Goal: Navigation & Orientation: Find specific page/section

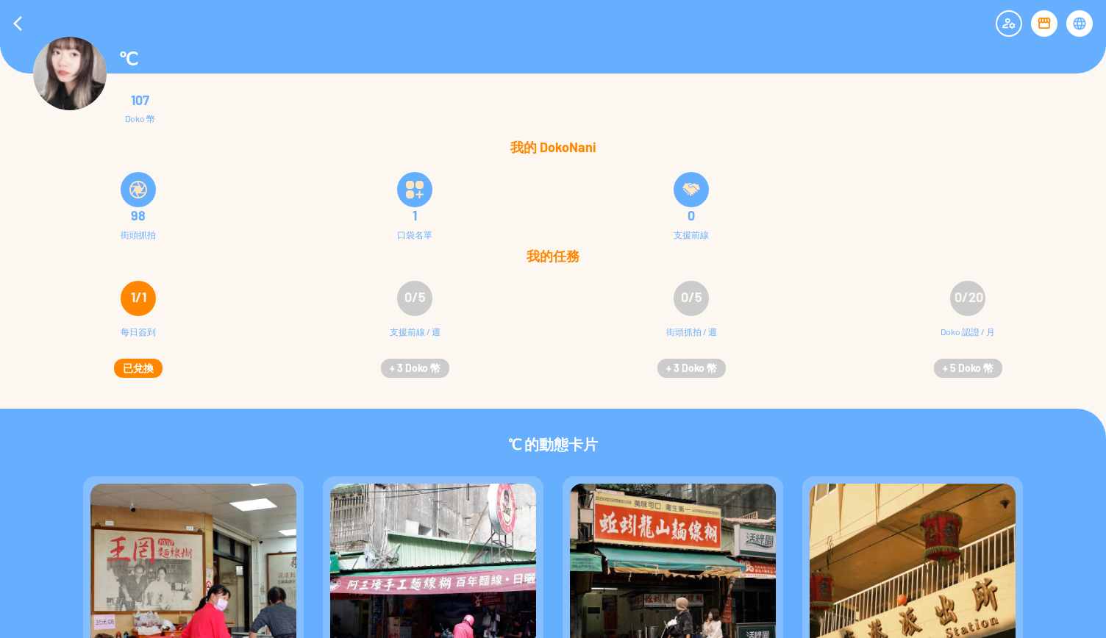
click at [140, 201] on div at bounding box center [138, 189] width 35 height 35
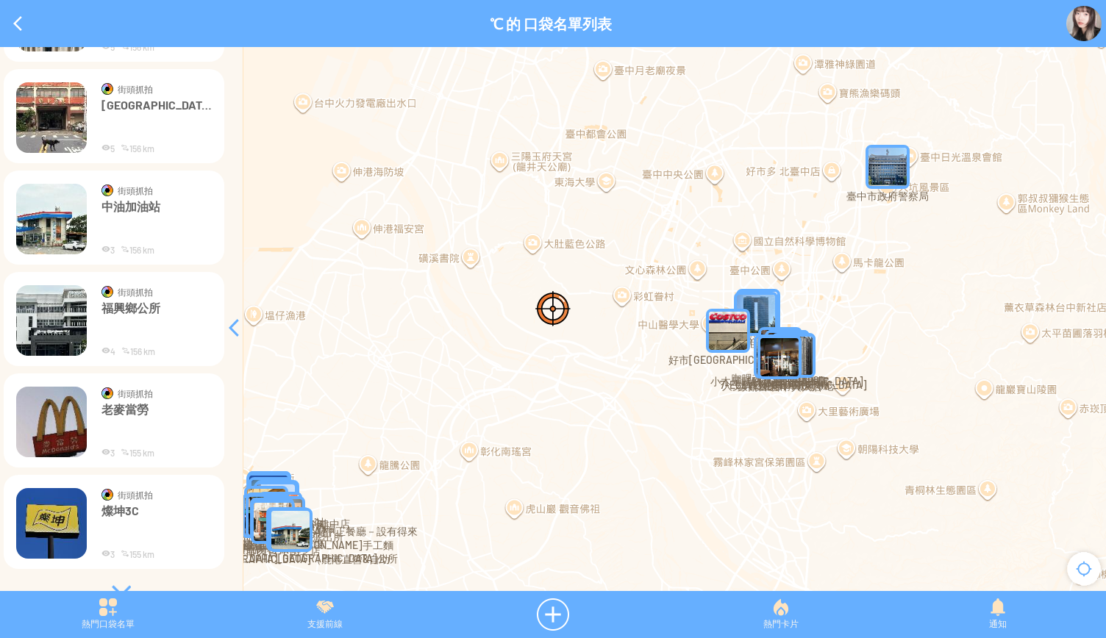
scroll to position [744, 0]
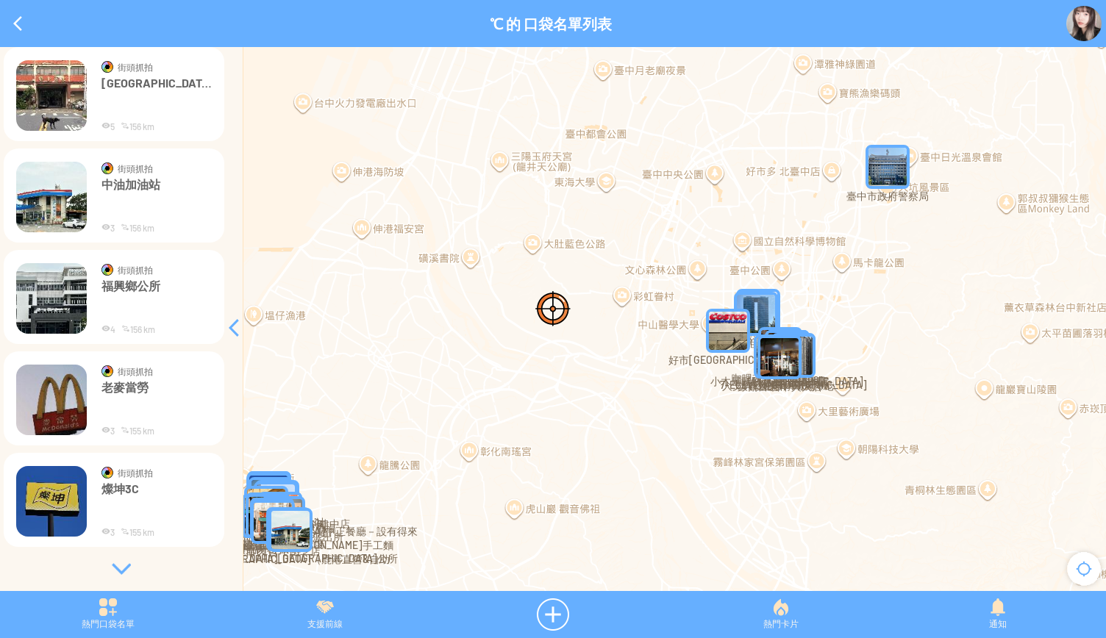
click at [130, 563] on div at bounding box center [121, 569] width 221 height 15
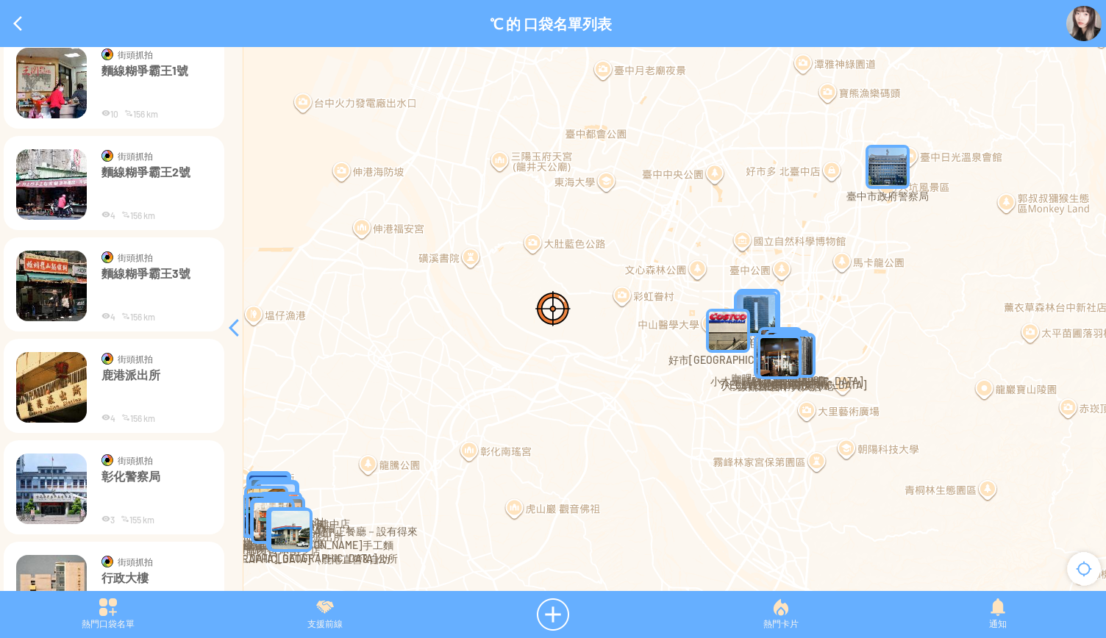
scroll to position [0, 0]
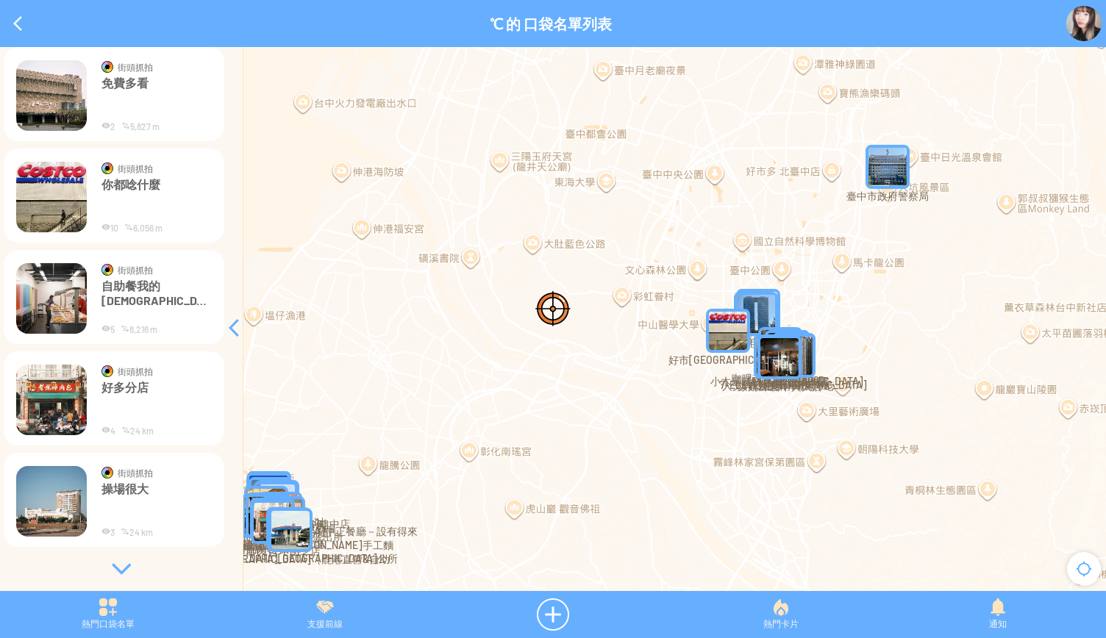
click at [116, 563] on div at bounding box center [121, 569] width 221 height 15
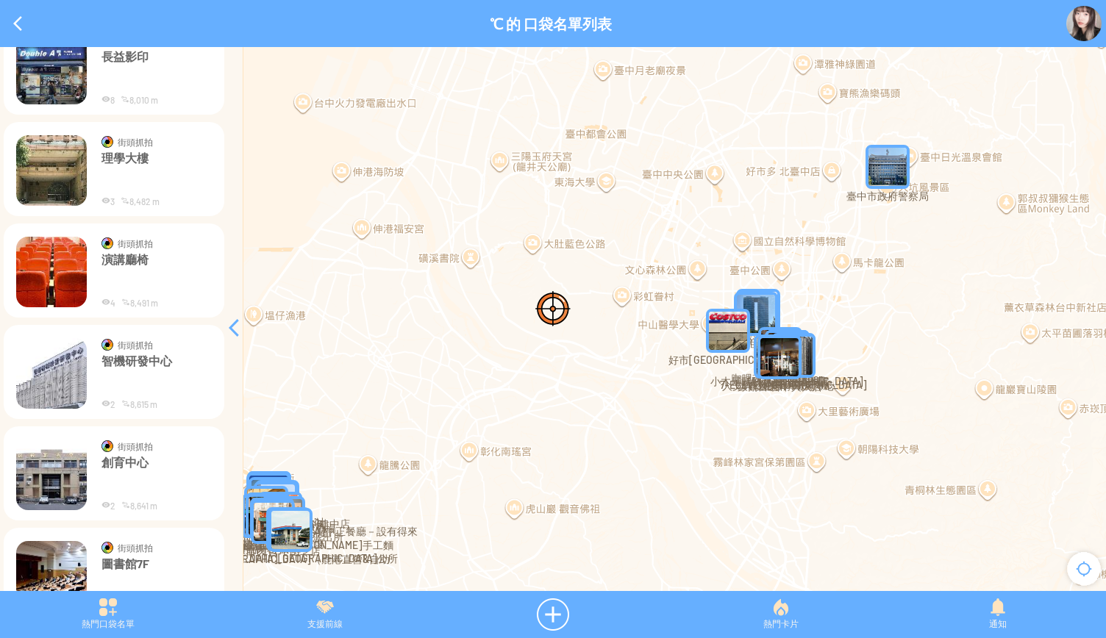
scroll to position [3181, 0]
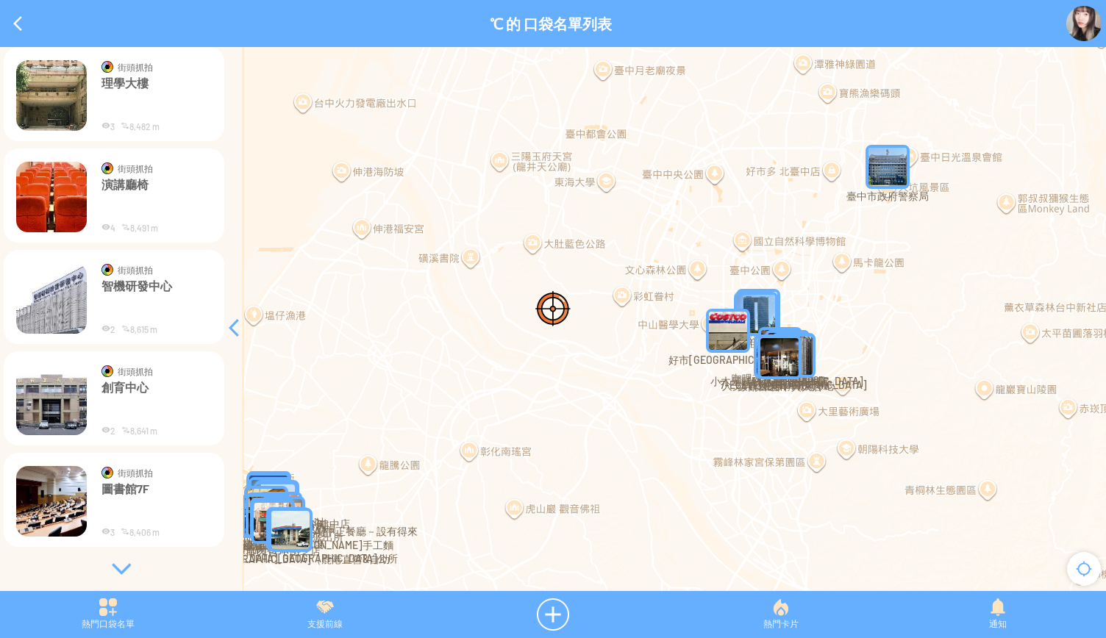
click at [118, 563] on div at bounding box center [121, 569] width 221 height 15
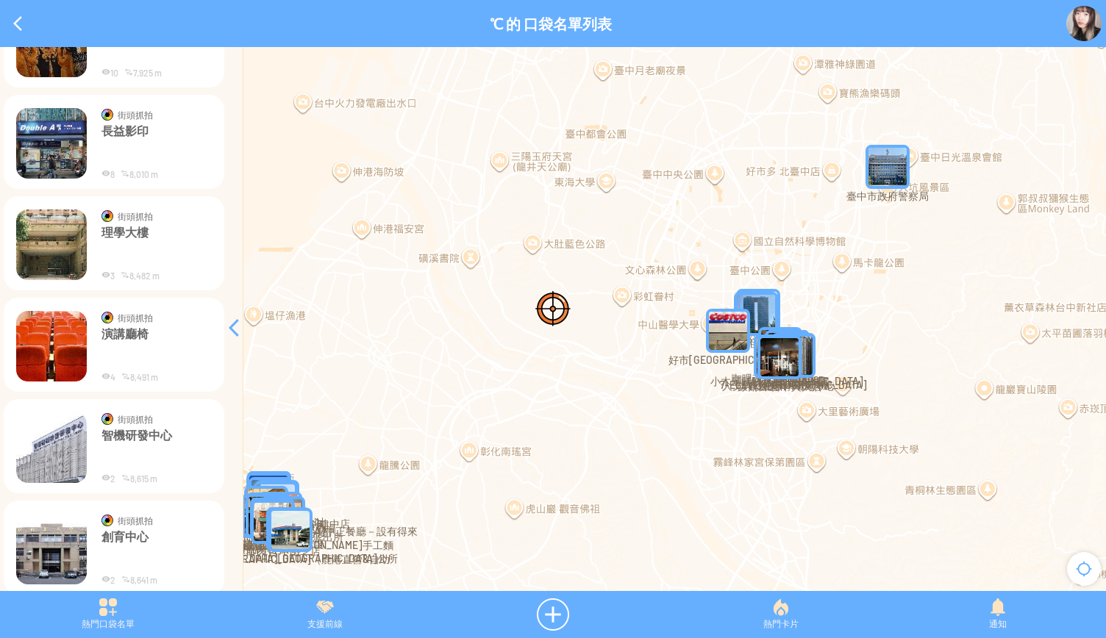
scroll to position [3144, 0]
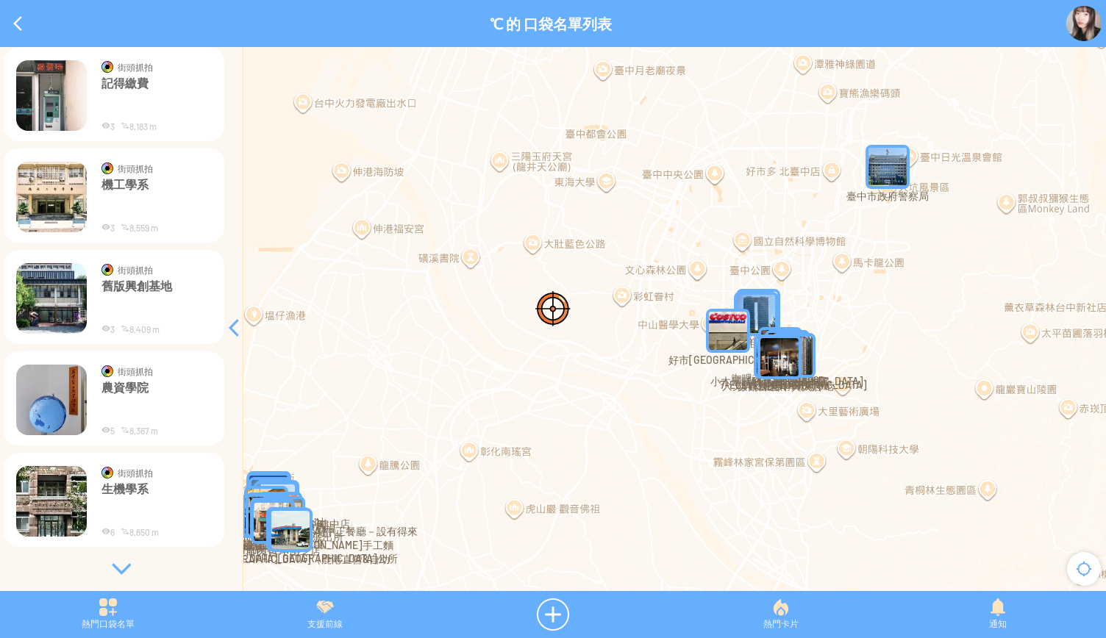
click at [120, 562] on div at bounding box center [121, 569] width 221 height 15
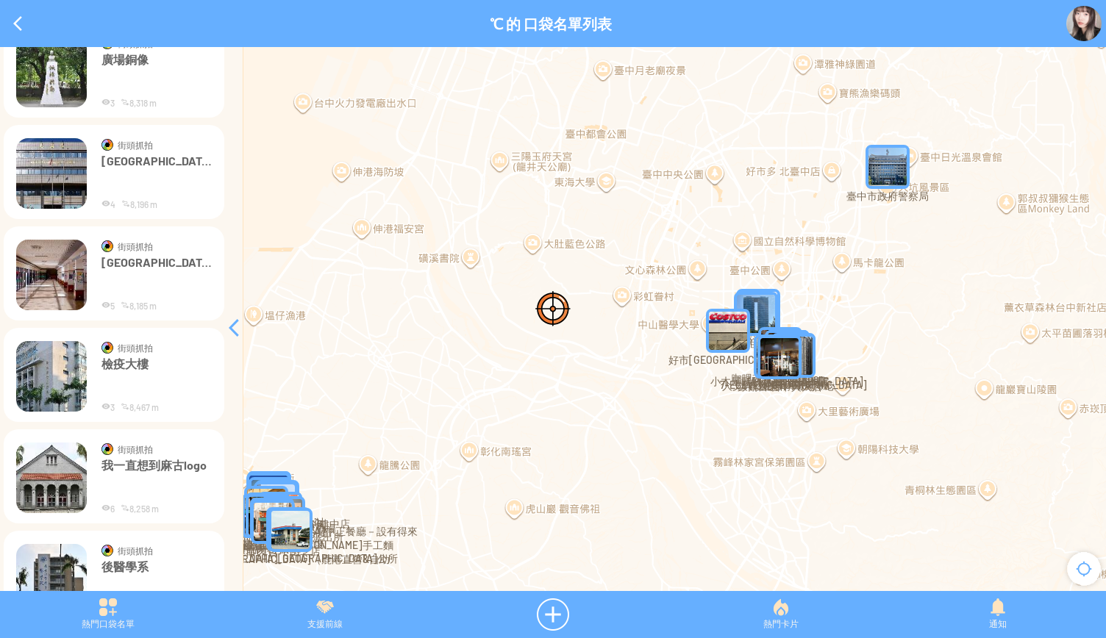
scroll to position [5617, 0]
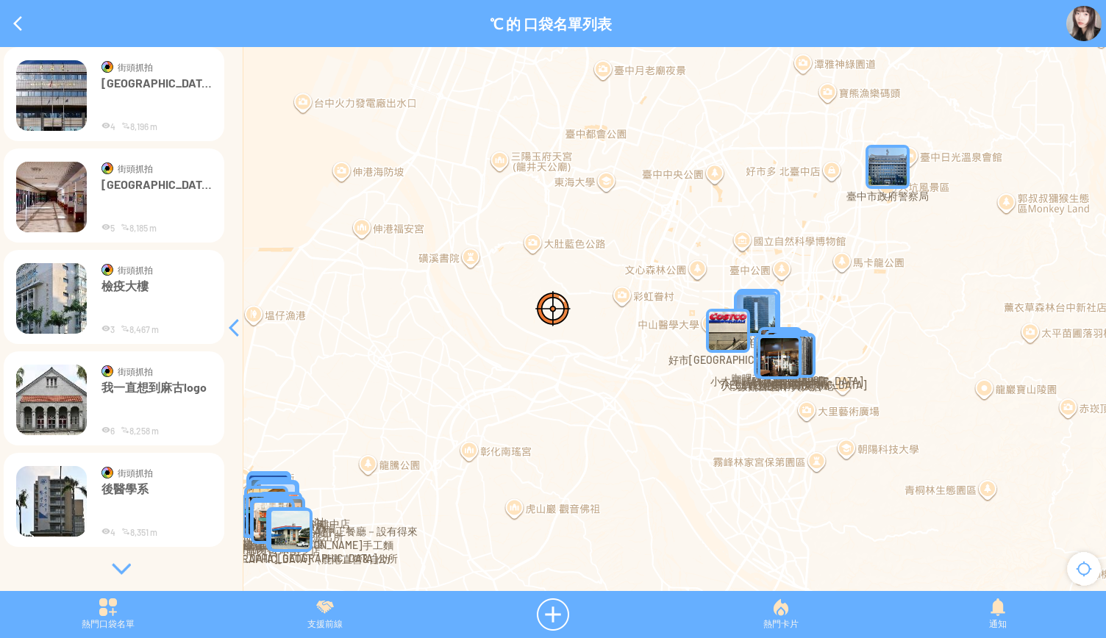
click at [112, 563] on div at bounding box center [121, 569] width 221 height 15
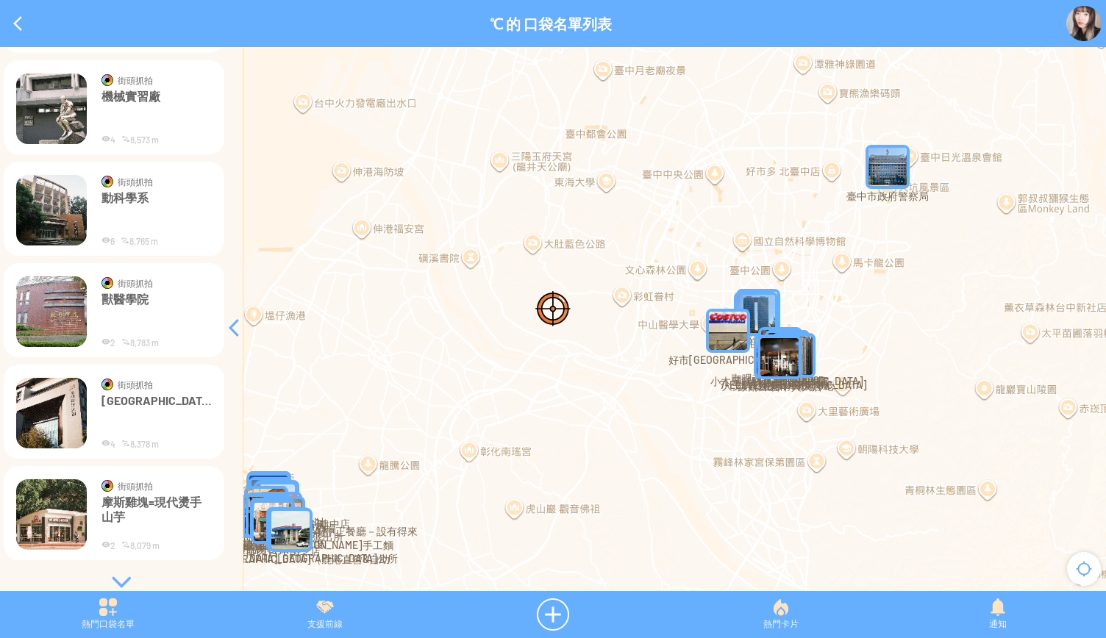
scroll to position [6835, 0]
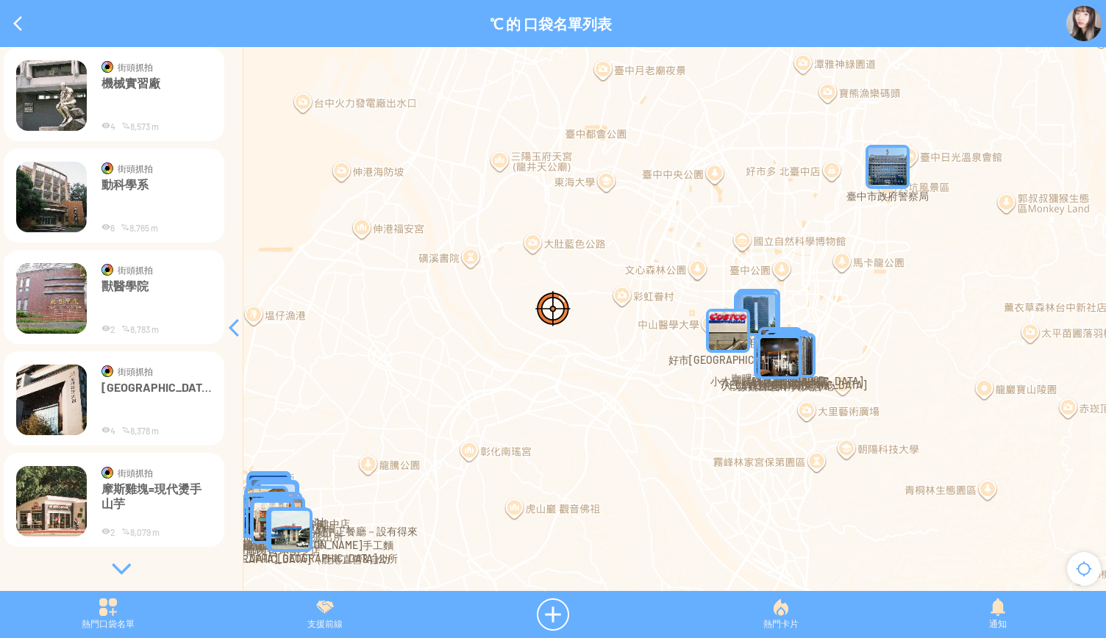
click at [117, 566] on div at bounding box center [121, 569] width 221 height 15
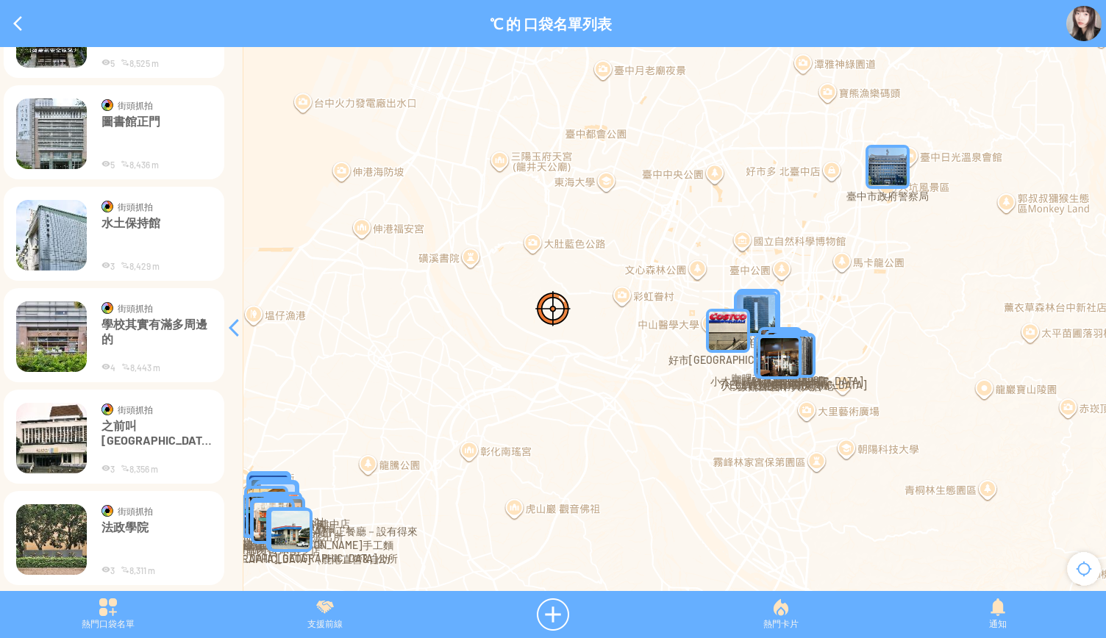
scroll to position [8053, 0]
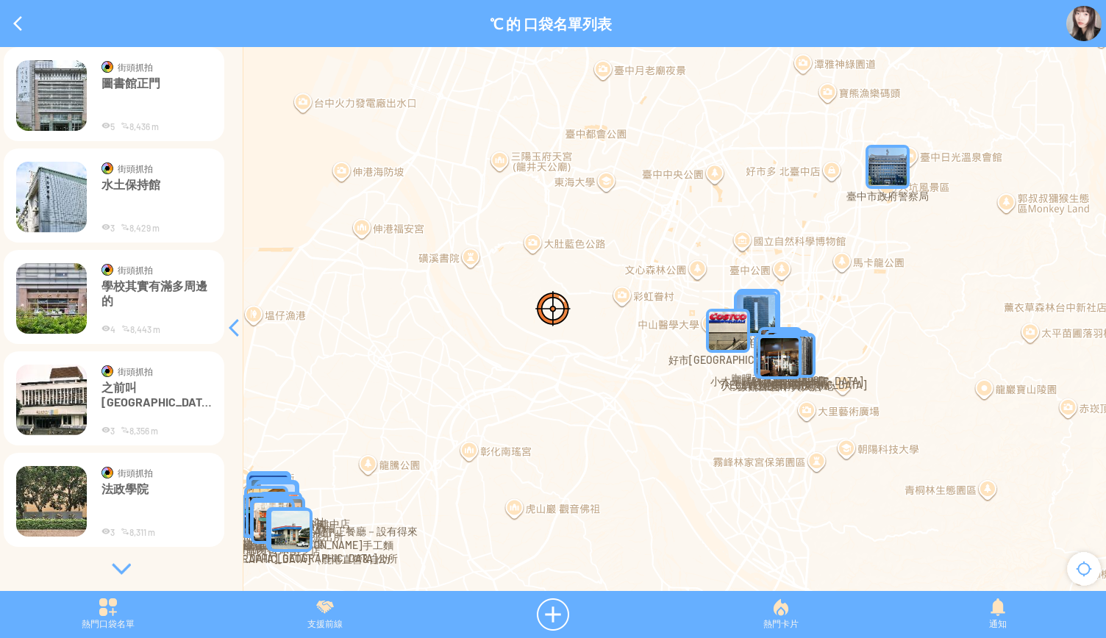
click at [111, 570] on div at bounding box center [121, 569] width 221 height 15
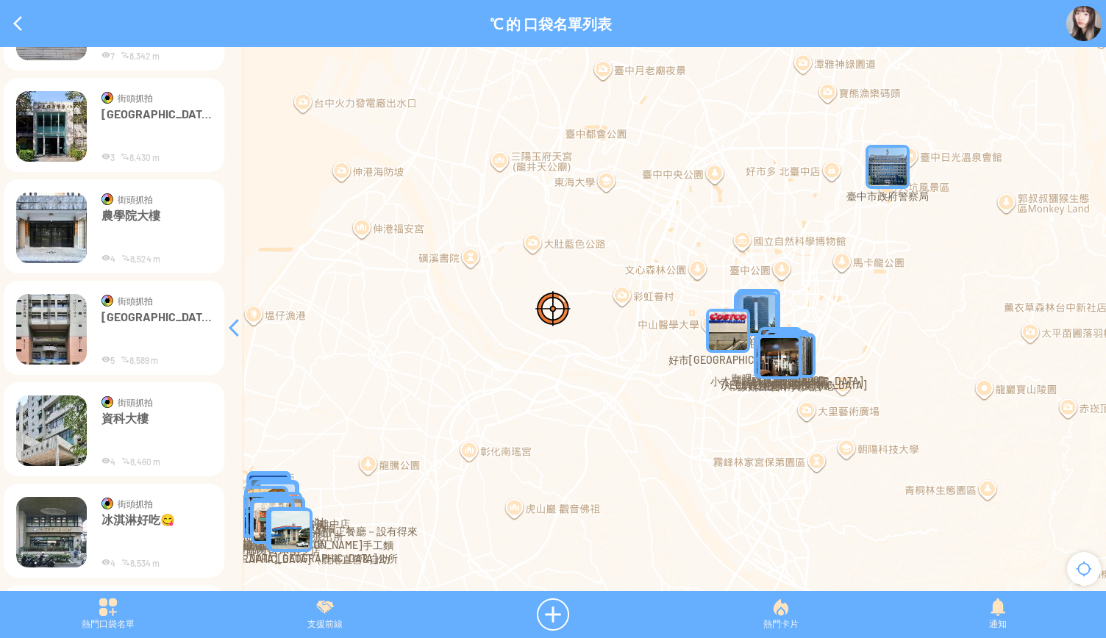
scroll to position [9271, 0]
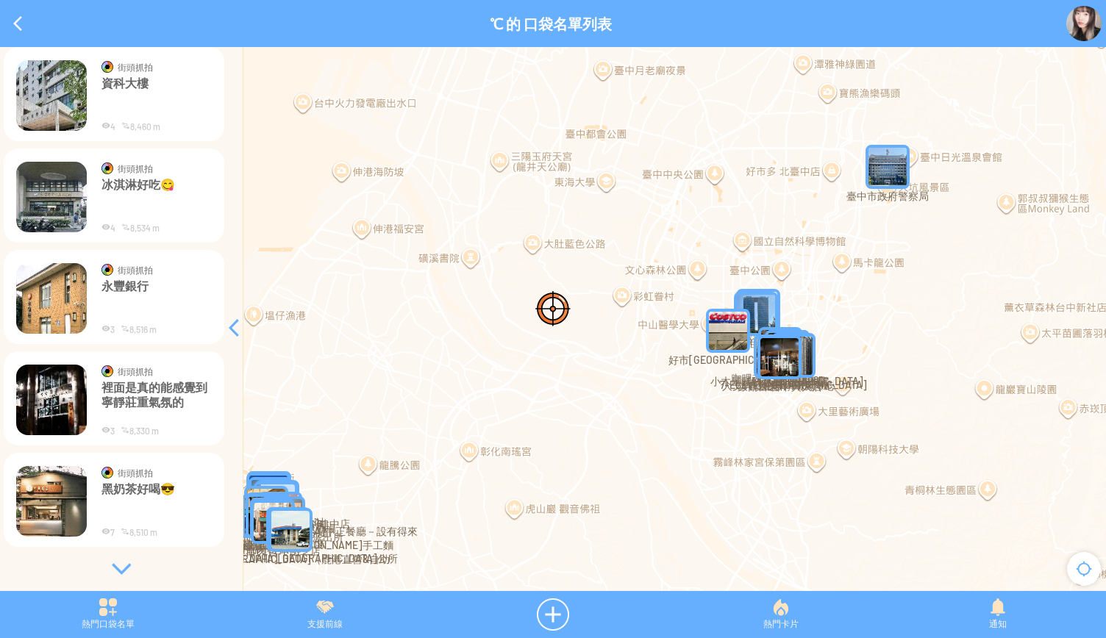
drag, startPoint x: 121, startPoint y: 558, endPoint x: 135, endPoint y: 558, distance: 14.7
click at [118, 566] on div at bounding box center [121, 569] width 221 height 15
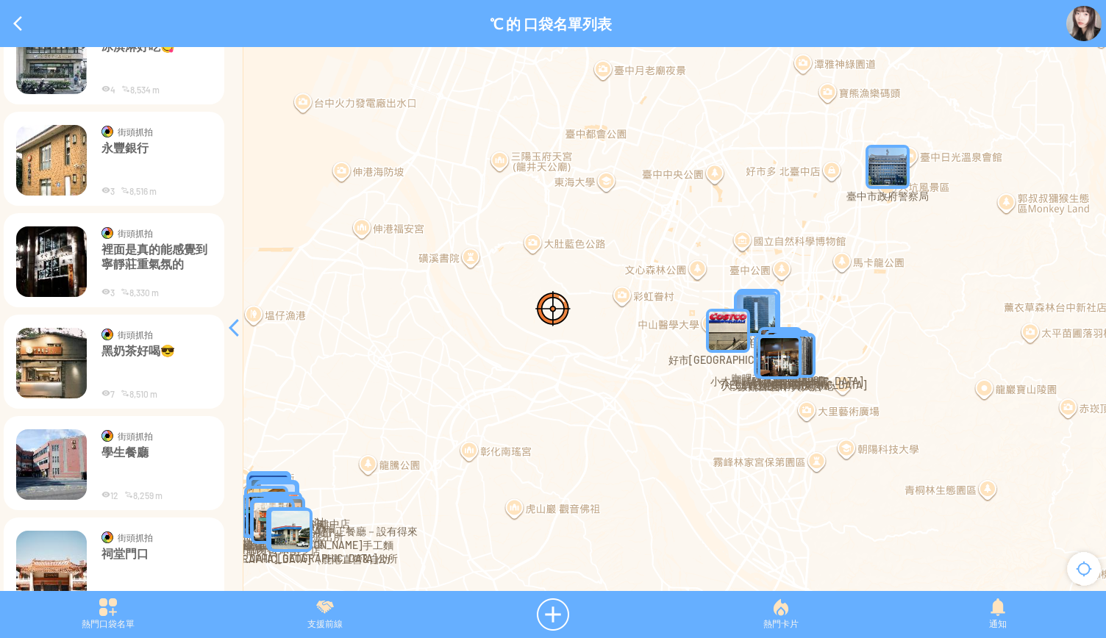
scroll to position [9437, 0]
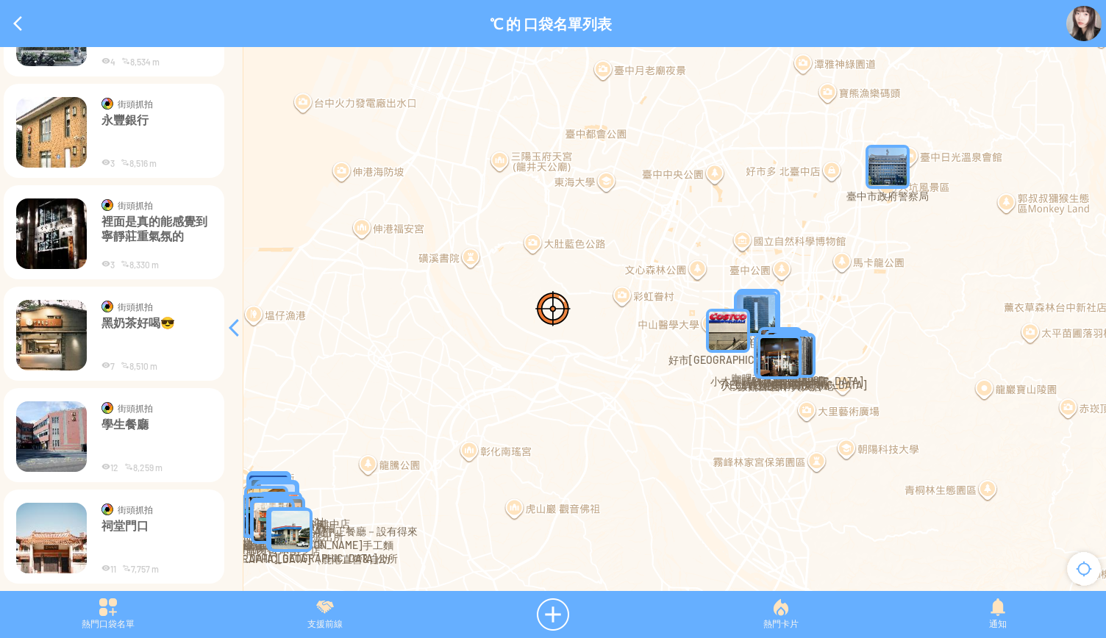
drag, startPoint x: 155, startPoint y: 521, endPoint x: 141, endPoint y: 530, distance: 16.9
click at [141, 530] on p "祠堂門口" at bounding box center [157, 541] width 110 height 44
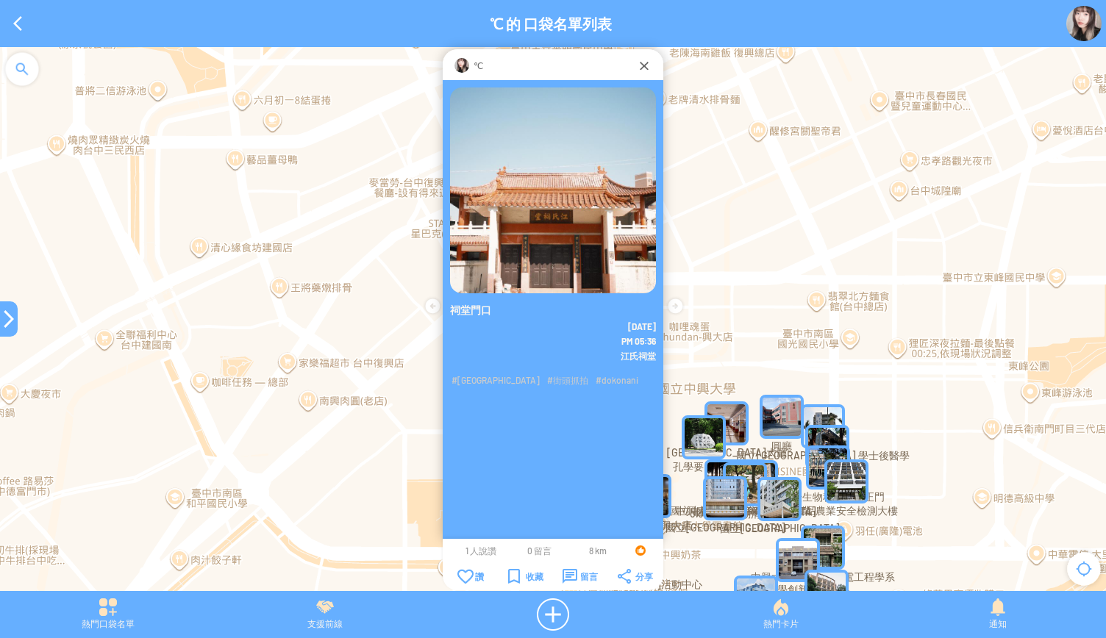
click at [508, 574] on div "收藏" at bounding box center [525, 576] width 35 height 15
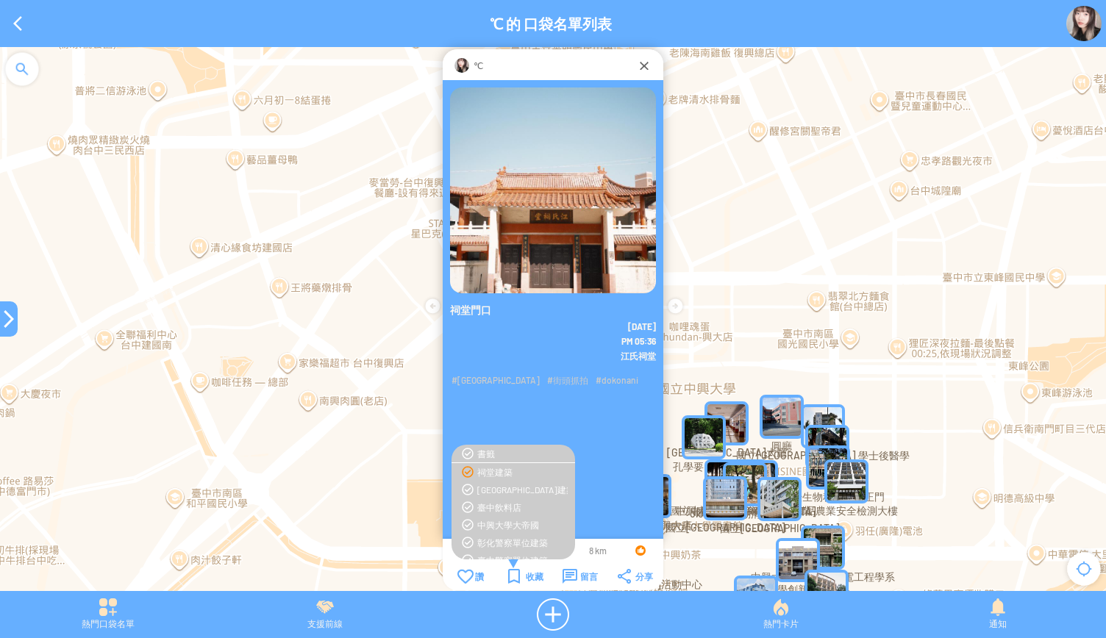
click at [469, 476] on div "祠堂建築" at bounding box center [513, 472] width 109 height 12
click at [338, 580] on div at bounding box center [553, 326] width 1106 height 559
click at [499, 330] on div "2025-8-18" at bounding box center [553, 325] width 221 height 13
click at [612, 452] on div "祠堂門口 2025-8-18 PM 05:36" at bounding box center [553, 325] width 221 height 490
click at [616, 471] on div "祠堂門口 2025-8-18 PM 05:36" at bounding box center [553, 325] width 221 height 490
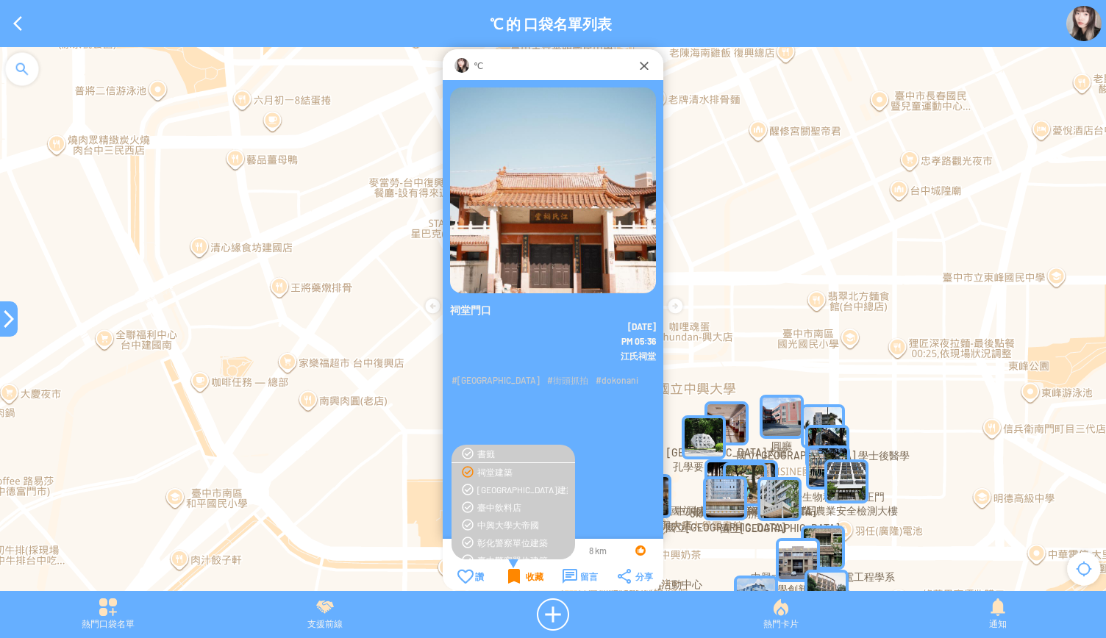
click at [522, 576] on div "收藏" at bounding box center [525, 576] width 35 height 15
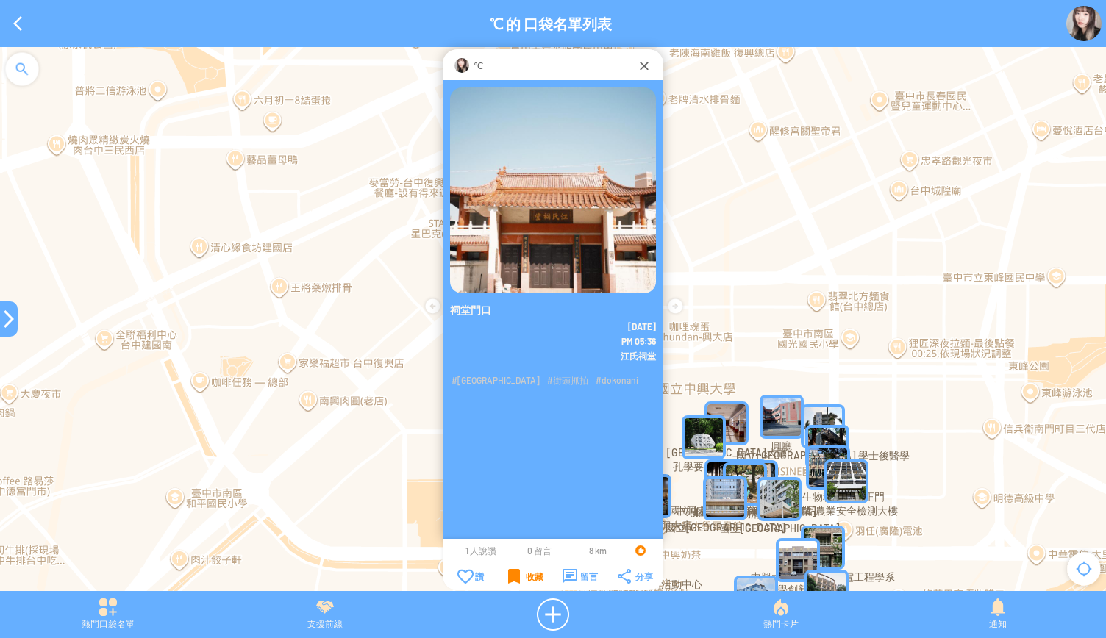
click at [516, 575] on div "收藏" at bounding box center [525, 576] width 35 height 15
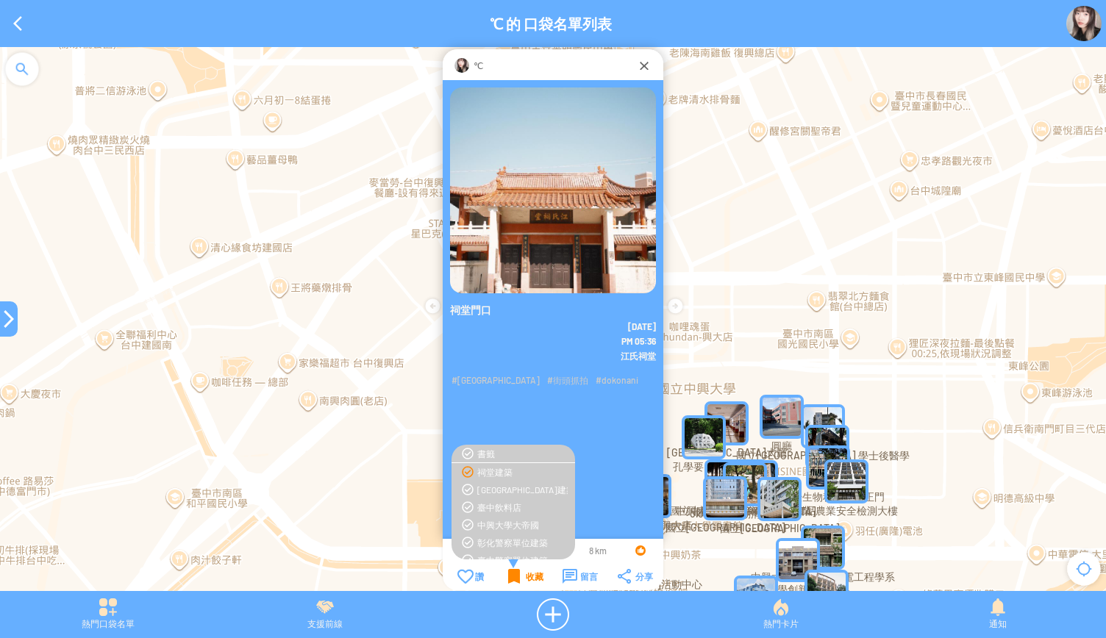
click at [513, 580] on div "收藏" at bounding box center [525, 576] width 35 height 15
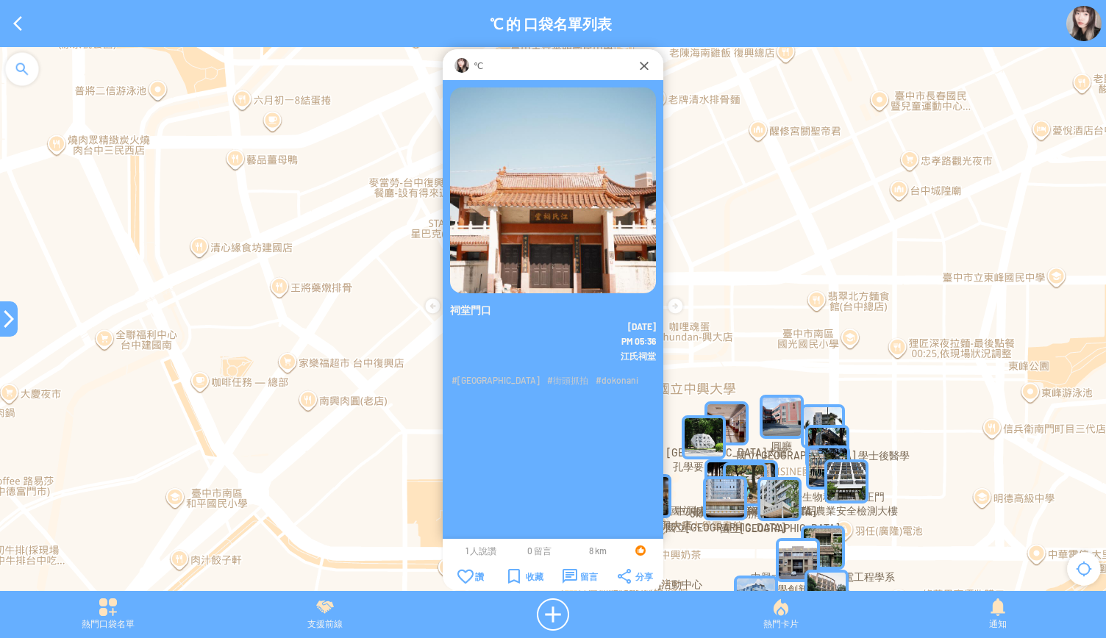
click at [9, 327] on div at bounding box center [9, 319] width 18 height 18
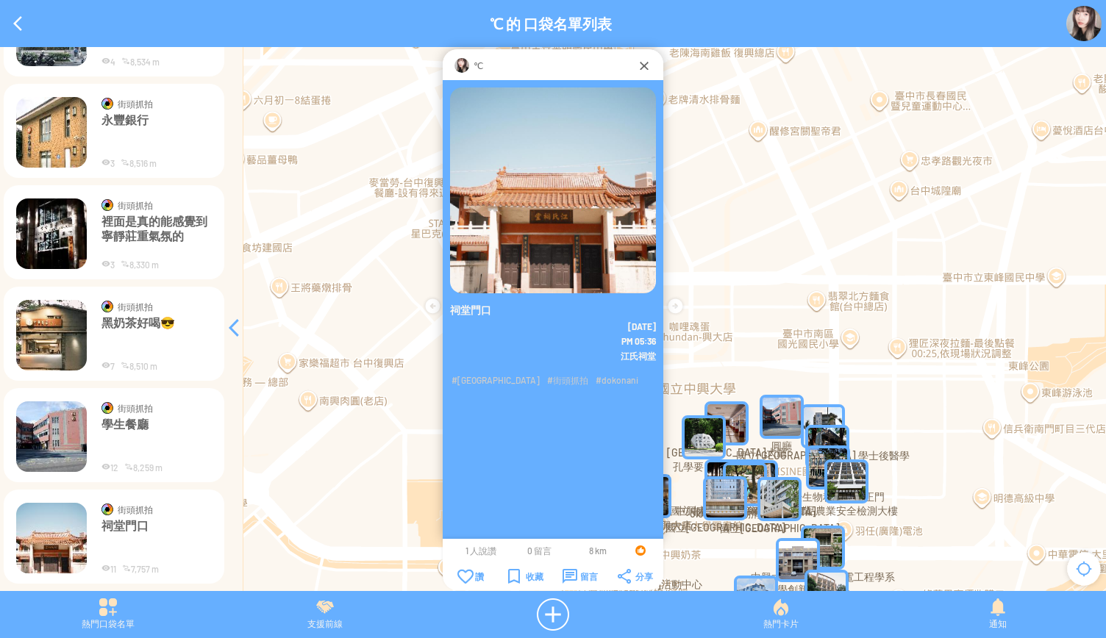
click at [56, 449] on img at bounding box center [51, 437] width 71 height 71
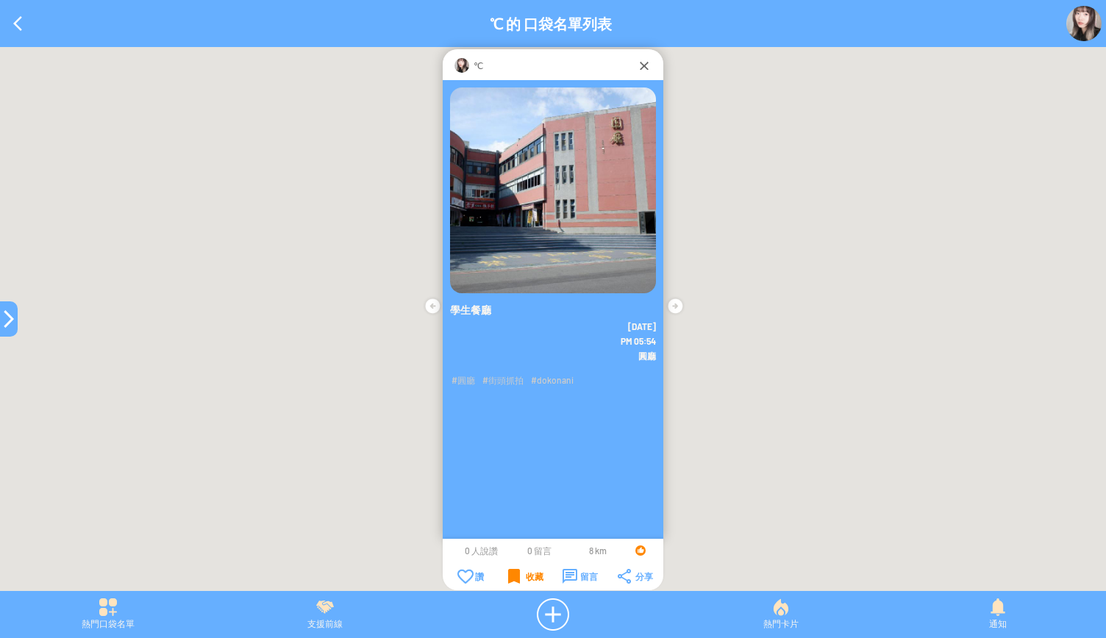
click at [509, 577] on div "收藏" at bounding box center [525, 576] width 35 height 15
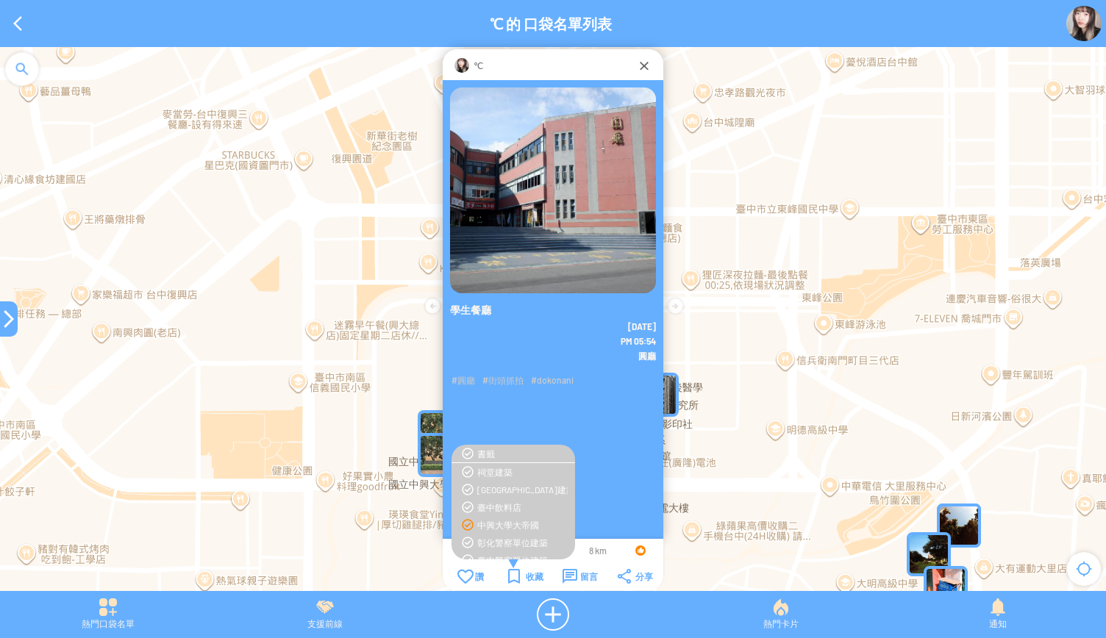
click at [510, 524] on div "中興大學大帝國" at bounding box center [522, 525] width 90 height 12
click at [516, 579] on div "收藏成功!" at bounding box center [553, 576] width 184 height 24
click at [509, 579] on div "收藏" at bounding box center [525, 576] width 35 height 15
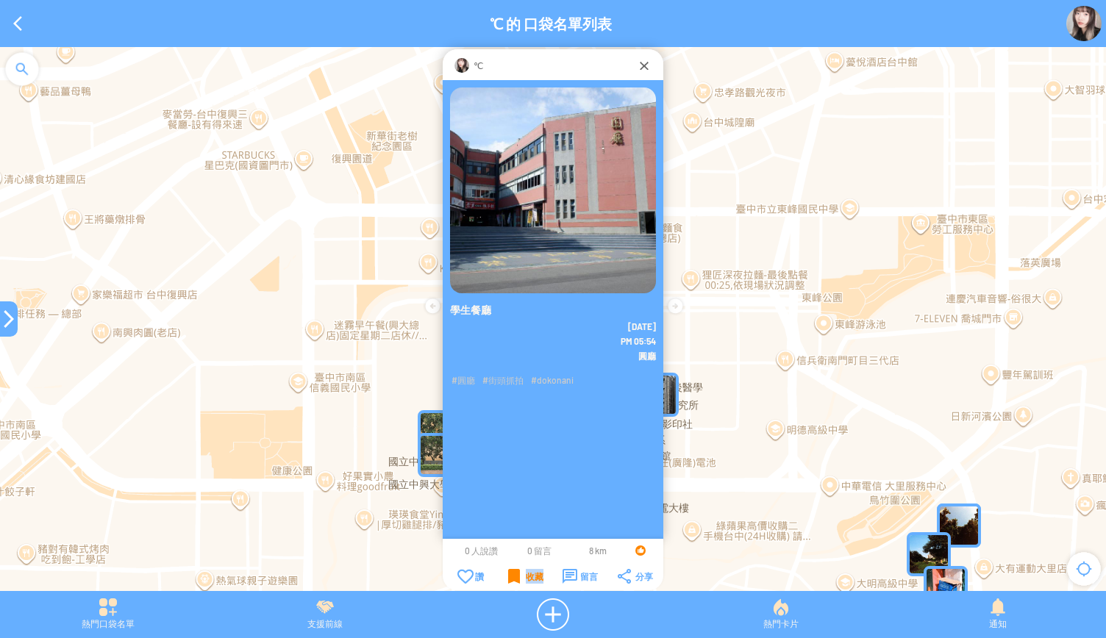
click at [509, 579] on div "收藏" at bounding box center [525, 576] width 35 height 15
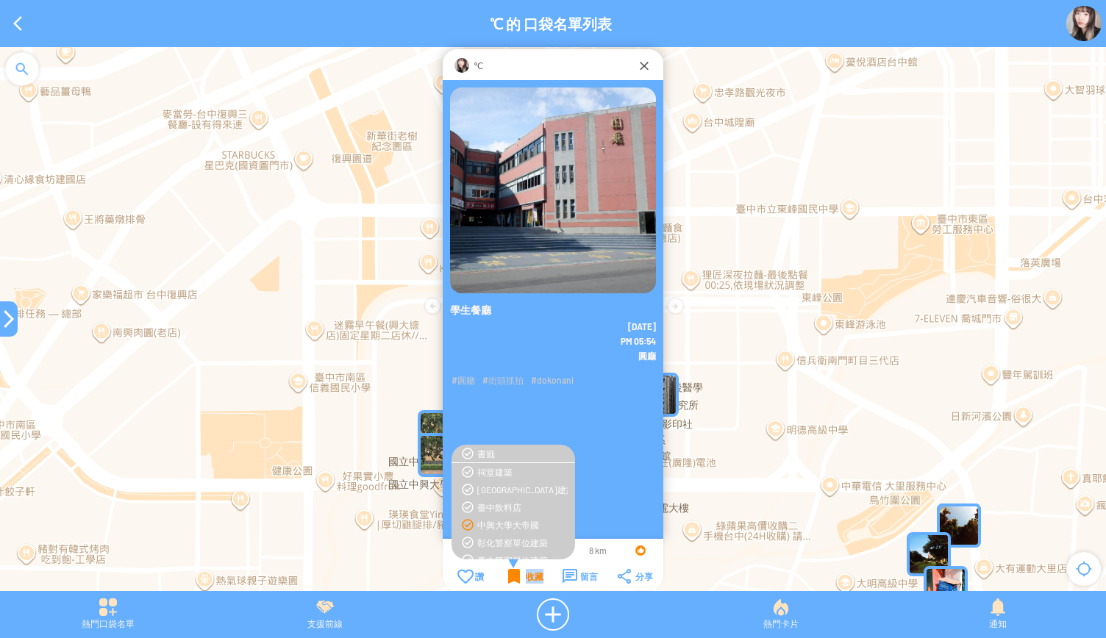
click at [509, 579] on div "收藏" at bounding box center [525, 576] width 35 height 15
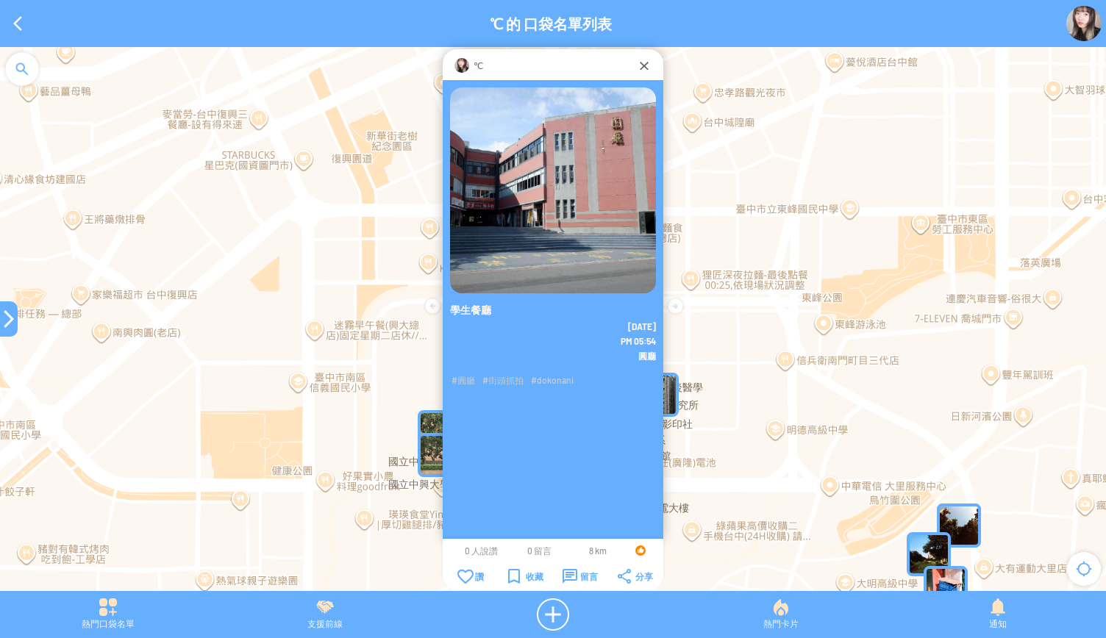
click at [10, 312] on div at bounding box center [9, 319] width 18 height 18
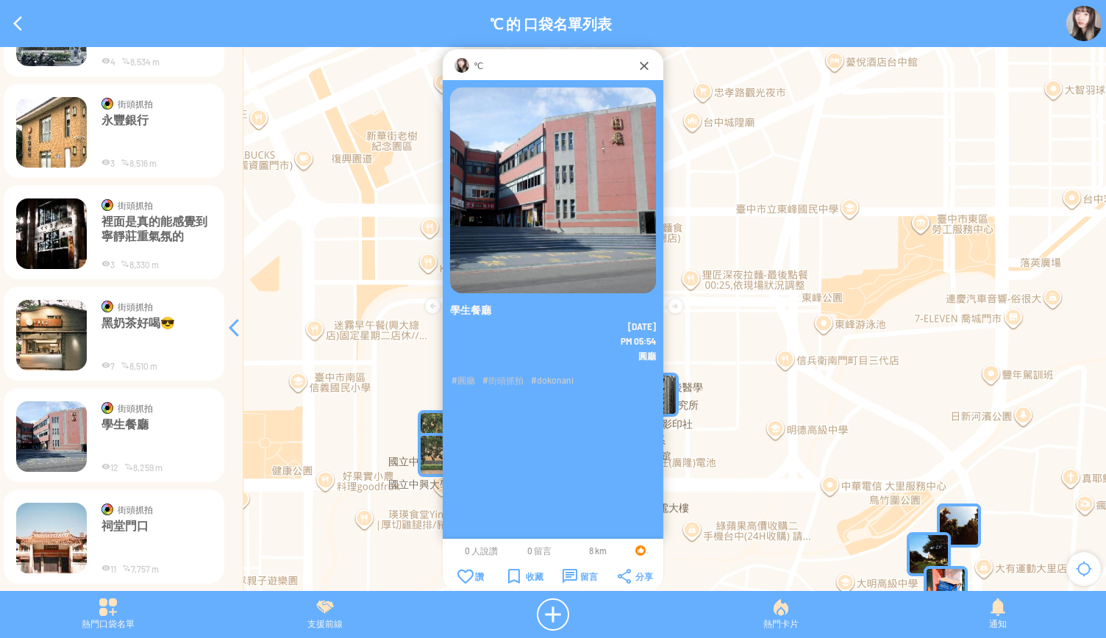
click at [106, 346] on p "黑奶茶好喝😎" at bounding box center [157, 338] width 110 height 44
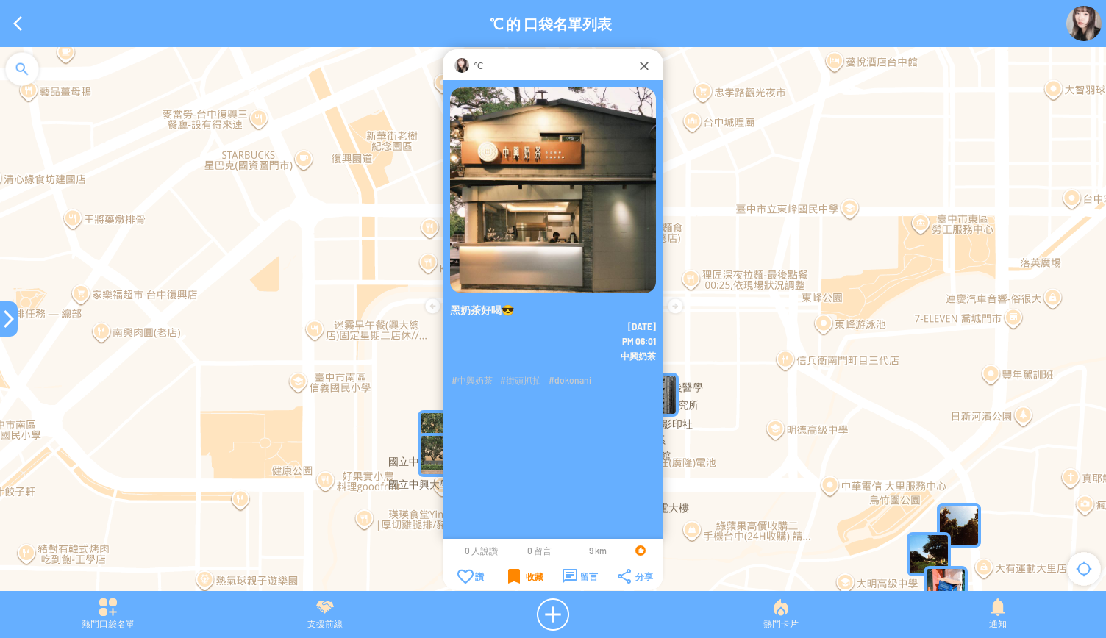
click at [509, 572] on div "收藏" at bounding box center [525, 576] width 35 height 15
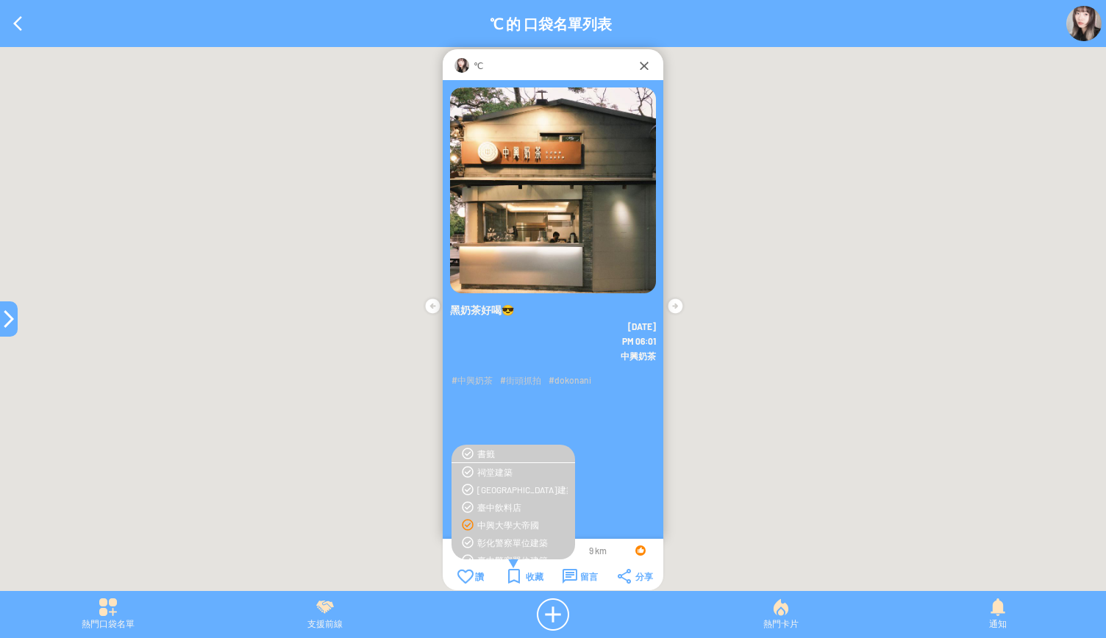
click at [509, 527] on div "中興大學大帝國" at bounding box center [522, 525] width 90 height 12
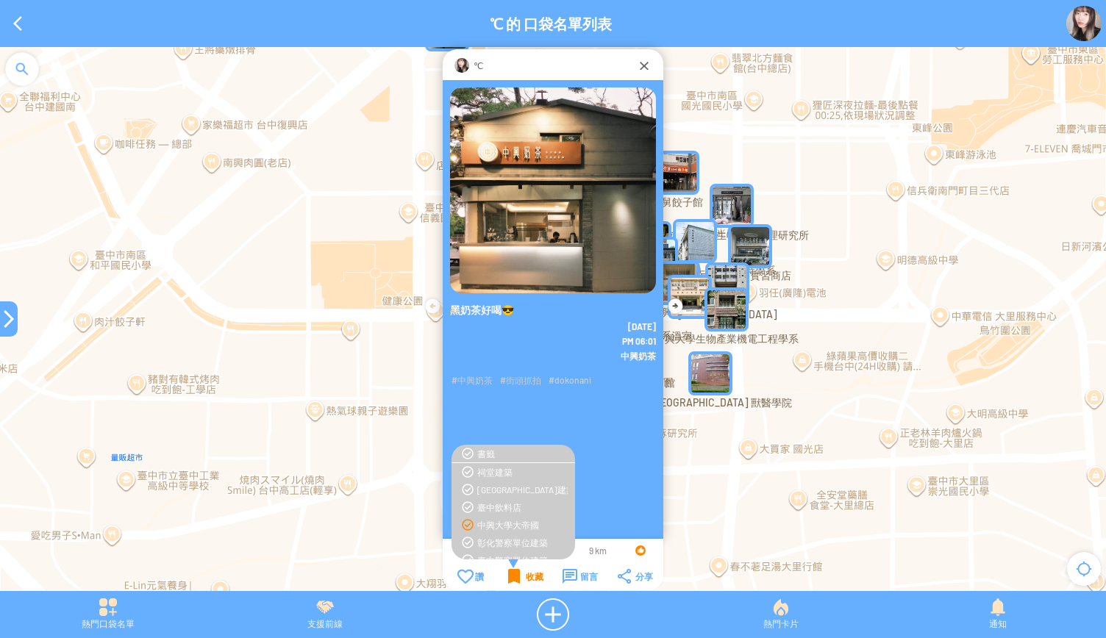
click at [508, 581] on div "收藏" at bounding box center [525, 576] width 35 height 15
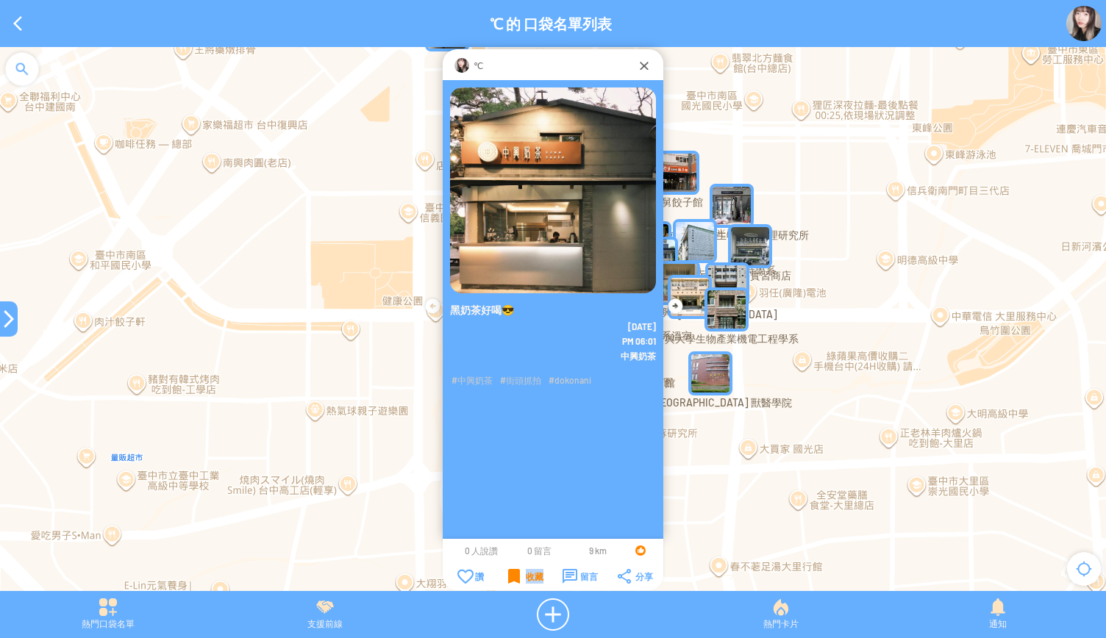
click at [509, 581] on div "收藏" at bounding box center [525, 576] width 35 height 15
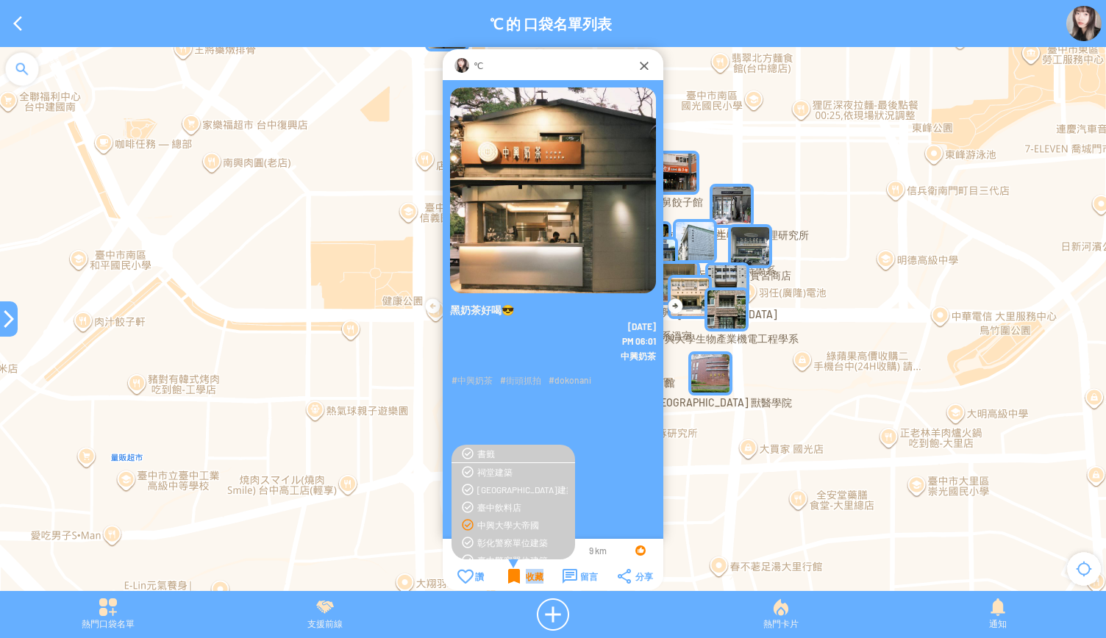
click at [509, 580] on div "收藏" at bounding box center [525, 576] width 35 height 15
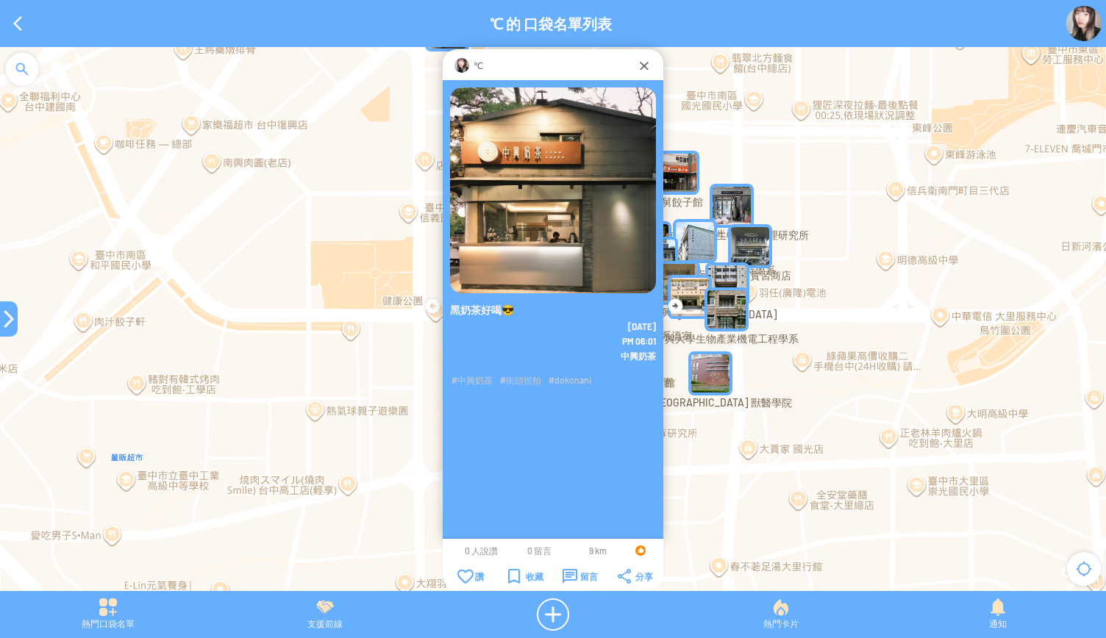
click at [10, 319] on div at bounding box center [9, 319] width 18 height 18
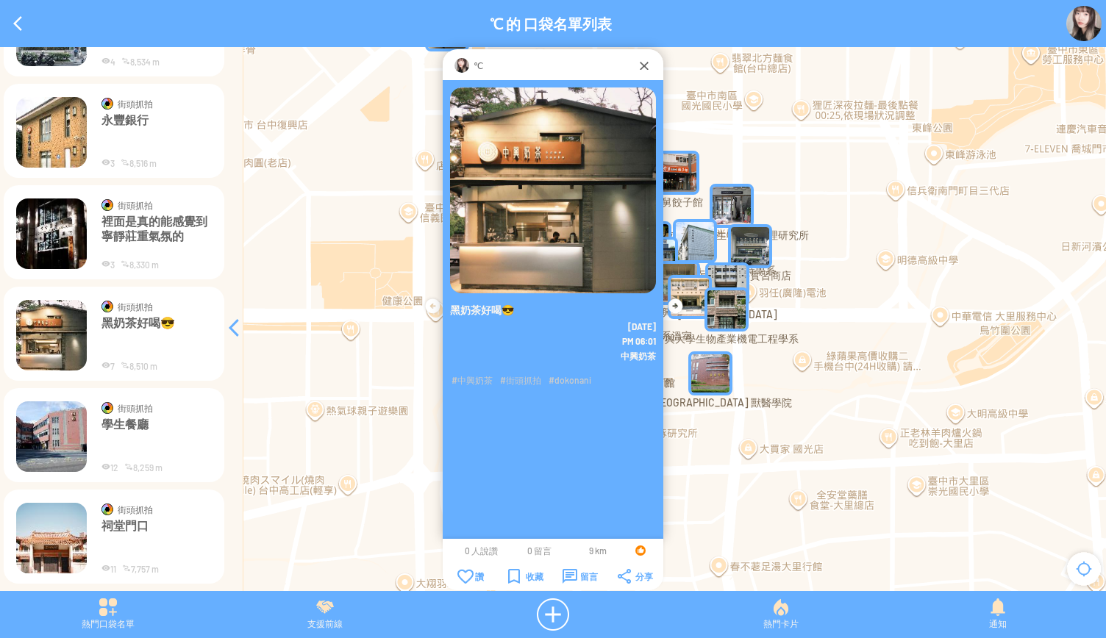
click at [84, 226] on img at bounding box center [51, 234] width 71 height 71
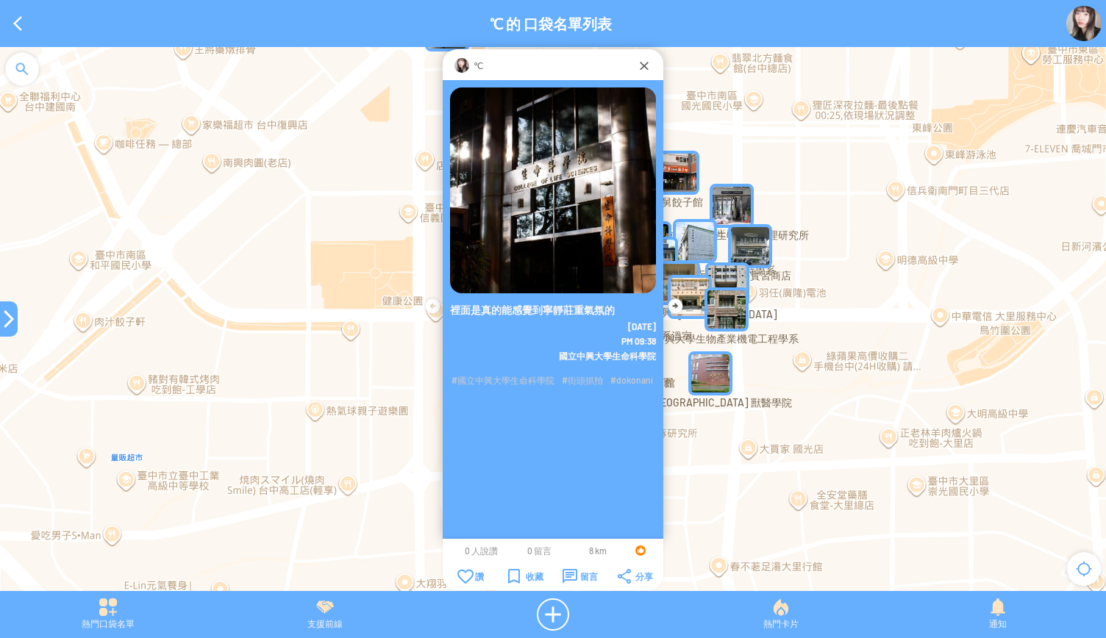
click at [503, 586] on table "讚 讚 收藏 留言 分享" at bounding box center [553, 576] width 221 height 19
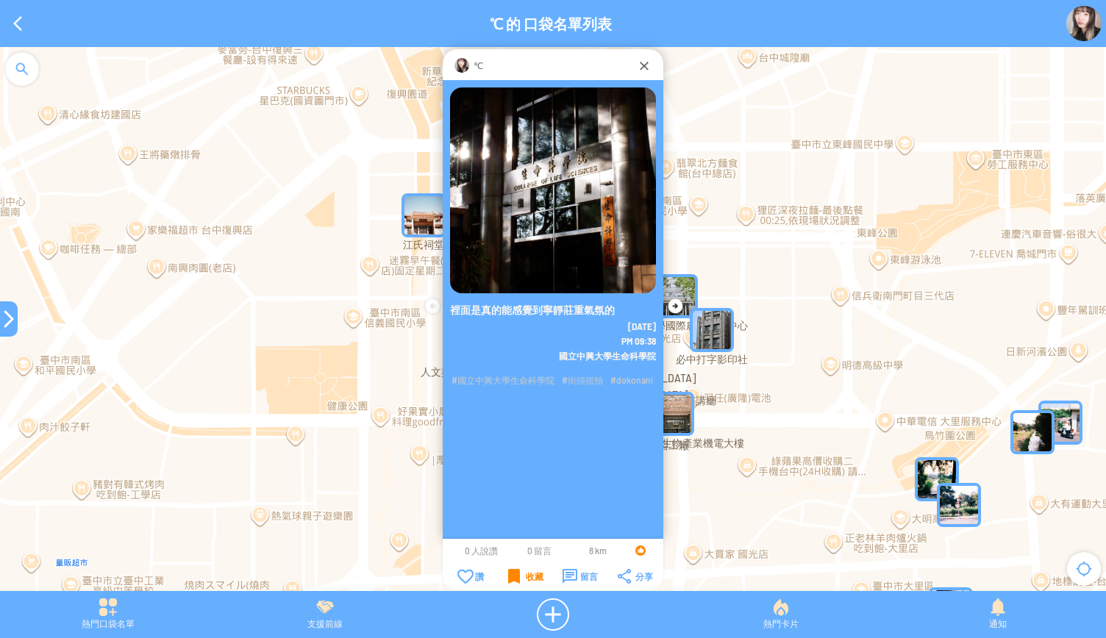
click at [512, 579] on div "收藏" at bounding box center [525, 576] width 35 height 15
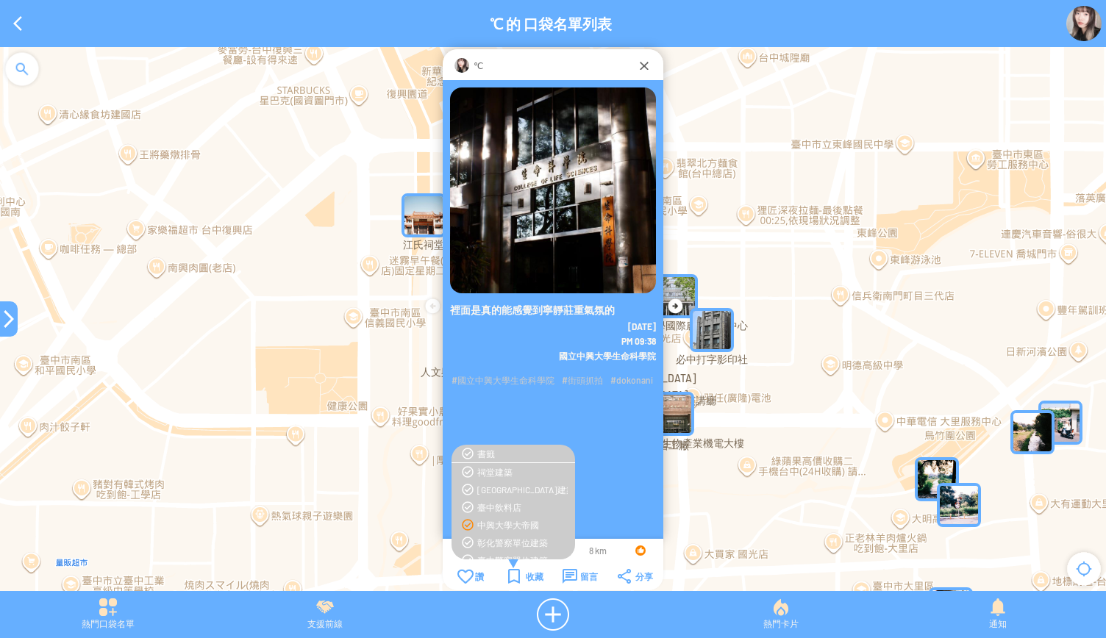
click at [498, 527] on div "中興大學大帝國" at bounding box center [522, 525] width 90 height 12
click at [512, 577] on div "收藏" at bounding box center [525, 576] width 35 height 15
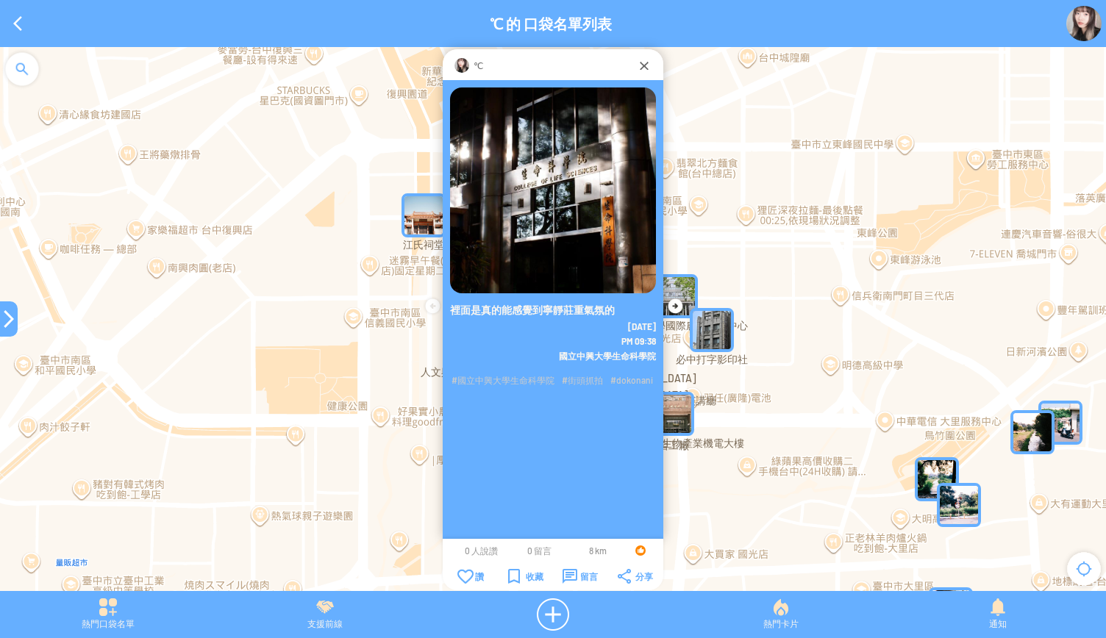
click at [6, 320] on div at bounding box center [9, 319] width 18 height 18
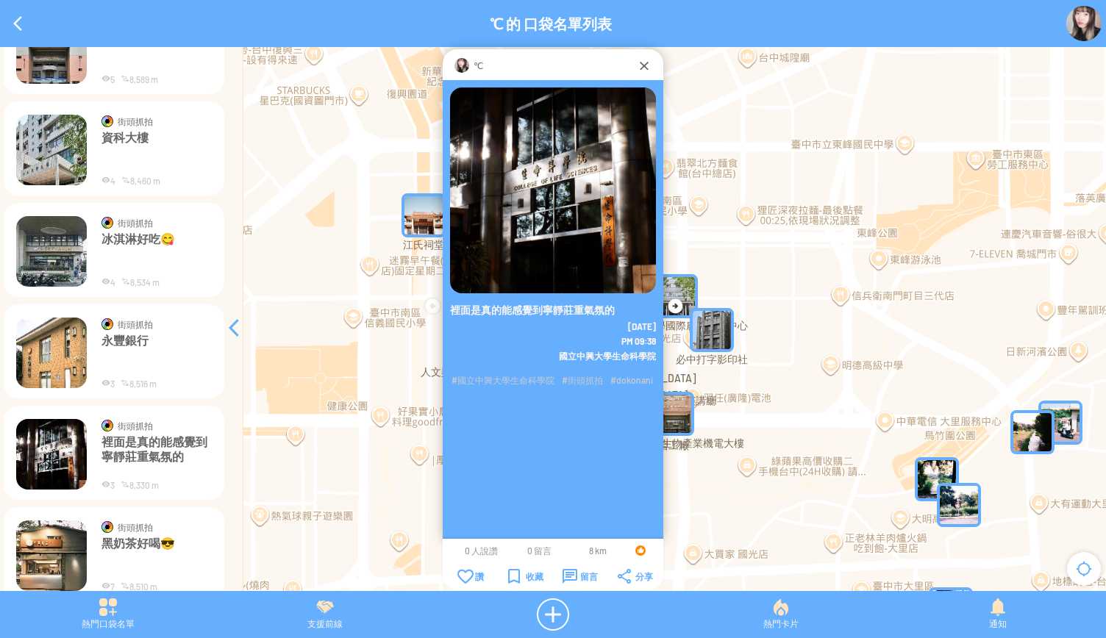
scroll to position [9143, 0]
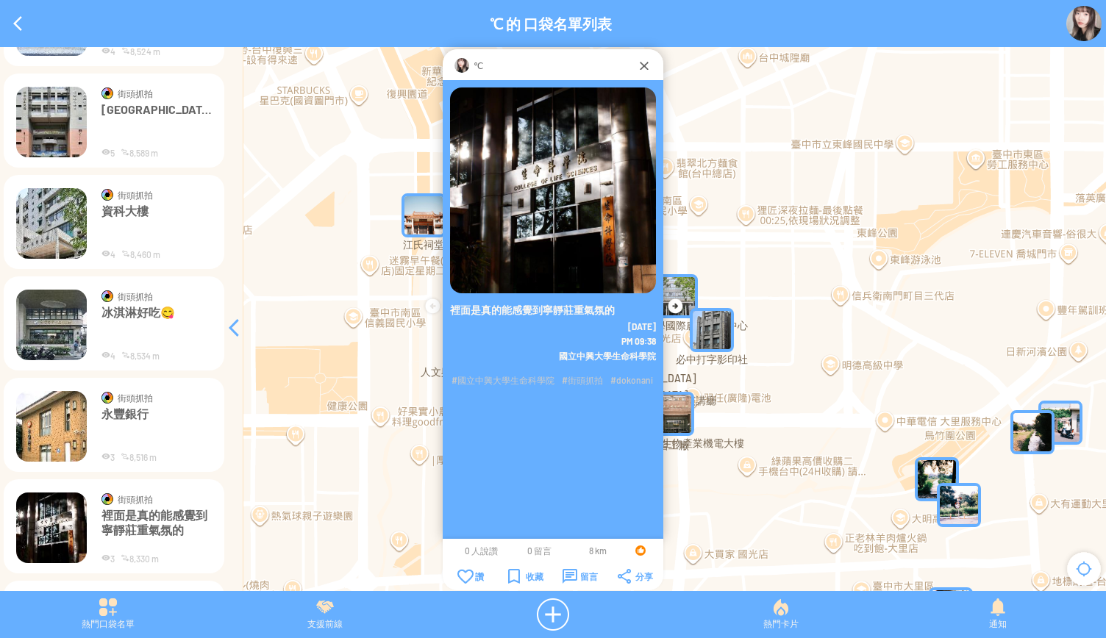
click at [137, 413] on p "永豐銀行" at bounding box center [157, 429] width 110 height 44
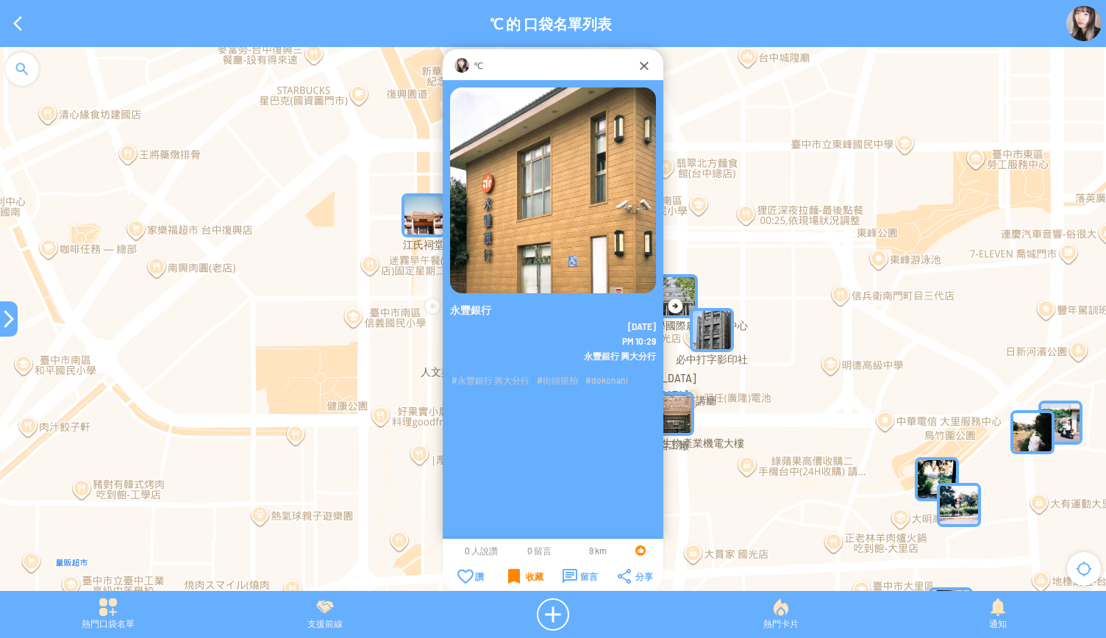
click at [512, 576] on div "收藏" at bounding box center [525, 576] width 35 height 15
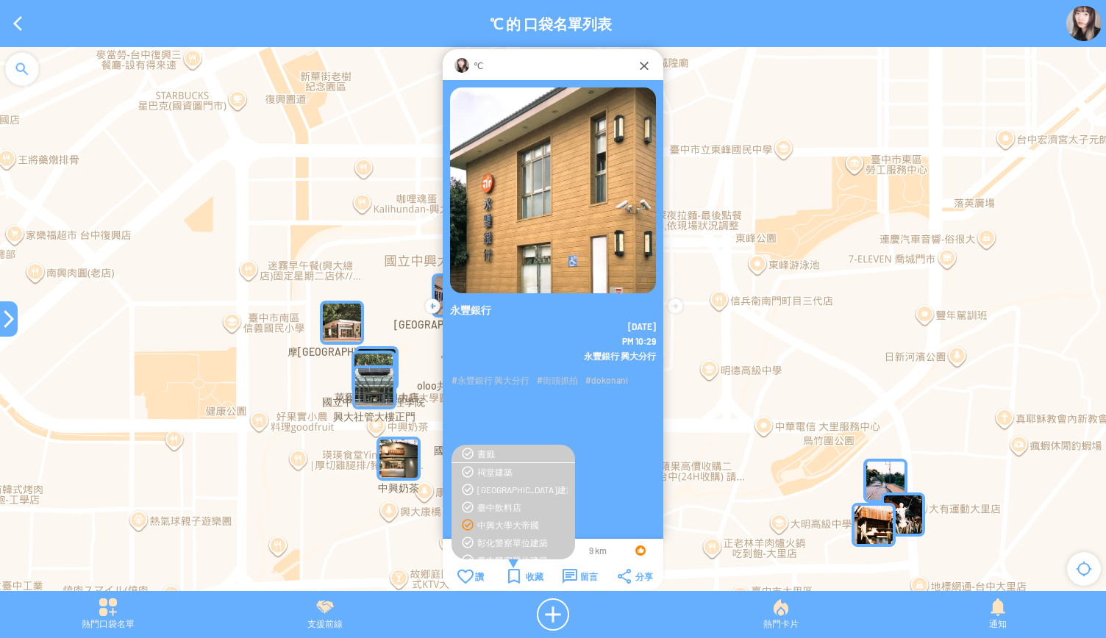
click at [502, 523] on div "中興大學大帝國" at bounding box center [522, 525] width 90 height 12
click at [515, 572] on div "收藏" at bounding box center [525, 576] width 35 height 15
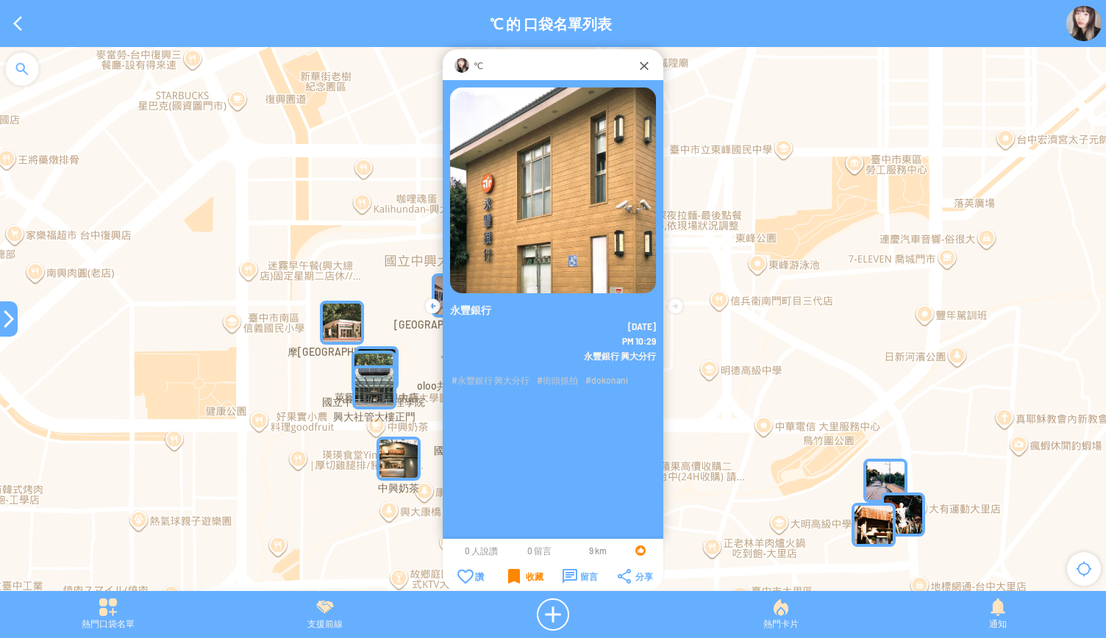
click at [511, 576] on div "收藏" at bounding box center [525, 576] width 35 height 15
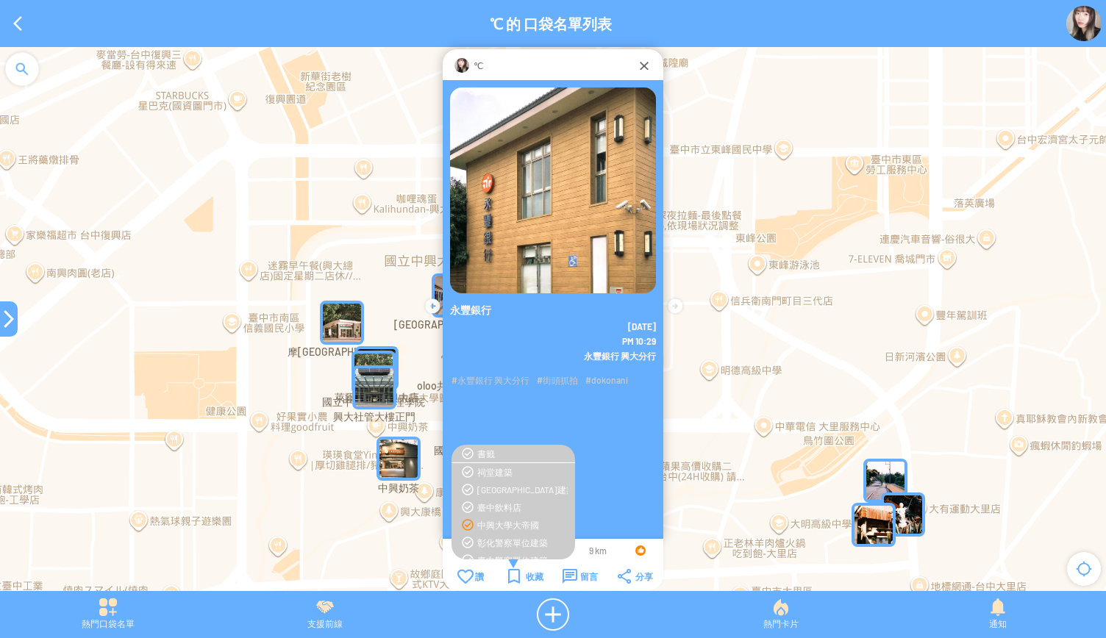
click at [534, 408] on div "永豐銀行 2025-8-20 PM 10:29" at bounding box center [553, 325] width 221 height 490
click at [10, 318] on div at bounding box center [9, 319] width 18 height 18
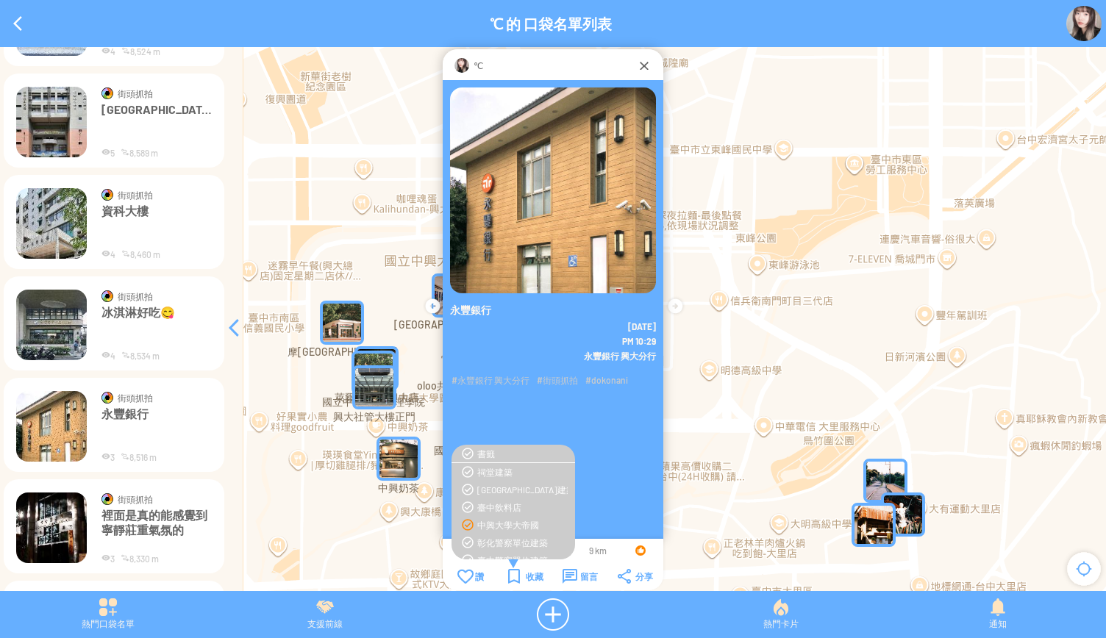
click at [104, 518] on p "裡面是真的能感覺到寧靜莊重氣氛的" at bounding box center [157, 530] width 110 height 44
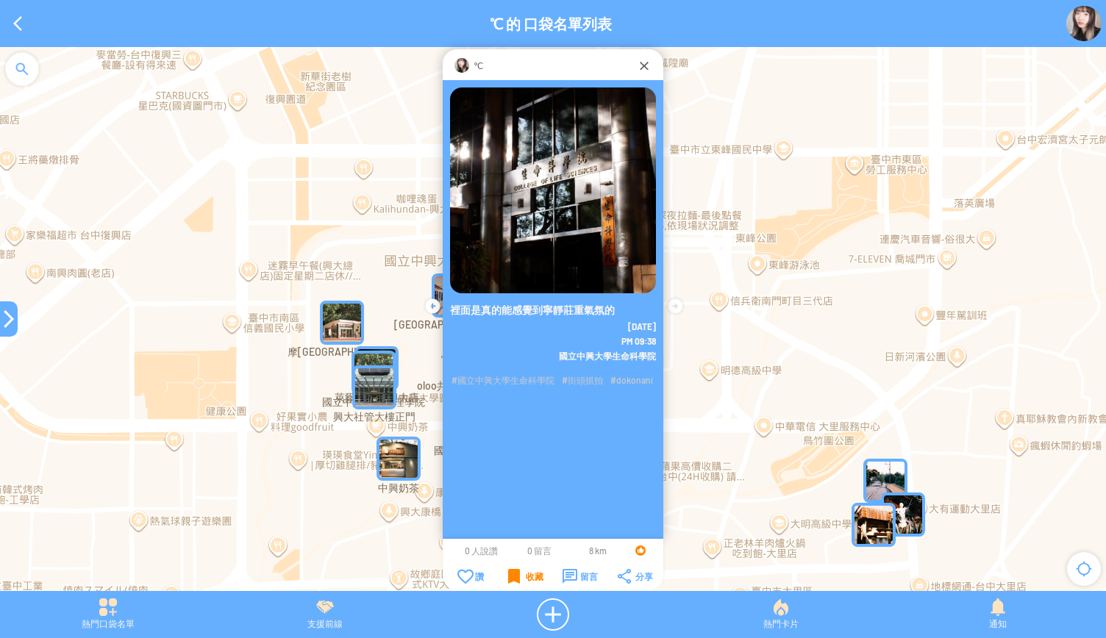
click at [6, 317] on div at bounding box center [9, 319] width 18 height 18
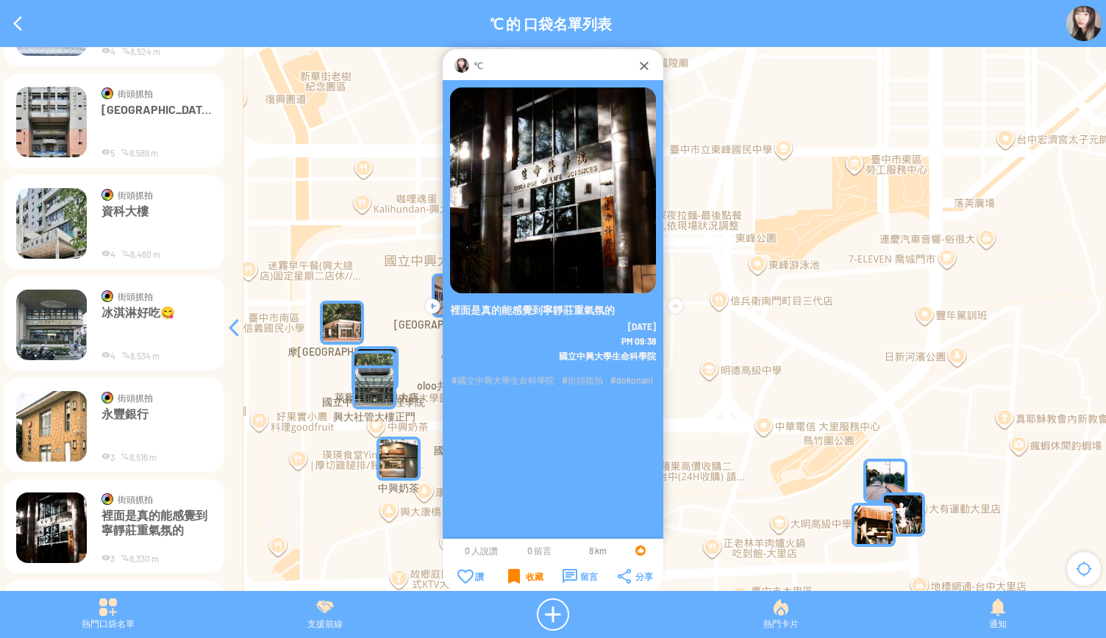
click at [108, 413] on p "永豐銀行" at bounding box center [157, 429] width 110 height 44
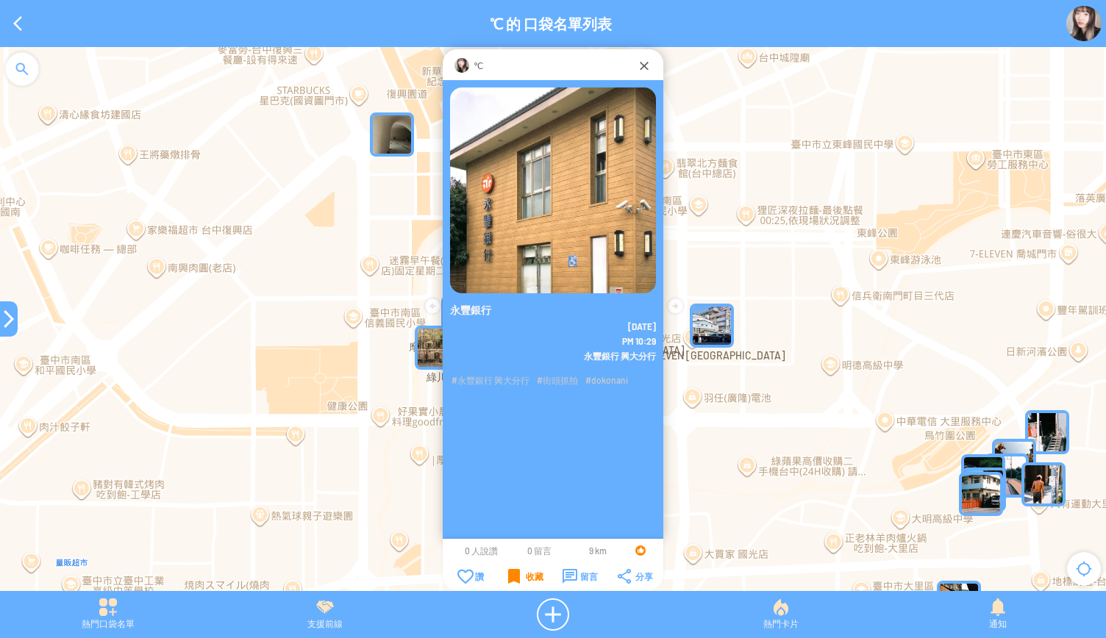
click at [516, 577] on div "收藏" at bounding box center [525, 576] width 35 height 15
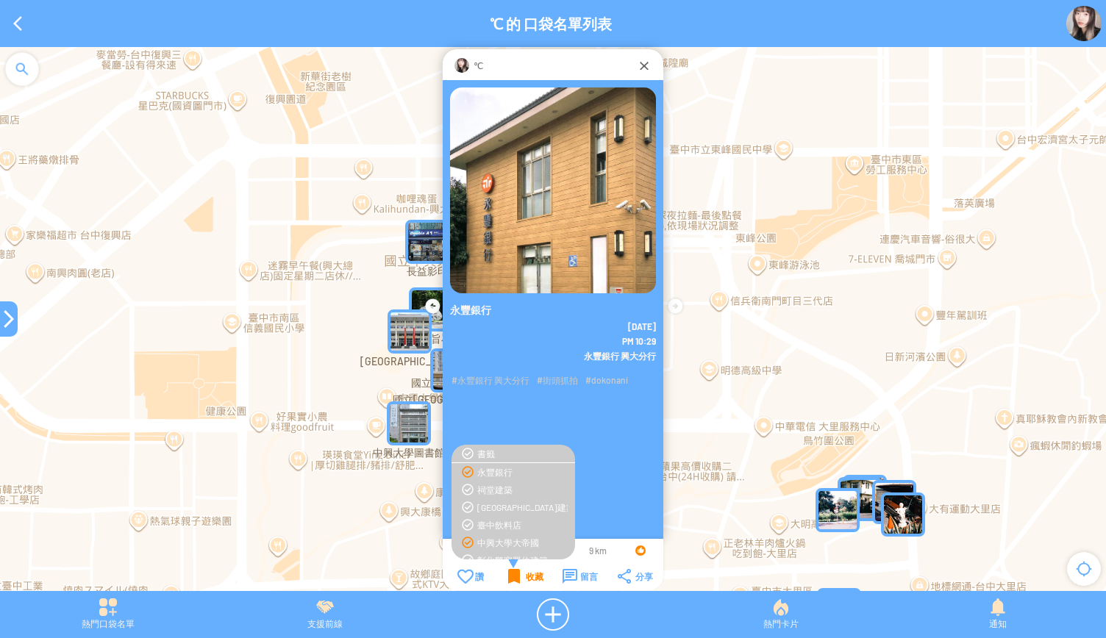
click at [460, 471] on div "永豐銀行" at bounding box center [513, 472] width 109 height 12
click at [4, 313] on div at bounding box center [9, 319] width 18 height 18
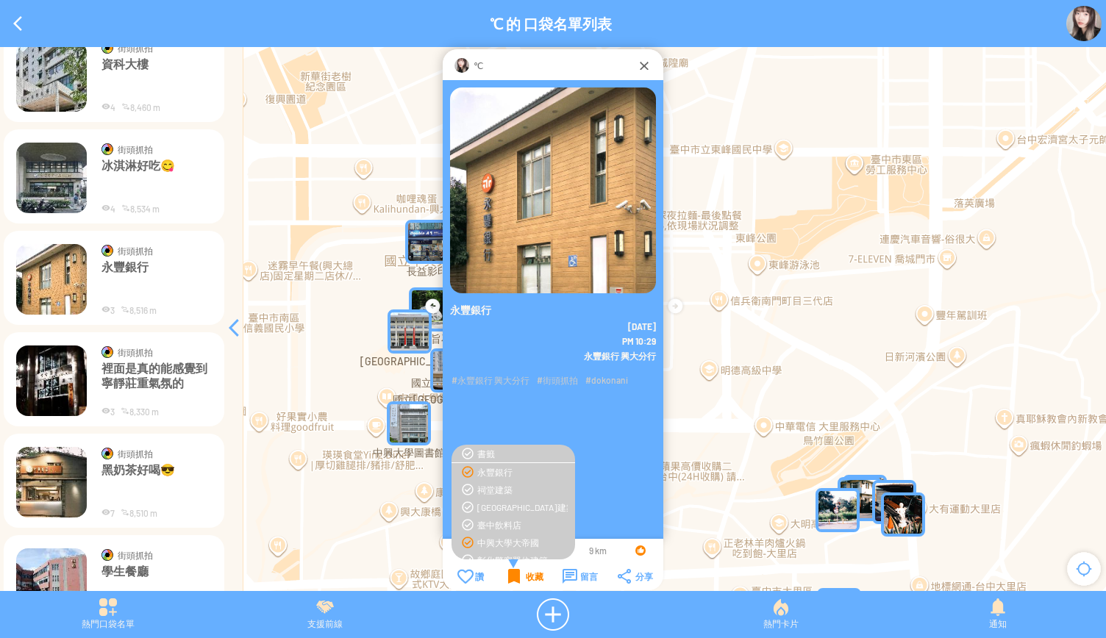
scroll to position [9364, 0]
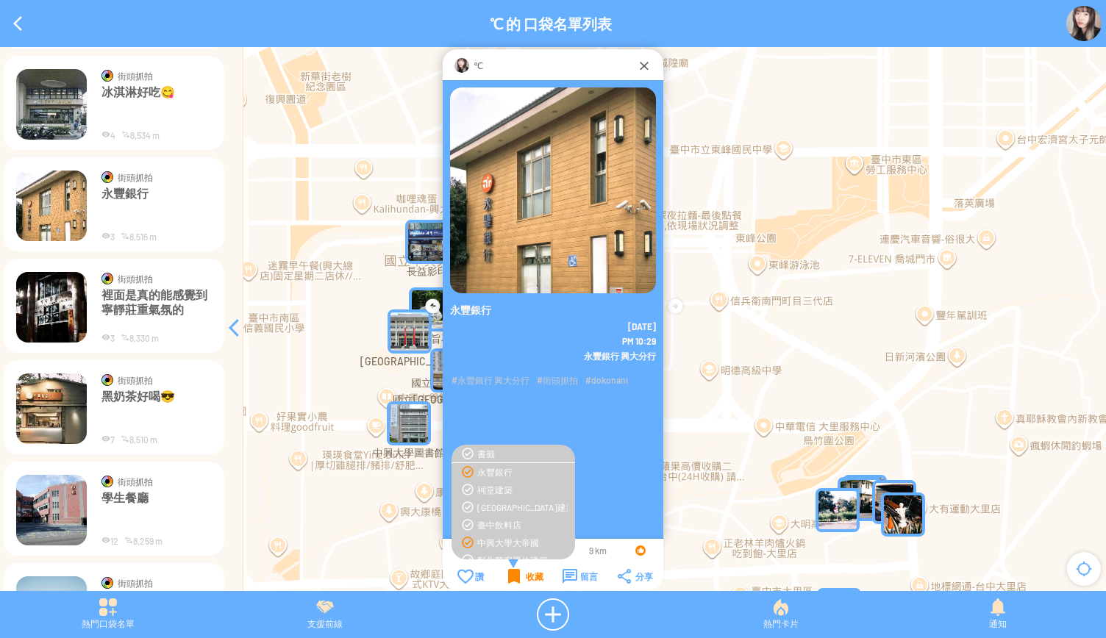
click at [132, 426] on p "黑奶茶好喝😎" at bounding box center [157, 411] width 110 height 44
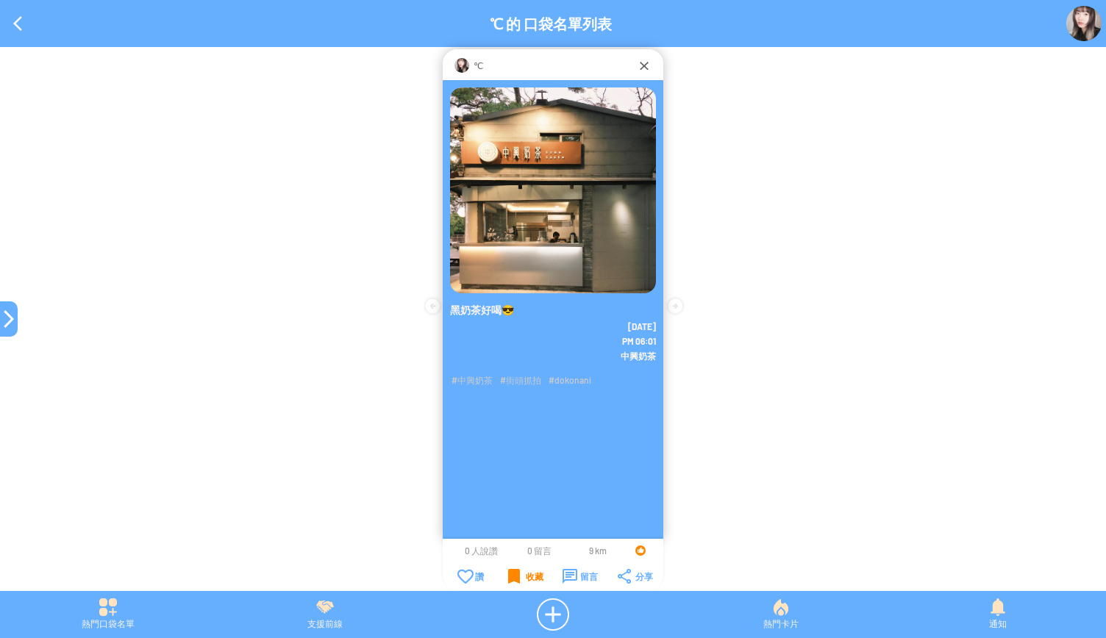
click at [510, 580] on div "收藏" at bounding box center [525, 576] width 35 height 15
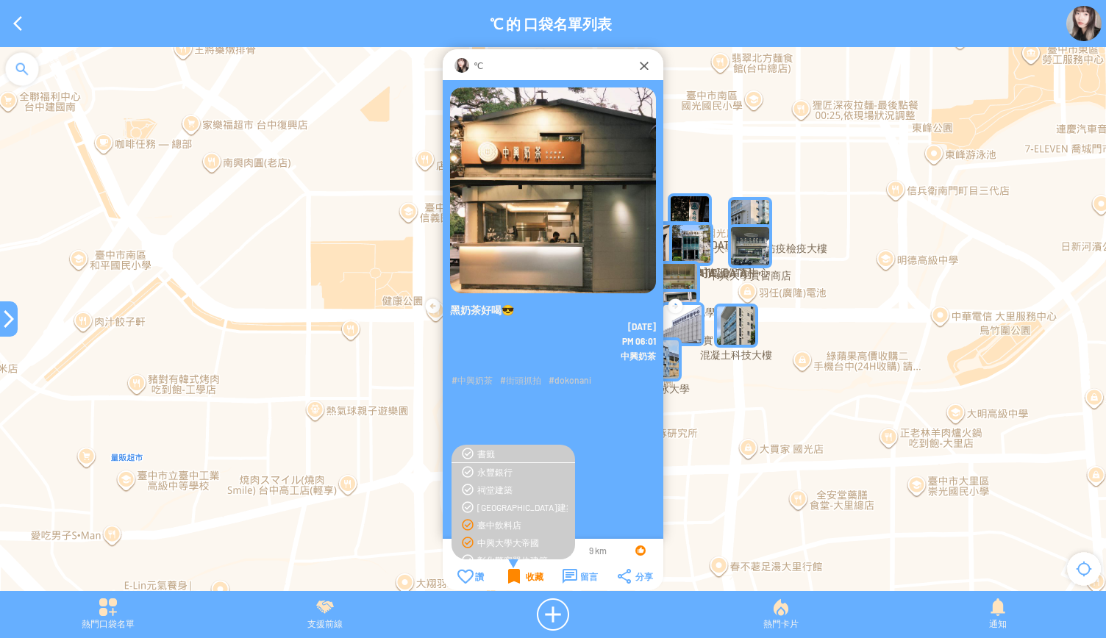
click at [508, 523] on div "臺中飲料店" at bounding box center [522, 525] width 90 height 12
click at [504, 576] on td "收藏" at bounding box center [526, 577] width 54 height 16
click at [11, 335] on div at bounding box center [9, 319] width 18 height 35
click at [7, 316] on div at bounding box center [9, 319] width 18 height 18
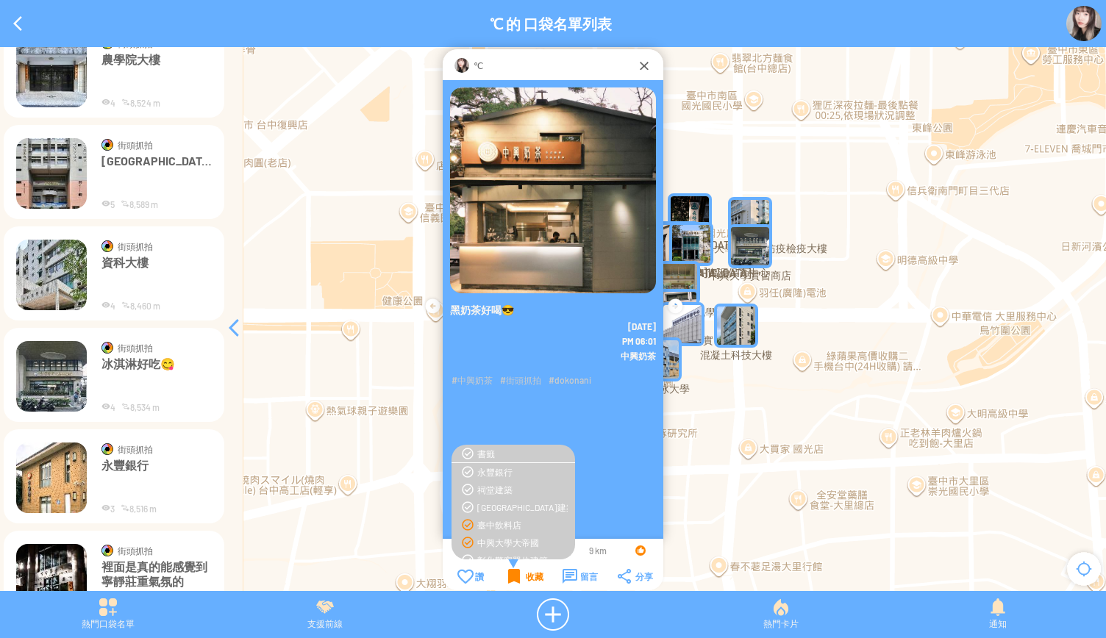
scroll to position [9070, 0]
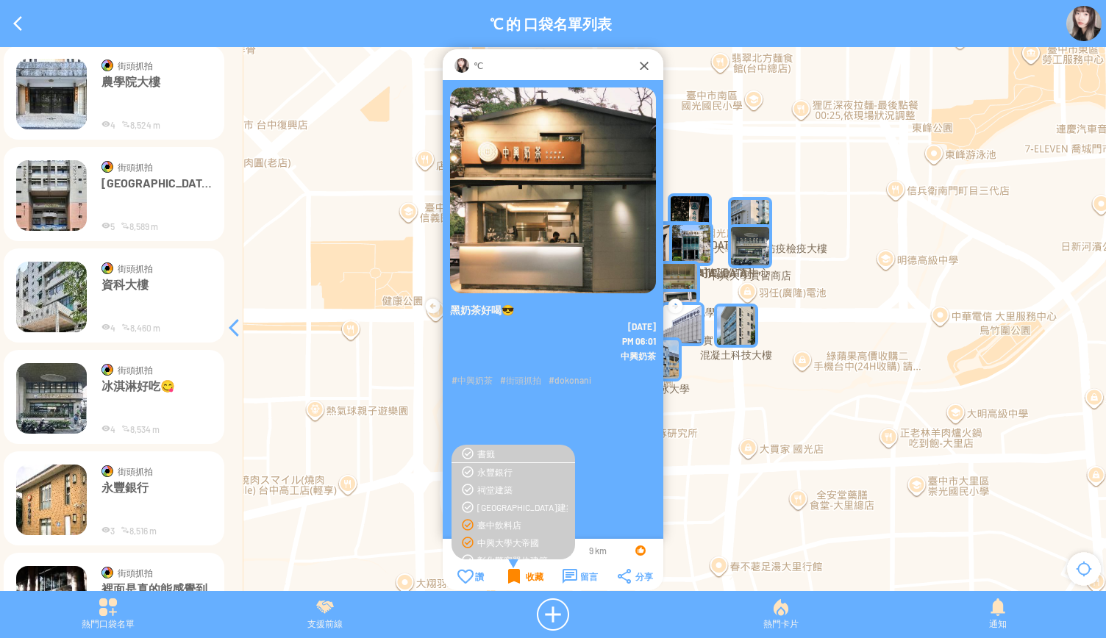
click at [46, 395] on img at bounding box center [51, 398] width 71 height 71
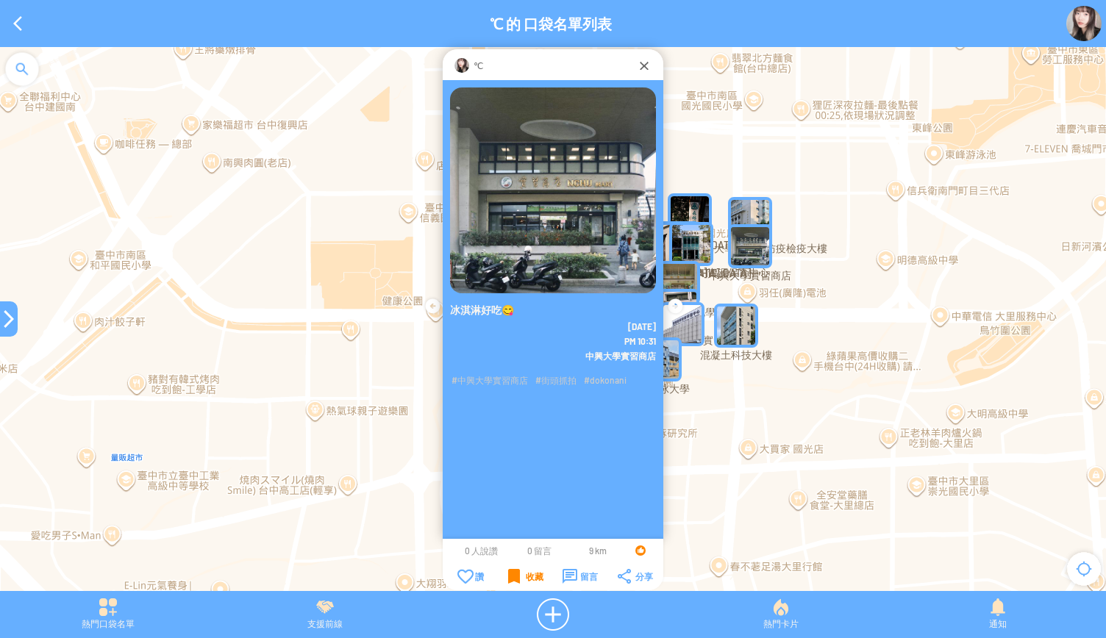
click at [510, 579] on div "收藏" at bounding box center [525, 576] width 35 height 15
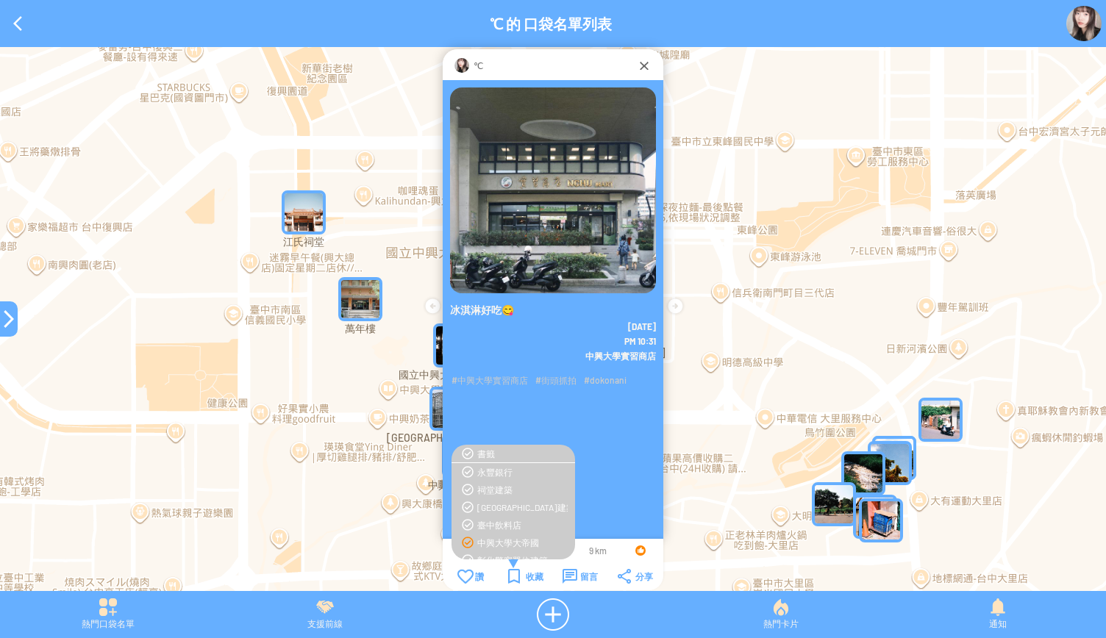
click at [499, 544] on div "中興大學大帝國" at bounding box center [522, 543] width 90 height 12
click at [512, 580] on div "收藏" at bounding box center [525, 576] width 35 height 15
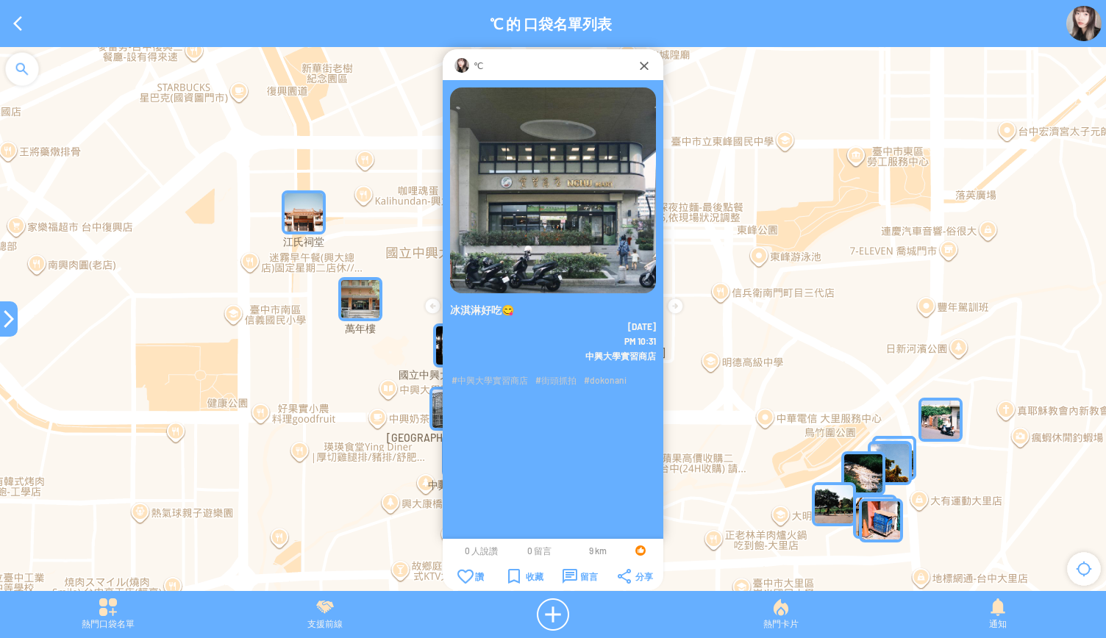
click at [15, 327] on div at bounding box center [9, 319] width 18 height 18
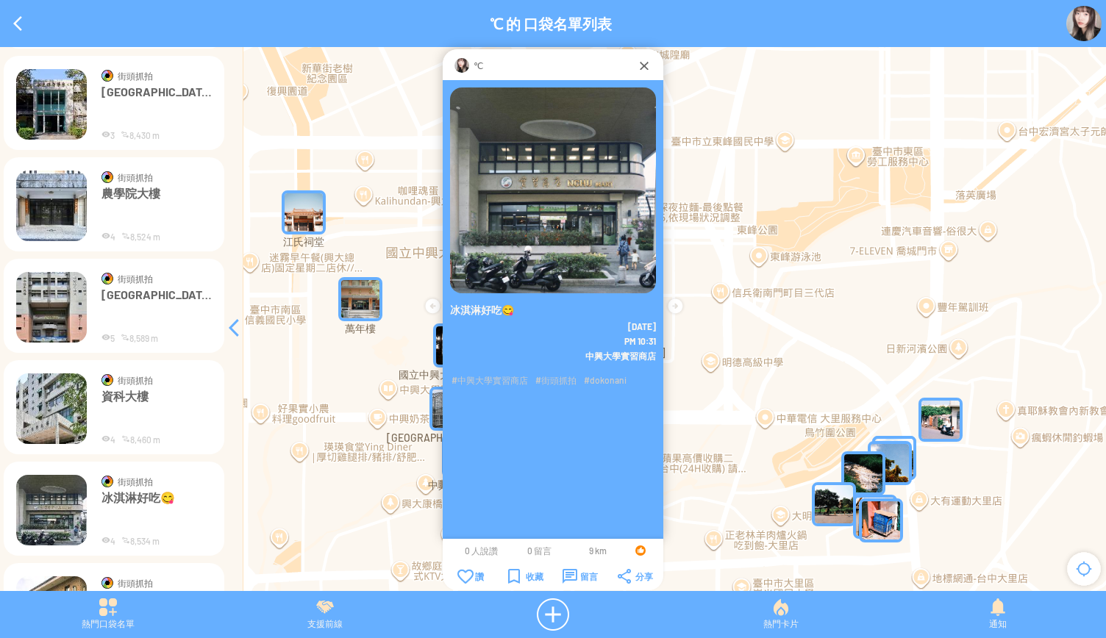
scroll to position [8922, 0]
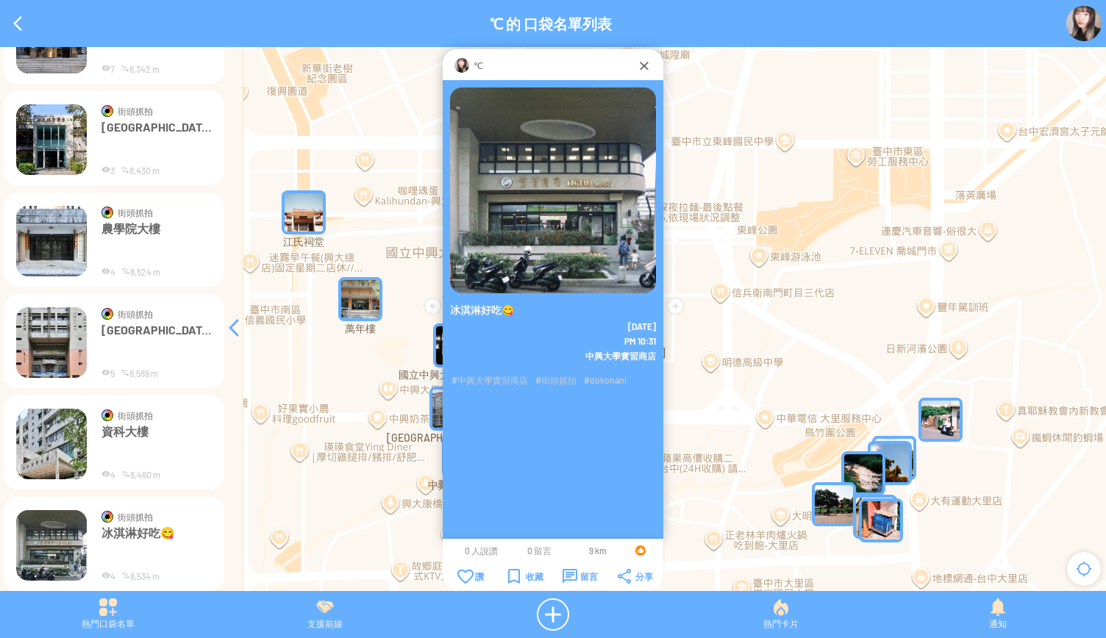
click at [47, 435] on img at bounding box center [51, 444] width 71 height 71
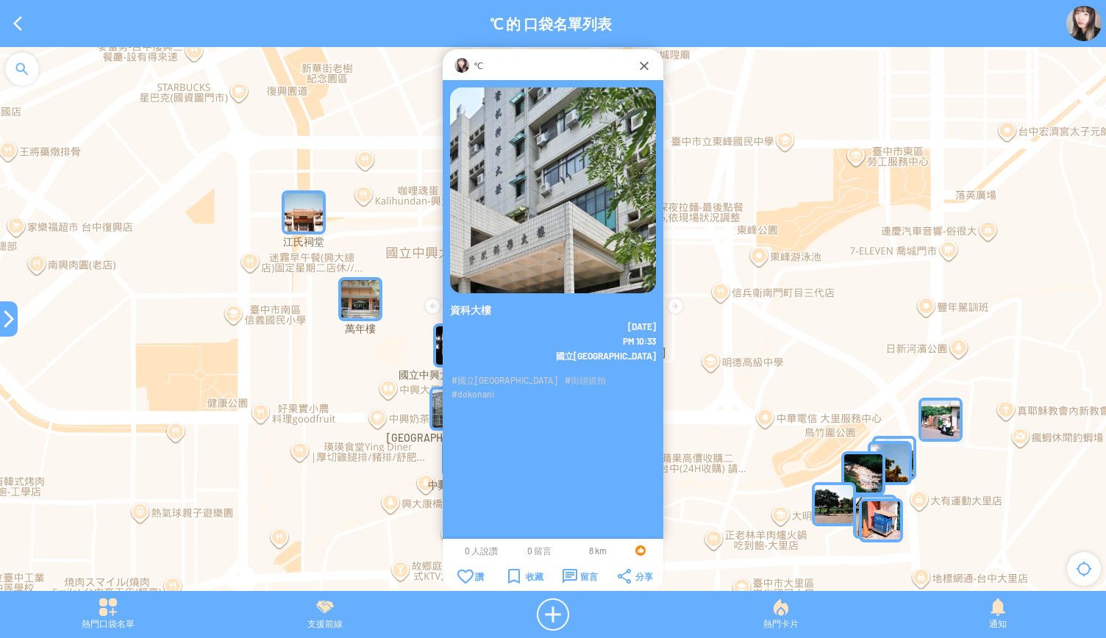
click at [506, 578] on td "收藏" at bounding box center [526, 577] width 54 height 16
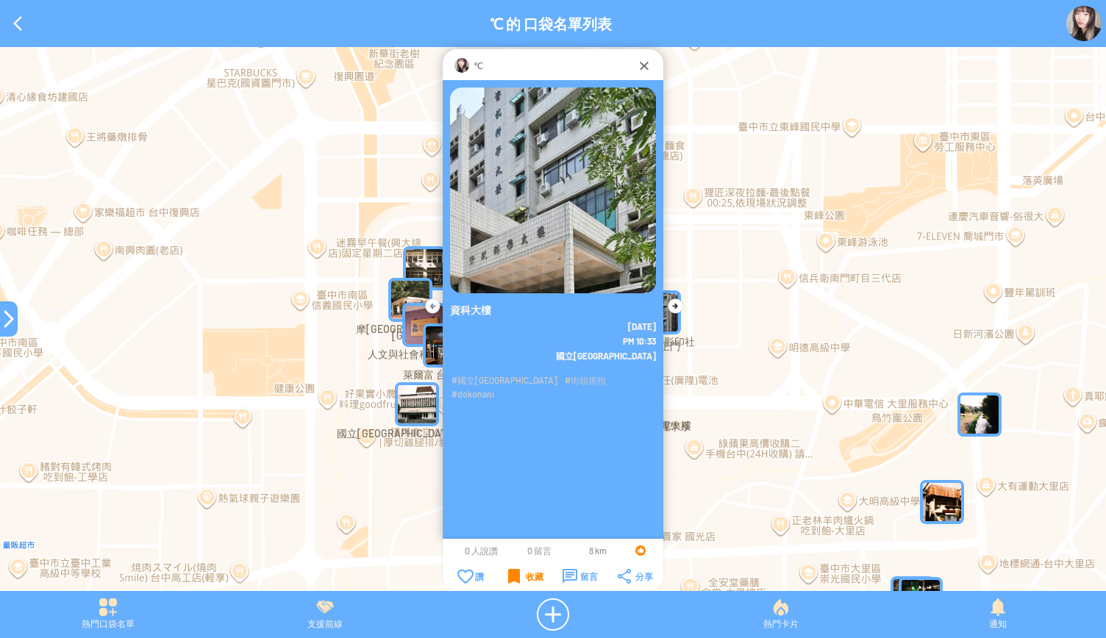
click at [512, 580] on div "收藏" at bounding box center [525, 576] width 35 height 15
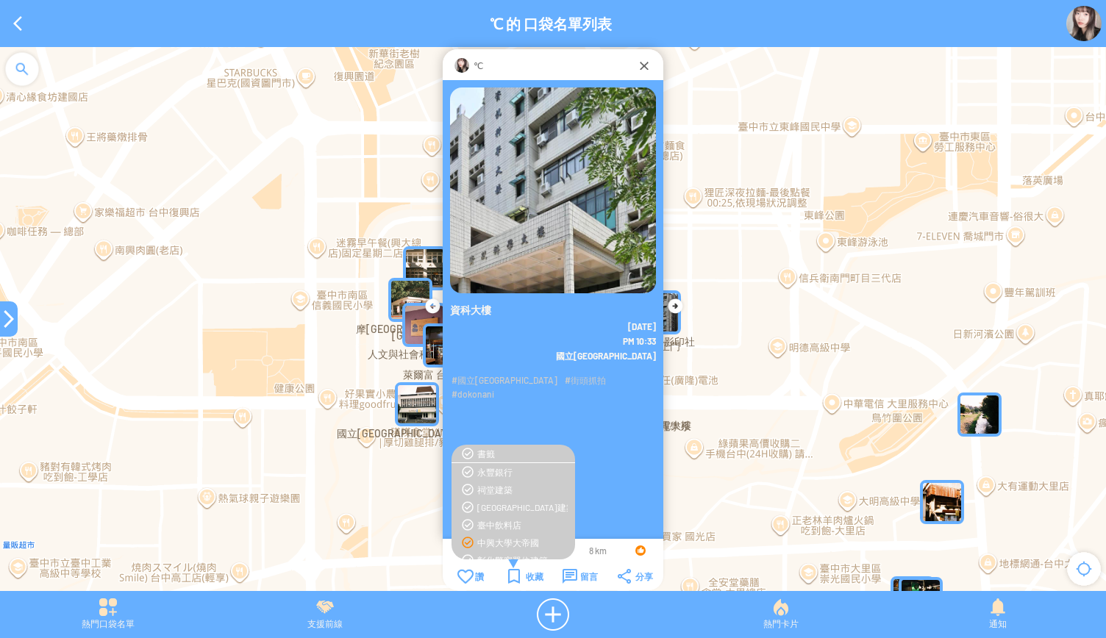
click at [497, 540] on div "中興大學大帝國" at bounding box center [522, 543] width 90 height 12
click at [510, 573] on div "收藏" at bounding box center [525, 576] width 35 height 15
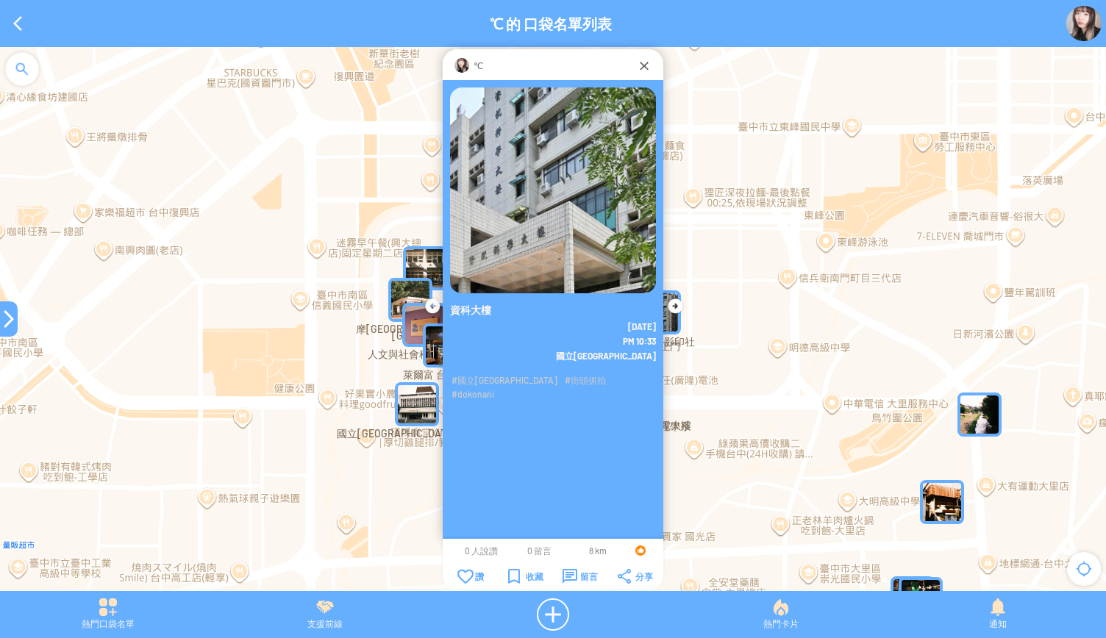
click at [10, 318] on div at bounding box center [9, 319] width 18 height 18
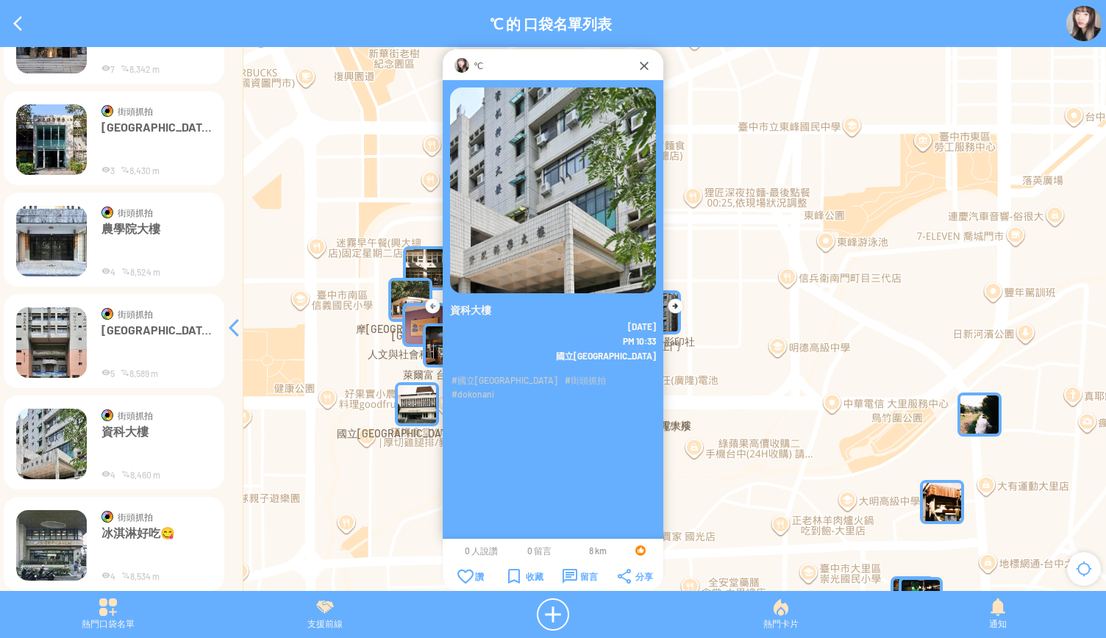
click at [65, 345] on img at bounding box center [51, 342] width 71 height 71
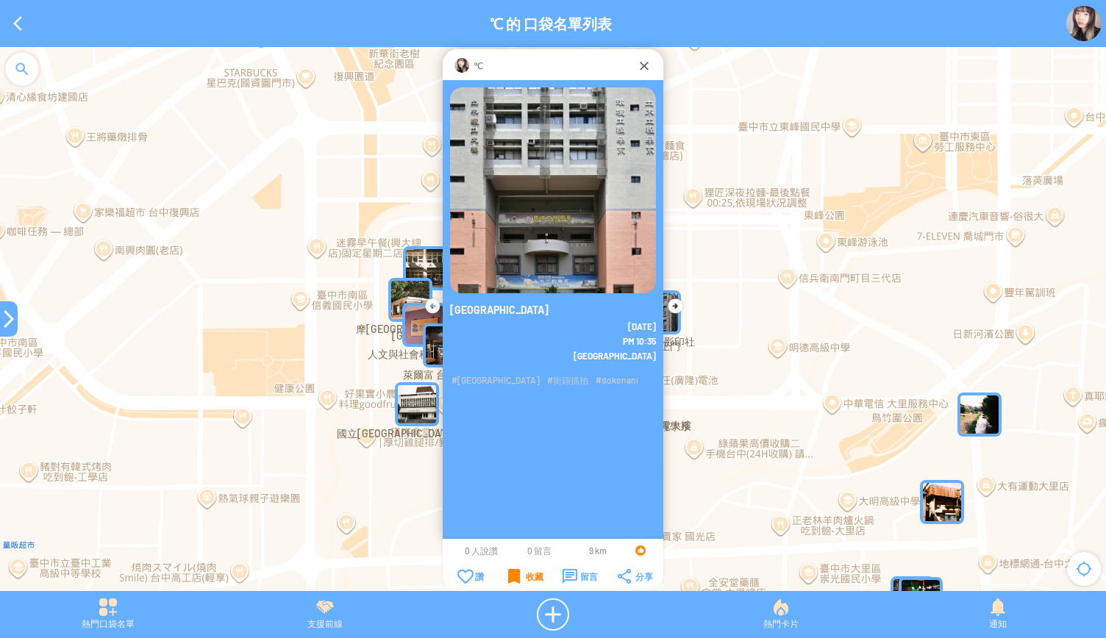
click at [519, 581] on div "收藏" at bounding box center [525, 576] width 35 height 15
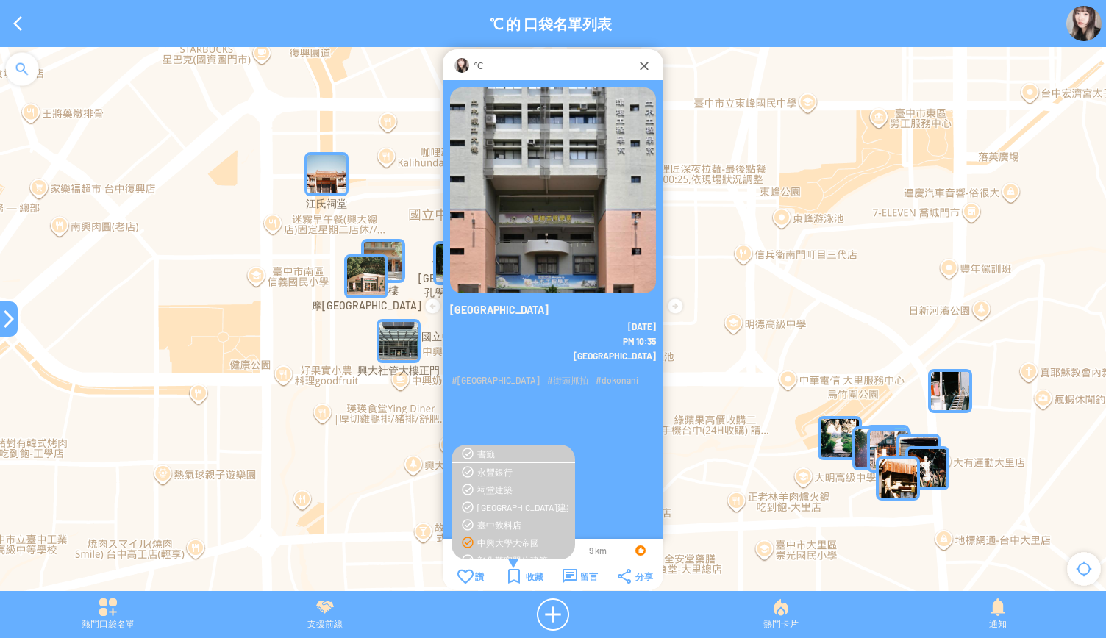
click at [491, 539] on div "中興大學大帝國" at bounding box center [522, 543] width 90 height 12
click at [607, 441] on div "土環大樓 2025-8-20 PM 10:35" at bounding box center [553, 325] width 221 height 490
click at [505, 569] on td "收藏" at bounding box center [526, 577] width 54 height 16
click at [3, 308] on div at bounding box center [9, 319] width 18 height 35
click at [4, 313] on div at bounding box center [9, 319] width 18 height 18
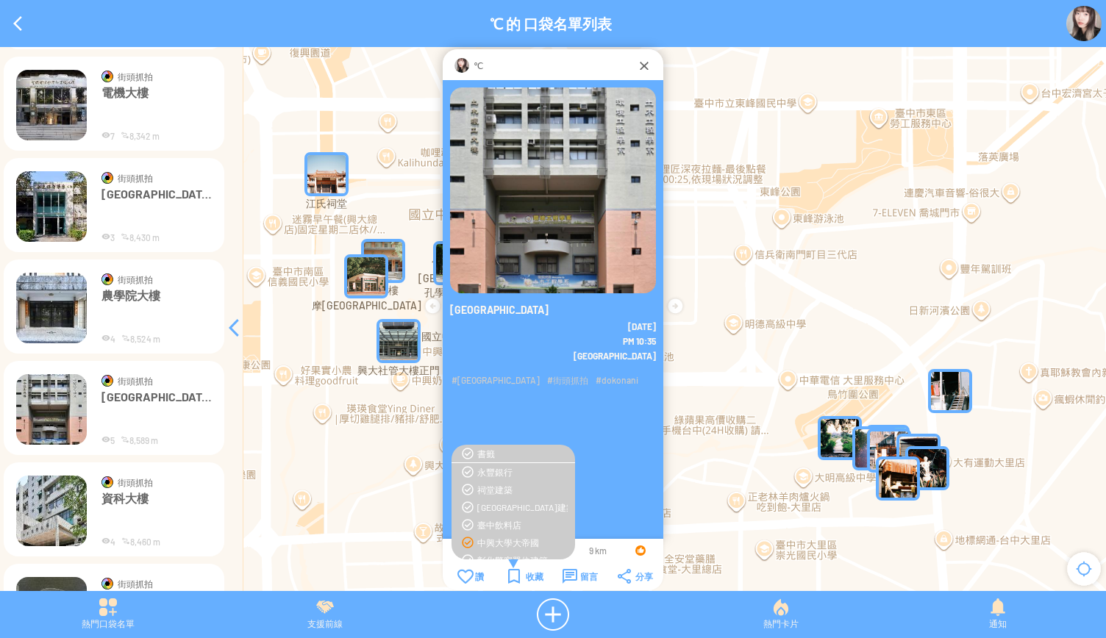
scroll to position [8775, 0]
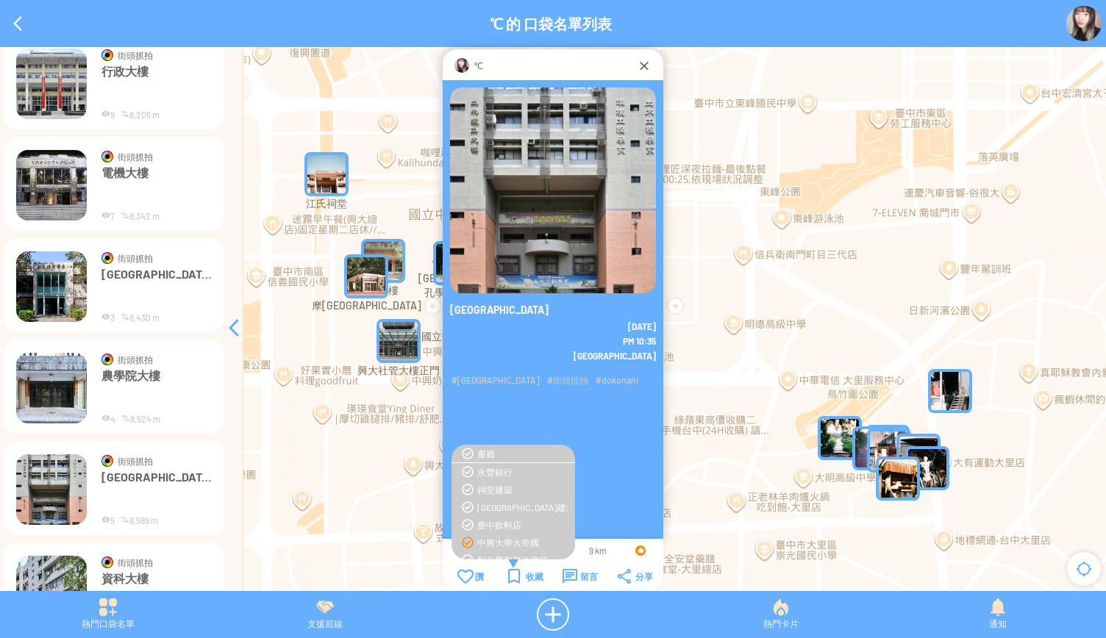
click at [51, 379] on img at bounding box center [51, 388] width 71 height 71
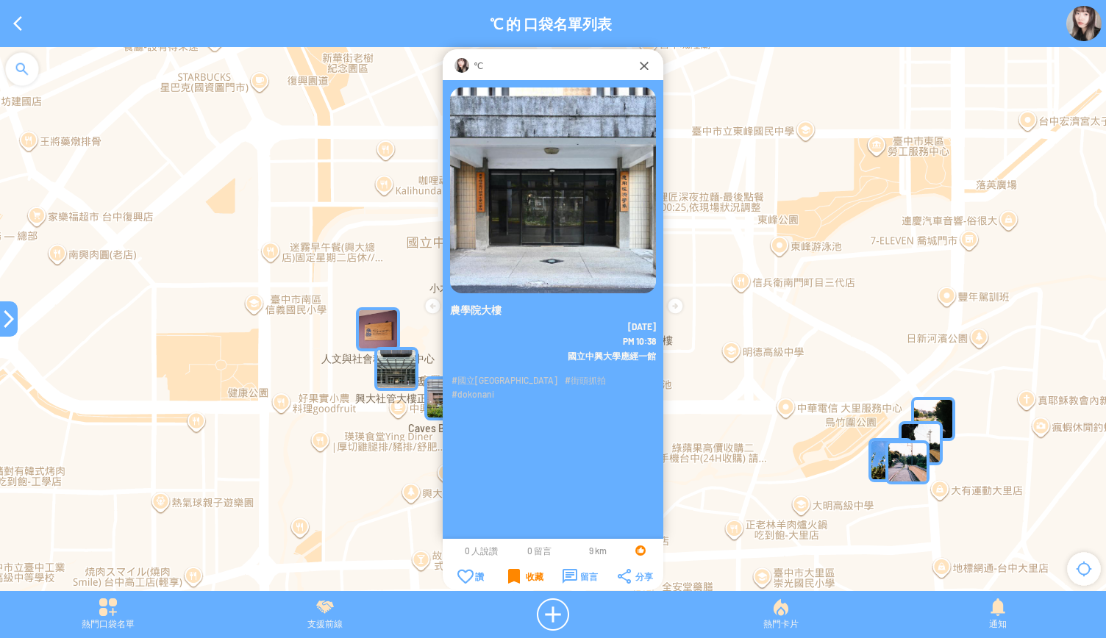
click at [511, 573] on div "收藏" at bounding box center [525, 576] width 35 height 15
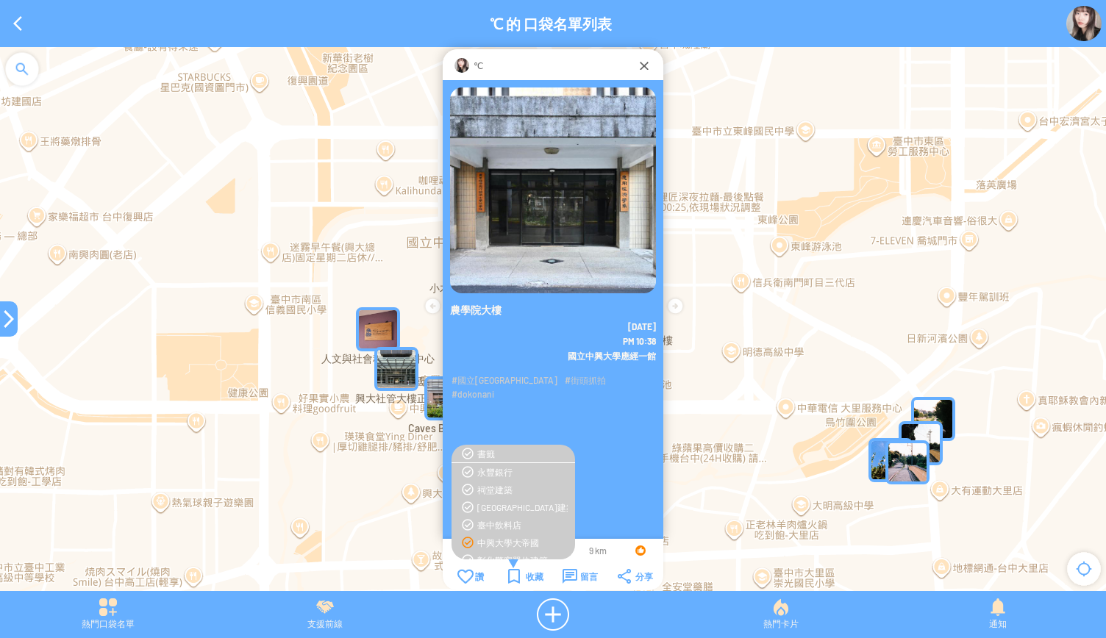
click at [487, 538] on div "中興大學大帝國" at bounding box center [522, 543] width 90 height 12
click at [8, 315] on div at bounding box center [9, 319] width 18 height 18
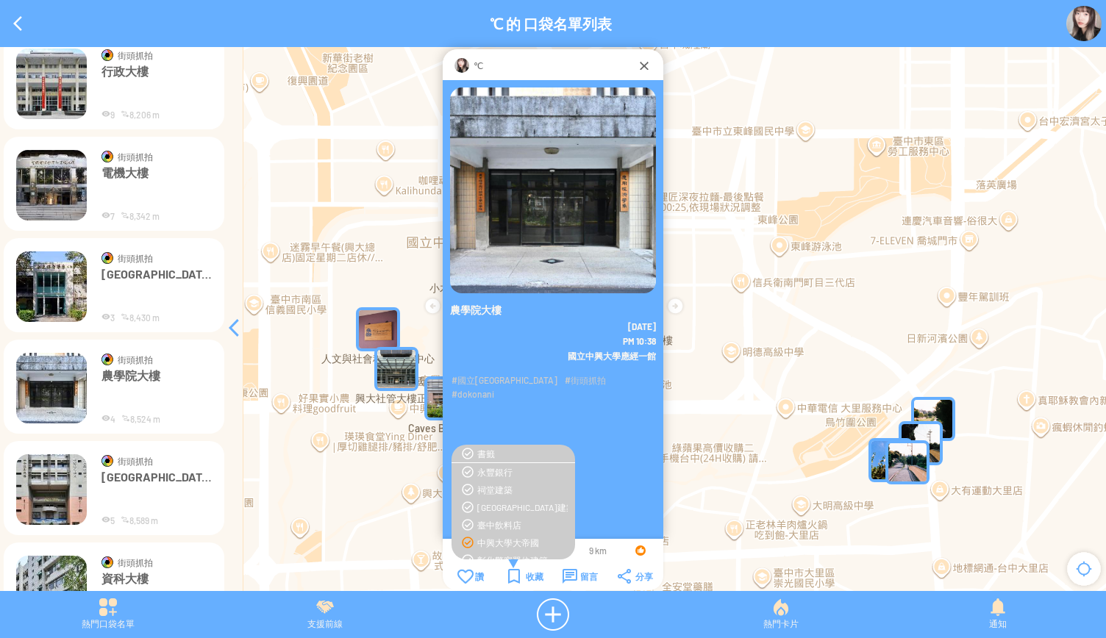
scroll to position [8702, 0]
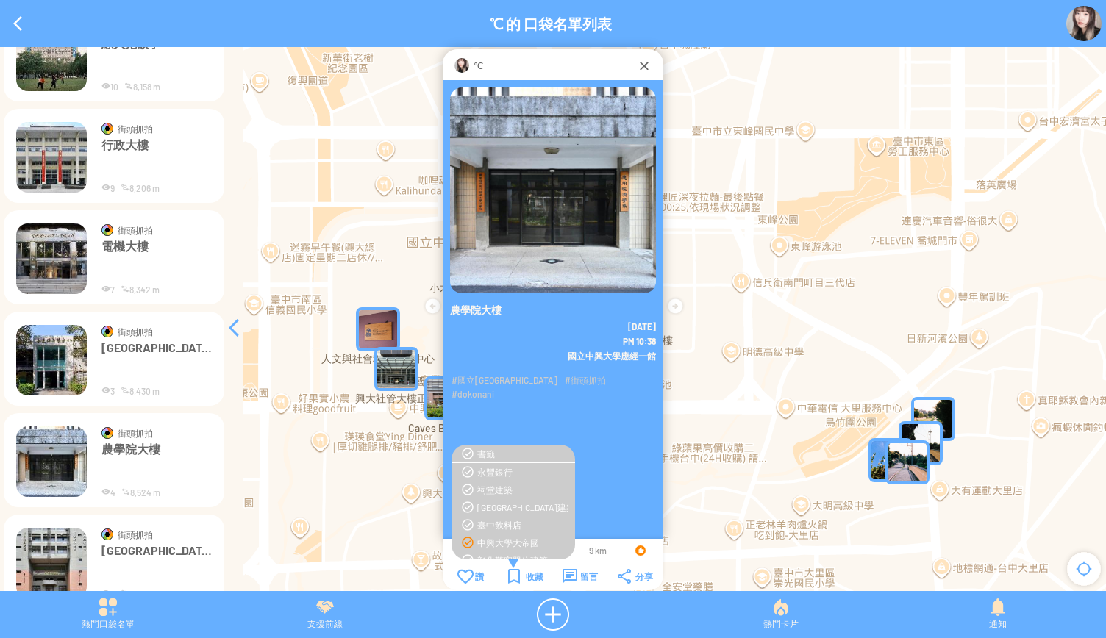
click at [32, 352] on img at bounding box center [51, 360] width 71 height 71
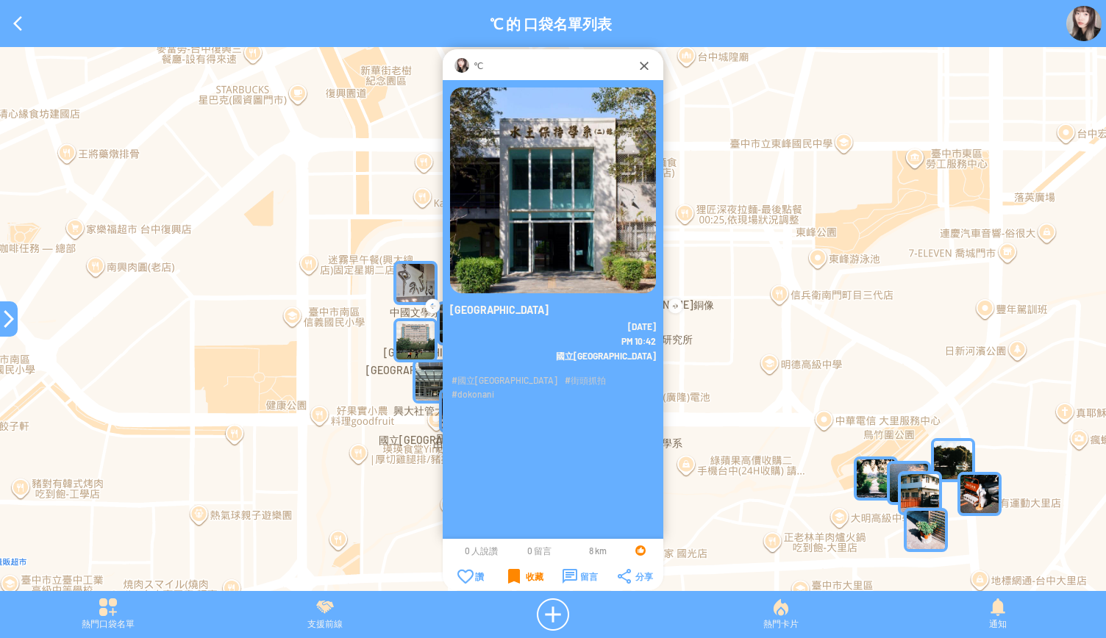
click at [513, 576] on div "收藏" at bounding box center [525, 576] width 35 height 15
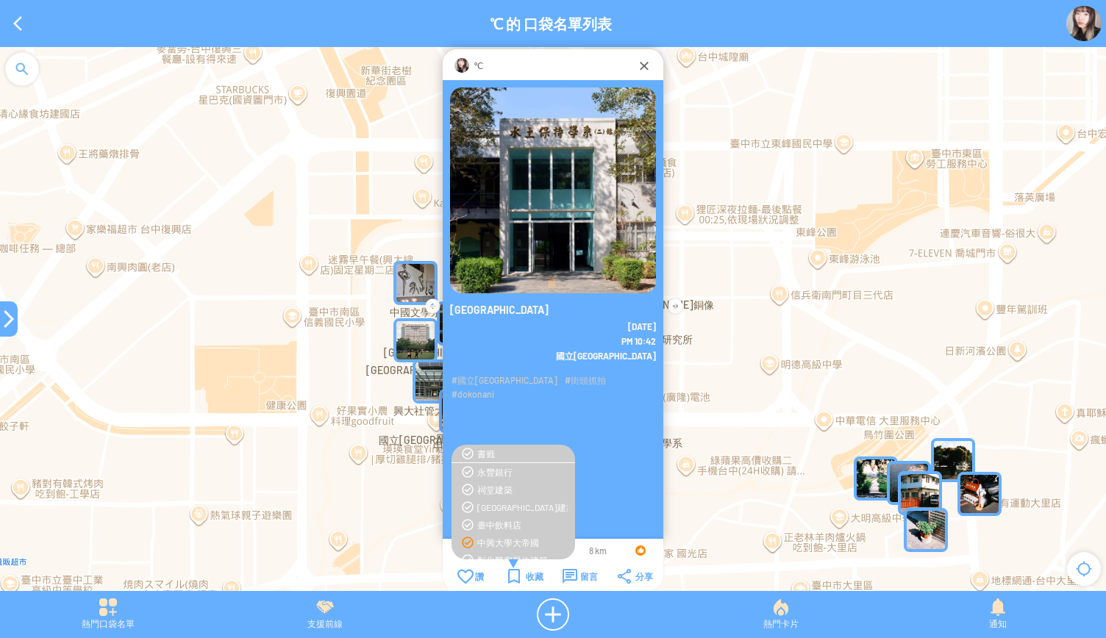
click at [472, 542] on div "中興大學大帝國" at bounding box center [513, 543] width 109 height 12
click at [3, 314] on div at bounding box center [9, 319] width 18 height 18
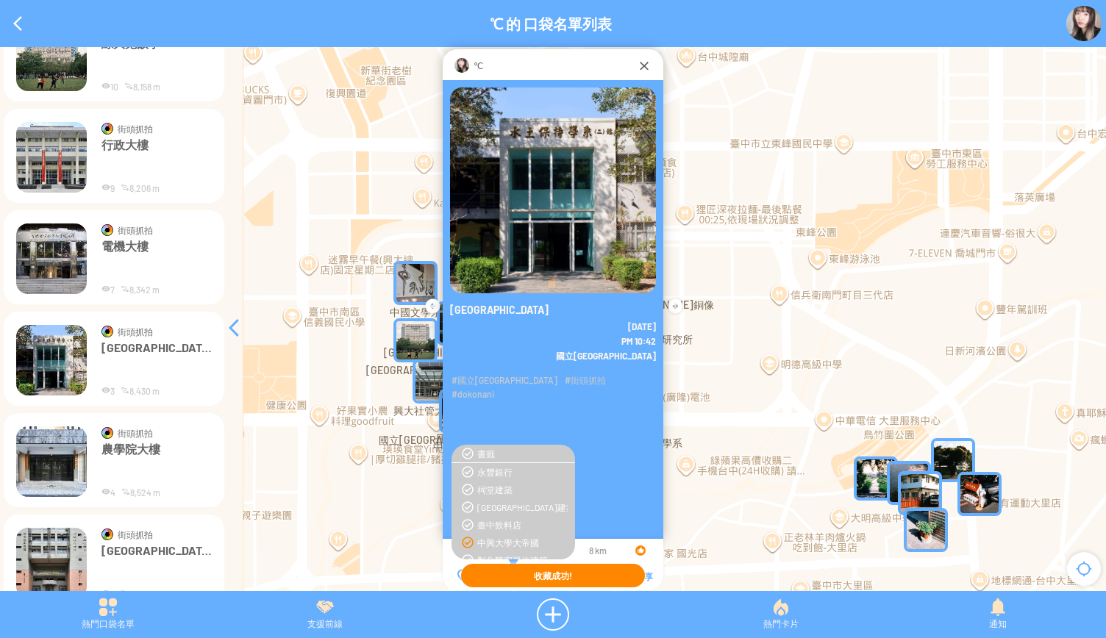
click at [41, 270] on img at bounding box center [51, 259] width 71 height 71
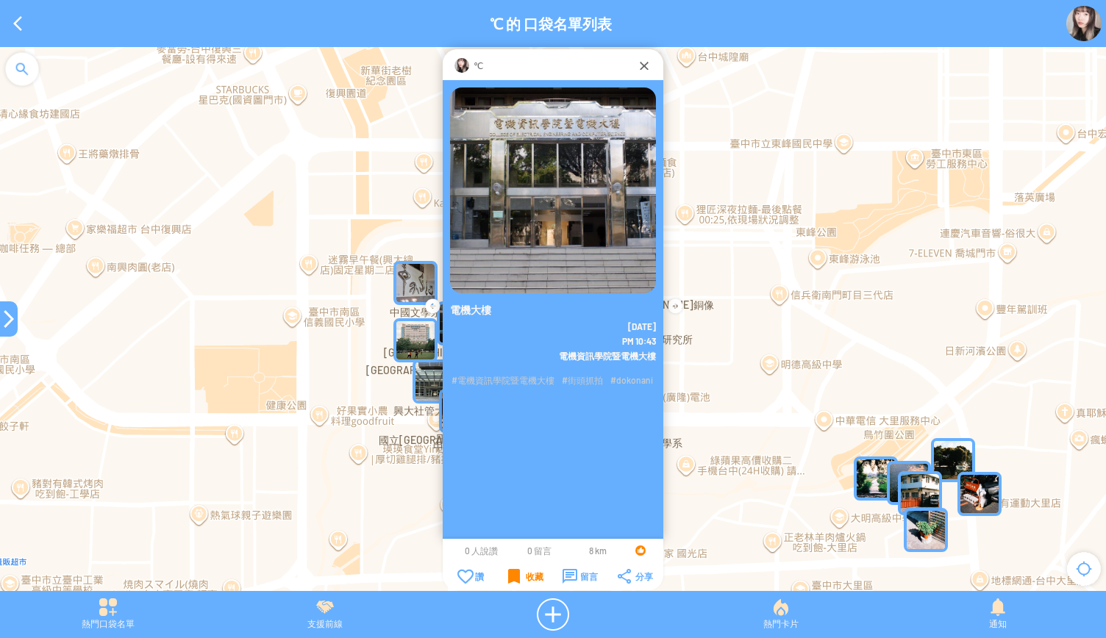
click at [515, 576] on div "收藏" at bounding box center [525, 576] width 35 height 15
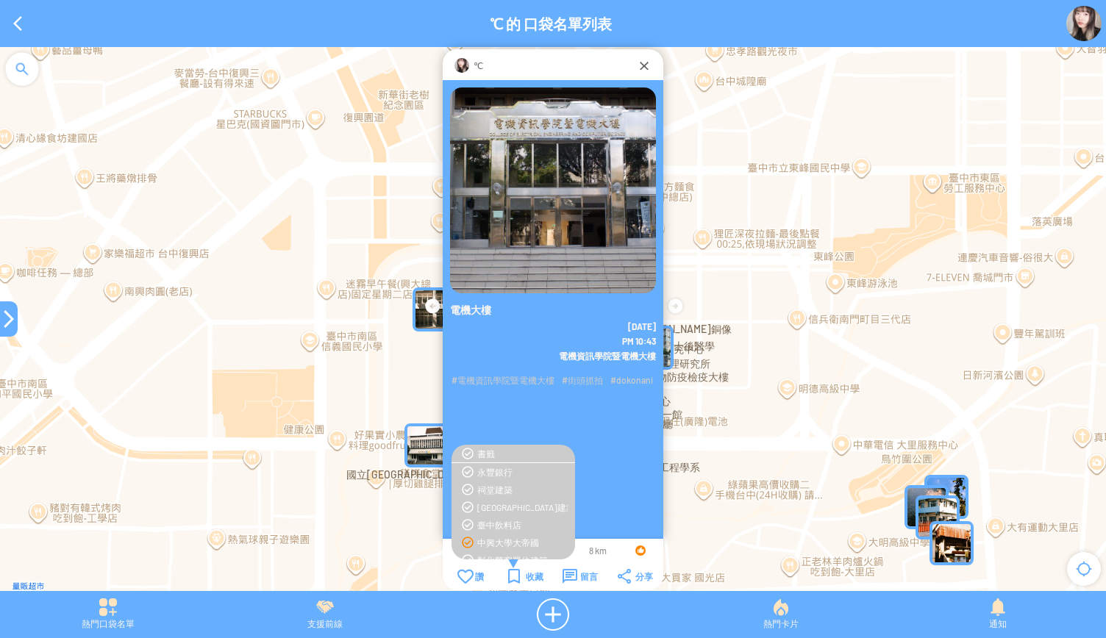
click at [469, 541] on div "中興大學大帝國" at bounding box center [513, 543] width 109 height 12
click at [3, 322] on div at bounding box center [9, 319] width 18 height 18
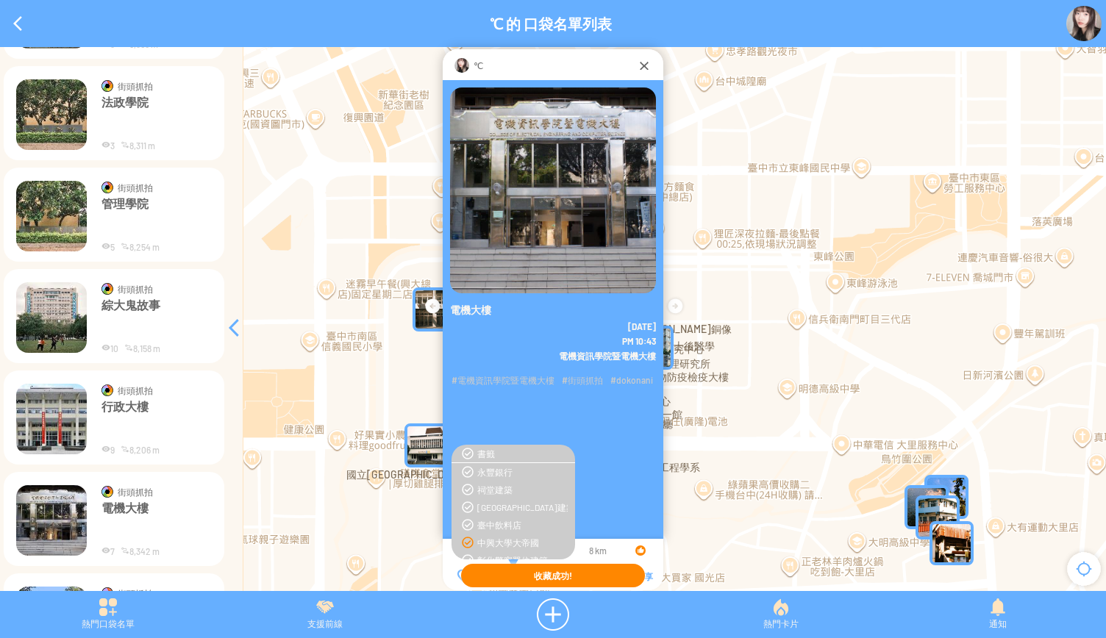
scroll to position [8407, 0]
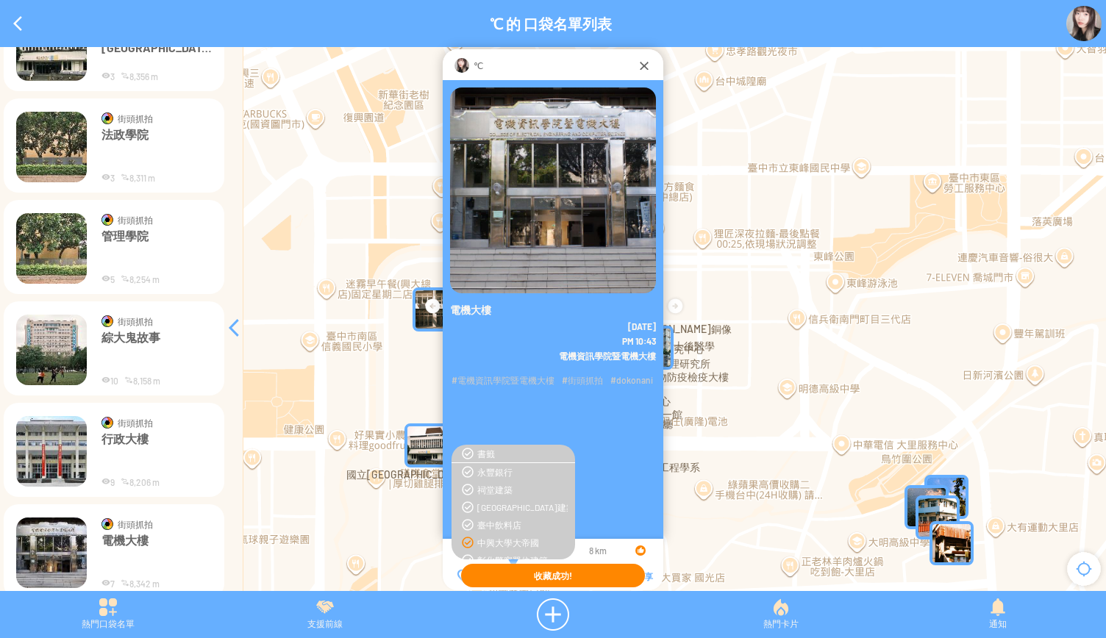
click at [49, 447] on img at bounding box center [51, 451] width 71 height 71
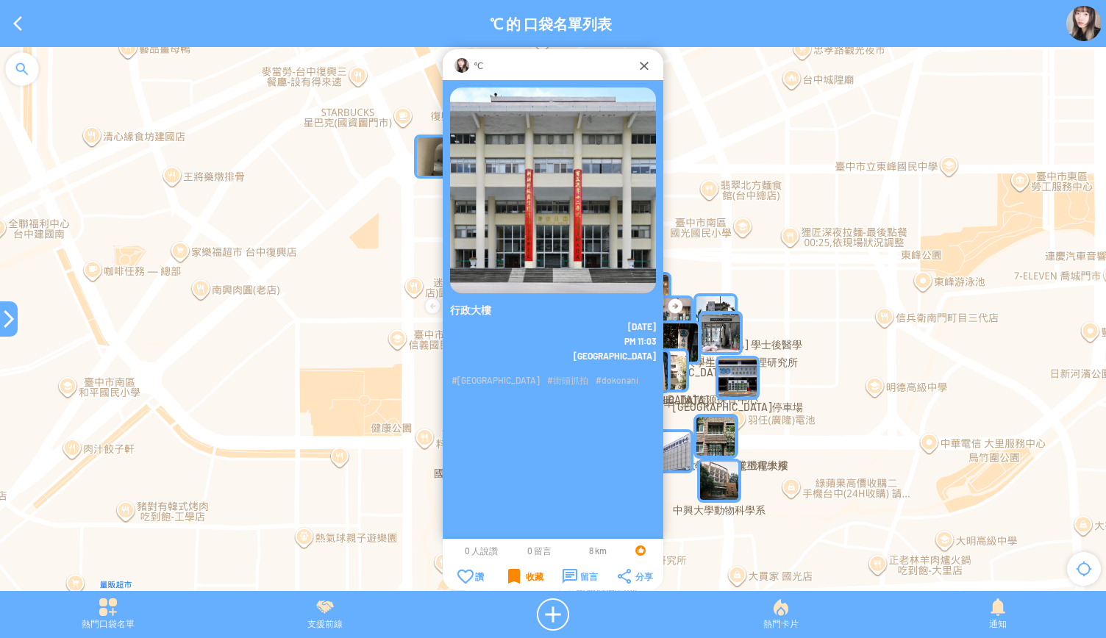
click at [516, 579] on div "收藏" at bounding box center [525, 576] width 35 height 15
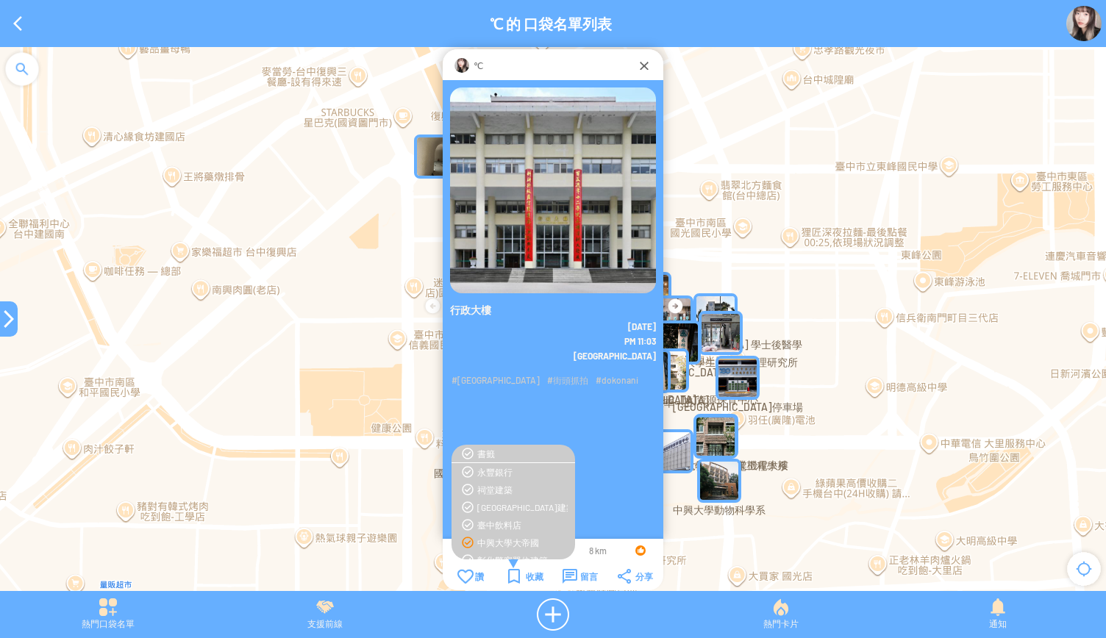
click at [491, 545] on div "中興大學大帝國" at bounding box center [522, 543] width 90 height 12
click at [5, 317] on div at bounding box center [9, 319] width 18 height 18
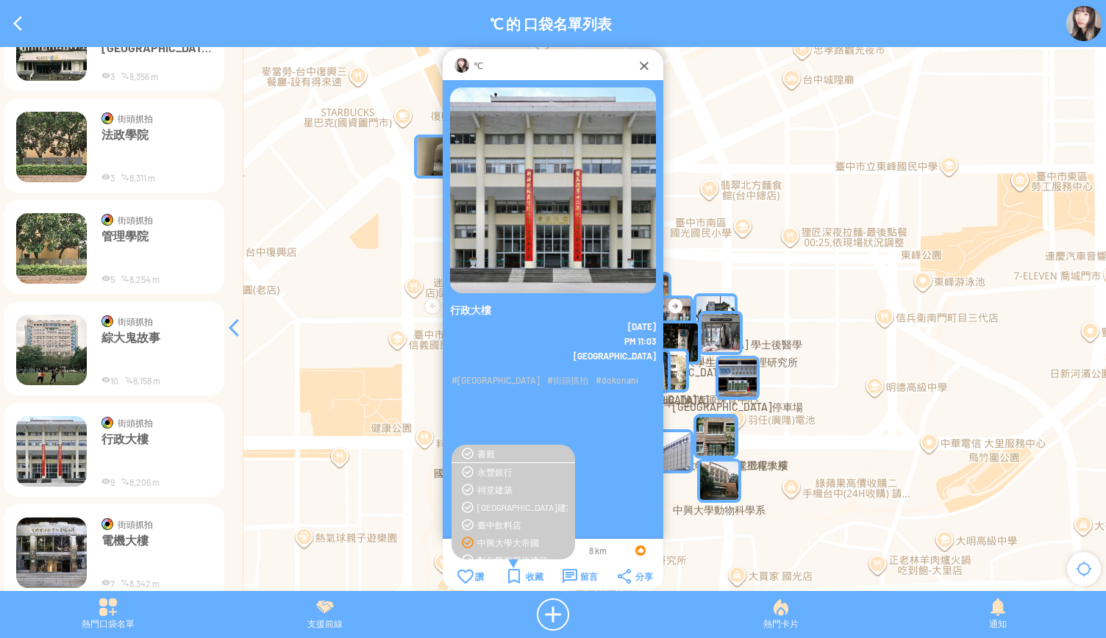
click at [45, 361] on img at bounding box center [51, 350] width 71 height 71
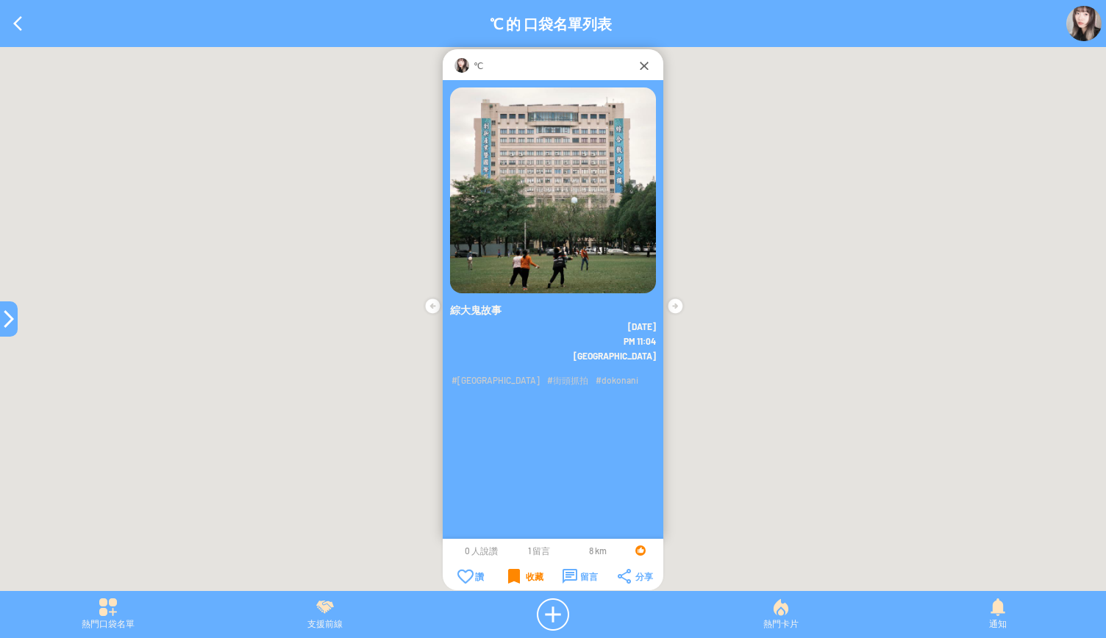
click at [517, 577] on div "收藏" at bounding box center [525, 576] width 35 height 15
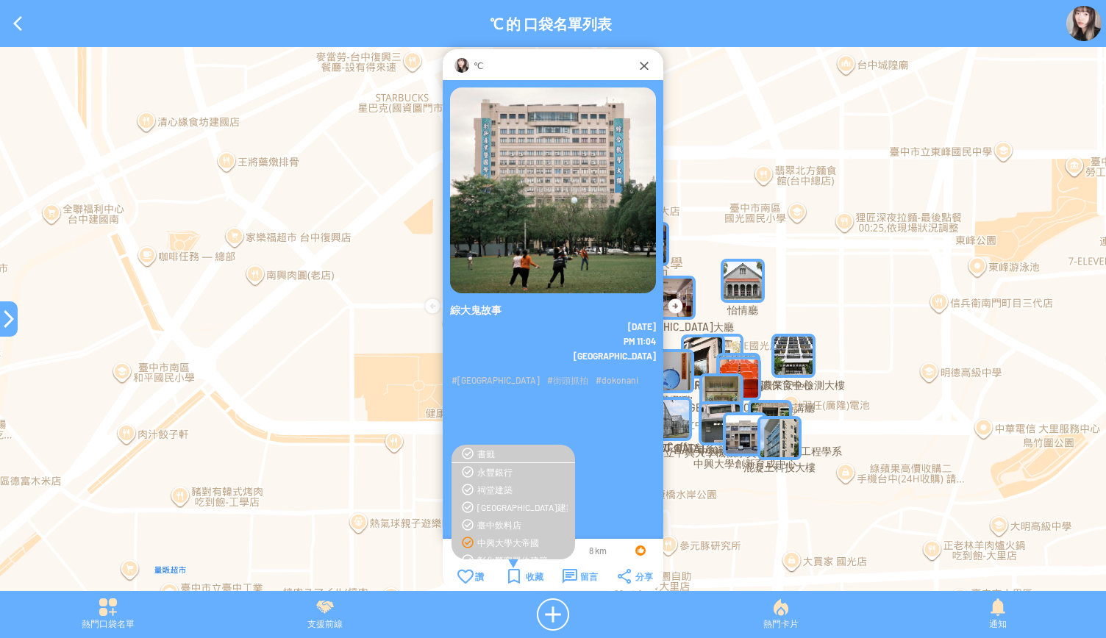
click at [508, 547] on div "中興大學大帝國" at bounding box center [522, 543] width 90 height 12
click at [7, 316] on div at bounding box center [9, 319] width 18 height 18
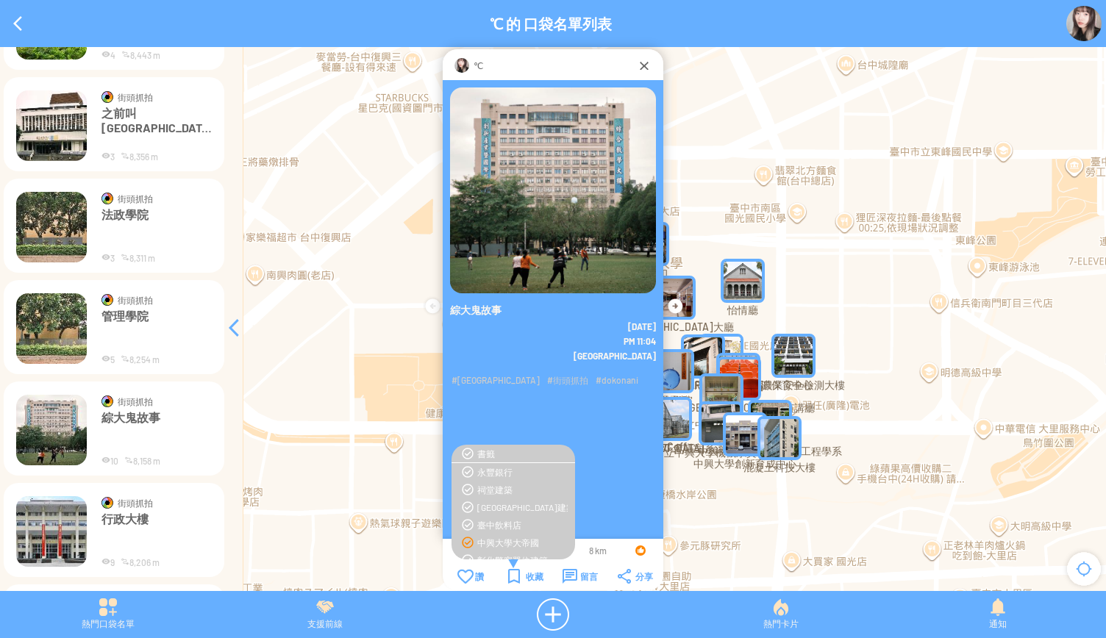
scroll to position [8260, 0]
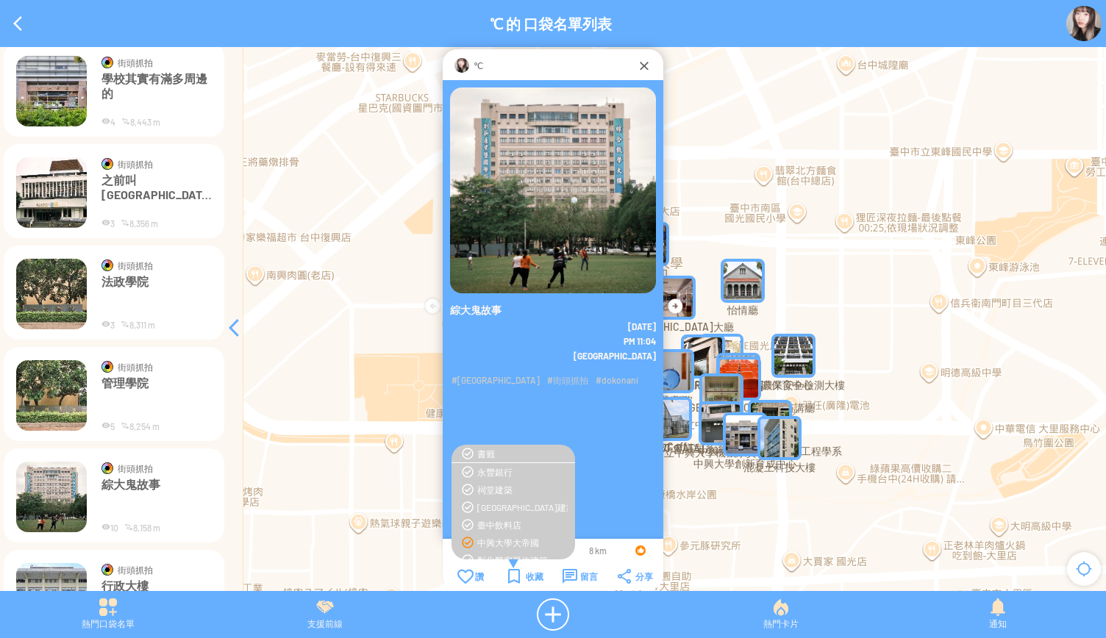
click at [43, 405] on img at bounding box center [51, 395] width 71 height 71
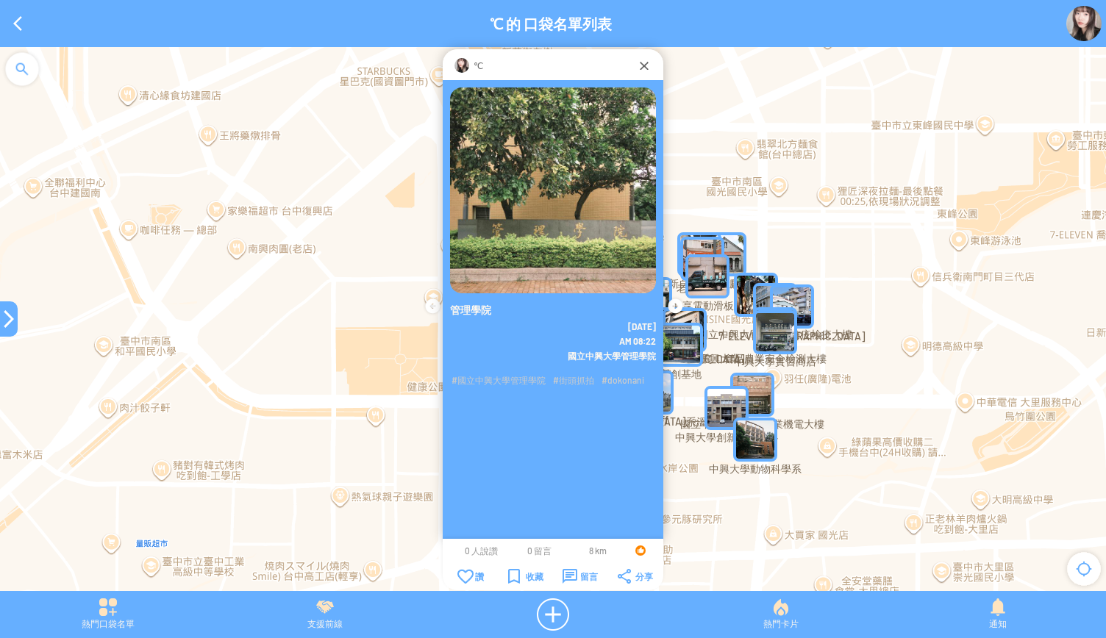
drag, startPoint x: 166, startPoint y: 401, endPoint x: 173, endPoint y: 449, distance: 48.4
click at [171, 441] on div at bounding box center [553, 326] width 1106 height 559
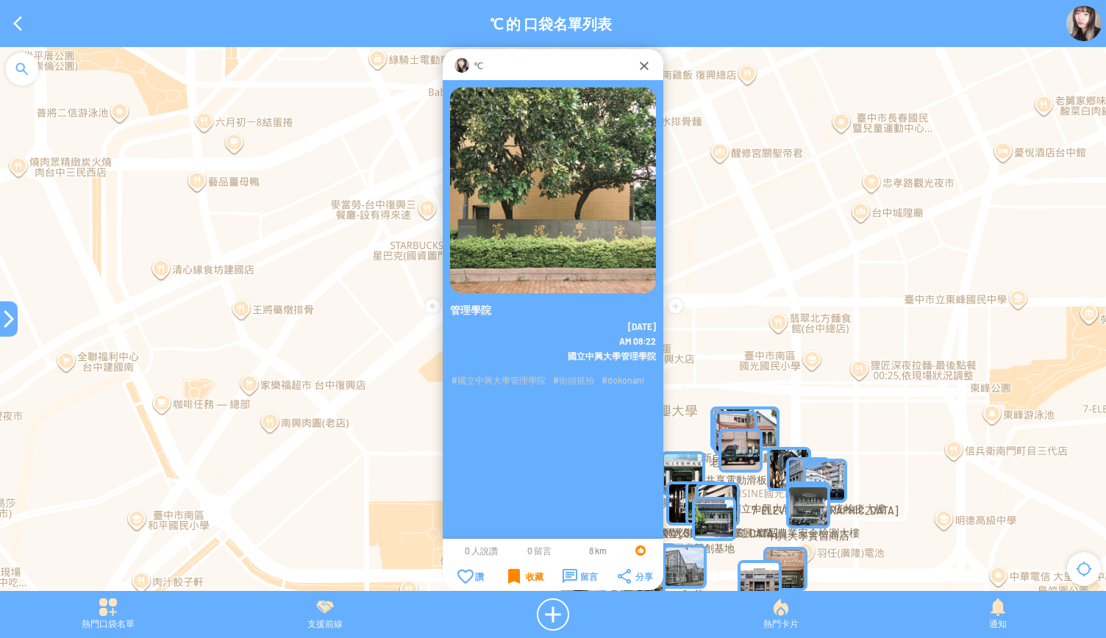
click at [524, 573] on div "收藏" at bounding box center [525, 576] width 35 height 15
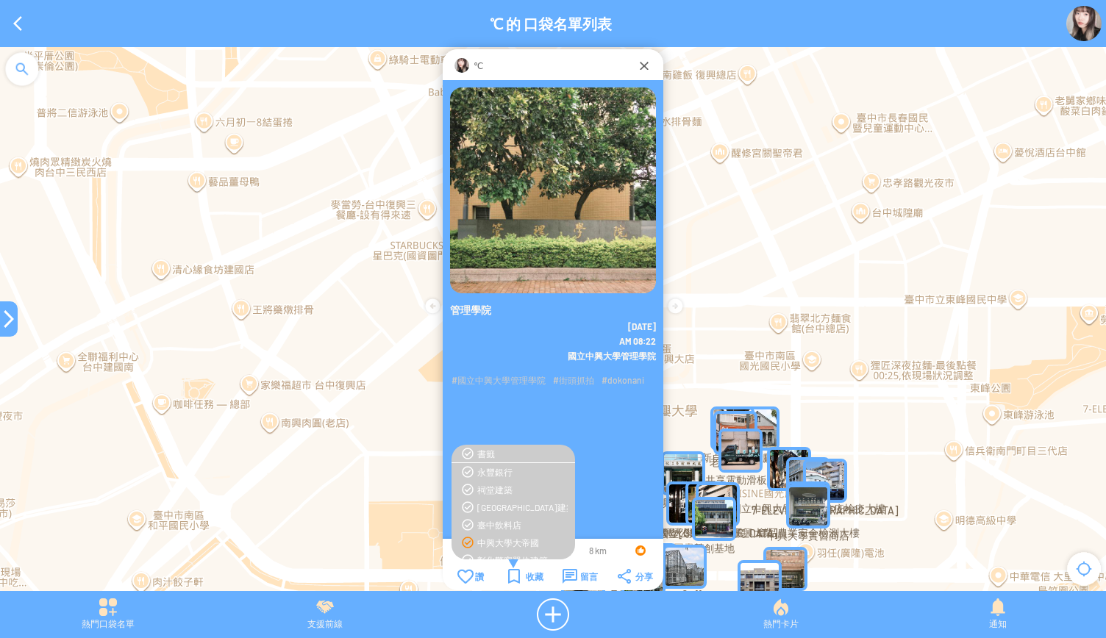
click at [477, 540] on div "中興大學大帝國" at bounding box center [522, 543] width 90 height 12
click at [4, 327] on div at bounding box center [9, 319] width 18 height 18
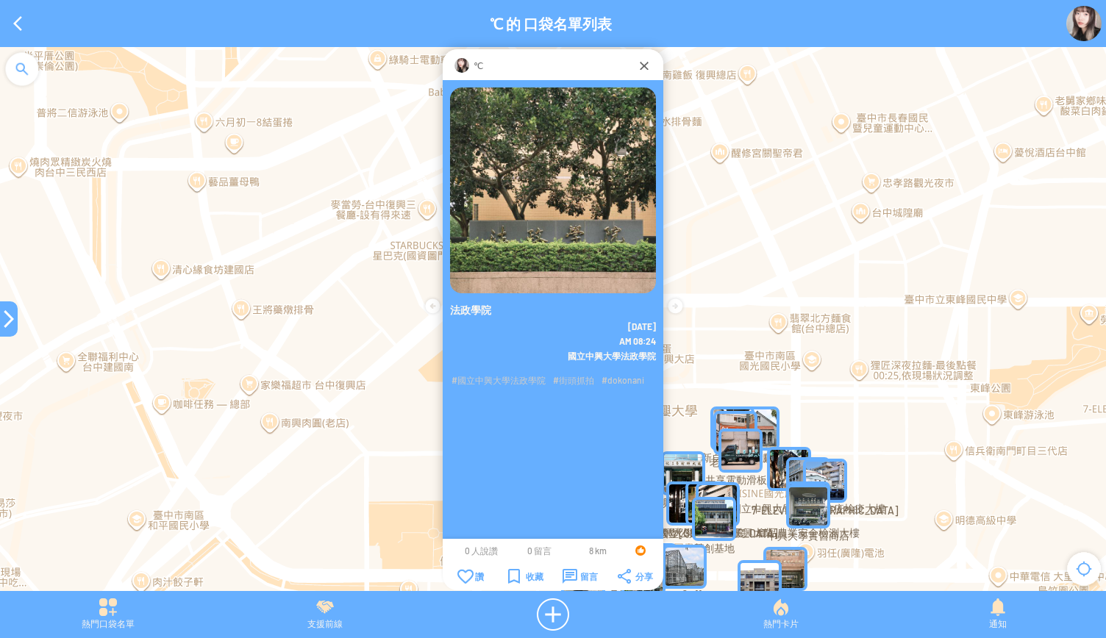
click at [503, 574] on td "收藏" at bounding box center [526, 577] width 54 height 16
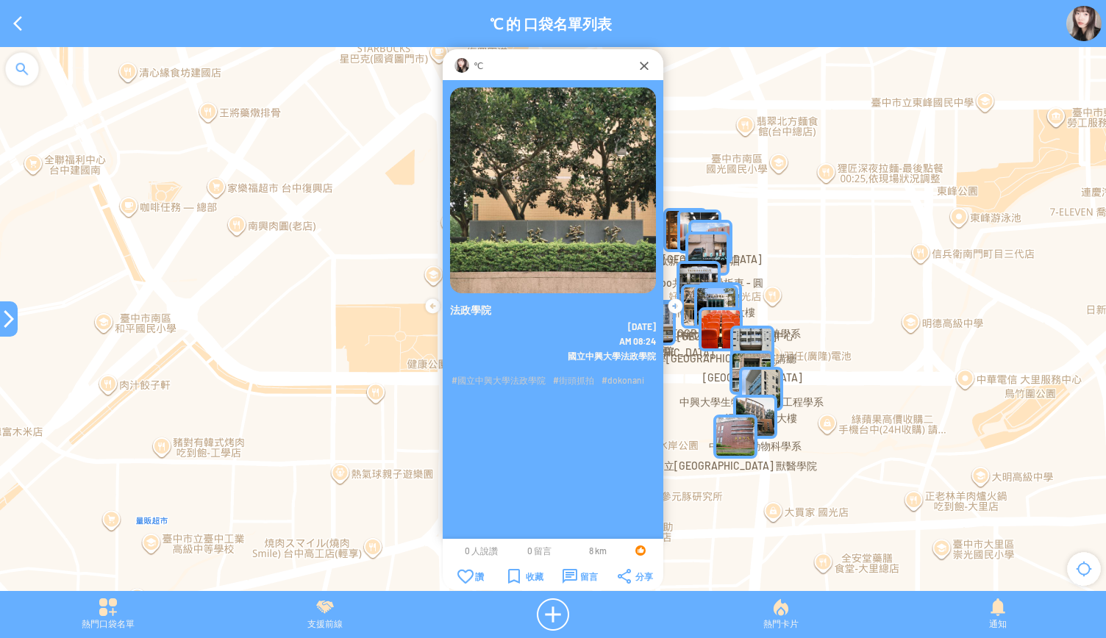
click at [508, 574] on div "收藏" at bounding box center [525, 576] width 35 height 15
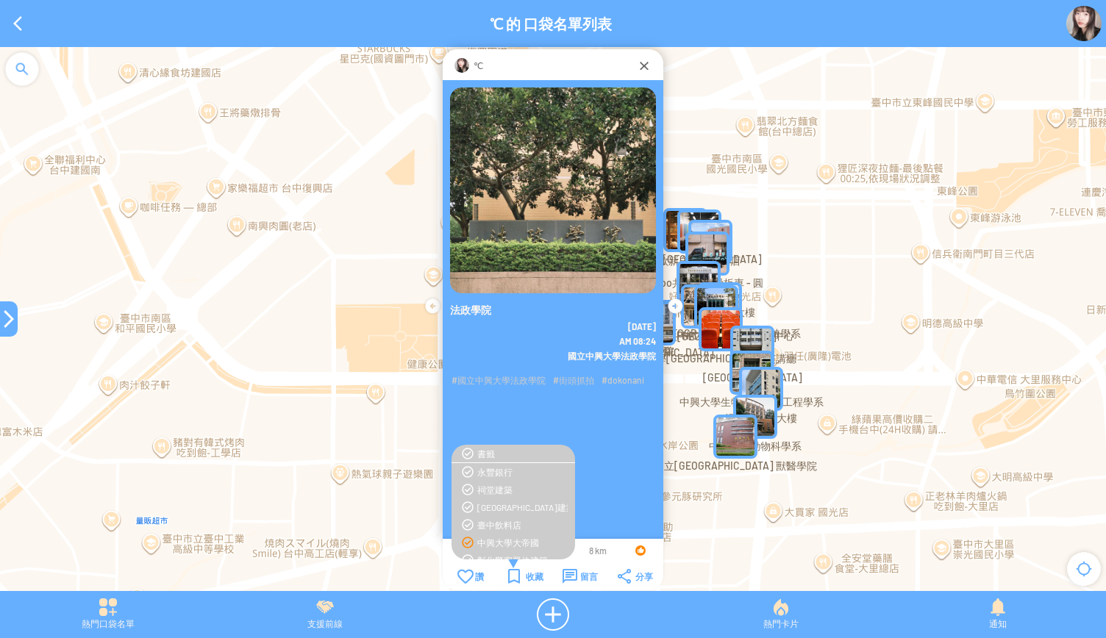
click at [509, 544] on div "中興大學大帝國" at bounding box center [522, 543] width 90 height 12
click at [8, 323] on div at bounding box center [9, 319] width 18 height 18
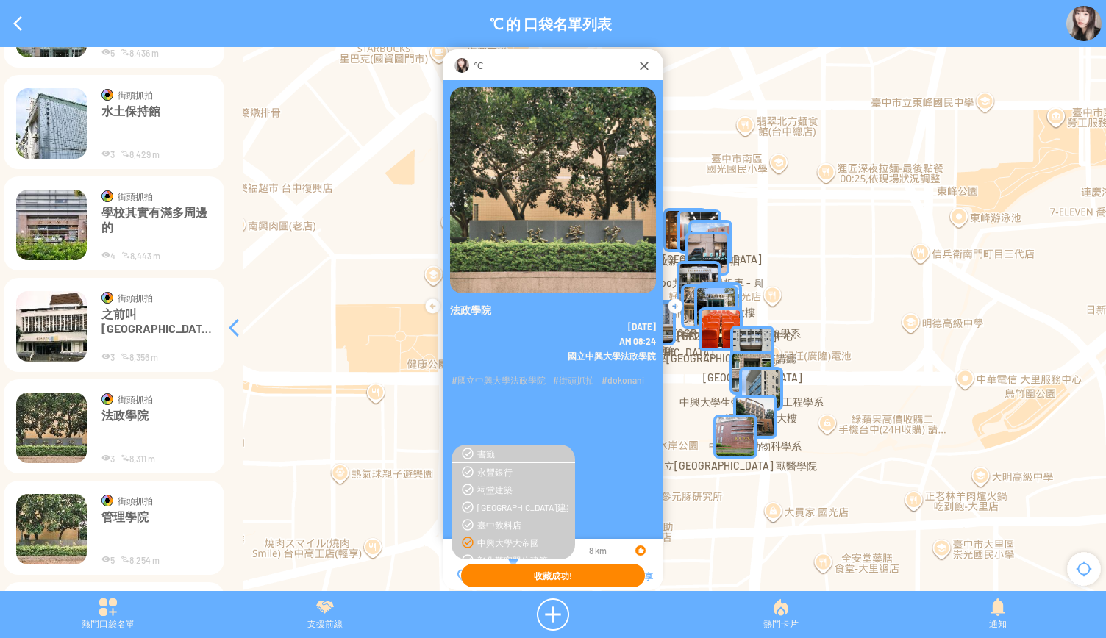
scroll to position [8113, 0]
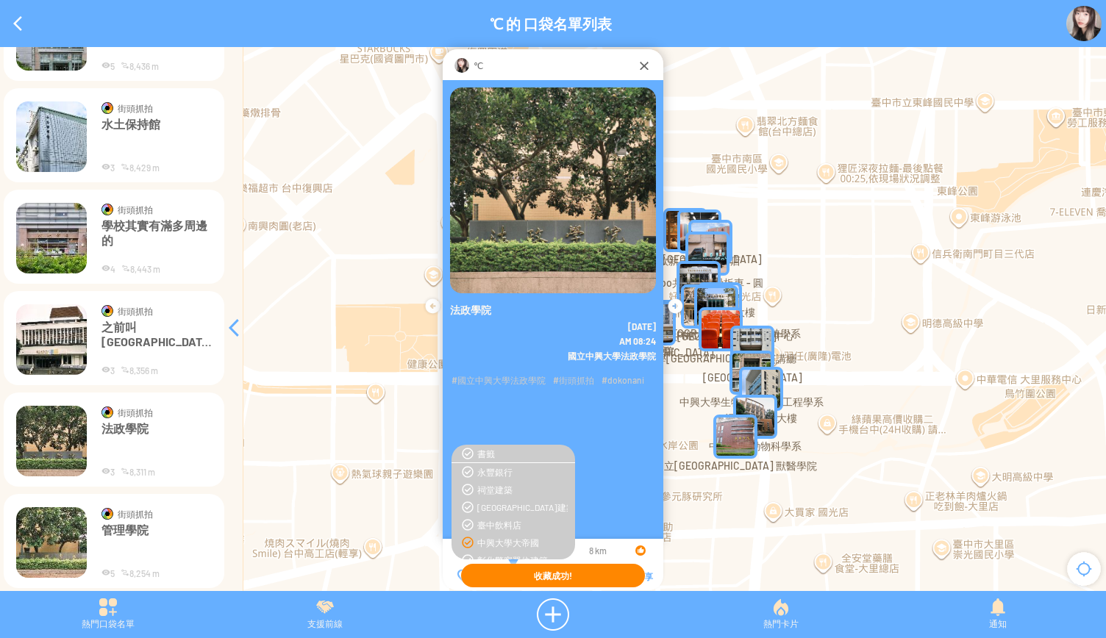
click at [42, 345] on img at bounding box center [51, 340] width 71 height 71
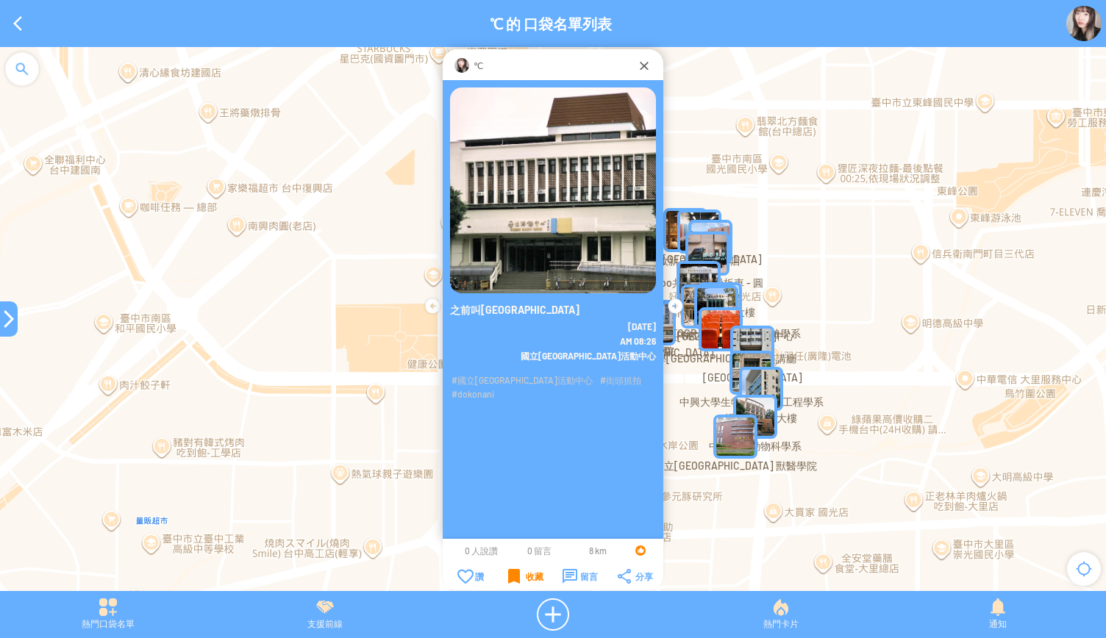
click at [515, 574] on div "收藏" at bounding box center [525, 576] width 35 height 15
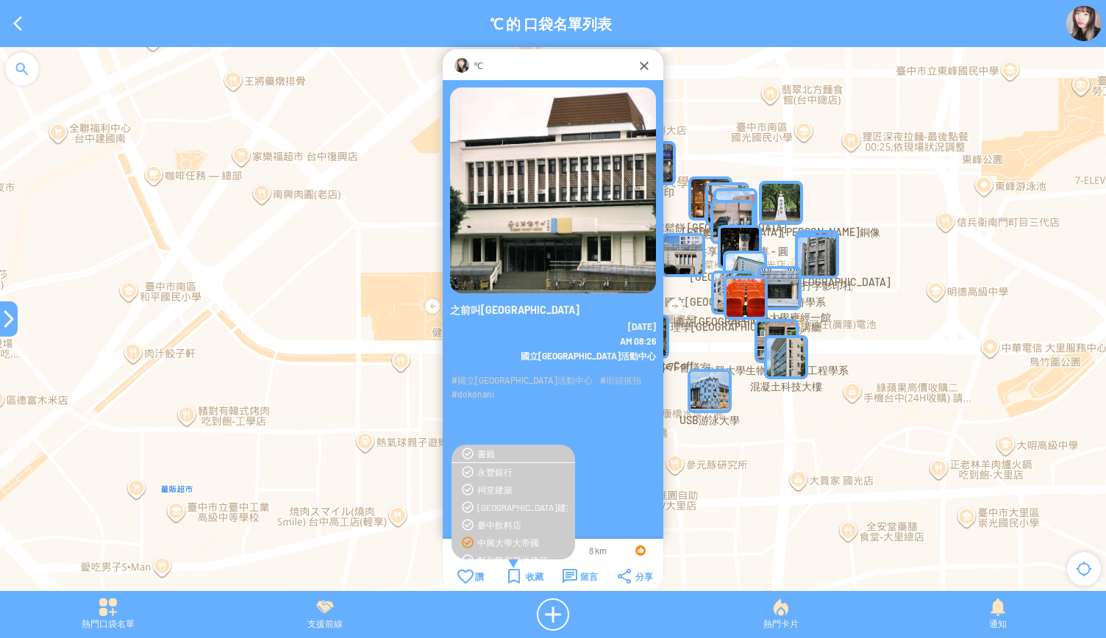
click at [488, 544] on div "中興大學大帝國" at bounding box center [522, 543] width 90 height 12
click at [4, 315] on div at bounding box center [9, 319] width 18 height 18
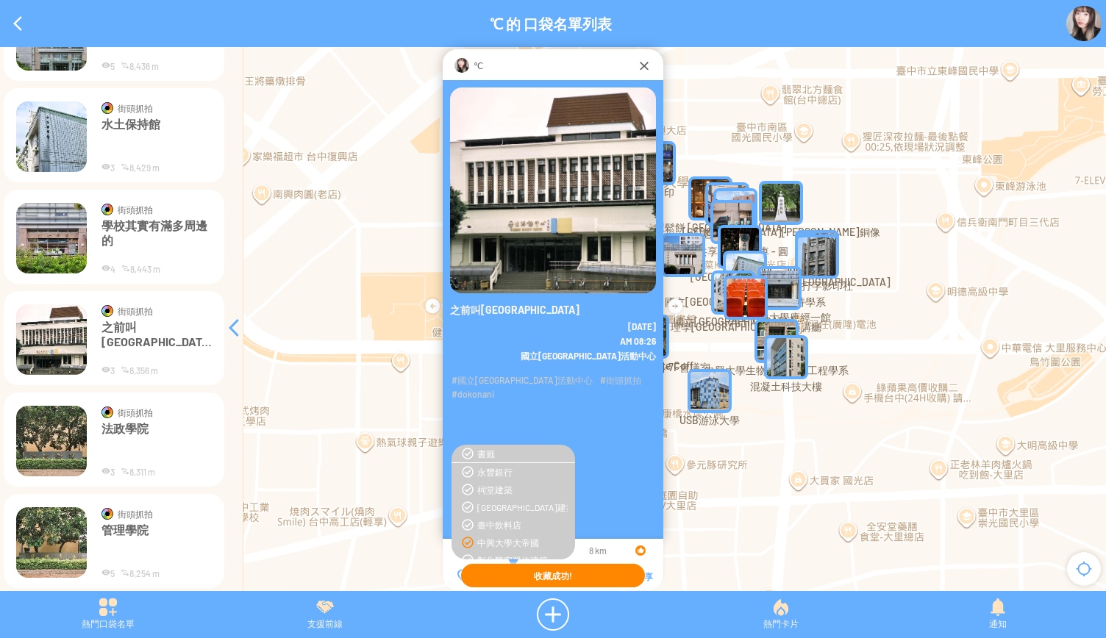
scroll to position [8040, 0]
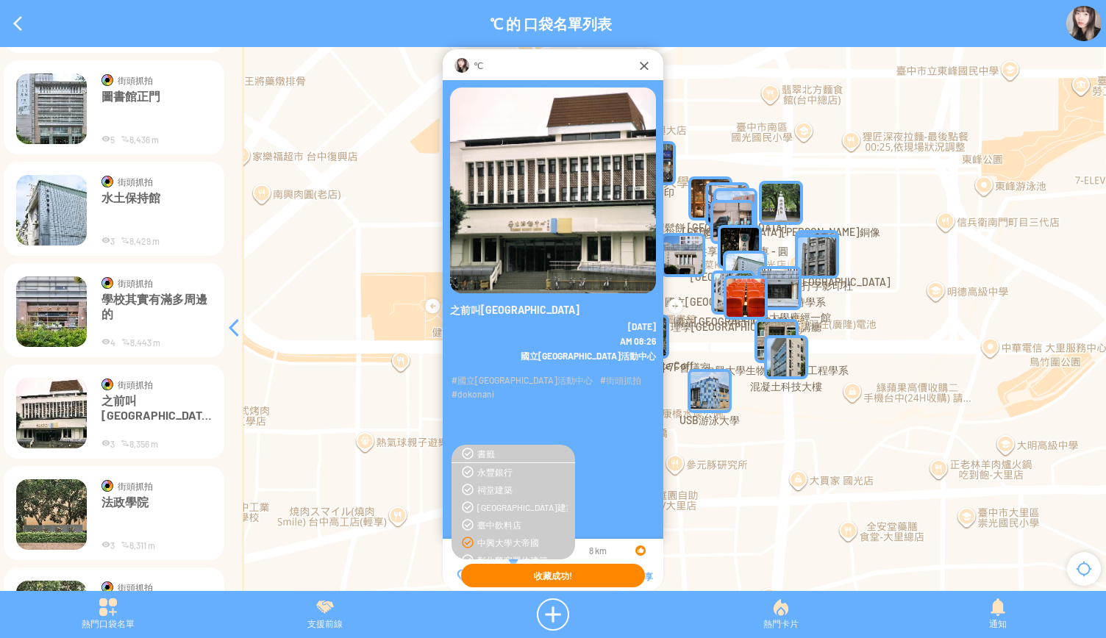
click at [43, 316] on img at bounding box center [51, 312] width 71 height 71
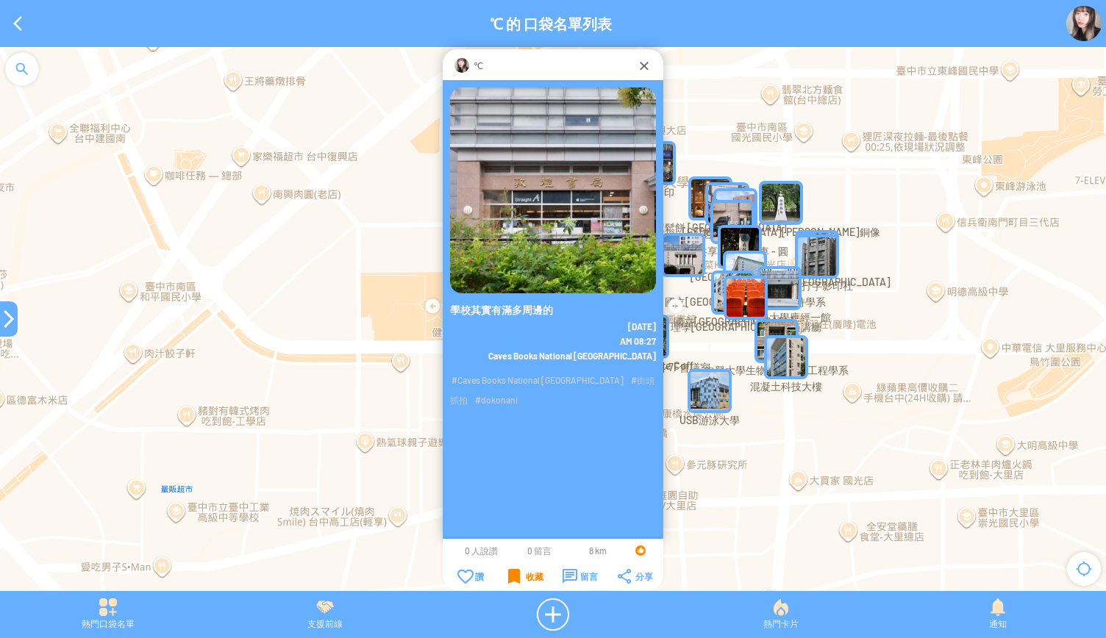
click at [516, 576] on div "收藏" at bounding box center [525, 576] width 35 height 15
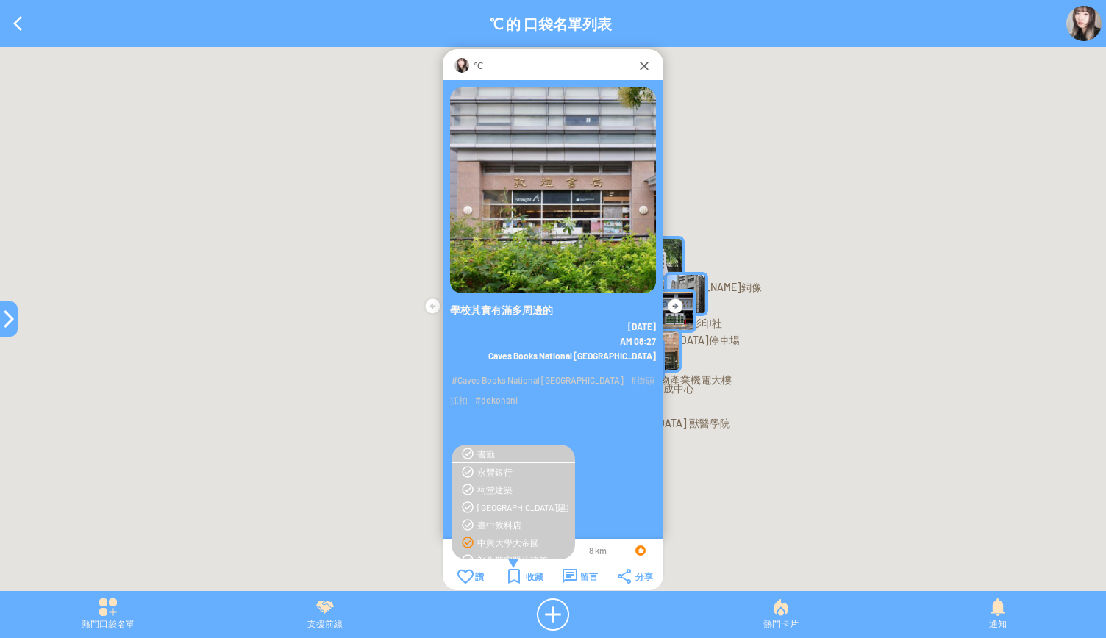
click at [488, 542] on div "中興大學大帝國" at bounding box center [522, 543] width 90 height 12
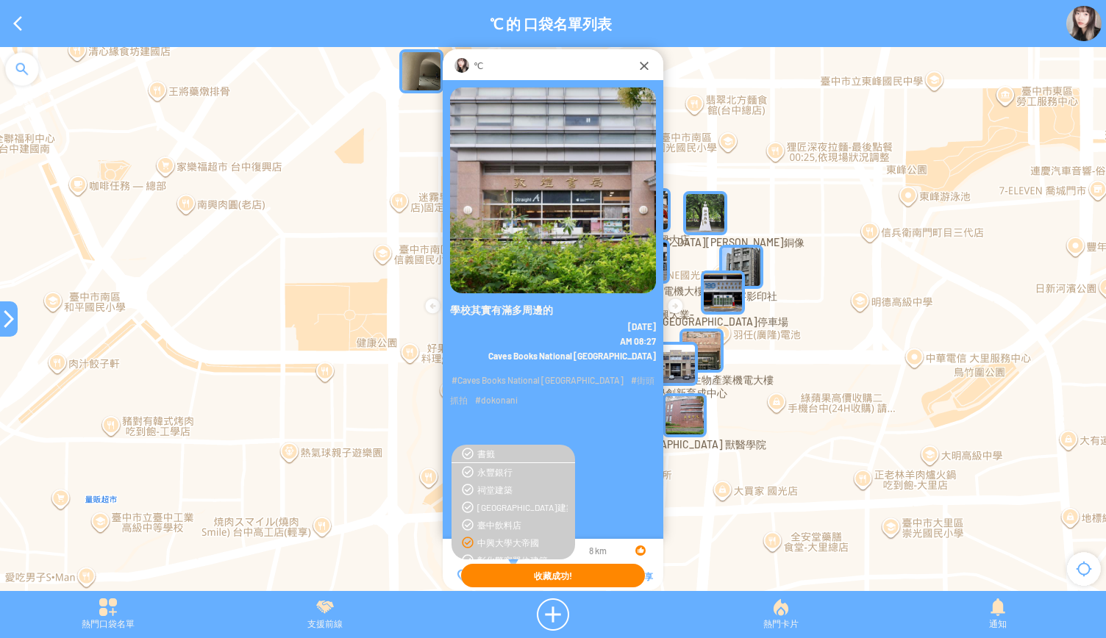
click at [7, 317] on div at bounding box center [9, 319] width 18 height 18
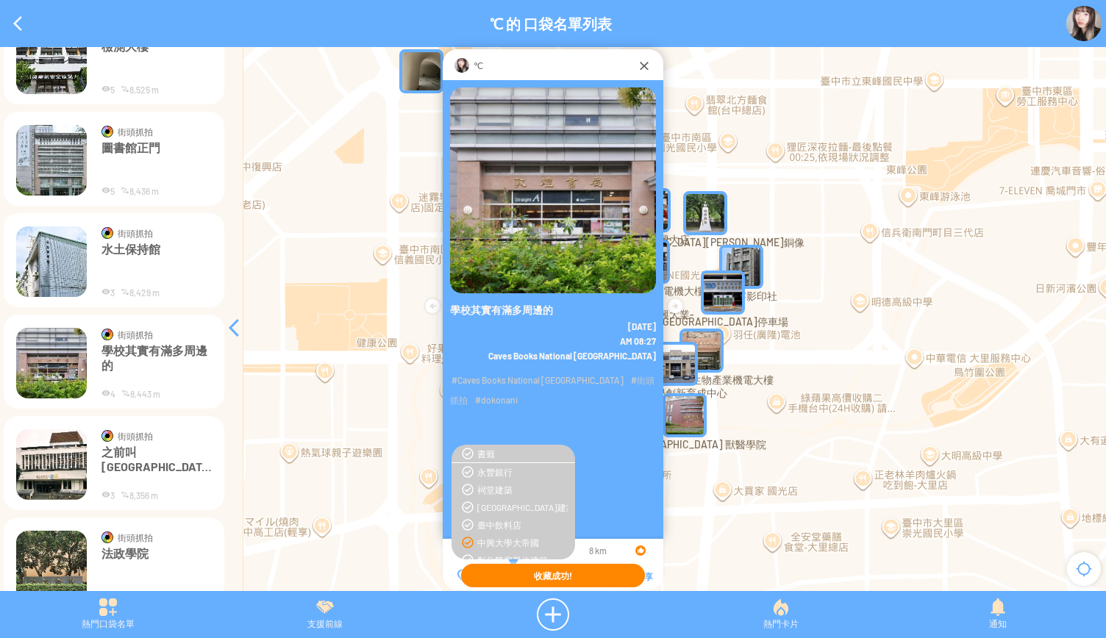
scroll to position [7966, 0]
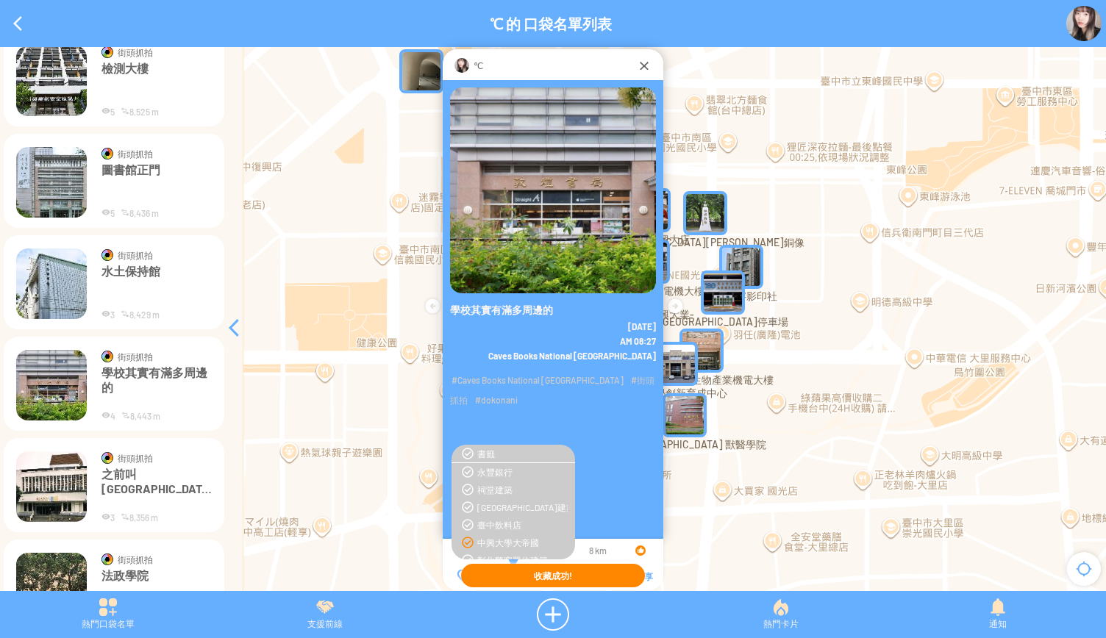
click at [54, 300] on img at bounding box center [51, 284] width 71 height 71
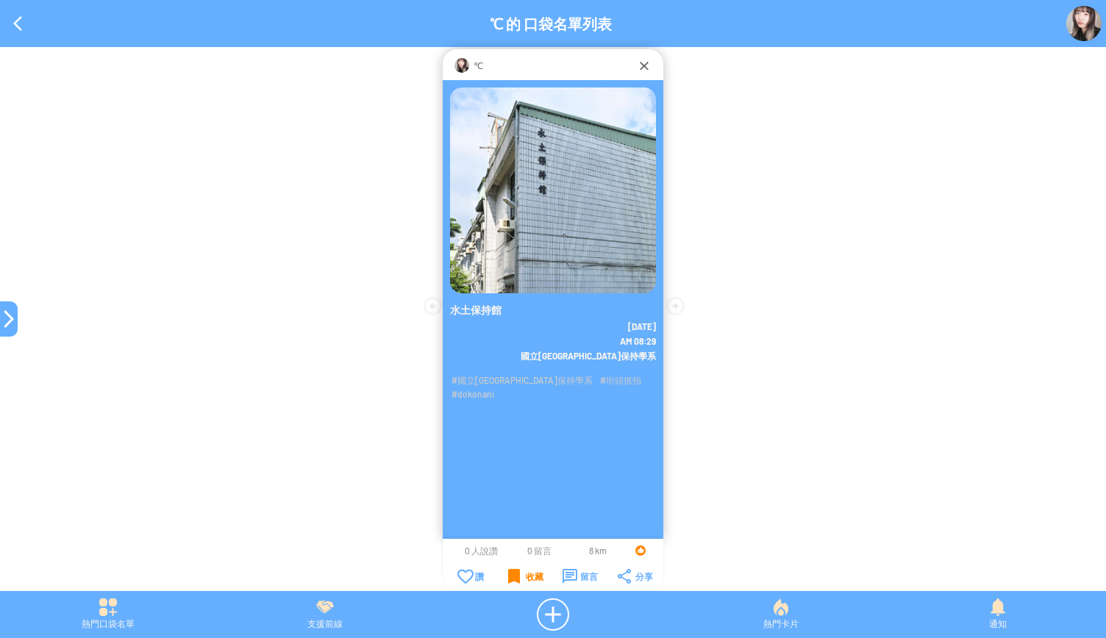
click at [522, 580] on div "收藏" at bounding box center [525, 576] width 35 height 15
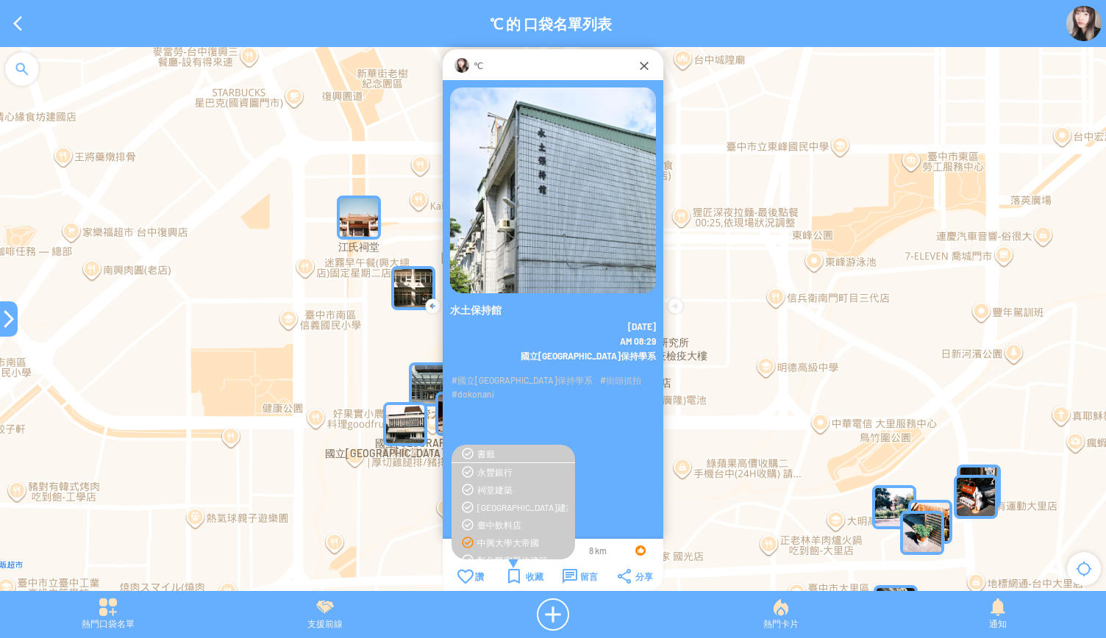
click at [502, 542] on div "中興大學大帝國" at bounding box center [522, 543] width 90 height 12
click at [9, 324] on div at bounding box center [9, 319] width 18 height 18
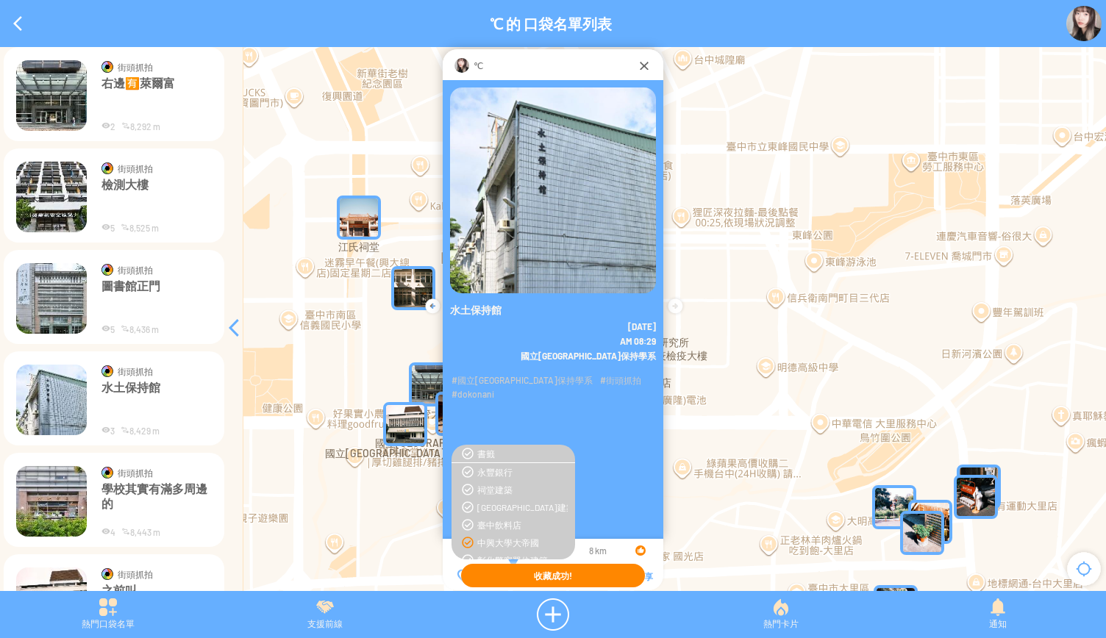
scroll to position [7819, 0]
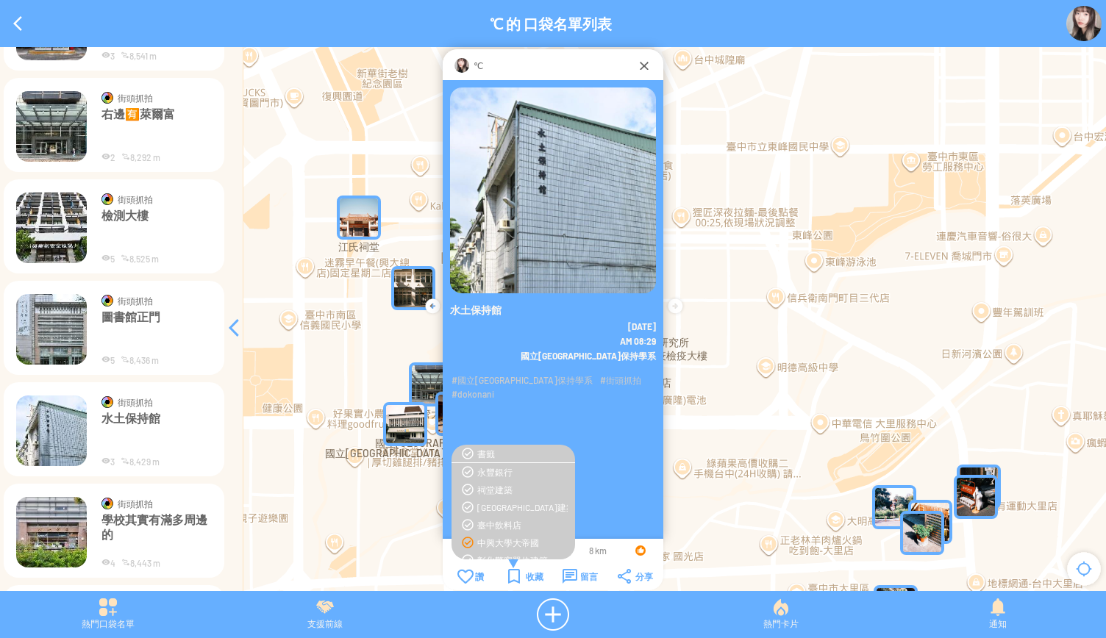
click at [110, 324] on p "圖書館正門" at bounding box center [157, 332] width 110 height 44
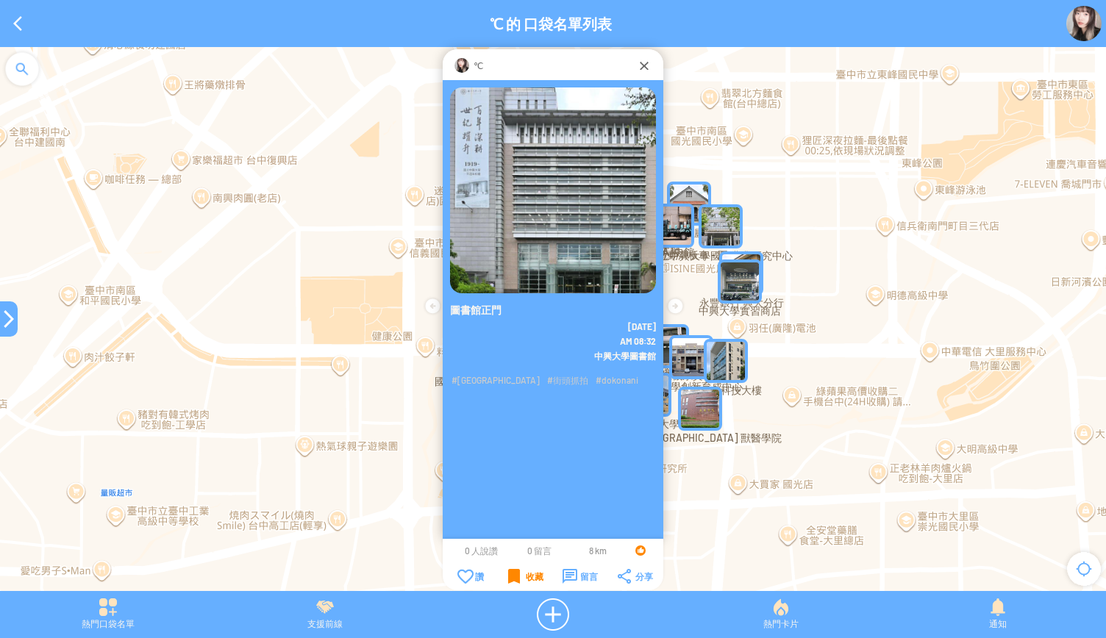
click at [524, 578] on div "收藏" at bounding box center [525, 576] width 35 height 15
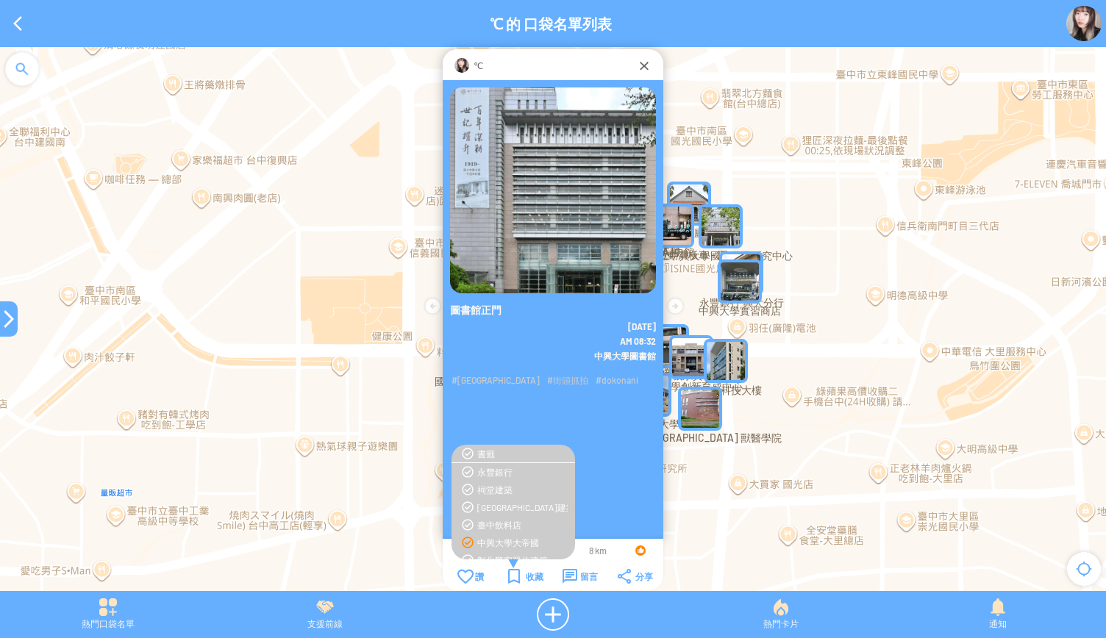
click at [491, 542] on div "中興大學大帝國" at bounding box center [522, 543] width 90 height 12
click at [6, 325] on div at bounding box center [9, 319] width 18 height 18
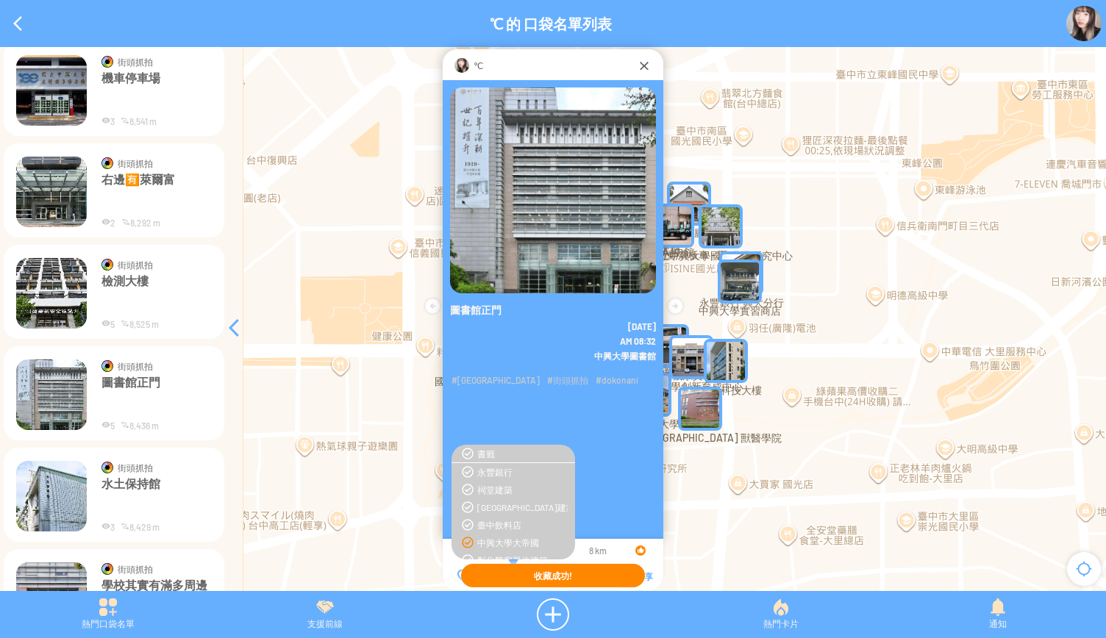
scroll to position [7672, 0]
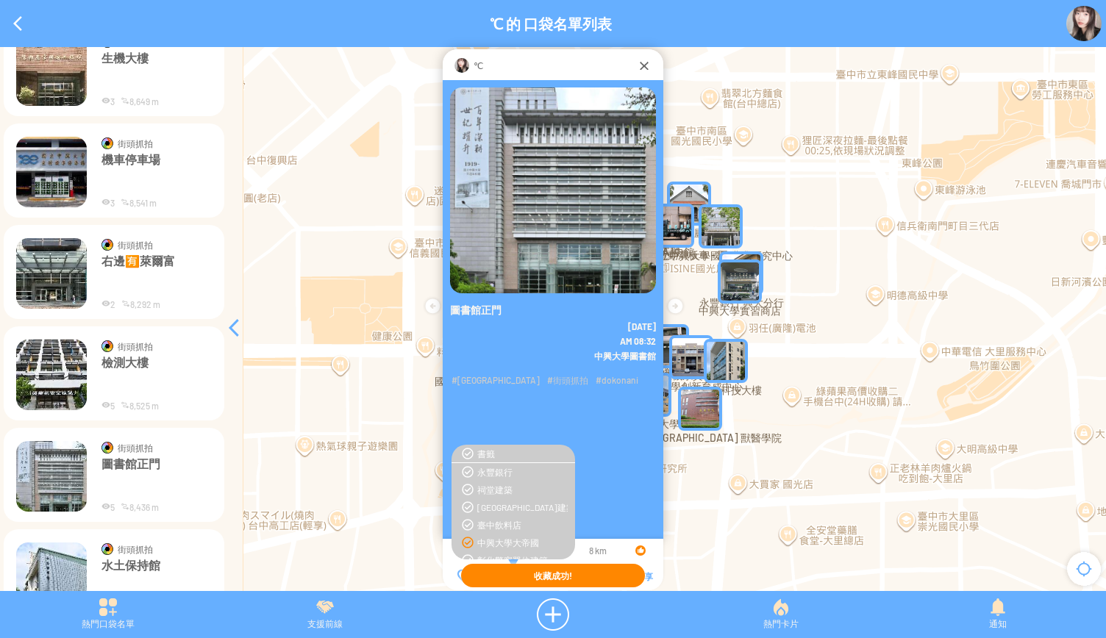
click at [57, 366] on img at bounding box center [51, 375] width 71 height 71
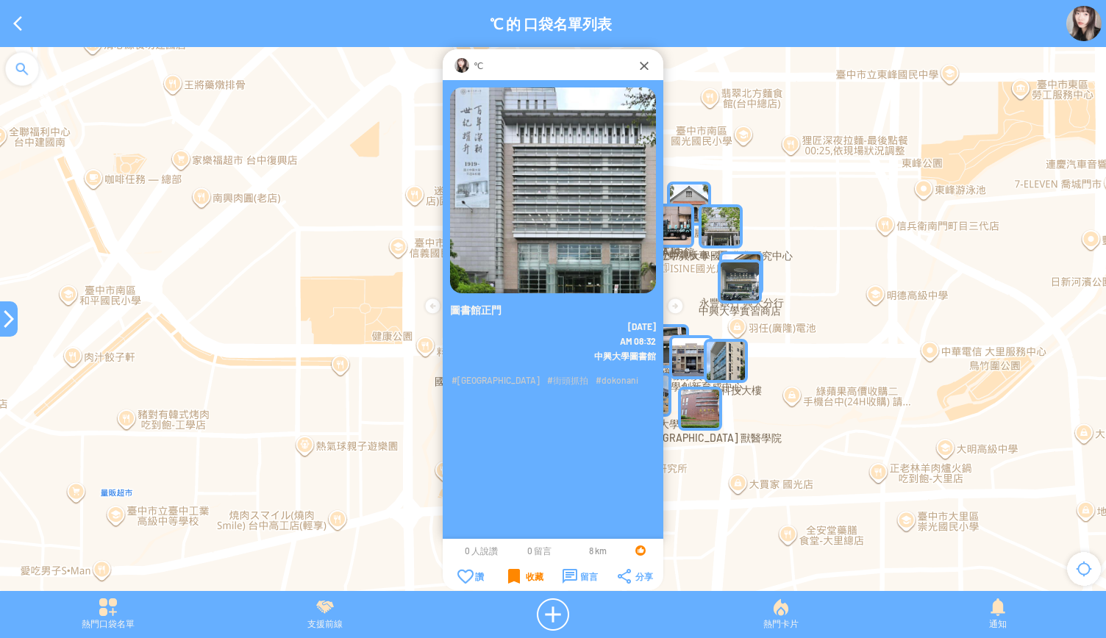
click at [512, 574] on div "收藏" at bounding box center [525, 576] width 35 height 15
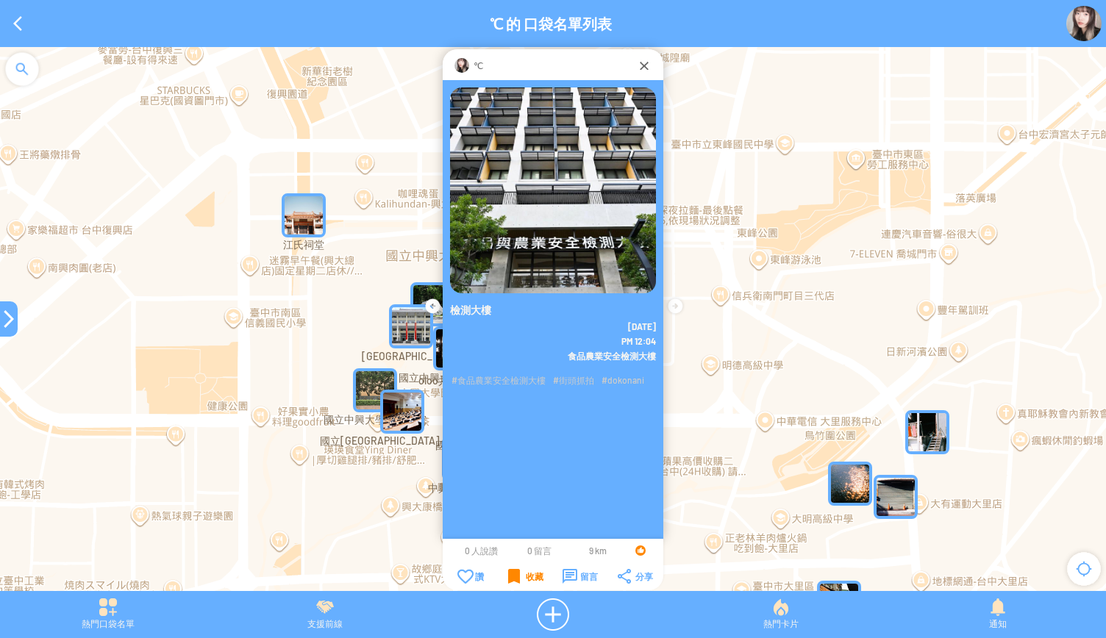
click at [513, 579] on div "收藏" at bounding box center [525, 576] width 35 height 15
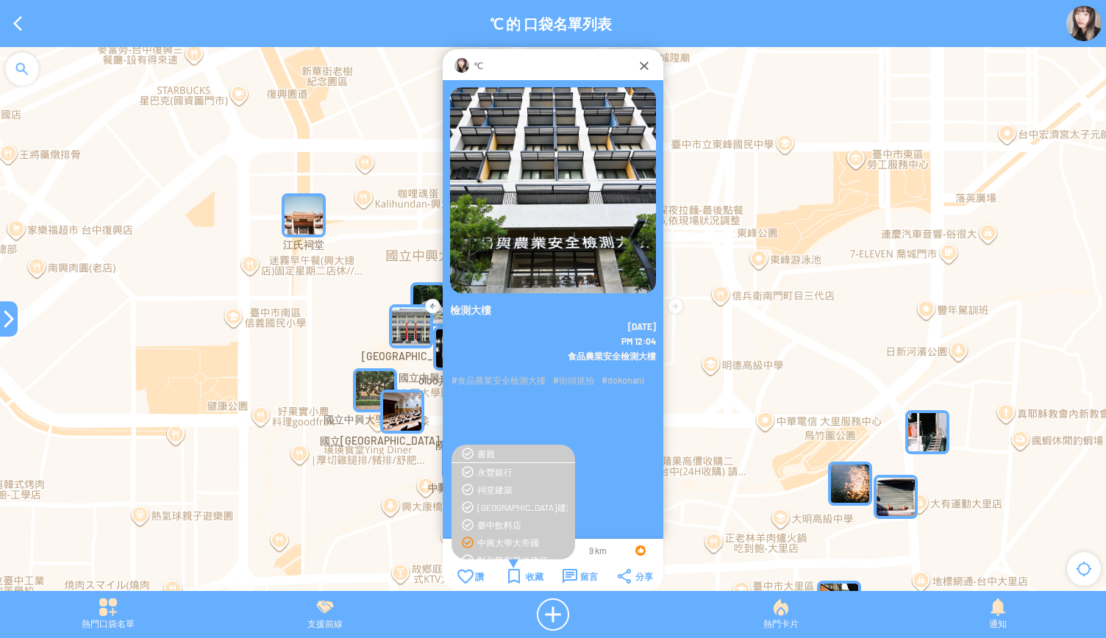
click at [490, 546] on div "中興大學大帝國" at bounding box center [522, 543] width 90 height 12
click at [2, 325] on div at bounding box center [9, 319] width 18 height 18
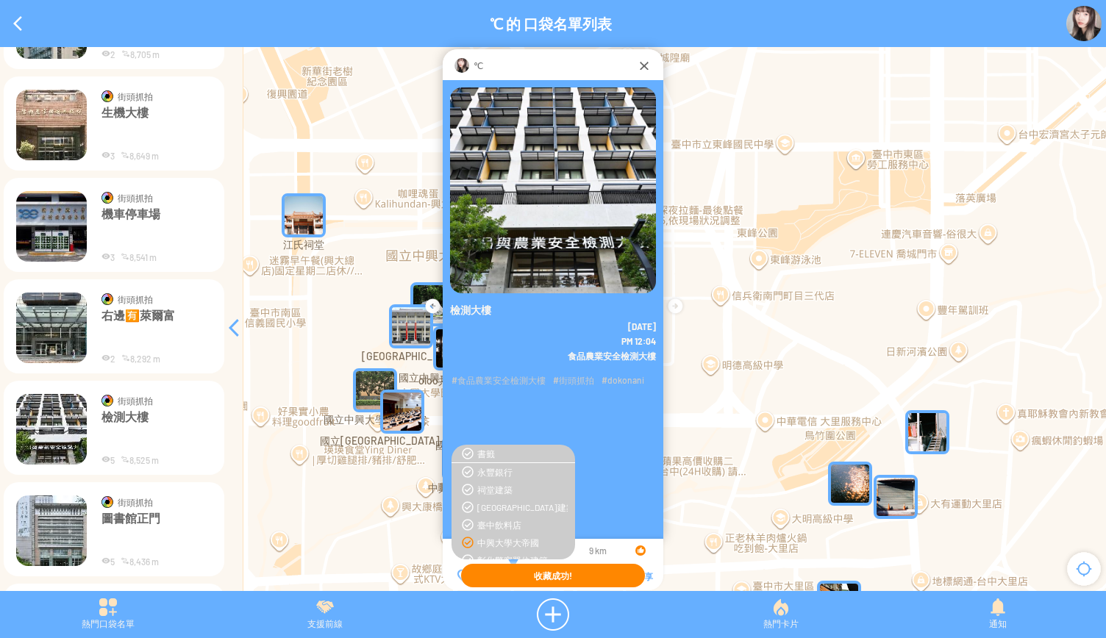
scroll to position [7598, 0]
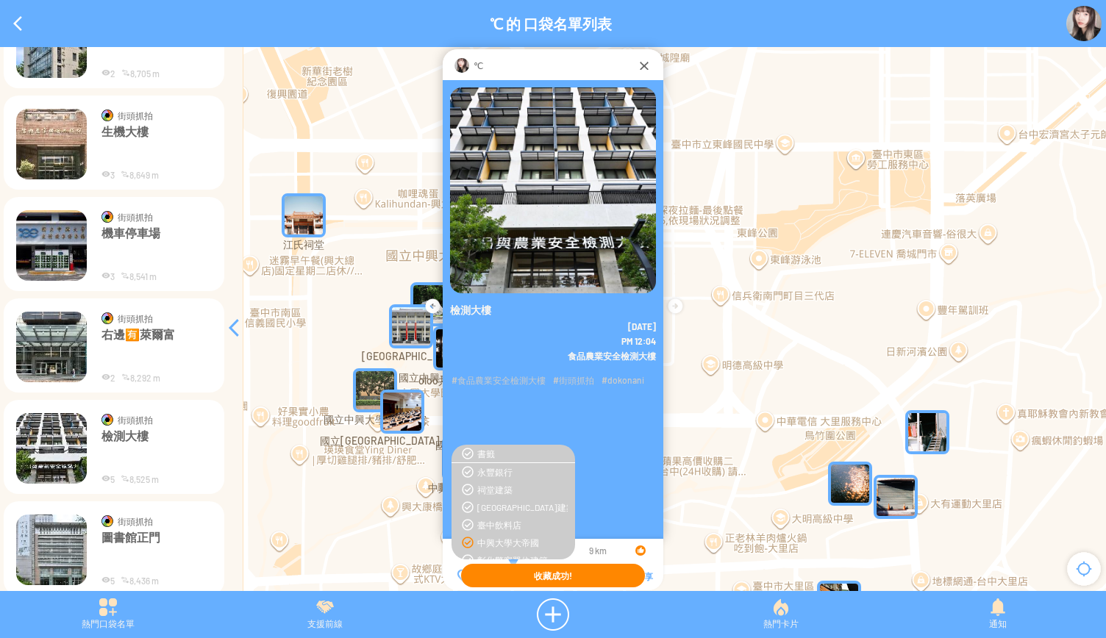
click at [53, 364] on img at bounding box center [51, 347] width 71 height 71
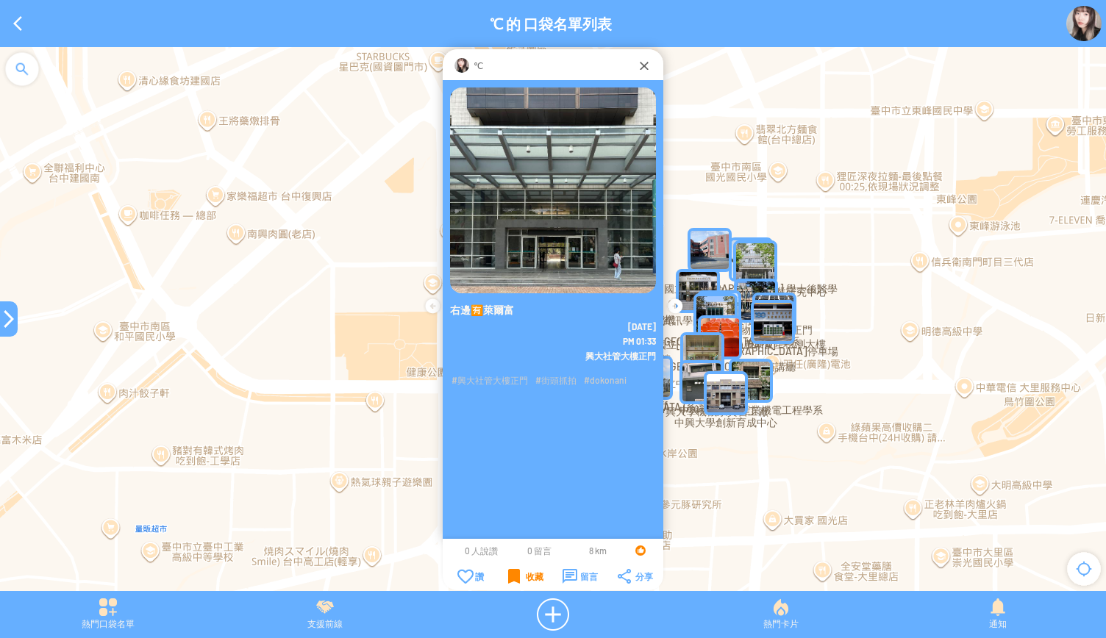
click at [513, 577] on div "收藏" at bounding box center [525, 576] width 35 height 15
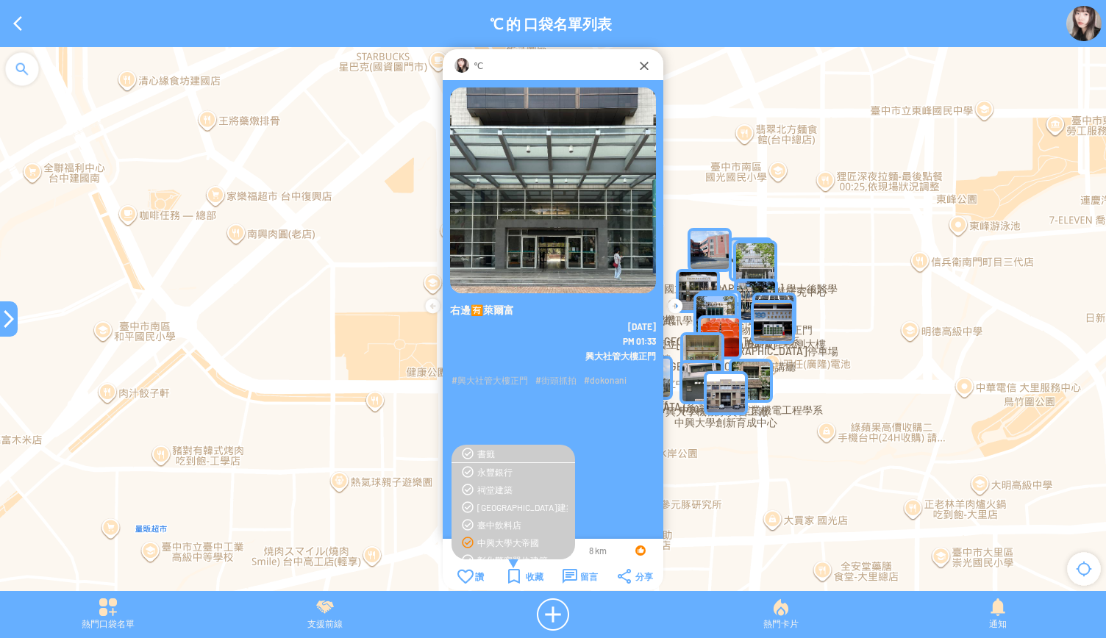
click at [493, 544] on div "中興大學大帝國" at bounding box center [522, 543] width 90 height 12
click at [9, 324] on div at bounding box center [9, 319] width 18 height 18
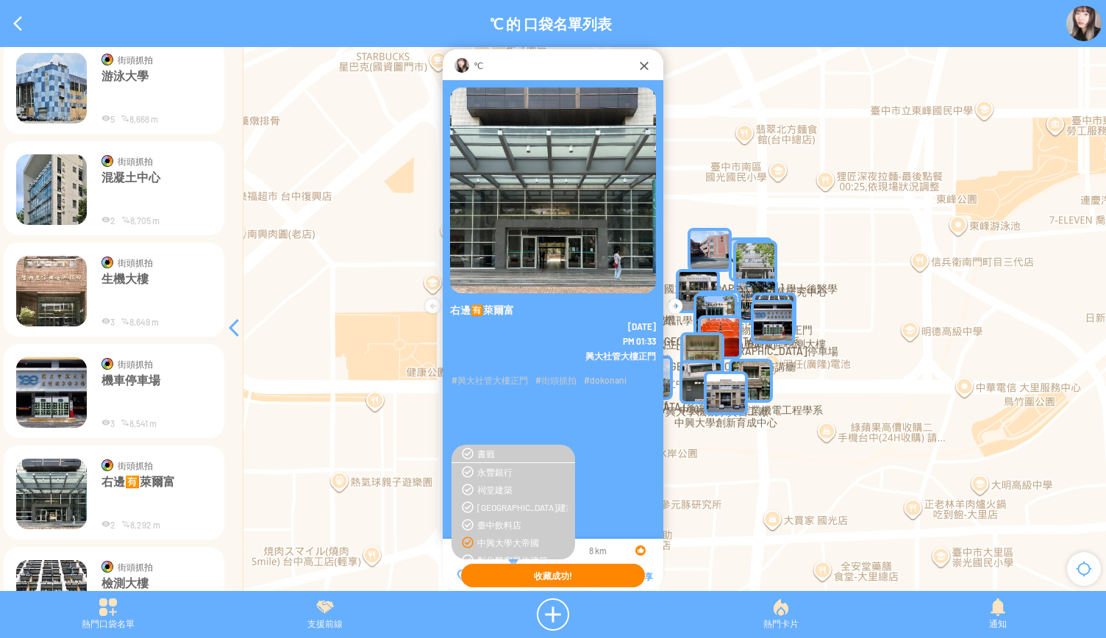
scroll to position [7451, 0]
click at [57, 382] on img at bounding box center [51, 392] width 71 height 71
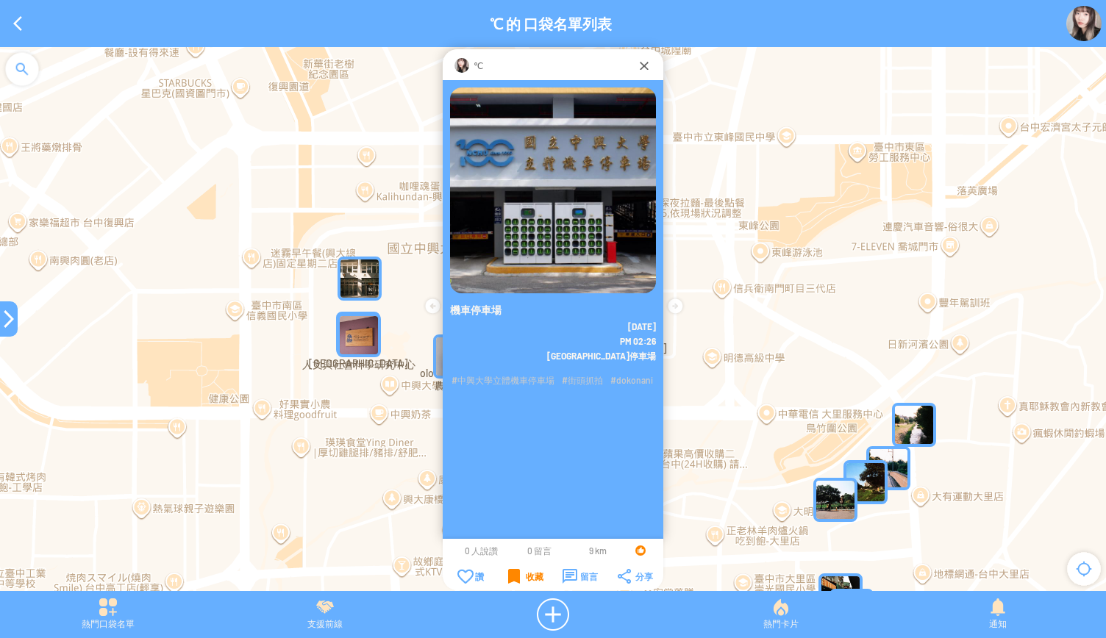
click at [509, 577] on div "收藏" at bounding box center [525, 576] width 35 height 15
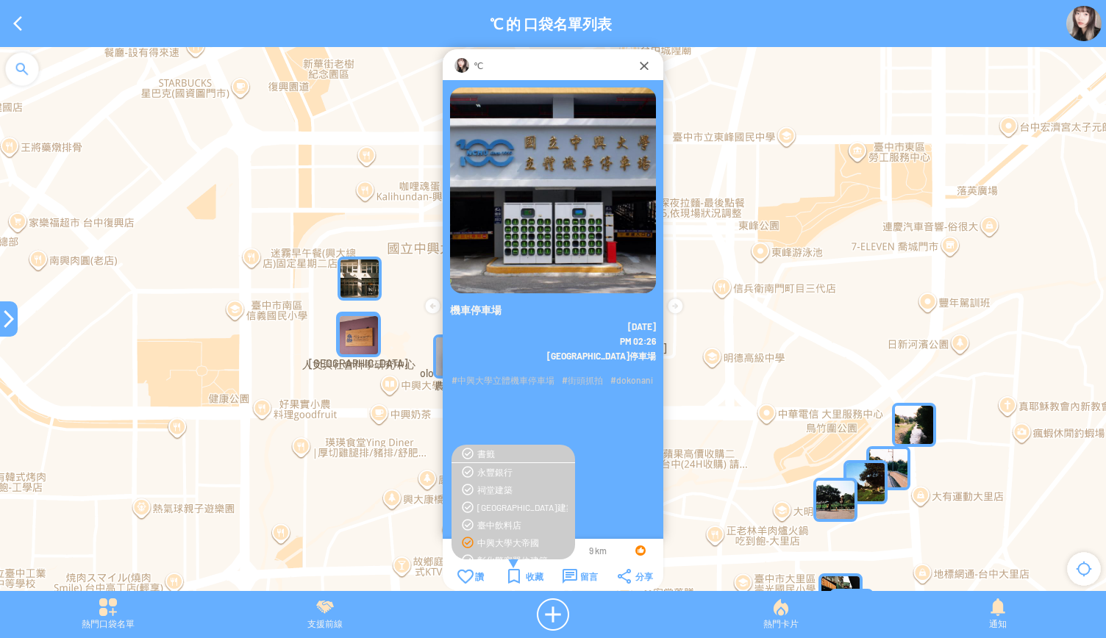
click at [491, 542] on div "中興大學大帝國" at bounding box center [522, 543] width 90 height 12
click at [4, 316] on div at bounding box center [9, 319] width 18 height 18
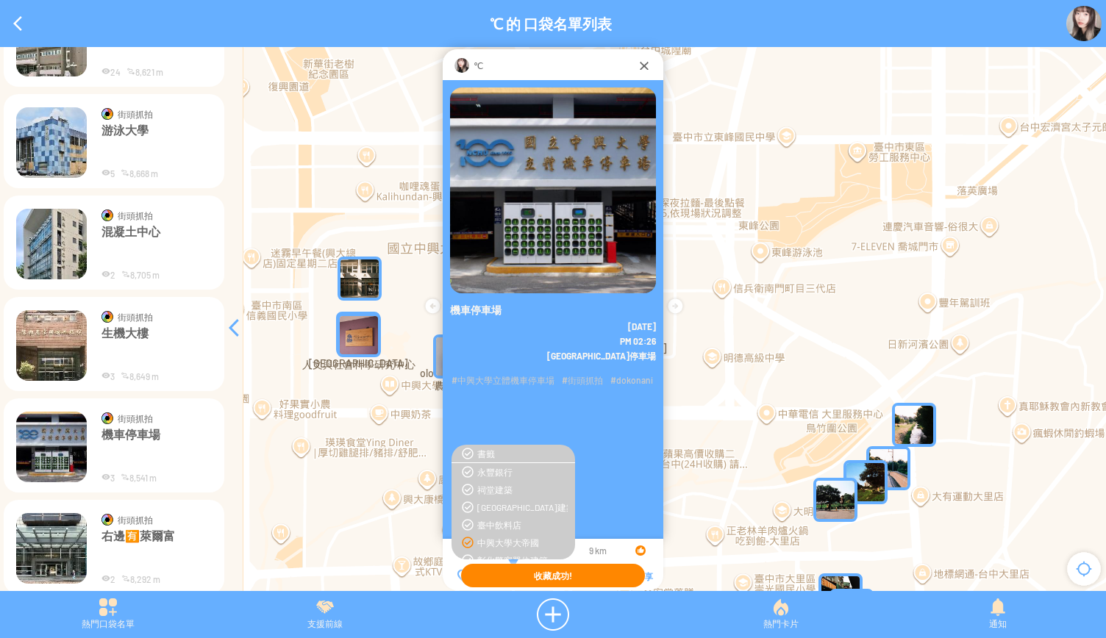
scroll to position [7378, 0]
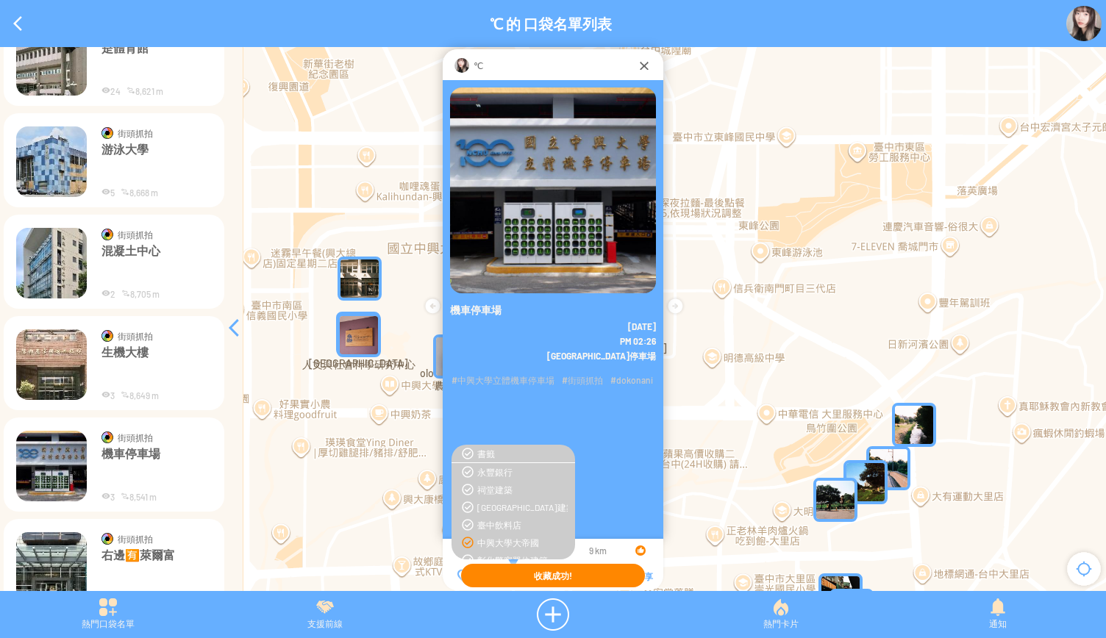
click at [54, 370] on img at bounding box center [51, 365] width 71 height 71
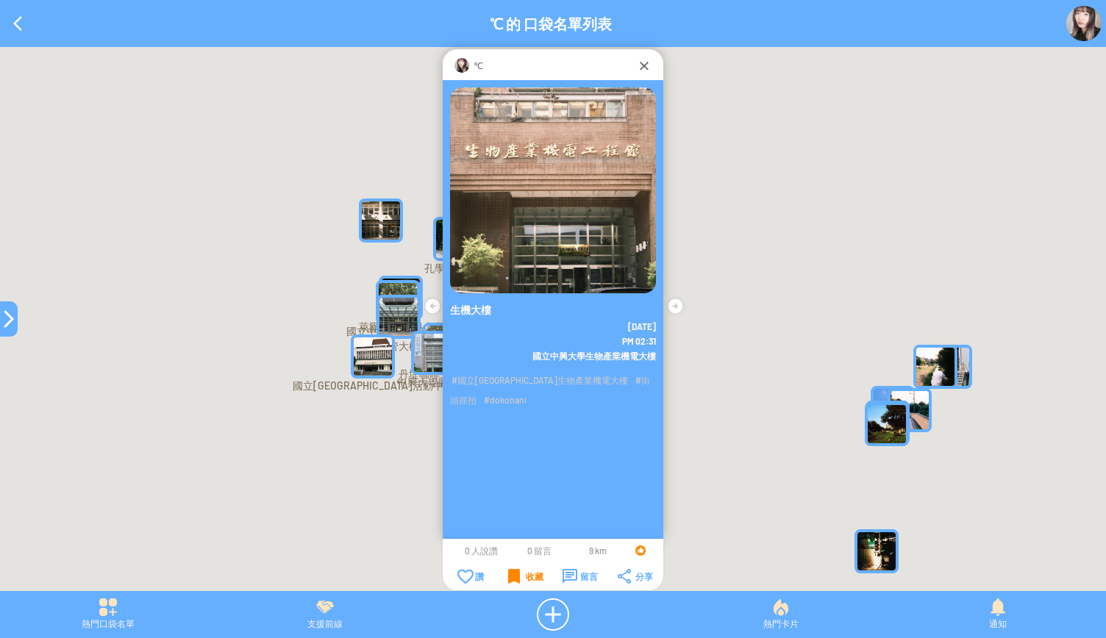
click at [521, 570] on div "收藏" at bounding box center [525, 576] width 35 height 15
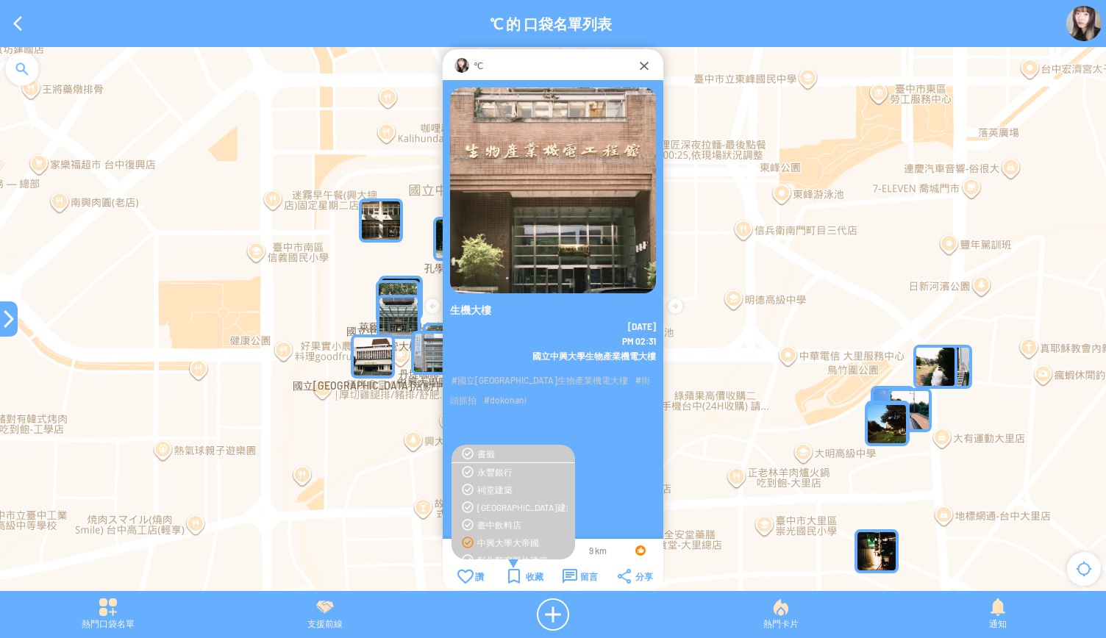
click at [510, 541] on div "中興大學大帝國" at bounding box center [522, 543] width 90 height 12
click at [1, 316] on div at bounding box center [9, 319] width 18 height 18
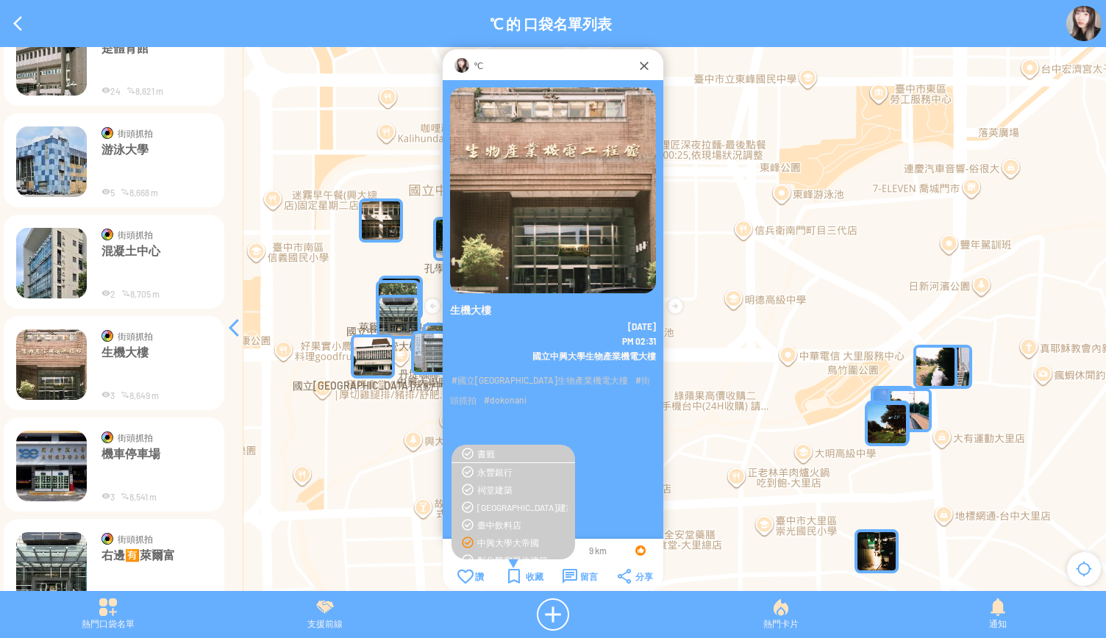
click at [128, 265] on p "混凝土中心" at bounding box center [157, 265] width 110 height 44
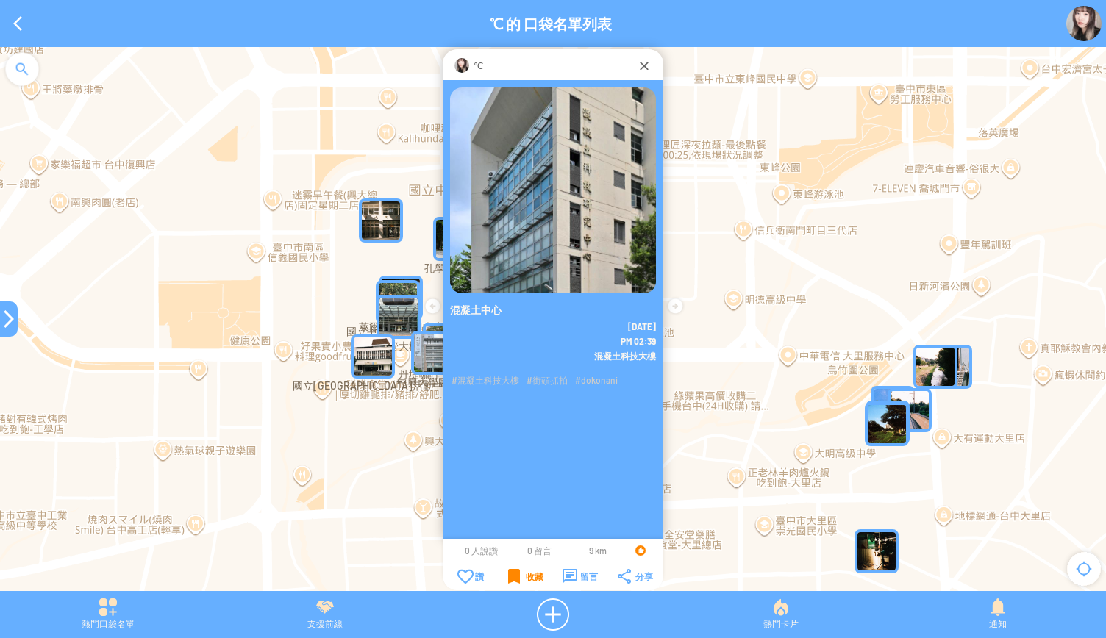
click at [517, 576] on div "收藏" at bounding box center [525, 576] width 35 height 15
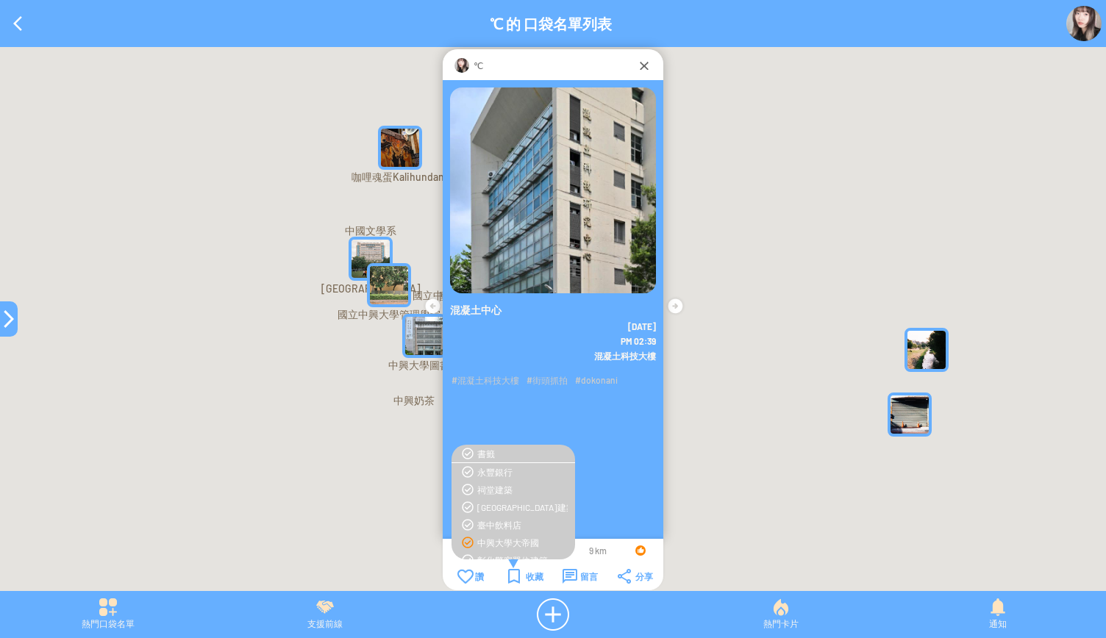
click at [519, 541] on div "中興大學大帝國" at bounding box center [522, 543] width 90 height 12
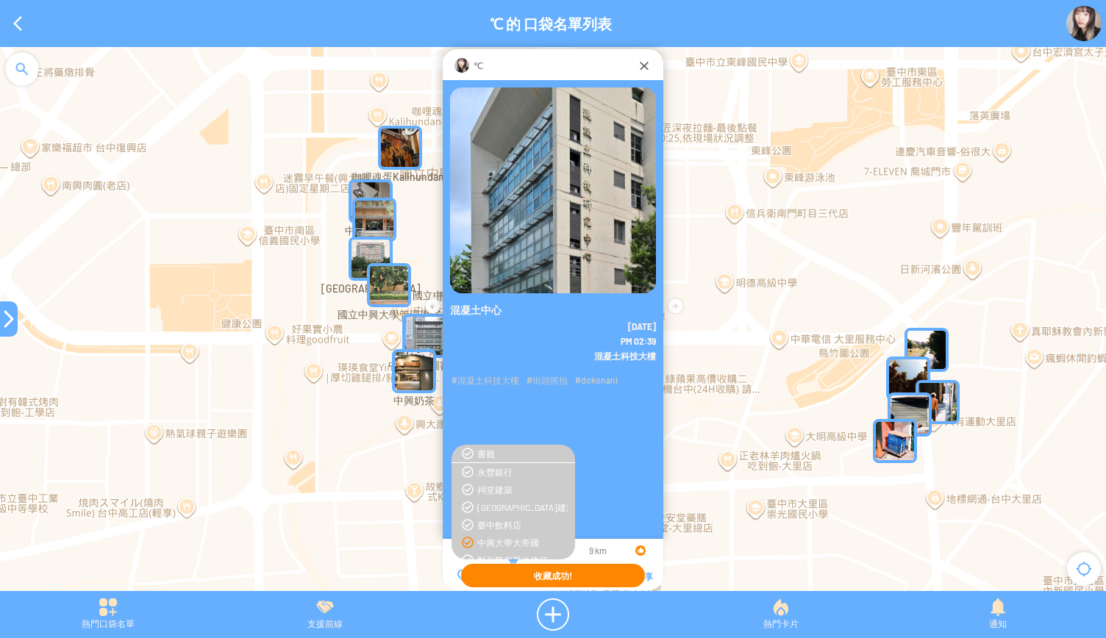
click at [7, 321] on div at bounding box center [9, 319] width 18 height 18
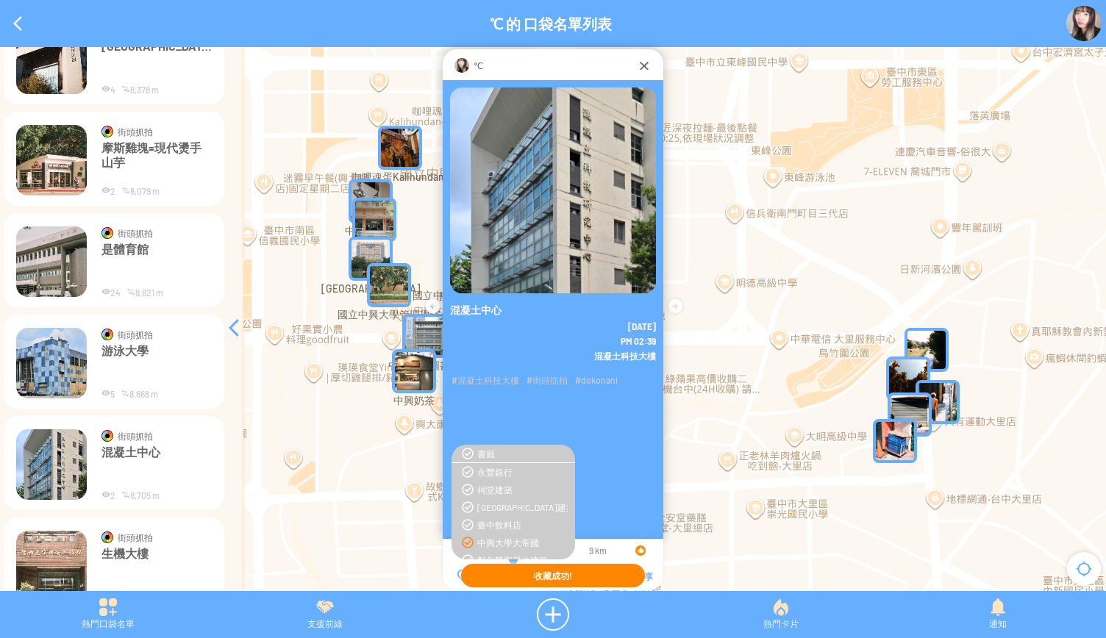
scroll to position [7157, 0]
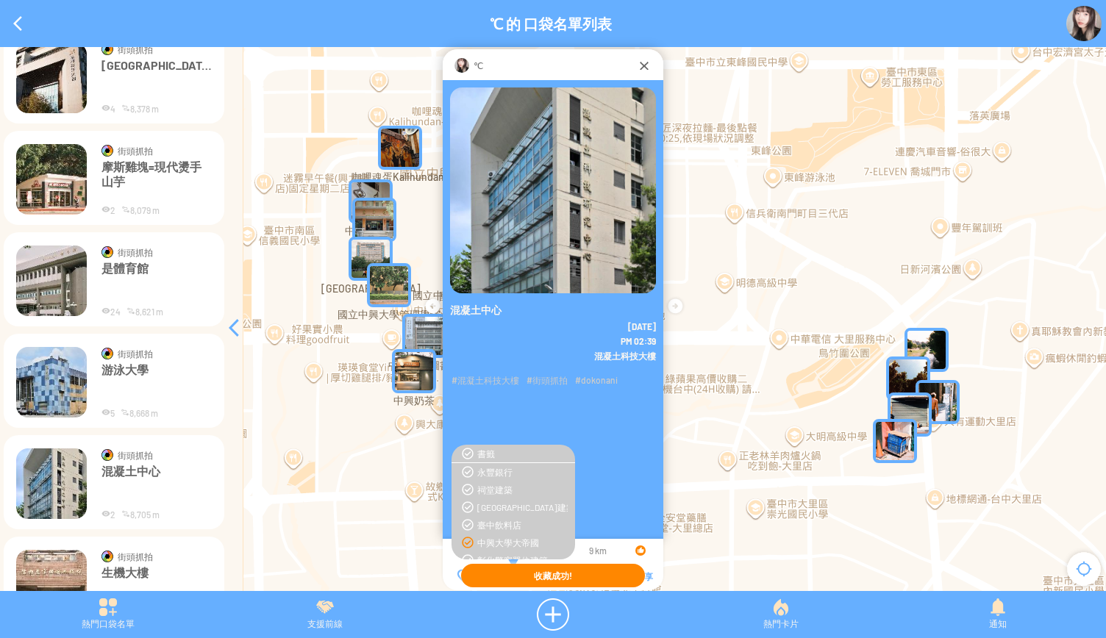
click at [49, 385] on img at bounding box center [51, 382] width 71 height 71
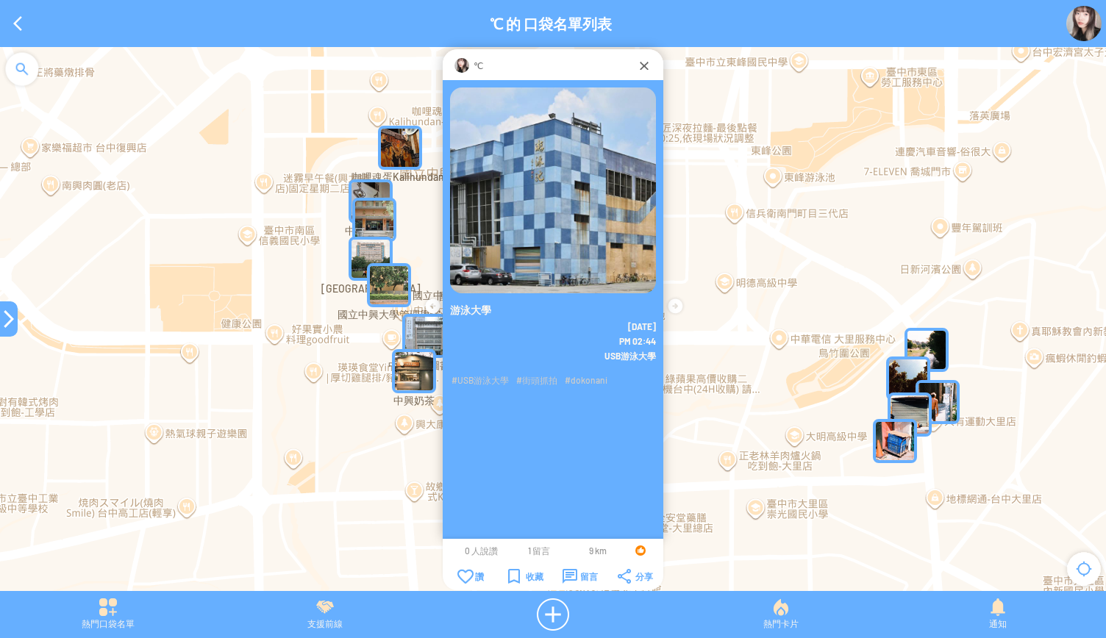
click at [506, 574] on td "收藏" at bounding box center [526, 577] width 54 height 16
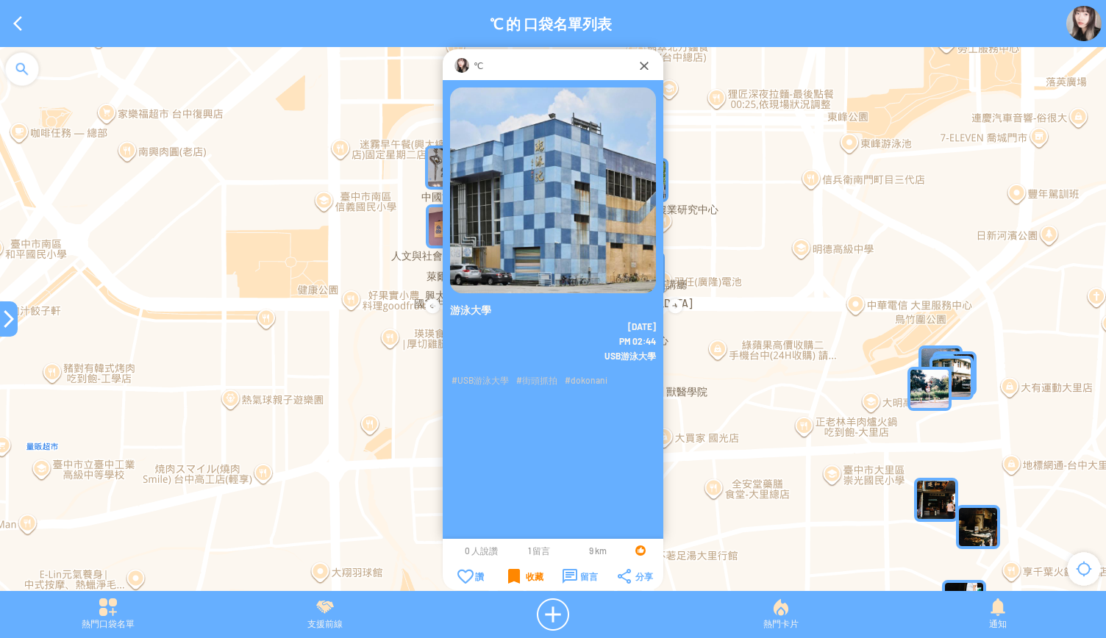
click at [510, 574] on div "收藏" at bounding box center [525, 576] width 35 height 15
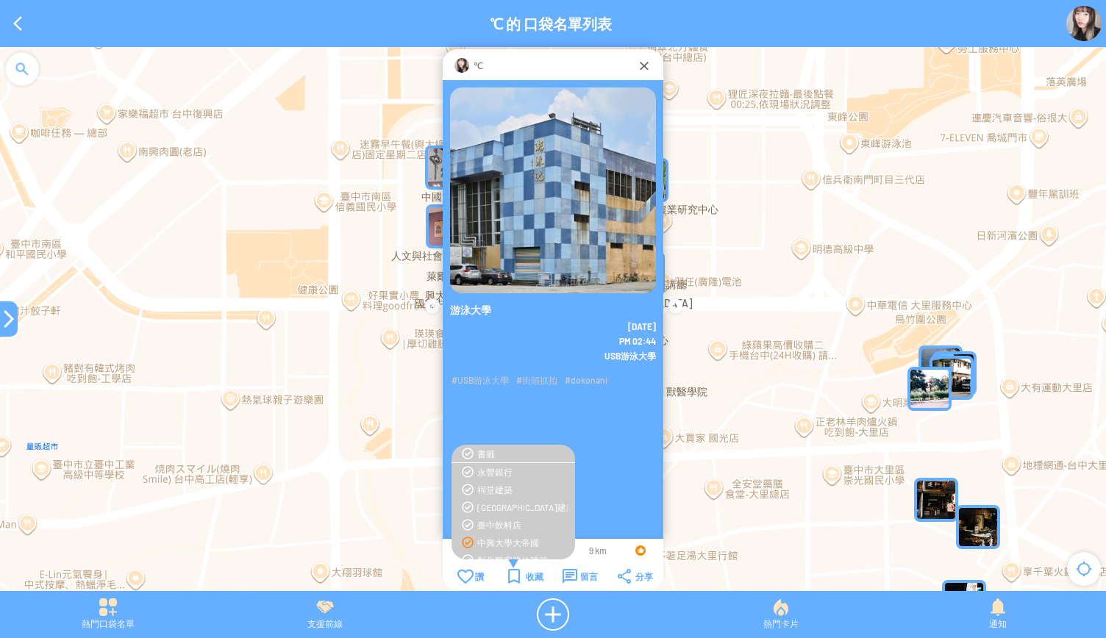
click at [491, 541] on div "中興大學大帝國" at bounding box center [522, 543] width 90 height 12
click at [602, 510] on div "游泳大學 2025-8-21 PM 02:44" at bounding box center [553, 325] width 221 height 490
click at [553, 410] on div "游泳大學 2025-8-21 PM 02:44" at bounding box center [553, 325] width 221 height 490
click at [512, 574] on div "收藏" at bounding box center [525, 576] width 35 height 15
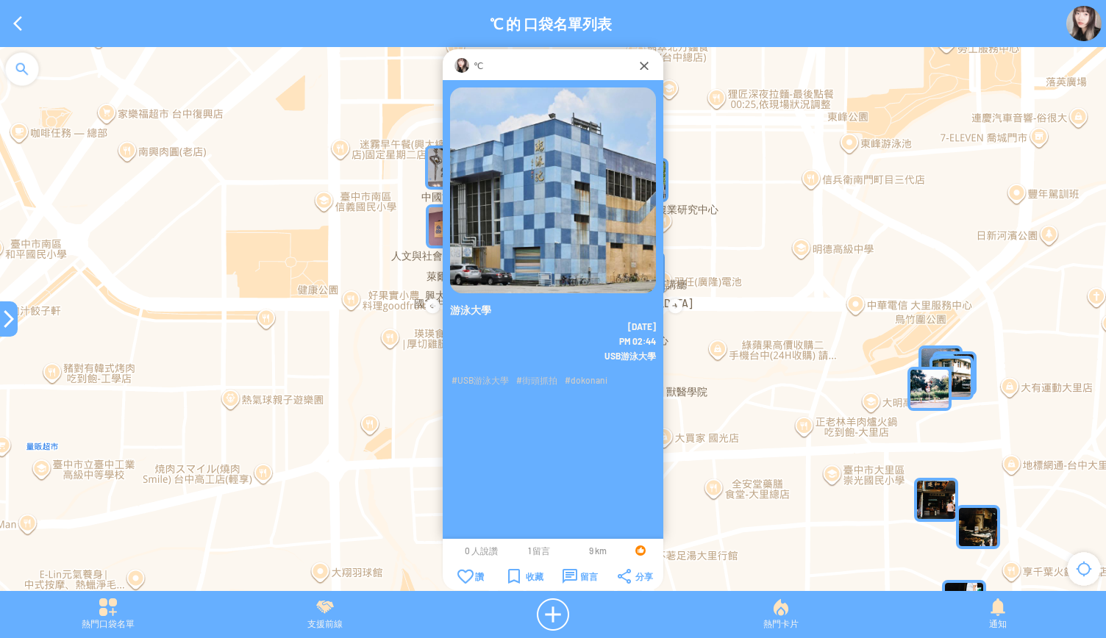
click at [535, 551] on span "1 留言" at bounding box center [539, 551] width 22 height 10
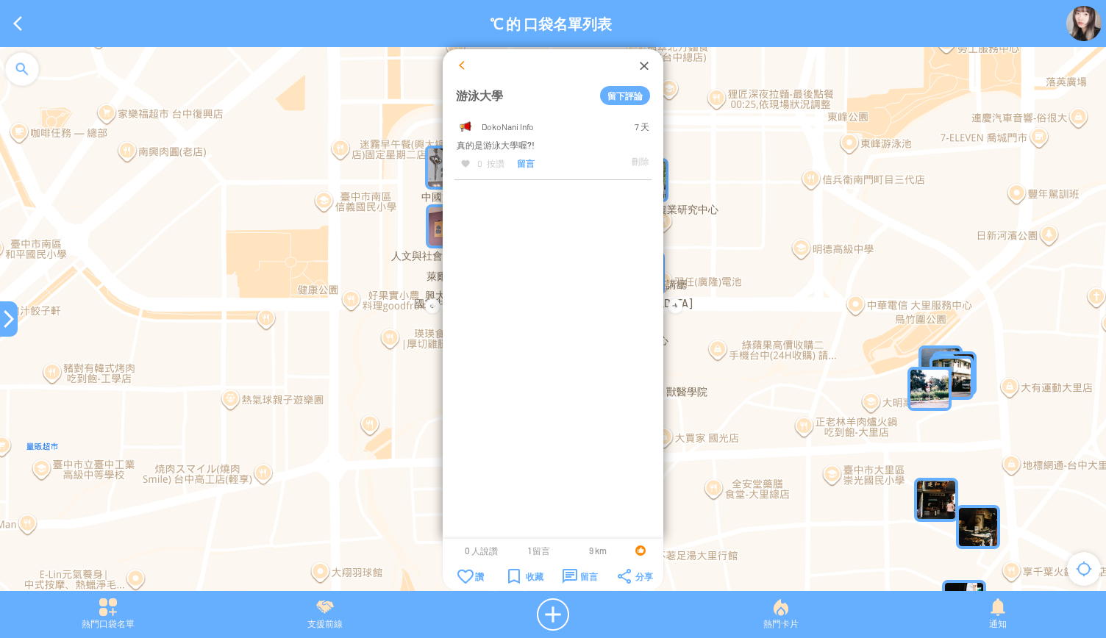
click at [458, 64] on div at bounding box center [462, 65] width 15 height 15
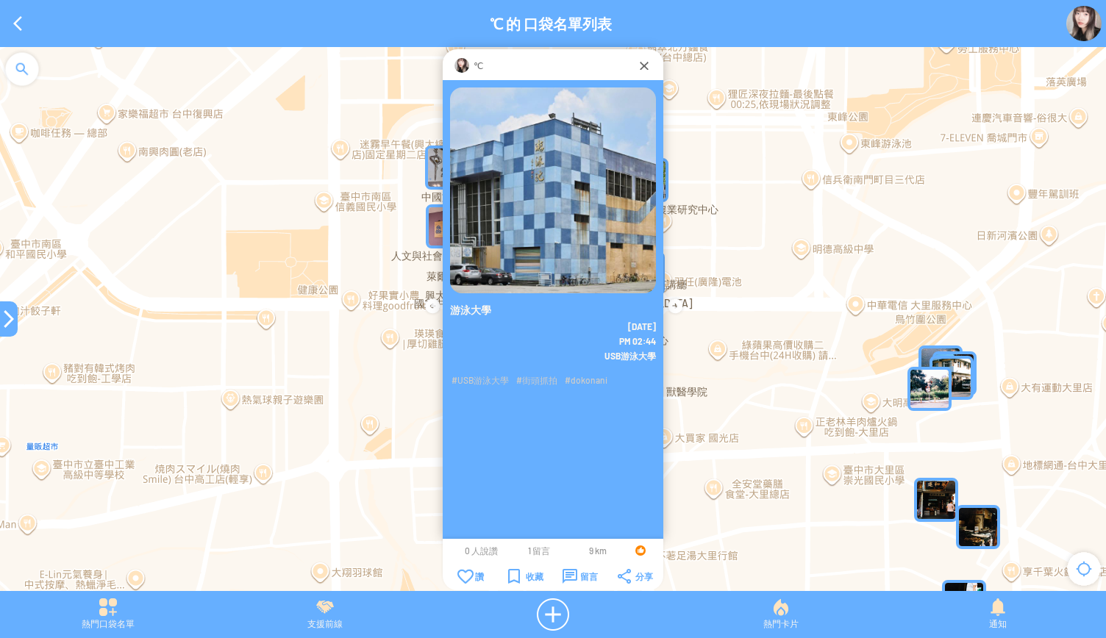
click at [1, 324] on div at bounding box center [9, 319] width 18 height 18
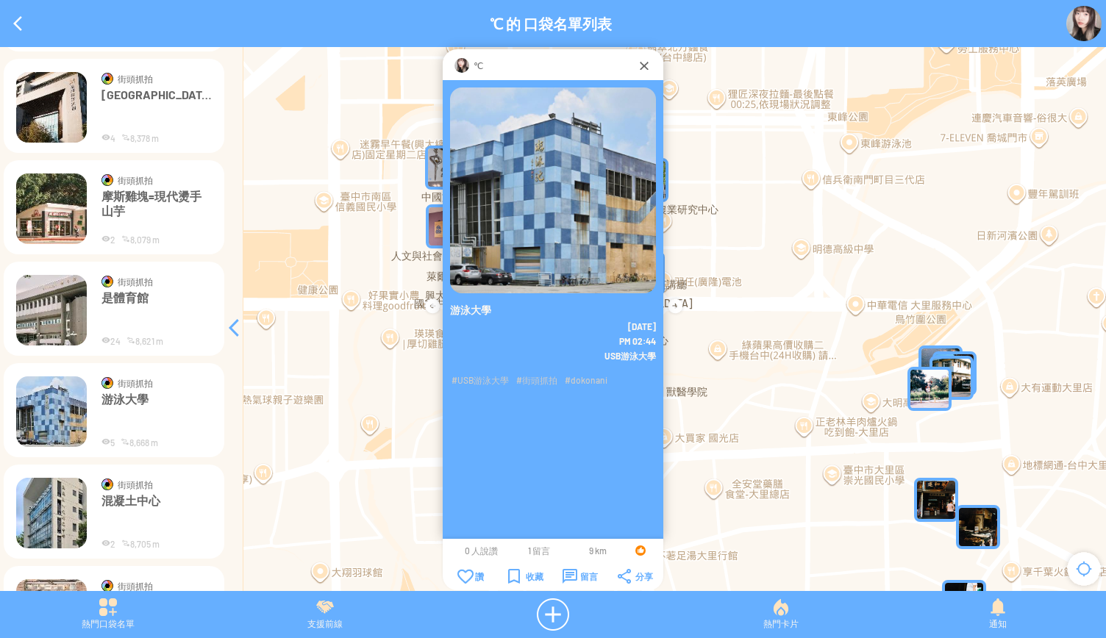
scroll to position [7083, 0]
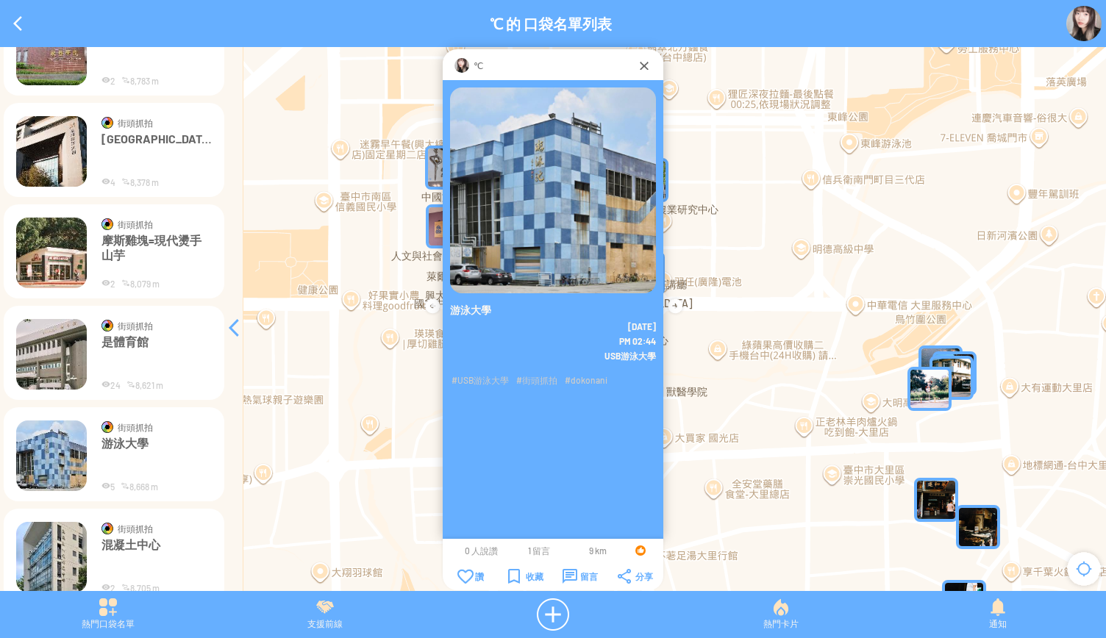
click at [51, 358] on img at bounding box center [51, 354] width 71 height 71
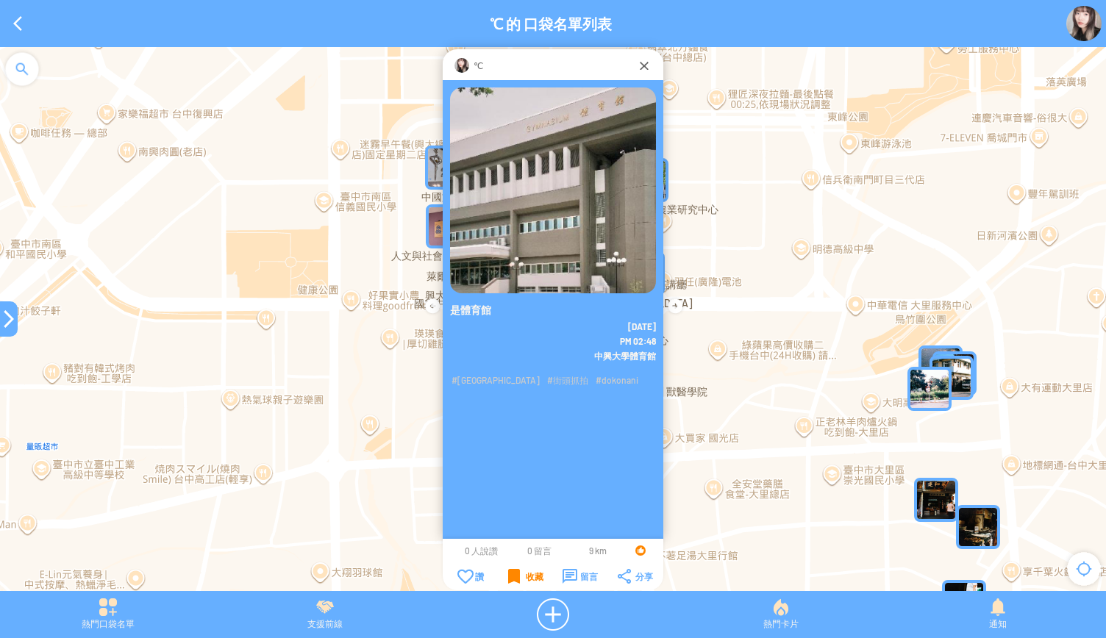
click at [522, 577] on div "收藏" at bounding box center [525, 576] width 35 height 15
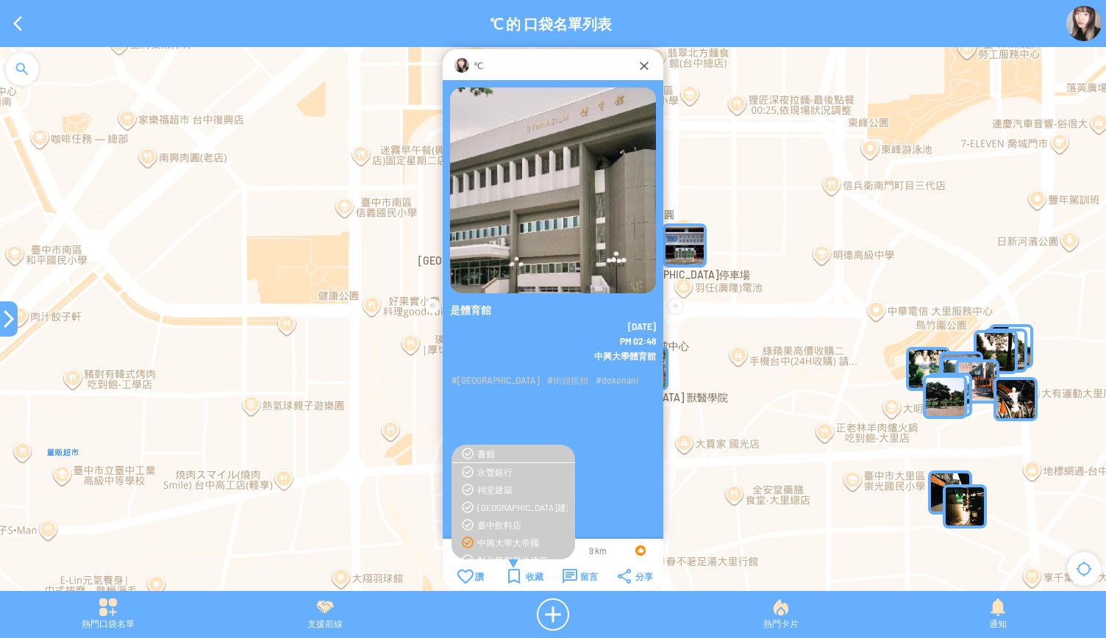
click at [493, 541] on div "中興大學大帝國" at bounding box center [522, 543] width 90 height 12
click at [1, 326] on div at bounding box center [9, 319] width 18 height 18
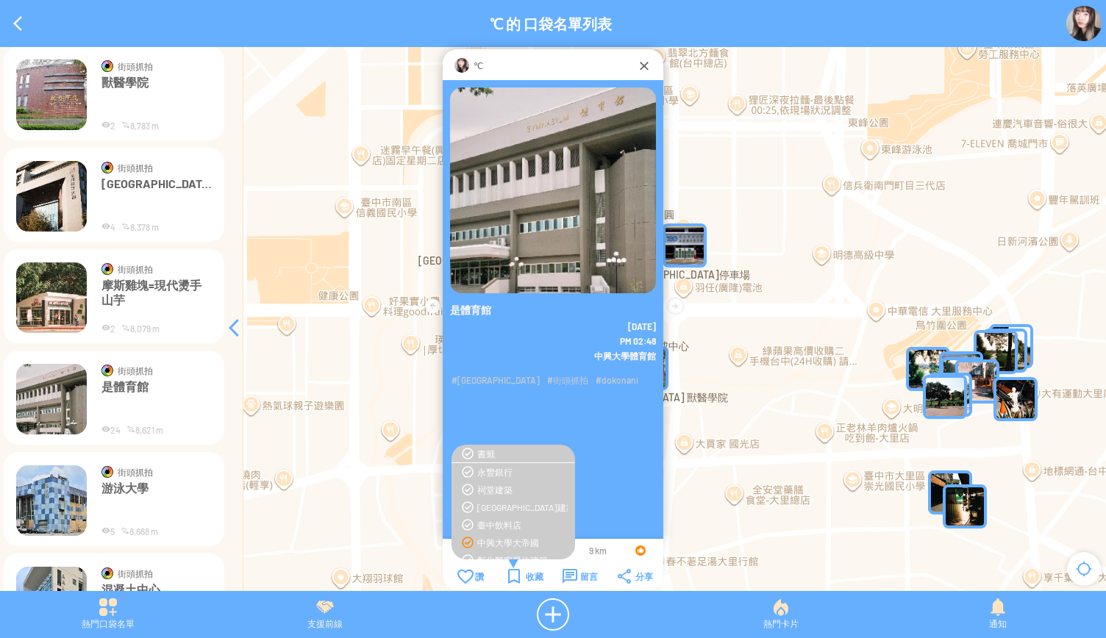
scroll to position [7010, 0]
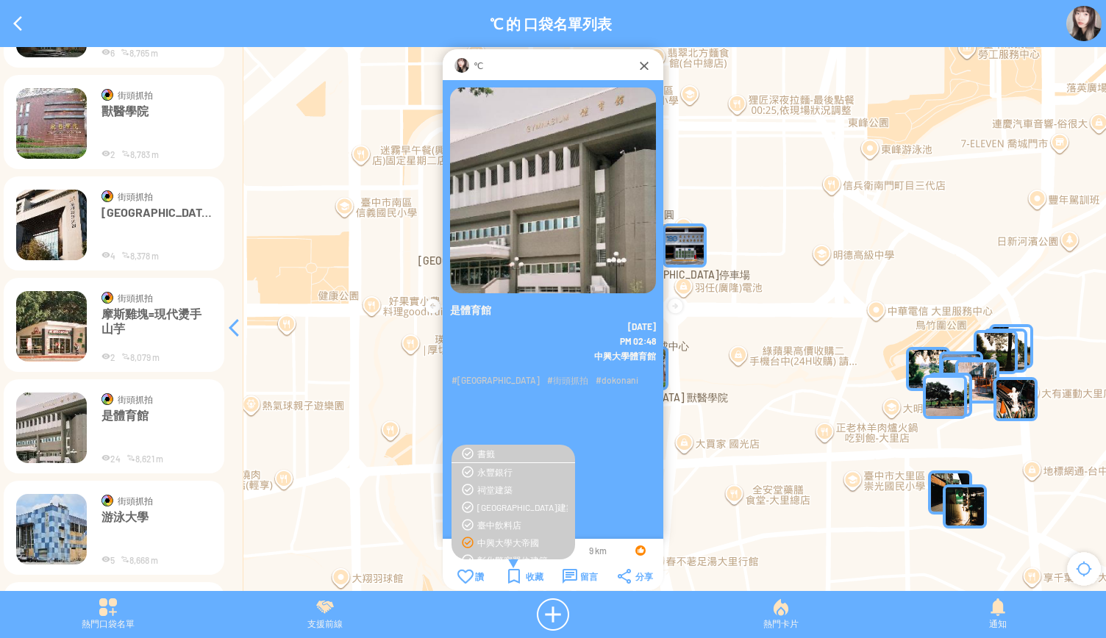
click at [51, 329] on img at bounding box center [51, 326] width 71 height 71
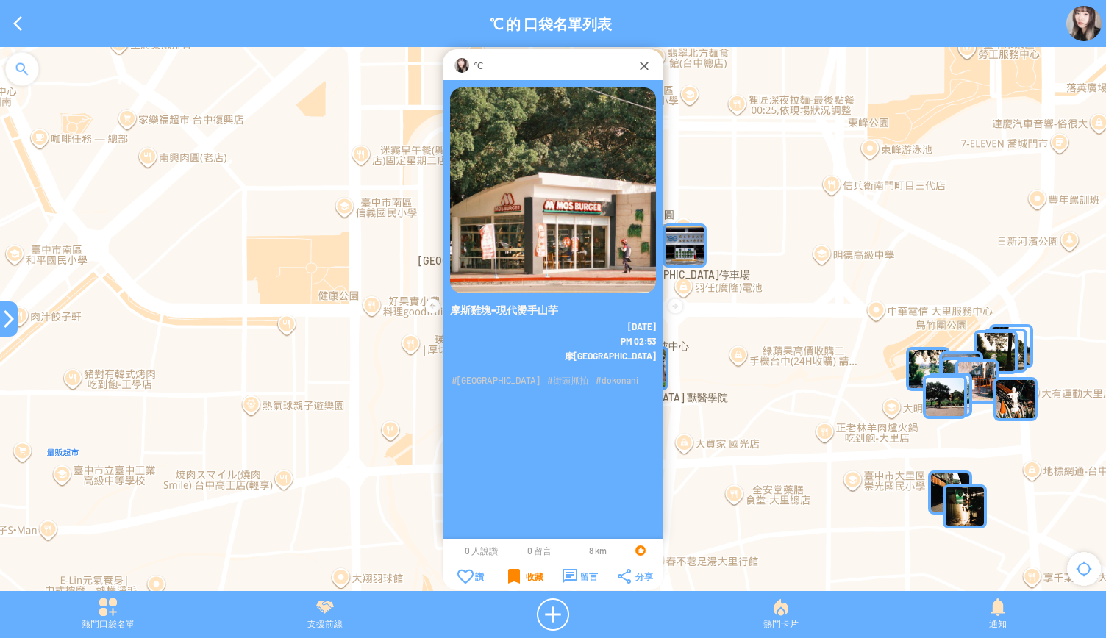
click at [510, 574] on div "收藏" at bounding box center [525, 576] width 35 height 15
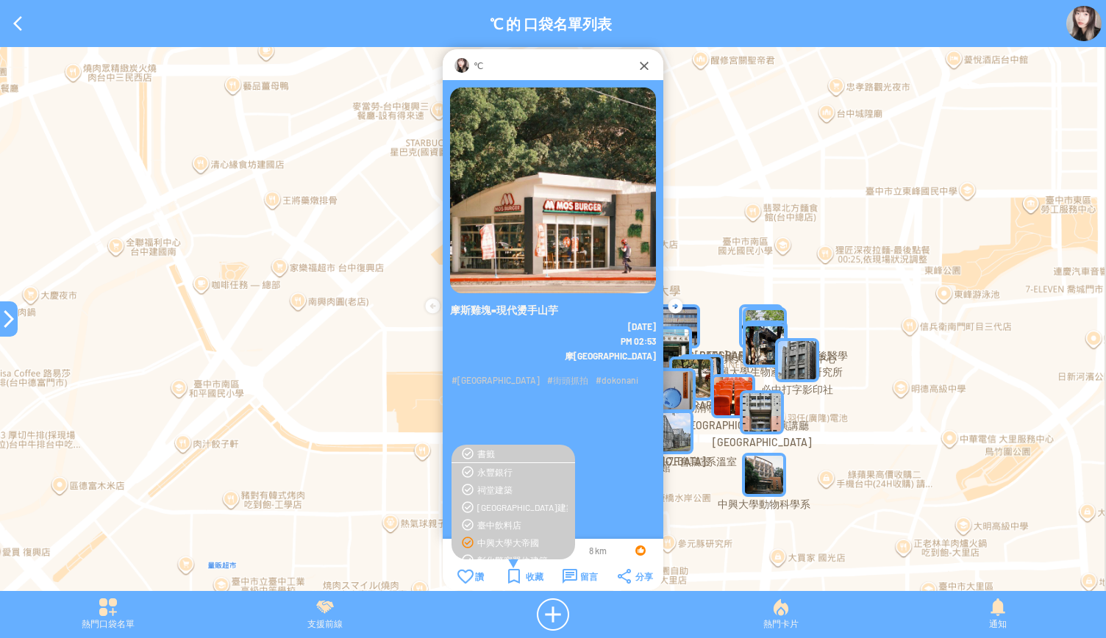
click at [499, 538] on div "中興大學大帝國" at bounding box center [522, 543] width 90 height 12
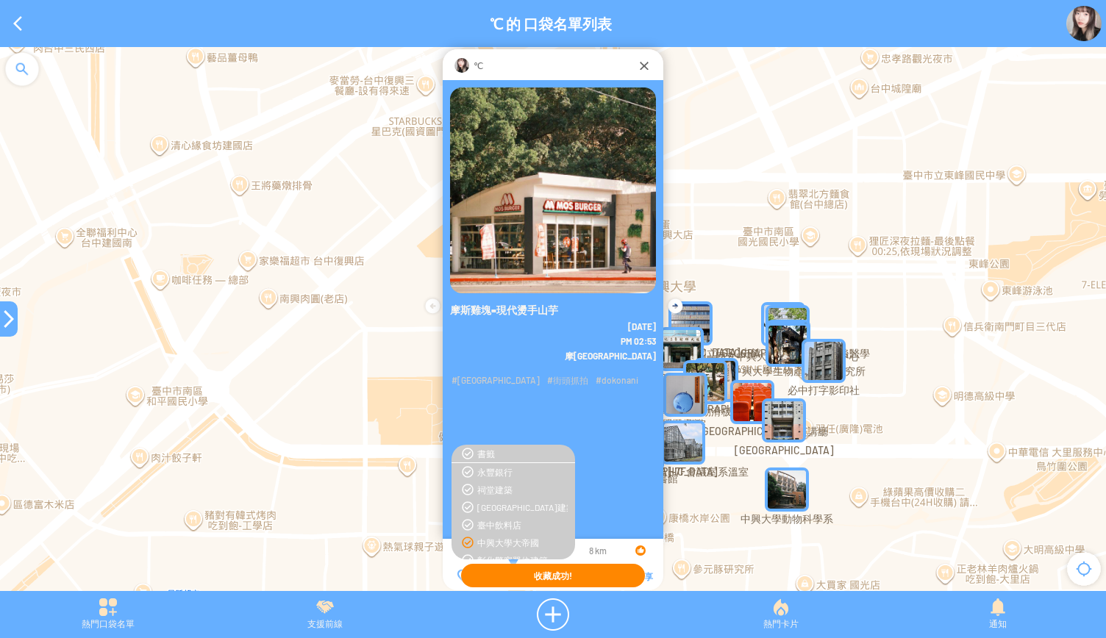
click at [5, 311] on div at bounding box center [9, 319] width 18 height 18
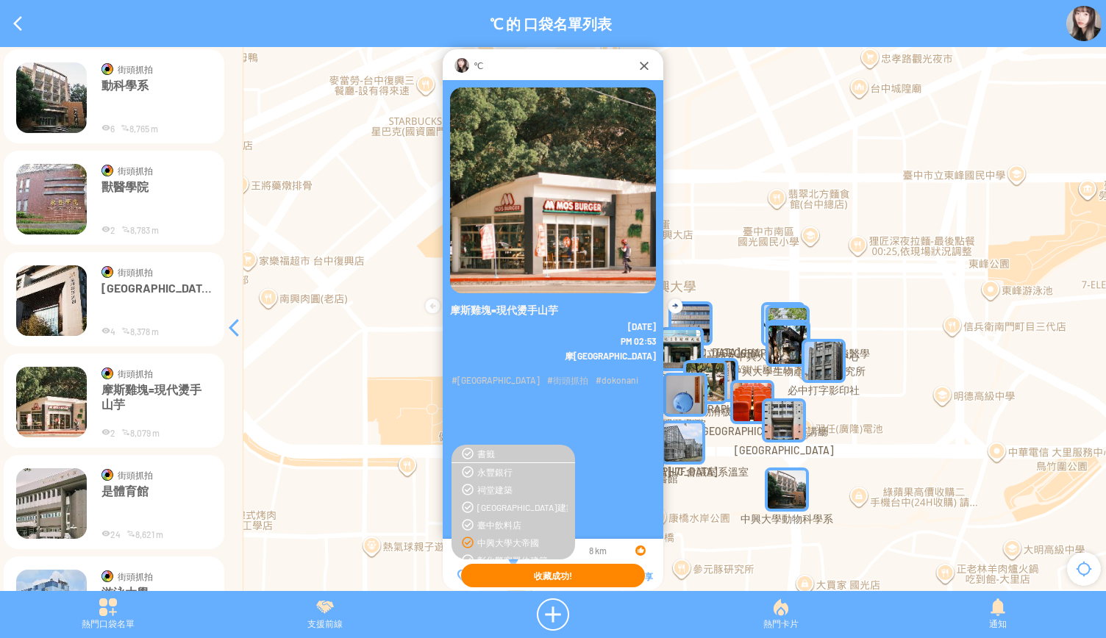
scroll to position [6863, 0]
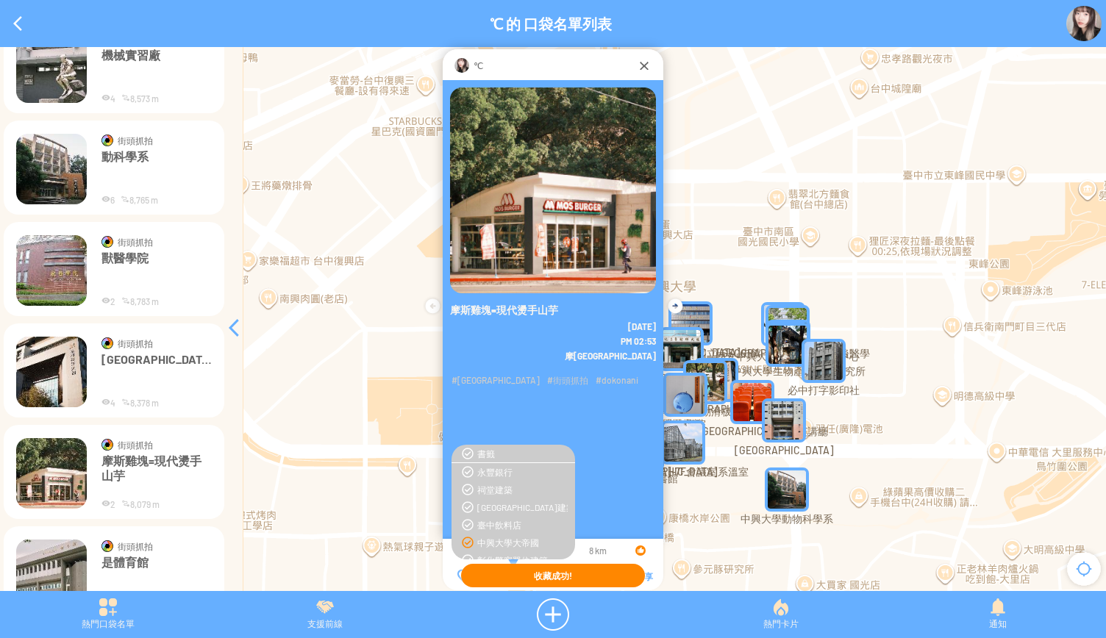
click at [64, 363] on img at bounding box center [51, 372] width 71 height 71
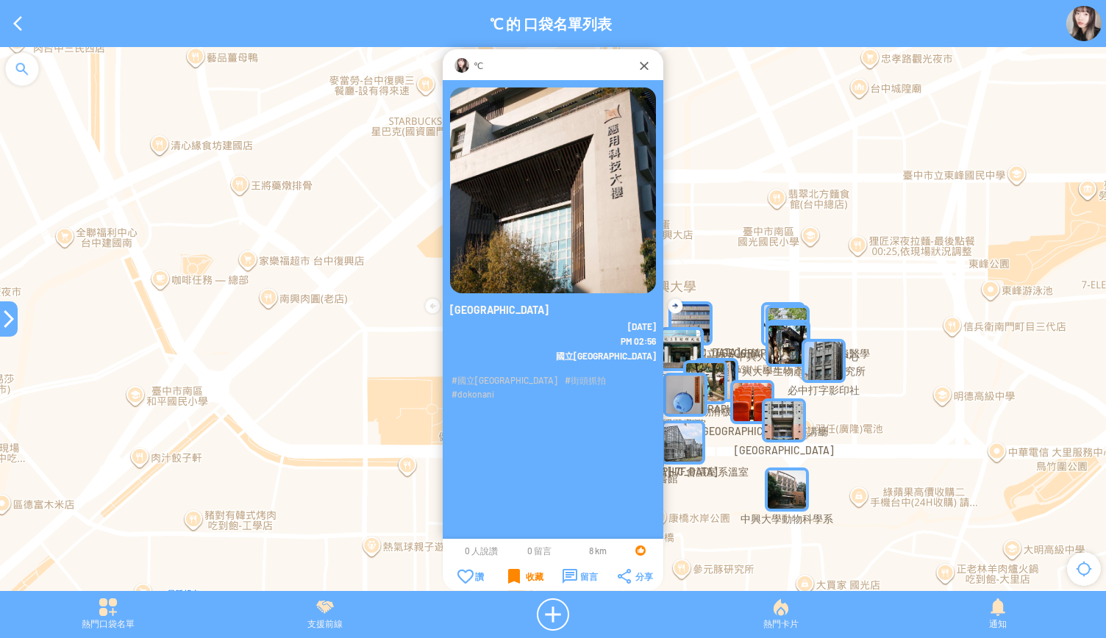
click at [521, 577] on div "收藏" at bounding box center [525, 576] width 35 height 15
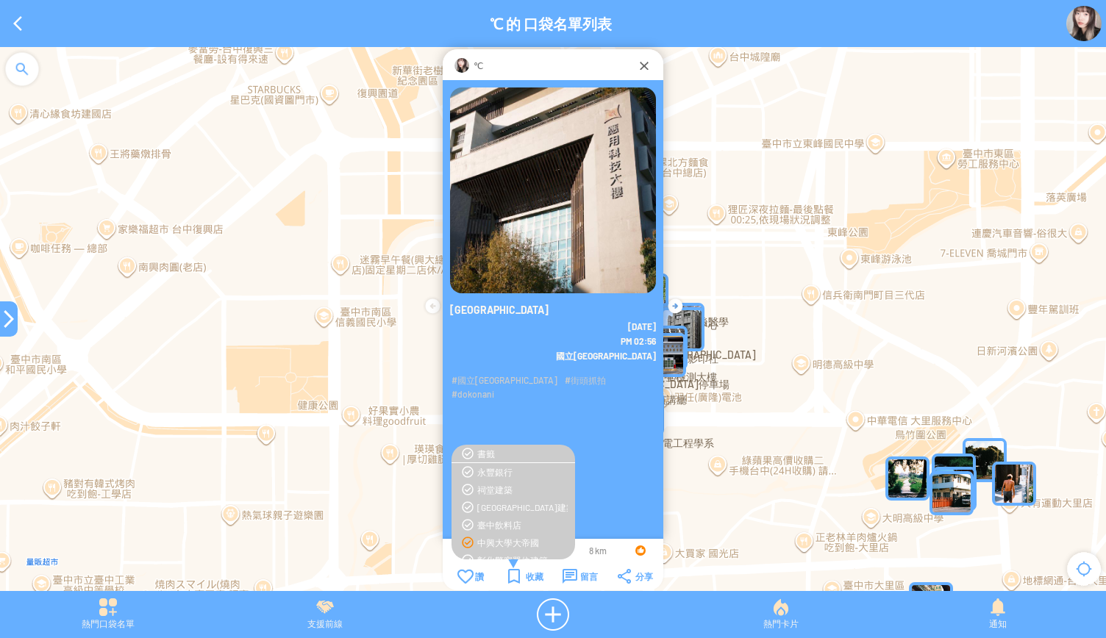
click at [499, 545] on div "中興大學大帝國" at bounding box center [522, 543] width 90 height 12
click at [6, 330] on div at bounding box center [9, 319] width 18 height 35
click at [2, 323] on div at bounding box center [9, 319] width 18 height 18
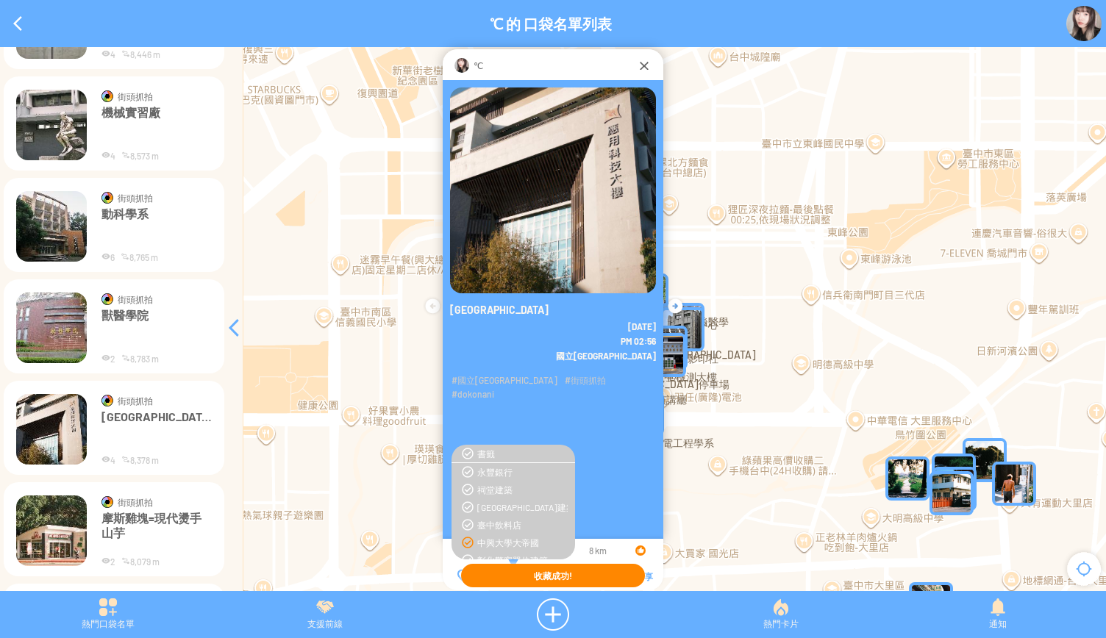
scroll to position [6789, 0]
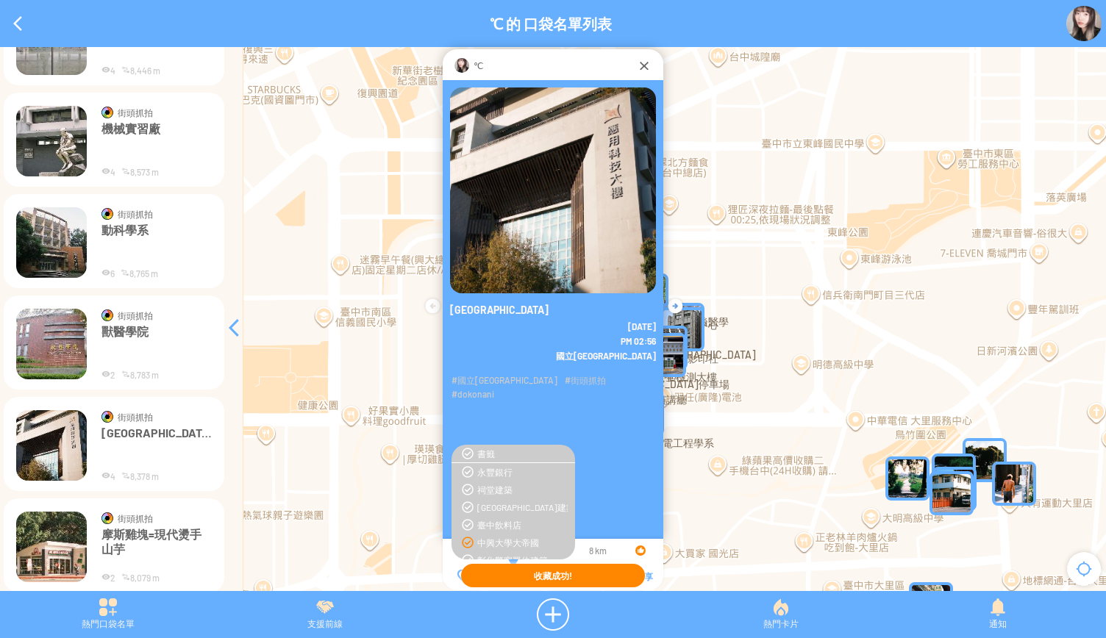
click at [41, 351] on img at bounding box center [51, 344] width 71 height 71
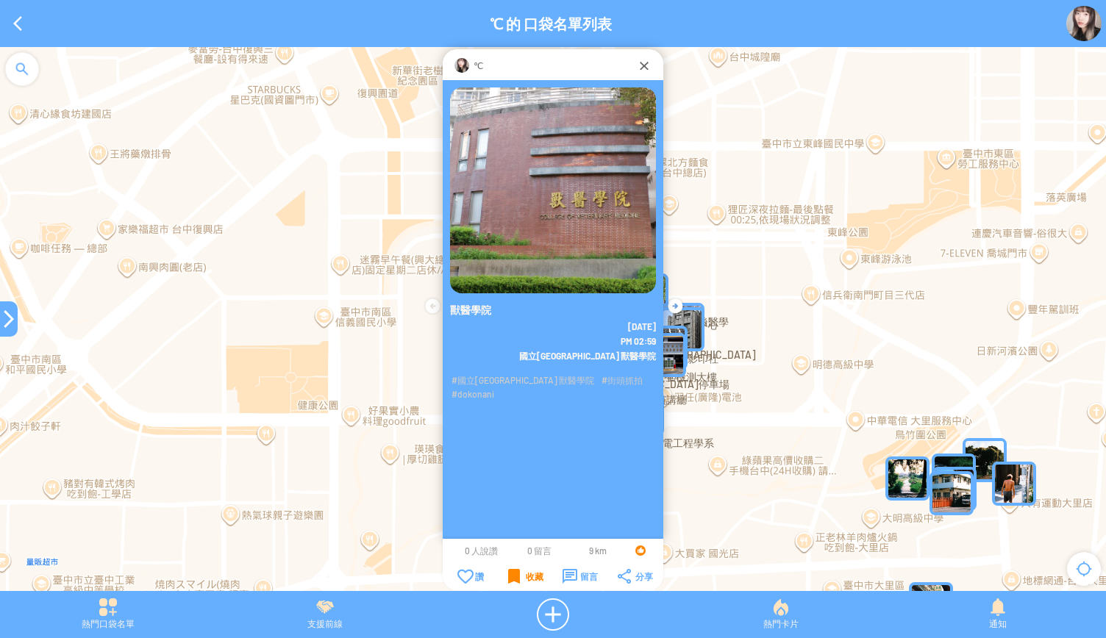
click at [509, 575] on div "收藏" at bounding box center [525, 576] width 35 height 15
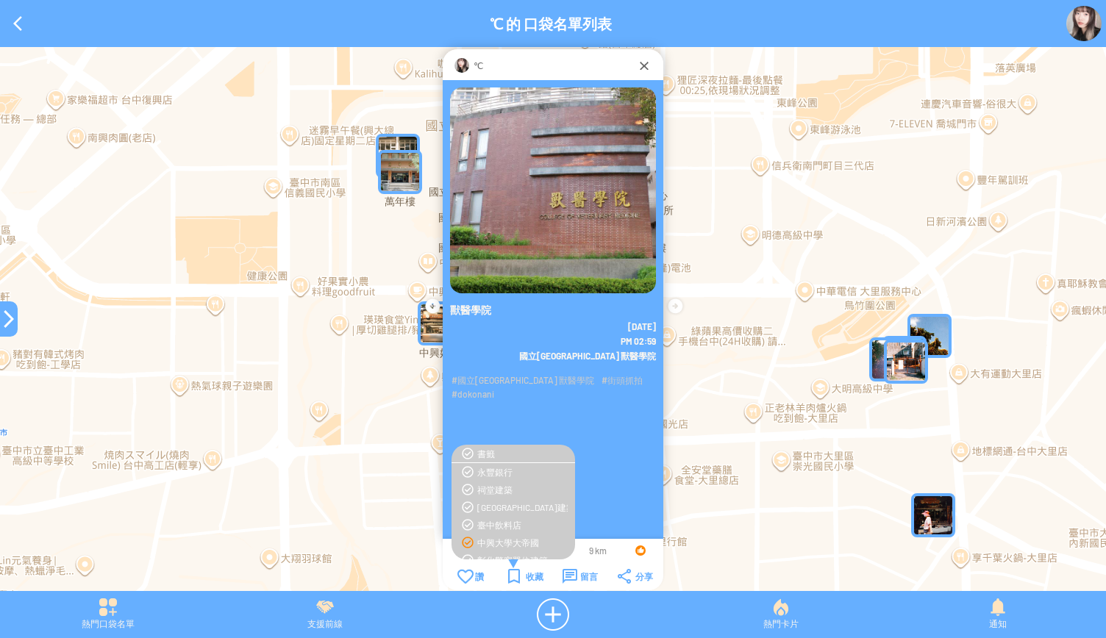
click at [510, 537] on div "中興大學大帝國" at bounding box center [522, 543] width 90 height 12
click at [7, 318] on div at bounding box center [9, 319] width 18 height 18
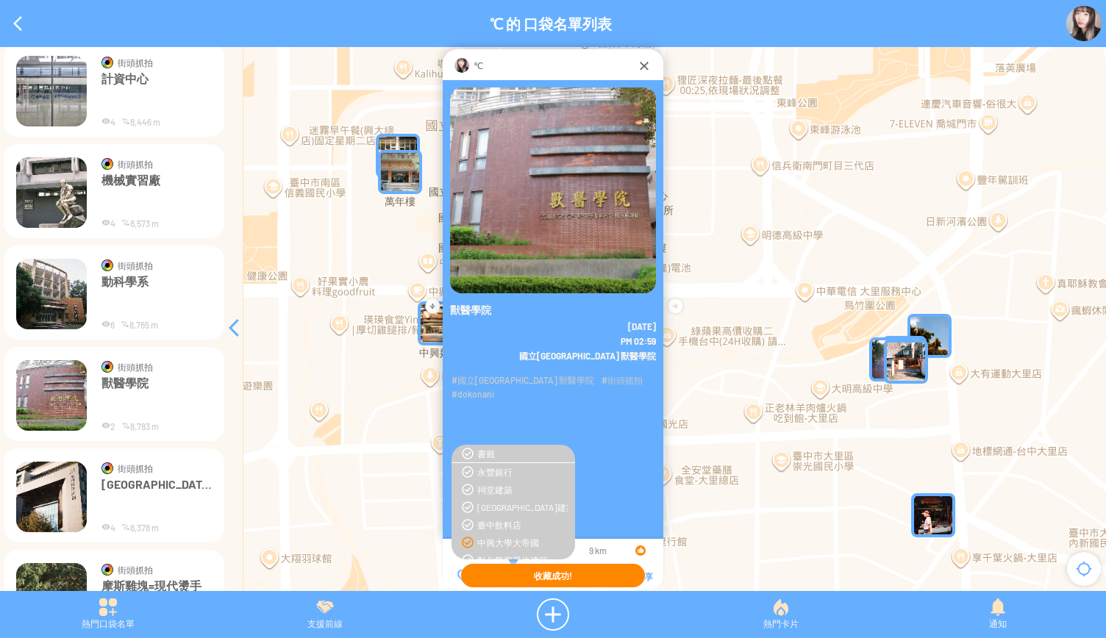
scroll to position [6716, 0]
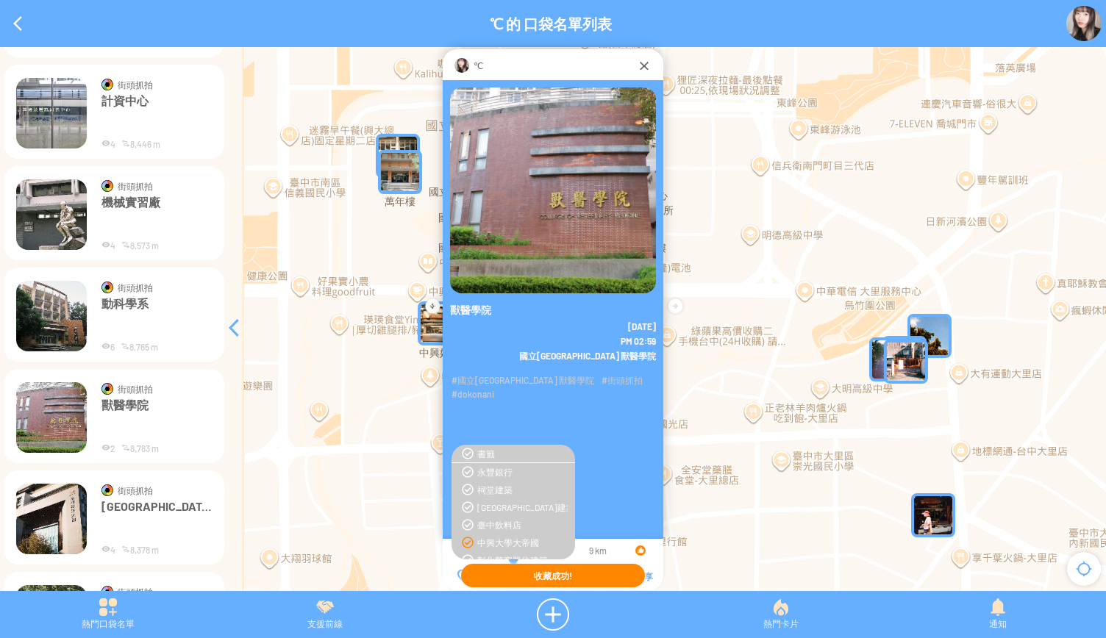
click at [54, 314] on img at bounding box center [51, 316] width 71 height 71
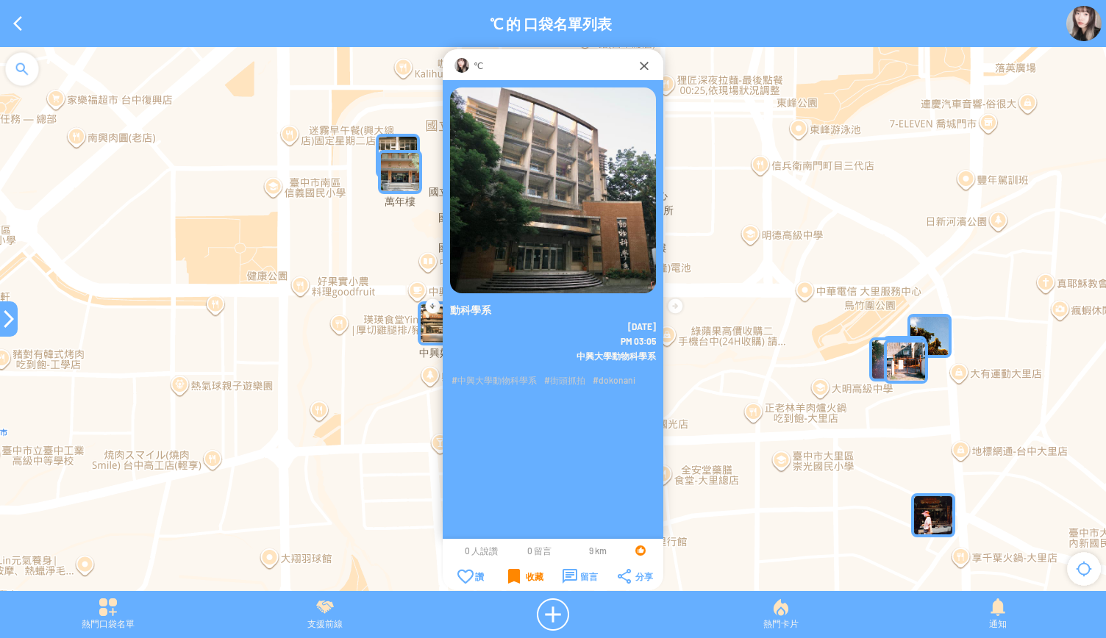
click at [514, 575] on div "收藏" at bounding box center [525, 576] width 35 height 15
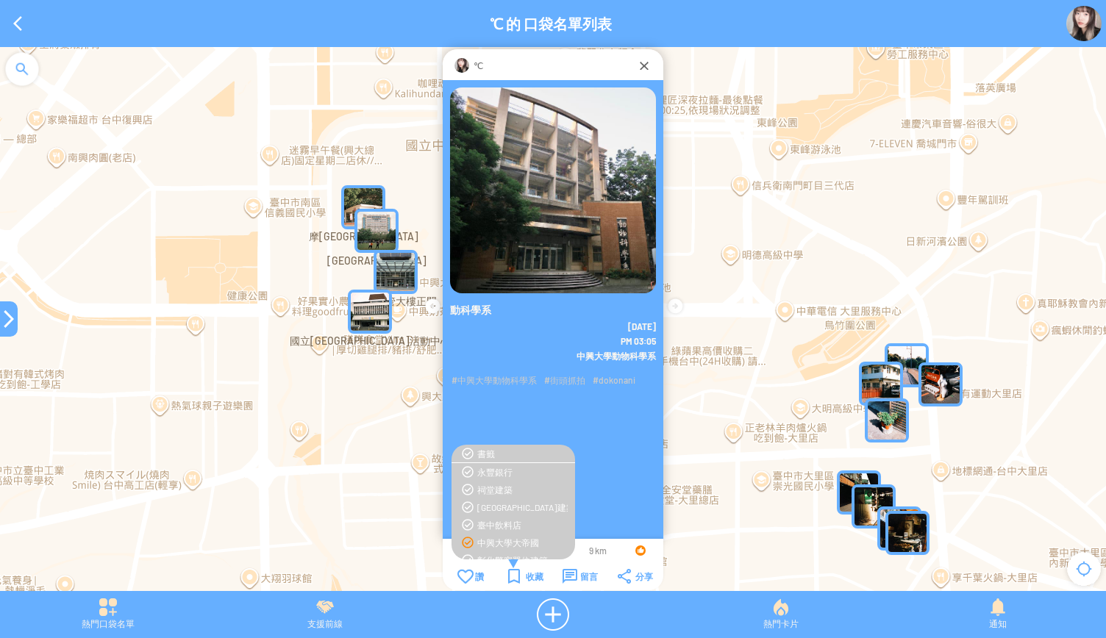
click at [498, 541] on div "中興大學大帝國" at bounding box center [522, 543] width 90 height 12
click at [4, 320] on div at bounding box center [9, 319] width 18 height 18
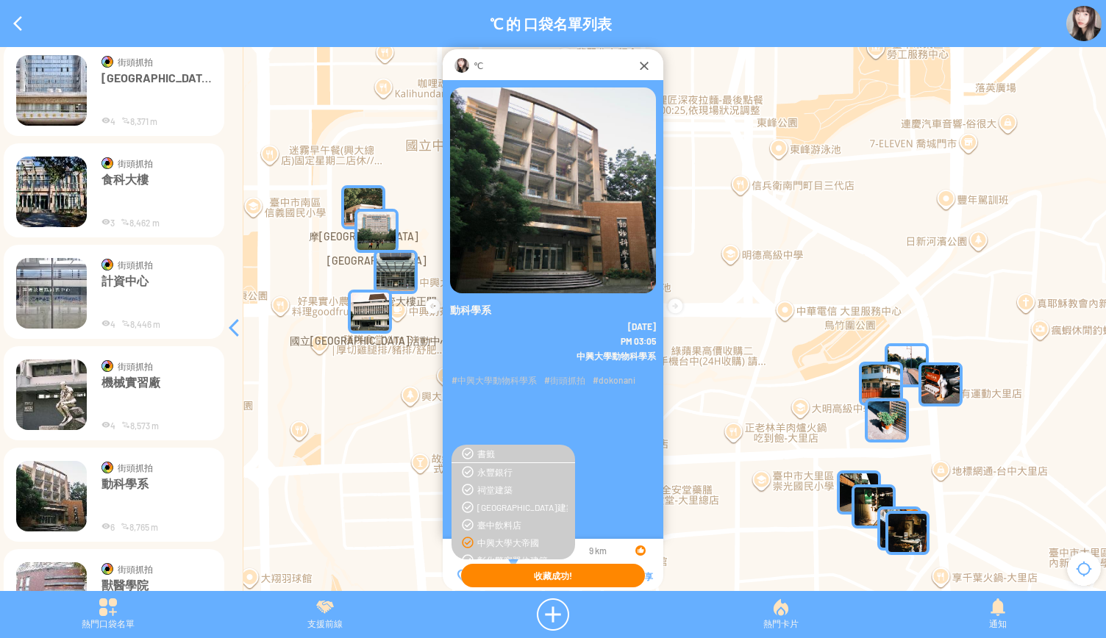
scroll to position [6495, 0]
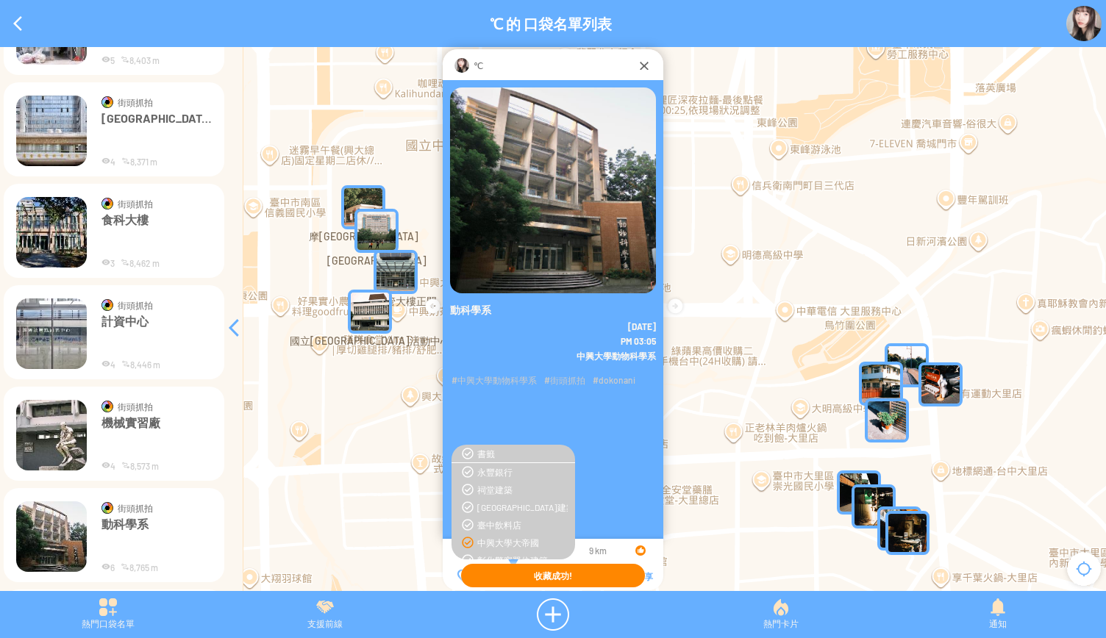
click at [56, 424] on img at bounding box center [51, 435] width 71 height 71
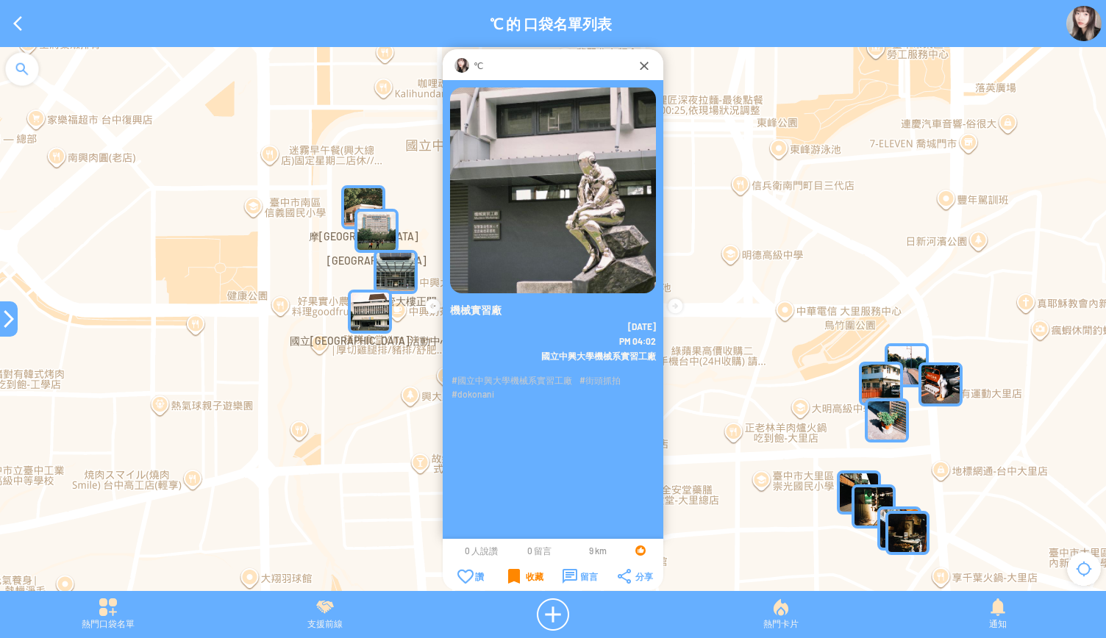
click at [510, 580] on div "收藏" at bounding box center [525, 576] width 35 height 15
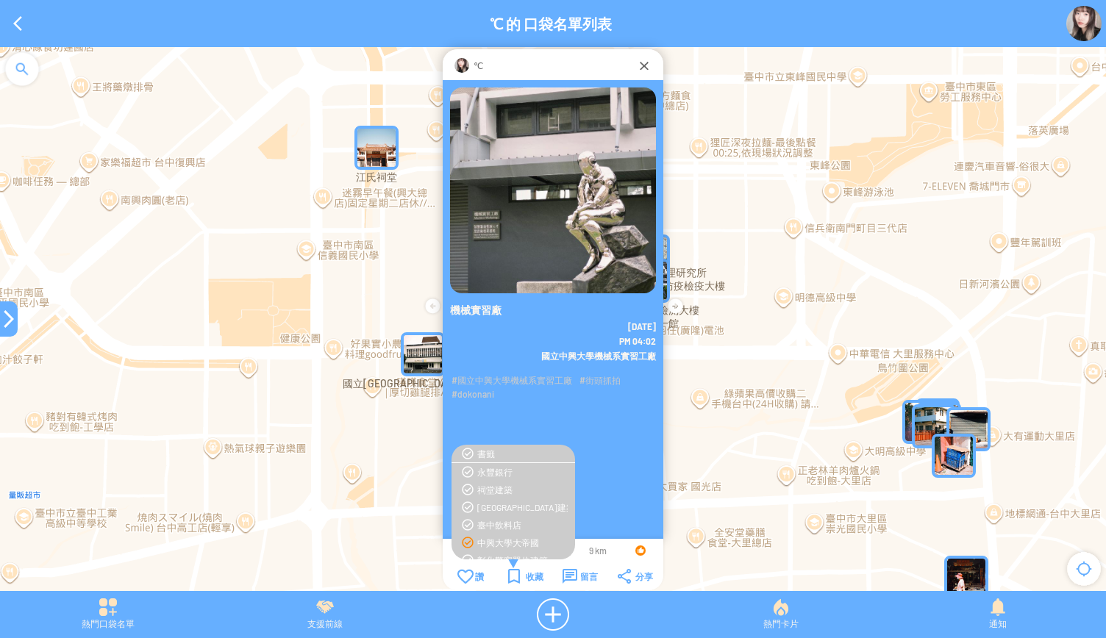
click at [502, 540] on div "中興大學大帝國" at bounding box center [522, 543] width 90 height 12
click at [8, 321] on div at bounding box center [9, 319] width 18 height 18
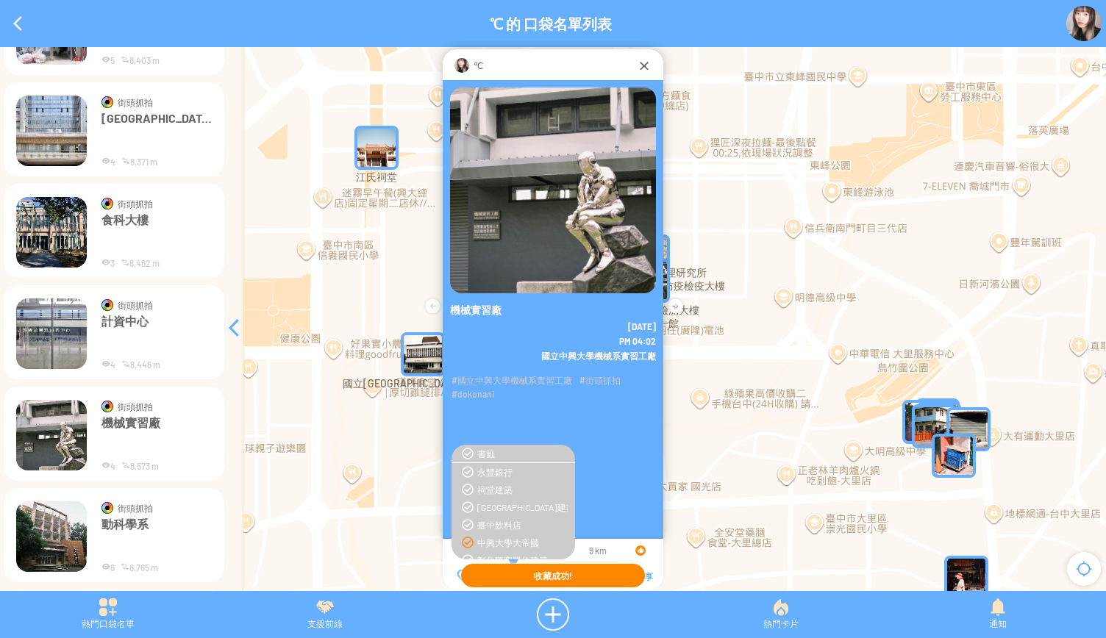
click at [87, 334] on table "街頭抓拍 計資中心" at bounding box center [114, 333] width 199 height 75
click at [141, 332] on p "計資中心" at bounding box center [157, 336] width 110 height 44
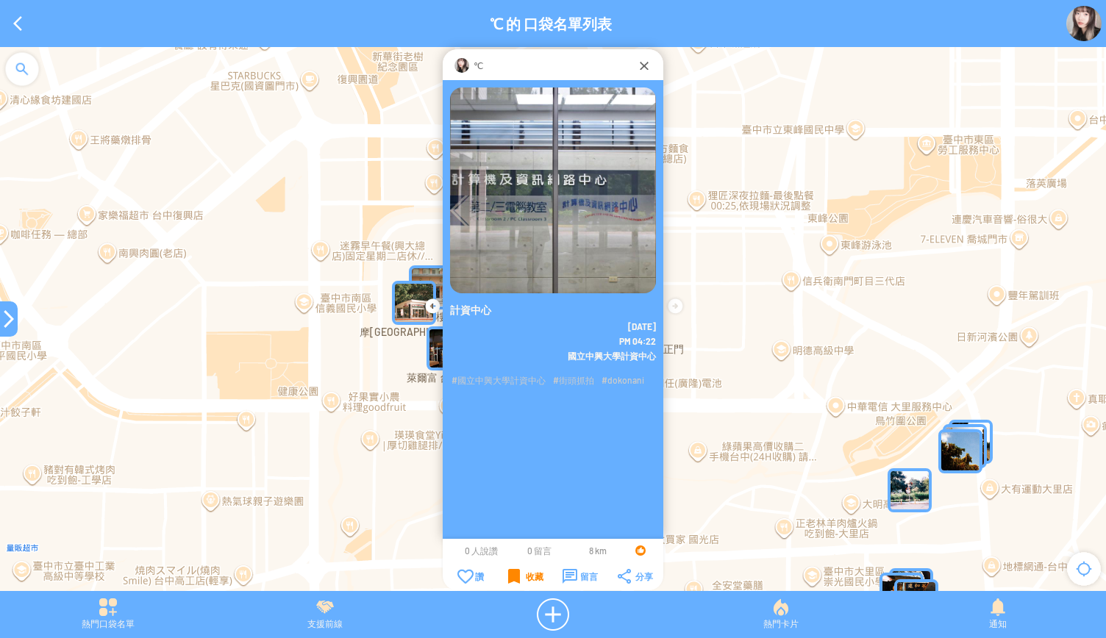
click at [510, 573] on div "收藏" at bounding box center [525, 576] width 35 height 15
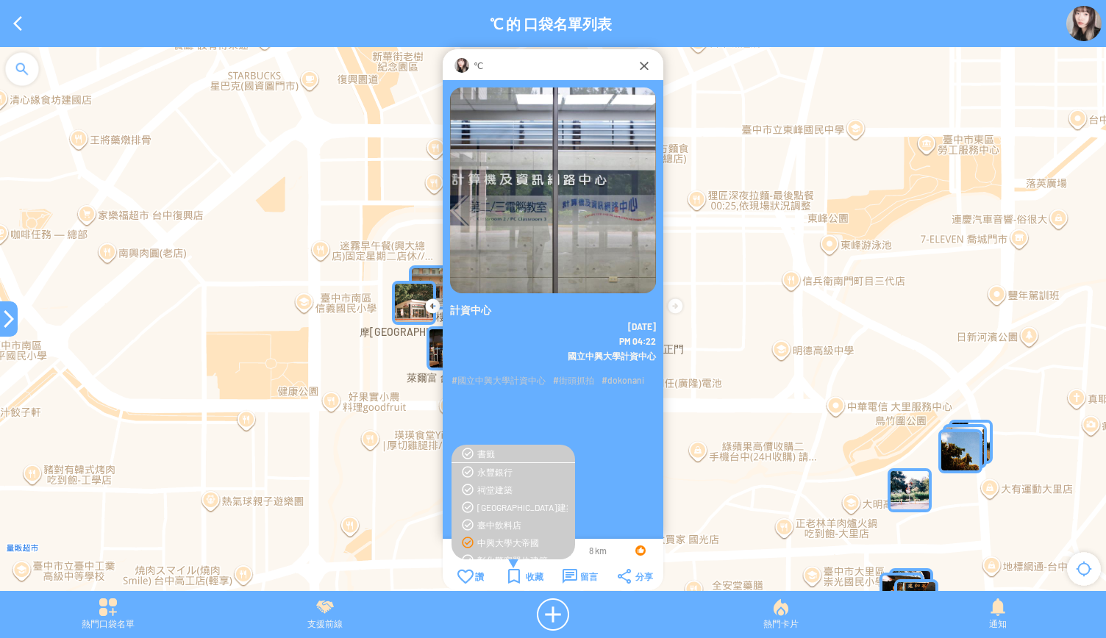
click at [504, 541] on div "中興大學大帝國" at bounding box center [522, 543] width 90 height 12
click at [0, 321] on div at bounding box center [9, 319] width 18 height 18
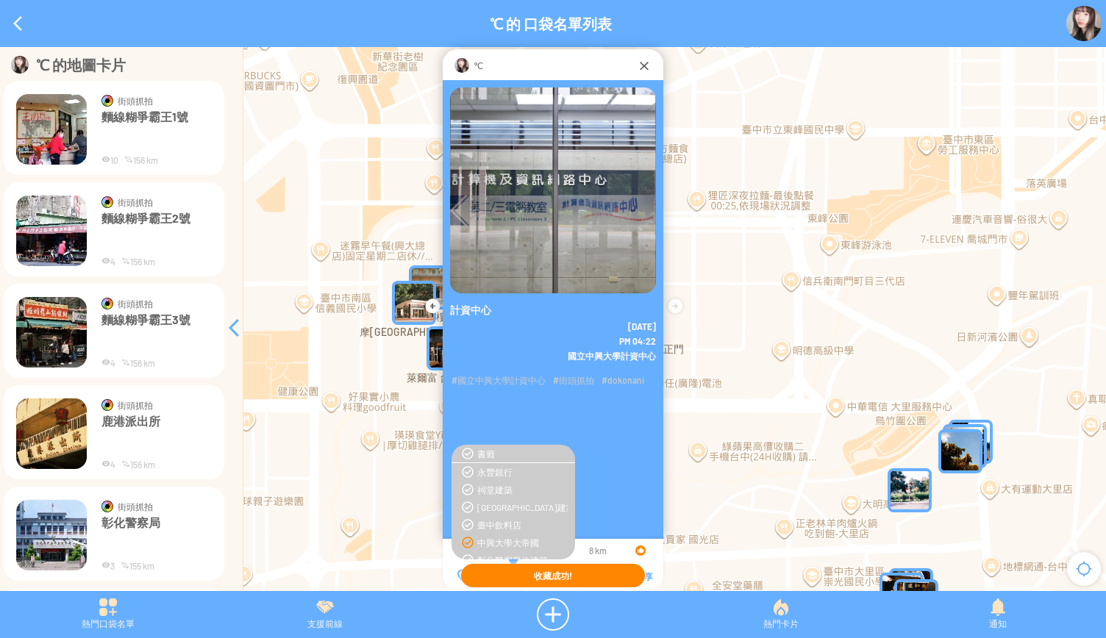
scroll to position [6421, 0]
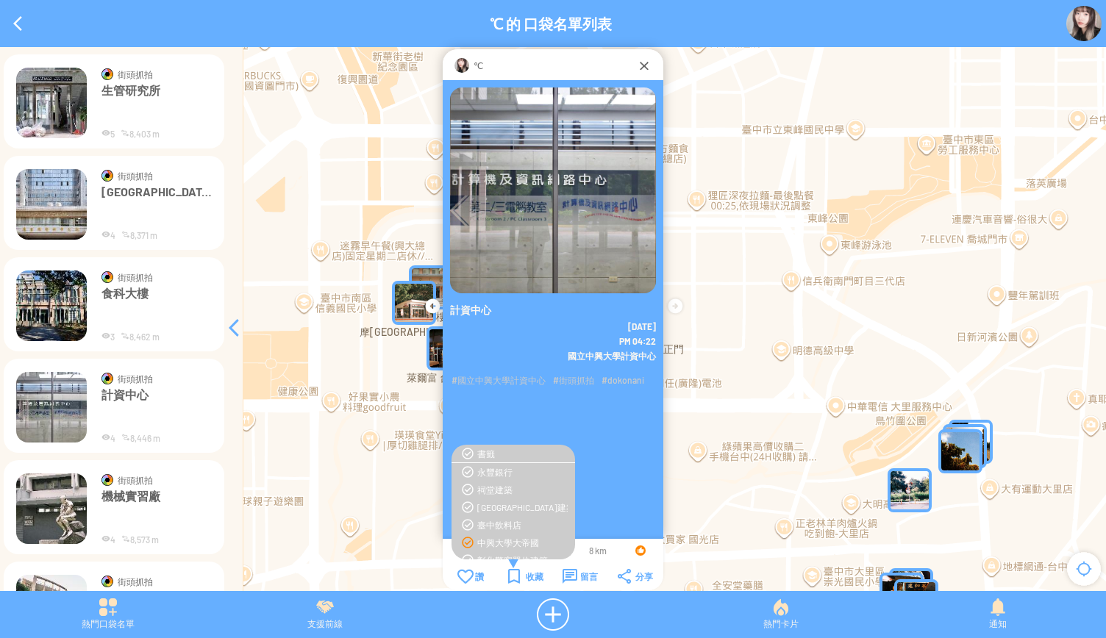
click at [59, 314] on img at bounding box center [51, 306] width 71 height 71
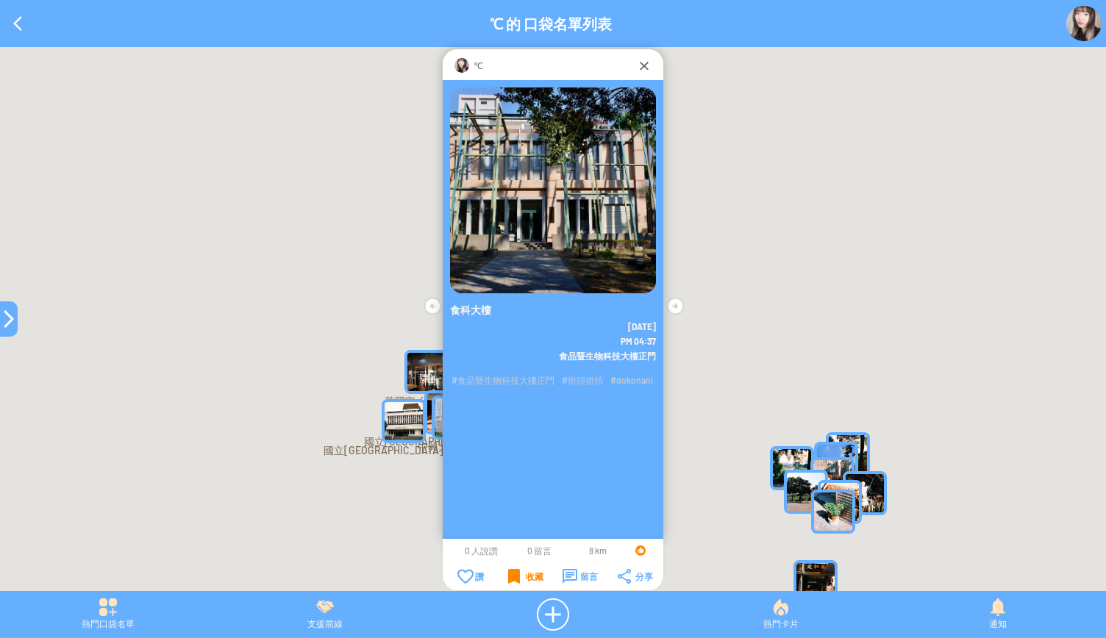
click at [513, 577] on div "收藏" at bounding box center [525, 576] width 35 height 15
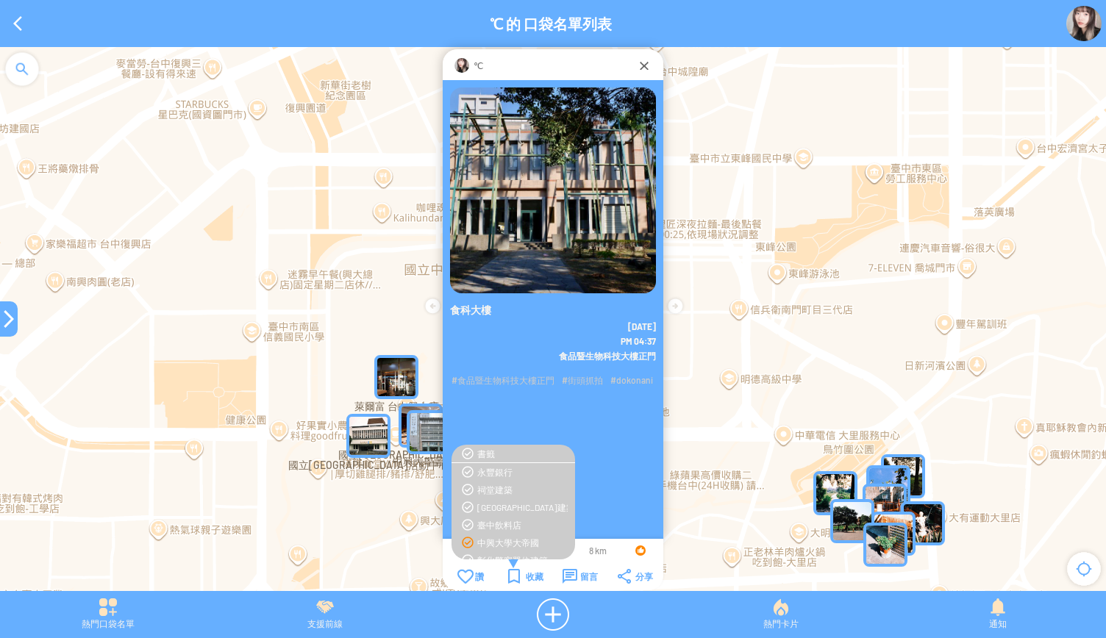
click at [496, 543] on div "中興大學大帝國" at bounding box center [522, 543] width 90 height 12
click at [4, 318] on div at bounding box center [9, 319] width 18 height 18
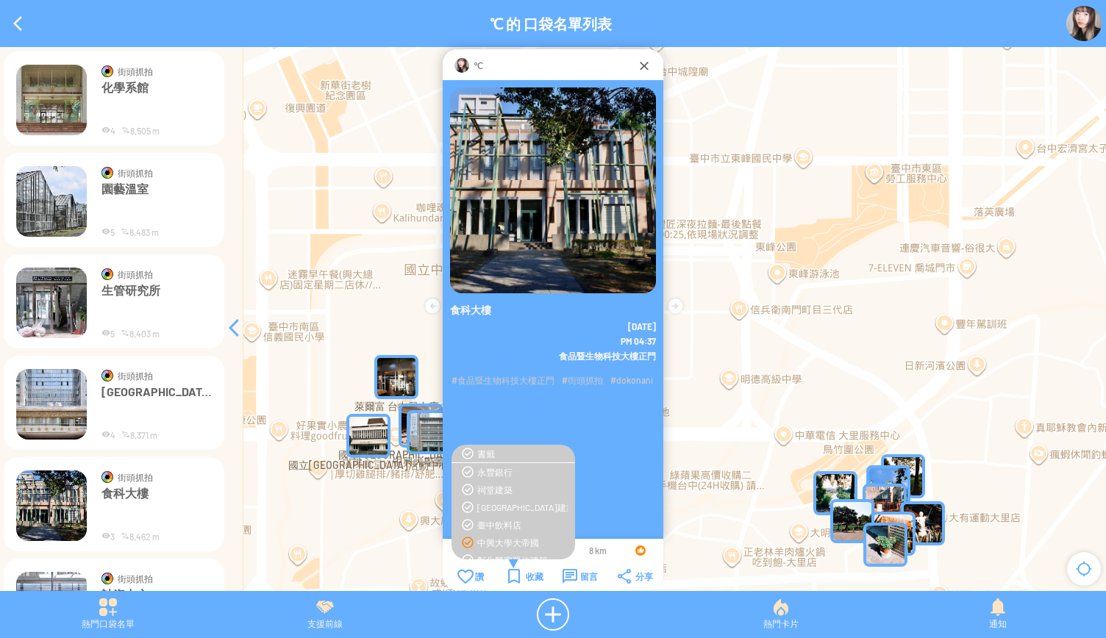
scroll to position [6201, 0]
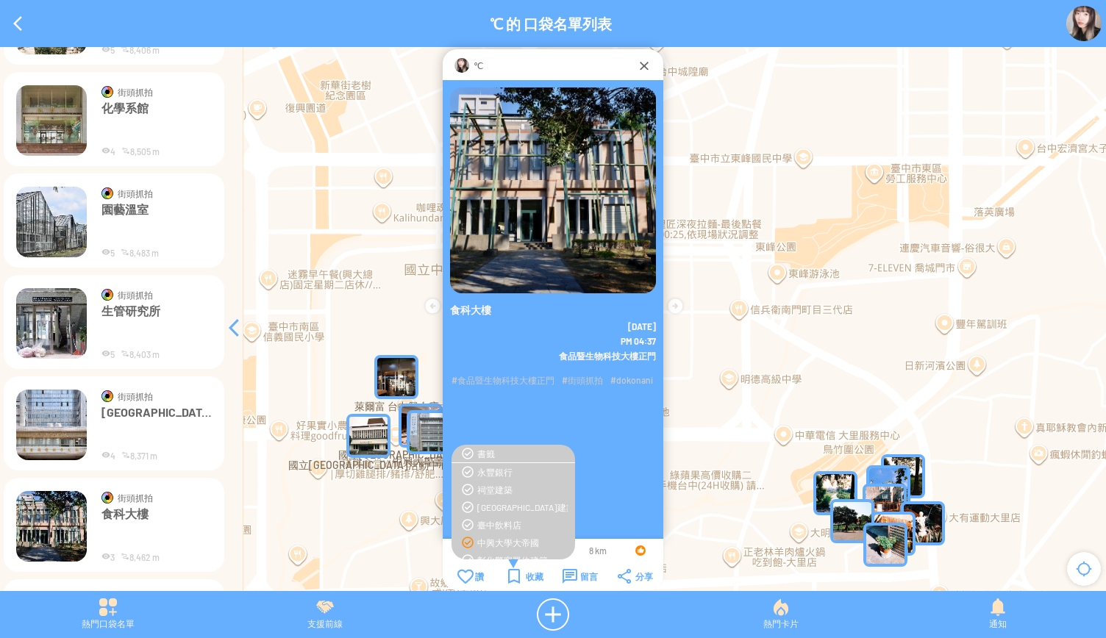
click at [61, 393] on img at bounding box center [51, 425] width 71 height 71
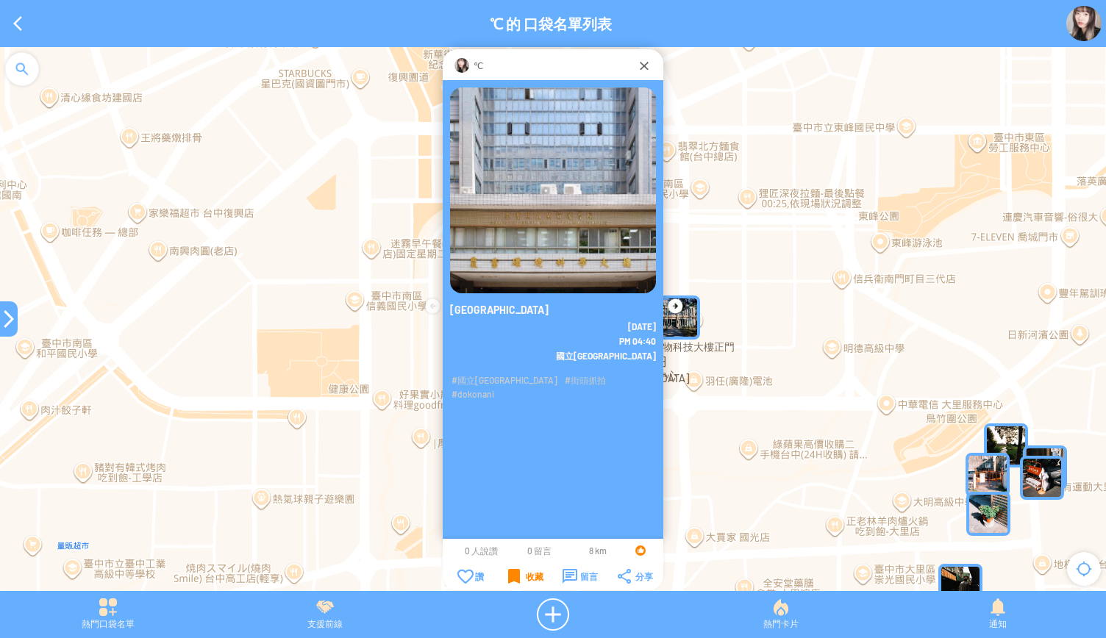
click at [516, 576] on div "收藏" at bounding box center [525, 576] width 35 height 15
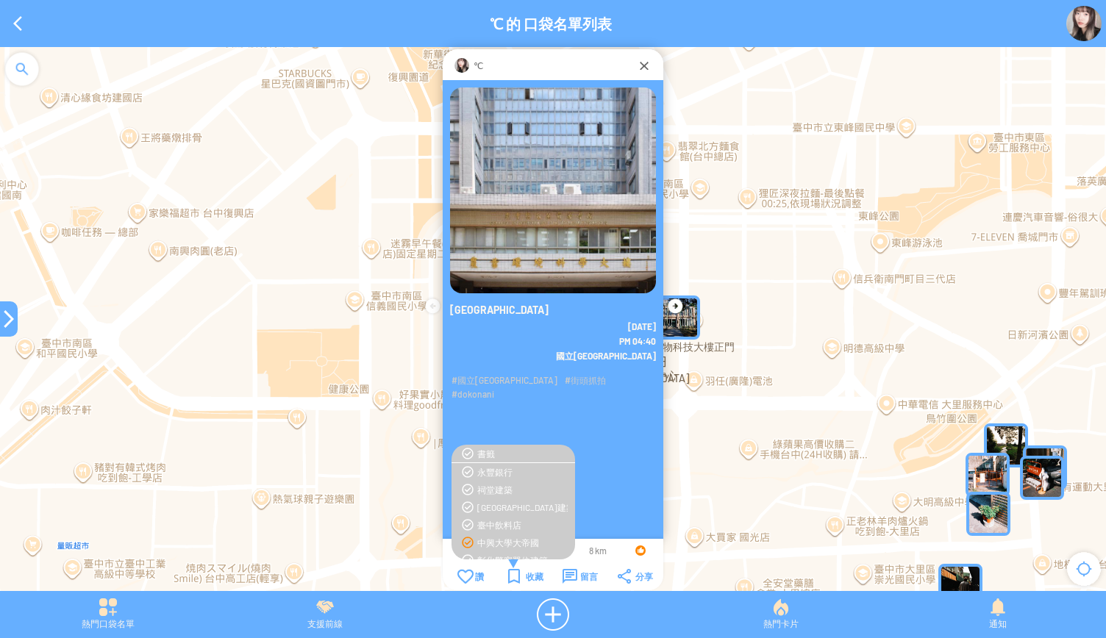
click at [515, 538] on div "中興大學大帝國" at bounding box center [522, 543] width 90 height 12
click at [7, 324] on div at bounding box center [9, 319] width 18 height 18
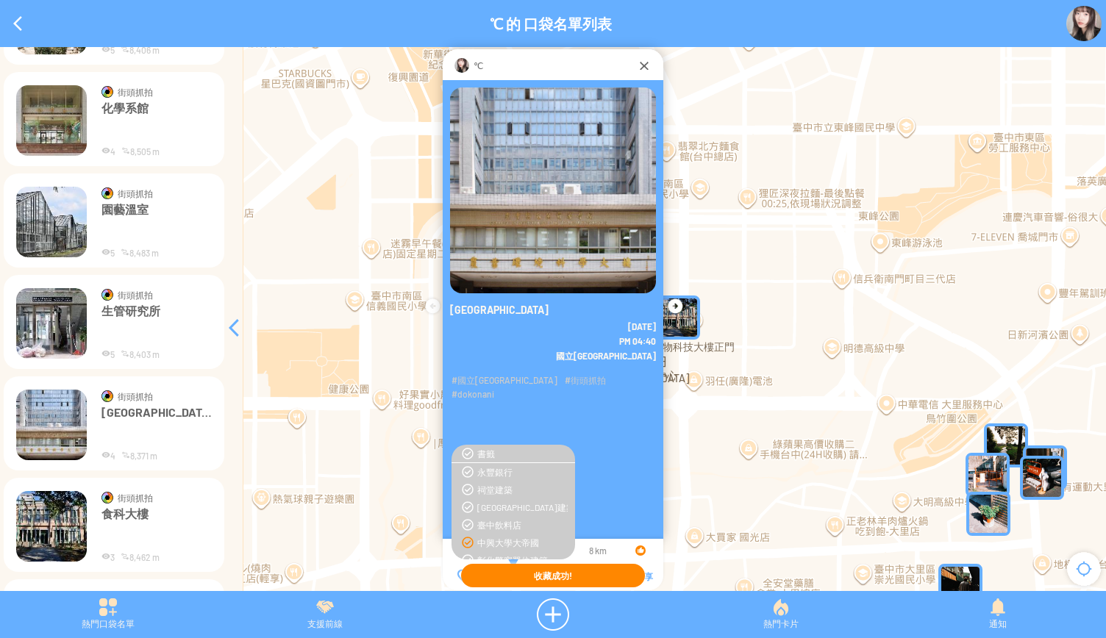
click at [50, 335] on img at bounding box center [51, 323] width 71 height 71
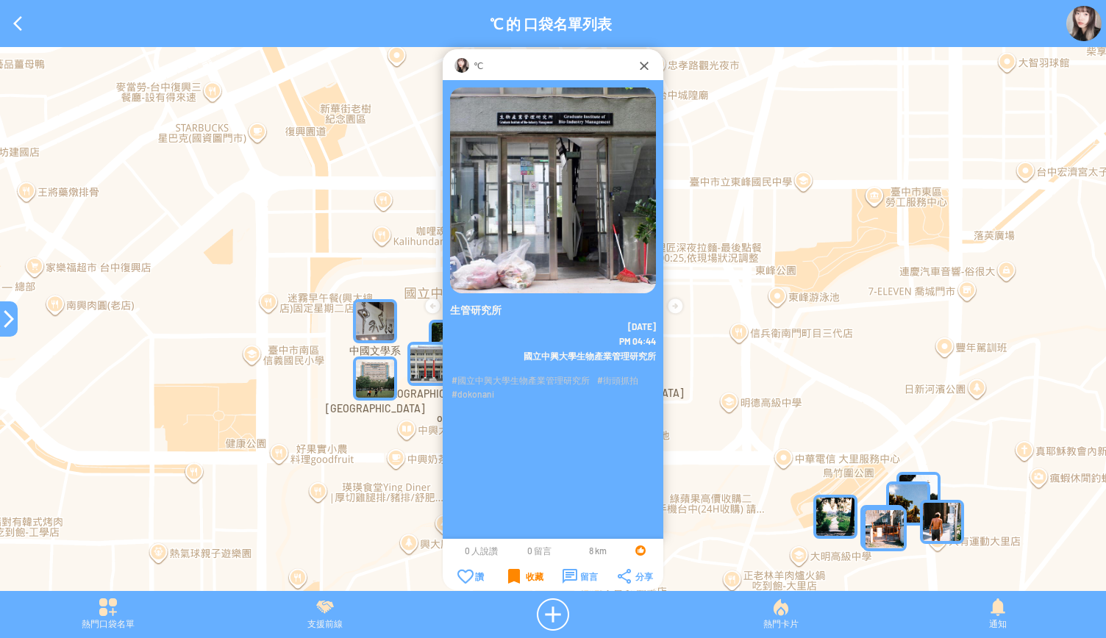
click at [522, 574] on div "收藏" at bounding box center [525, 576] width 35 height 15
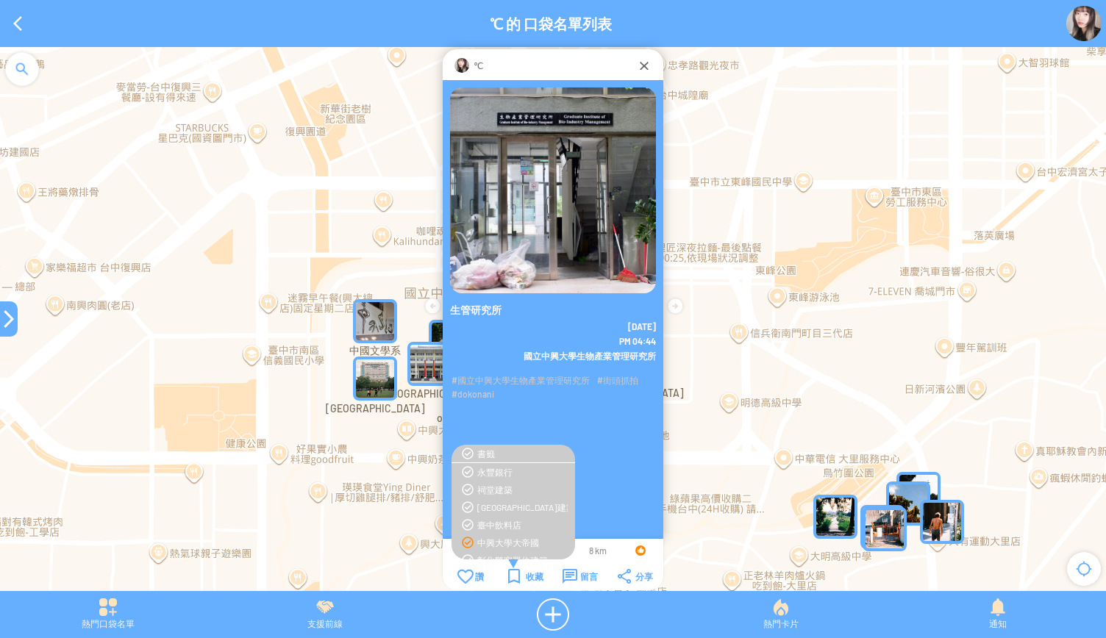
click at [503, 541] on div "中興大學大帝國" at bounding box center [522, 543] width 90 height 12
click at [3, 320] on div at bounding box center [9, 319] width 18 height 18
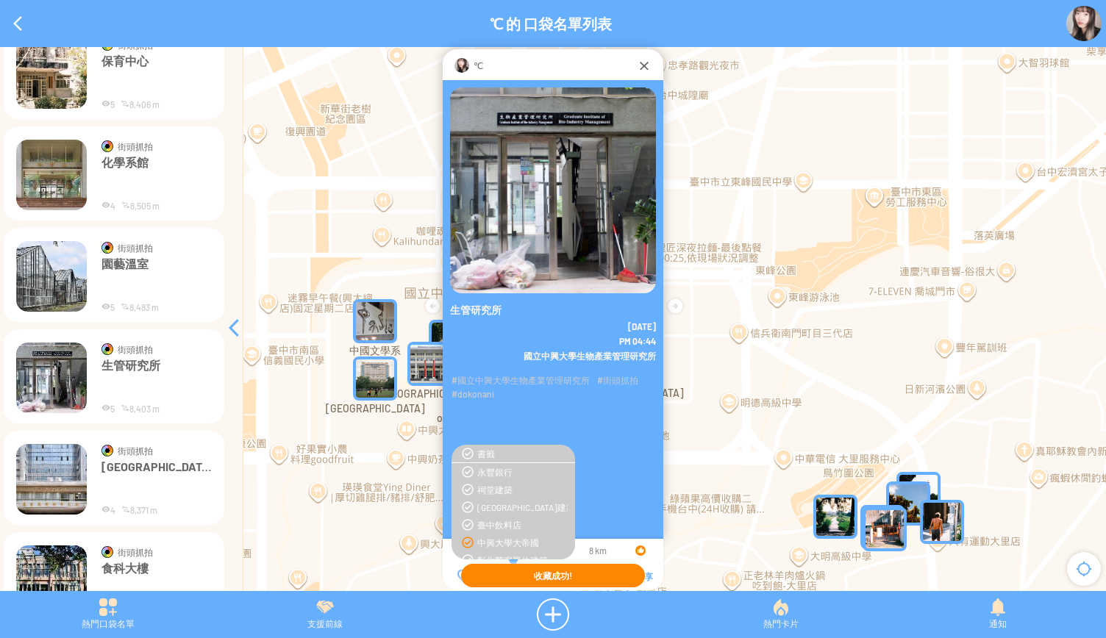
scroll to position [6127, 0]
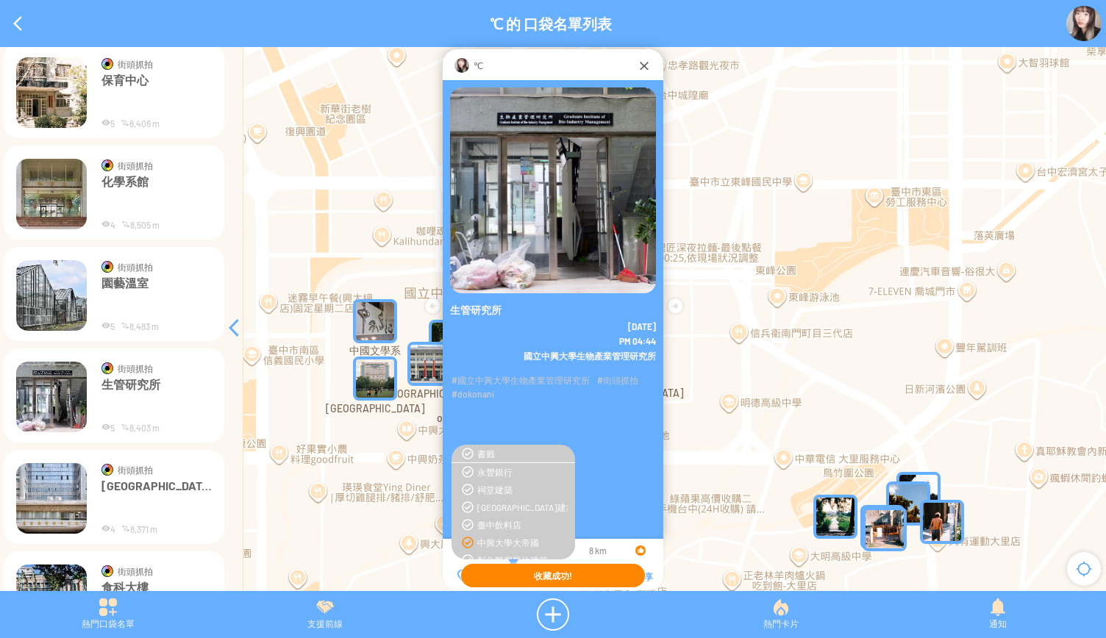
click at [43, 310] on img at bounding box center [51, 295] width 71 height 71
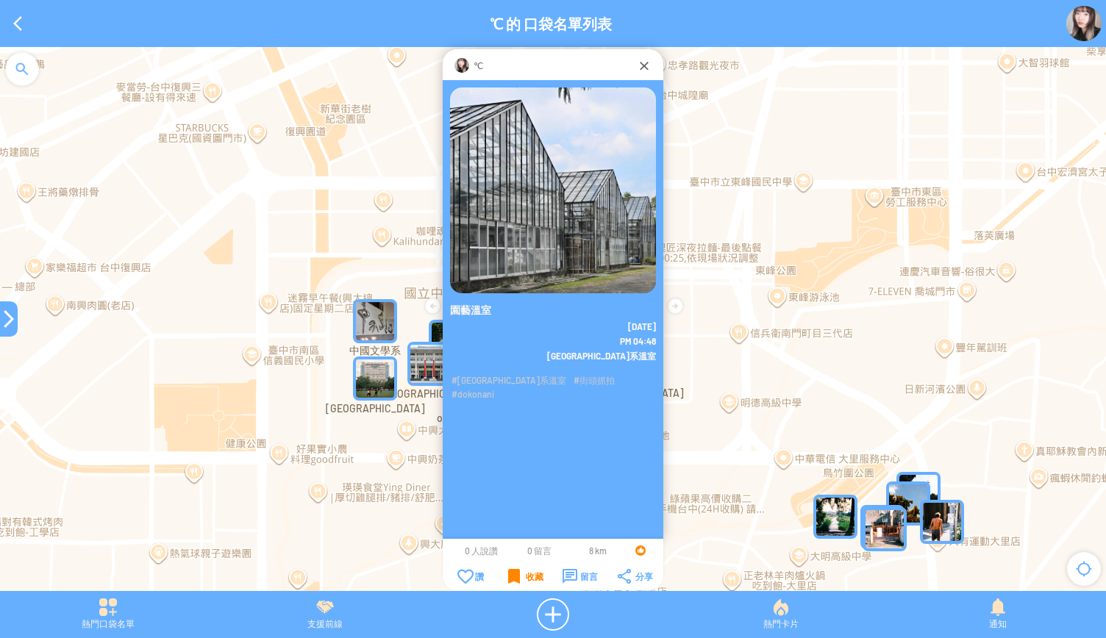
click at [524, 582] on div "收藏" at bounding box center [525, 576] width 35 height 15
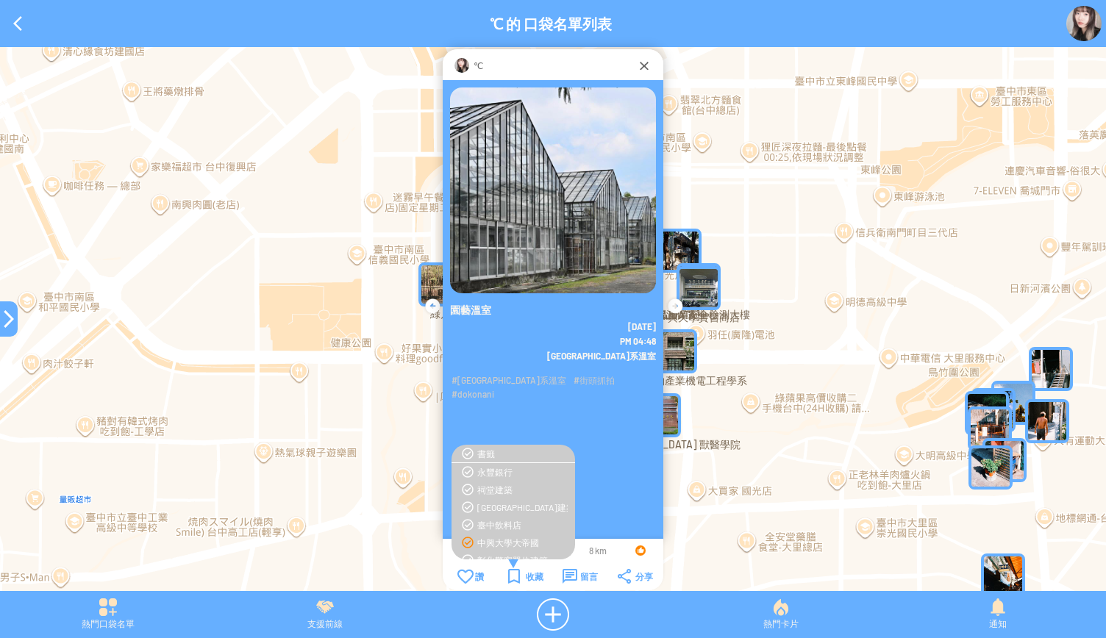
click at [499, 544] on div "中興大學大帝國" at bounding box center [522, 543] width 90 height 12
click at [3, 324] on div at bounding box center [9, 319] width 18 height 18
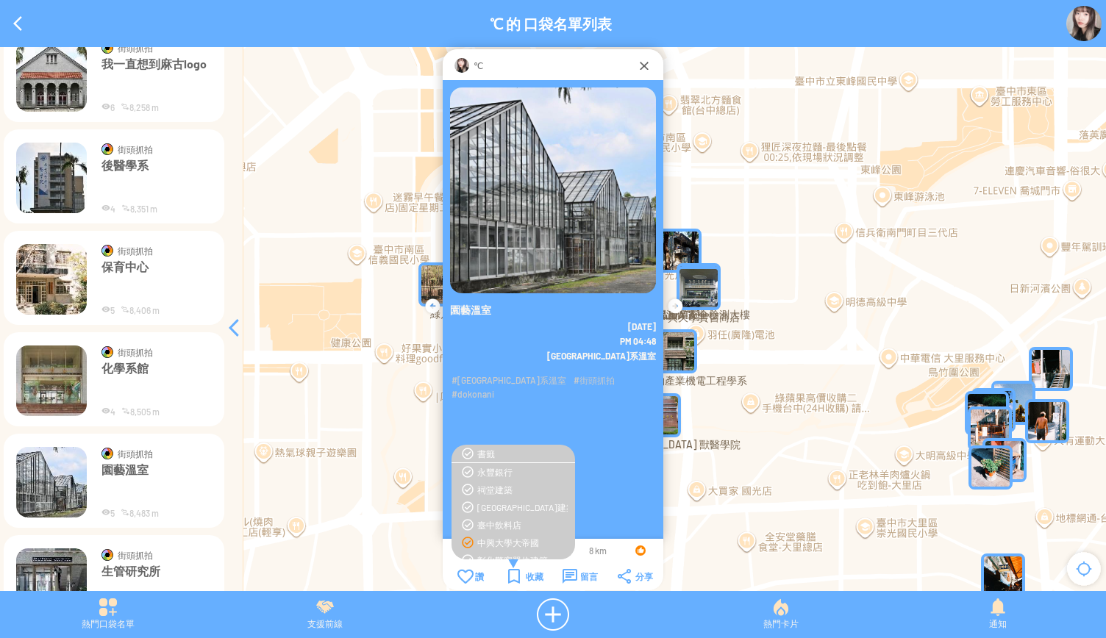
scroll to position [5907, 0]
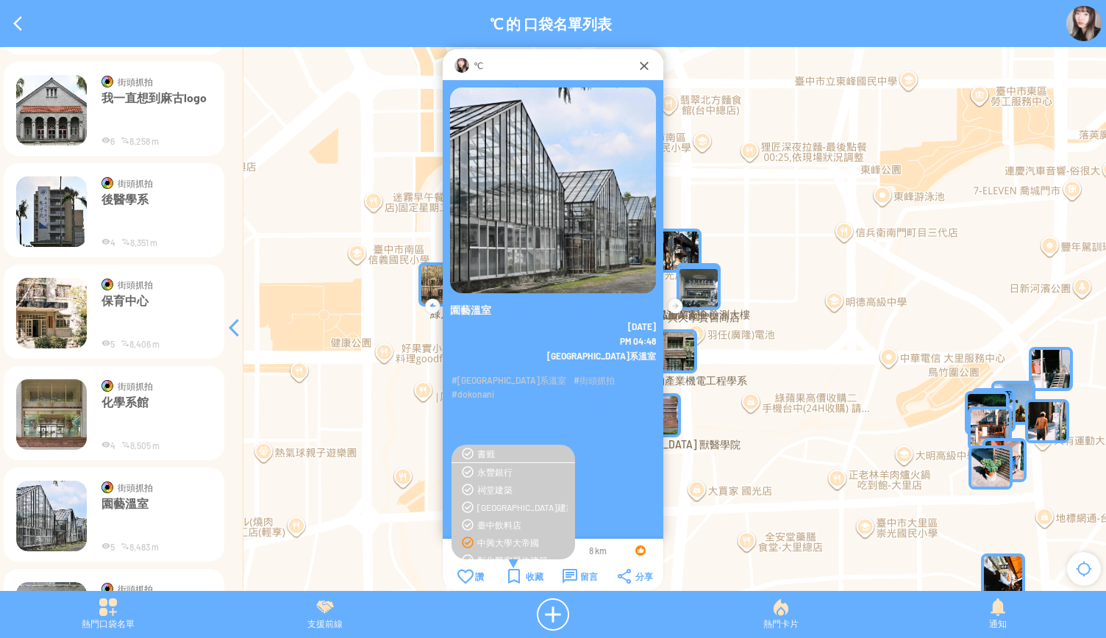
click at [57, 412] on img at bounding box center [51, 415] width 71 height 71
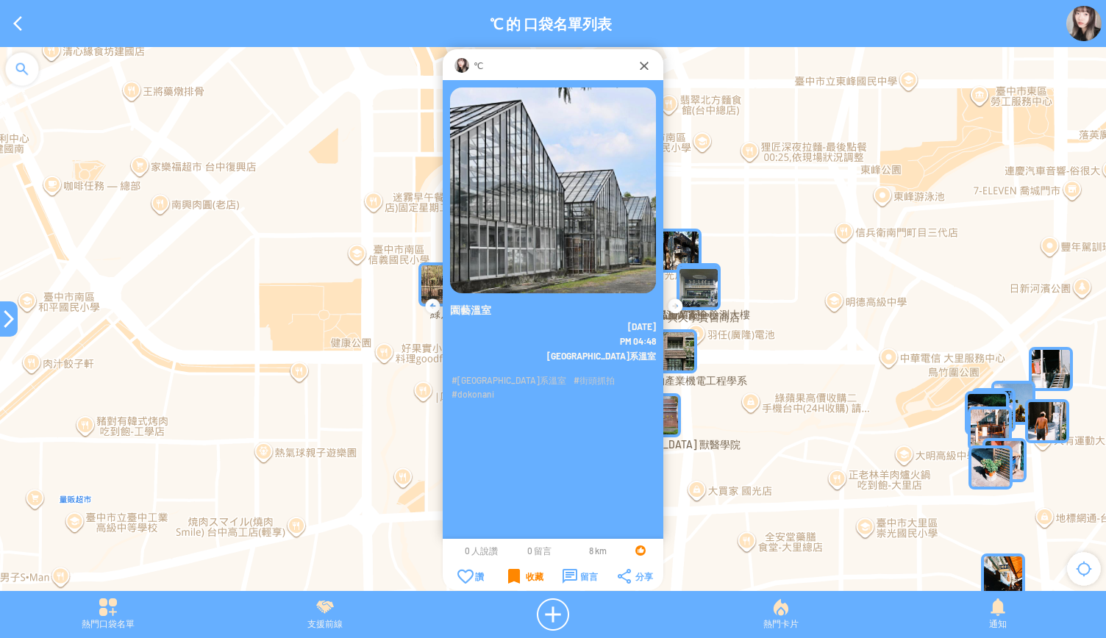
click at [524, 574] on div "收藏" at bounding box center [525, 576] width 35 height 15
click at [513, 577] on div "收藏" at bounding box center [525, 576] width 35 height 15
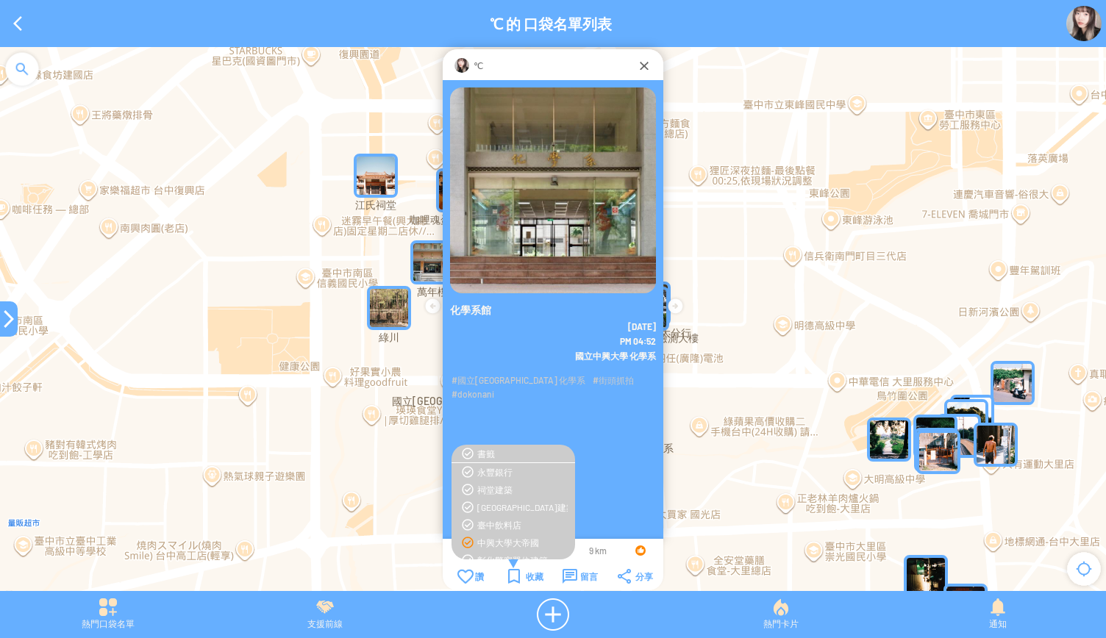
click at [488, 540] on div "中興大學大帝國" at bounding box center [522, 543] width 90 height 12
click at [7, 324] on div at bounding box center [9, 319] width 18 height 18
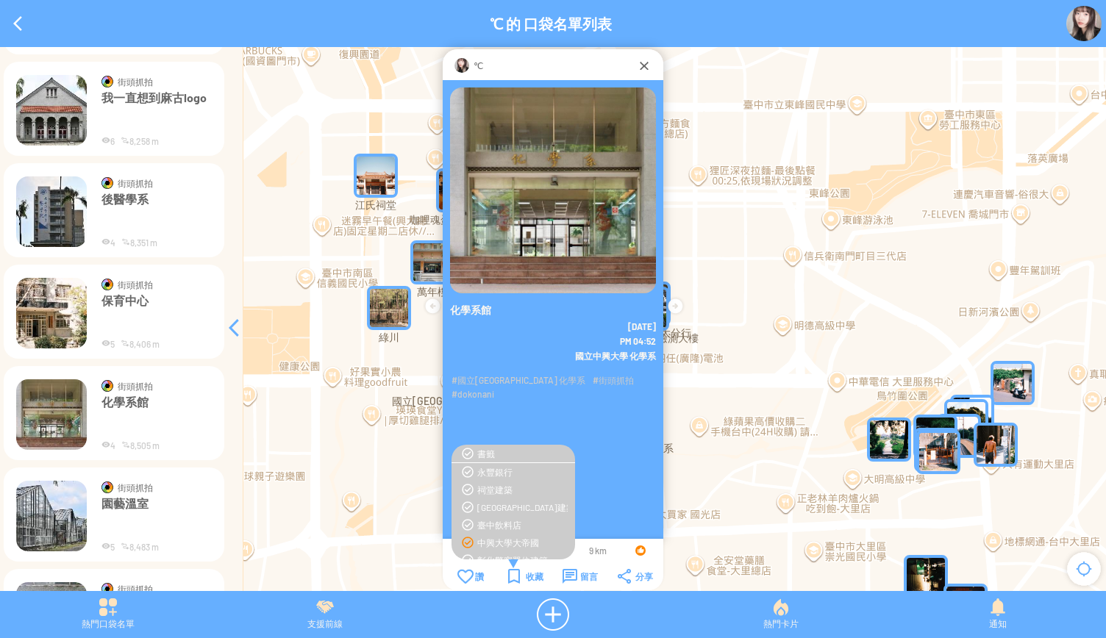
click at [45, 314] on img at bounding box center [51, 313] width 71 height 71
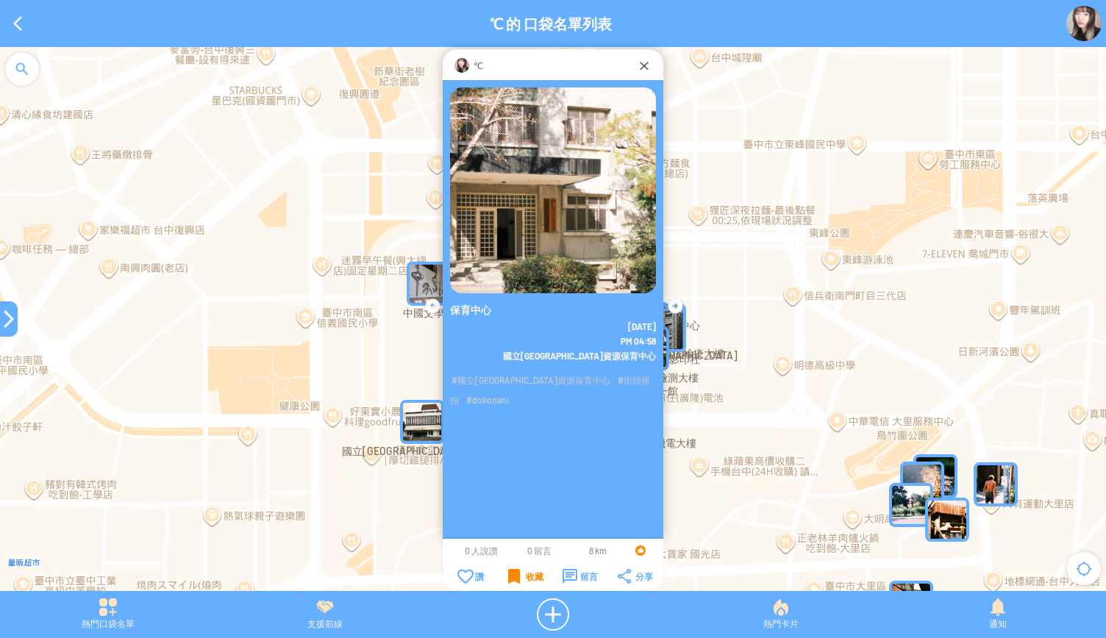
click at [521, 573] on div "收藏" at bounding box center [525, 576] width 35 height 15
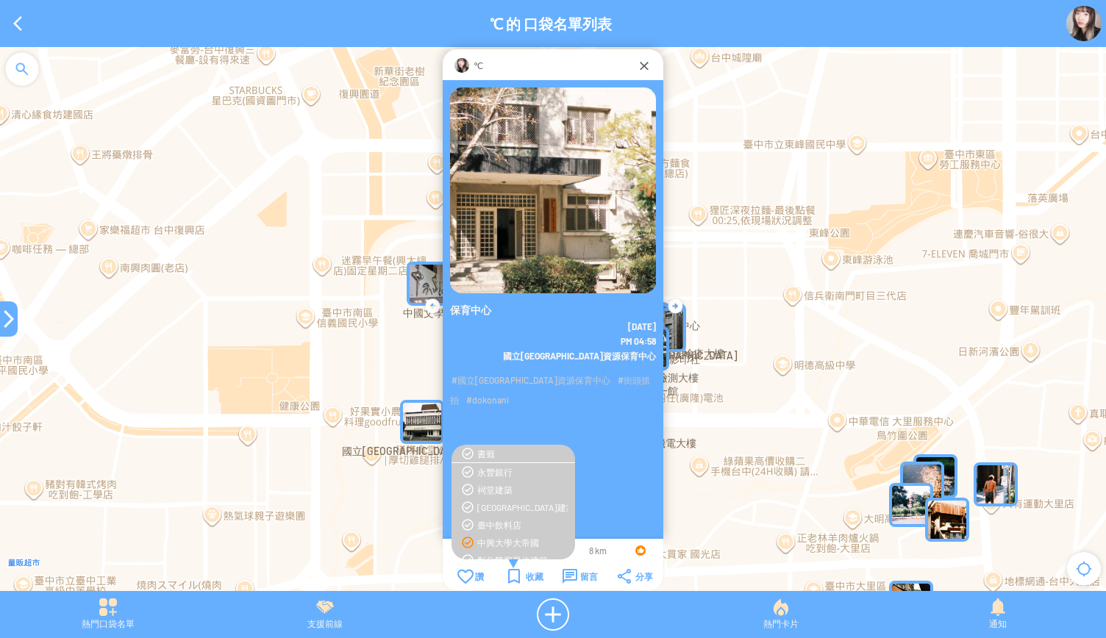
click at [516, 538] on div "中興大學大帝國" at bounding box center [522, 543] width 90 height 12
click at [4, 318] on div at bounding box center [9, 319] width 18 height 18
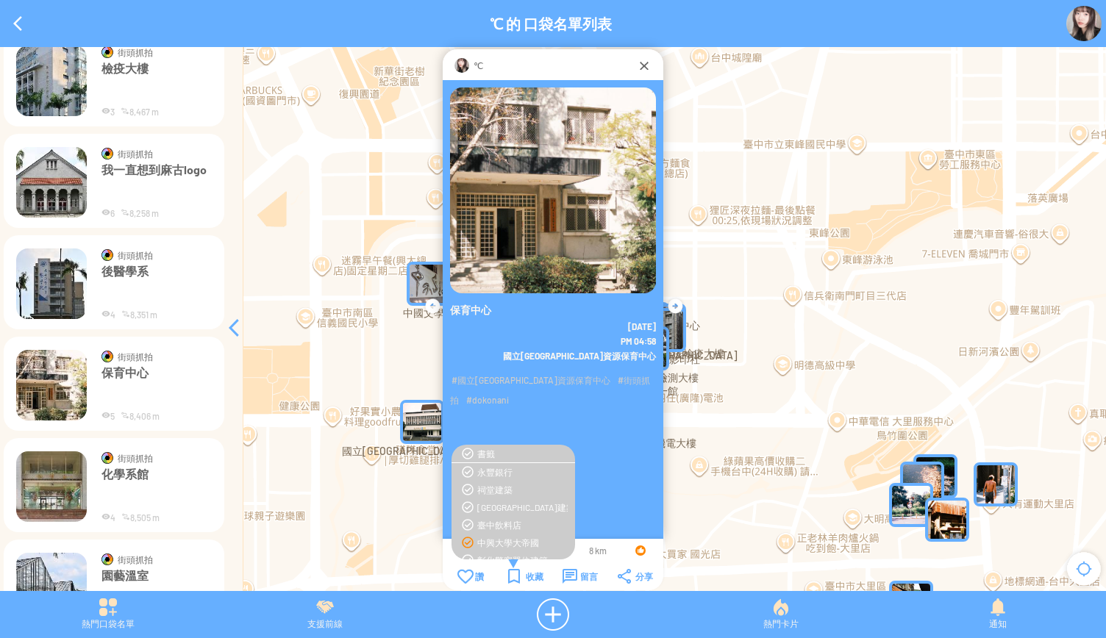
scroll to position [5759, 0]
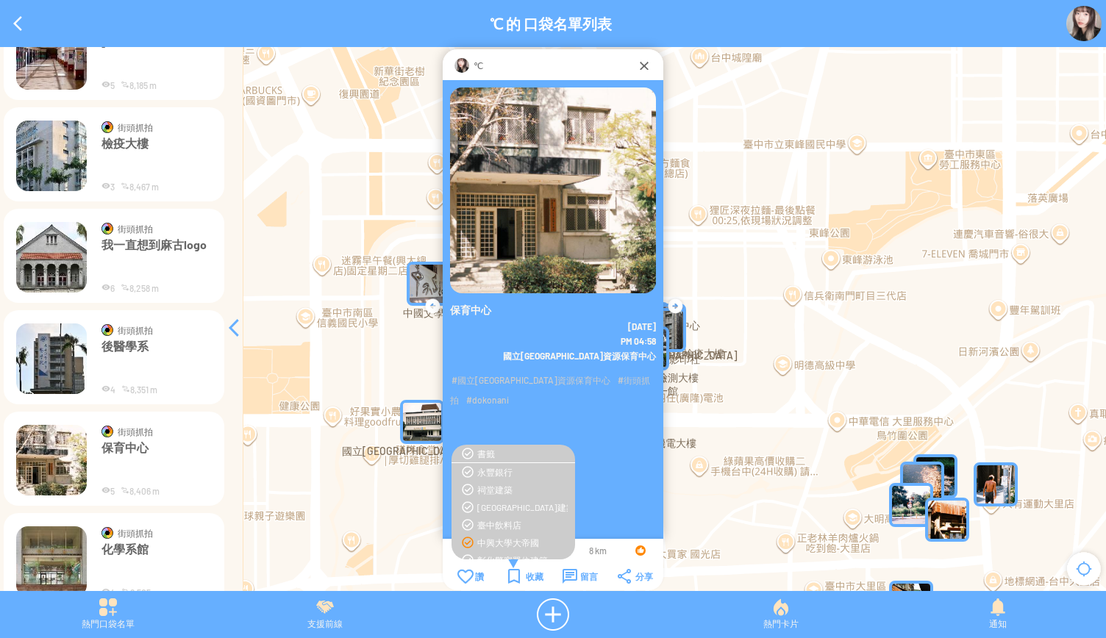
click at [47, 371] on img at bounding box center [51, 359] width 71 height 71
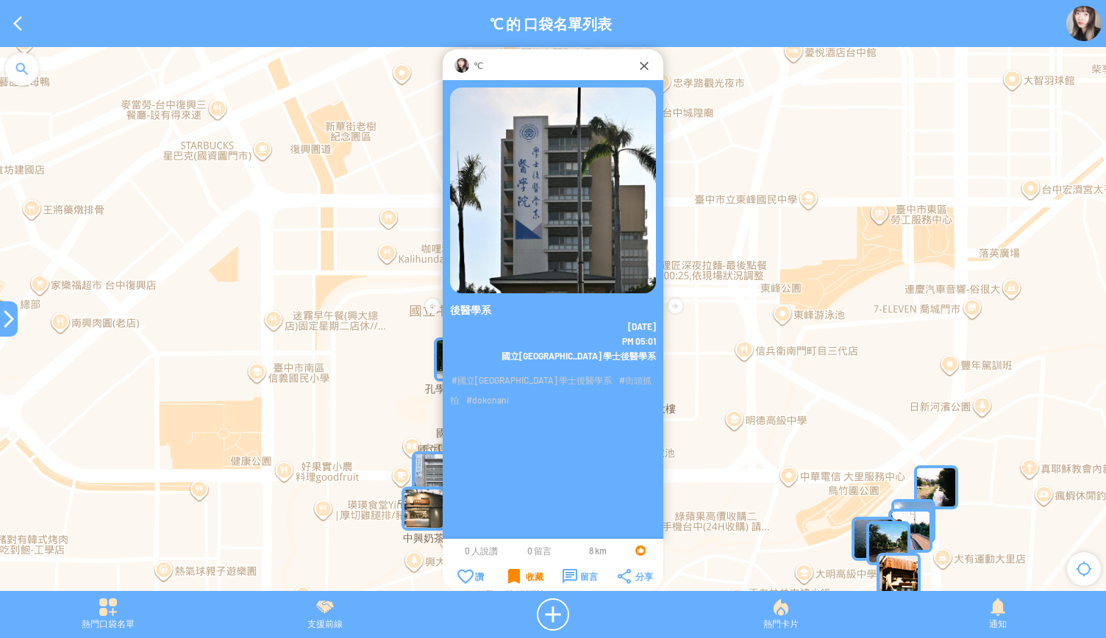
click at [518, 579] on div "收藏" at bounding box center [525, 576] width 35 height 15
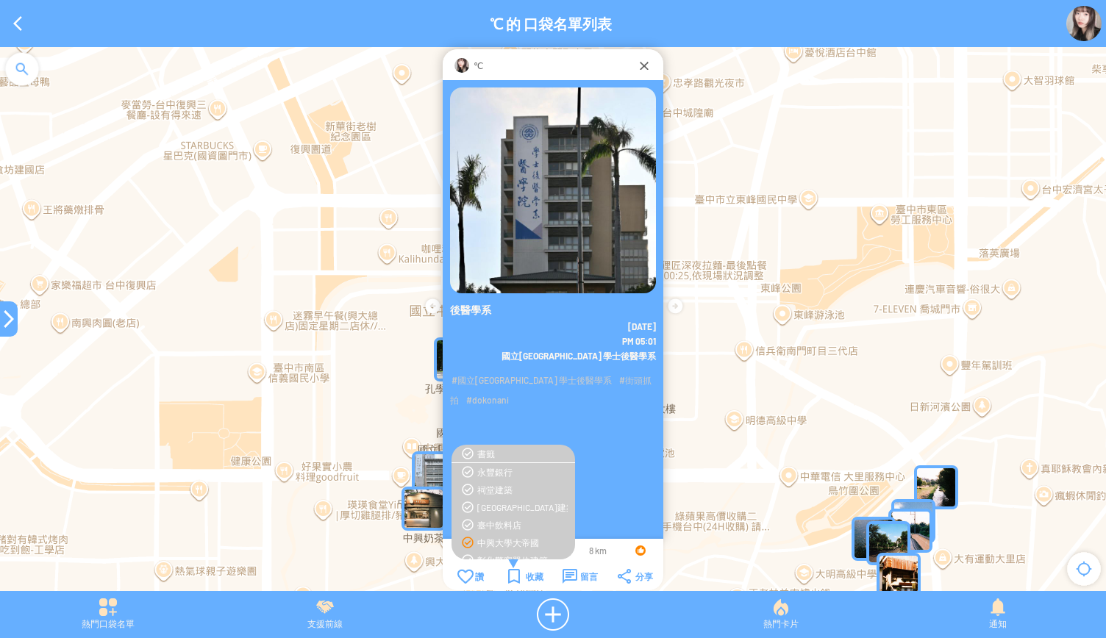
click at [508, 539] on div "中興大學大帝國" at bounding box center [522, 543] width 90 height 12
click at [9, 323] on div at bounding box center [9, 319] width 18 height 18
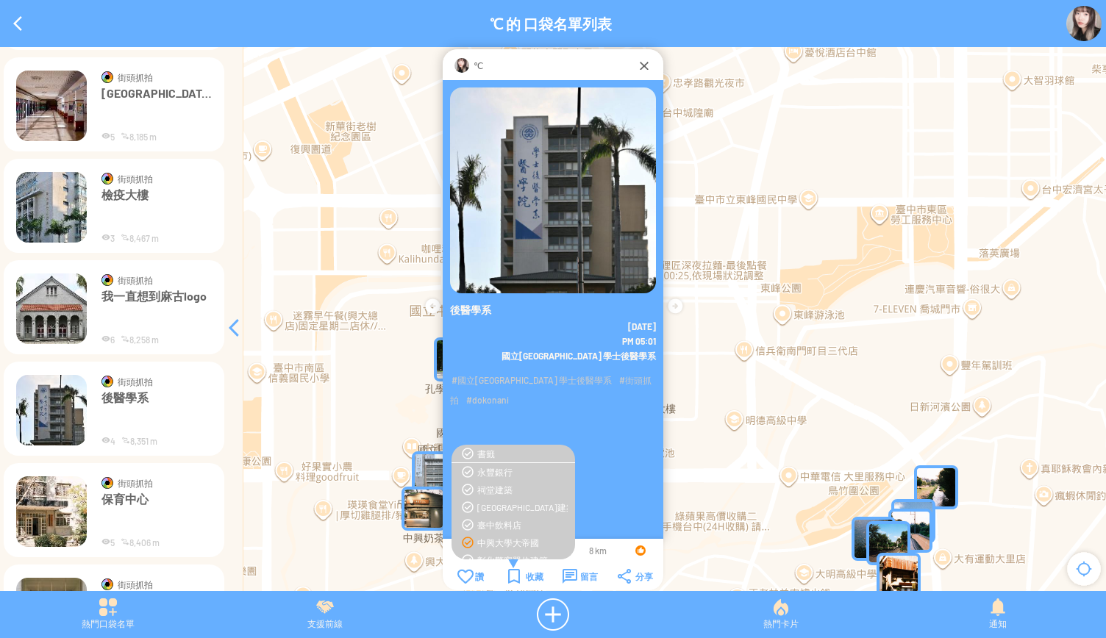
scroll to position [5686, 0]
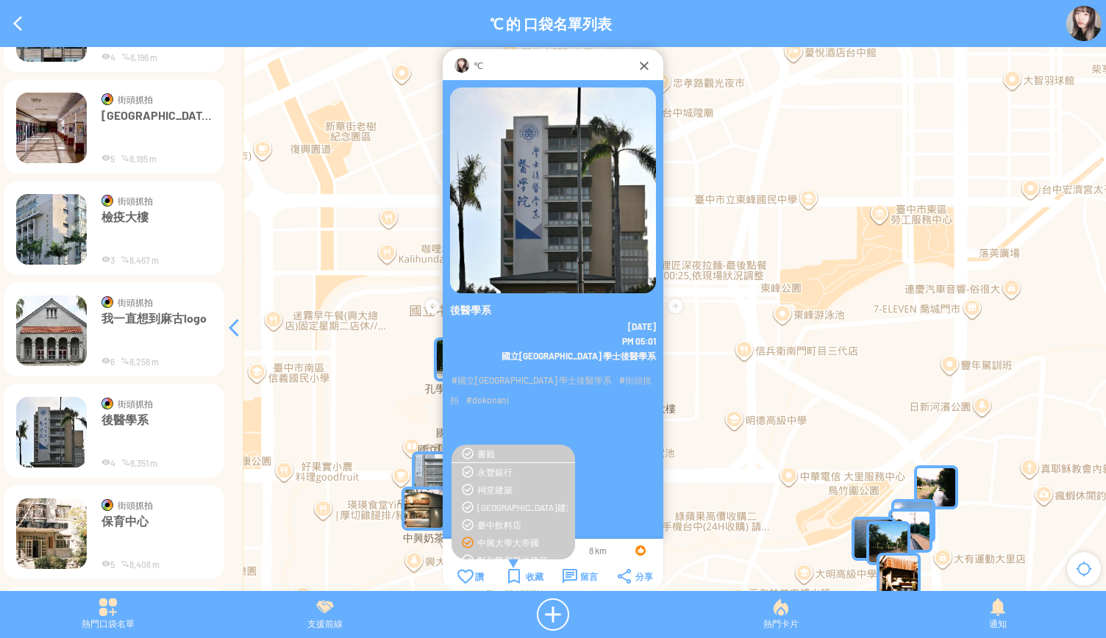
click at [38, 338] on img at bounding box center [51, 331] width 71 height 71
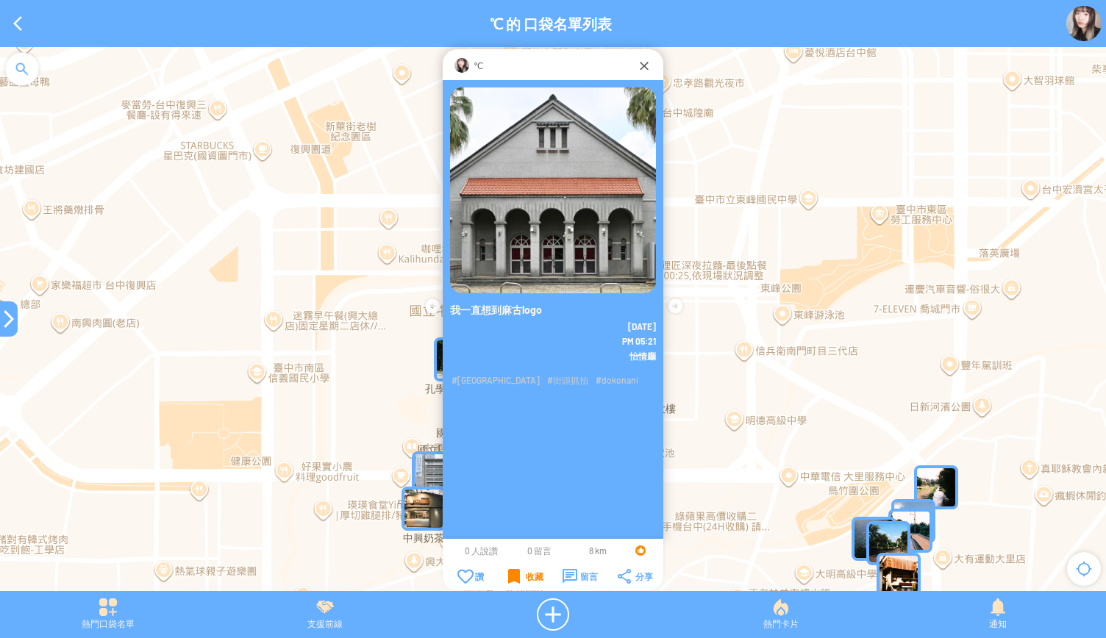
click at [518, 579] on div "收藏" at bounding box center [525, 576] width 35 height 15
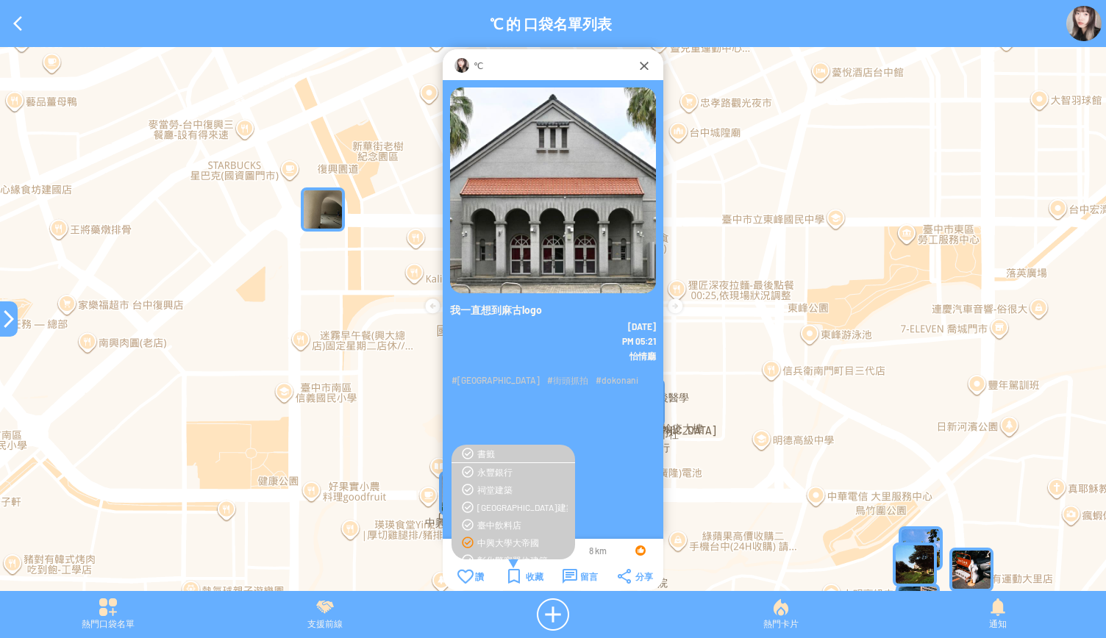
click at [513, 543] on div "中興大學大帝國" at bounding box center [522, 543] width 90 height 12
click at [5, 327] on div at bounding box center [9, 319] width 18 height 18
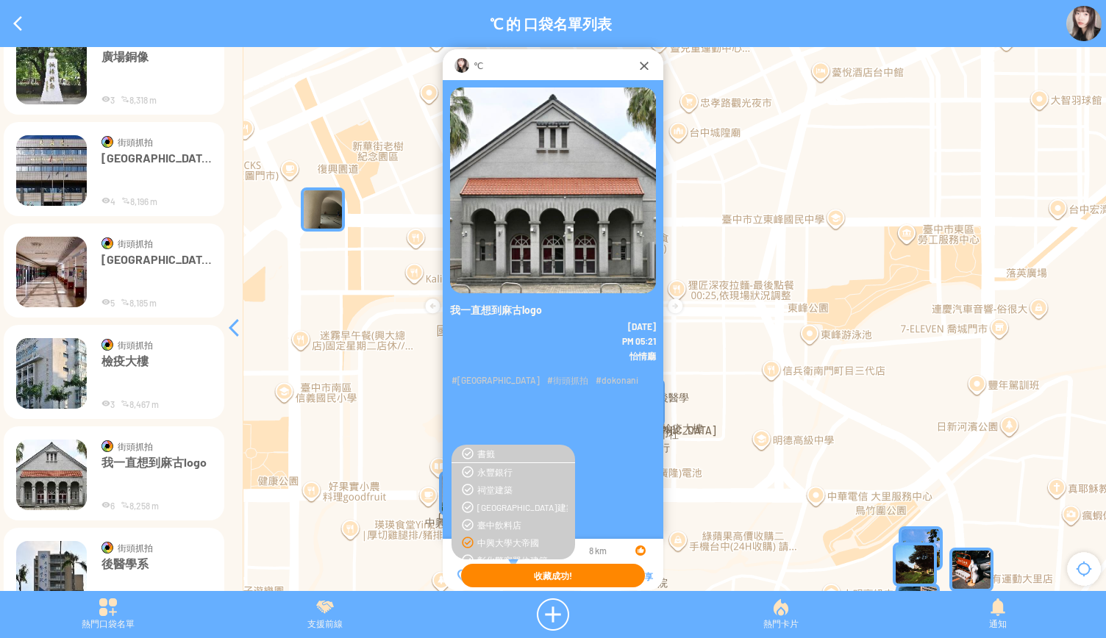
scroll to position [5539, 0]
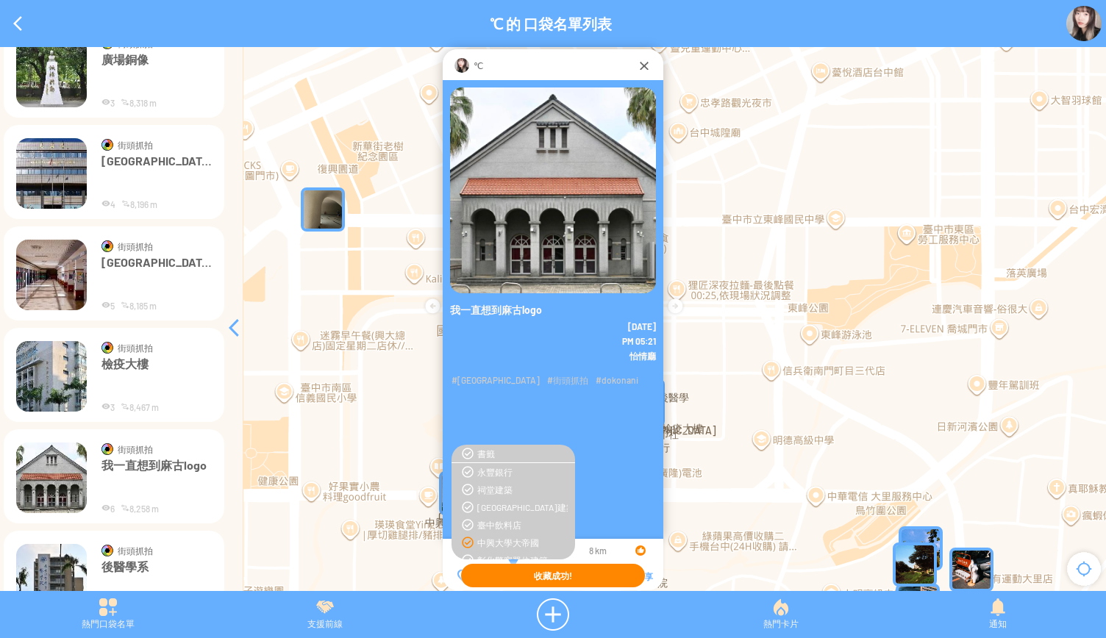
click at [44, 382] on img at bounding box center [51, 376] width 71 height 71
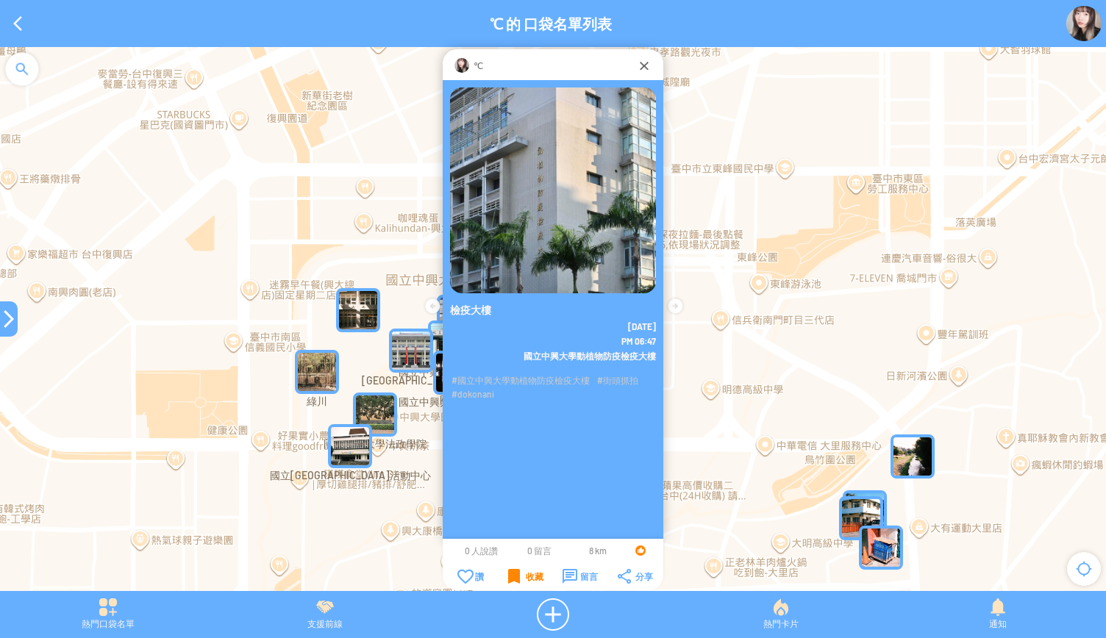
click at [513, 578] on div "收藏" at bounding box center [525, 576] width 35 height 15
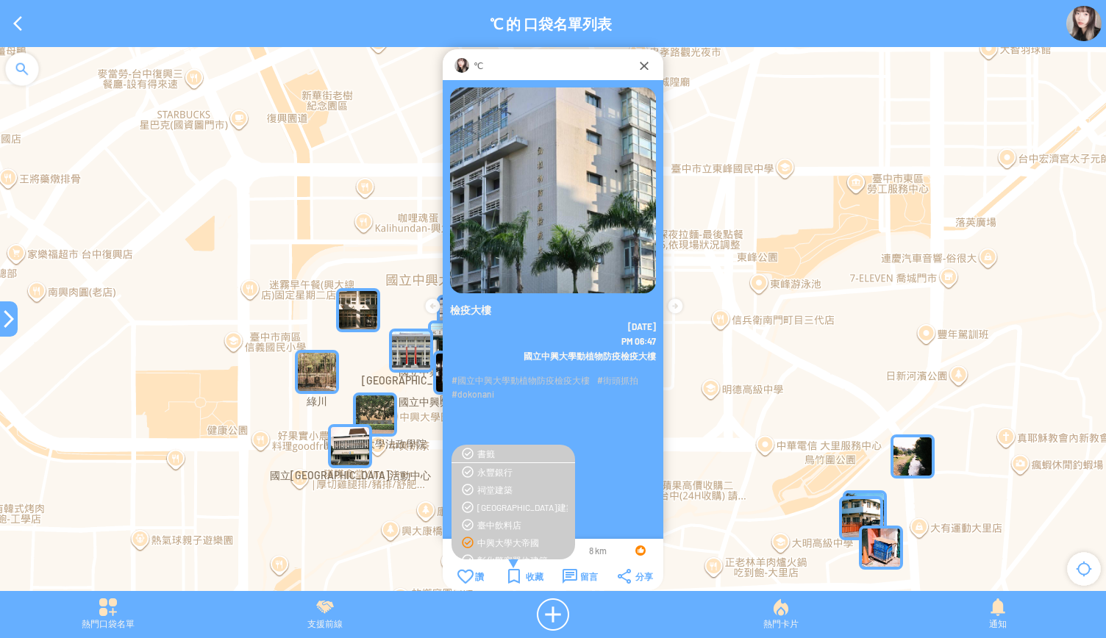
click at [502, 538] on div "中興大學大帝國" at bounding box center [522, 543] width 90 height 12
click at [12, 316] on div at bounding box center [9, 319] width 18 height 18
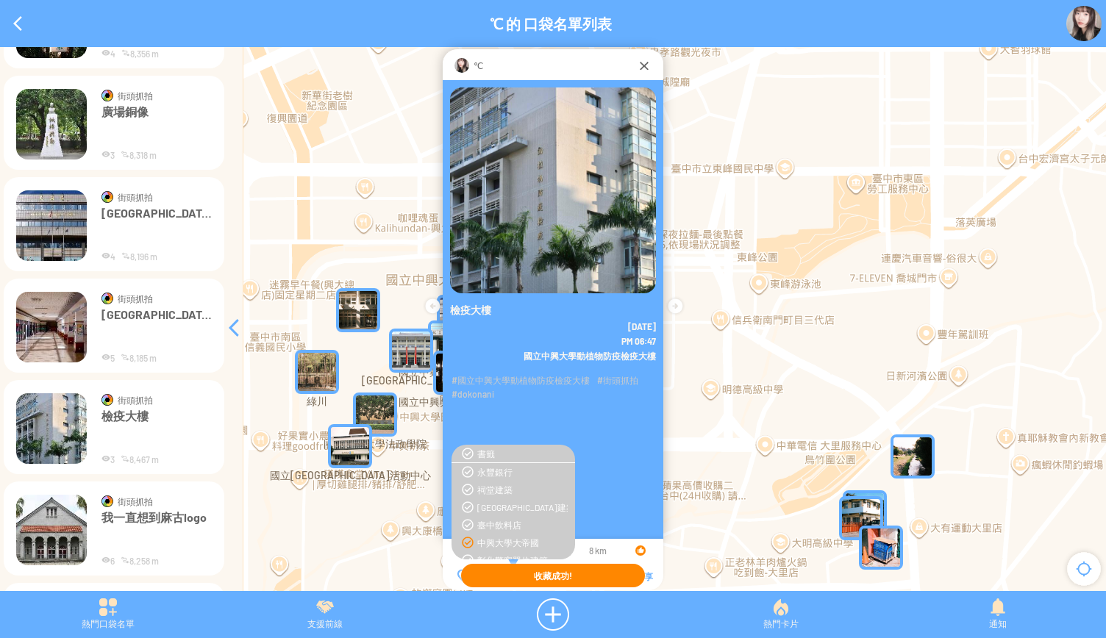
scroll to position [5465, 0]
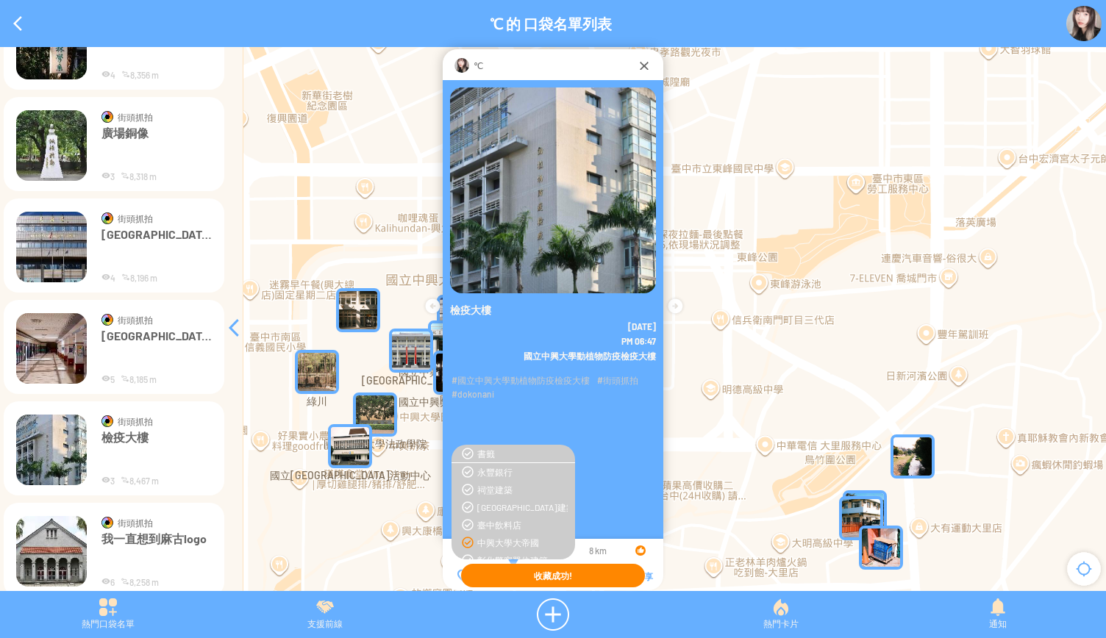
click at [60, 359] on img at bounding box center [51, 348] width 71 height 71
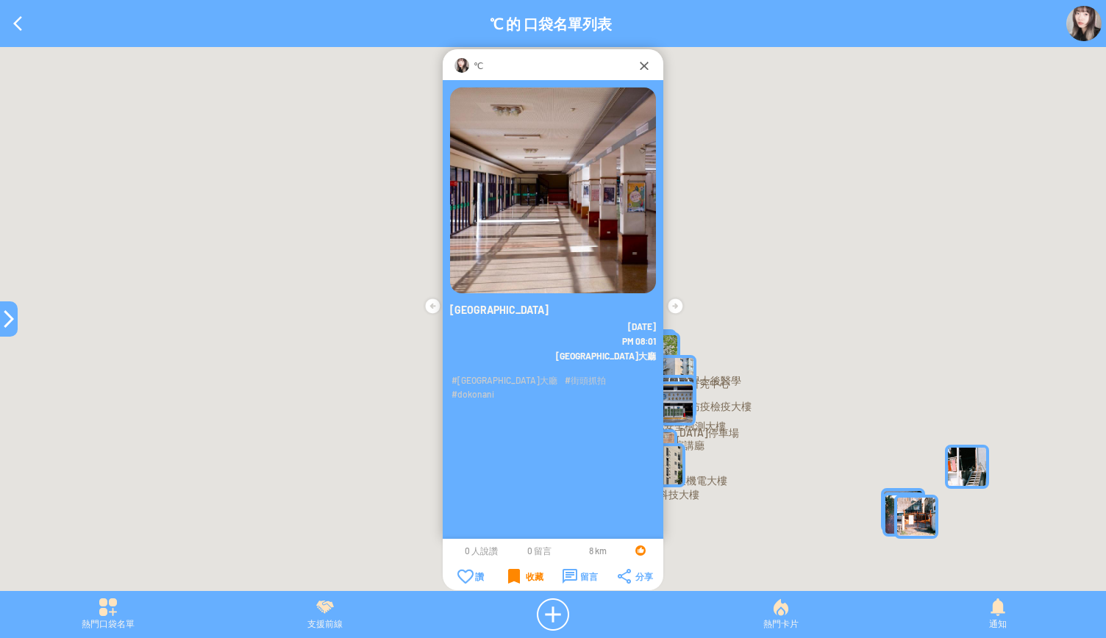
click at [515, 574] on div "收藏" at bounding box center [525, 576] width 35 height 15
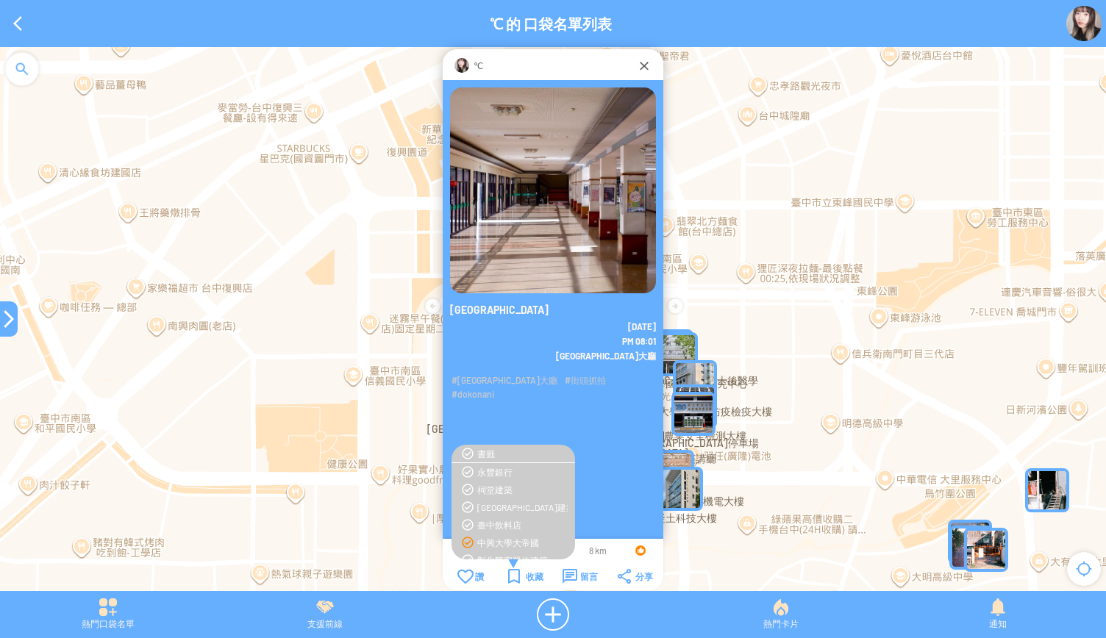
click at [480, 536] on td "永豐銀行 永豐銀行 祠堂建築 祠堂建築 彰化鹿港建築" at bounding box center [514, 533] width 124 height 141
click at [478, 541] on div "中興大學大帝國" at bounding box center [522, 543] width 90 height 12
click at [4, 324] on div at bounding box center [9, 319] width 18 height 18
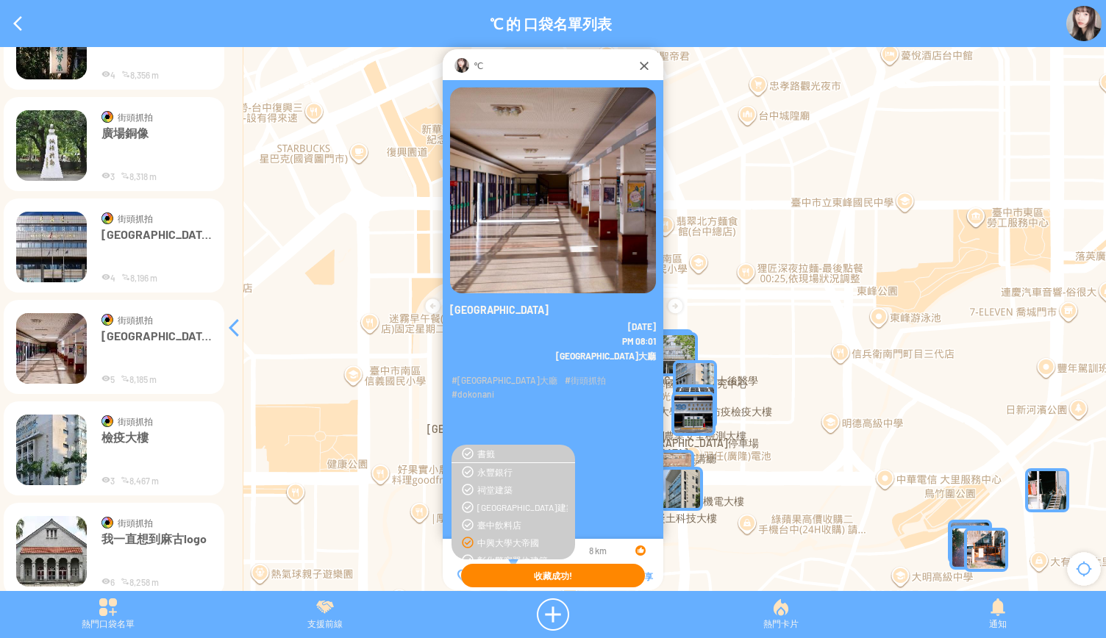
click at [46, 254] on img at bounding box center [51, 247] width 71 height 71
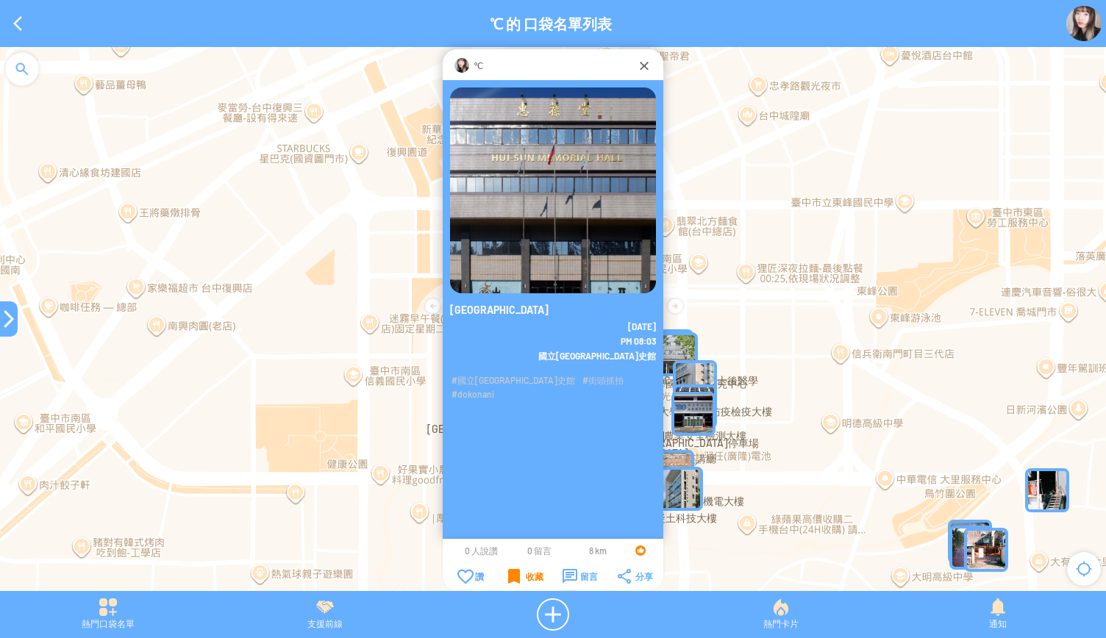
click at [524, 574] on div "收藏" at bounding box center [525, 576] width 35 height 15
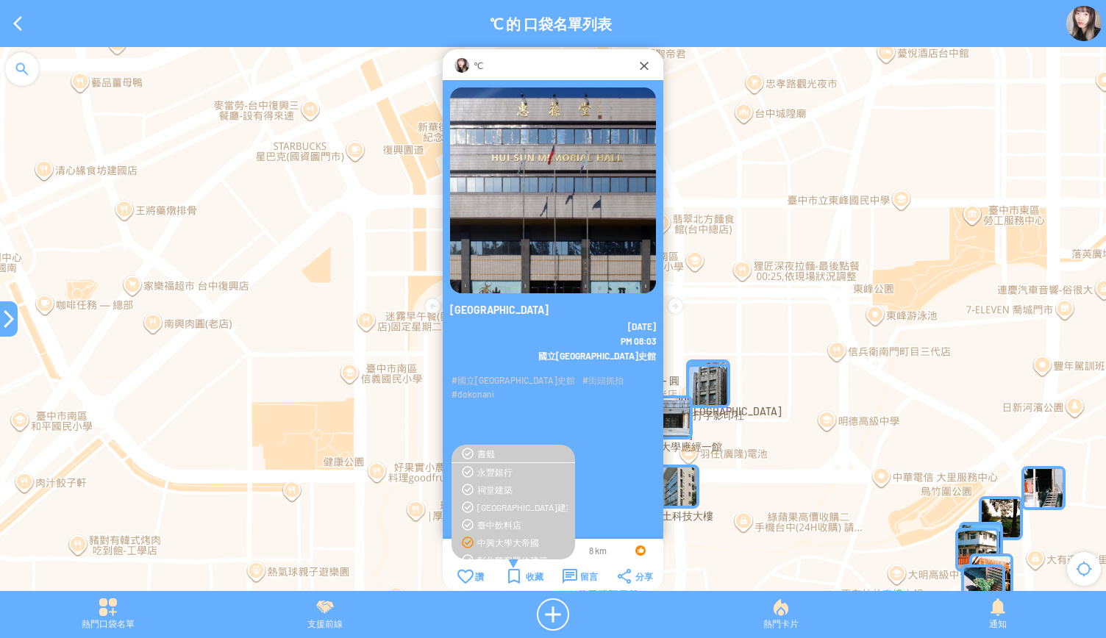
click at [503, 538] on div "中興大學大帝國" at bounding box center [522, 543] width 90 height 12
click at [6, 326] on div at bounding box center [9, 319] width 18 height 18
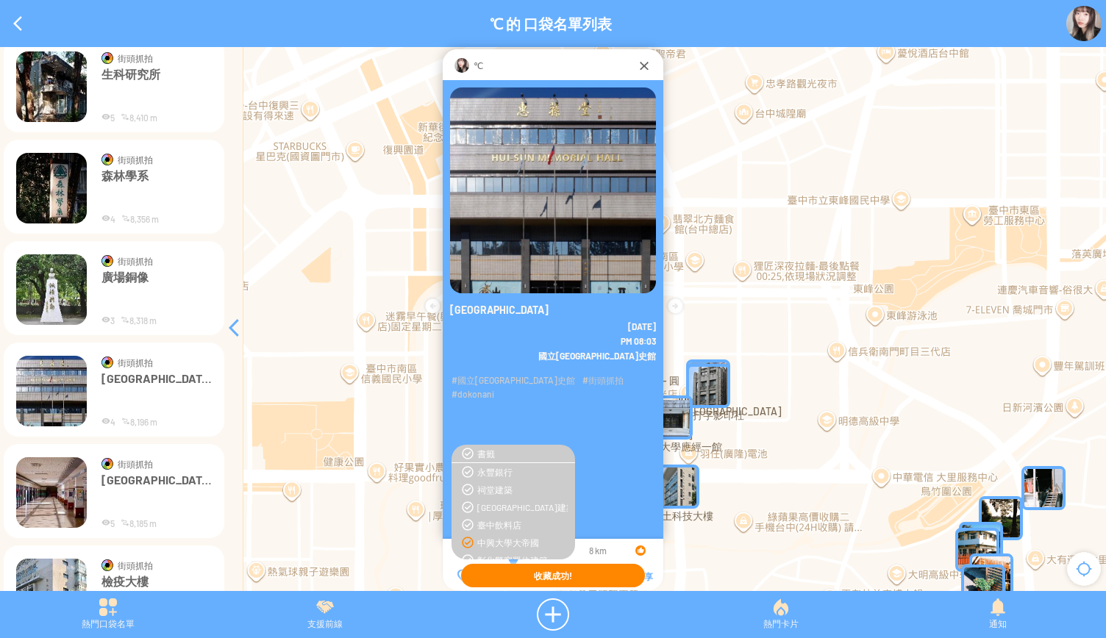
scroll to position [5318, 0]
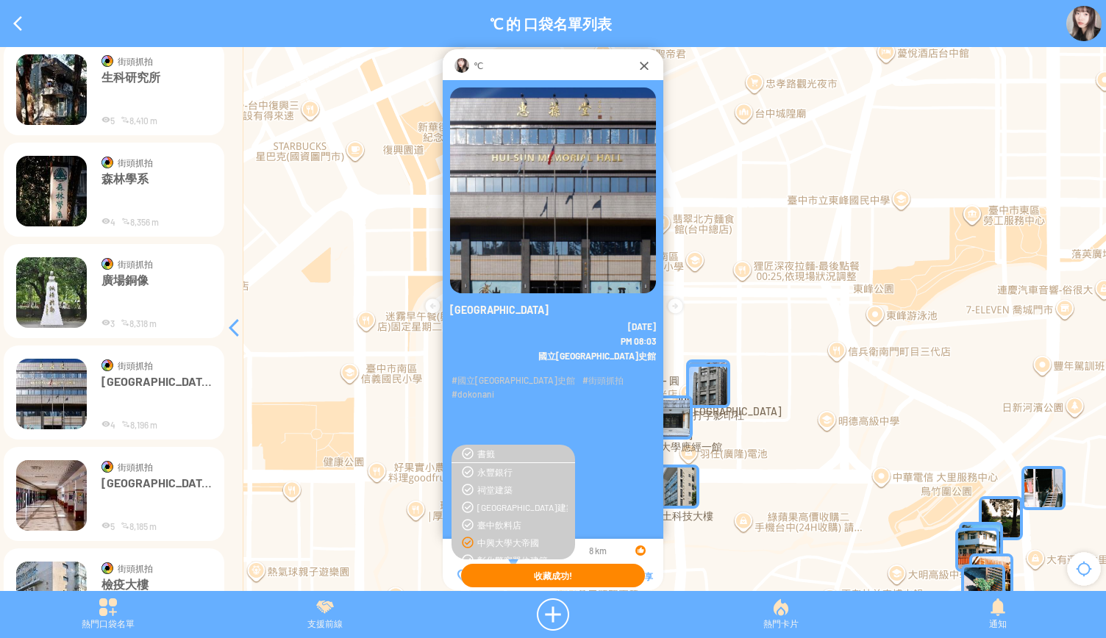
click at [127, 281] on p "廣場銅像" at bounding box center [157, 295] width 110 height 44
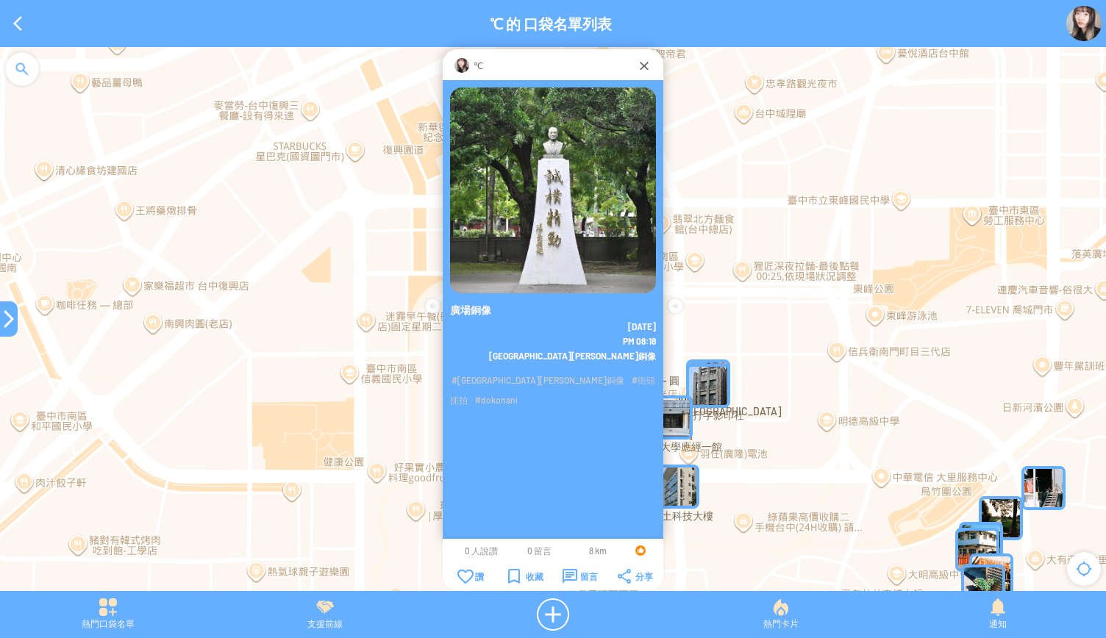
click at [503, 574] on td "收藏" at bounding box center [526, 577] width 54 height 16
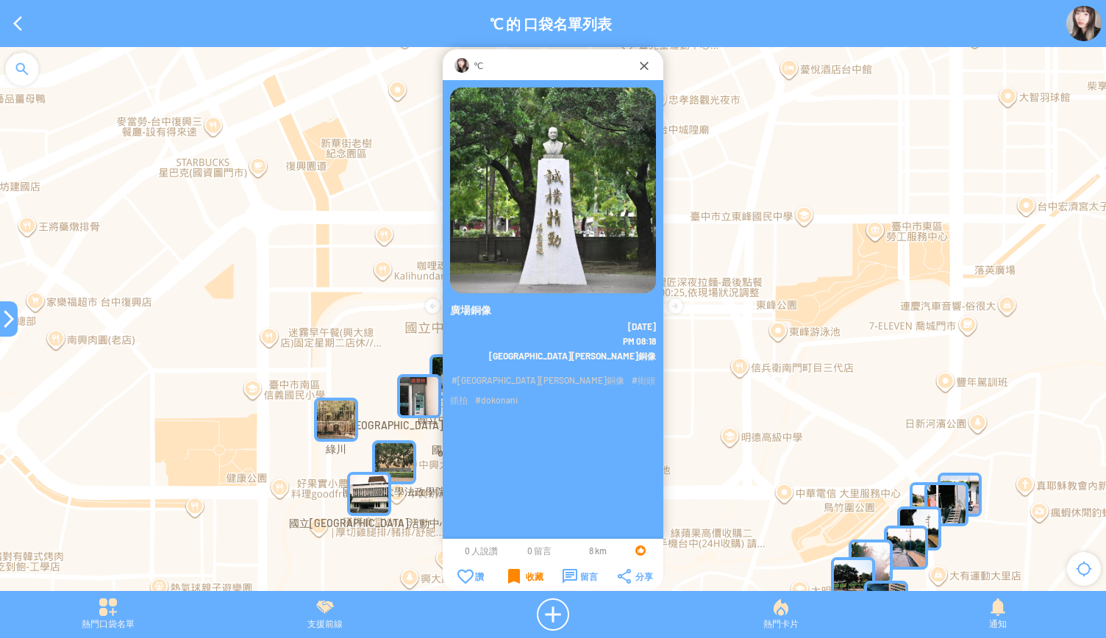
click at [517, 580] on div "收藏" at bounding box center [525, 576] width 35 height 15
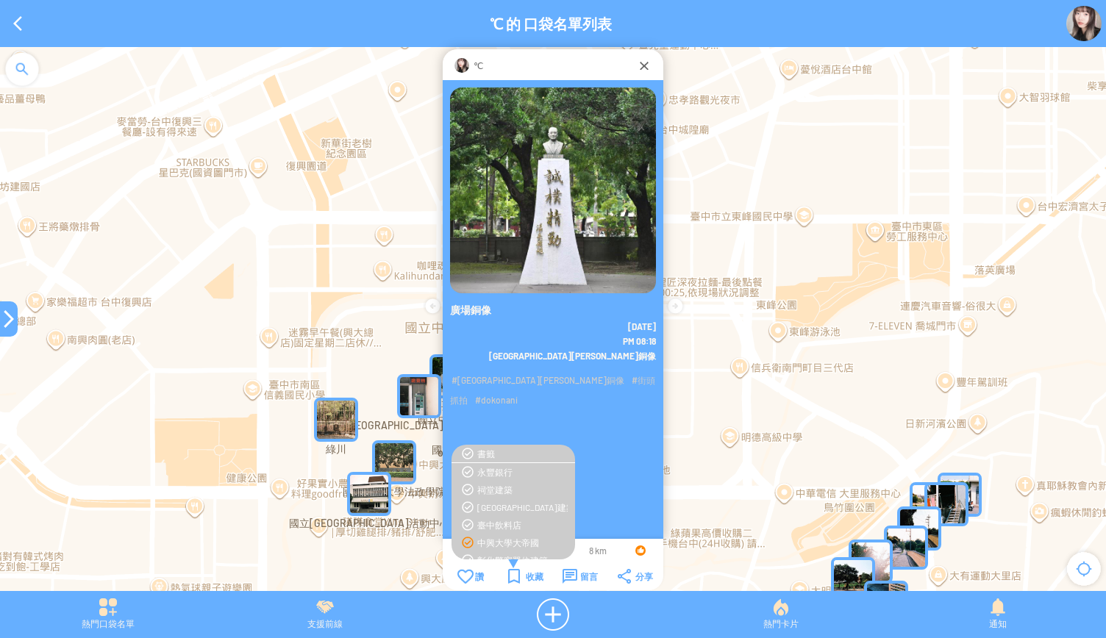
click at [510, 546] on div "中興大學大帝國" at bounding box center [522, 543] width 90 height 12
click at [10, 317] on div at bounding box center [9, 319] width 18 height 18
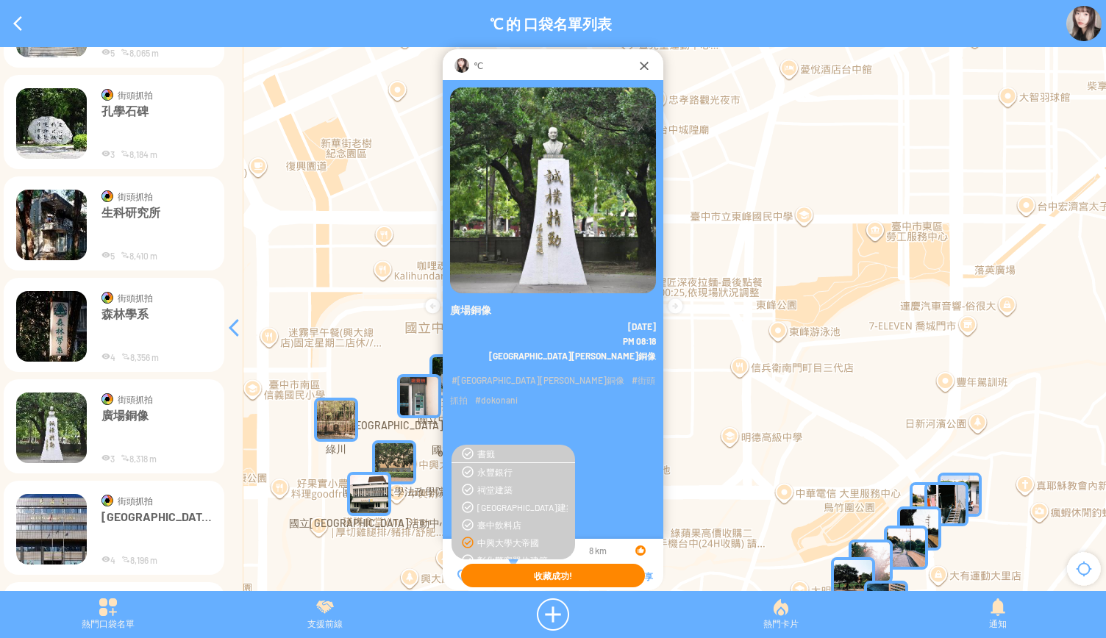
scroll to position [5171, 0]
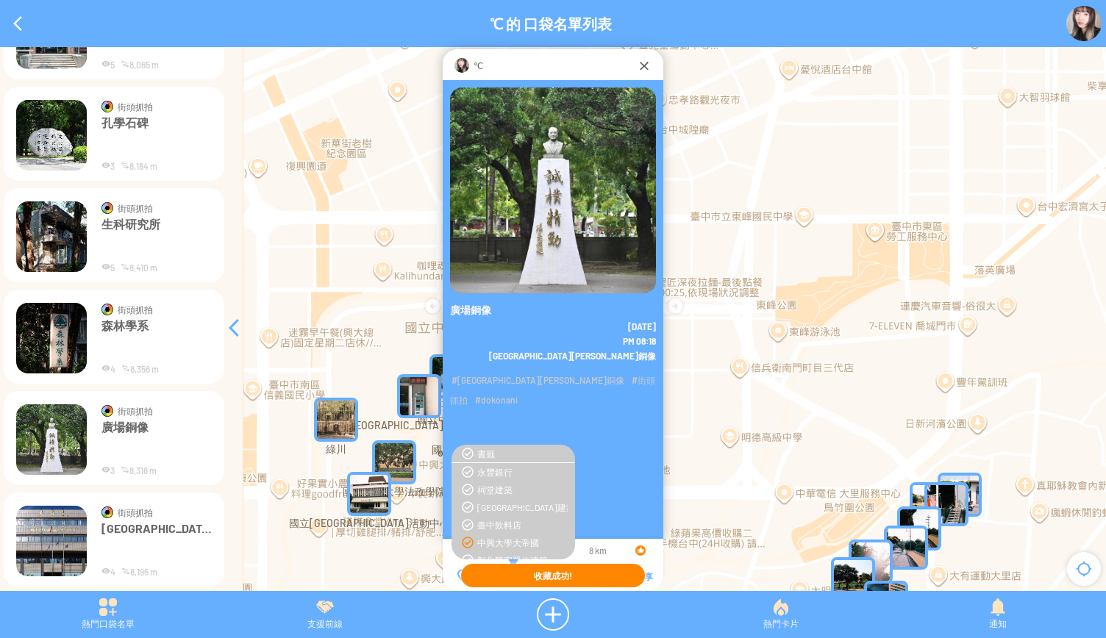
click at [40, 335] on img at bounding box center [51, 338] width 71 height 71
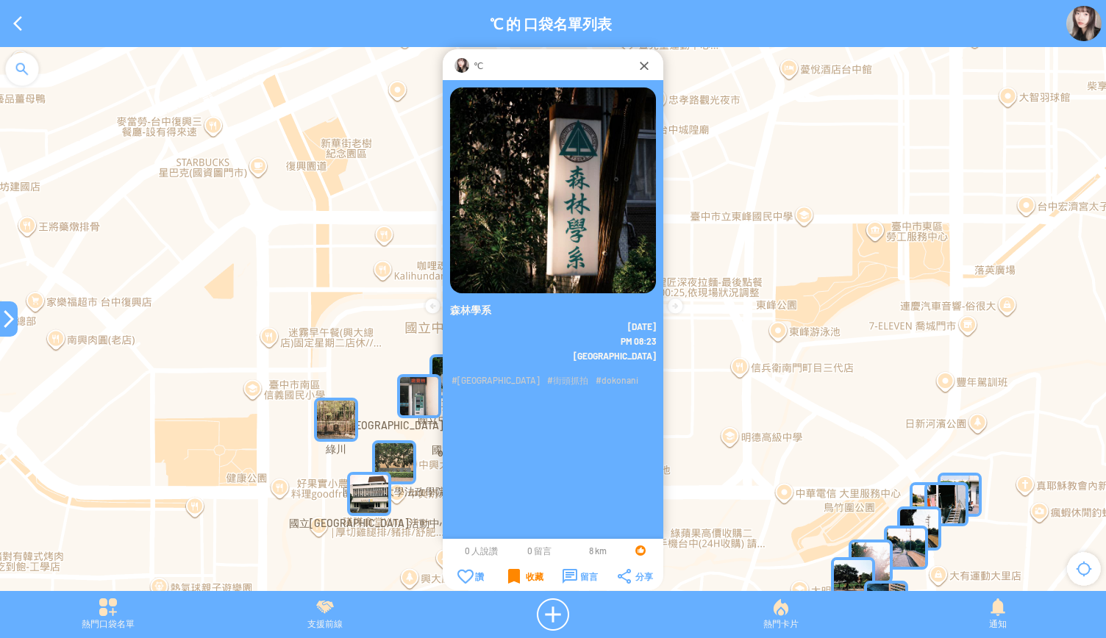
click at [528, 578] on div "收藏" at bounding box center [525, 576] width 35 height 15
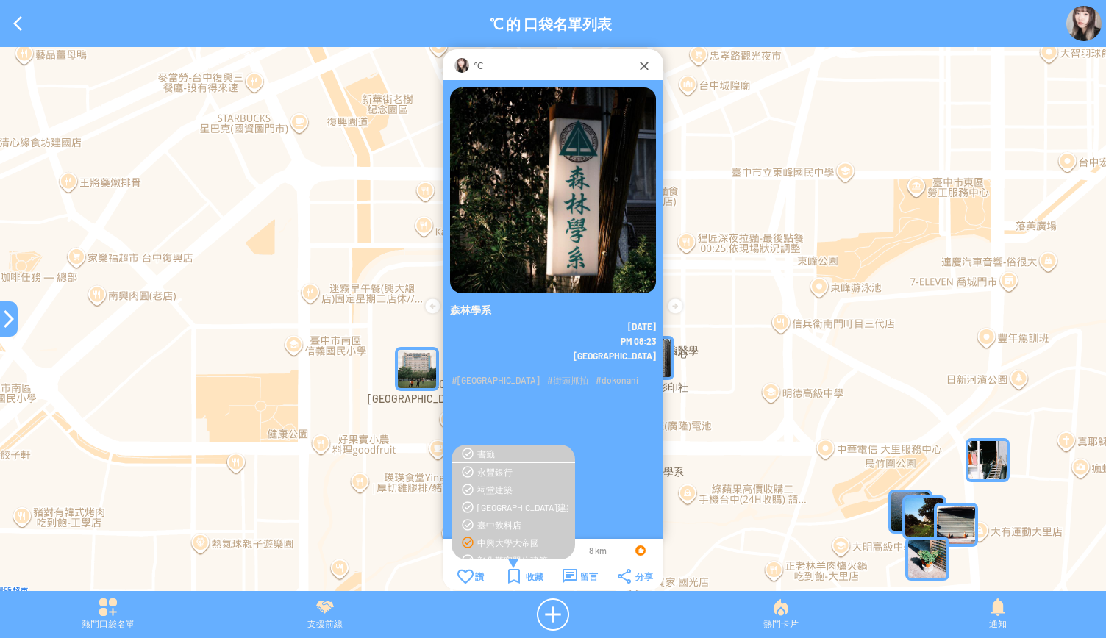
click at [502, 541] on div "中興大學大帝國" at bounding box center [522, 543] width 90 height 12
click at [6, 324] on div at bounding box center [9, 319] width 18 height 18
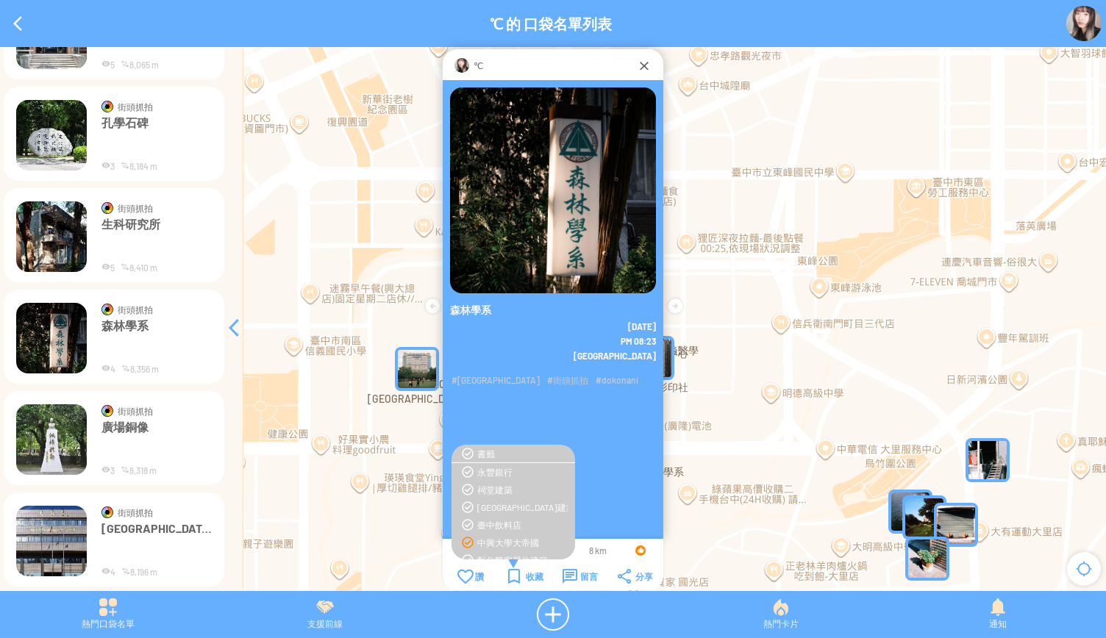
scroll to position [5097, 0]
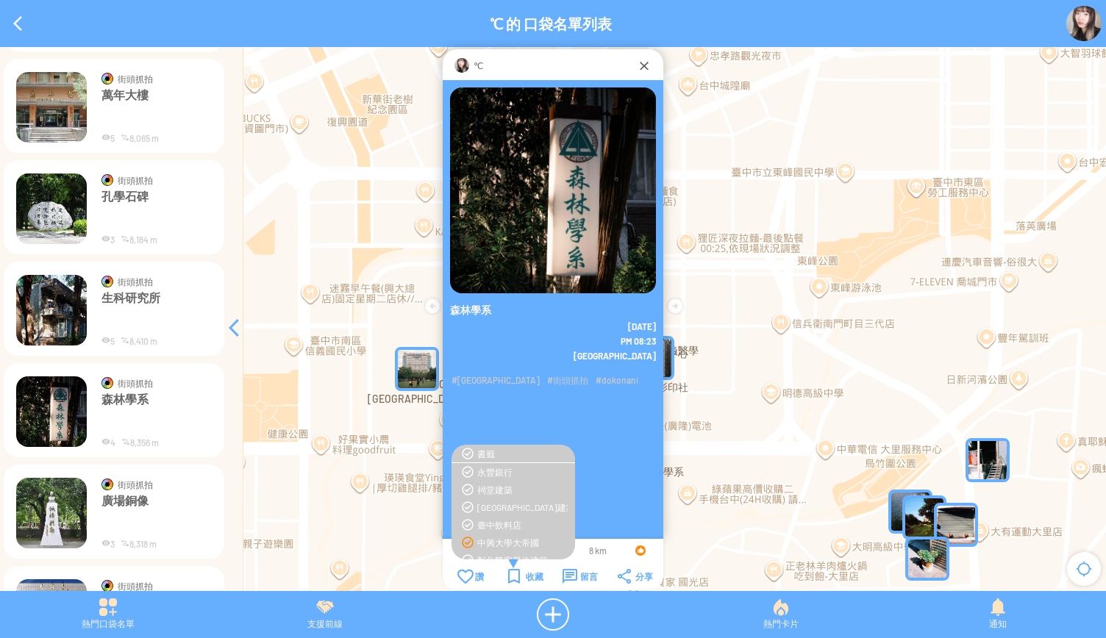
click at [42, 316] on img at bounding box center [51, 310] width 71 height 71
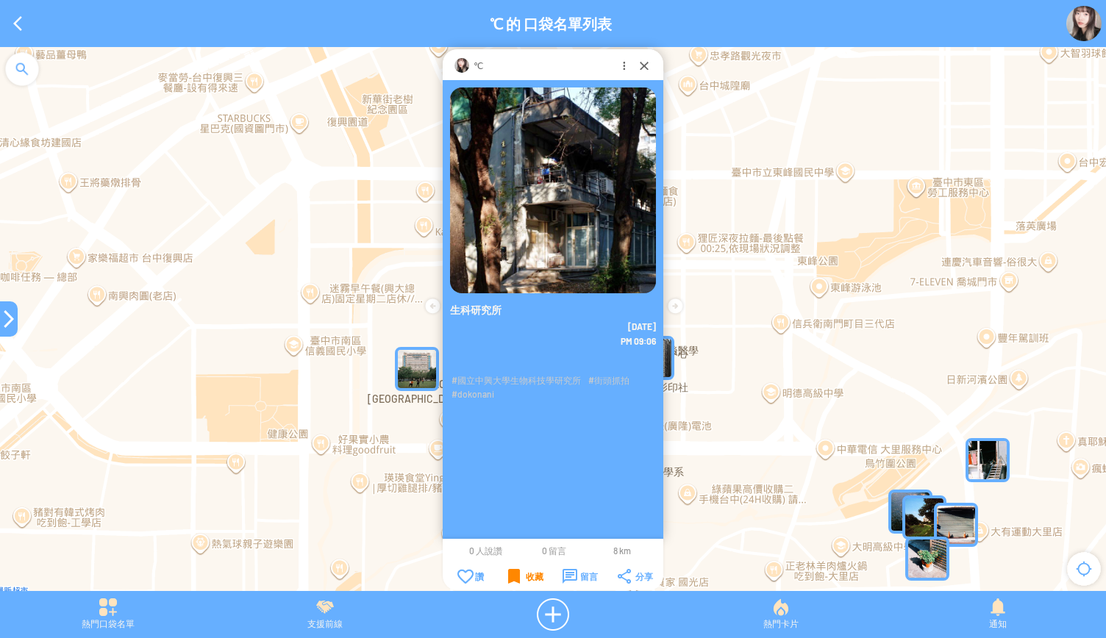
click at [527, 571] on div "收藏" at bounding box center [525, 576] width 35 height 15
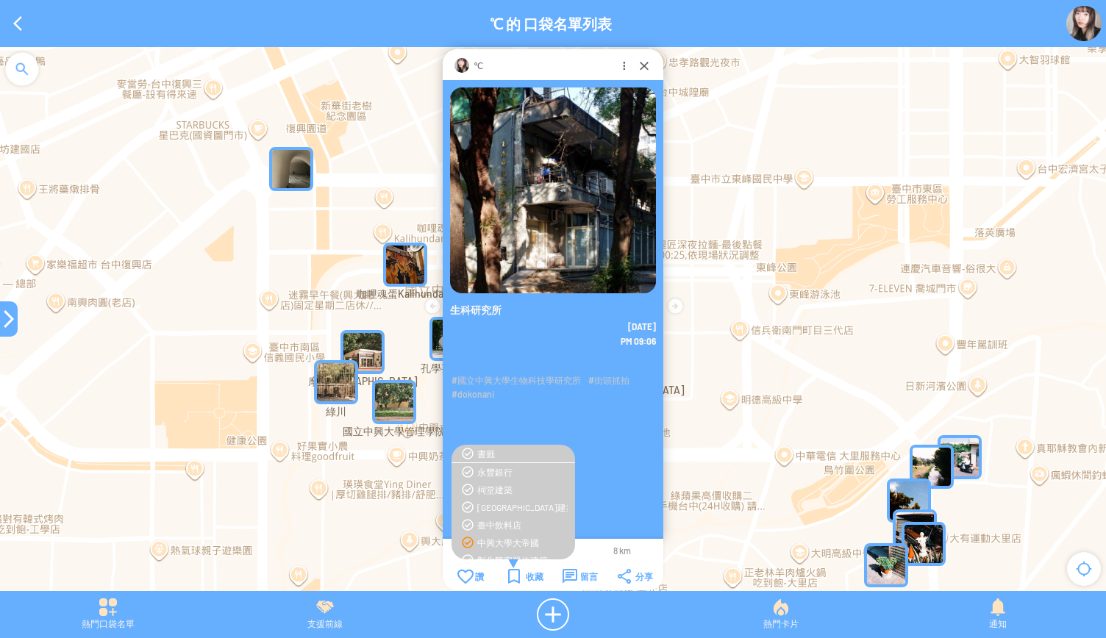
click at [499, 544] on div "中興大學大帝國" at bounding box center [522, 543] width 90 height 12
click at [6, 330] on div at bounding box center [9, 319] width 18 height 35
click at [3, 318] on div at bounding box center [9, 319] width 18 height 18
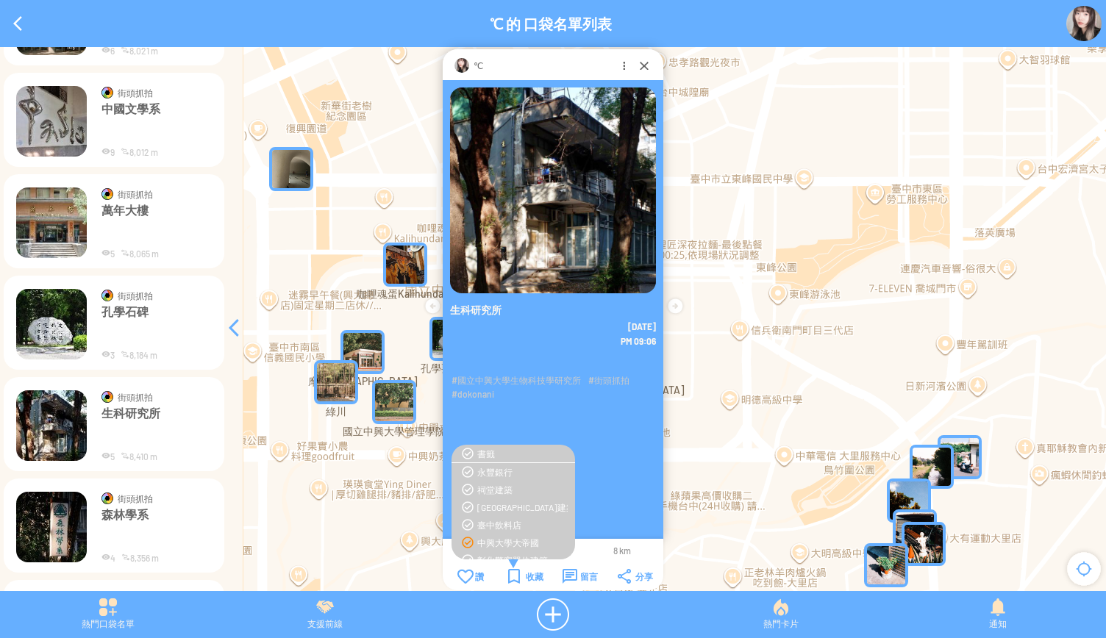
scroll to position [4950, 0]
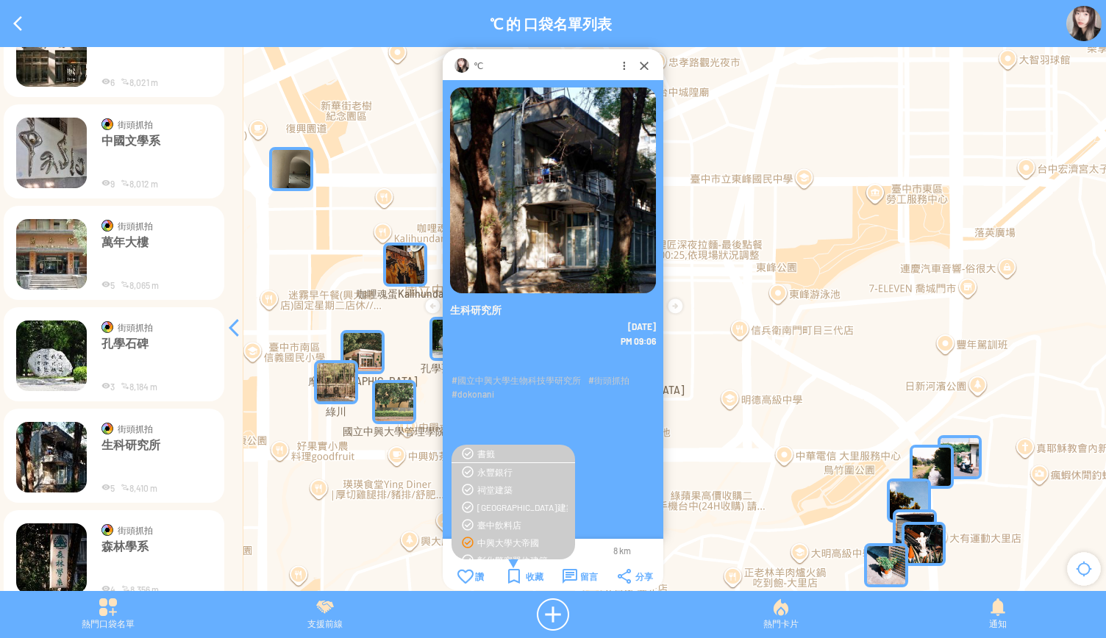
click at [51, 355] on img at bounding box center [51, 356] width 71 height 71
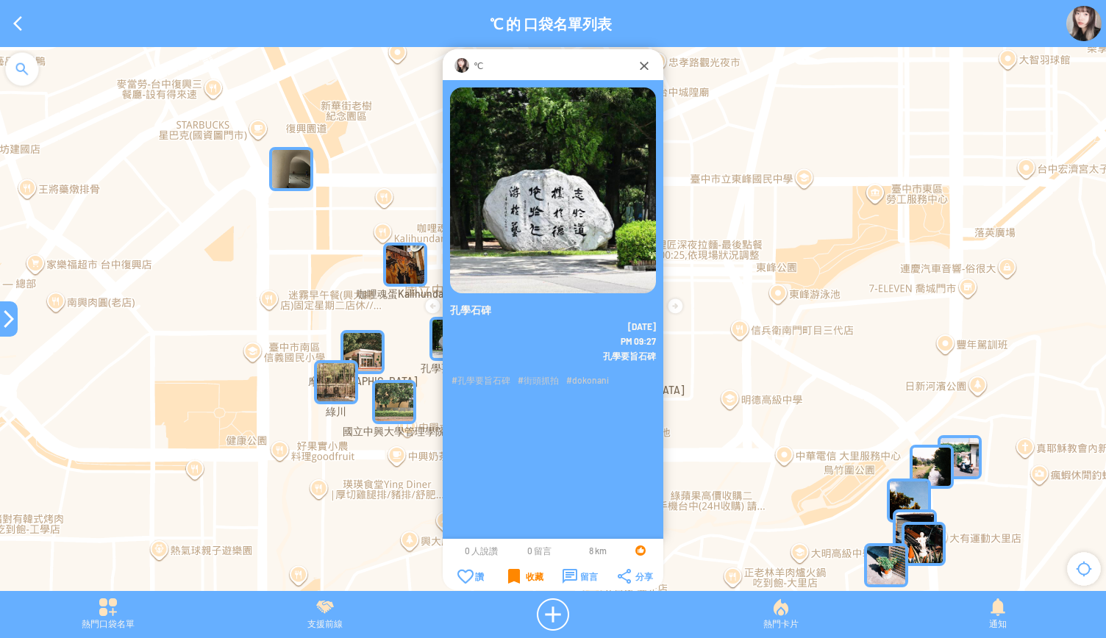
click at [513, 574] on div "收藏" at bounding box center [525, 576] width 35 height 15
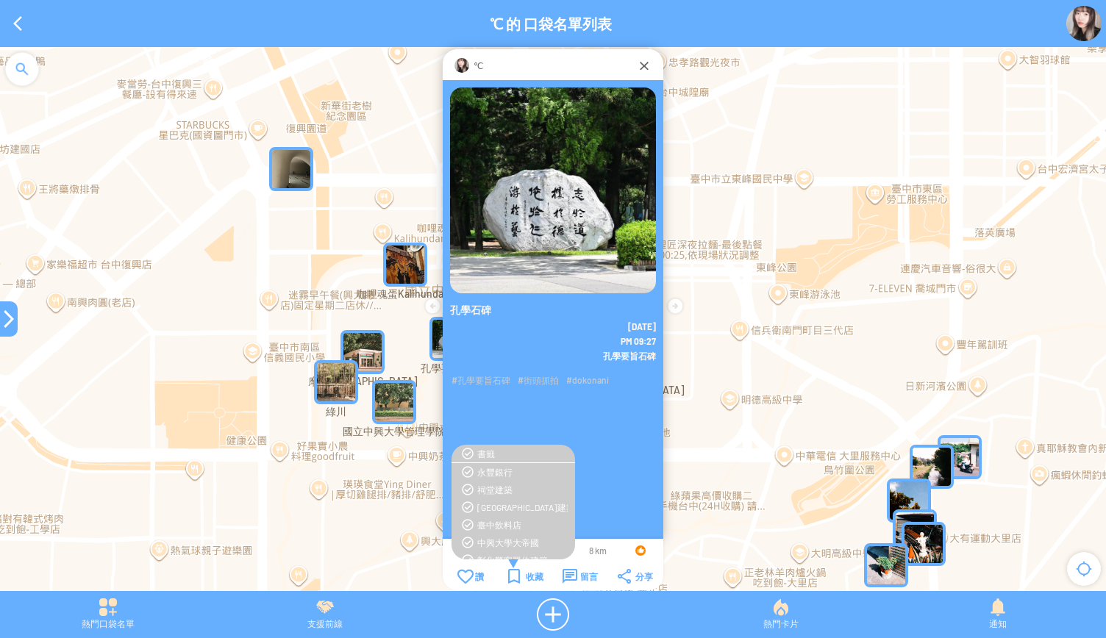
click at [498, 538] on div "中興大學大帝國" at bounding box center [522, 543] width 90 height 12
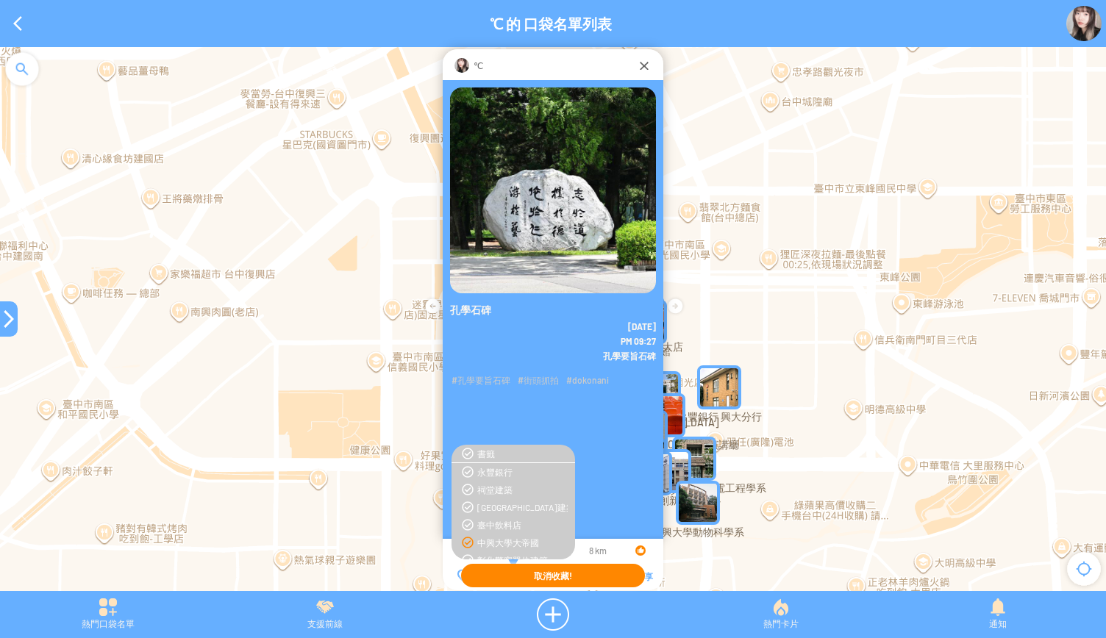
click at [465, 547] on div "中興大學大帝國" at bounding box center [513, 543] width 109 height 12
click at [6, 324] on div at bounding box center [9, 319] width 18 height 18
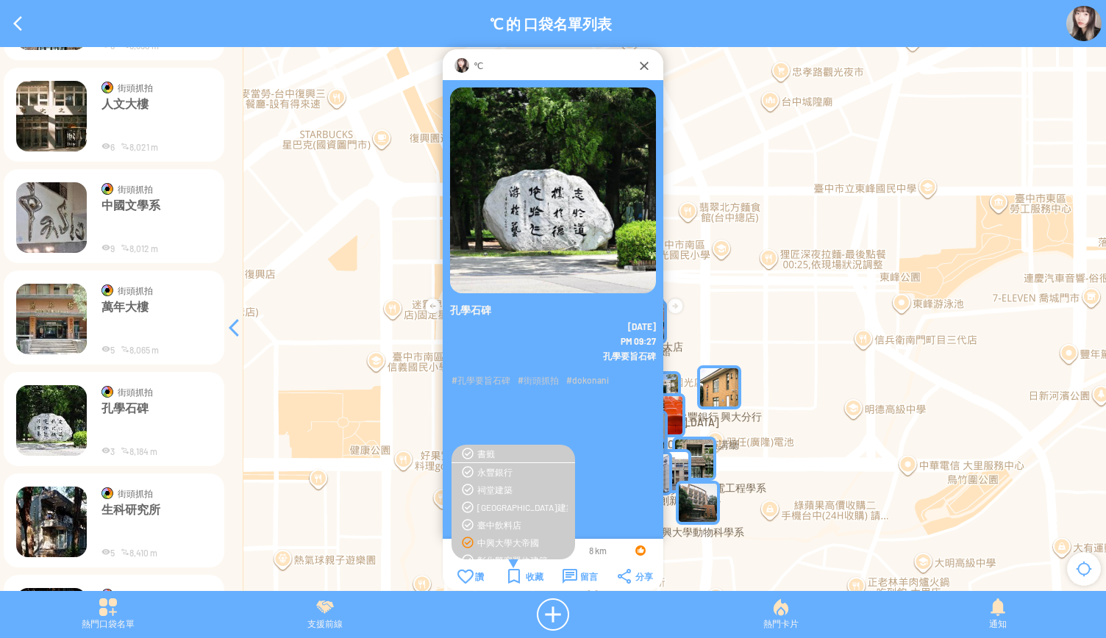
scroll to position [4877, 0]
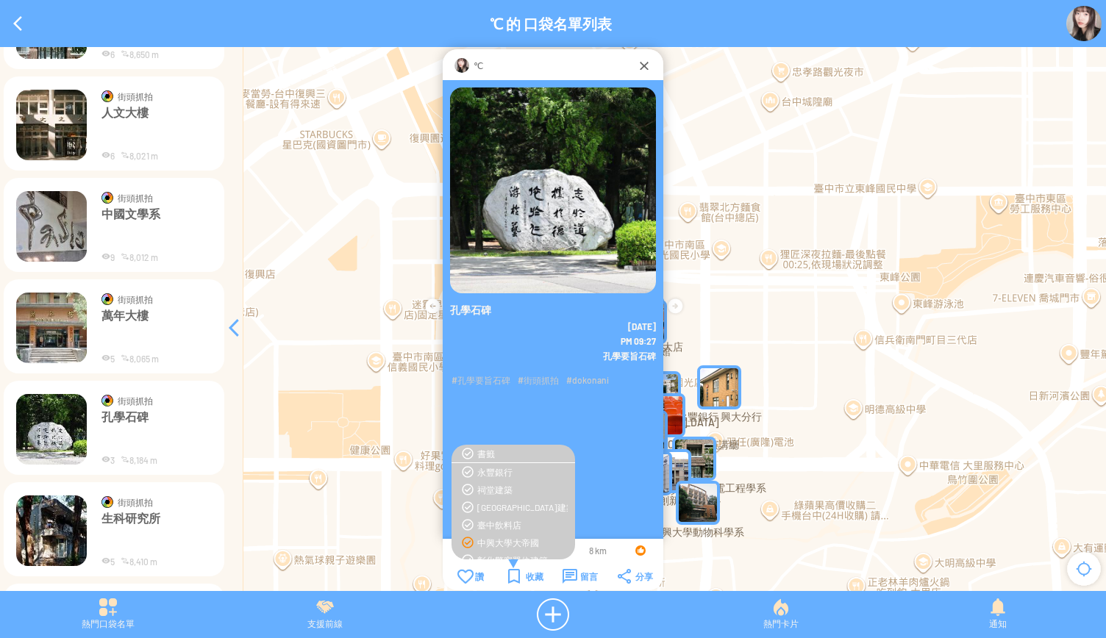
click at [43, 337] on img at bounding box center [51, 328] width 71 height 71
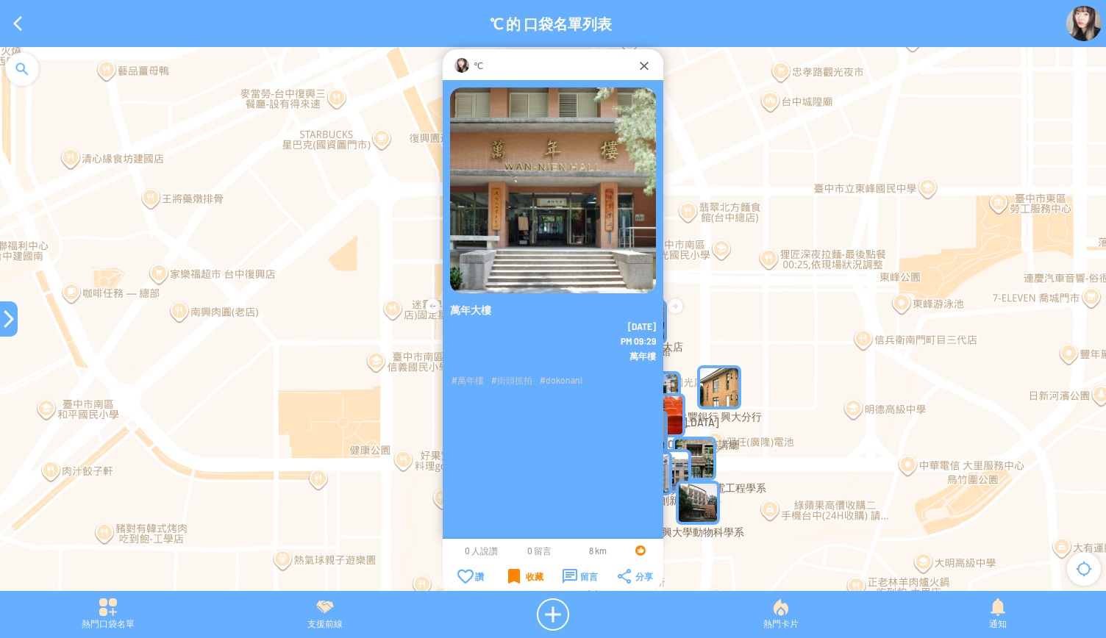
click at [516, 575] on div "收藏" at bounding box center [525, 576] width 35 height 15
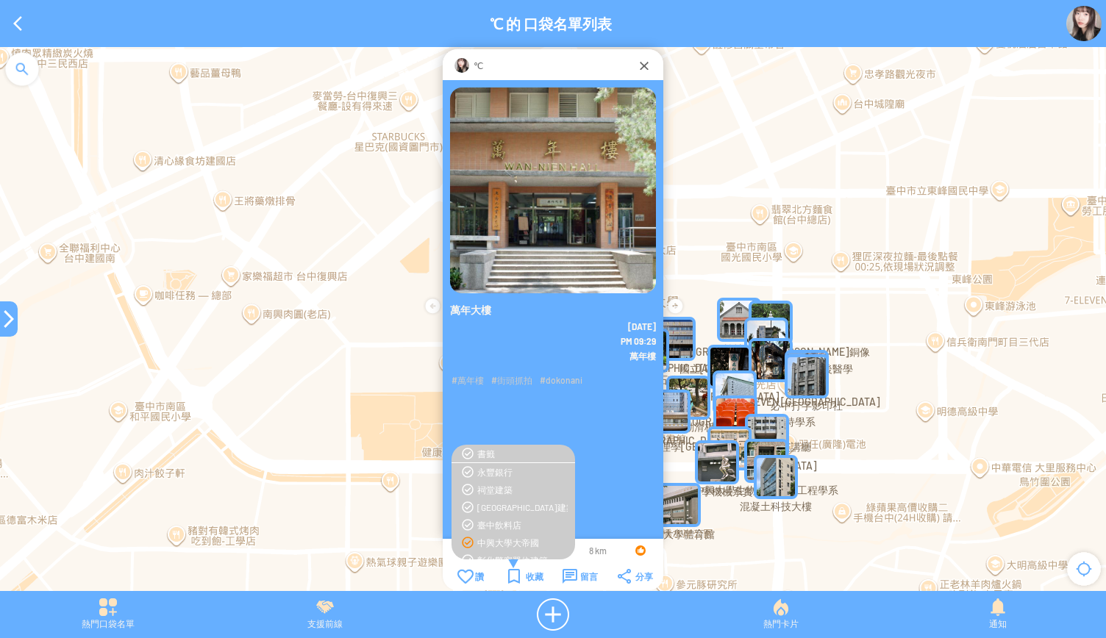
click at [499, 542] on div "中興大學大帝國" at bounding box center [522, 543] width 90 height 12
click at [4, 305] on div at bounding box center [9, 319] width 18 height 35
click at [0, 318] on div at bounding box center [9, 319] width 18 height 18
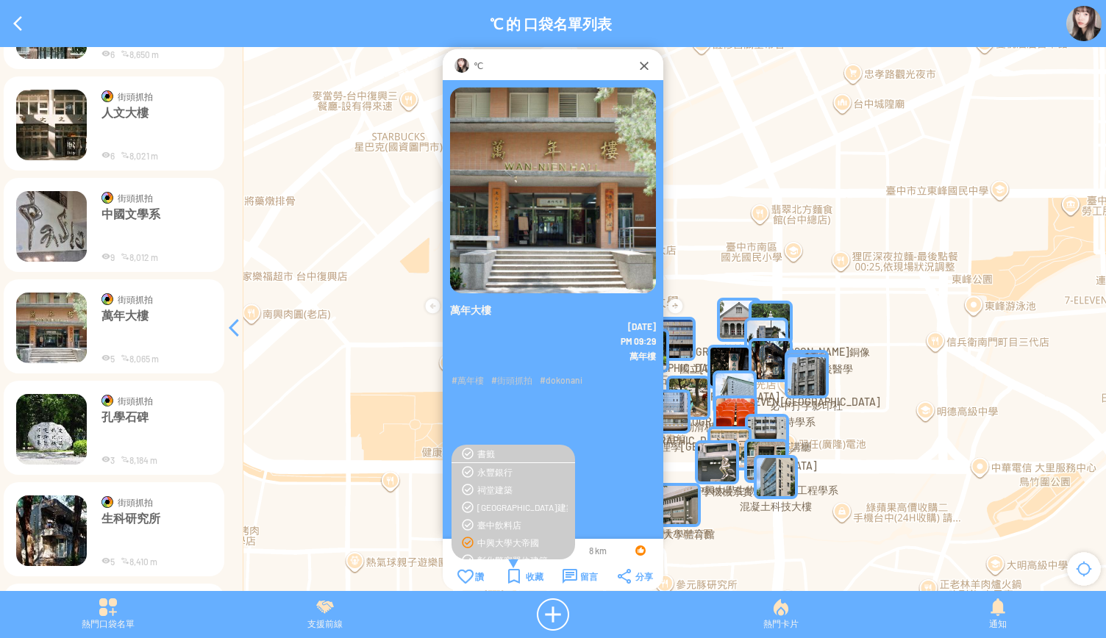
scroll to position [4803, 0]
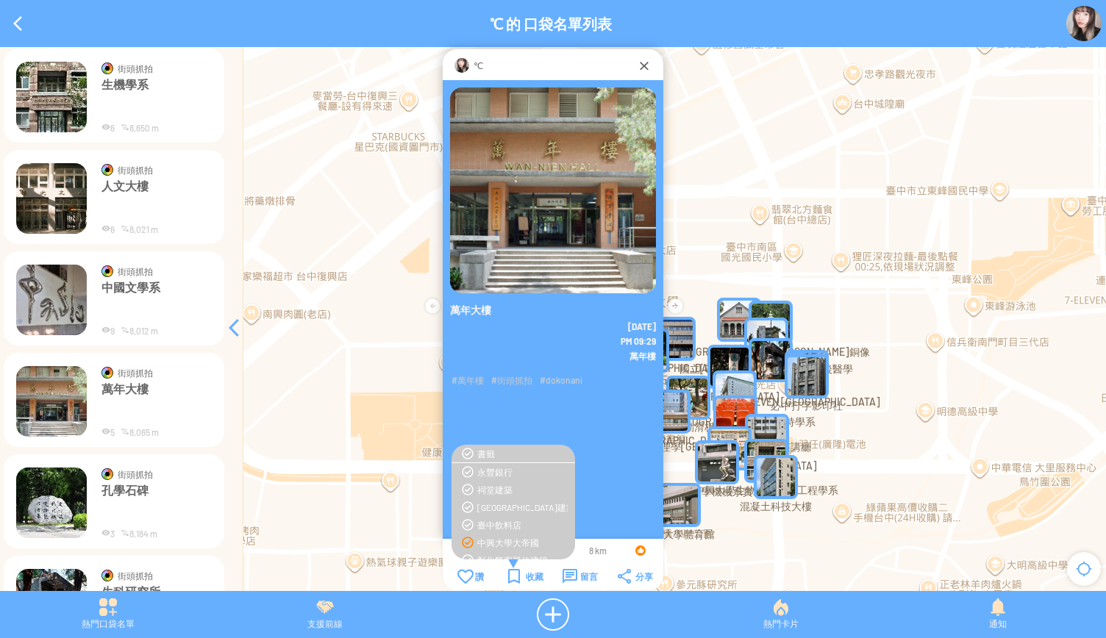
click at [46, 314] on img at bounding box center [51, 300] width 71 height 71
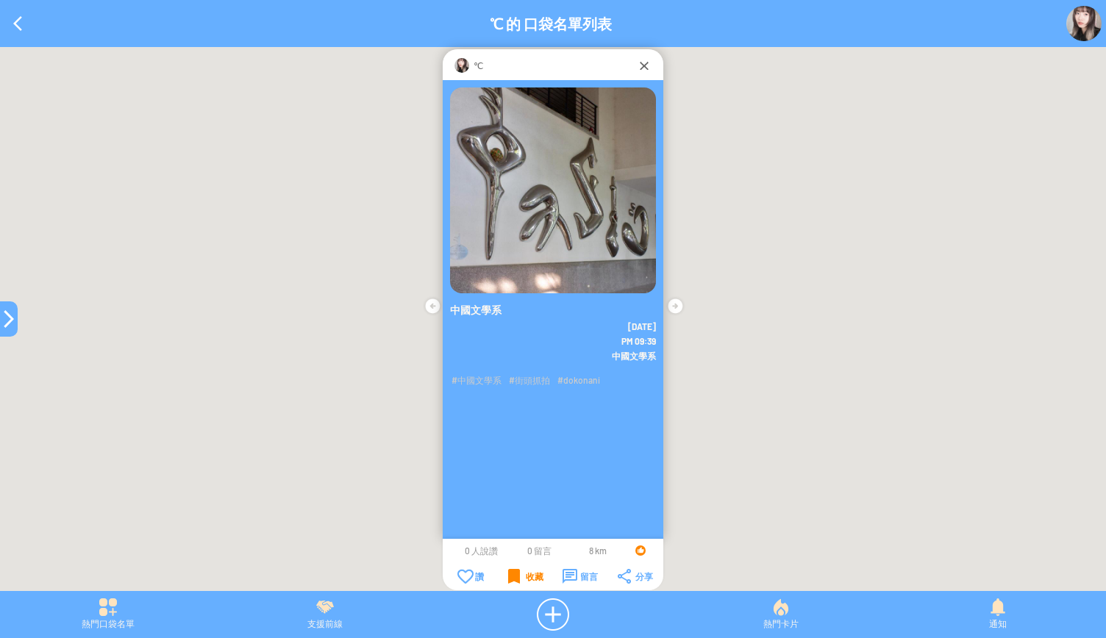
click at [521, 574] on div "收藏" at bounding box center [525, 576] width 35 height 15
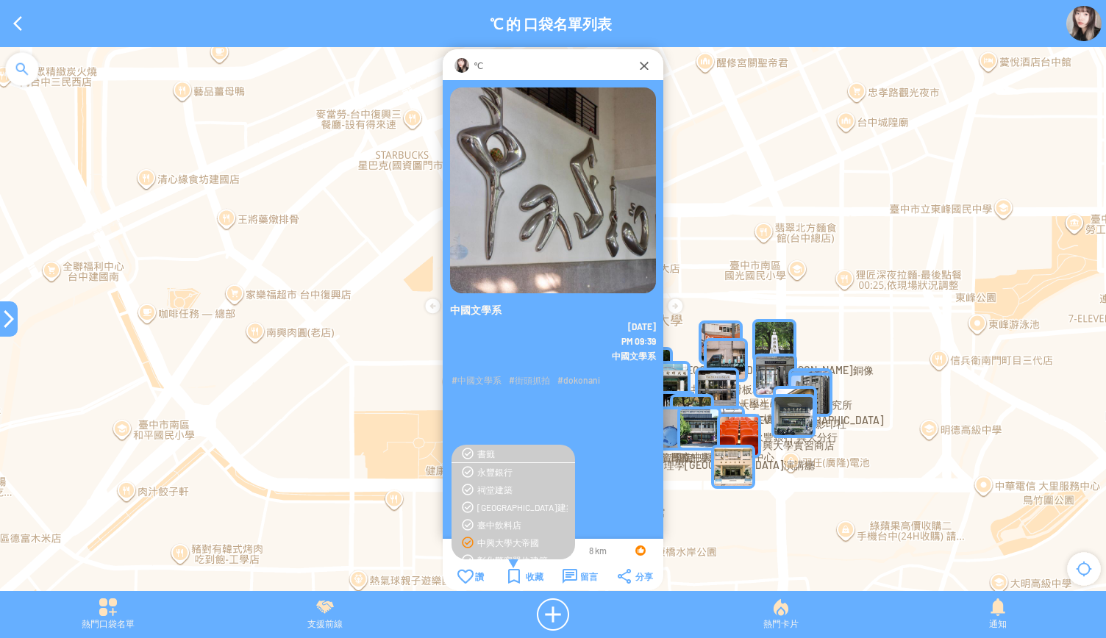
click at [497, 541] on div "中興大學大帝國" at bounding box center [522, 543] width 90 height 12
click at [3, 314] on div at bounding box center [9, 319] width 18 height 18
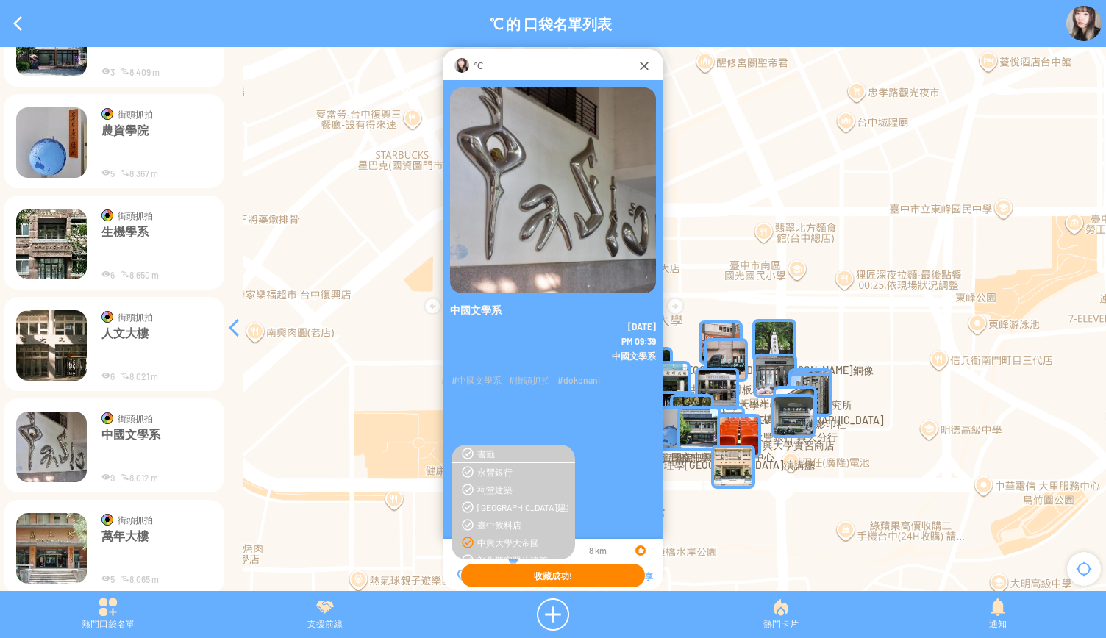
scroll to position [4656, 0]
click at [53, 319] on img at bounding box center [51, 345] width 71 height 71
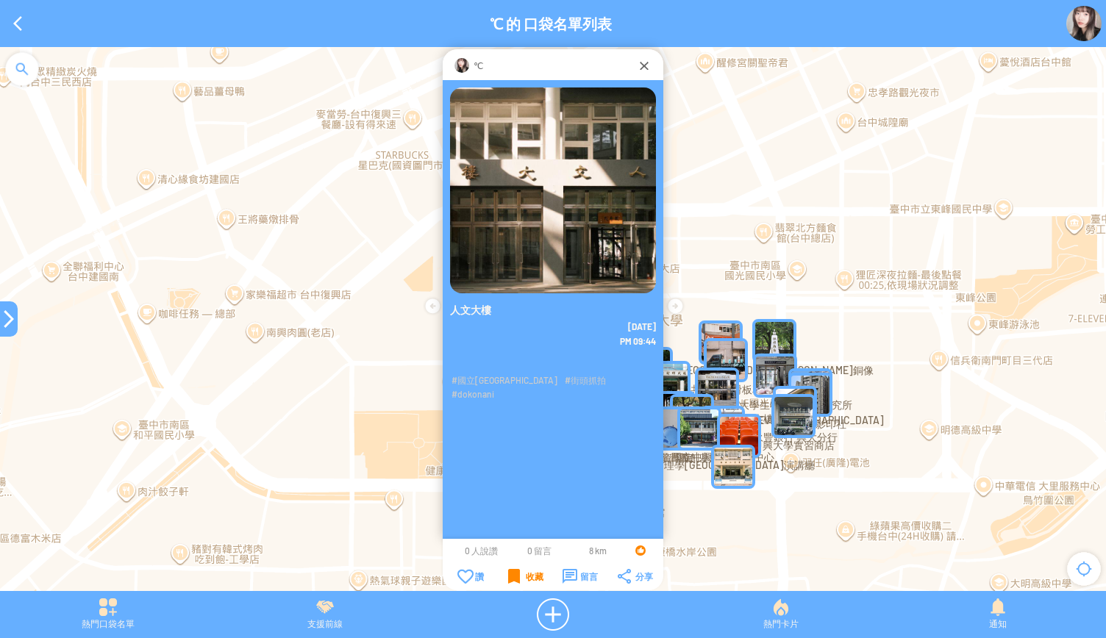
click at [509, 577] on div "收藏" at bounding box center [525, 576] width 35 height 15
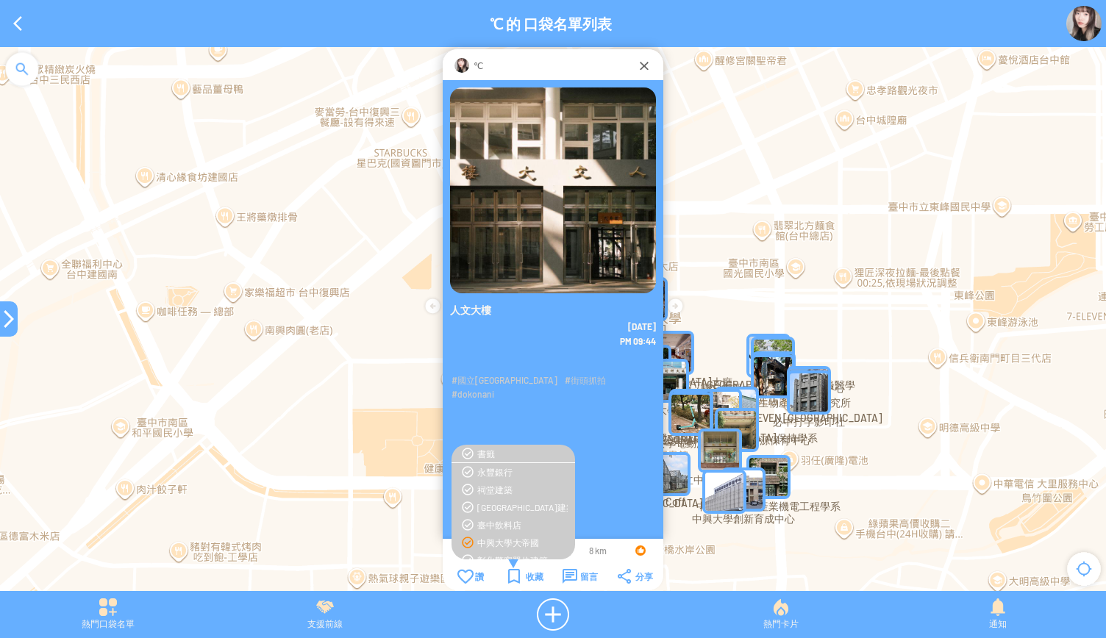
click at [512, 542] on div "中興大學大帝國" at bounding box center [522, 543] width 90 height 12
click at [7, 316] on div at bounding box center [9, 319] width 18 height 18
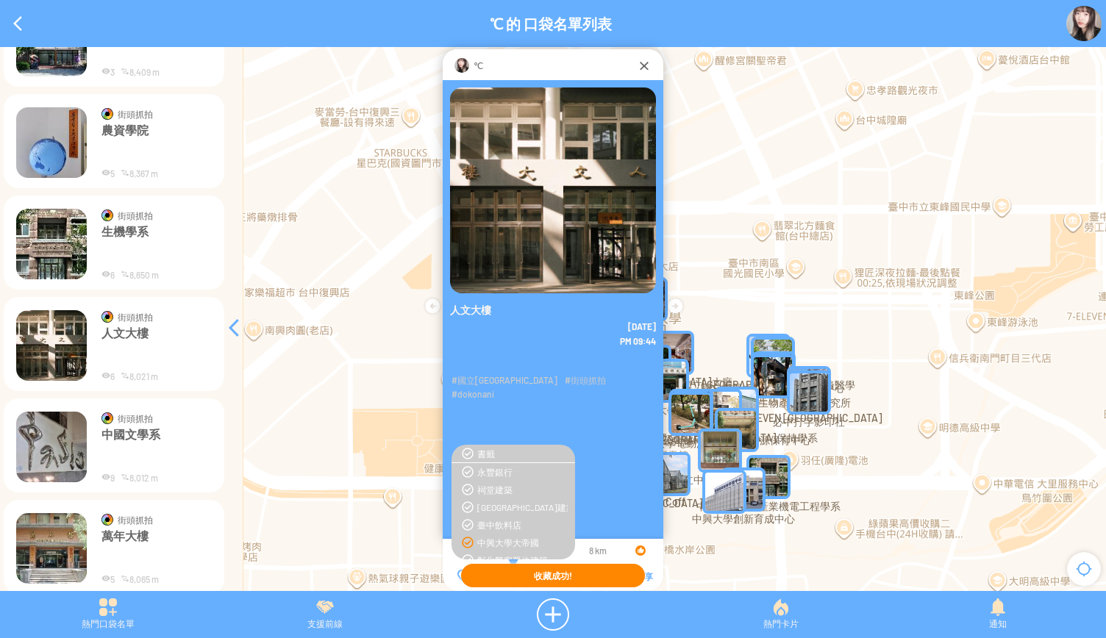
scroll to position [4583, 0]
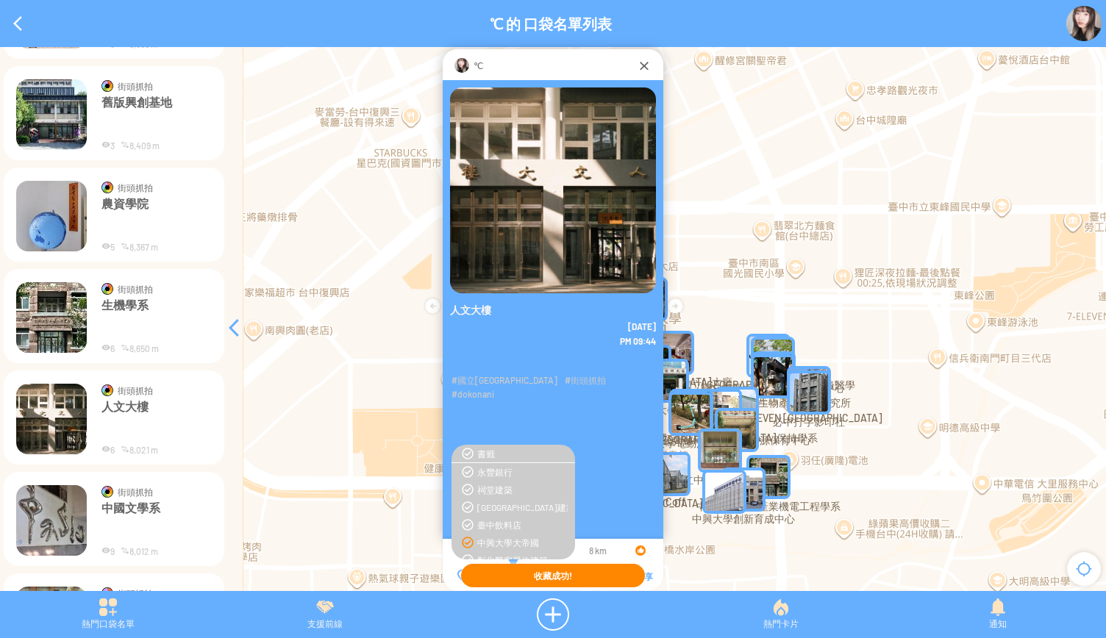
click at [46, 328] on img at bounding box center [51, 317] width 71 height 71
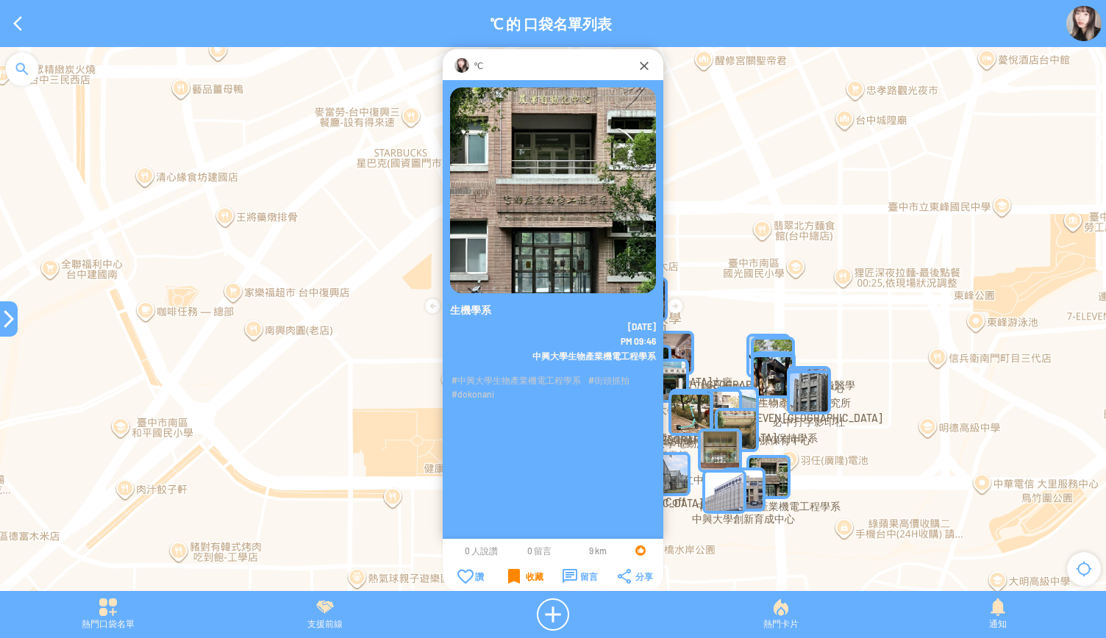
click at [521, 574] on div "收藏" at bounding box center [525, 576] width 35 height 15
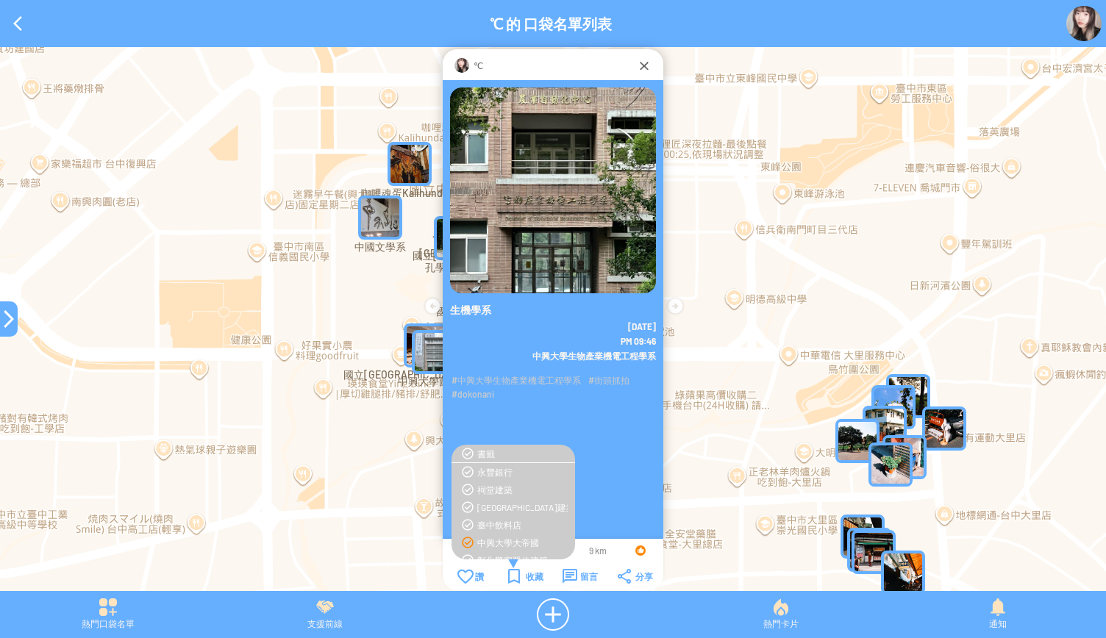
click at [515, 544] on div "中興大學大帝國" at bounding box center [522, 543] width 90 height 12
click at [2, 311] on div at bounding box center [9, 319] width 18 height 18
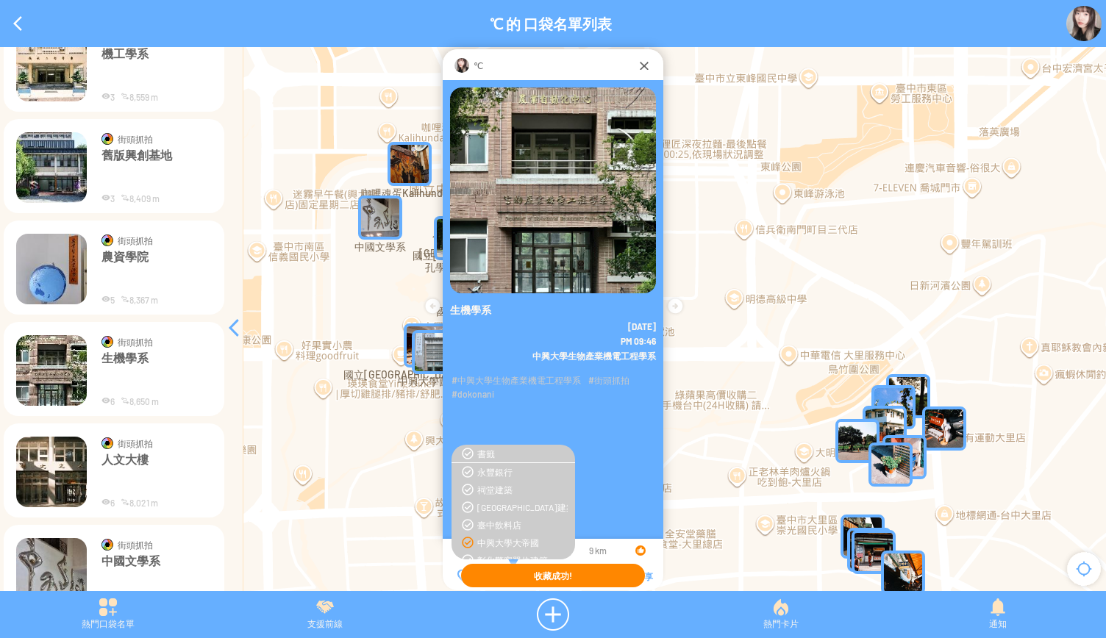
scroll to position [4509, 0]
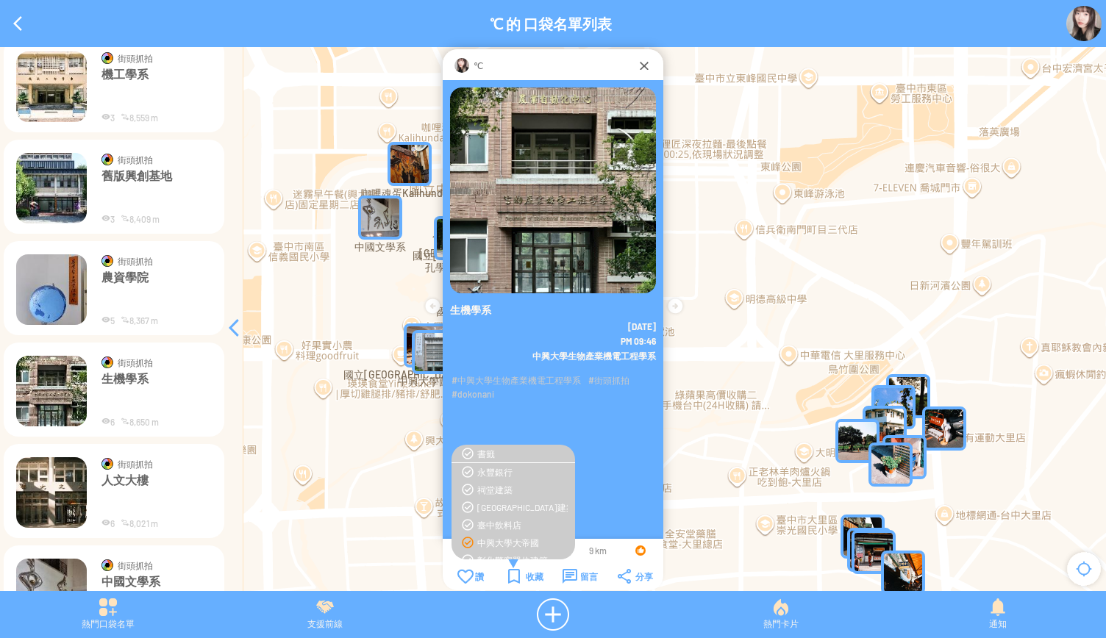
click at [41, 308] on img at bounding box center [51, 290] width 71 height 71
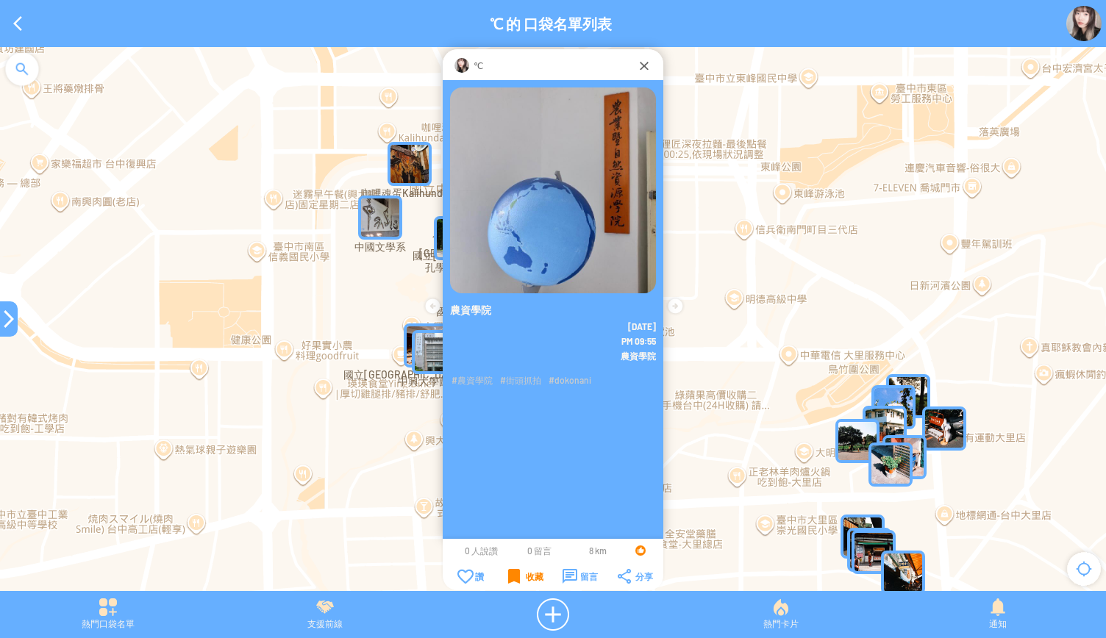
click at [525, 570] on div "收藏" at bounding box center [525, 576] width 35 height 15
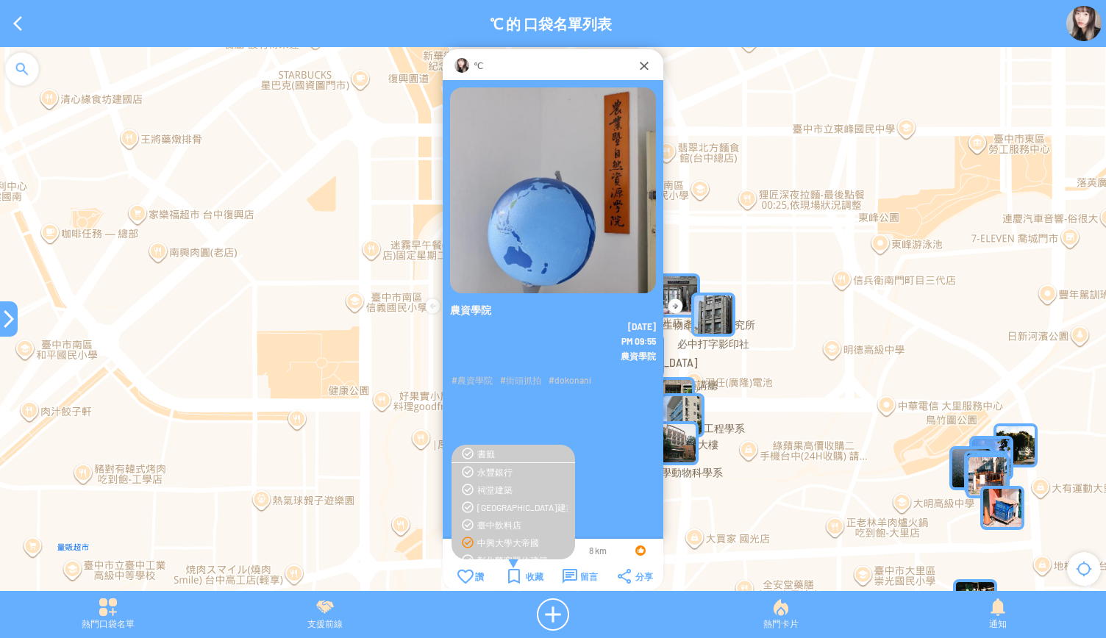
click at [500, 541] on div "中興大學大帝國" at bounding box center [522, 543] width 90 height 12
click at [4, 320] on div at bounding box center [9, 319] width 18 height 18
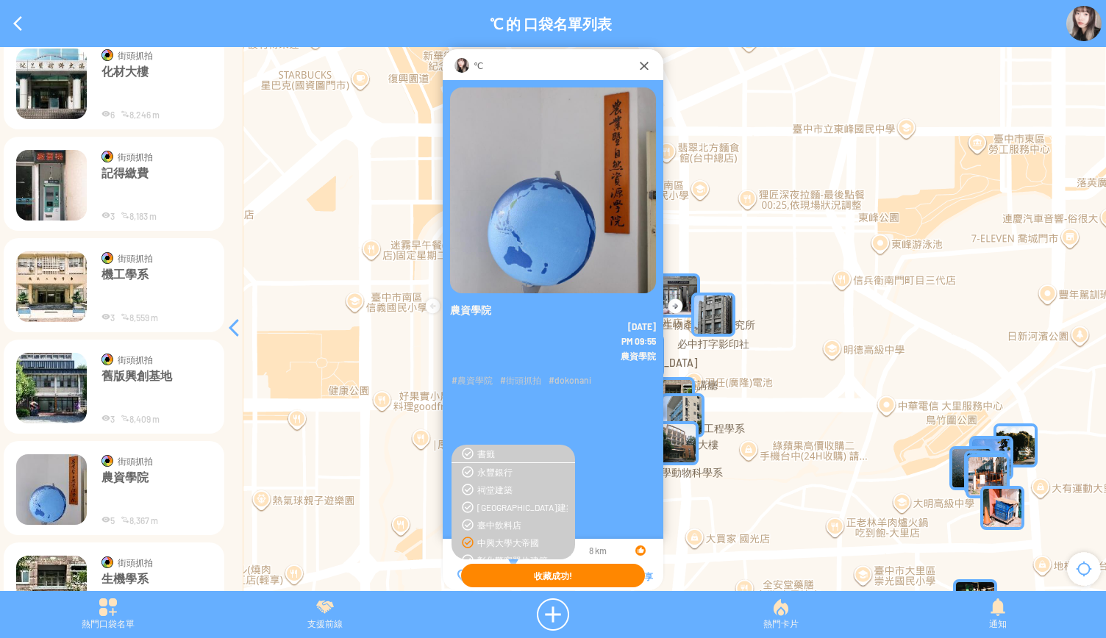
scroll to position [4288, 0]
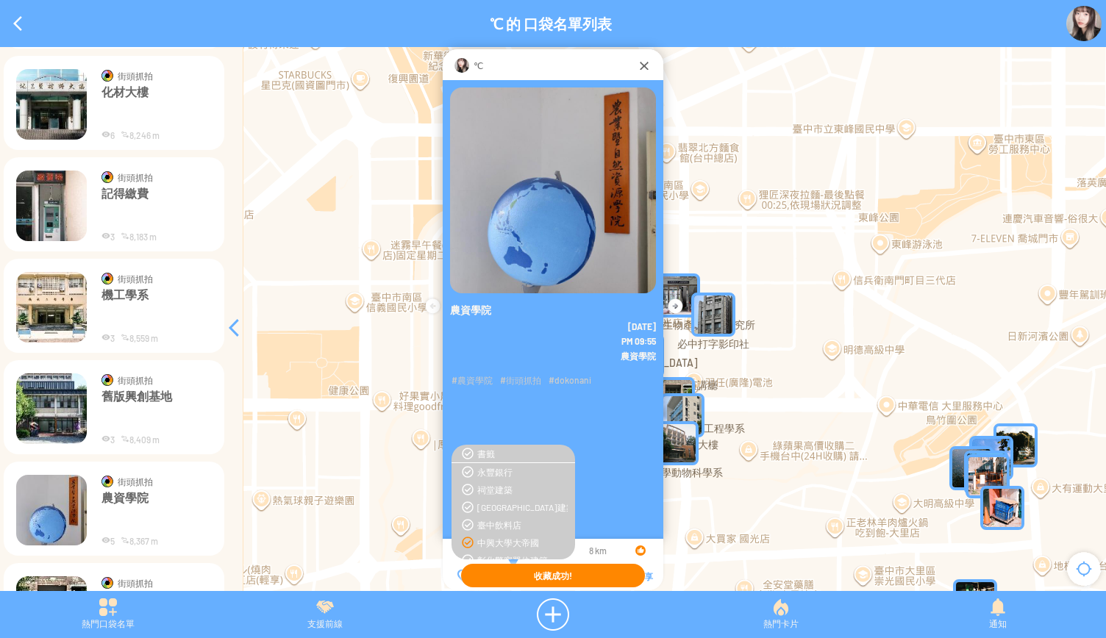
click at [66, 394] on img at bounding box center [51, 409] width 71 height 71
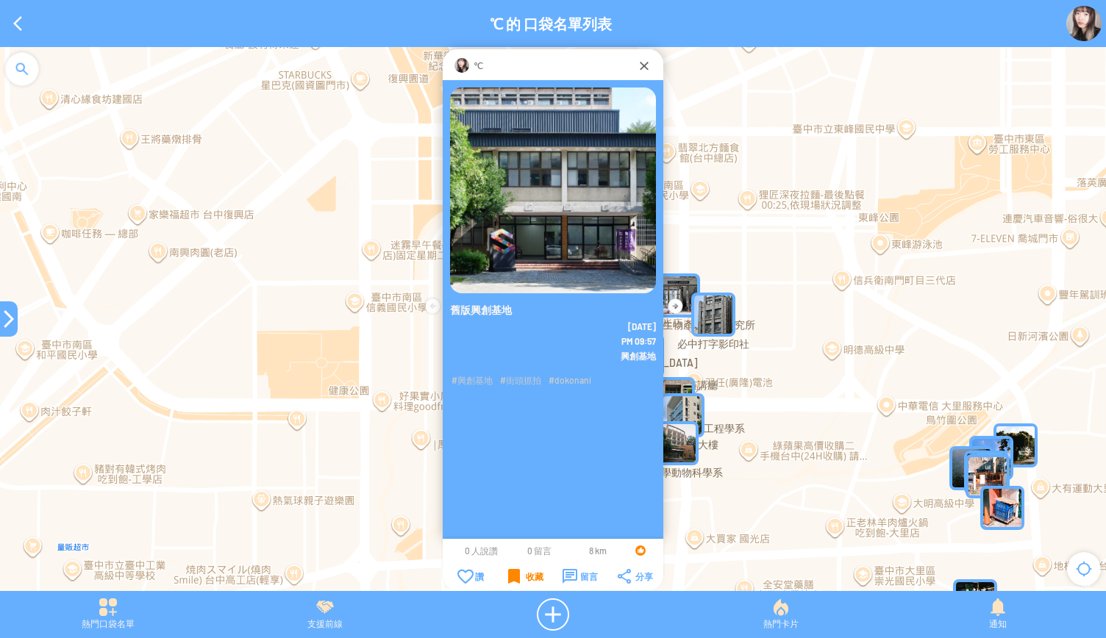
click at [520, 573] on div "收藏" at bounding box center [525, 576] width 35 height 15
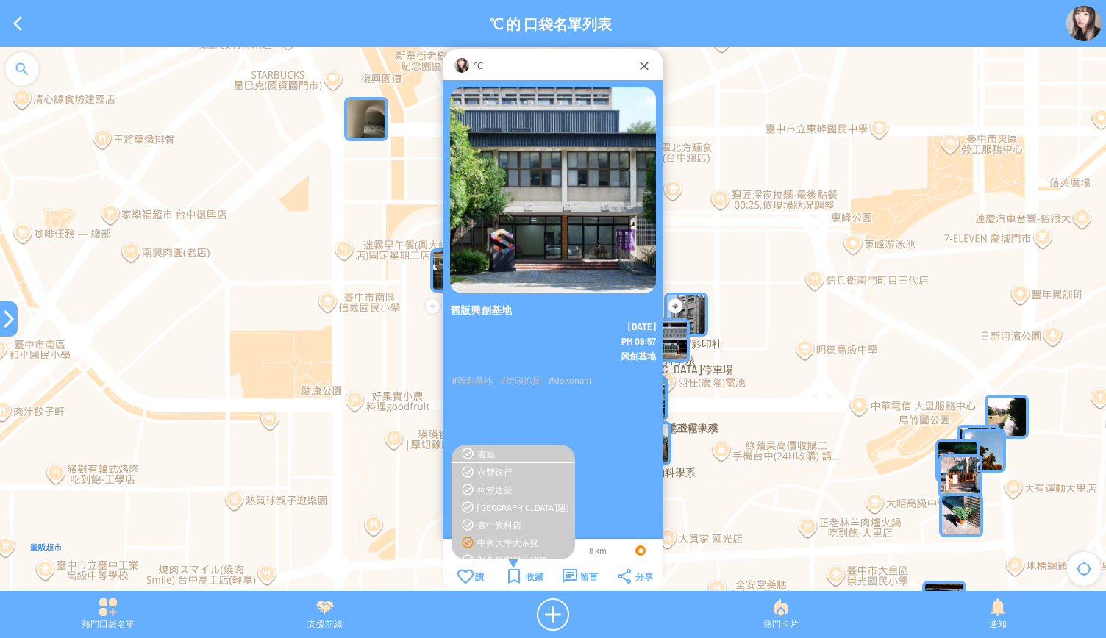
click at [516, 542] on div "中興大學大帝國" at bounding box center [522, 543] width 90 height 12
click at [4, 319] on div at bounding box center [9, 319] width 18 height 18
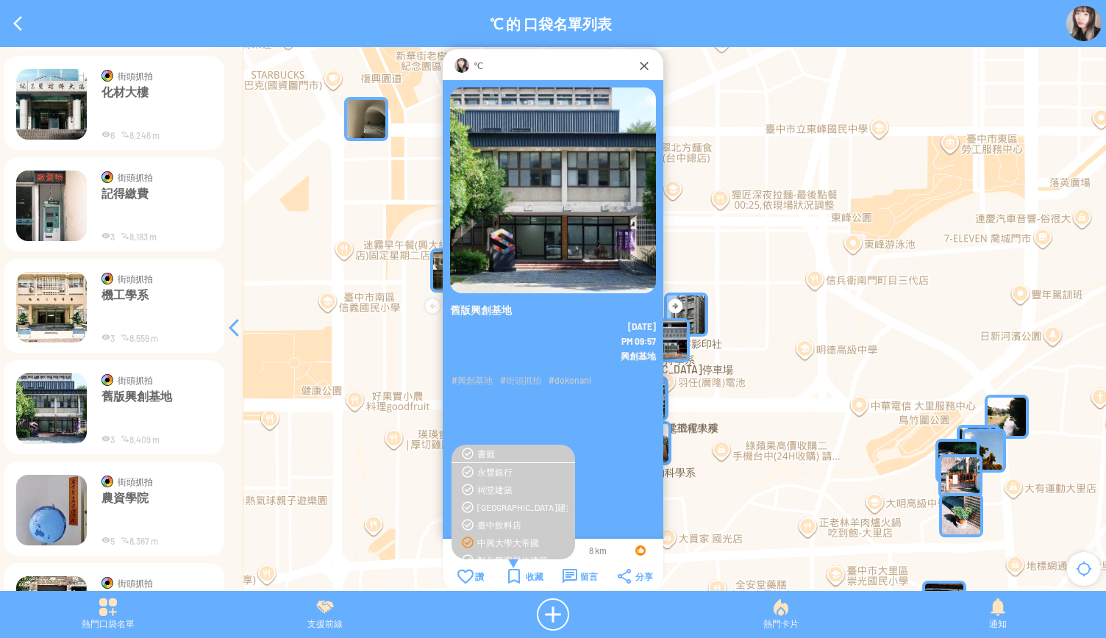
click at [140, 311] on p "機工學系" at bounding box center [157, 310] width 110 height 44
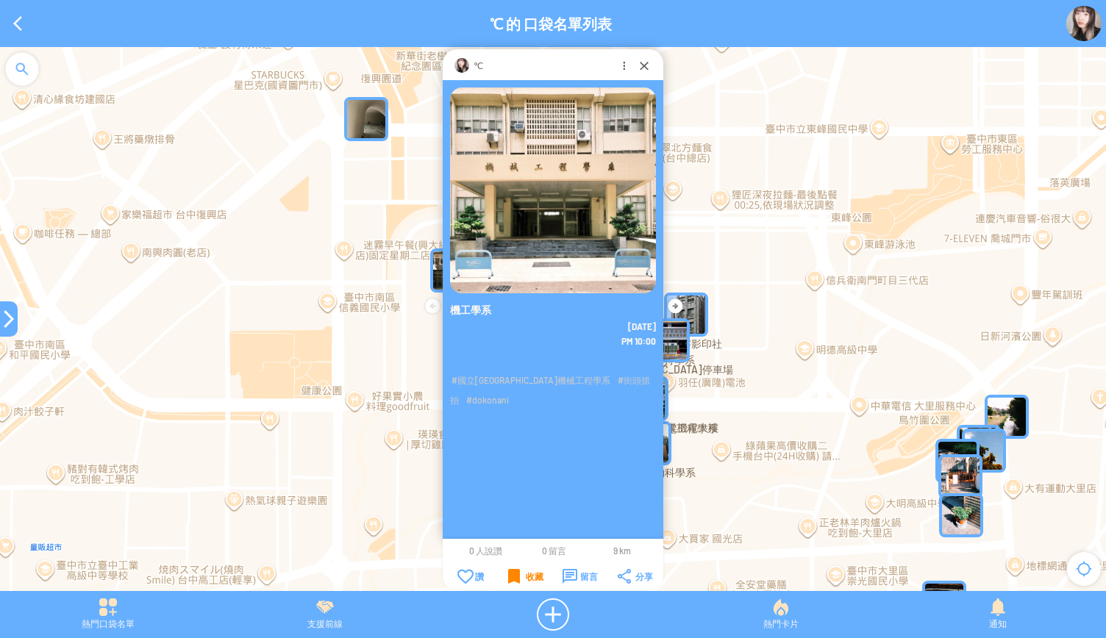
click at [512, 578] on div "收藏" at bounding box center [525, 576] width 35 height 15
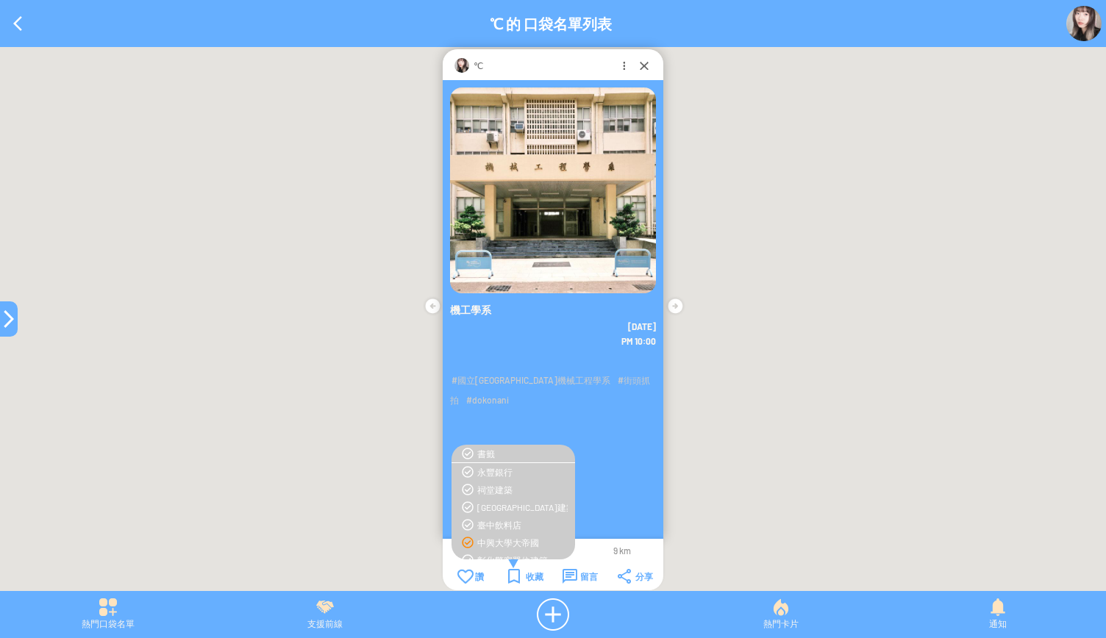
click at [512, 547] on div "中興大學大帝國" at bounding box center [522, 543] width 90 height 12
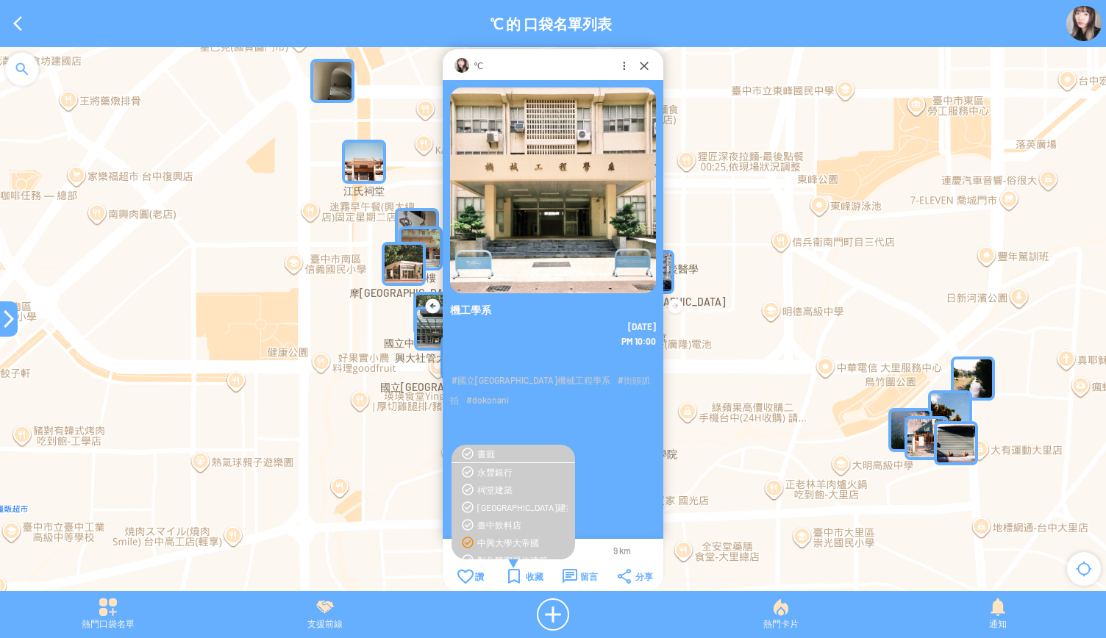
click at [0, 325] on div at bounding box center [9, 319] width 18 height 18
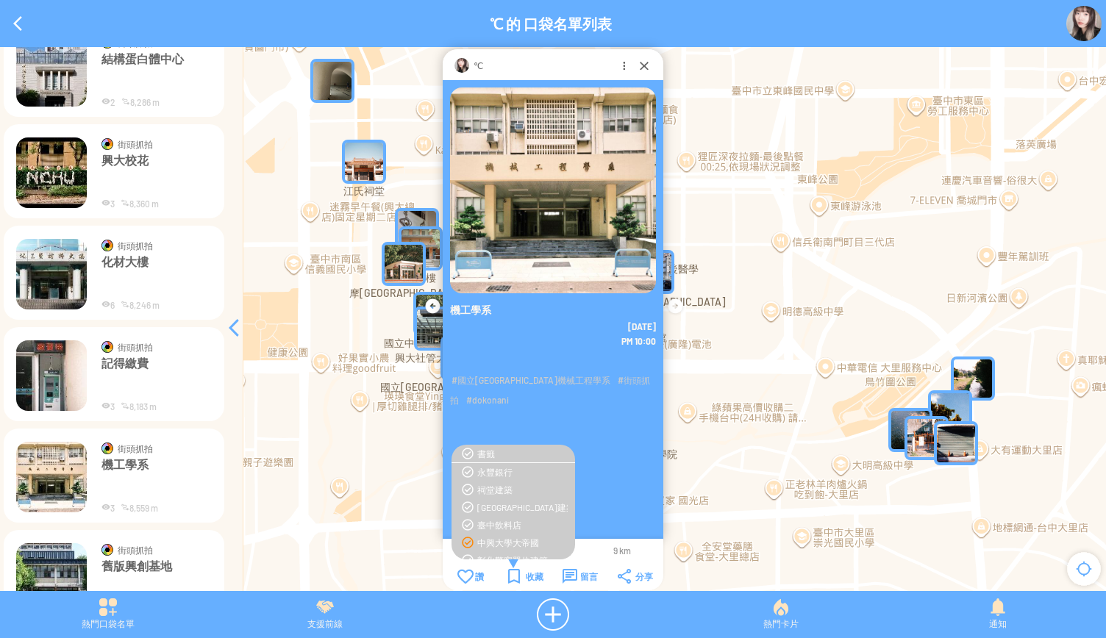
scroll to position [4141, 0]
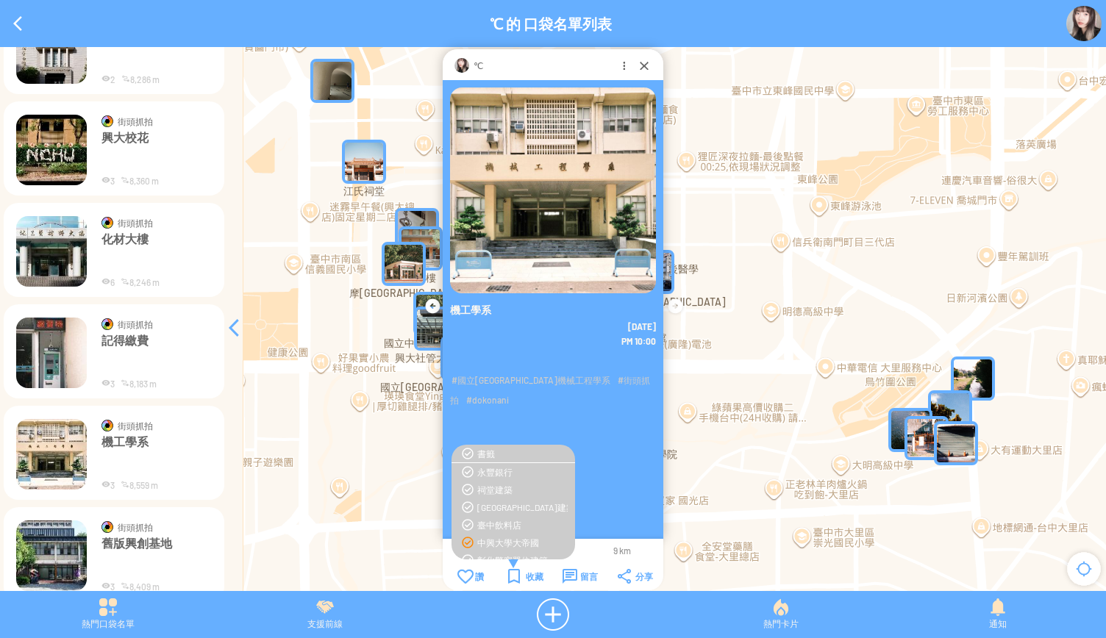
click at [45, 267] on img at bounding box center [51, 251] width 71 height 71
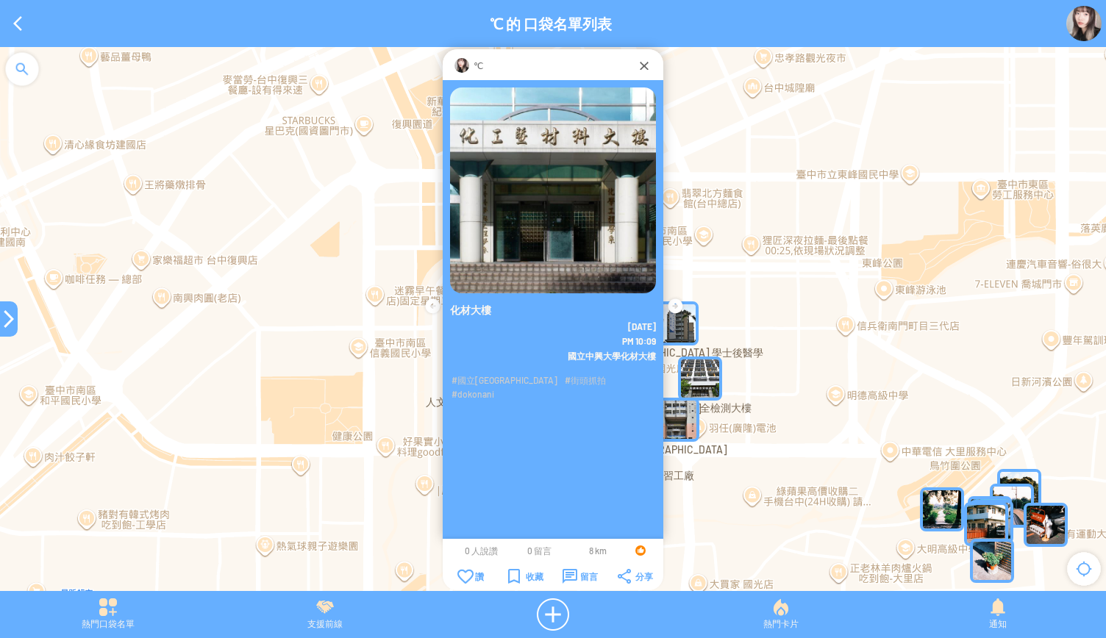
click at [374, 349] on div at bounding box center [553, 326] width 1106 height 559
click at [510, 579] on div "收藏" at bounding box center [525, 576] width 35 height 15
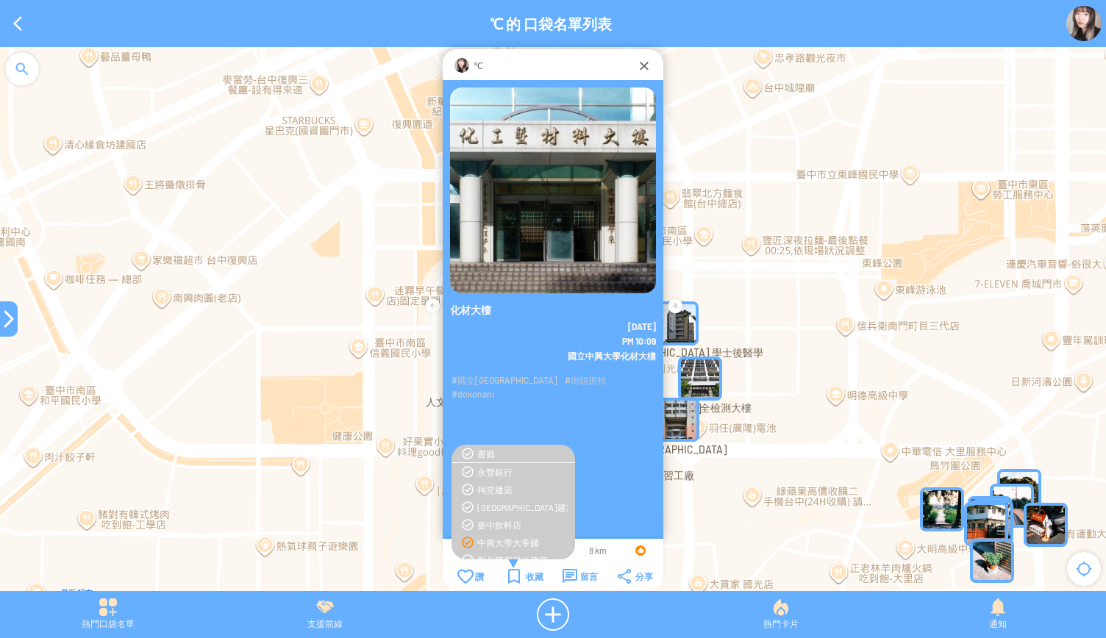
click at [511, 547] on div "中興大學大帝國" at bounding box center [522, 543] width 90 height 12
click at [3, 316] on div at bounding box center [9, 319] width 18 height 18
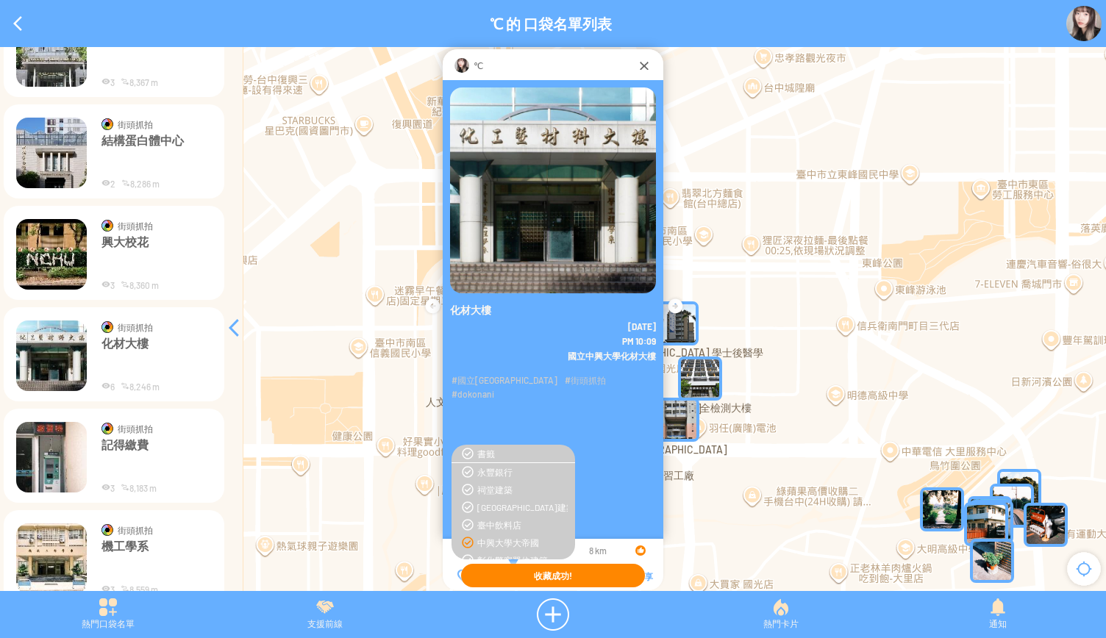
scroll to position [3994, 0]
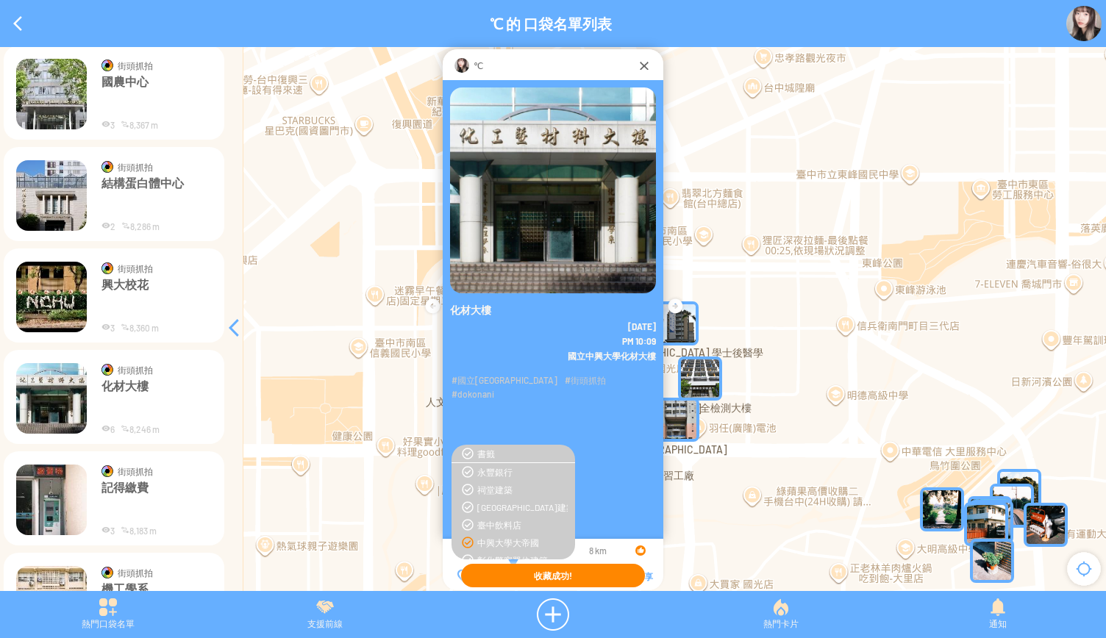
click at [56, 292] on img at bounding box center [51, 297] width 71 height 71
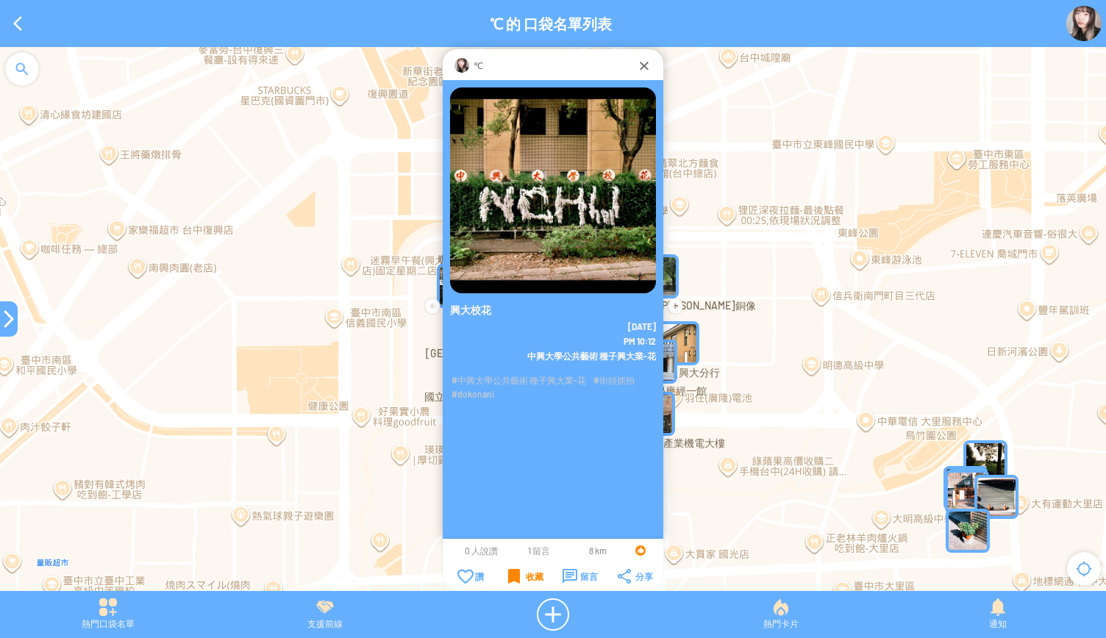
click at [515, 574] on div "收藏" at bounding box center [525, 576] width 35 height 15
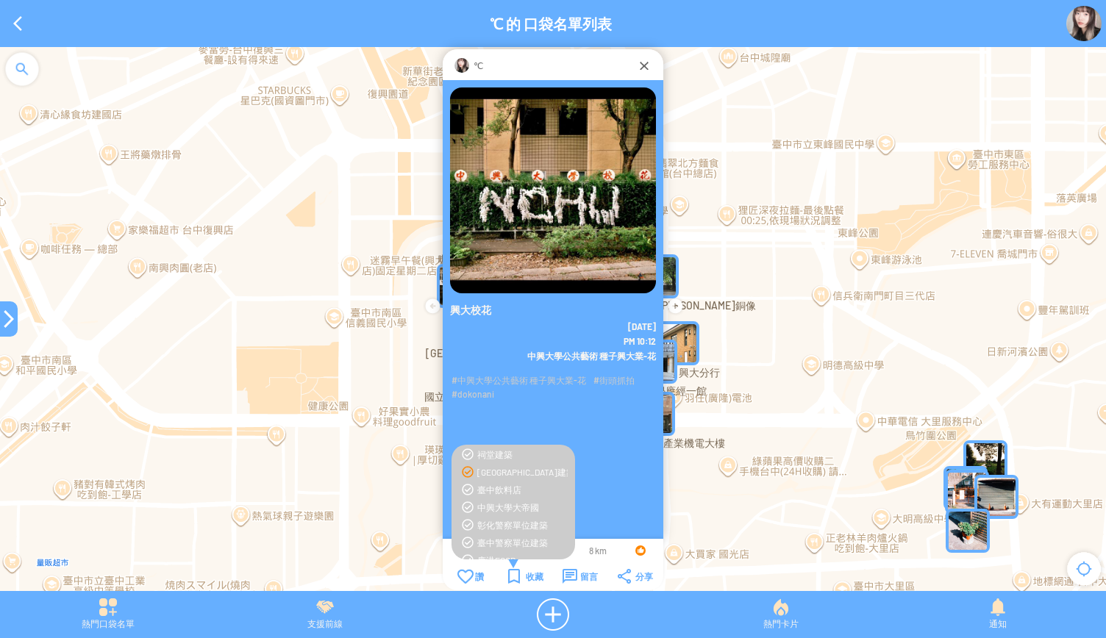
scroll to position [74, 0]
click at [491, 488] on div "中興大學大帝國" at bounding box center [522, 487] width 90 height 12
click at [508, 576] on div "收藏" at bounding box center [525, 576] width 35 height 15
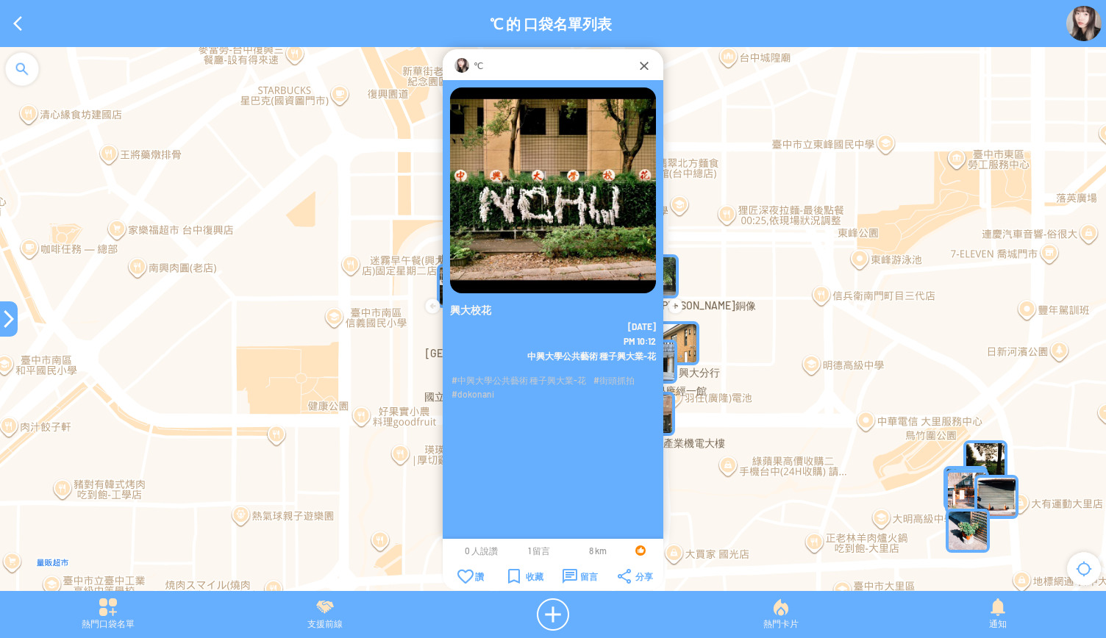
click at [538, 549] on span "1 留言" at bounding box center [539, 551] width 22 height 10
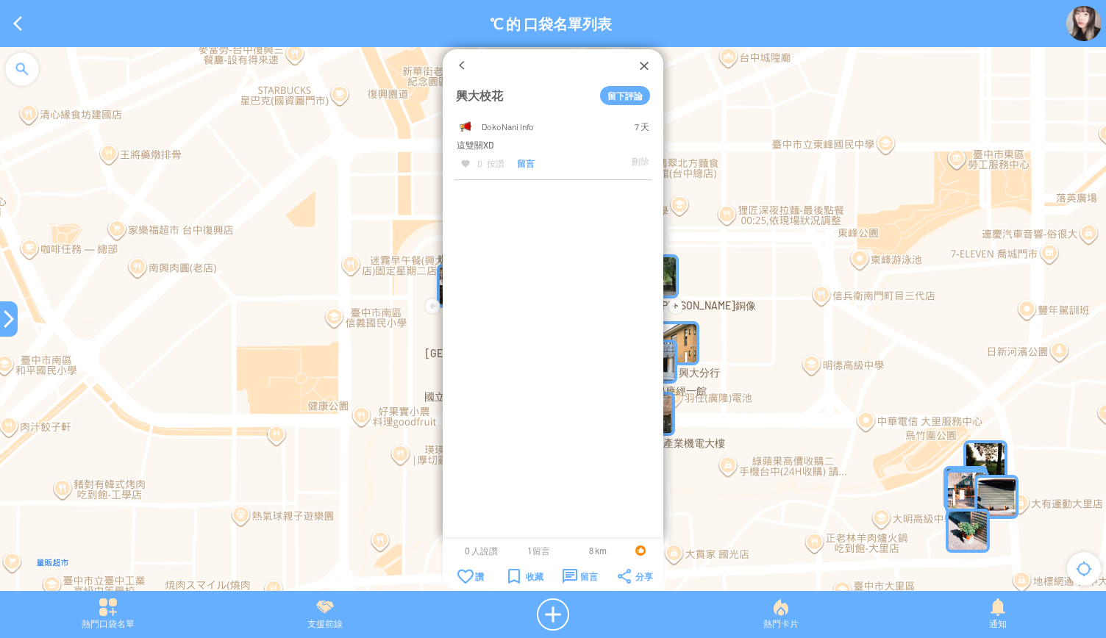
click at [0, 321] on div at bounding box center [9, 319] width 18 height 18
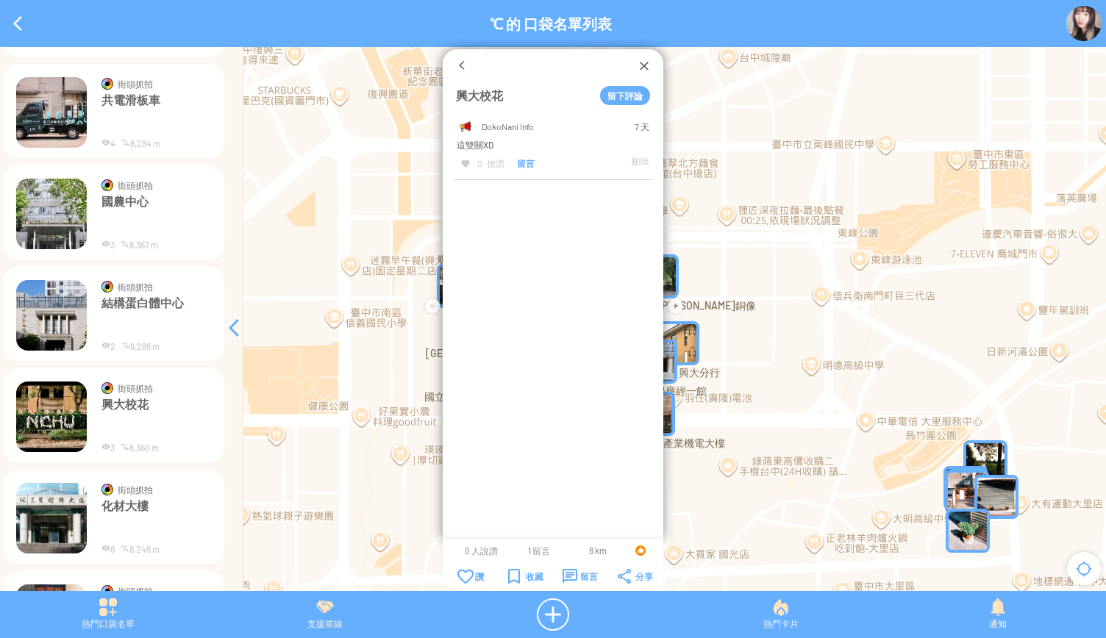
scroll to position [3847, 0]
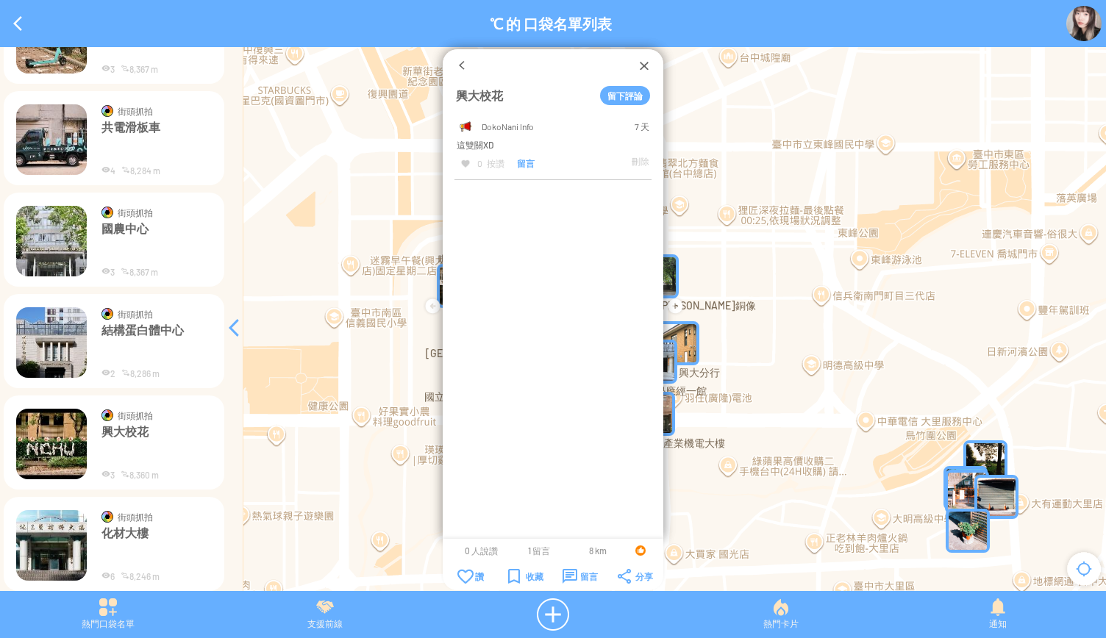
click at [57, 325] on img at bounding box center [51, 342] width 71 height 71
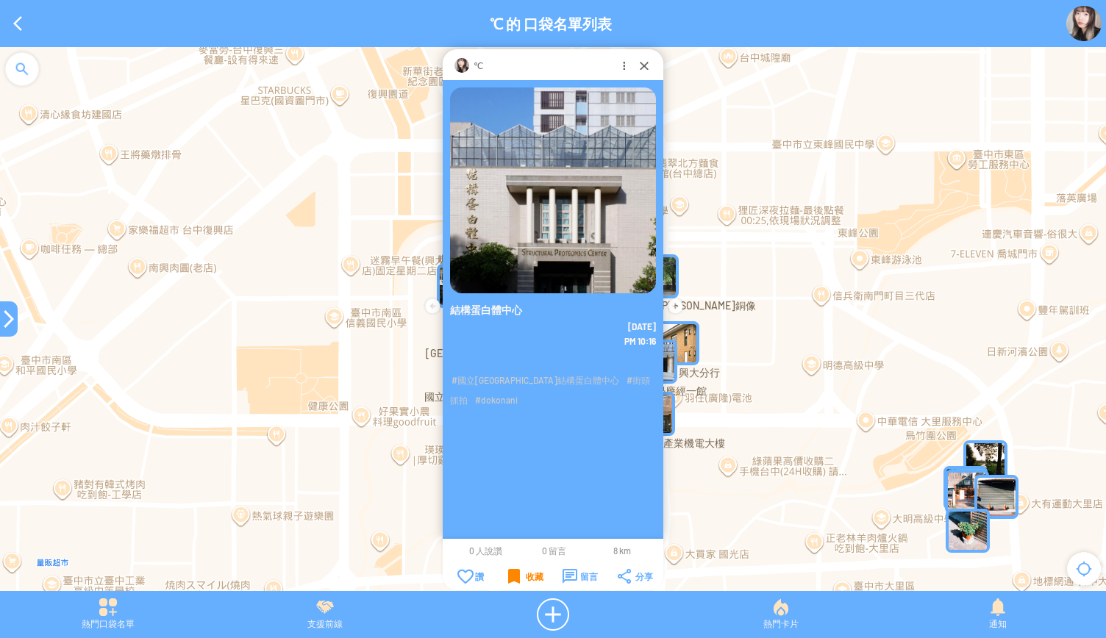
click at [513, 580] on div "收藏" at bounding box center [525, 576] width 35 height 15
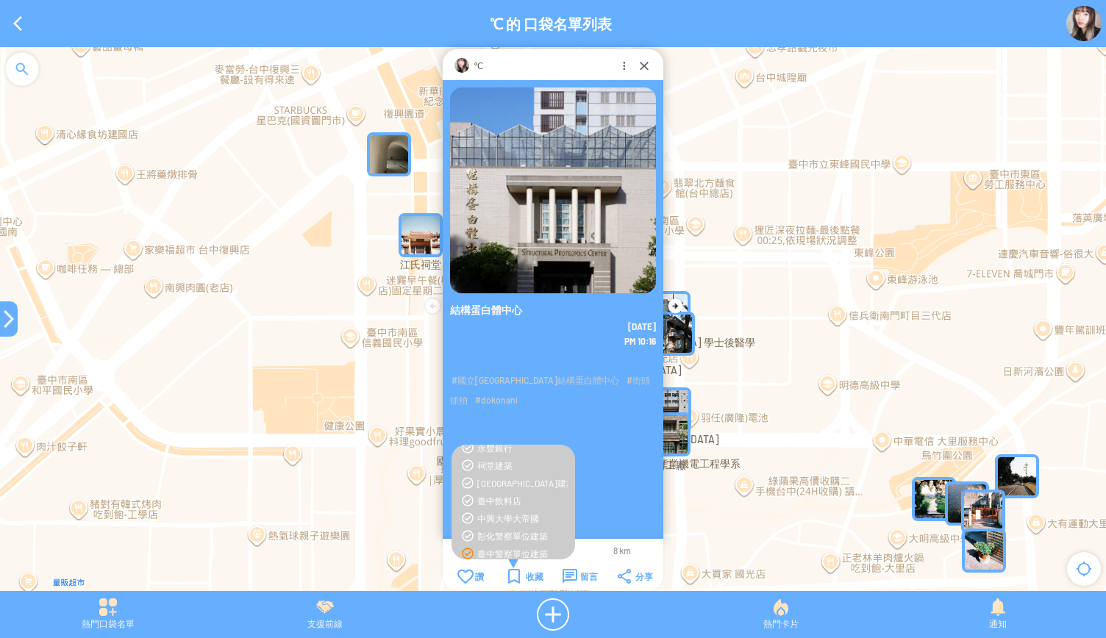
scroll to position [74, 0]
click at [510, 488] on div "中興大學大帝國" at bounding box center [522, 487] width 90 height 12
click at [1, 313] on div at bounding box center [9, 319] width 18 height 18
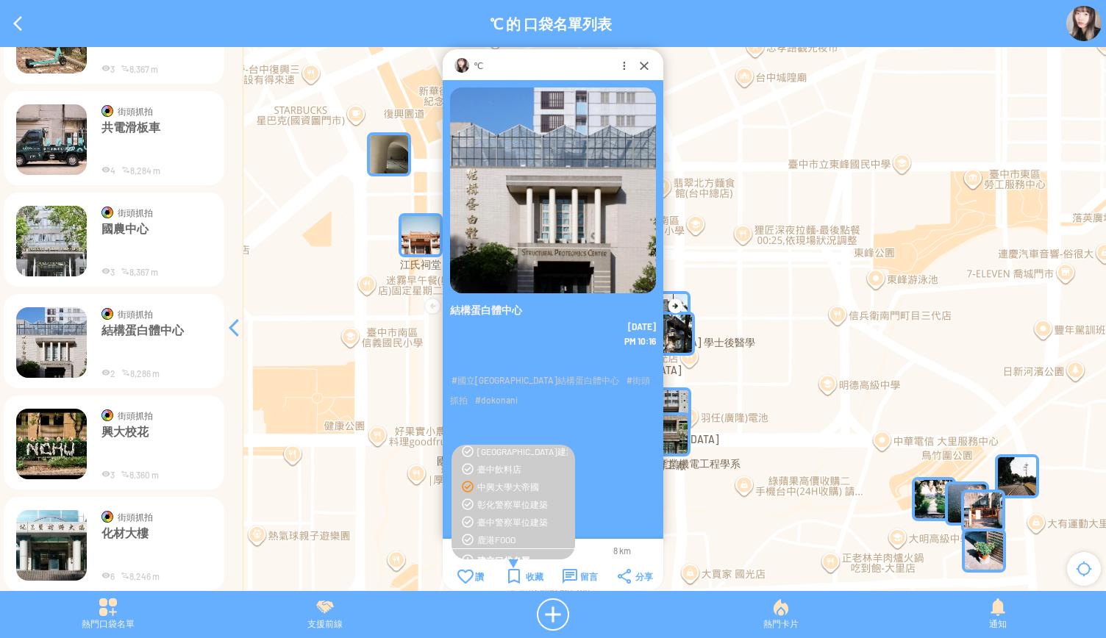
click at [38, 251] on img at bounding box center [51, 241] width 71 height 71
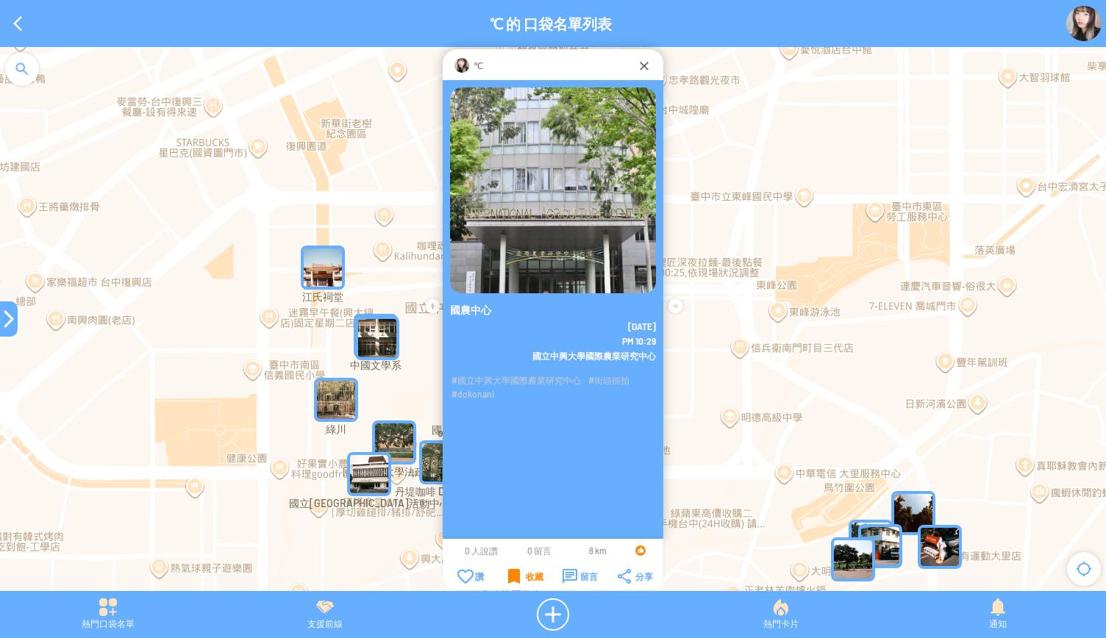
click at [516, 576] on div "收藏" at bounding box center [525, 576] width 35 height 15
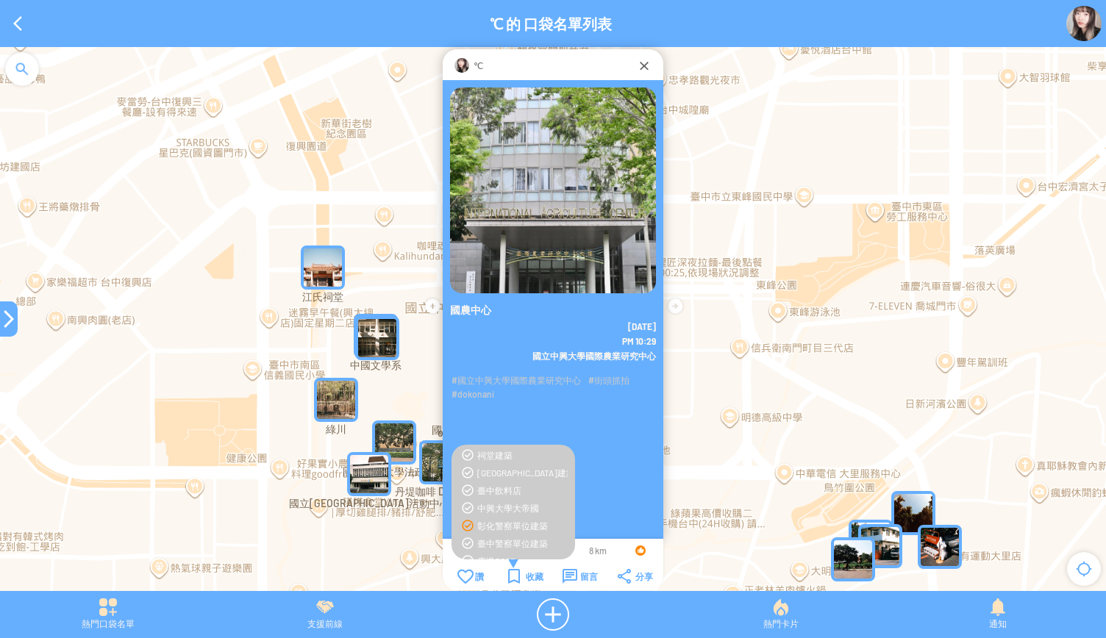
scroll to position [74, 0]
click at [522, 488] on div "中興大學大帝國" at bounding box center [522, 487] width 90 height 12
click at [5, 318] on div at bounding box center [9, 319] width 18 height 18
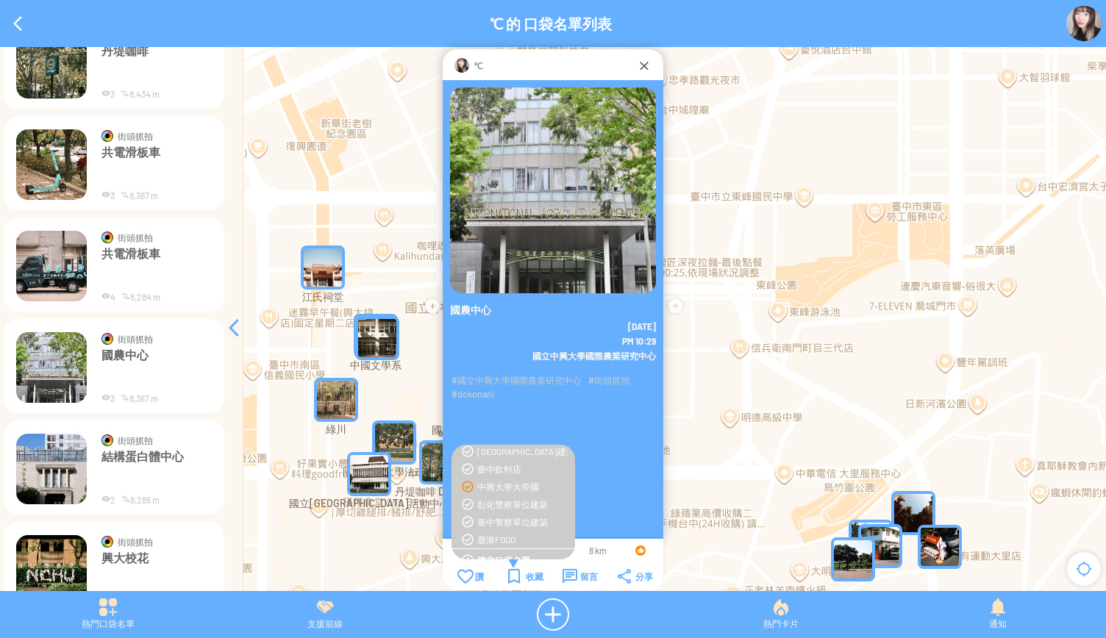
scroll to position [3700, 0]
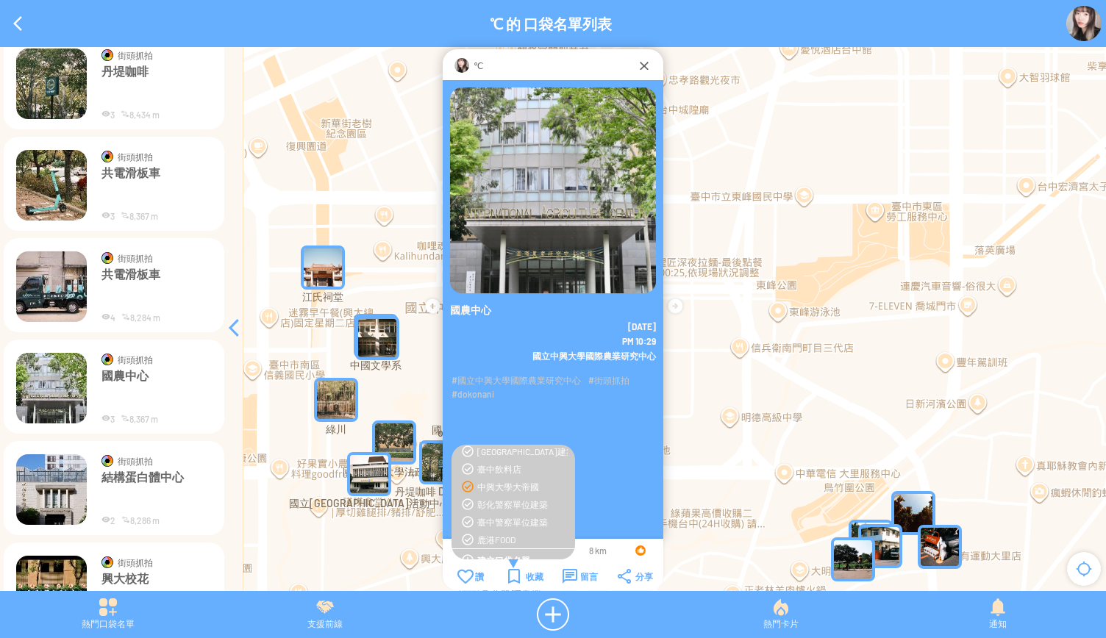
click at [138, 293] on p "共電滑板車" at bounding box center [157, 289] width 110 height 44
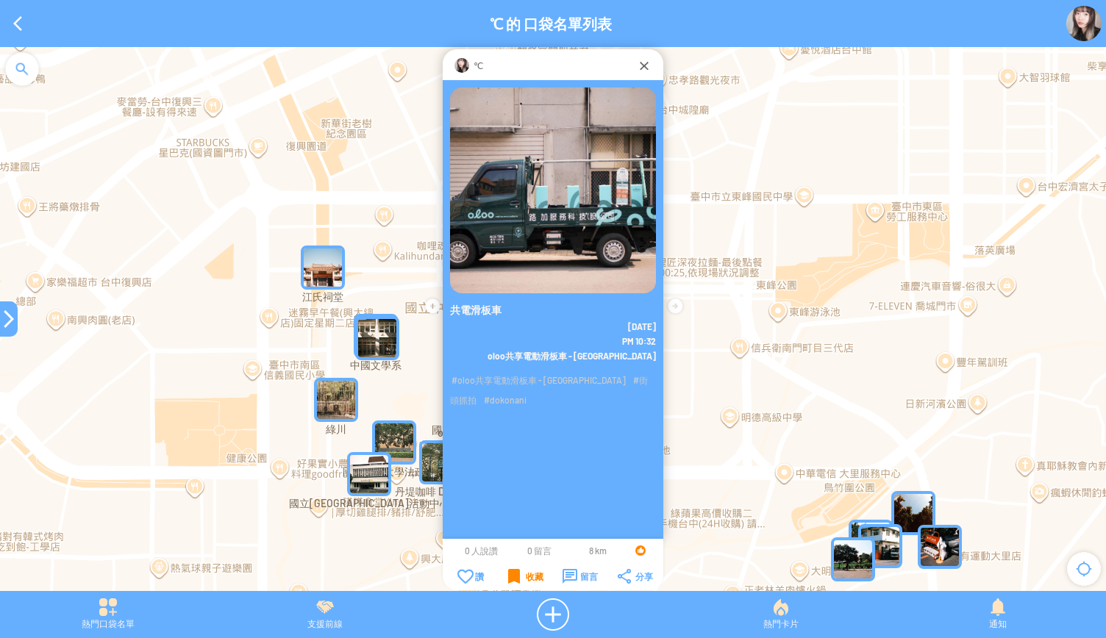
click at [516, 577] on div "收藏" at bounding box center [525, 576] width 35 height 15
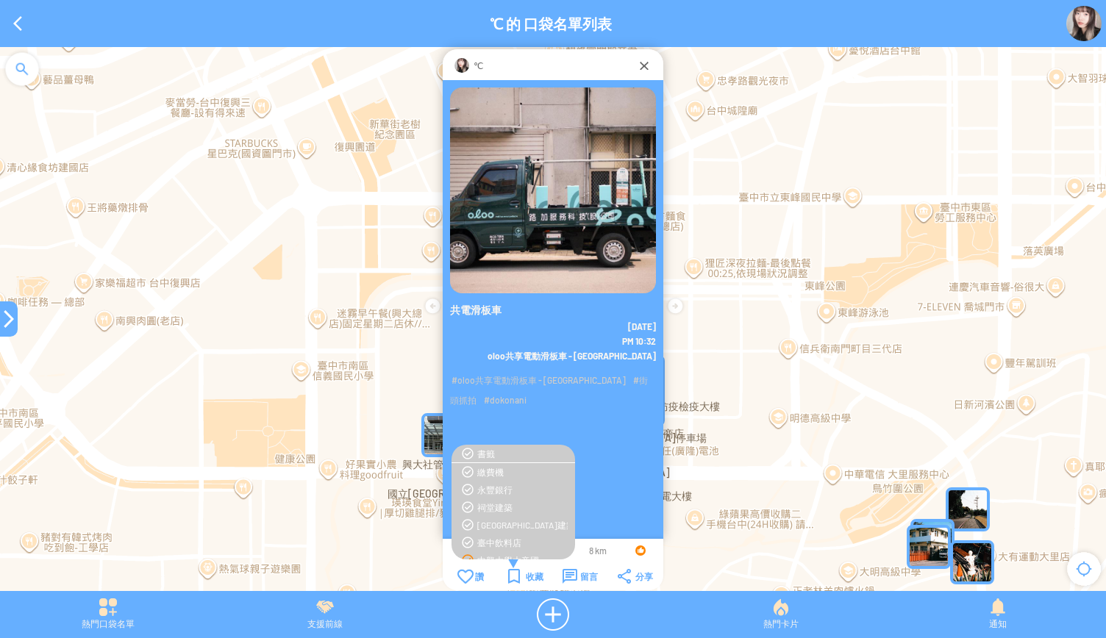
scroll to position [74, 0]
click at [503, 485] on div "中興大學大帝國" at bounding box center [522, 487] width 90 height 12
click at [5, 324] on div at bounding box center [9, 319] width 18 height 18
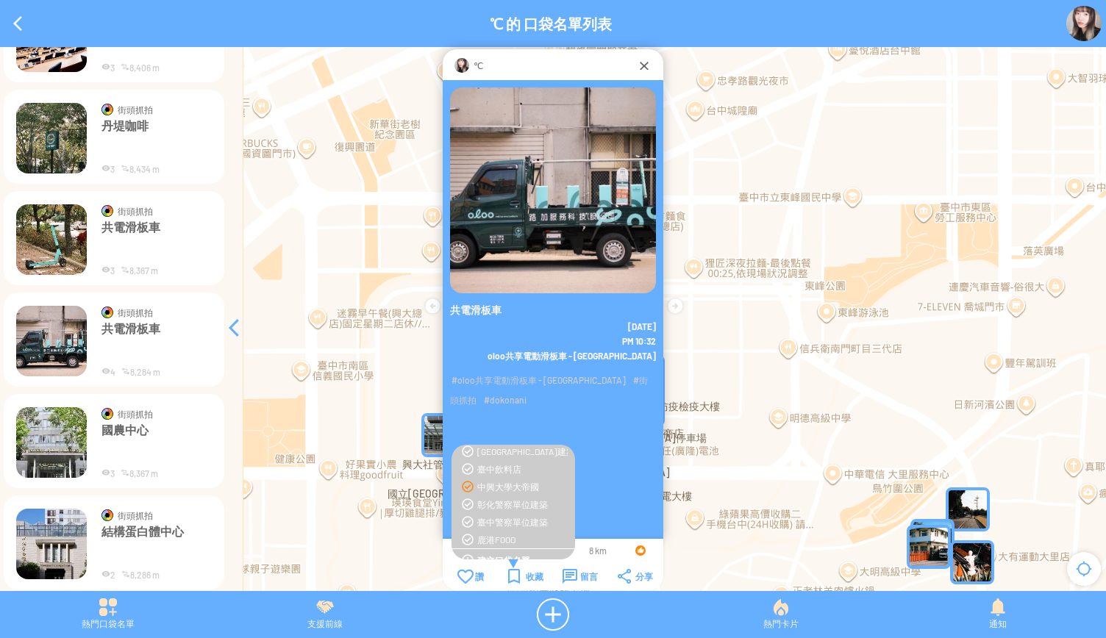
scroll to position [3626, 0]
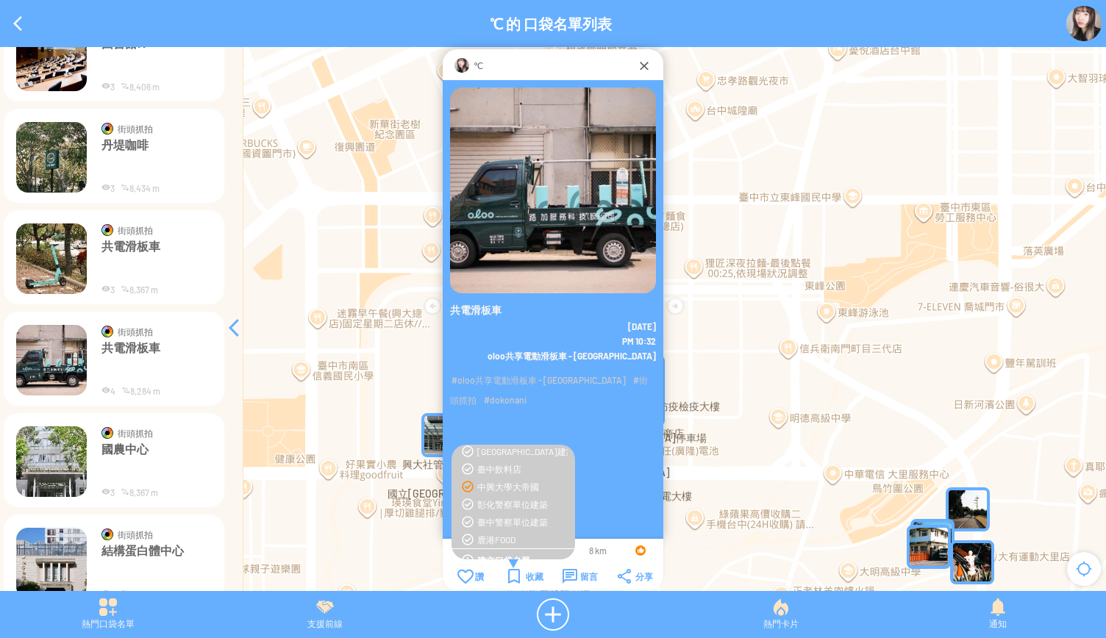
click at [43, 268] on img at bounding box center [51, 259] width 71 height 71
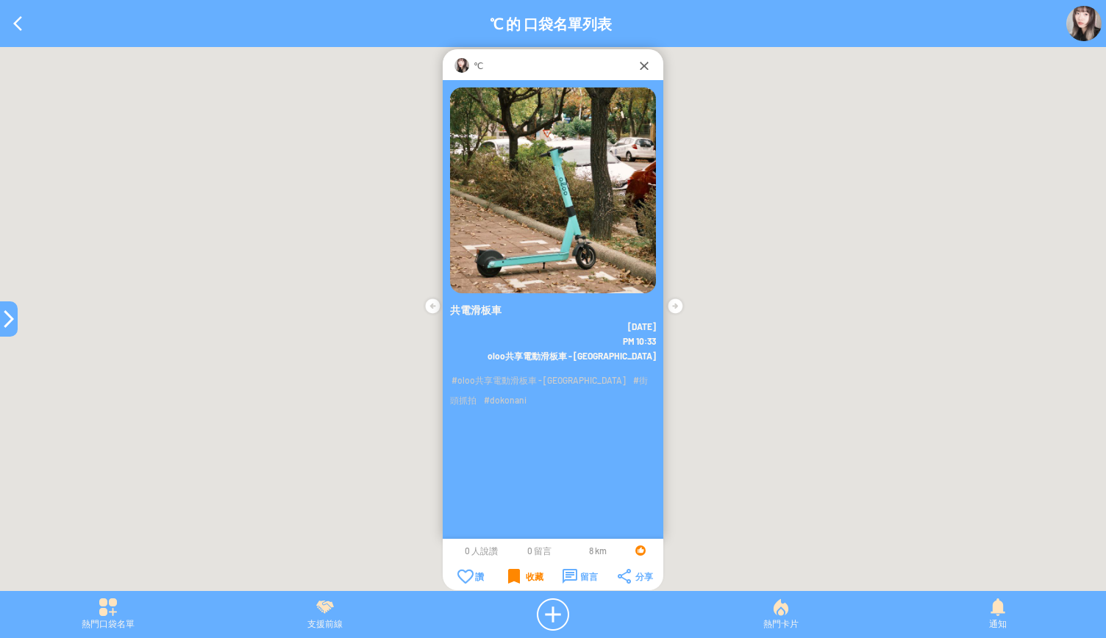
click at [521, 574] on div "收藏" at bounding box center [525, 576] width 35 height 15
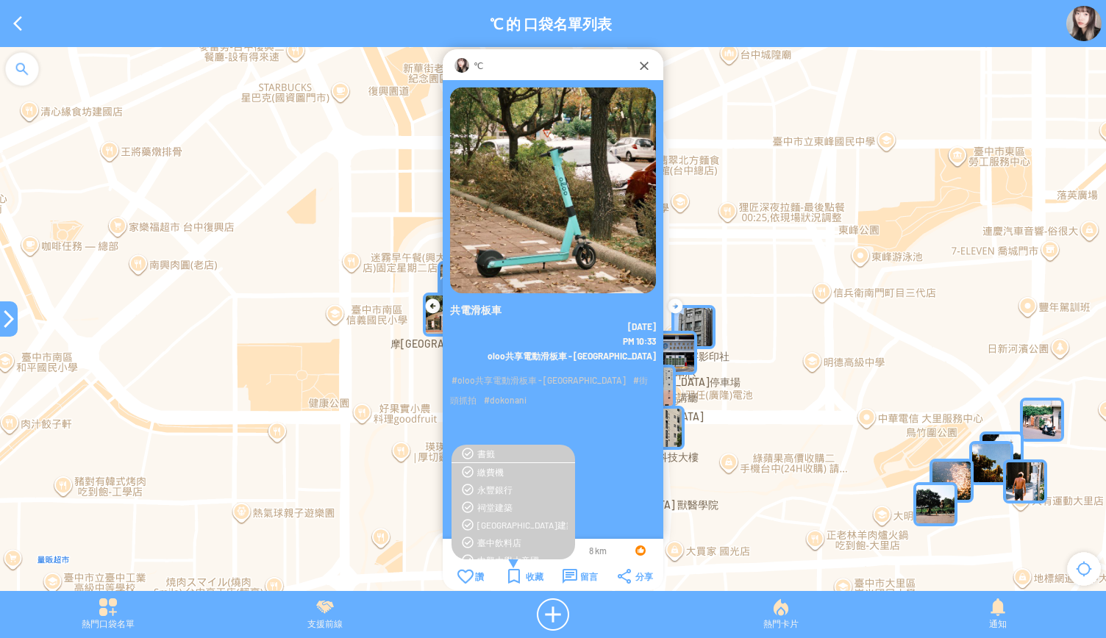
scroll to position [74, 0]
click at [508, 481] on div "中興大學大帝國" at bounding box center [522, 487] width 90 height 12
click at [508, 575] on div "收藏" at bounding box center [525, 576] width 35 height 15
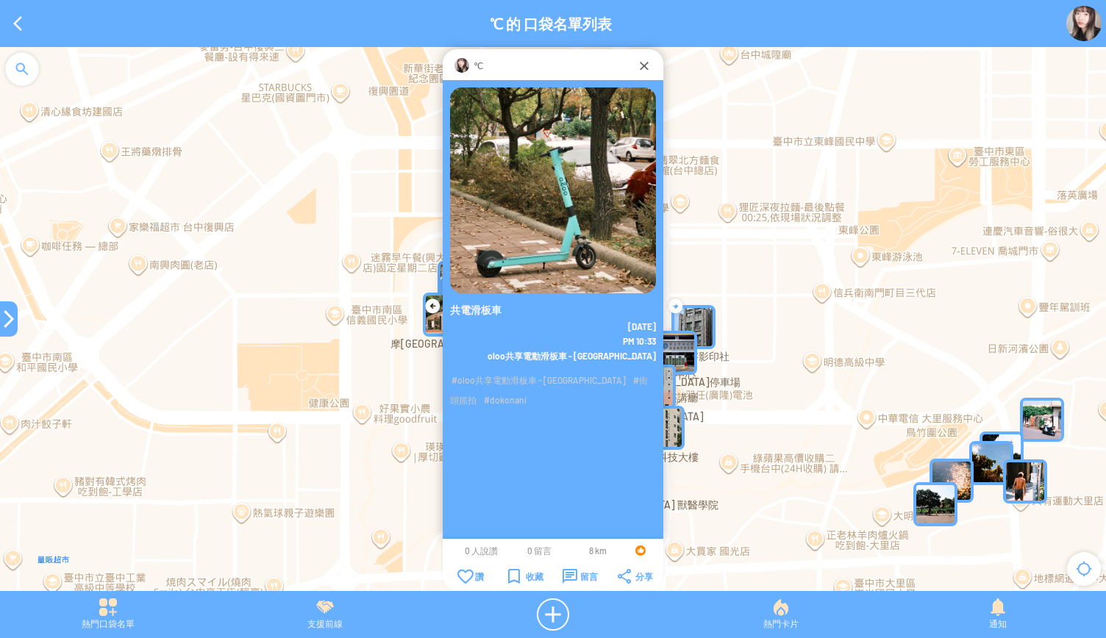
click at [8, 326] on div at bounding box center [9, 319] width 18 height 18
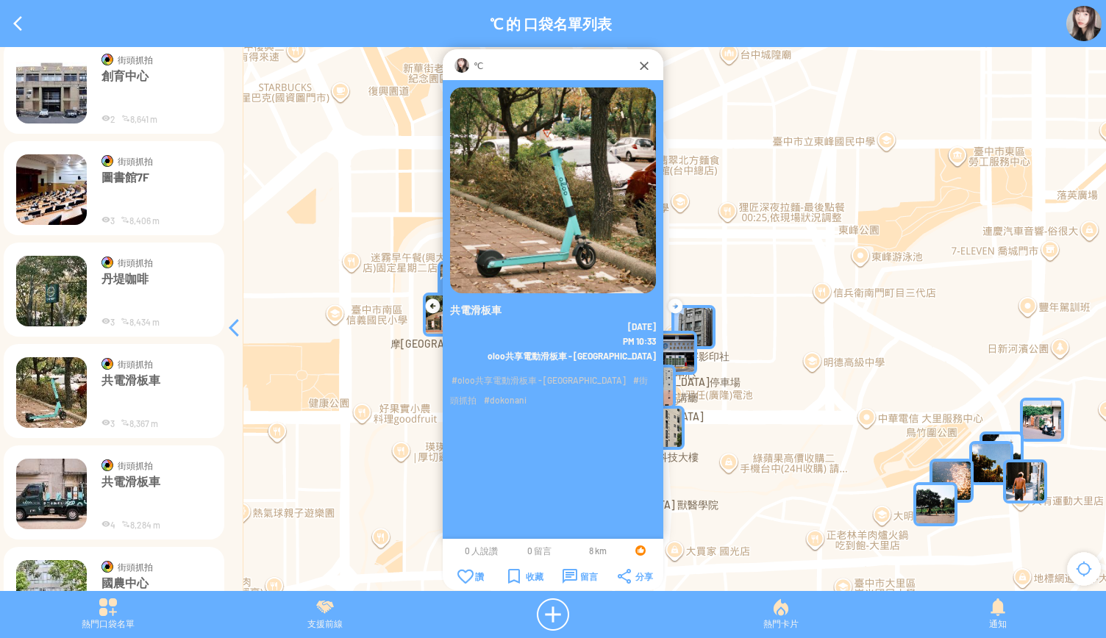
scroll to position [3406, 0]
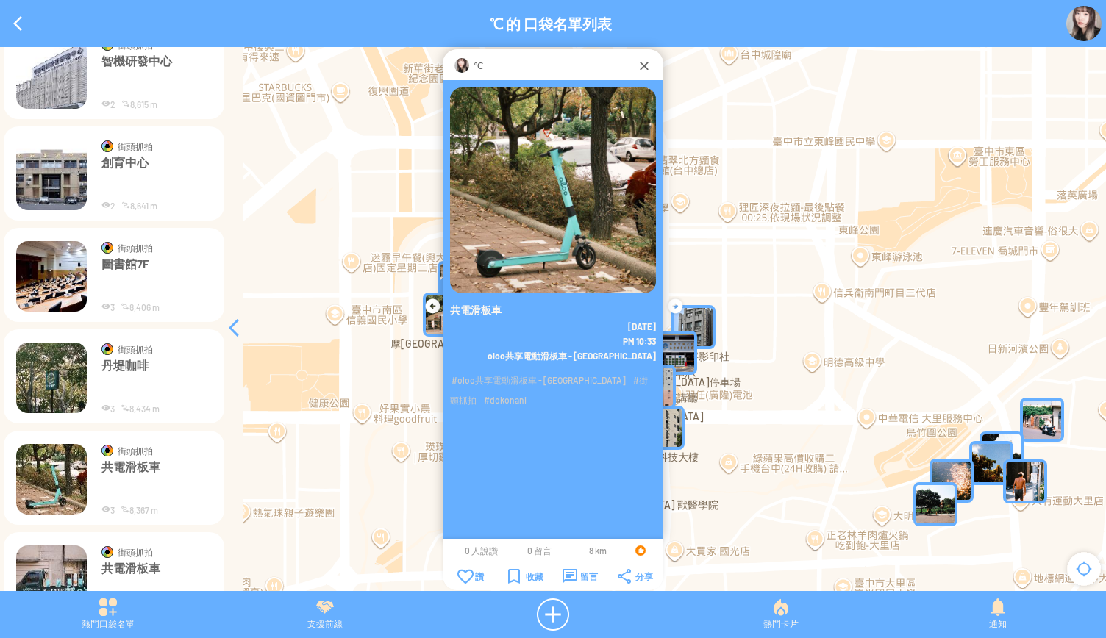
click at [62, 380] on img at bounding box center [51, 378] width 71 height 71
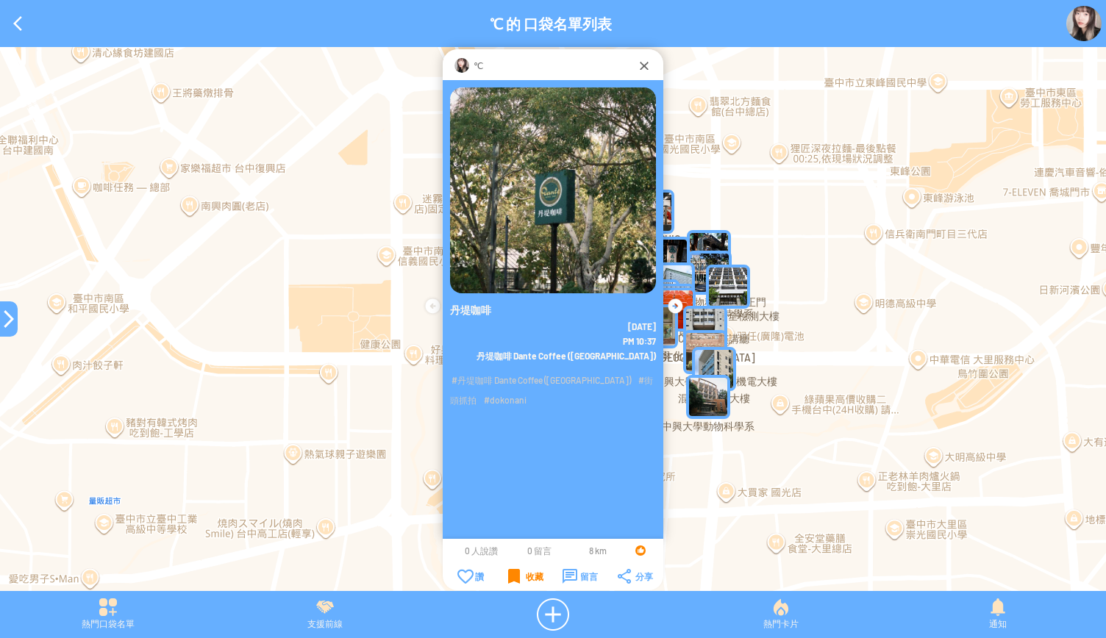
click at [519, 572] on div "收藏" at bounding box center [525, 576] width 35 height 15
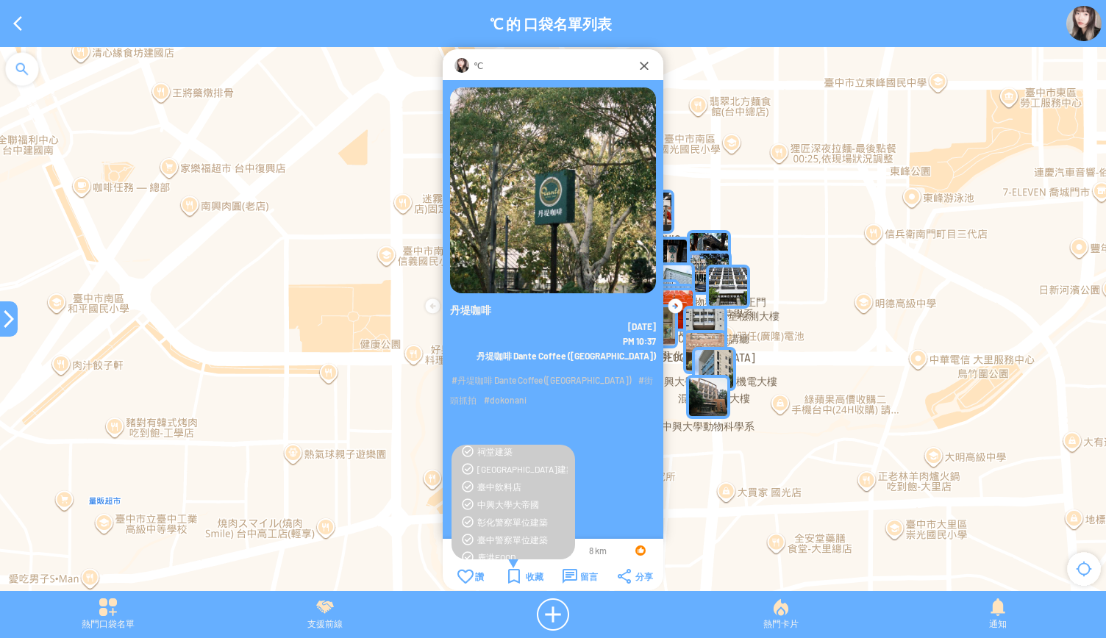
scroll to position [74, 0]
click at [513, 487] on div "中興大學大帝國" at bounding box center [522, 487] width 90 height 12
click at [13, 318] on div at bounding box center [9, 319] width 18 height 18
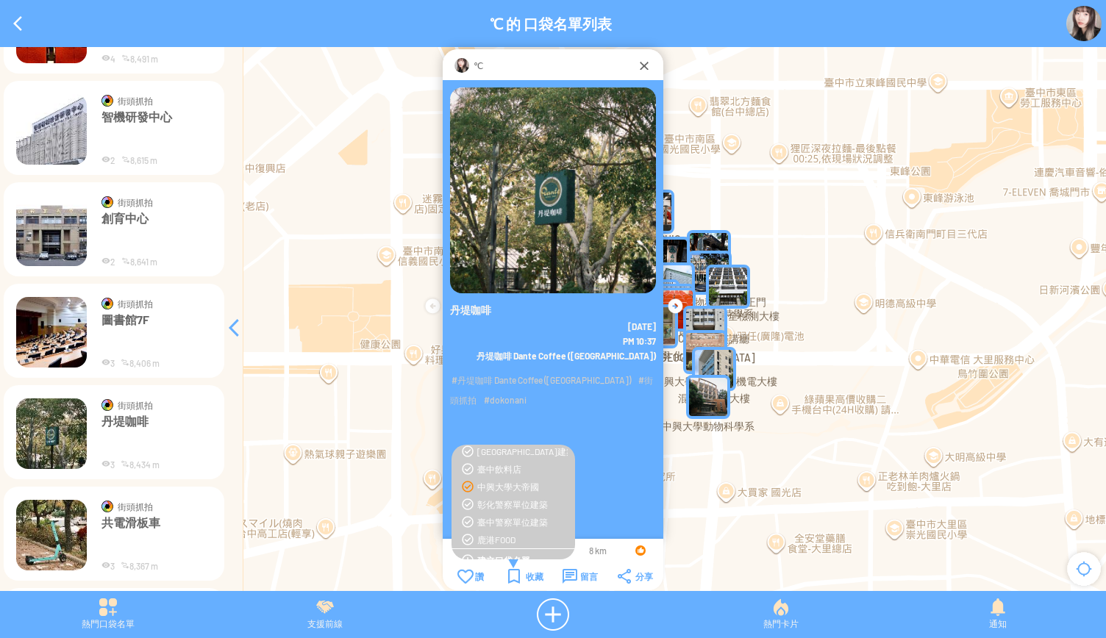
scroll to position [3332, 0]
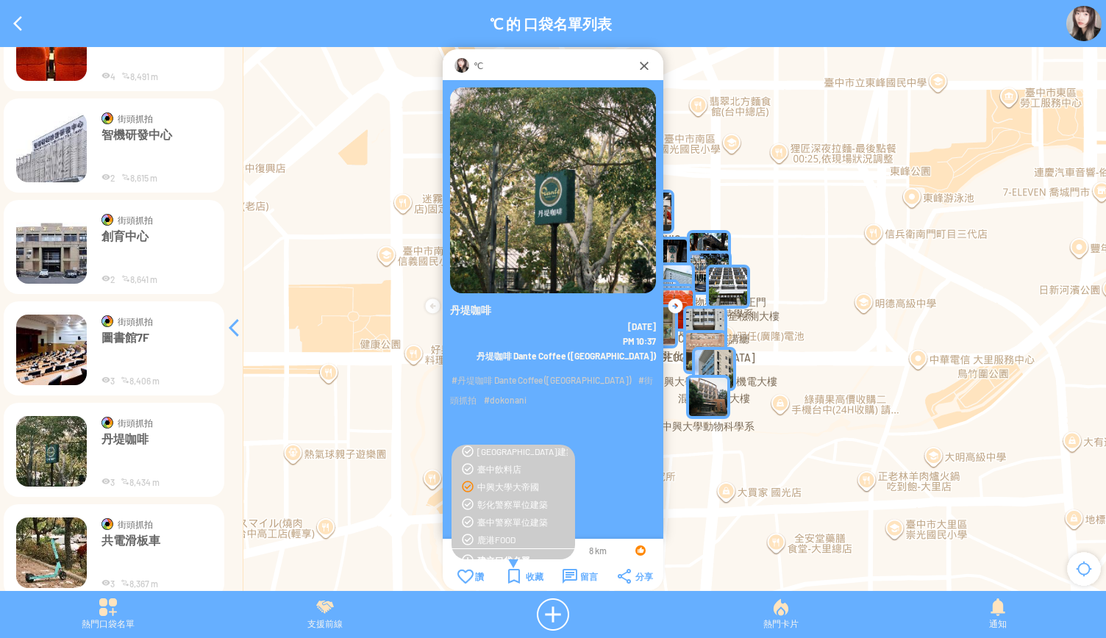
click at [54, 355] on img at bounding box center [51, 350] width 71 height 71
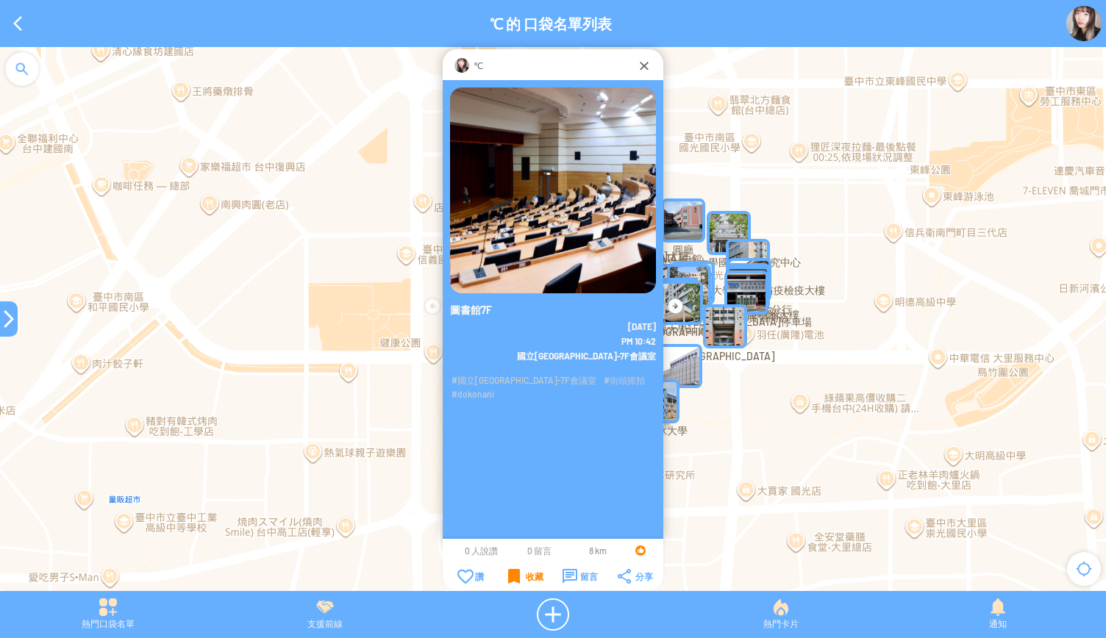
click at [510, 572] on div "收藏" at bounding box center [525, 576] width 35 height 15
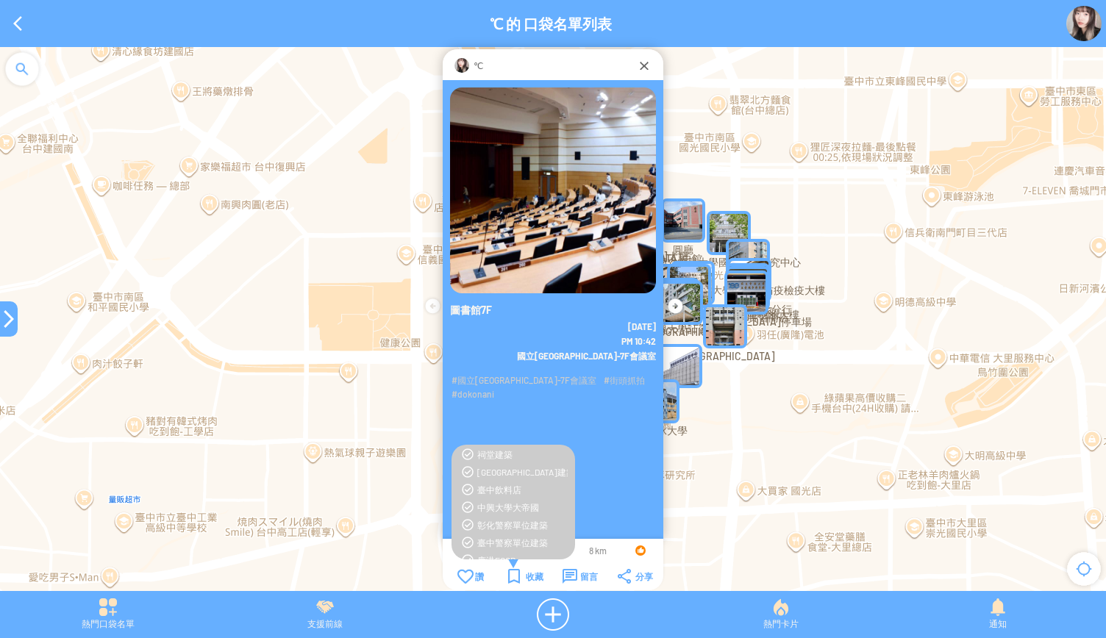
scroll to position [74, 0]
click at [495, 486] on div "中興大學大帝國" at bounding box center [522, 487] width 90 height 12
click at [8, 318] on div at bounding box center [9, 319] width 18 height 18
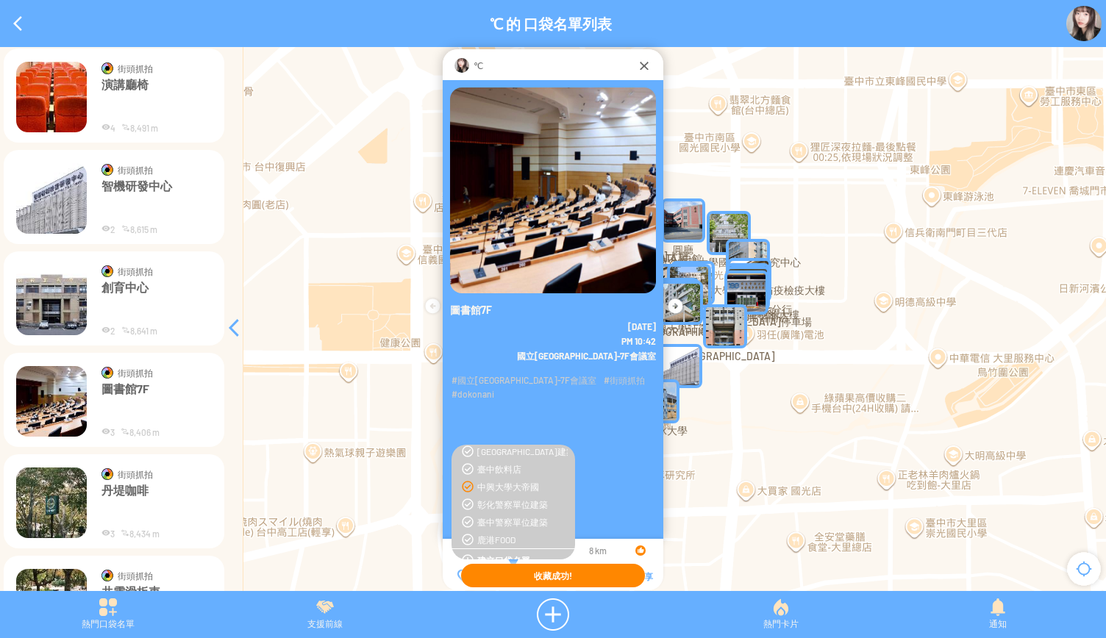
scroll to position [3259, 0]
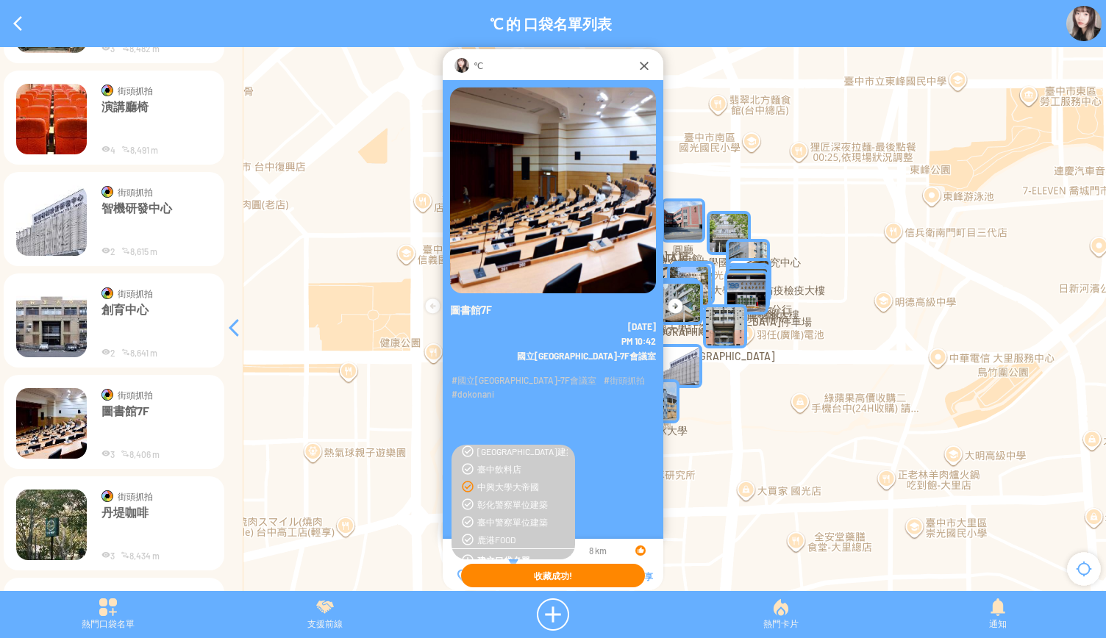
click at [51, 318] on img at bounding box center [51, 322] width 71 height 71
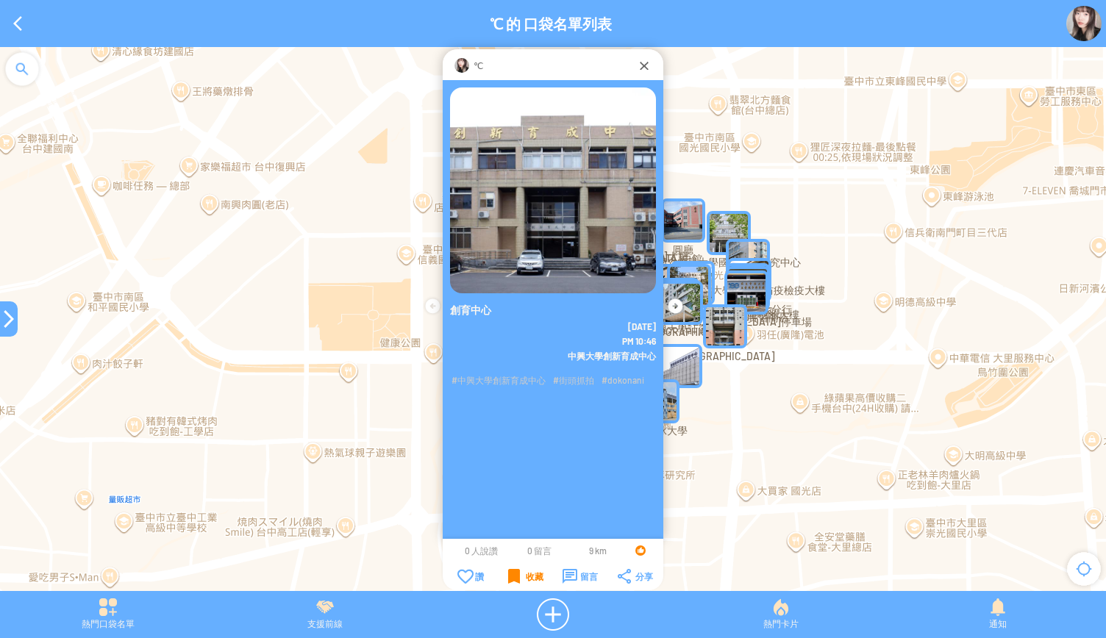
click at [513, 580] on div "收藏" at bounding box center [525, 576] width 35 height 15
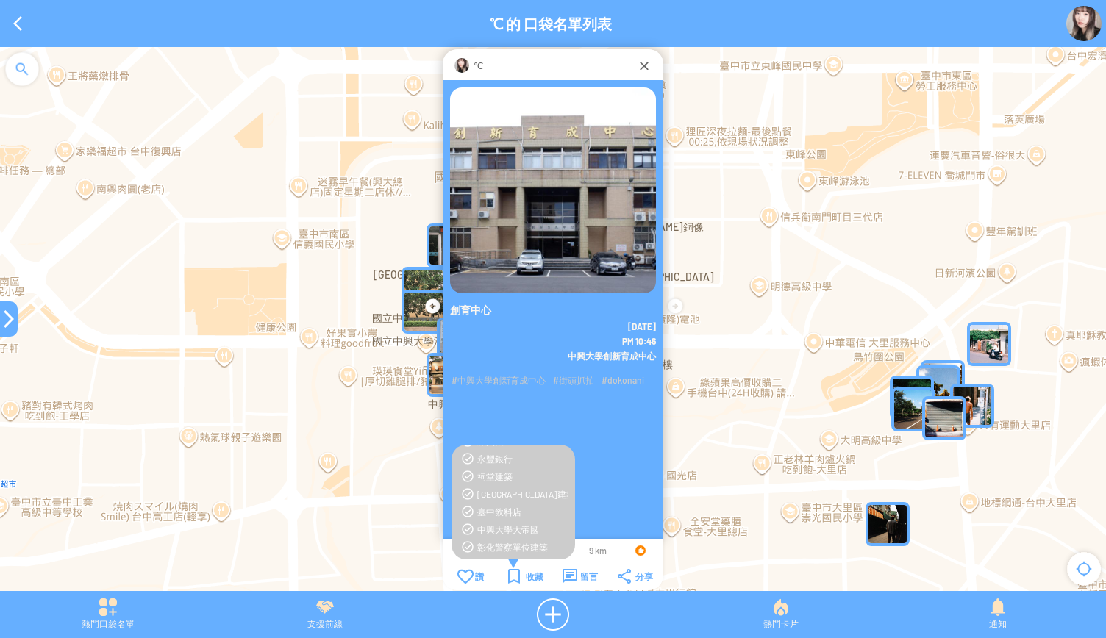
scroll to position [74, 0]
click at [494, 489] on div "中興大學大帝國" at bounding box center [522, 487] width 90 height 12
click at [3, 318] on div at bounding box center [9, 319] width 18 height 18
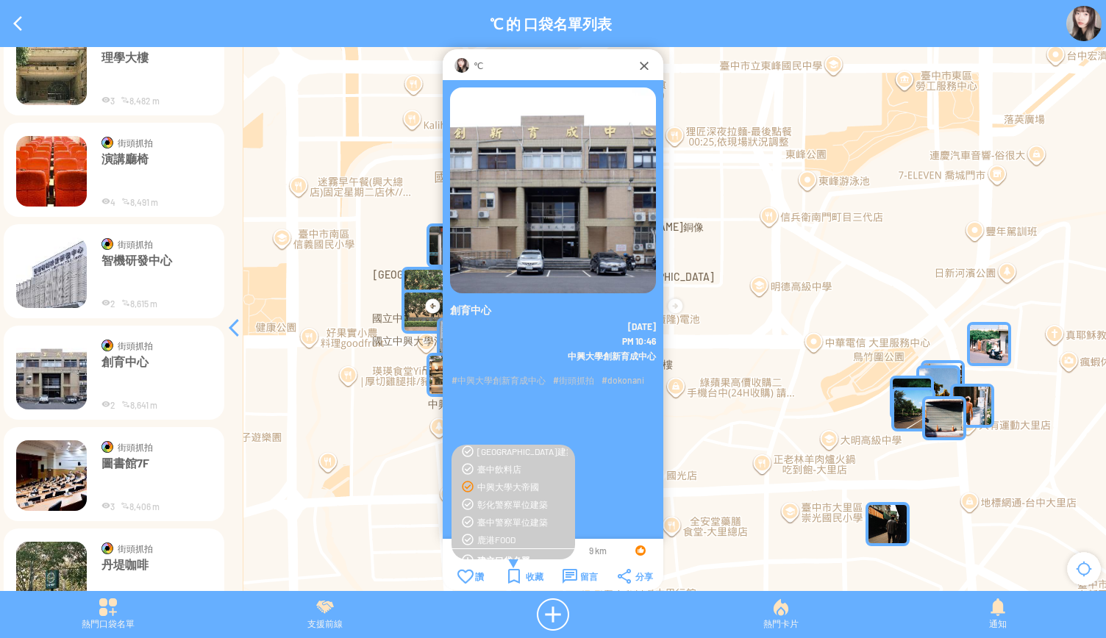
scroll to position [3185, 0]
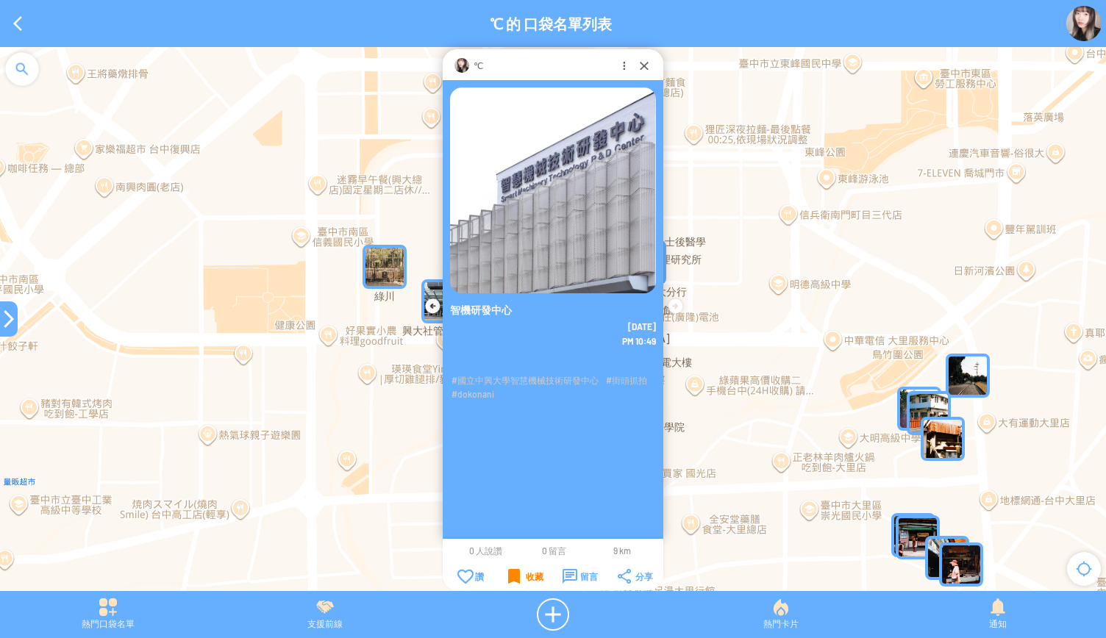
click at [516, 576] on div "收藏" at bounding box center [525, 576] width 35 height 15
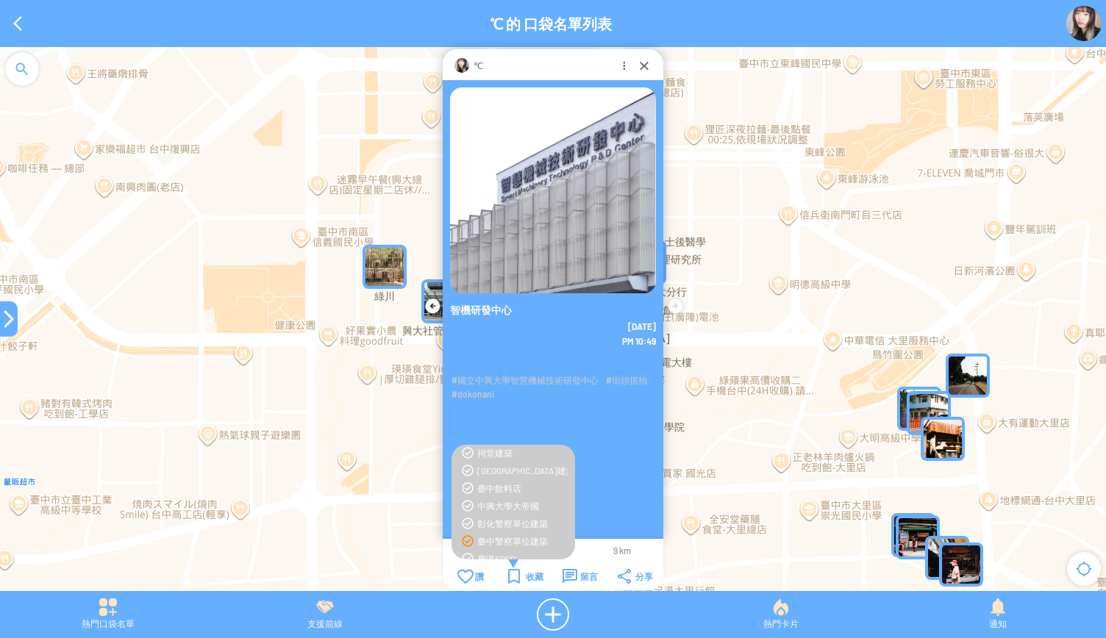
scroll to position [74, 0]
click at [497, 487] on div "中興大學大帝國" at bounding box center [522, 487] width 90 height 12
click at [7, 327] on div at bounding box center [9, 319] width 18 height 18
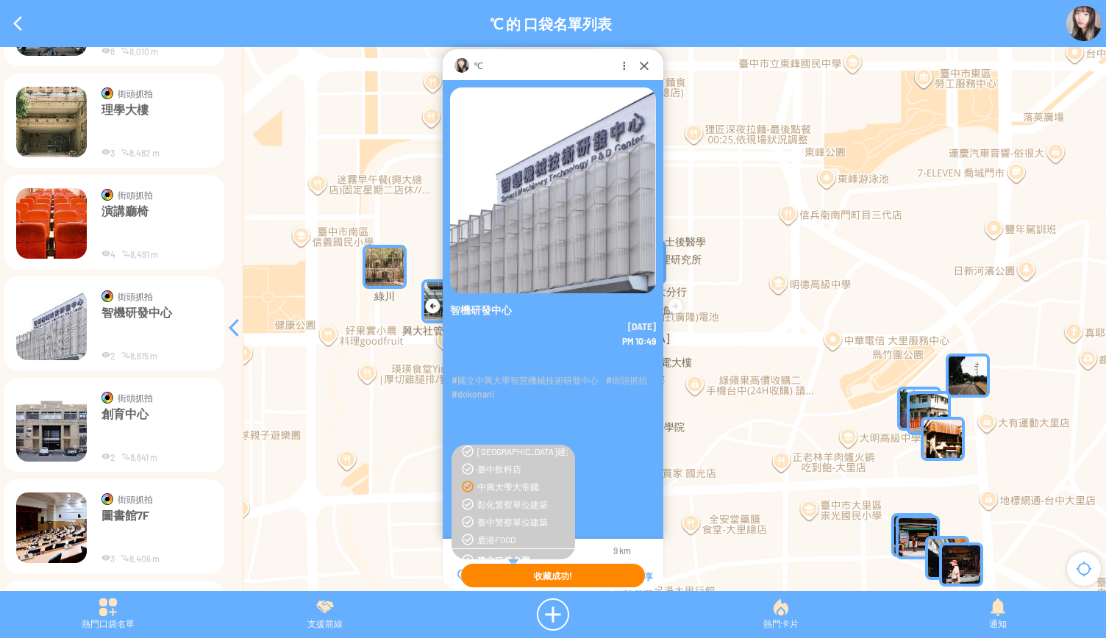
scroll to position [3111, 0]
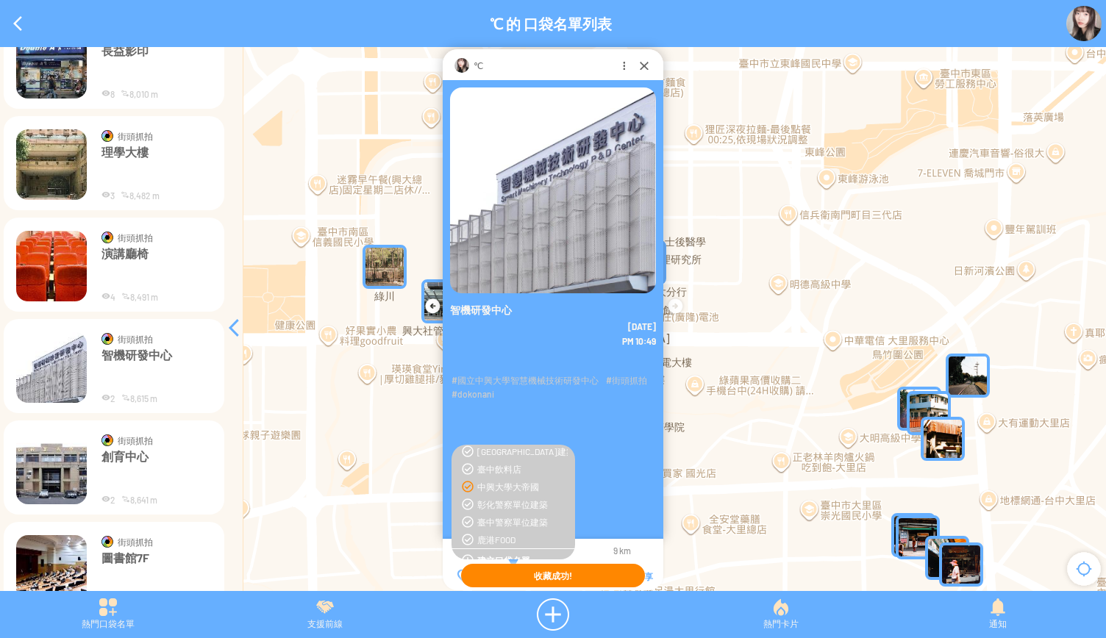
click at [46, 280] on img at bounding box center [51, 266] width 71 height 71
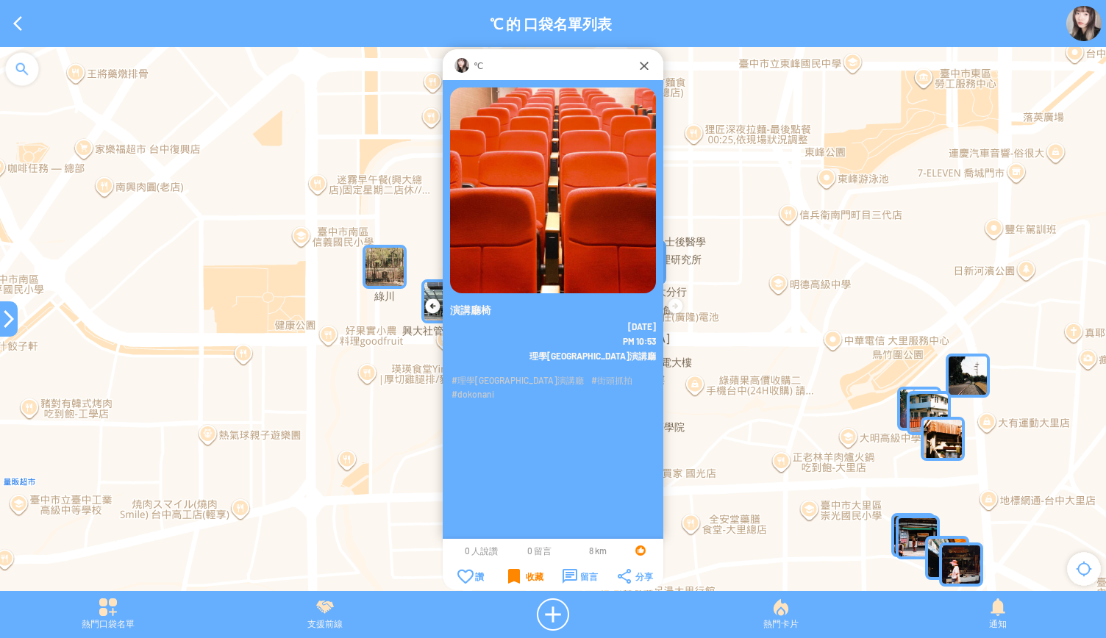
click at [527, 574] on div "收藏" at bounding box center [525, 576] width 35 height 15
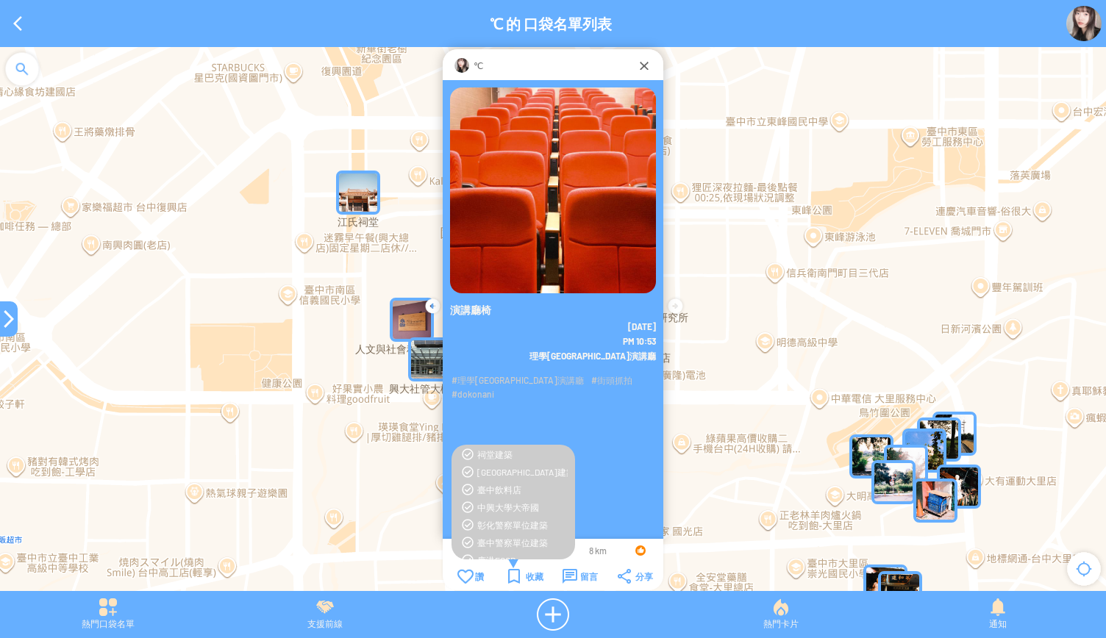
scroll to position [74, 0]
click at [497, 488] on div "中興大學大帝國" at bounding box center [522, 487] width 90 height 12
click at [11, 321] on div at bounding box center [9, 319] width 18 height 18
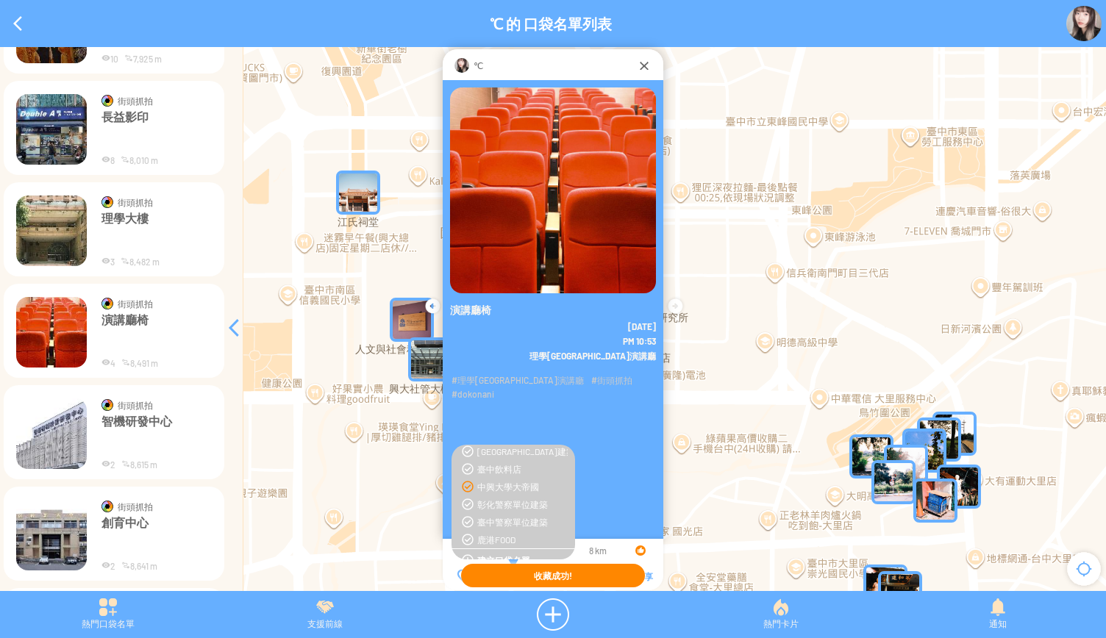
scroll to position [2964, 0]
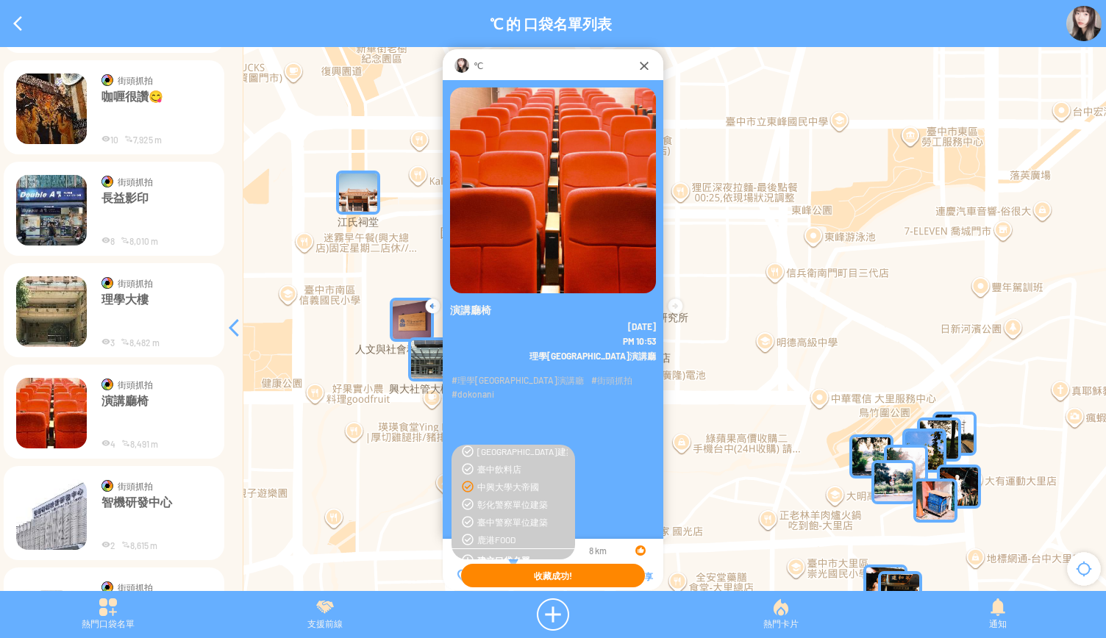
click at [60, 318] on img at bounding box center [51, 312] width 71 height 71
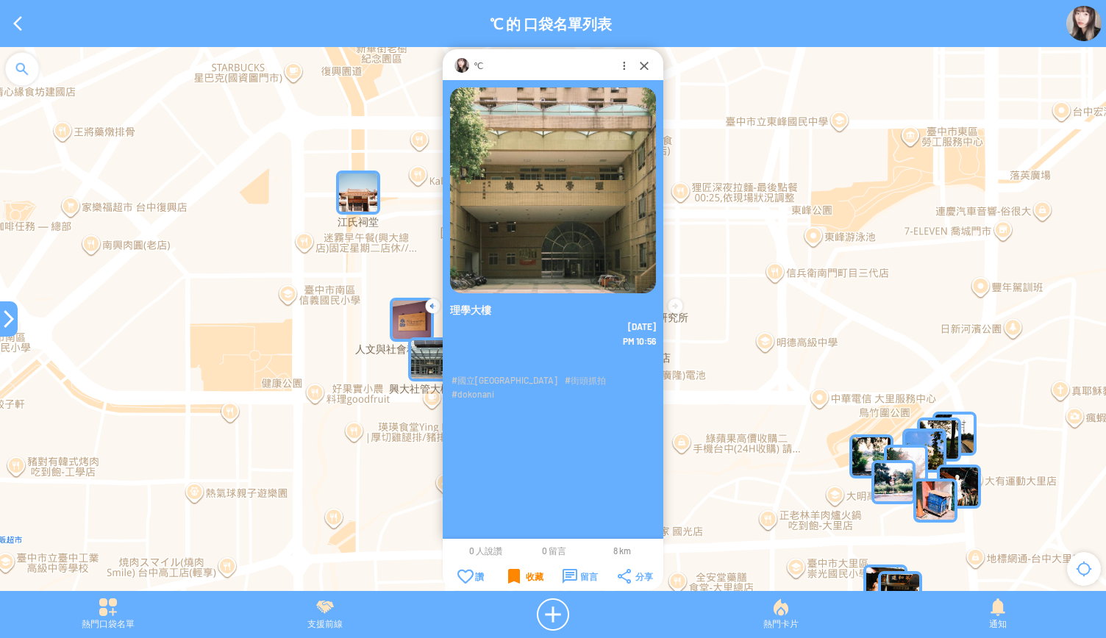
click at [518, 572] on div "收藏" at bounding box center [525, 576] width 35 height 15
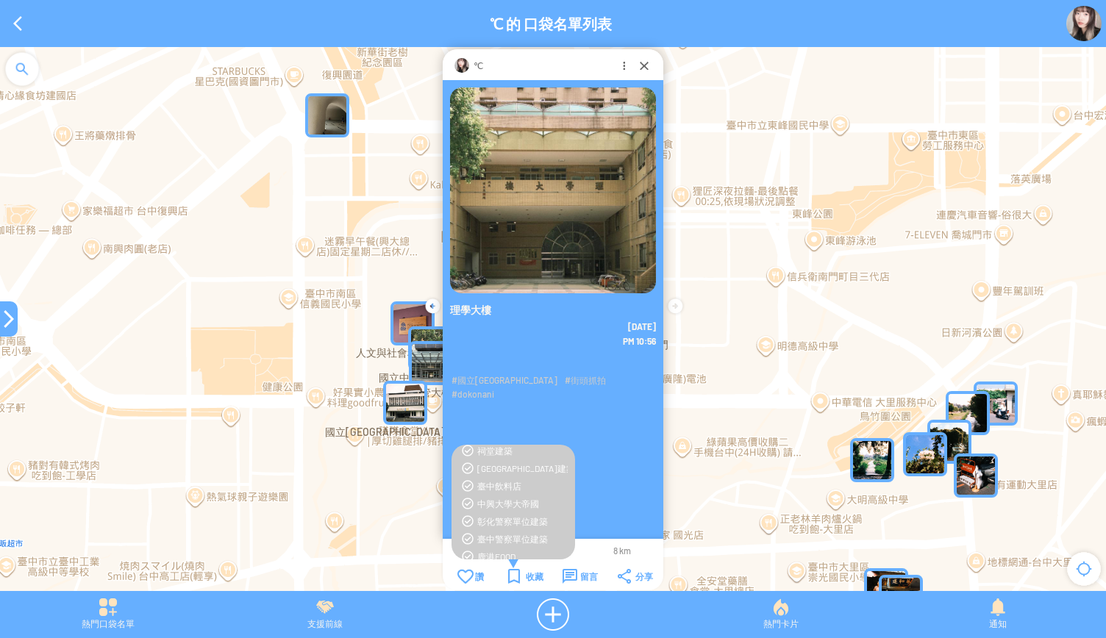
scroll to position [74, 0]
click at [519, 485] on div "中興大學大帝國" at bounding box center [522, 487] width 90 height 12
click at [9, 318] on div at bounding box center [9, 319] width 18 height 18
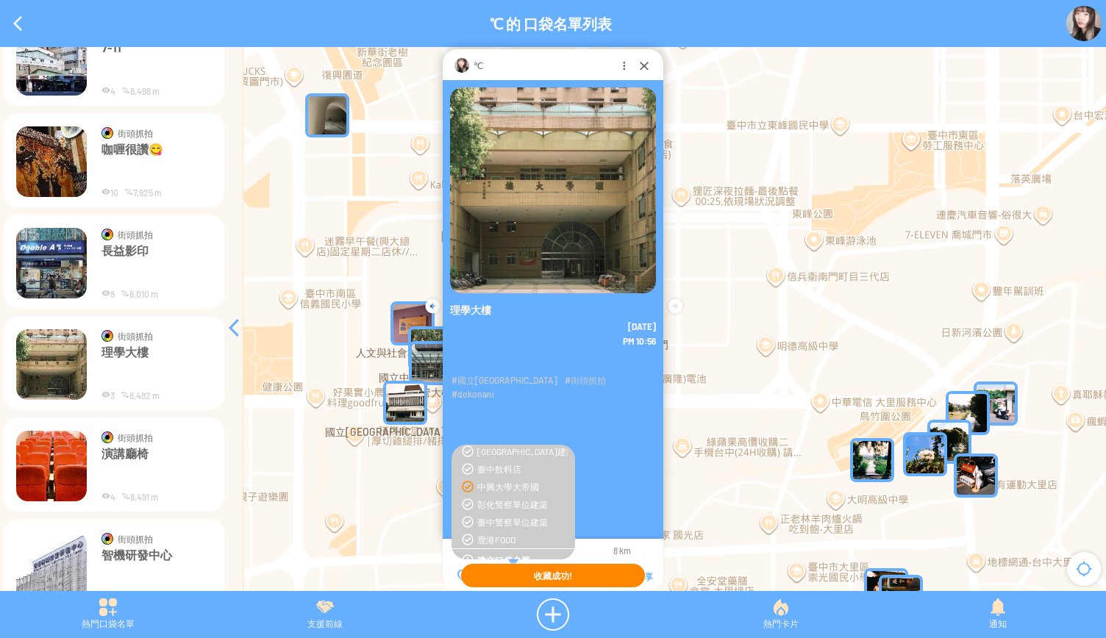
scroll to position [2891, 0]
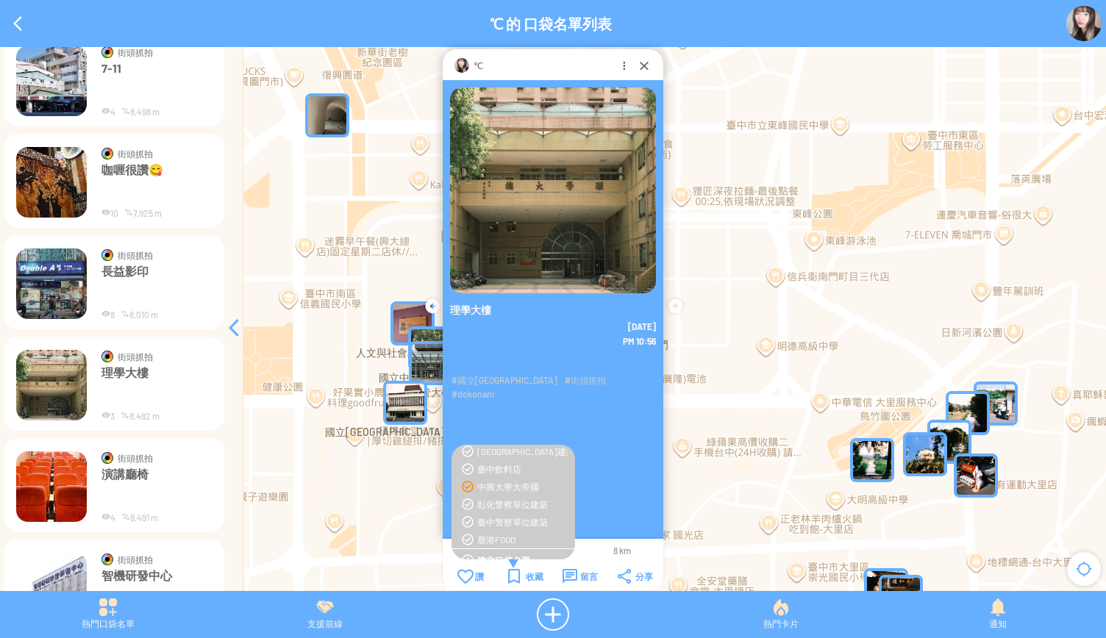
click at [122, 274] on p "長益影印" at bounding box center [157, 286] width 110 height 44
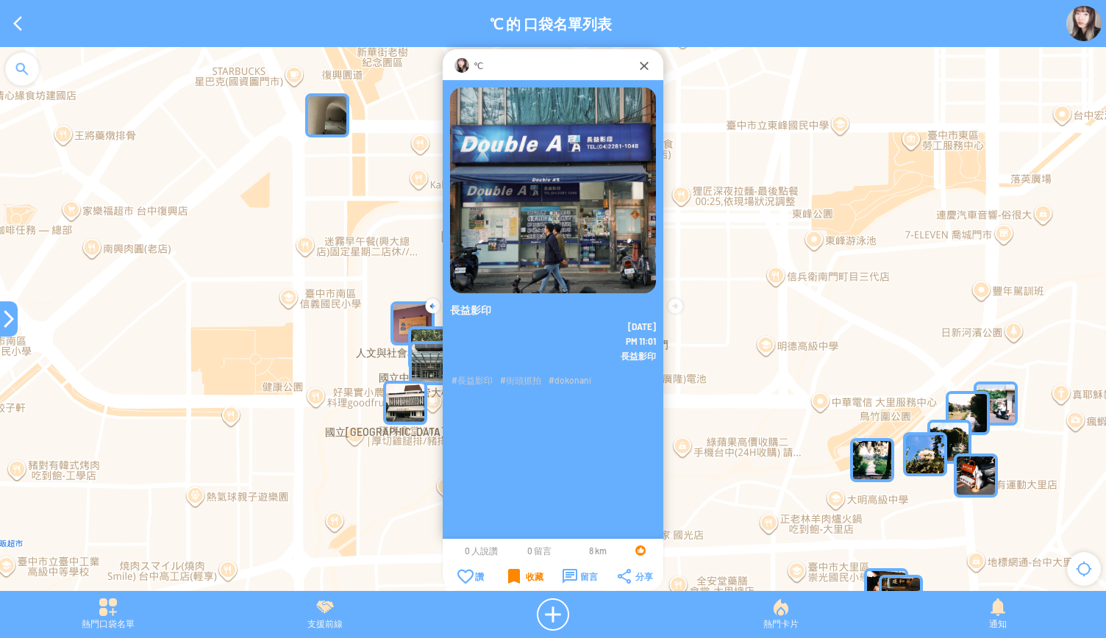
click at [509, 576] on div "收藏" at bounding box center [525, 576] width 35 height 15
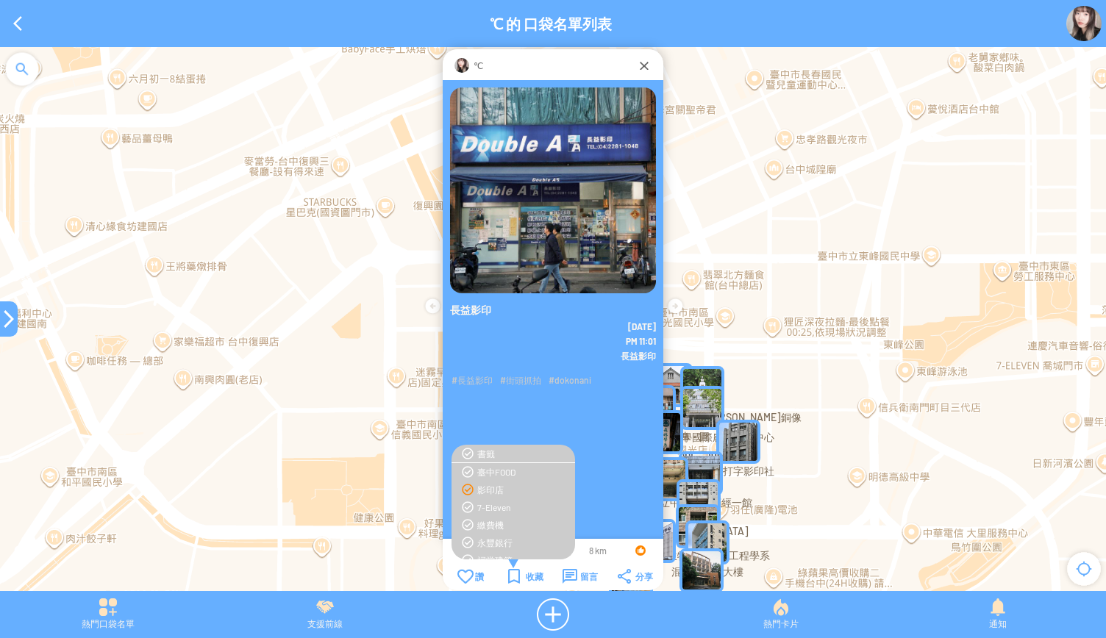
click at [488, 491] on div "影印店" at bounding box center [522, 490] width 90 height 12
click at [11, 318] on div at bounding box center [9, 319] width 18 height 18
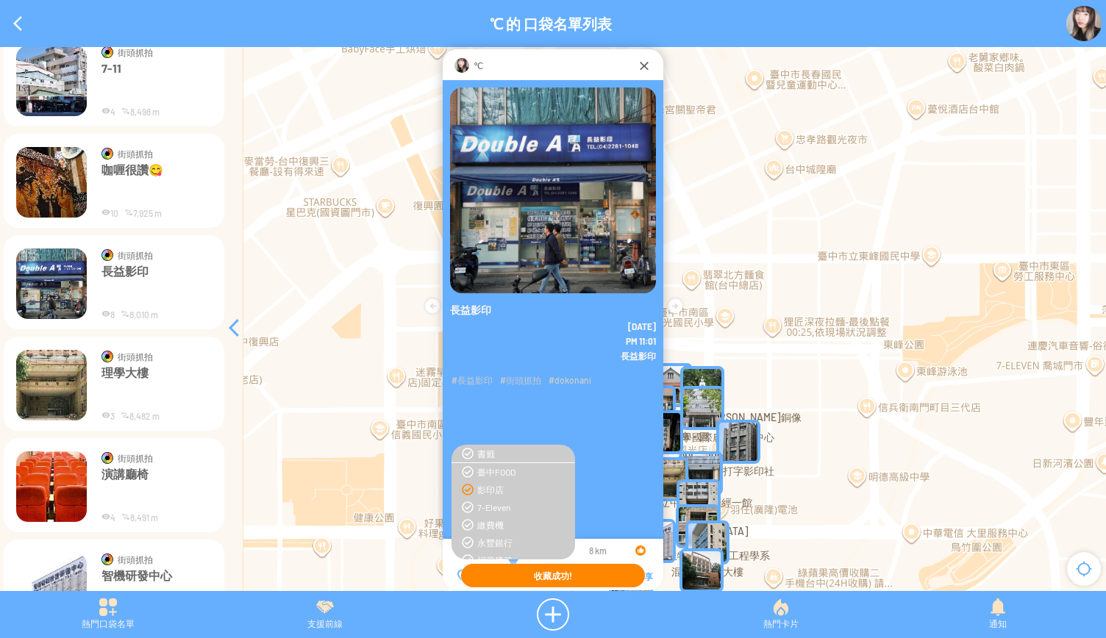
click at [62, 380] on img at bounding box center [51, 385] width 71 height 71
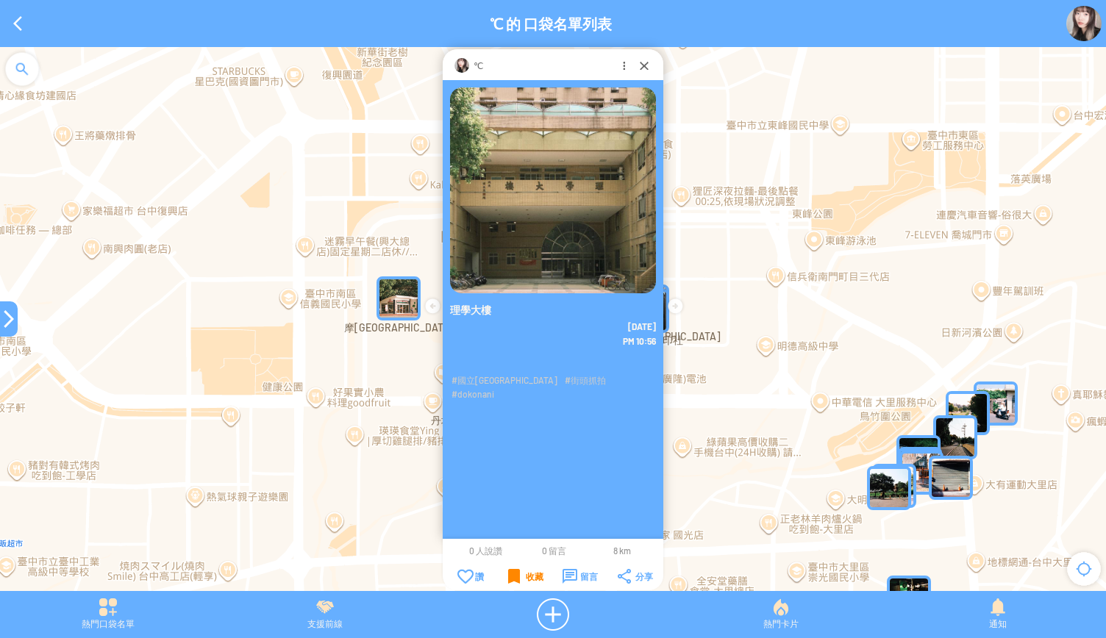
click at [10, 310] on div at bounding box center [9, 319] width 18 height 18
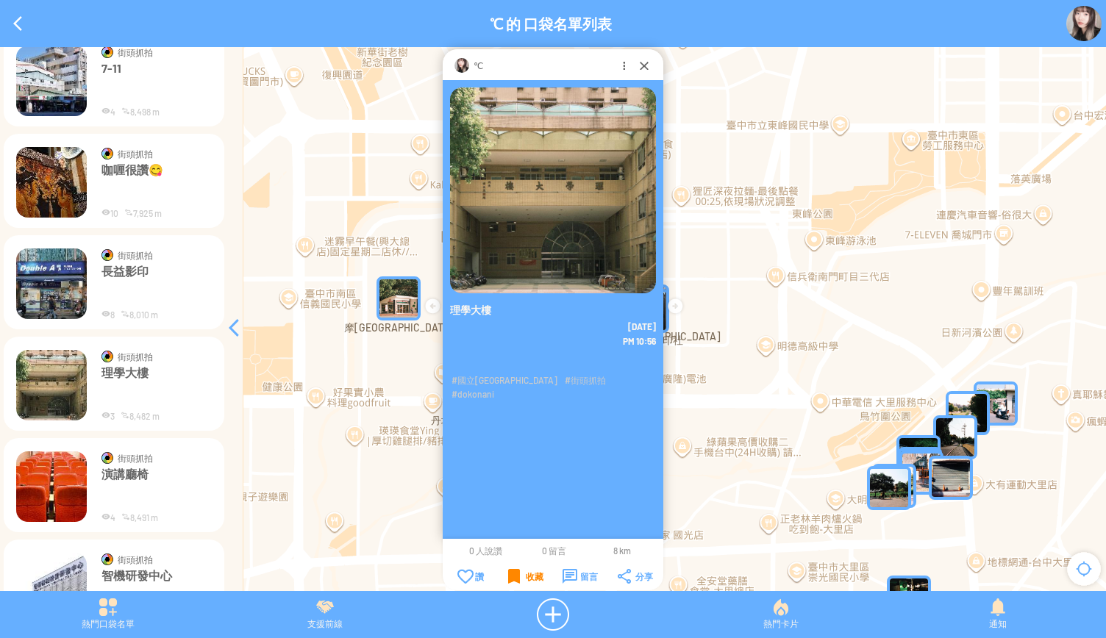
scroll to position [2744, 0]
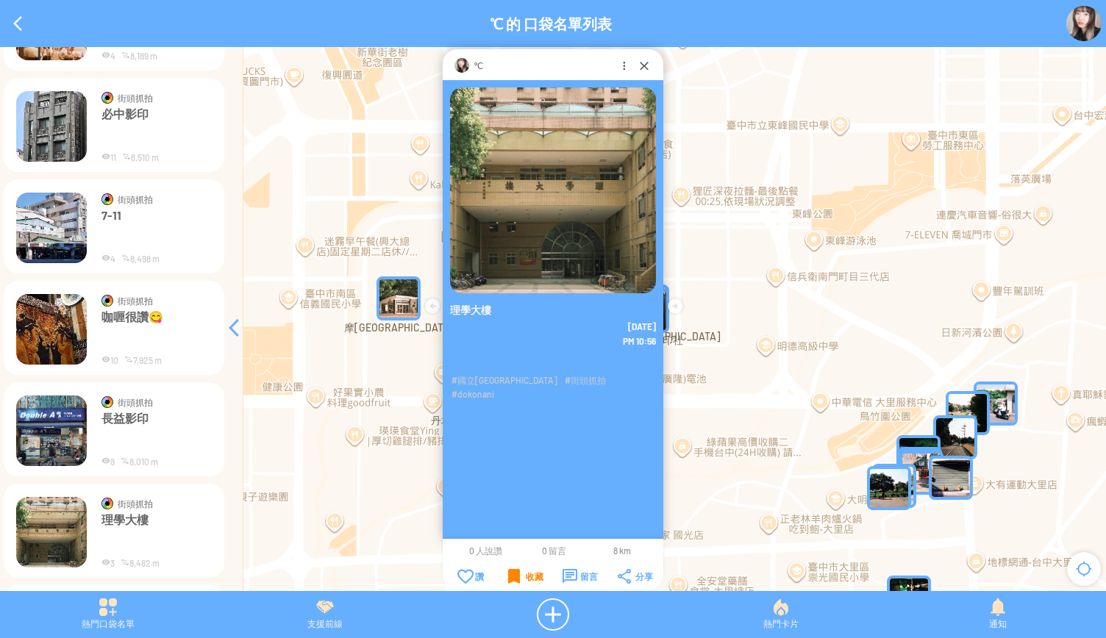
click at [51, 314] on img at bounding box center [51, 329] width 71 height 71
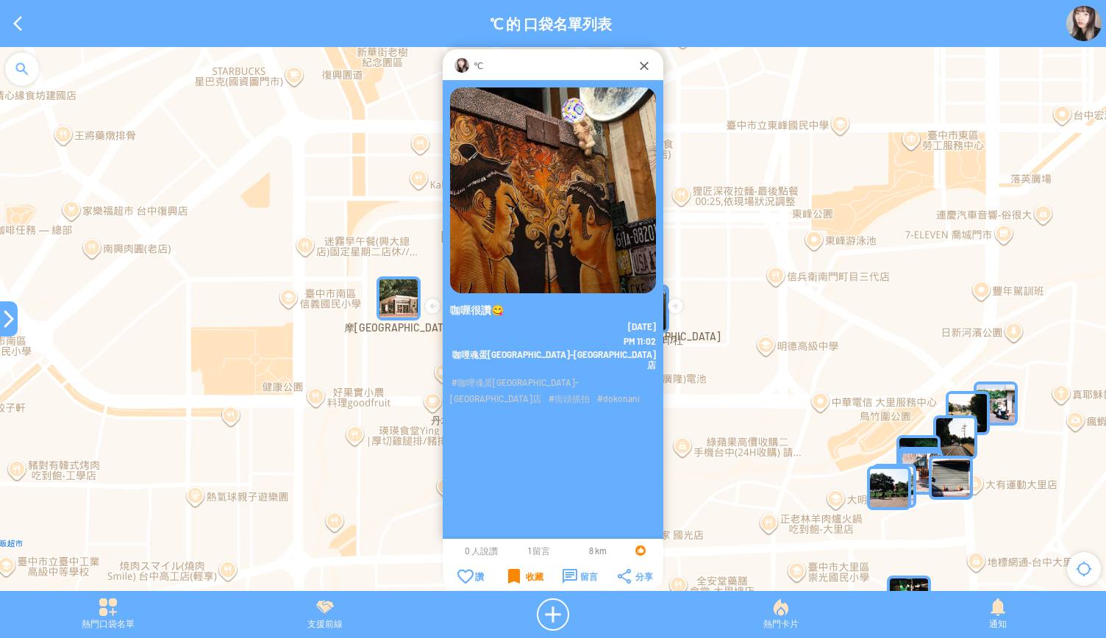
click at [522, 574] on div "收藏" at bounding box center [525, 576] width 35 height 15
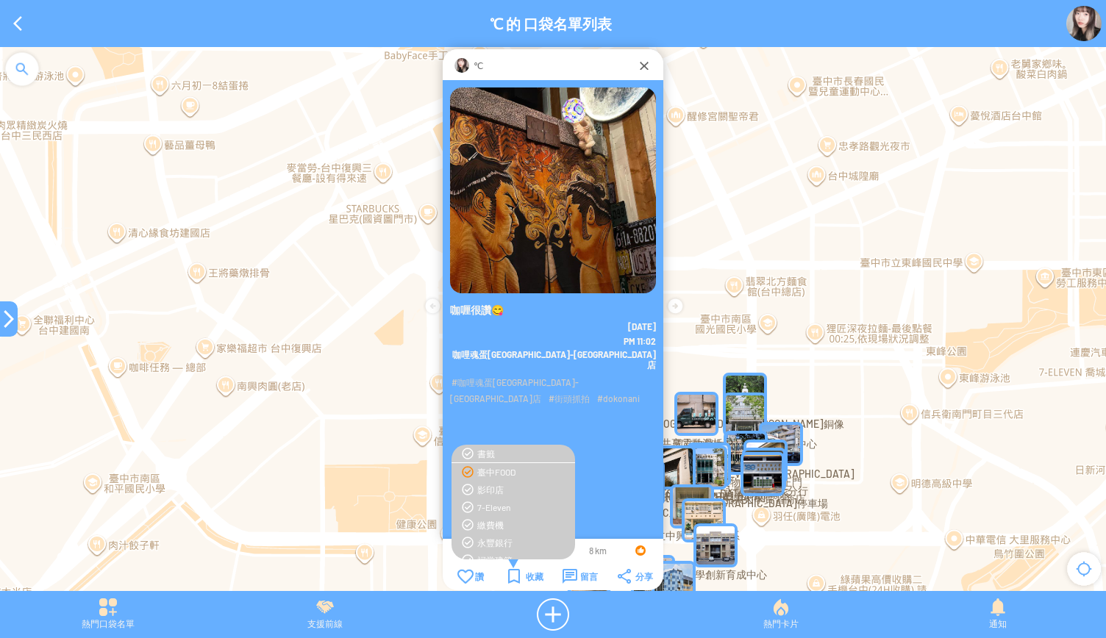
click at [510, 474] on div "臺中FOOD" at bounding box center [522, 472] width 90 height 12
click at [623, 480] on div "咖喱很讚😋 2025-8-21 PM 11:02" at bounding box center [553, 325] width 221 height 490
click at [515, 574] on div "收藏" at bounding box center [525, 576] width 35 height 15
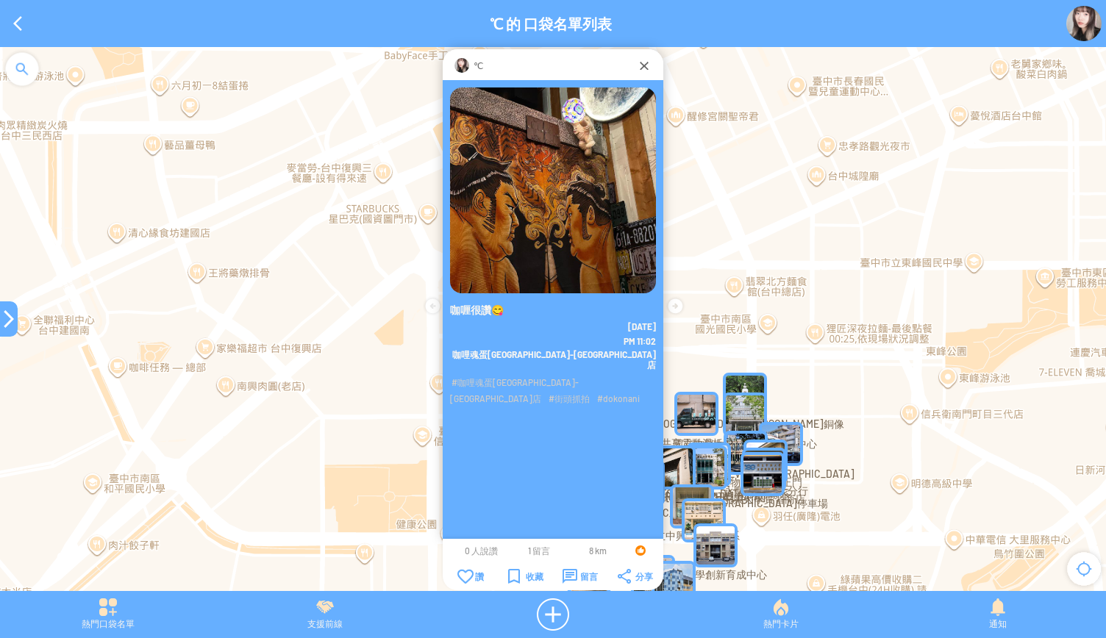
click at [530, 555] on span "1 留言" at bounding box center [539, 551] width 22 height 10
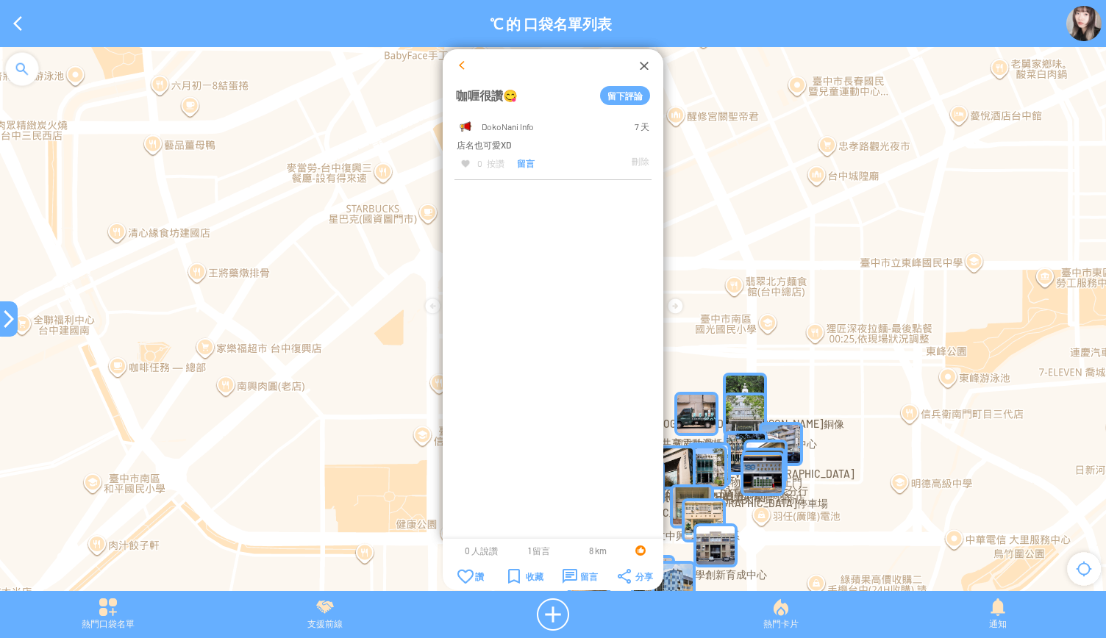
click at [455, 67] on div at bounding box center [462, 65] width 15 height 15
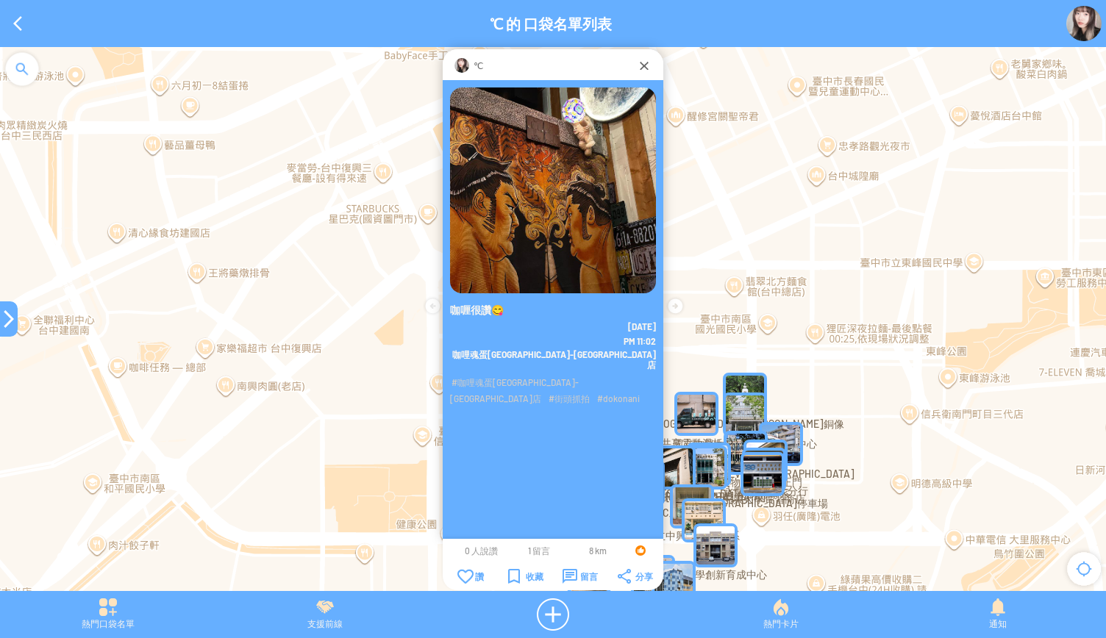
click at [6, 321] on div at bounding box center [9, 319] width 18 height 18
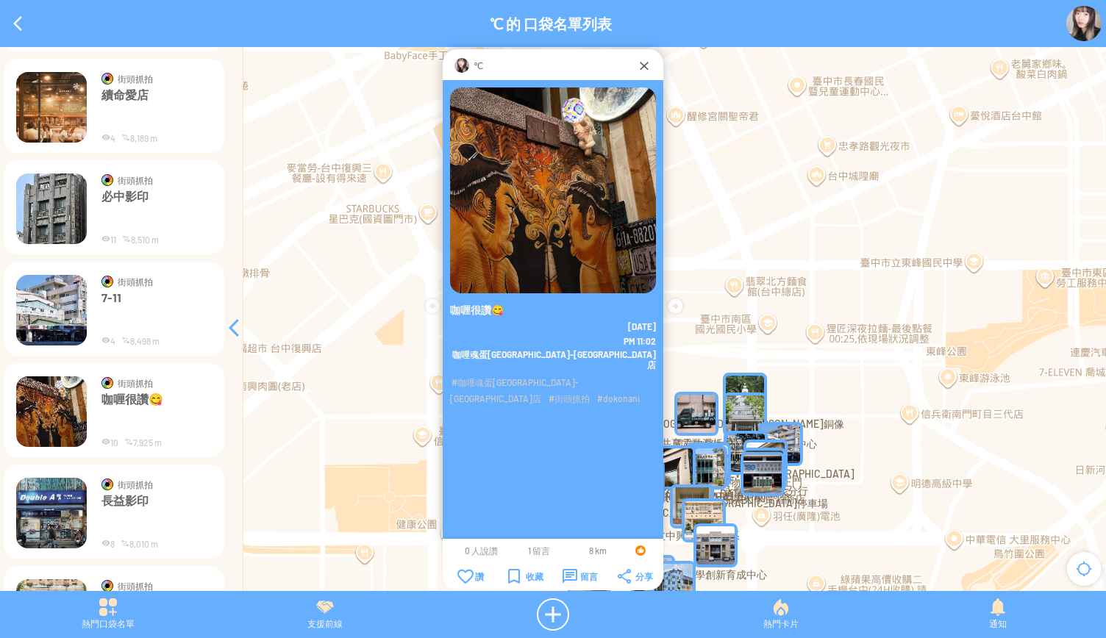
scroll to position [2597, 0]
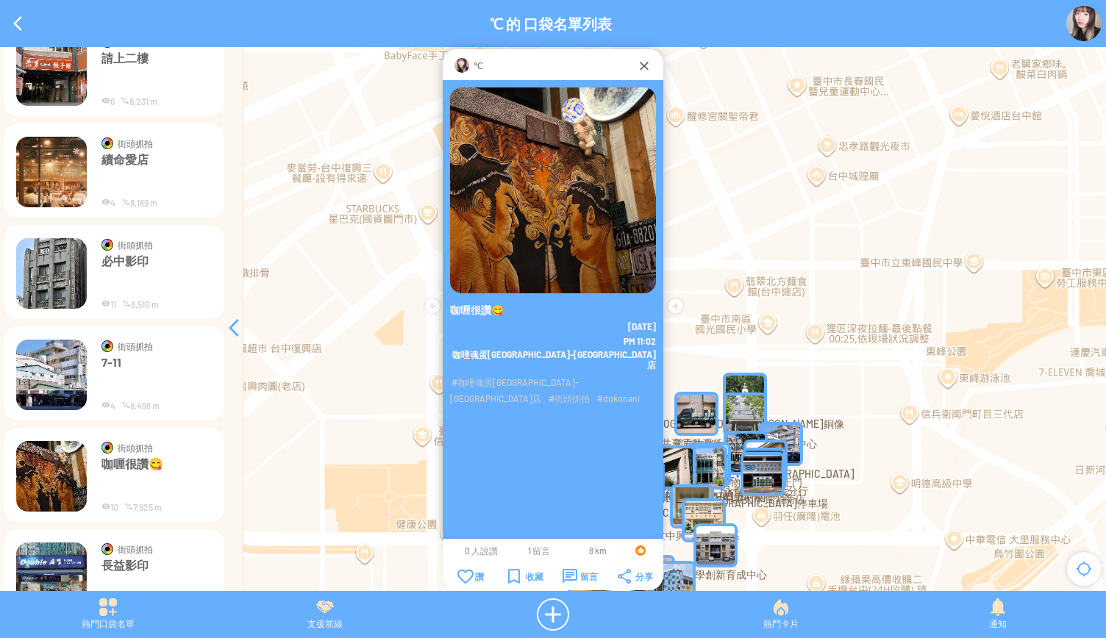
click at [31, 374] on img at bounding box center [51, 375] width 71 height 71
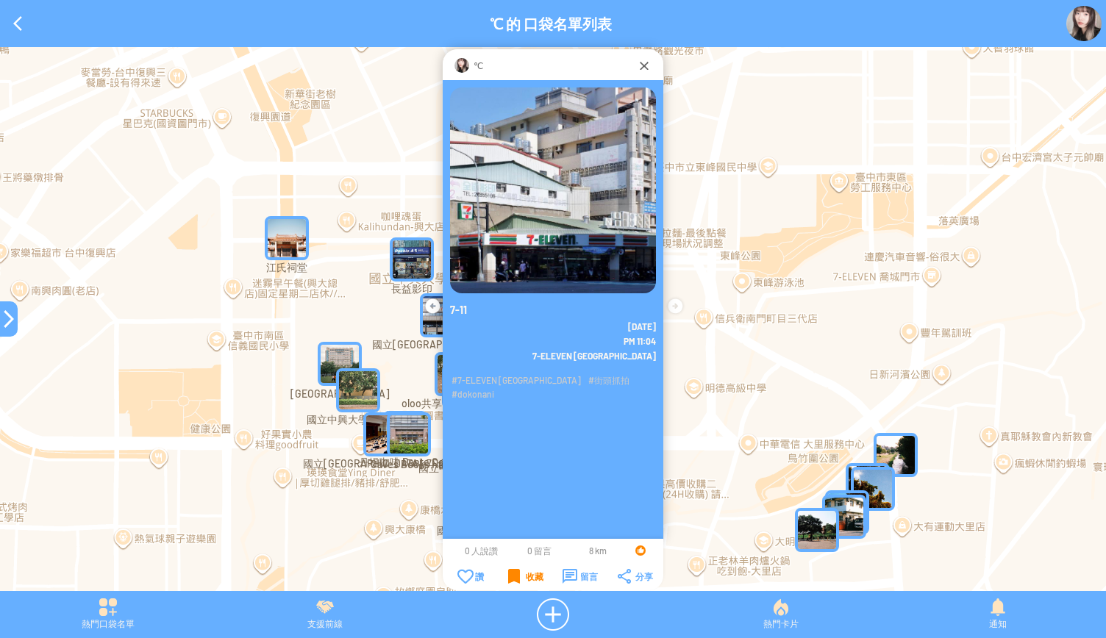
click at [515, 577] on div "收藏" at bounding box center [525, 576] width 35 height 15
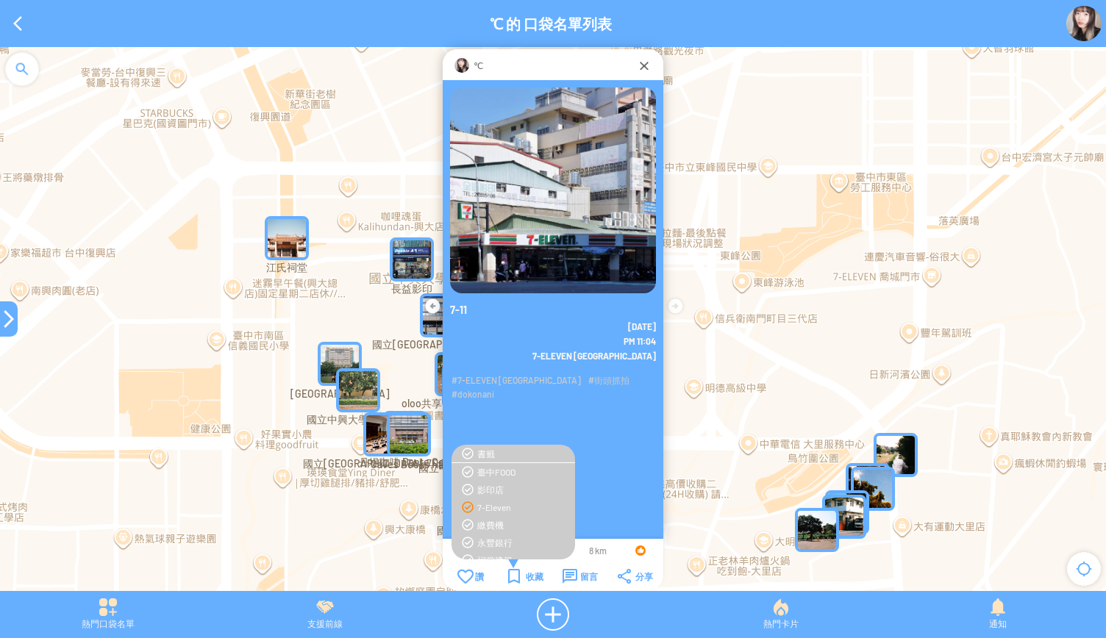
click at [494, 510] on div "7-Eleven" at bounding box center [522, 508] width 90 height 12
click at [5, 315] on div at bounding box center [9, 319] width 18 height 18
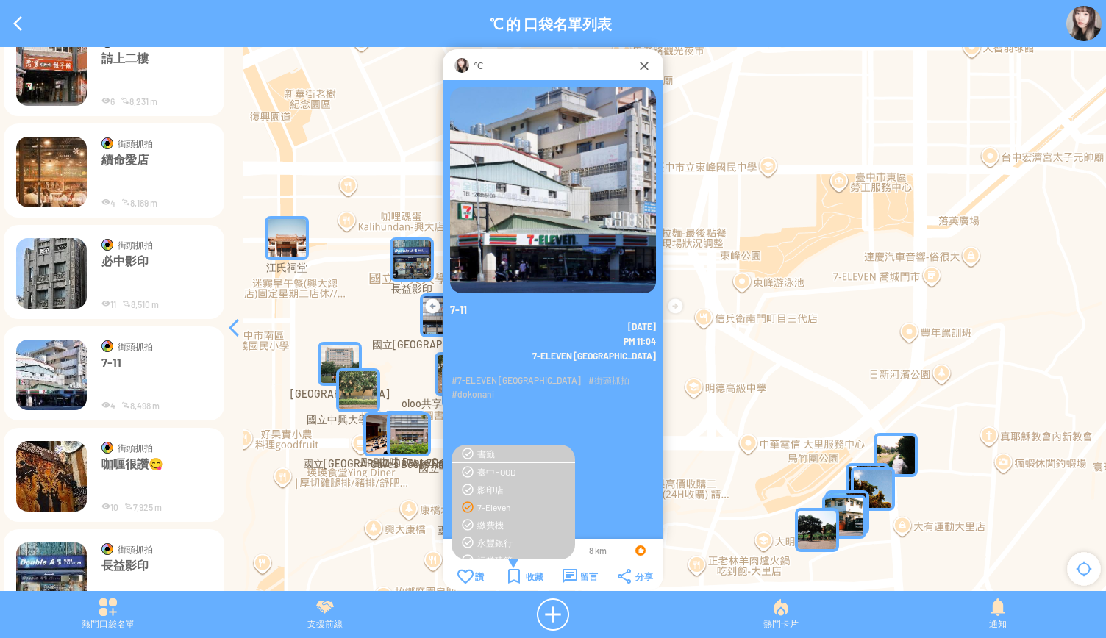
click at [49, 279] on img at bounding box center [51, 273] width 71 height 71
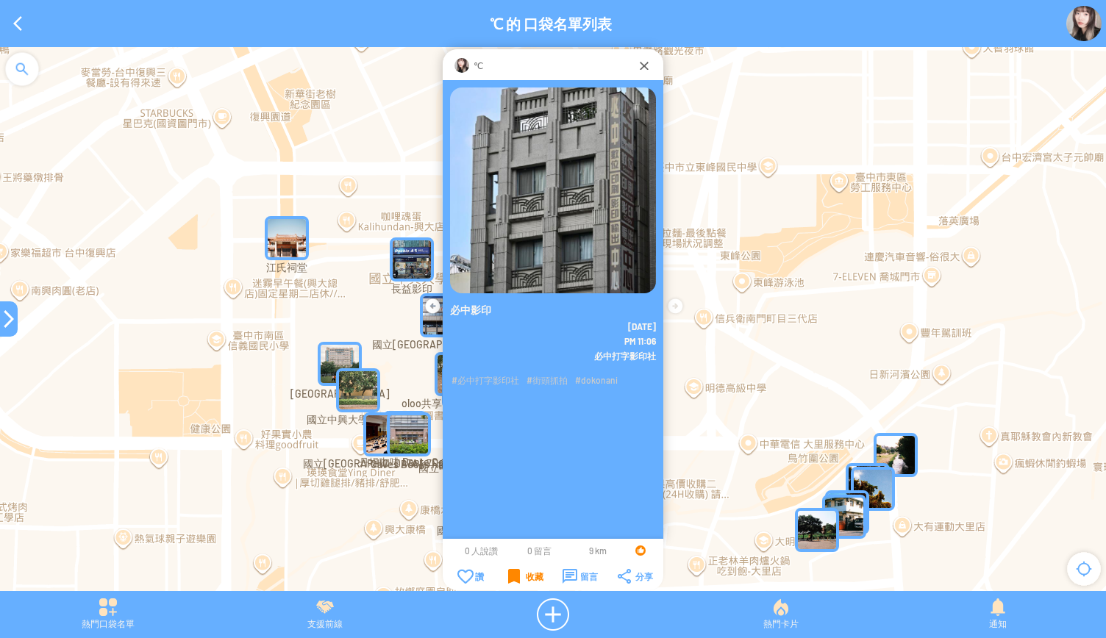
click at [513, 583] on div "收藏" at bounding box center [525, 576] width 35 height 15
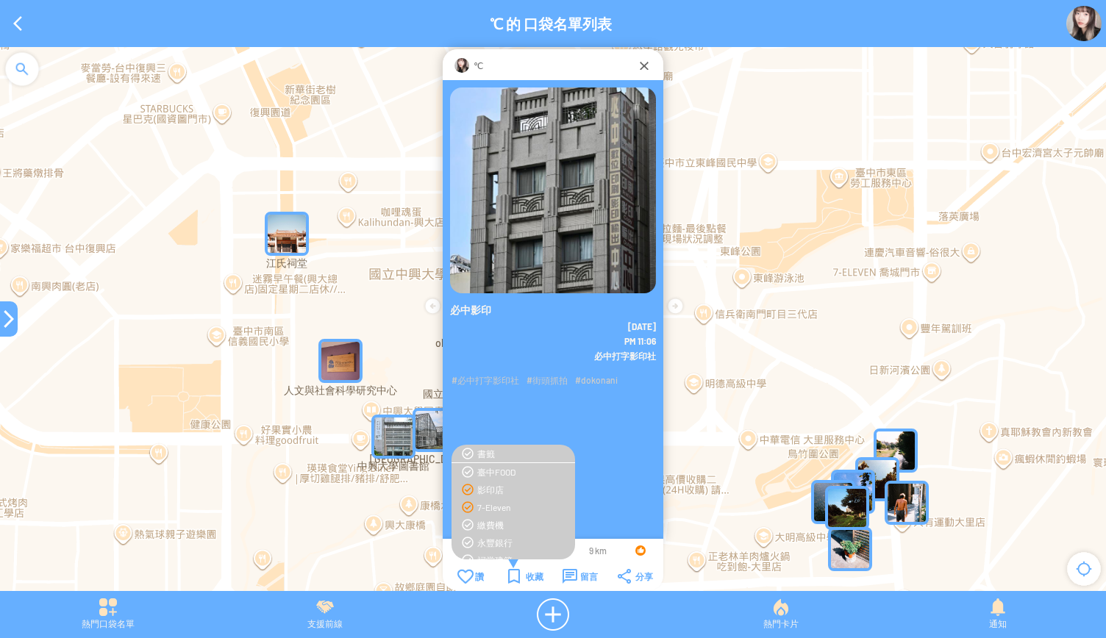
click at [486, 488] on div "影印店" at bounding box center [522, 490] width 90 height 12
click at [5, 325] on div at bounding box center [9, 319] width 18 height 18
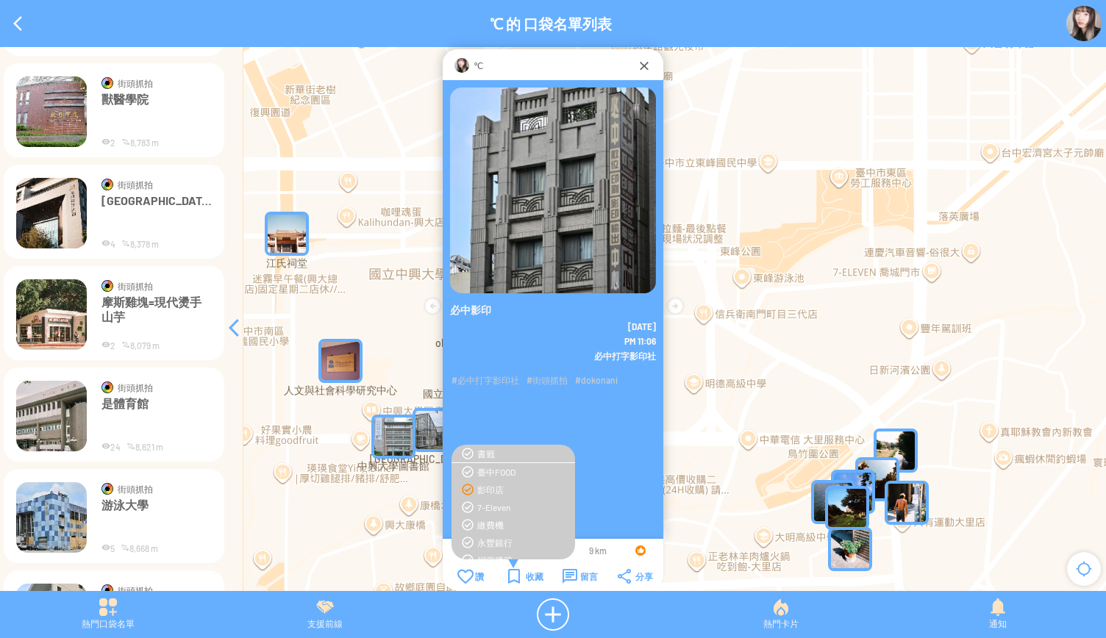
scroll to position [7010, 0]
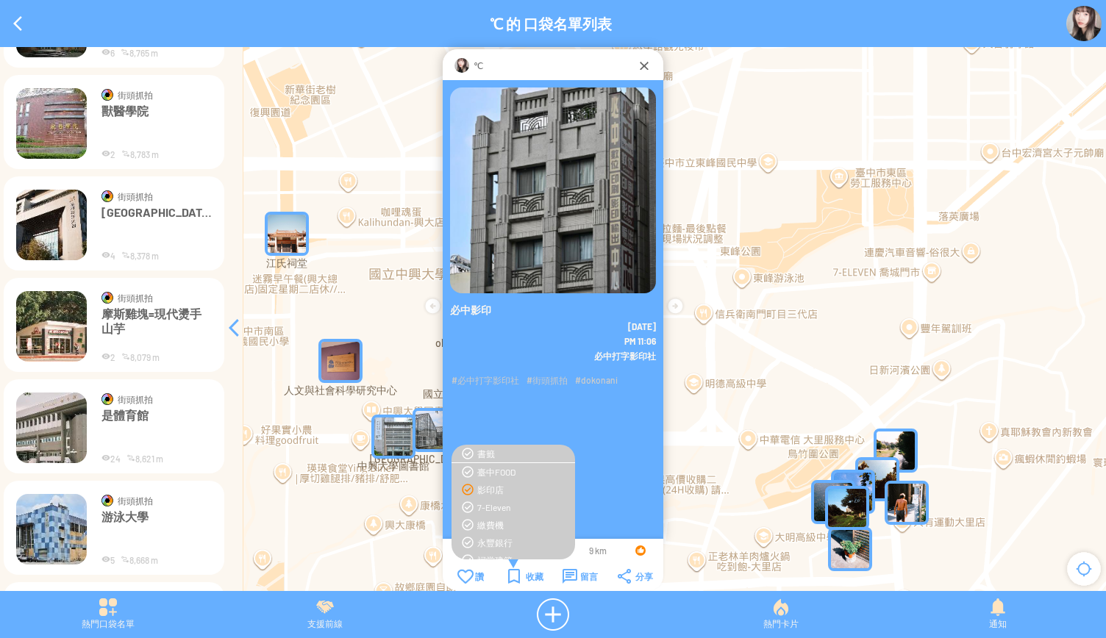
click at [171, 321] on p "摩斯雞塊=現代燙手山芋" at bounding box center [157, 329] width 110 height 44
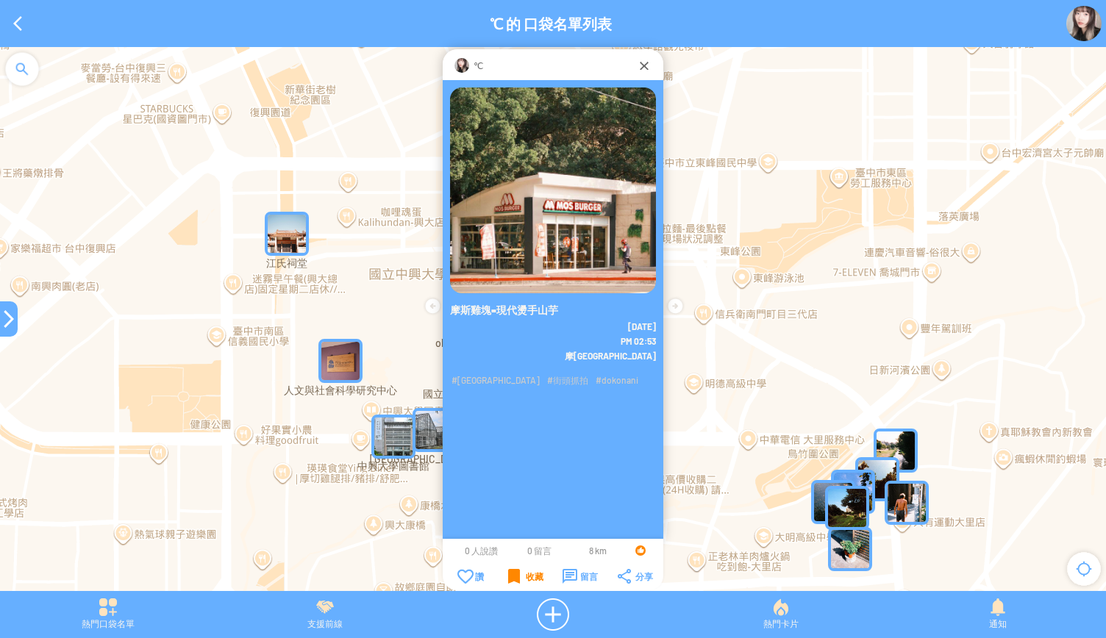
click at [527, 574] on div "收藏" at bounding box center [525, 576] width 35 height 15
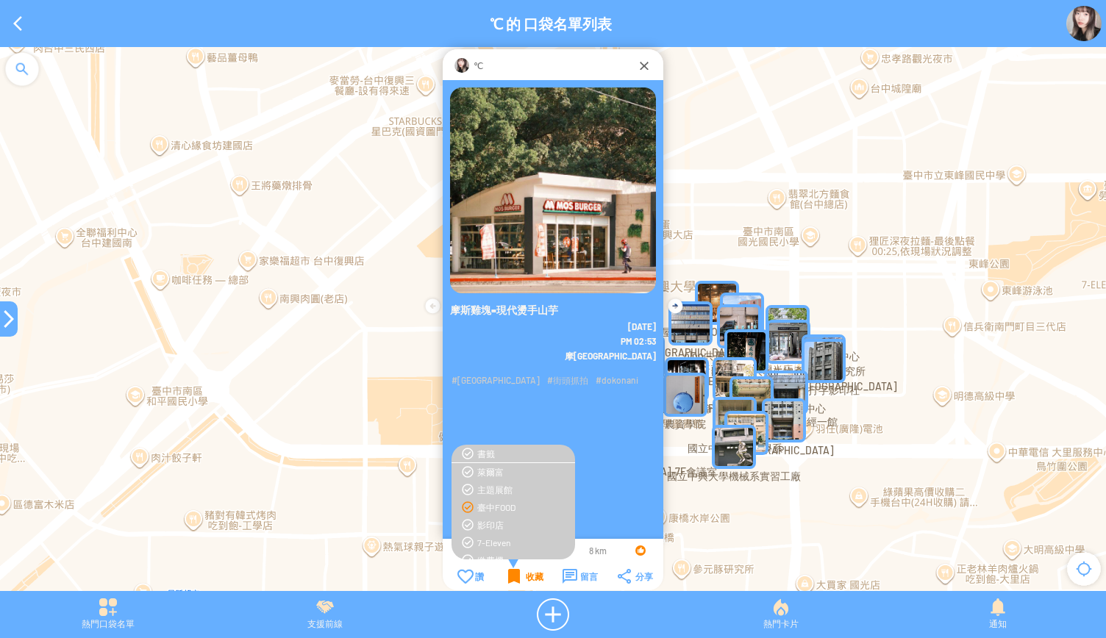
click at [488, 504] on div "臺中FOOD" at bounding box center [522, 508] width 90 height 12
click at [3, 316] on div at bounding box center [9, 319] width 18 height 18
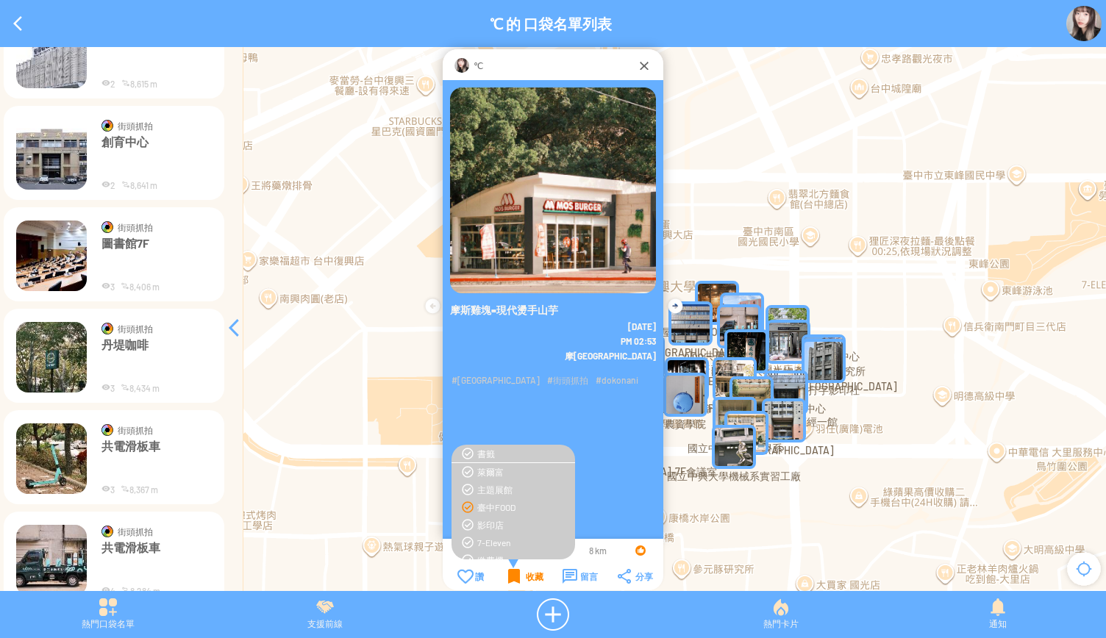
scroll to position [3406, 0]
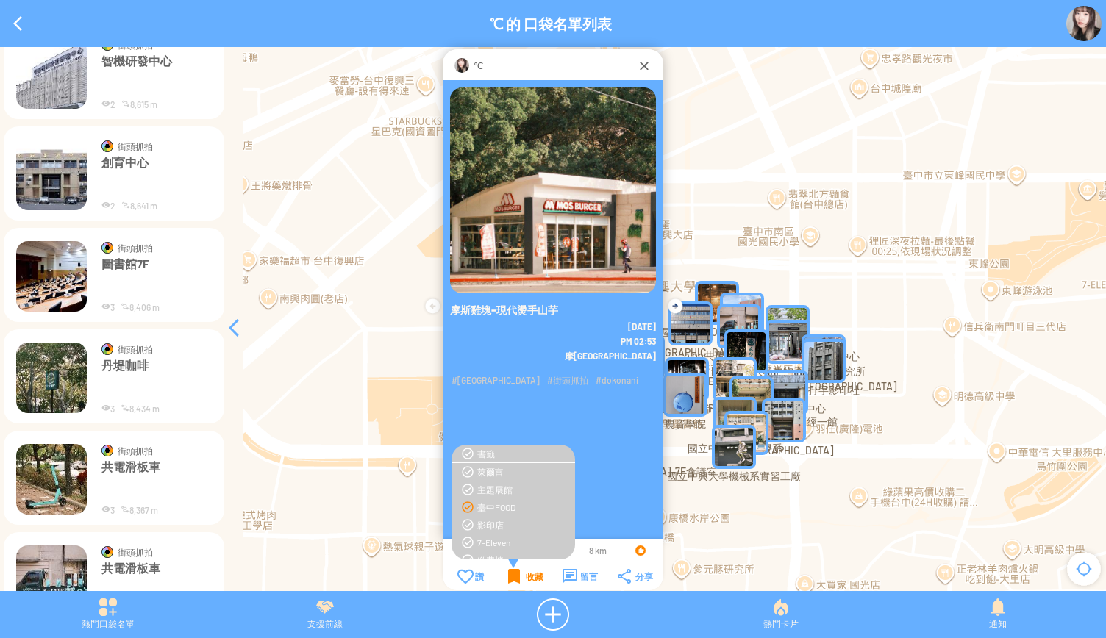
click at [112, 373] on p "丹堤咖啡" at bounding box center [157, 380] width 110 height 44
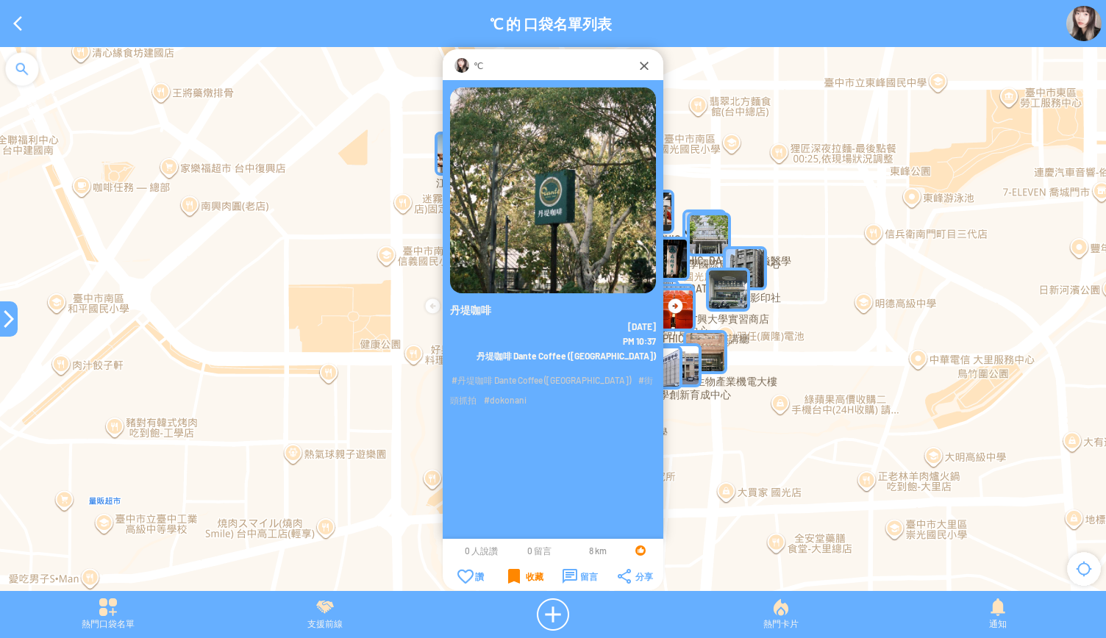
click at [5, 324] on div at bounding box center [9, 319] width 18 height 18
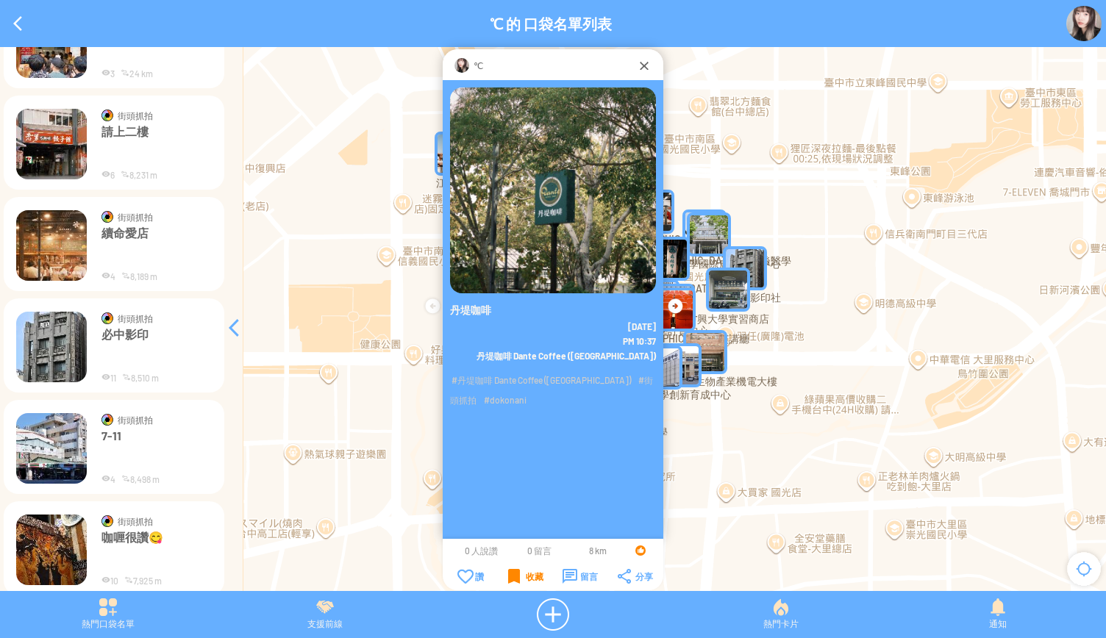
scroll to position [2597, 0]
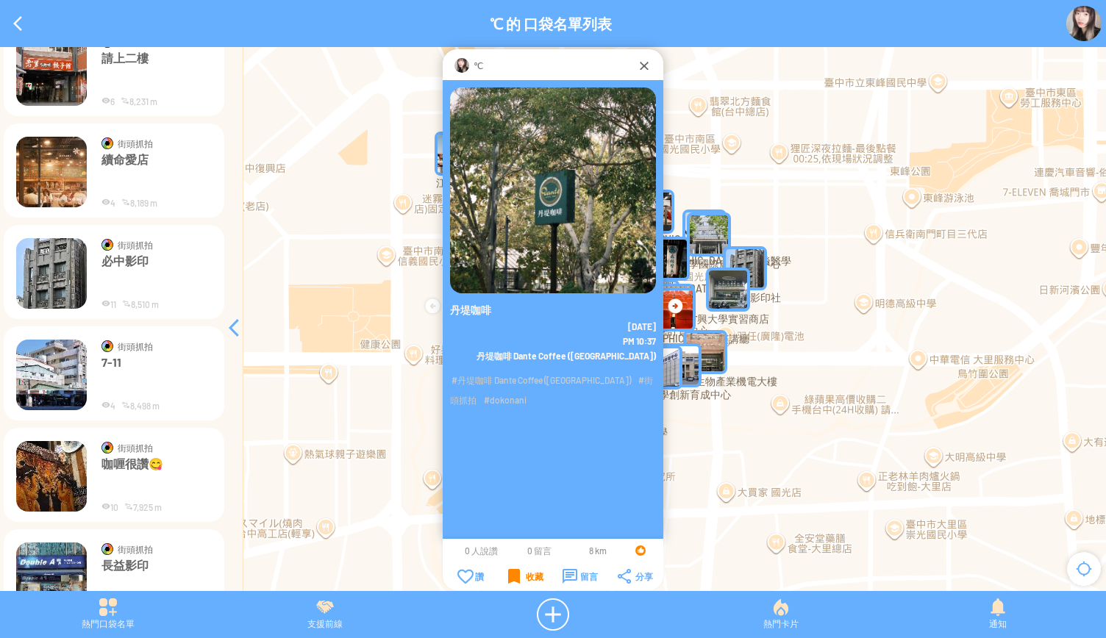
click at [62, 174] on img at bounding box center [51, 172] width 71 height 71
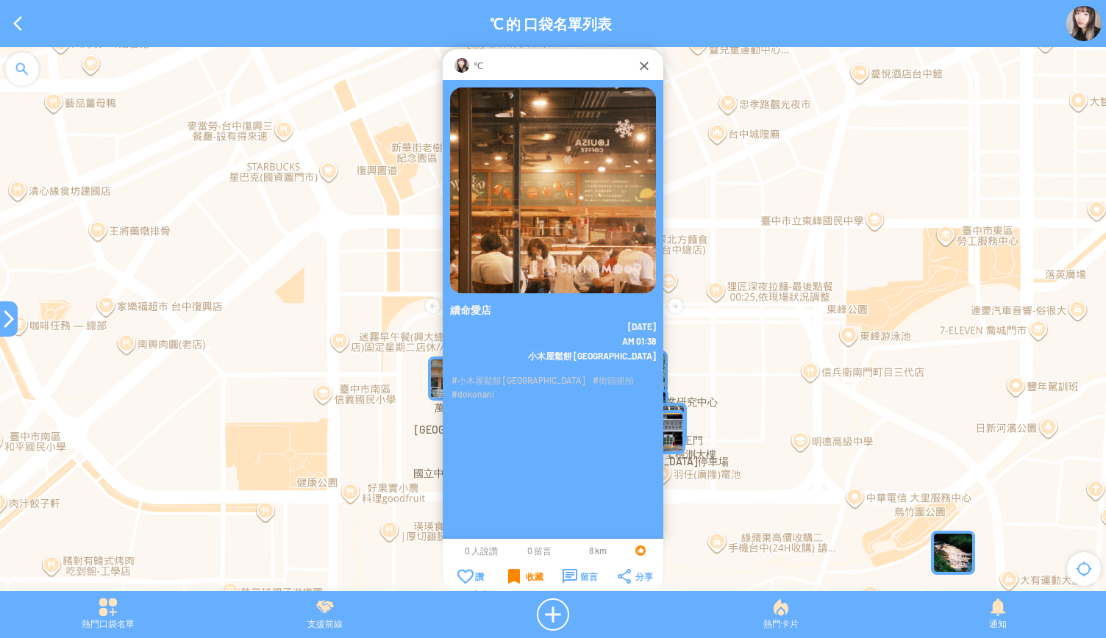
click at [516, 575] on div "收藏" at bounding box center [525, 576] width 35 height 15
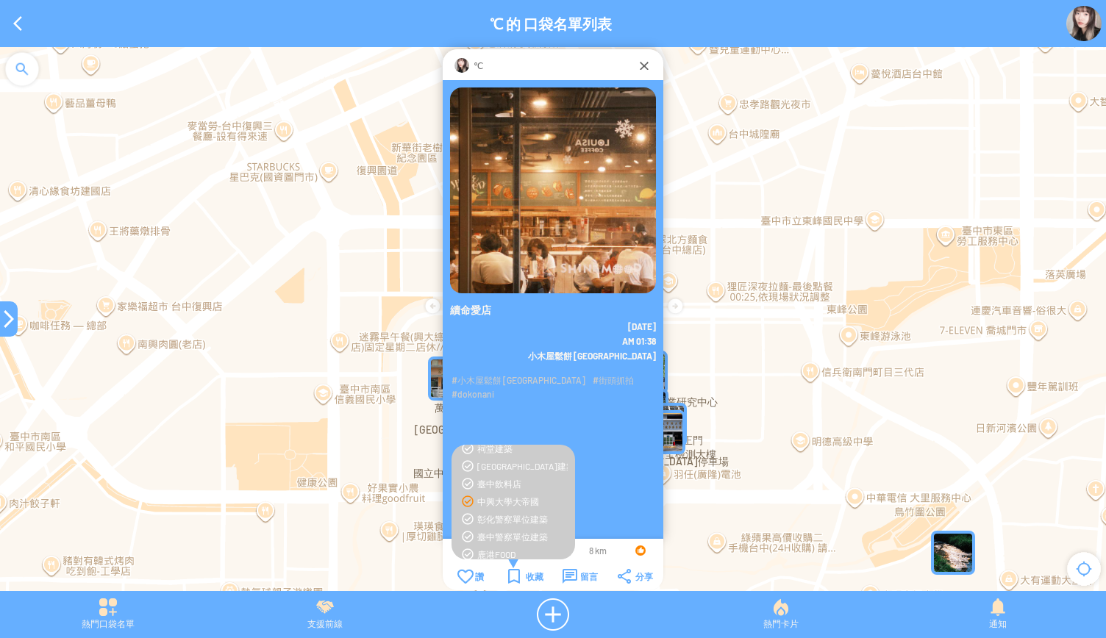
scroll to position [172, 0]
click at [465, 471] on div "中興大學大帝國" at bounding box center [513, 477] width 109 height 12
click at [501, 483] on div "臺中FOOD" at bounding box center [522, 483] width 90 height 12
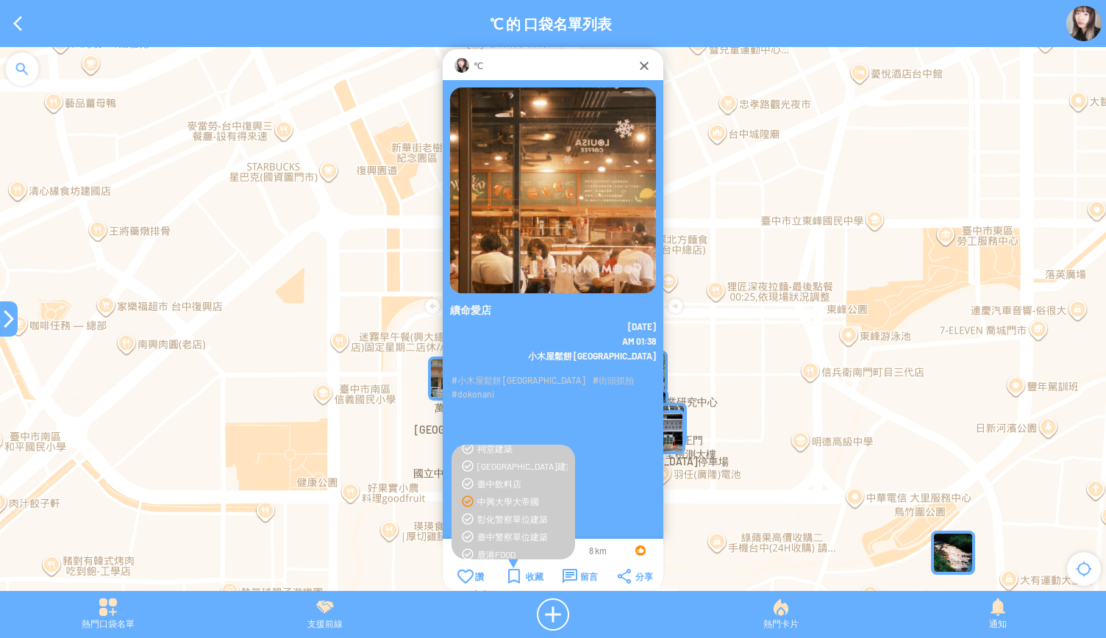
click at [2, 322] on div at bounding box center [9, 319] width 18 height 18
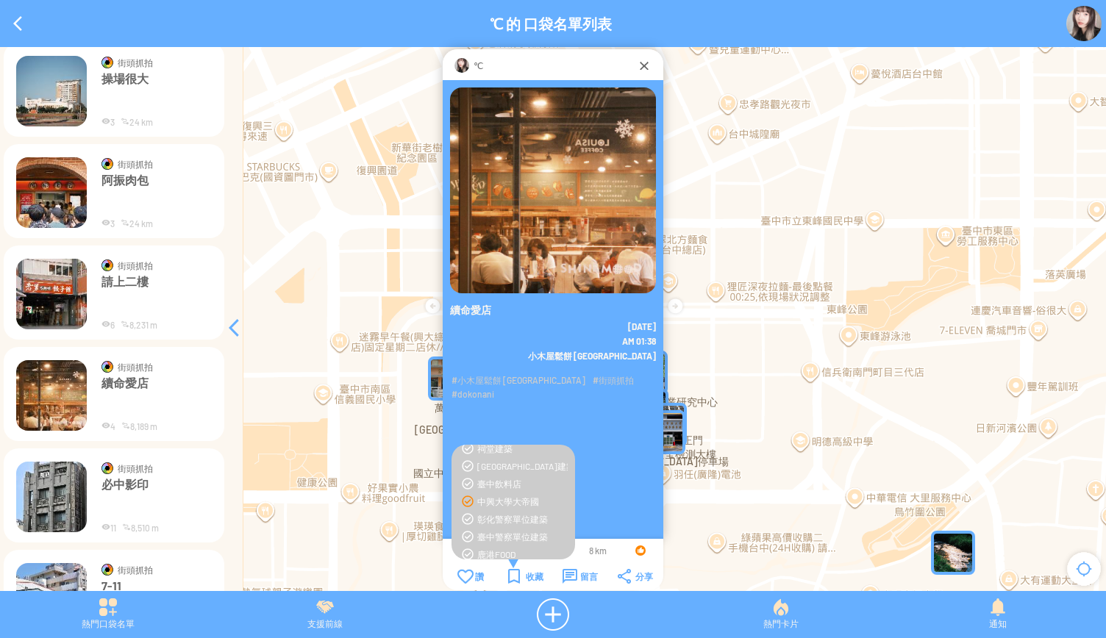
scroll to position [2376, 0]
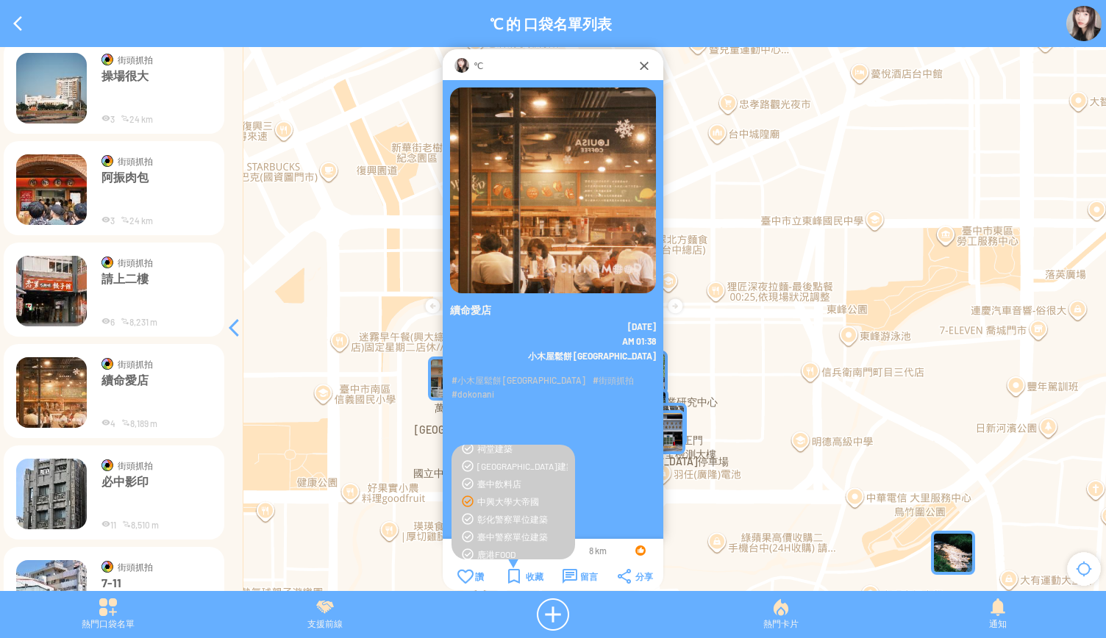
click at [106, 296] on p "請上二樓" at bounding box center [157, 293] width 110 height 44
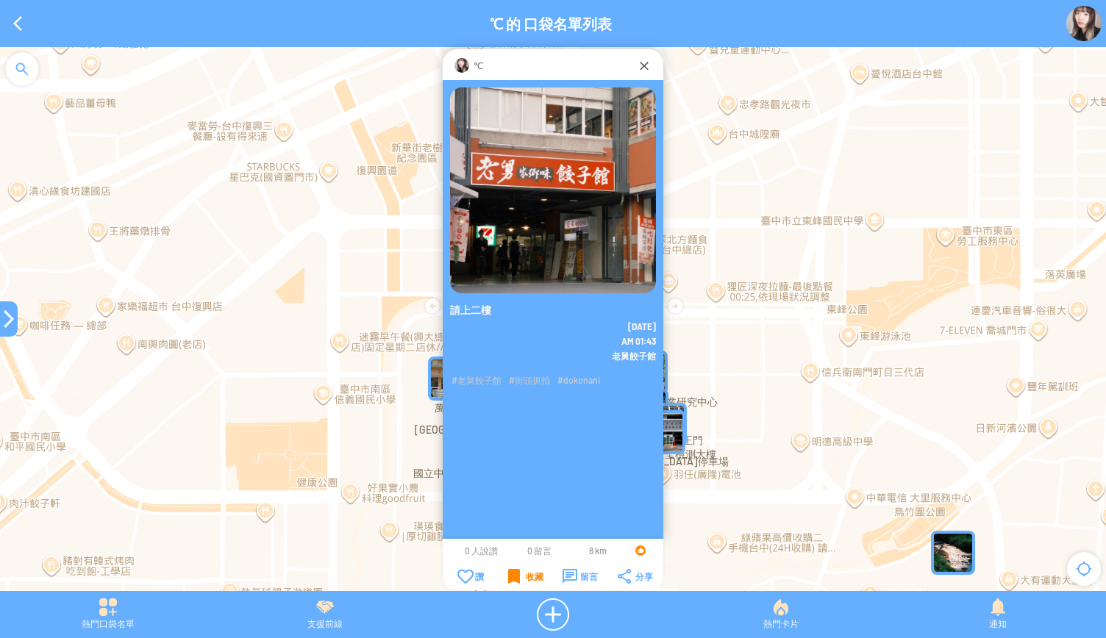
click at [515, 574] on div "收藏" at bounding box center [525, 576] width 35 height 15
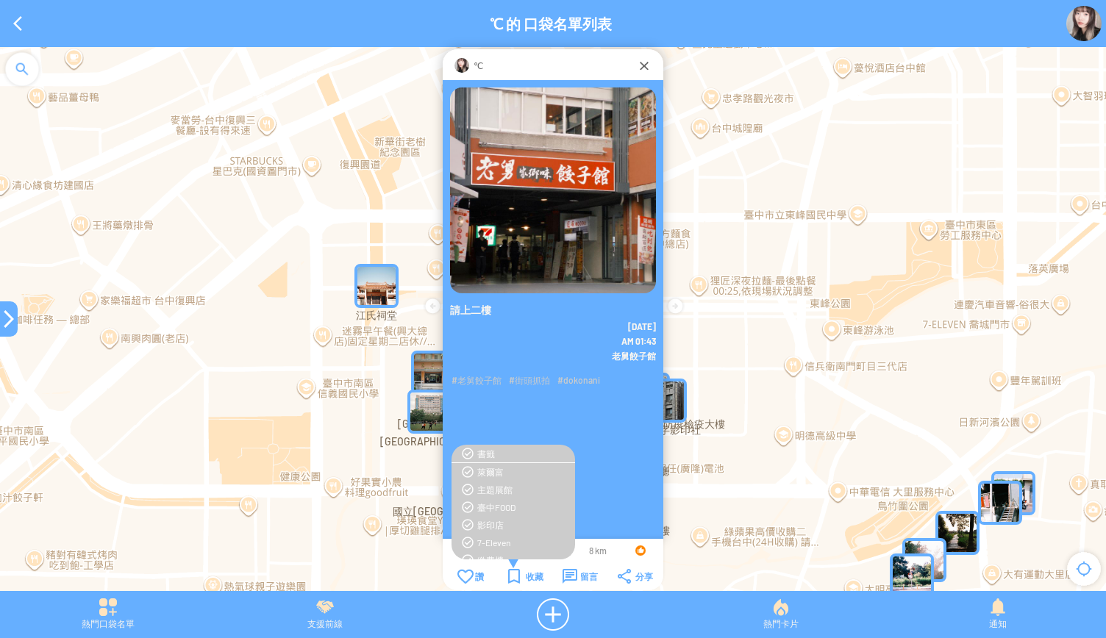
click at [488, 503] on div "臺中FOOD" at bounding box center [522, 508] width 90 height 12
click at [515, 505] on div "中興大學大帝國" at bounding box center [522, 502] width 90 height 12
click at [4, 326] on div at bounding box center [9, 319] width 18 height 18
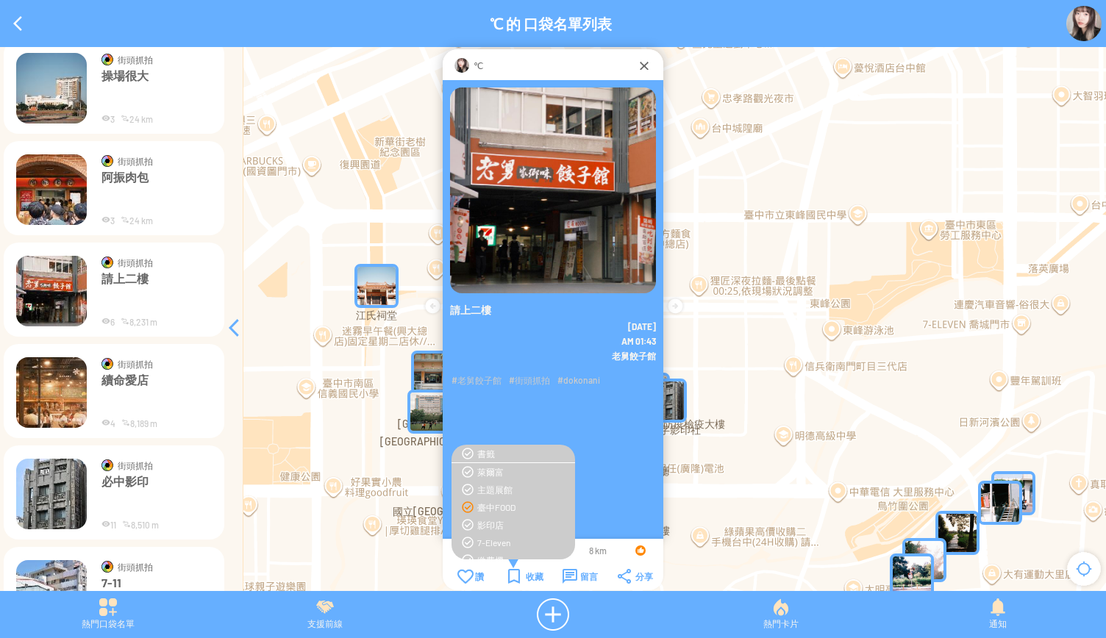
scroll to position [2302, 0]
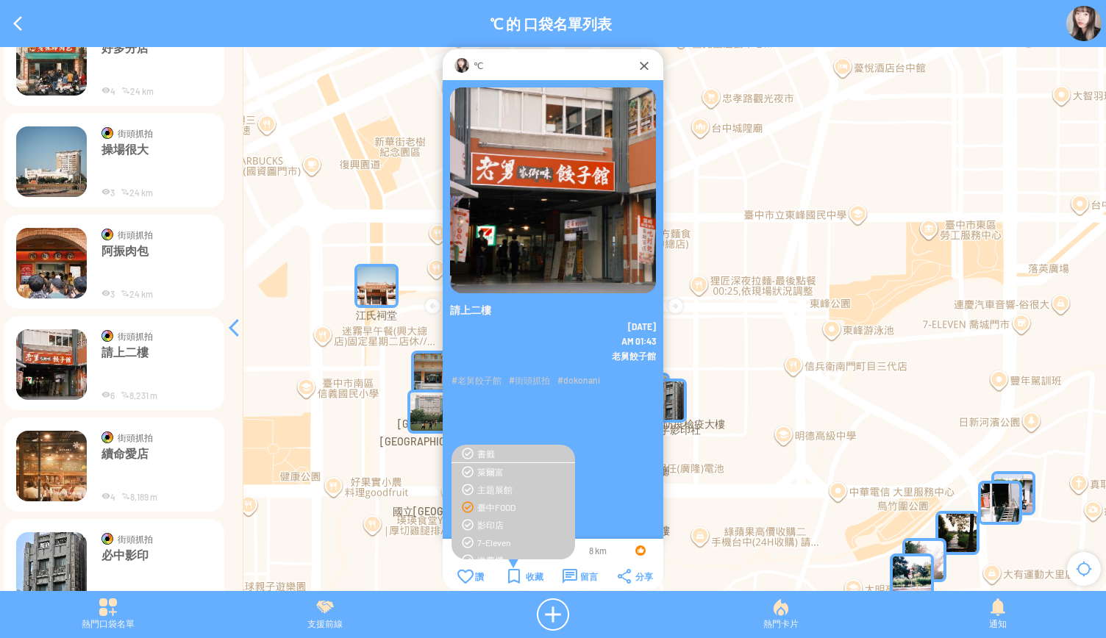
click at [53, 279] on img at bounding box center [51, 263] width 71 height 71
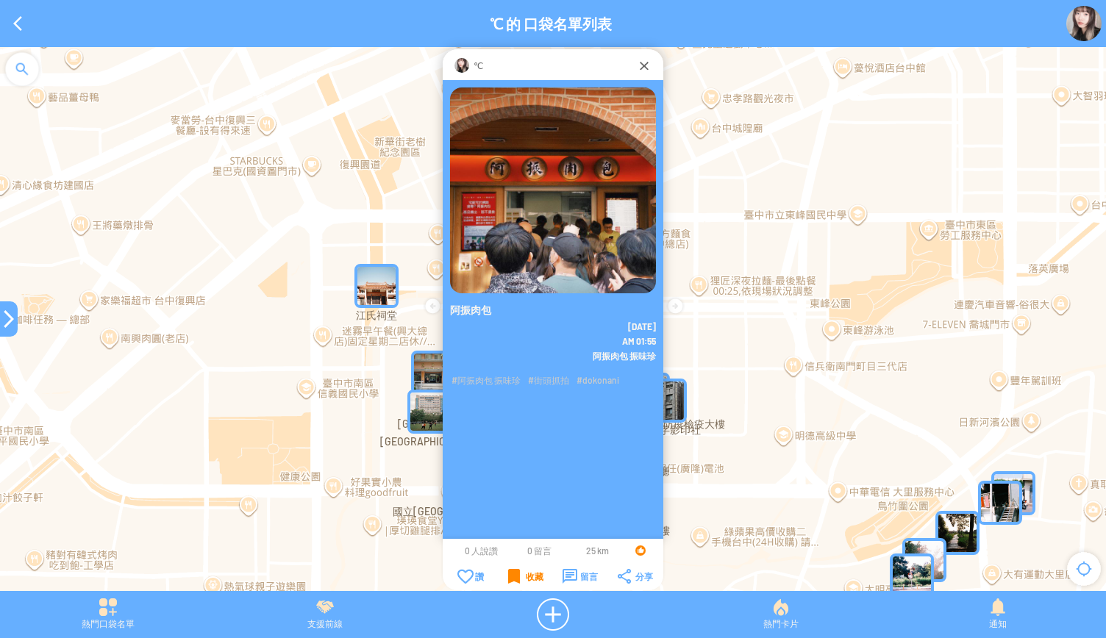
click at [522, 578] on div "收藏" at bounding box center [525, 576] width 35 height 15
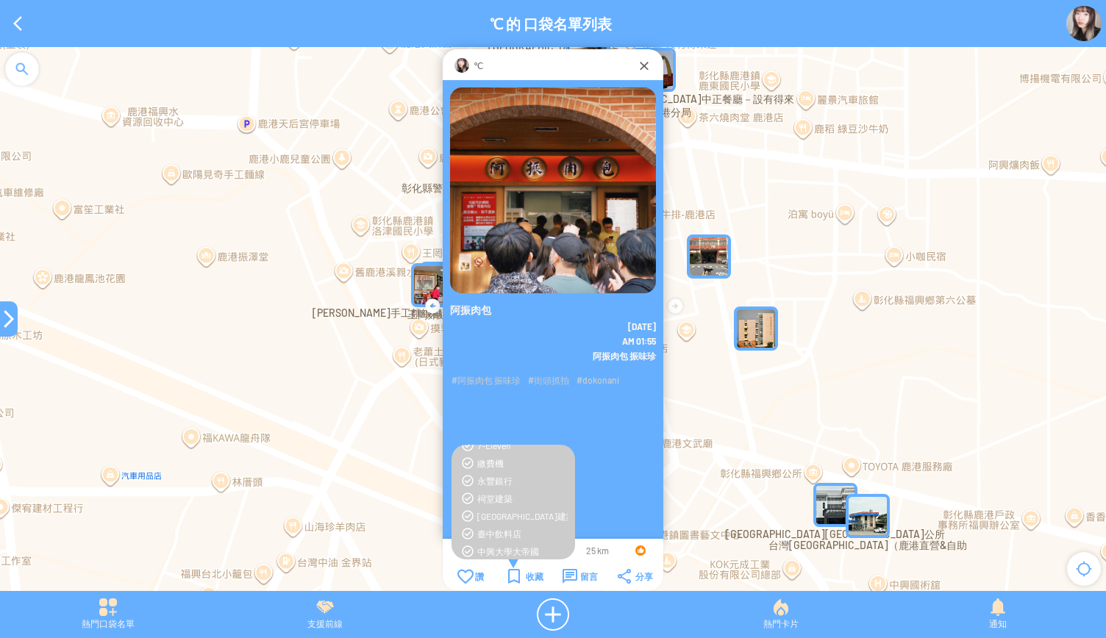
scroll to position [172, 0]
click at [467, 530] on div "鹿港FOOD" at bounding box center [513, 530] width 109 height 12
click at [4, 326] on div at bounding box center [9, 319] width 18 height 18
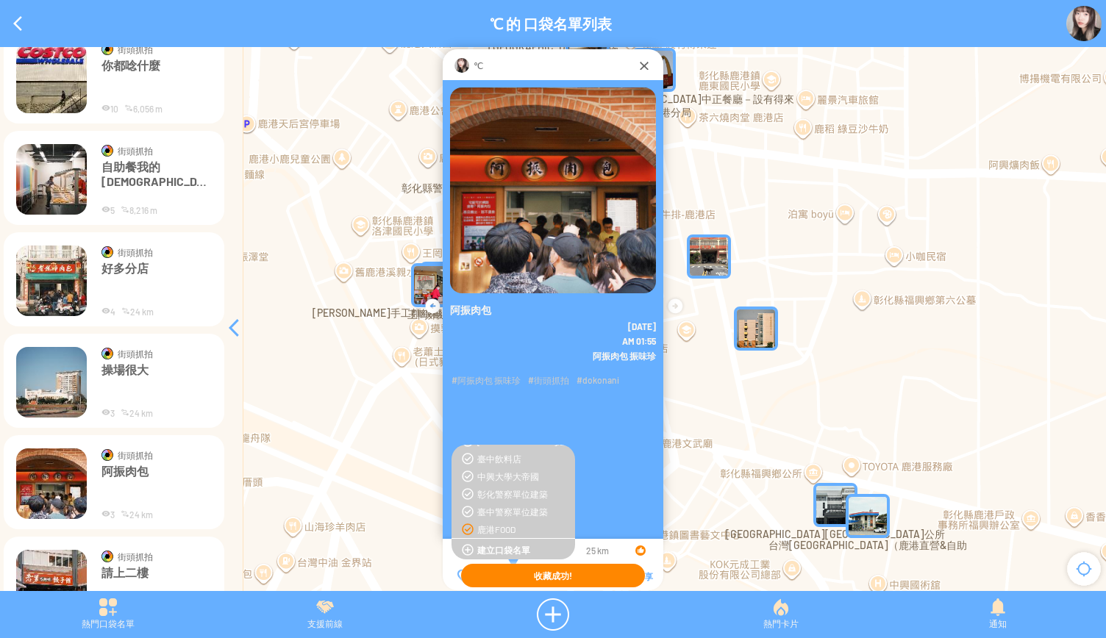
scroll to position [2082, 0]
click at [58, 377] on img at bounding box center [51, 382] width 71 height 71
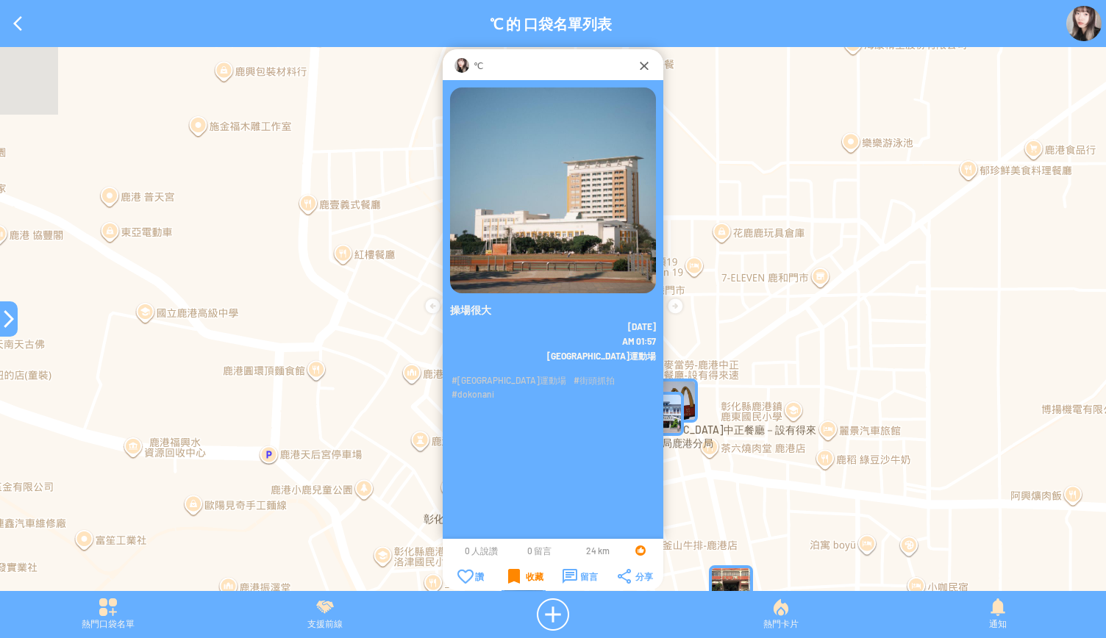
click at [525, 574] on div "收藏" at bounding box center [525, 576] width 35 height 15
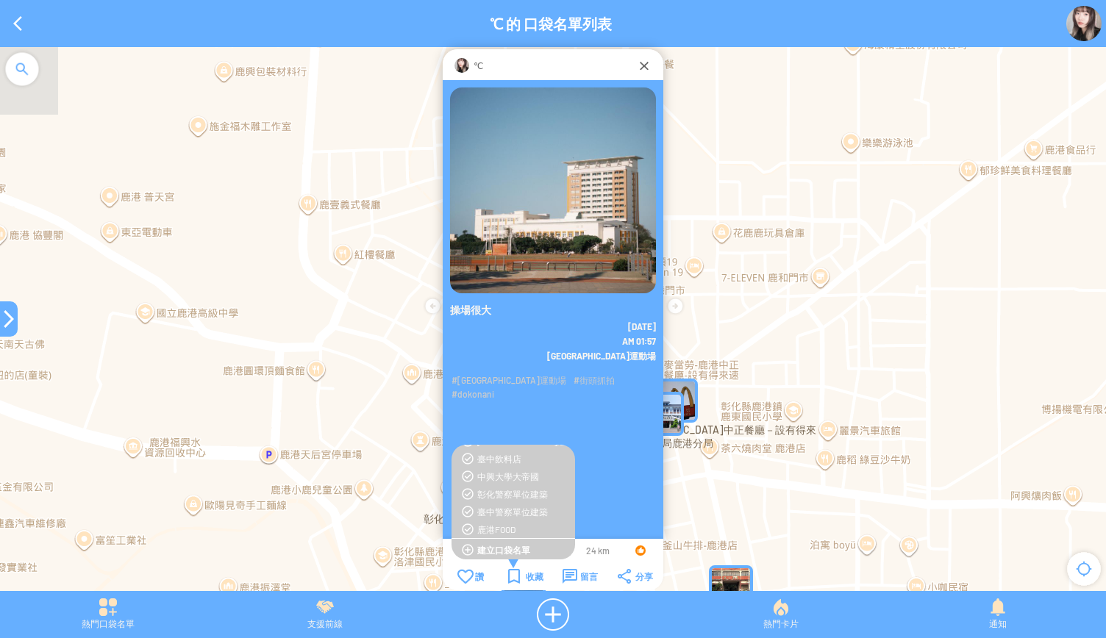
scroll to position [99, 0]
click at [491, 514] on div "[GEOGRAPHIC_DATA]建築" at bounding box center [522, 515] width 90 height 12
click at [5, 326] on div at bounding box center [9, 319] width 18 height 18
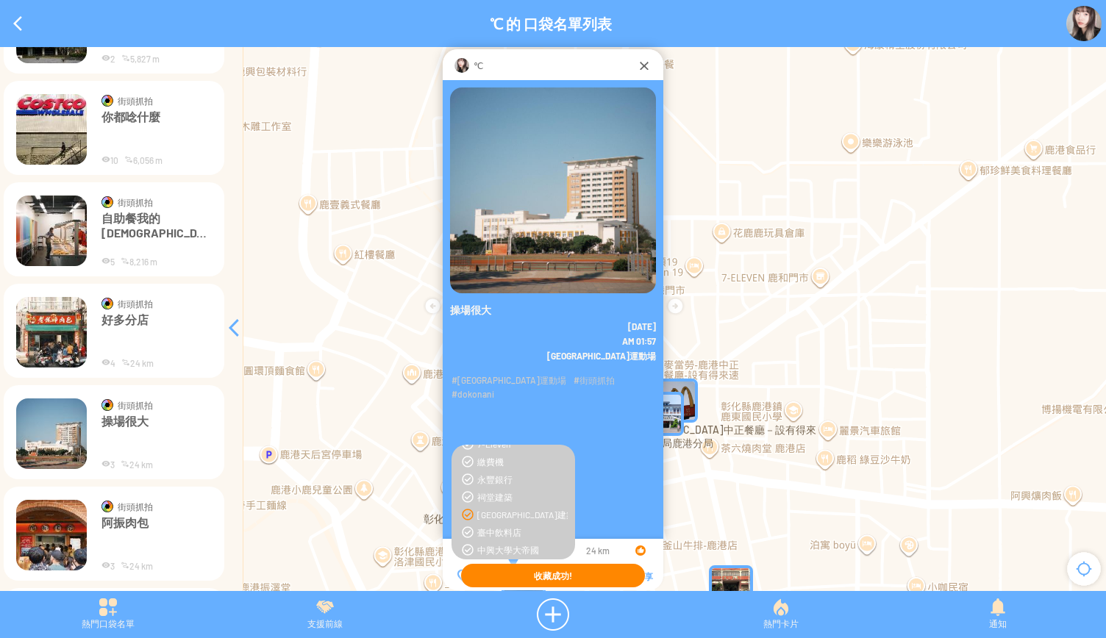
scroll to position [2008, 0]
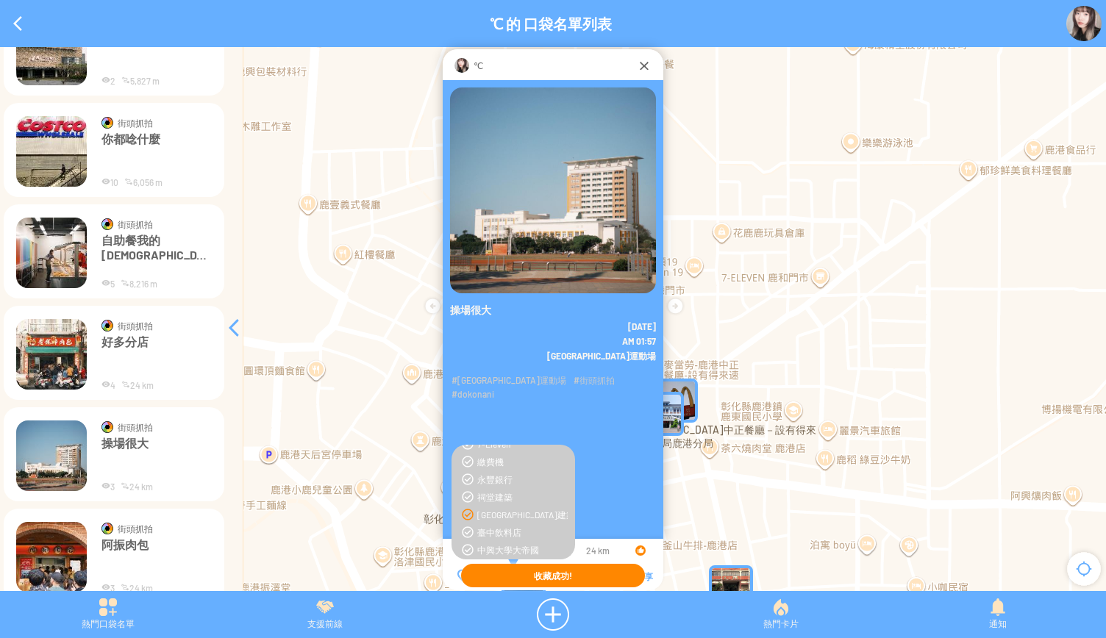
click at [65, 365] on img at bounding box center [51, 354] width 71 height 71
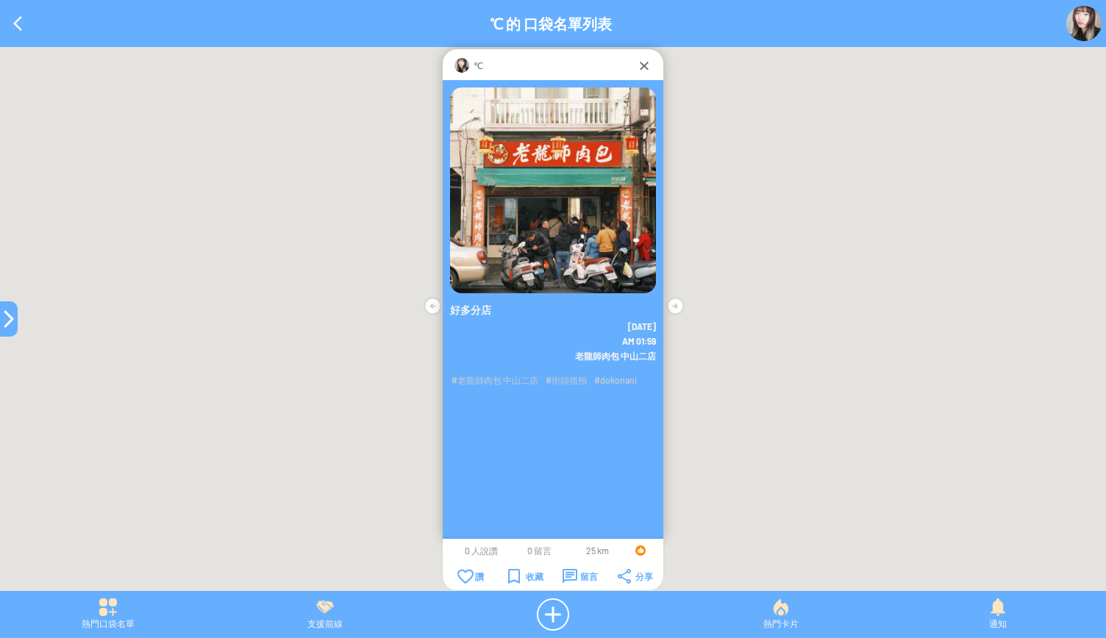
click at [518, 572] on div "收藏" at bounding box center [525, 576] width 35 height 15
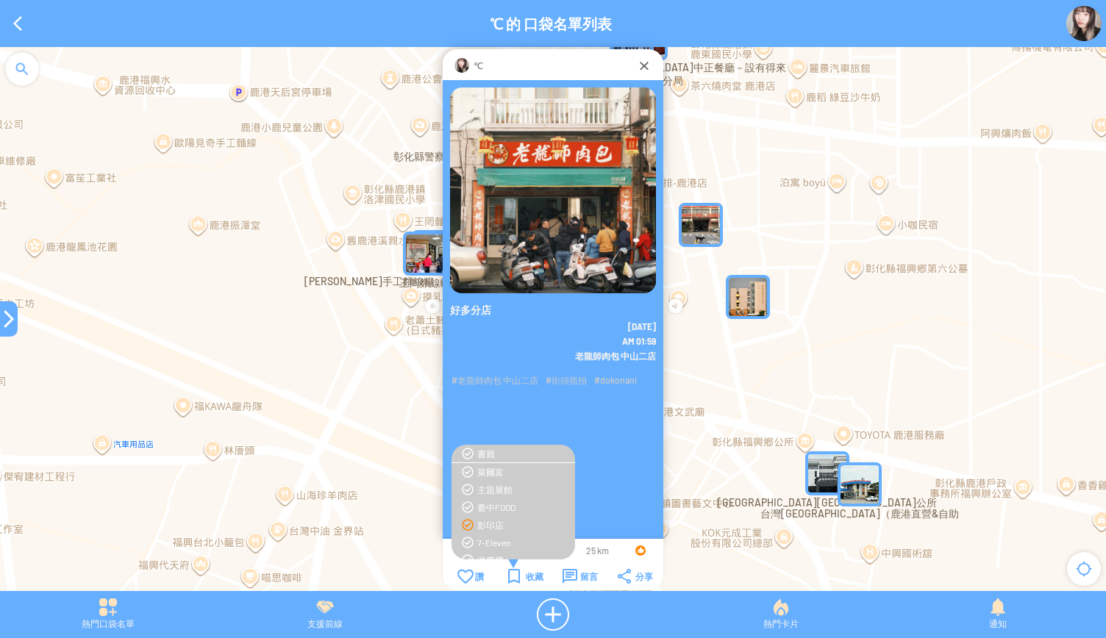
scroll to position [172, 0]
click at [490, 526] on div "鹿港FOOD" at bounding box center [522, 530] width 90 height 12
click at [3, 329] on div at bounding box center [9, 319] width 18 height 35
click at [10, 314] on div at bounding box center [9, 319] width 18 height 18
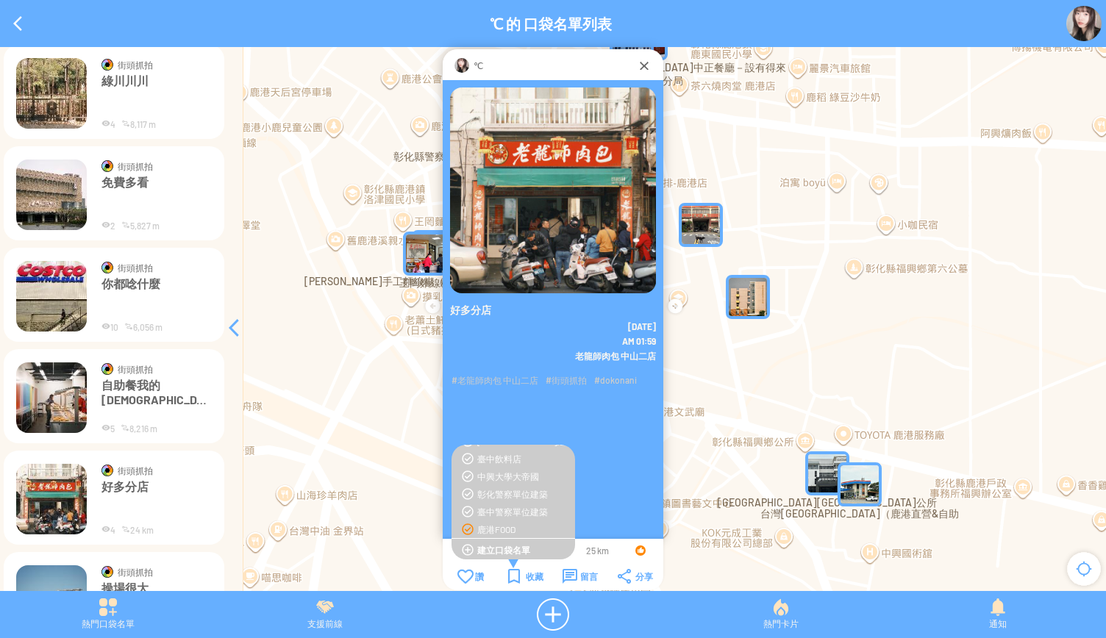
scroll to position [1861, 0]
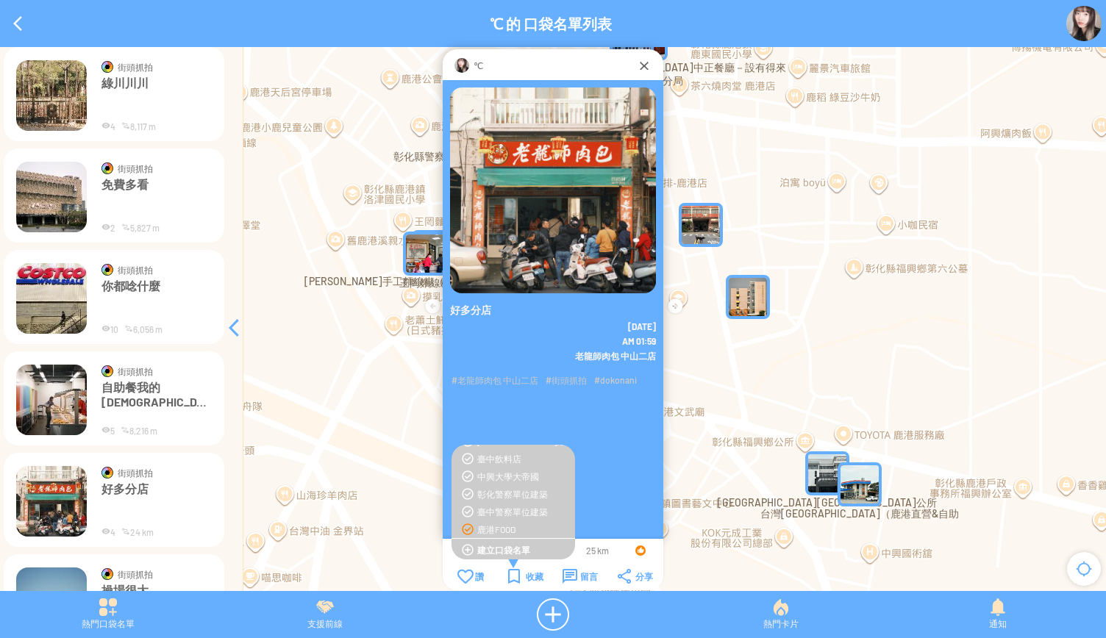
click at [65, 381] on img at bounding box center [51, 400] width 71 height 71
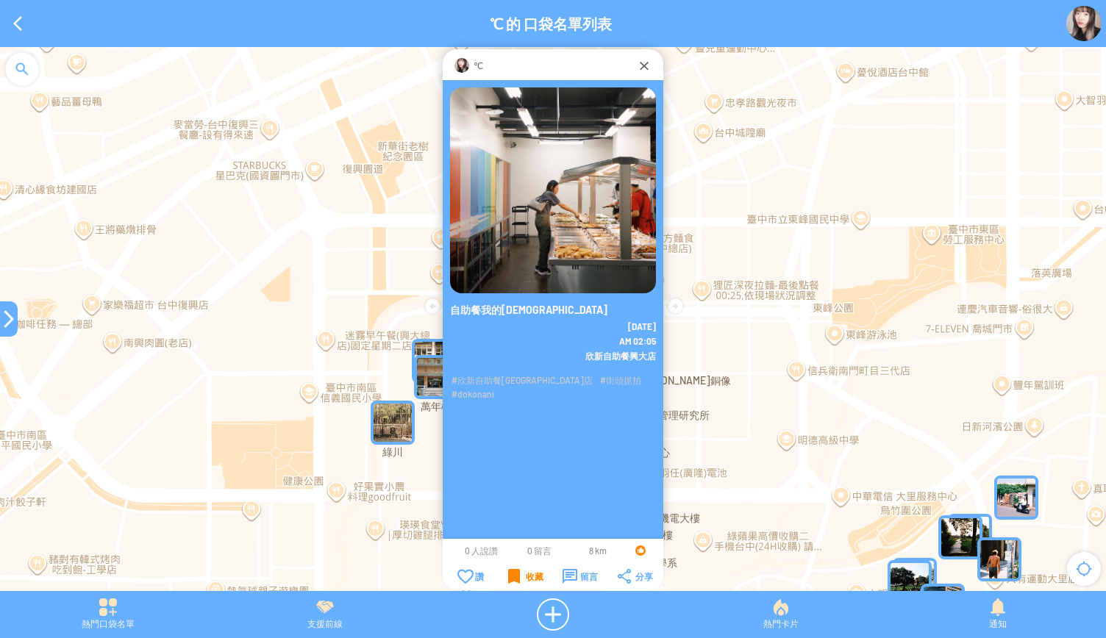
click at [526, 574] on div "收藏" at bounding box center [525, 576] width 35 height 15
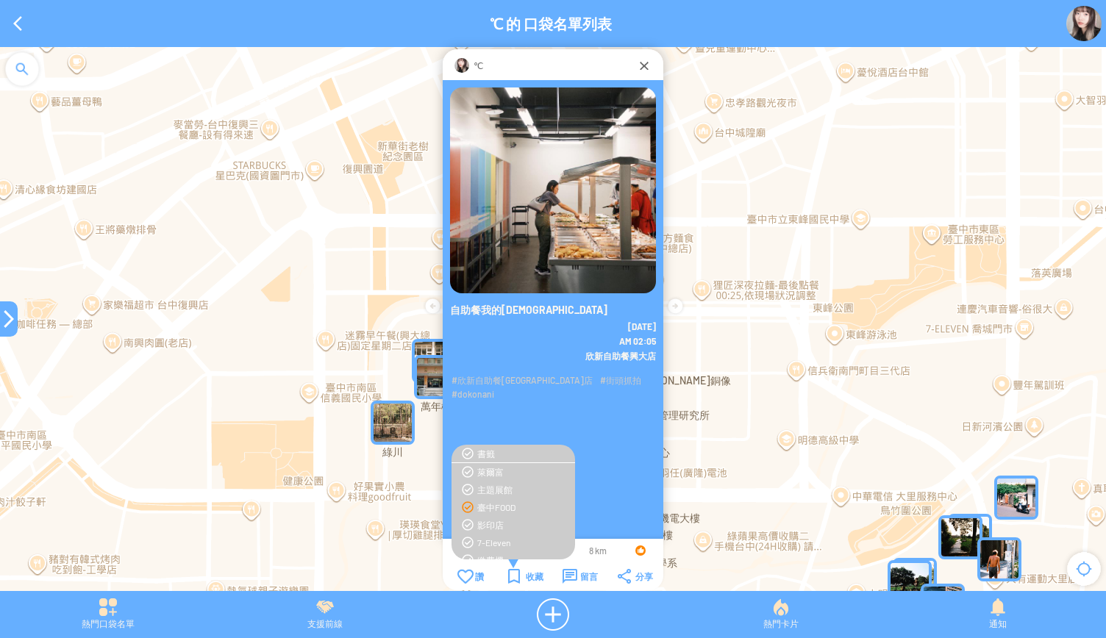
click at [485, 511] on div "臺中FOOD" at bounding box center [522, 508] width 90 height 12
click at [497, 505] on div "中興大學大帝國" at bounding box center [522, 502] width 90 height 12
click at [6, 325] on div at bounding box center [9, 319] width 18 height 18
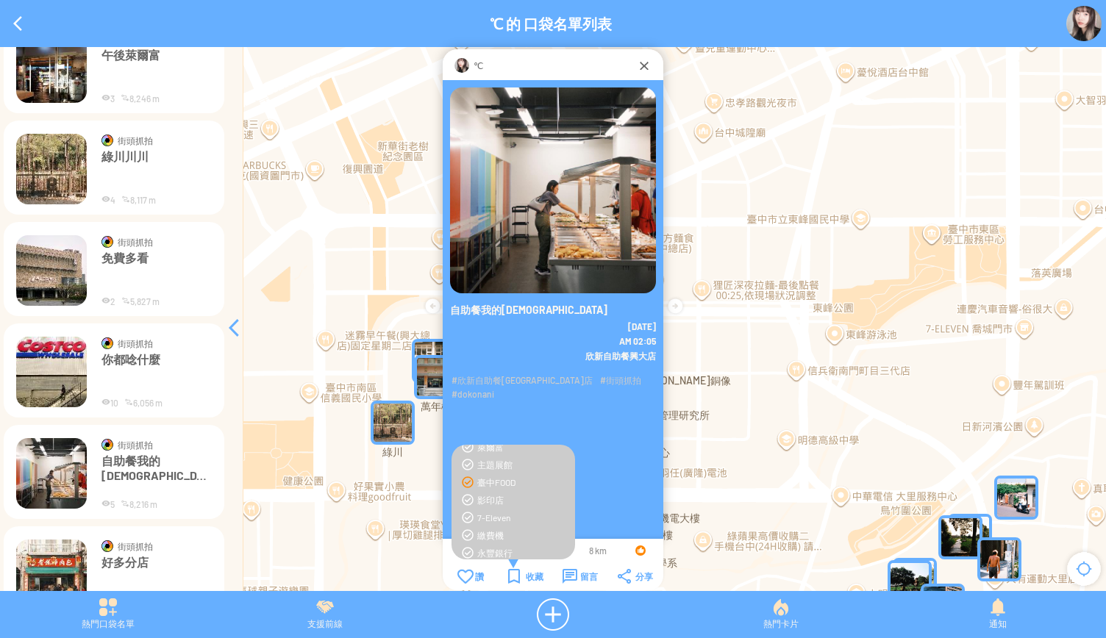
scroll to position [0, 0]
click at [157, 382] on p "你都唸什麼" at bounding box center [157, 374] width 110 height 44
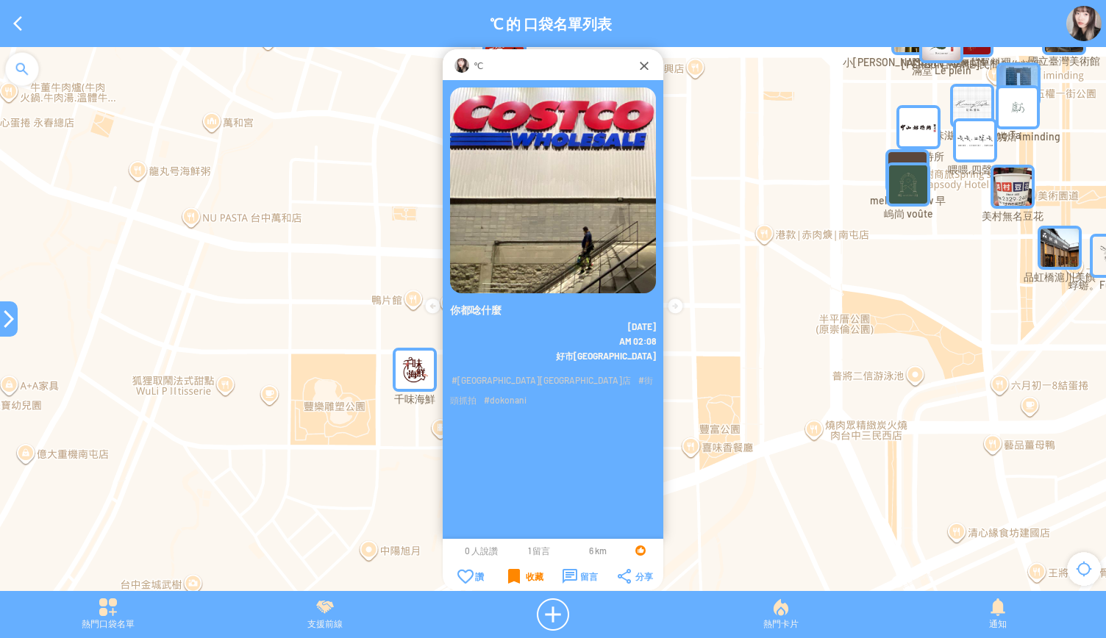
click at [510, 574] on div "收藏" at bounding box center [525, 576] width 35 height 15
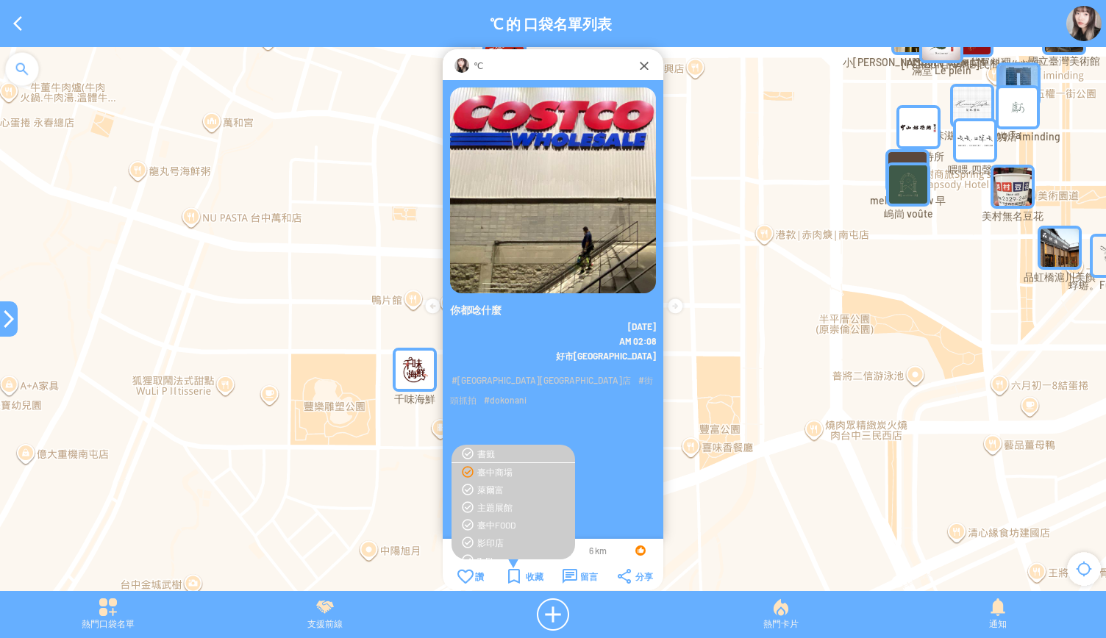
click at [497, 471] on div "臺中商場" at bounding box center [522, 472] width 90 height 12
click at [7, 324] on div at bounding box center [9, 319] width 18 height 18
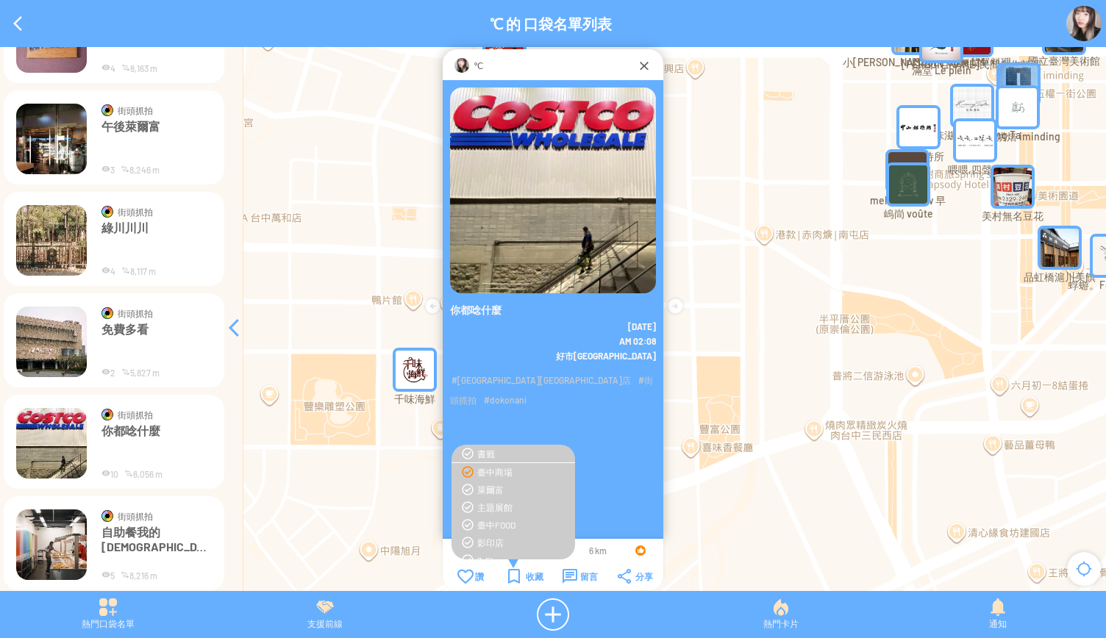
scroll to position [1640, 0]
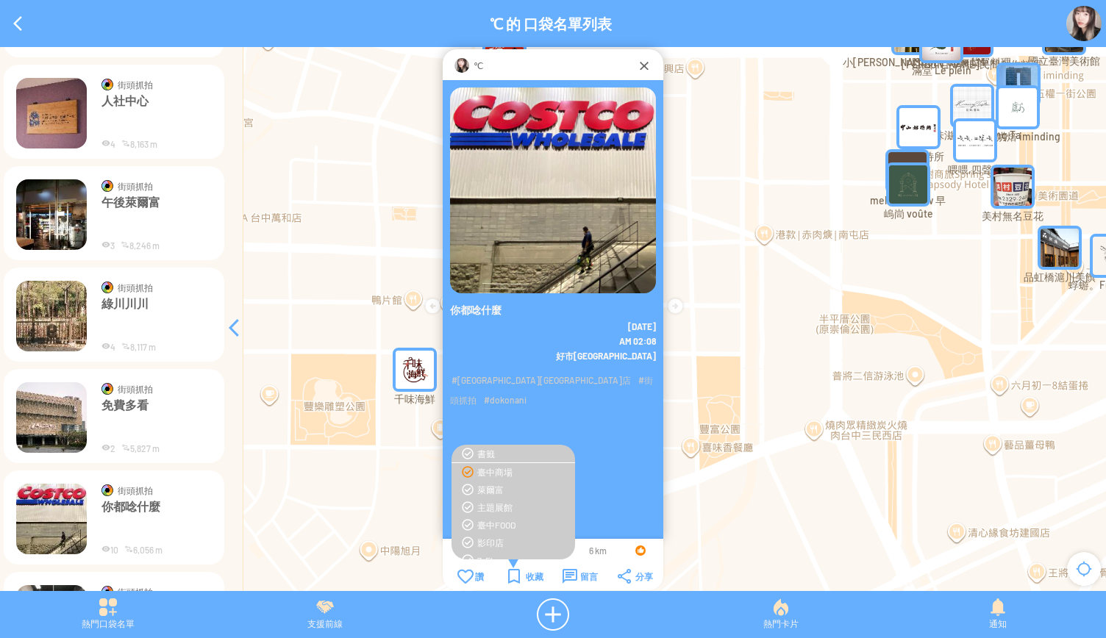
click at [49, 429] on img at bounding box center [51, 417] width 71 height 71
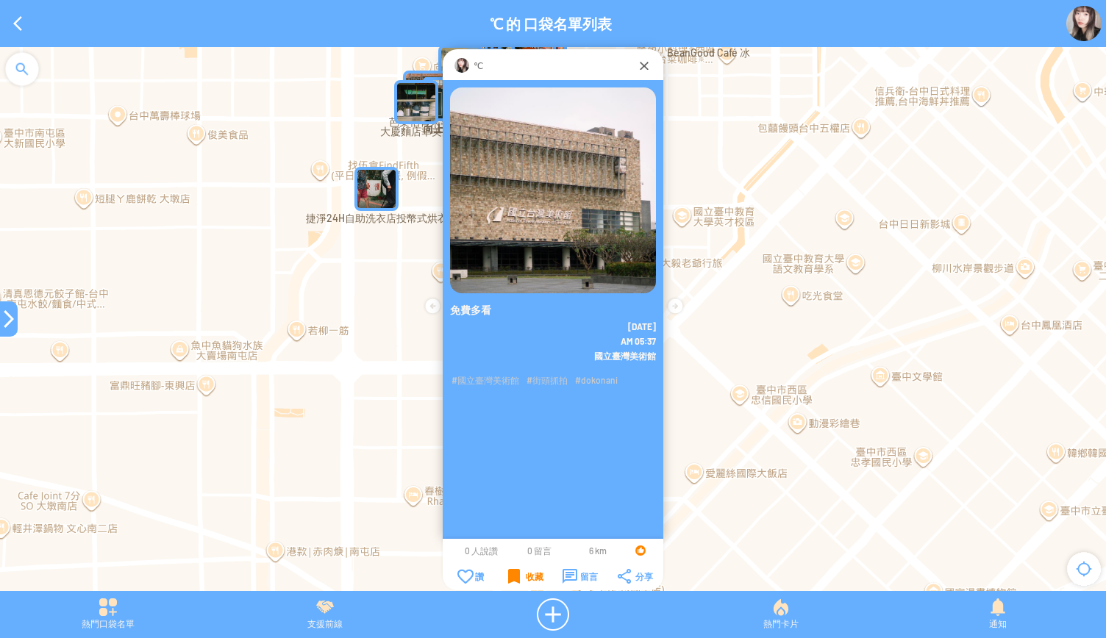
click at [514, 573] on div "收藏" at bounding box center [525, 576] width 35 height 15
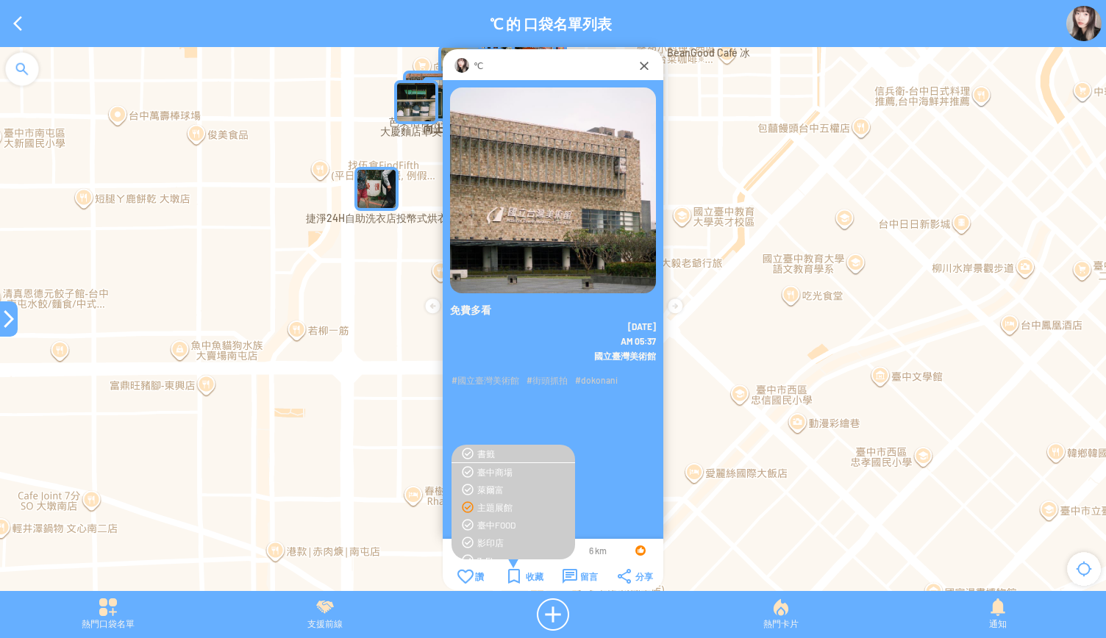
click at [494, 508] on div "主題展館" at bounding box center [522, 508] width 90 height 12
click at [4, 316] on div at bounding box center [9, 319] width 18 height 18
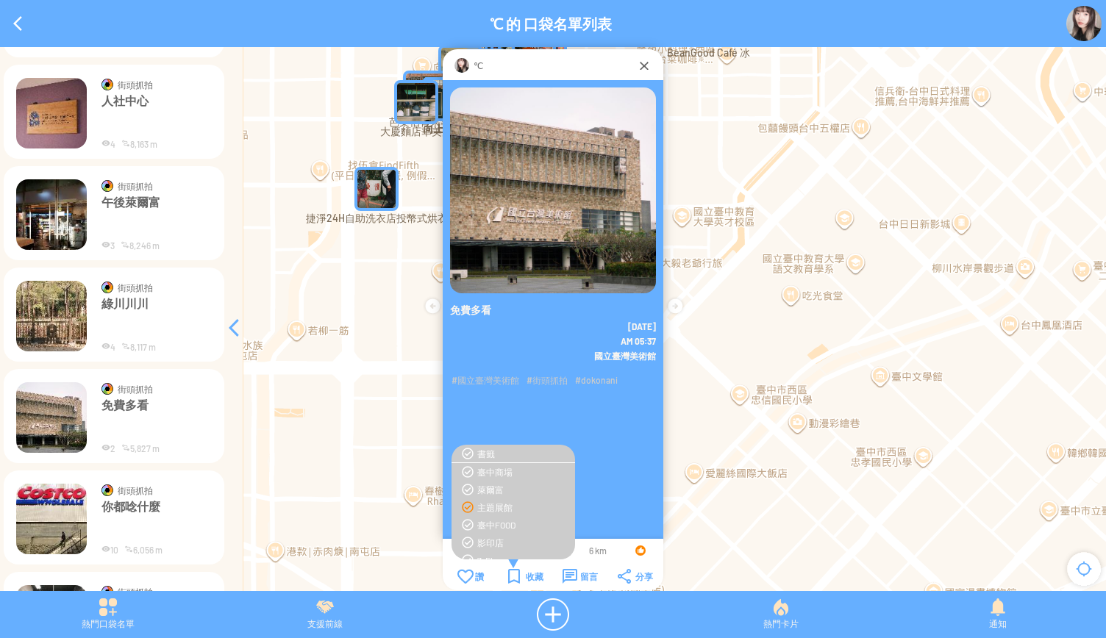
click at [54, 311] on img at bounding box center [51, 316] width 71 height 71
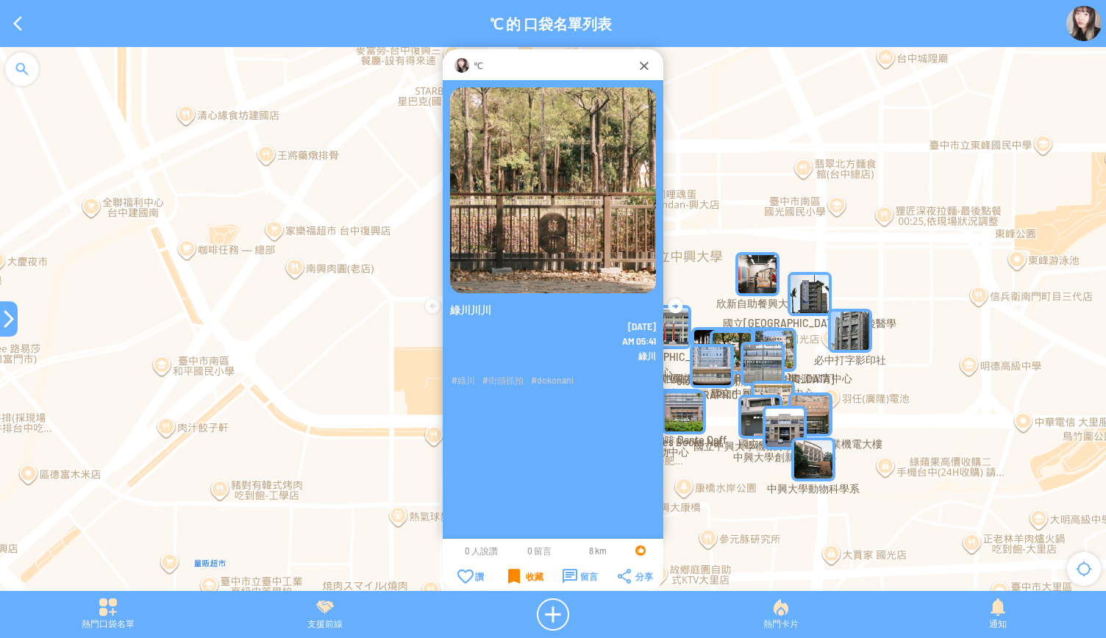
click at [514, 570] on div "收藏" at bounding box center [525, 576] width 35 height 15
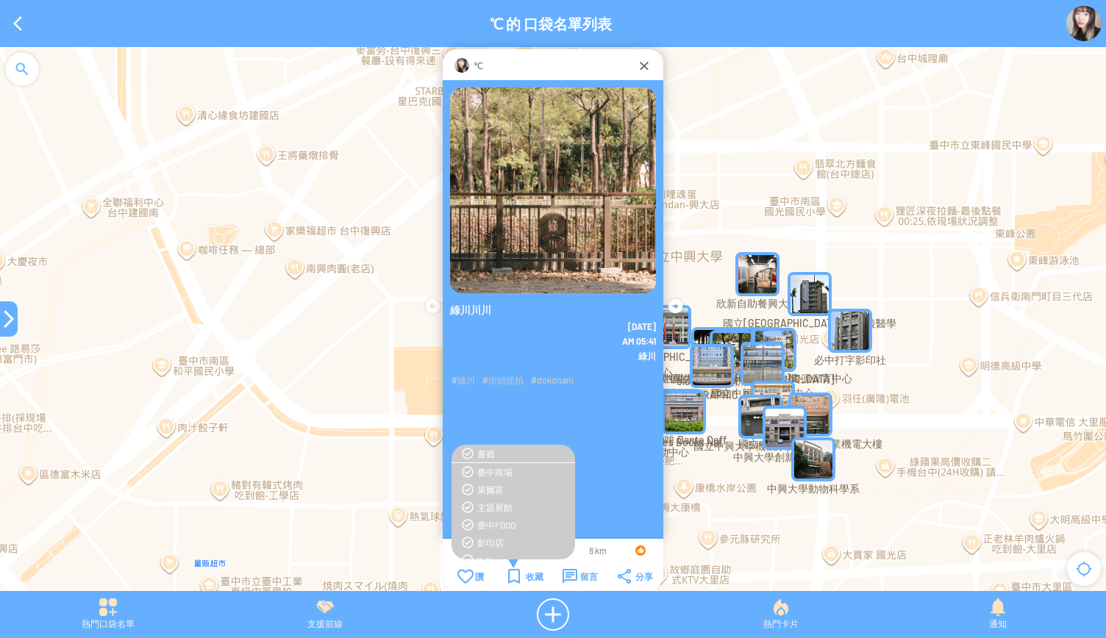
click at [9, 317] on div at bounding box center [9, 319] width 18 height 18
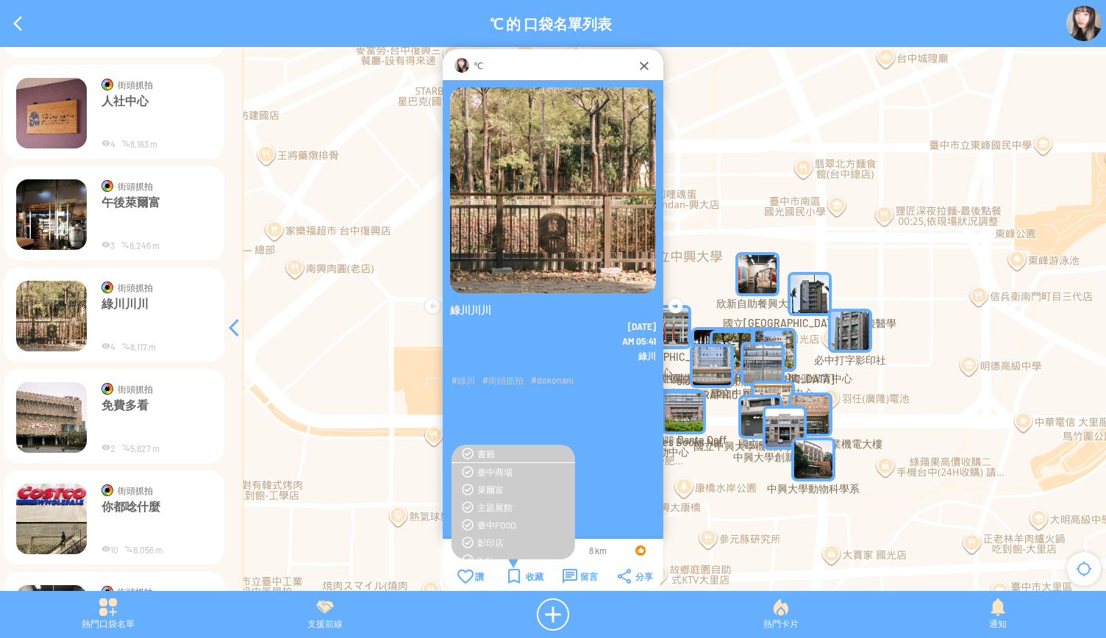
click at [59, 214] on img at bounding box center [51, 214] width 71 height 71
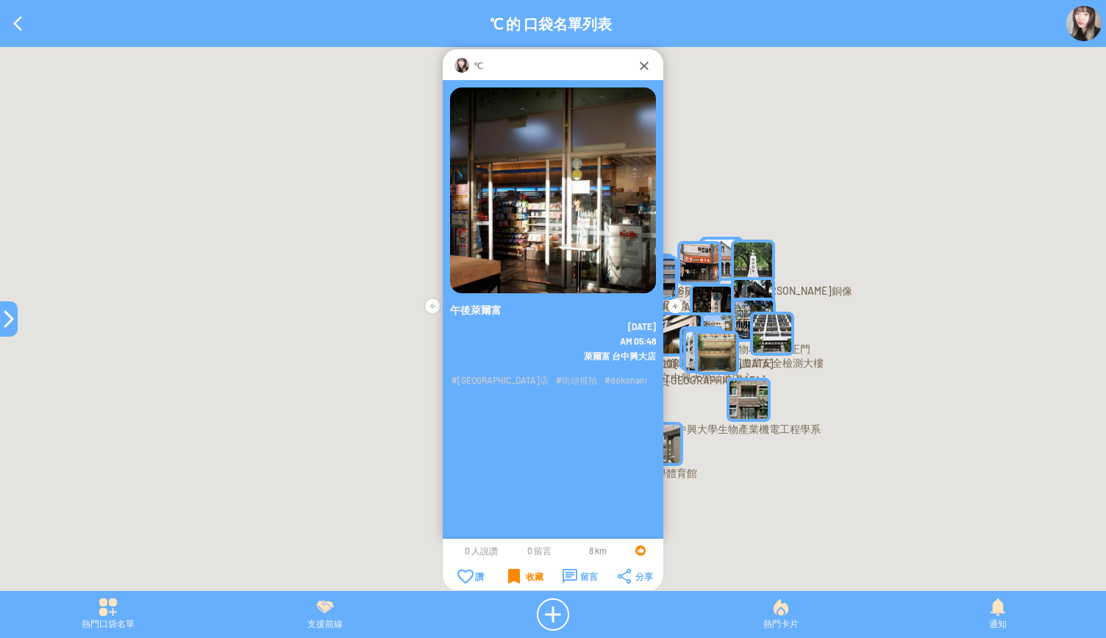
click at [527, 577] on div "收藏" at bounding box center [525, 576] width 35 height 15
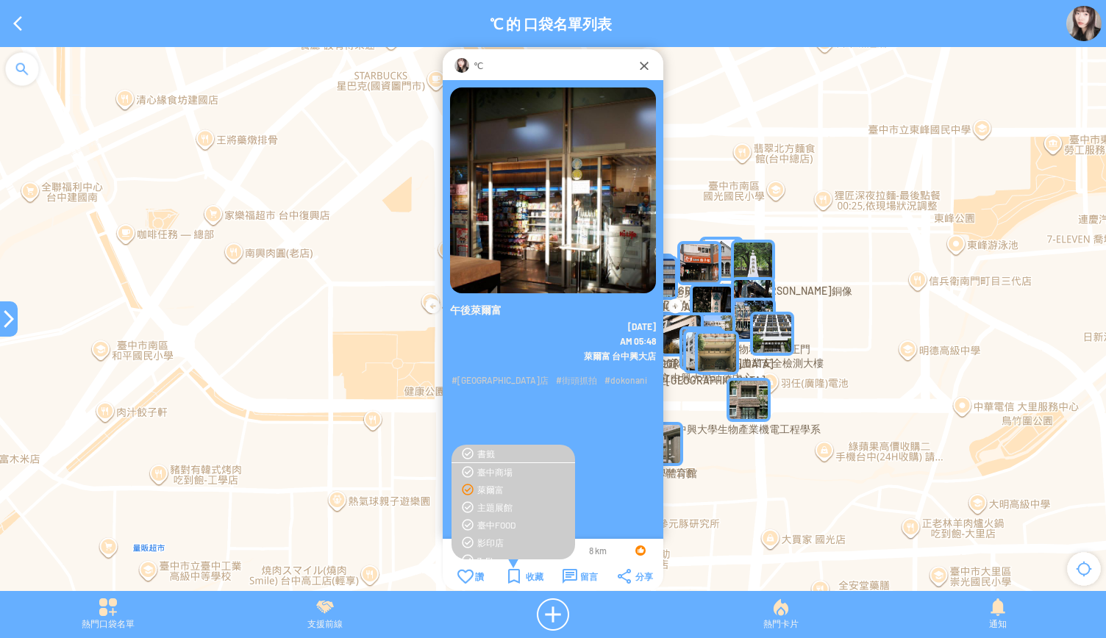
click at [493, 491] on div "萊爾富" at bounding box center [522, 490] width 90 height 12
click at [495, 539] on div "中興大學大帝國" at bounding box center [522, 537] width 90 height 12
click at [480, 508] on div "萊爾富" at bounding box center [522, 508] width 90 height 12
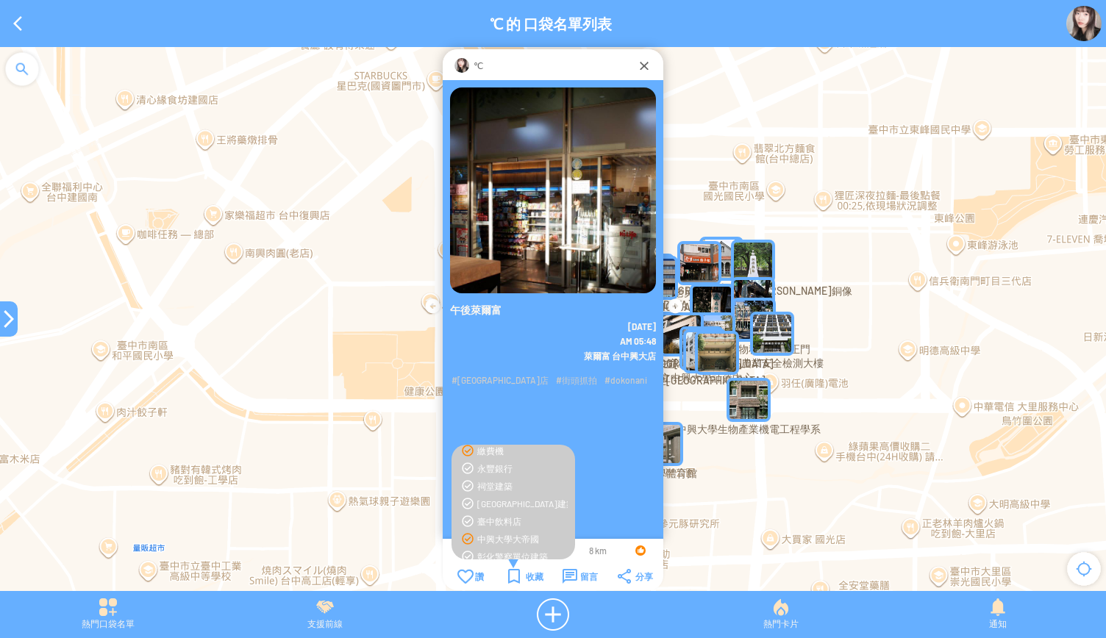
scroll to position [147, 0]
click at [7, 315] on div at bounding box center [9, 319] width 18 height 18
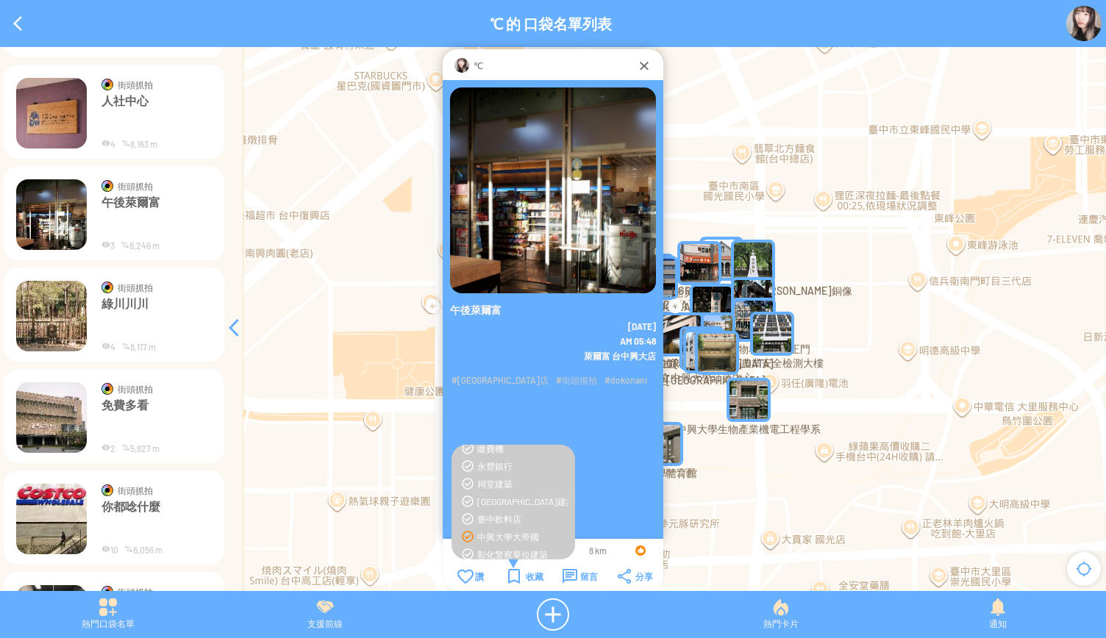
click at [59, 321] on img at bounding box center [51, 316] width 71 height 71
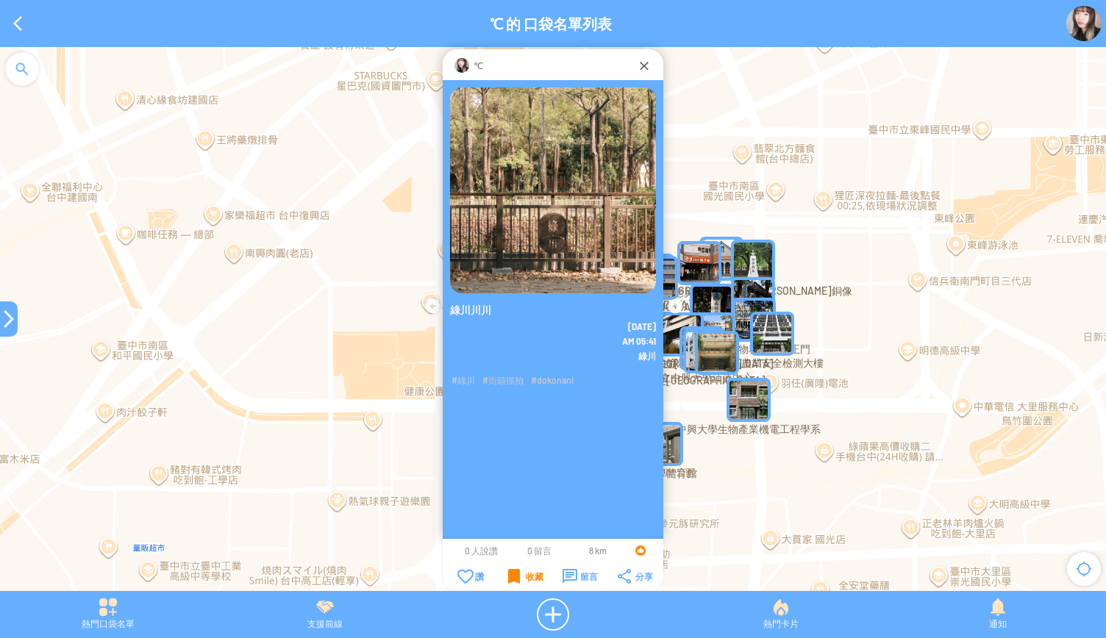
click at [523, 580] on div "收藏" at bounding box center [525, 576] width 35 height 15
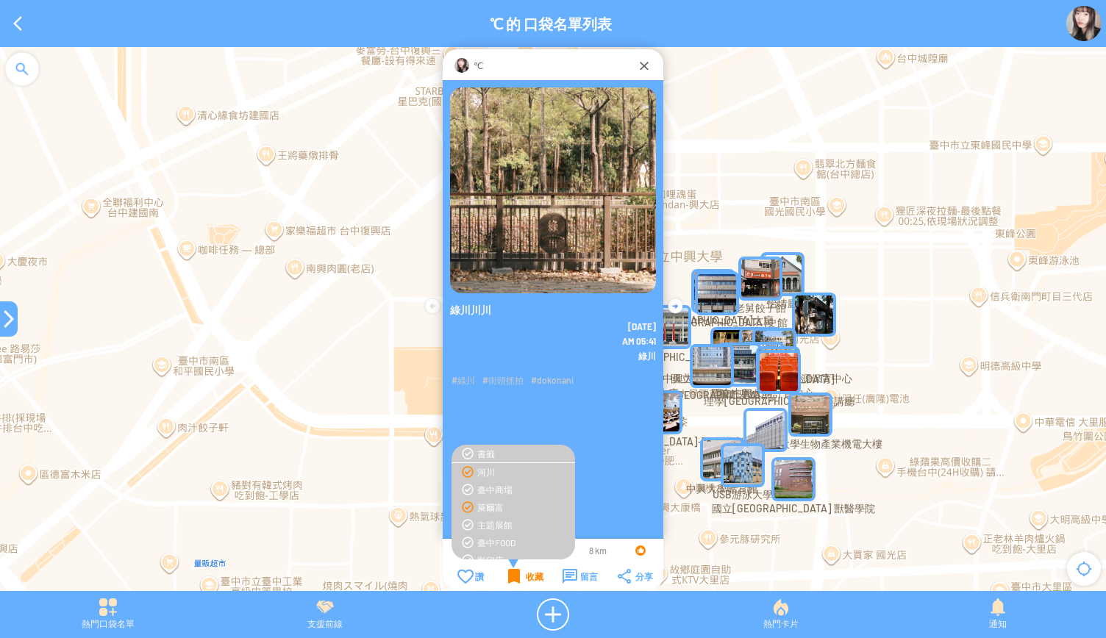
click at [480, 473] on div "河川" at bounding box center [522, 472] width 90 height 12
click at [5, 316] on div at bounding box center [9, 319] width 18 height 18
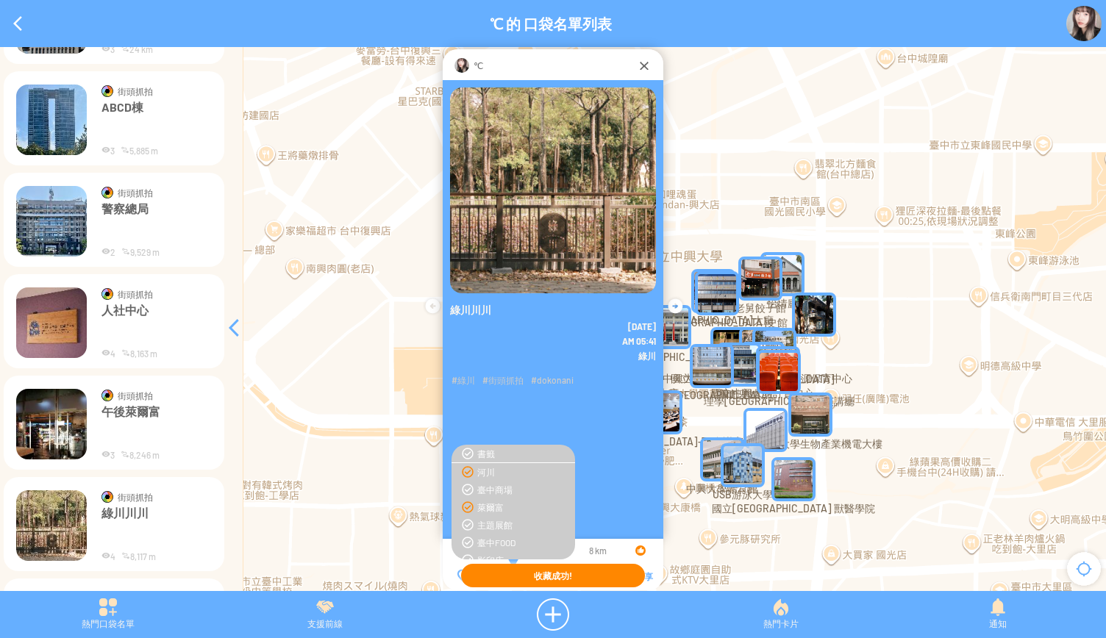
scroll to position [1420, 0]
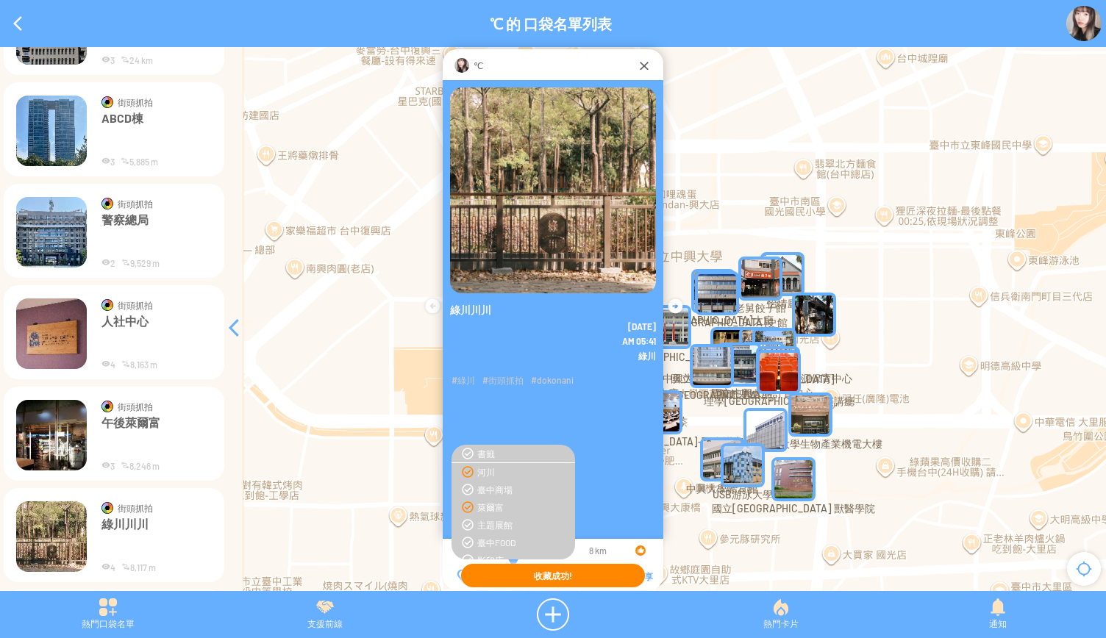
click at [48, 335] on img at bounding box center [51, 334] width 71 height 71
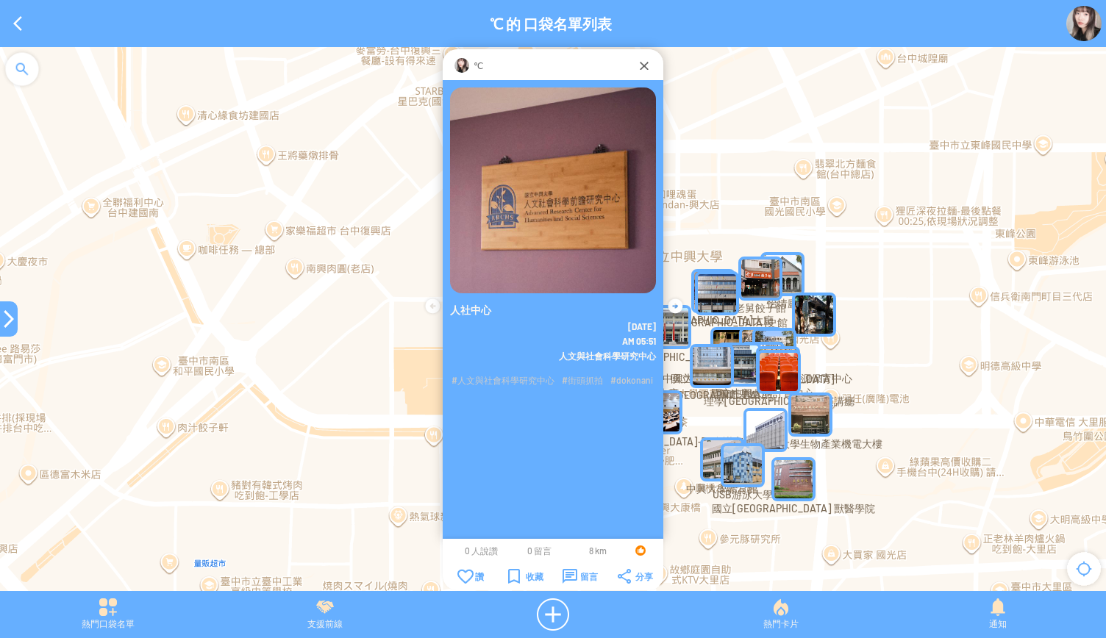
click at [506, 579] on td "收藏" at bounding box center [526, 577] width 54 height 16
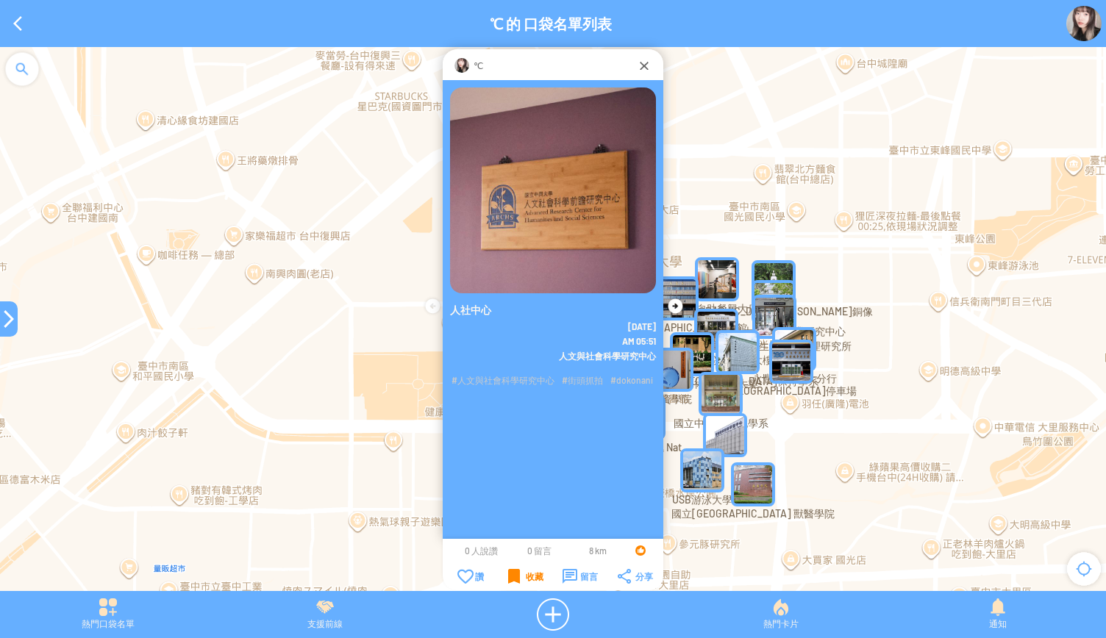
click at [516, 580] on div "收藏" at bounding box center [525, 576] width 35 height 15
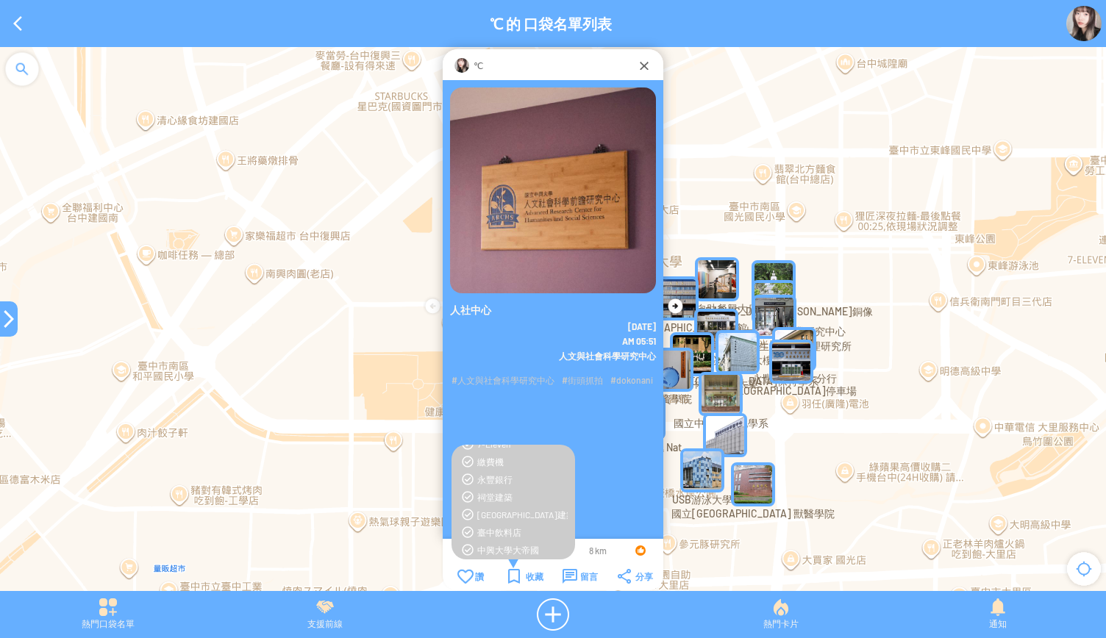
scroll to position [207, 0]
click at [494, 481] on div "中興大學大帝國" at bounding box center [522, 477] width 90 height 12
click at [0, 315] on div at bounding box center [9, 319] width 18 height 18
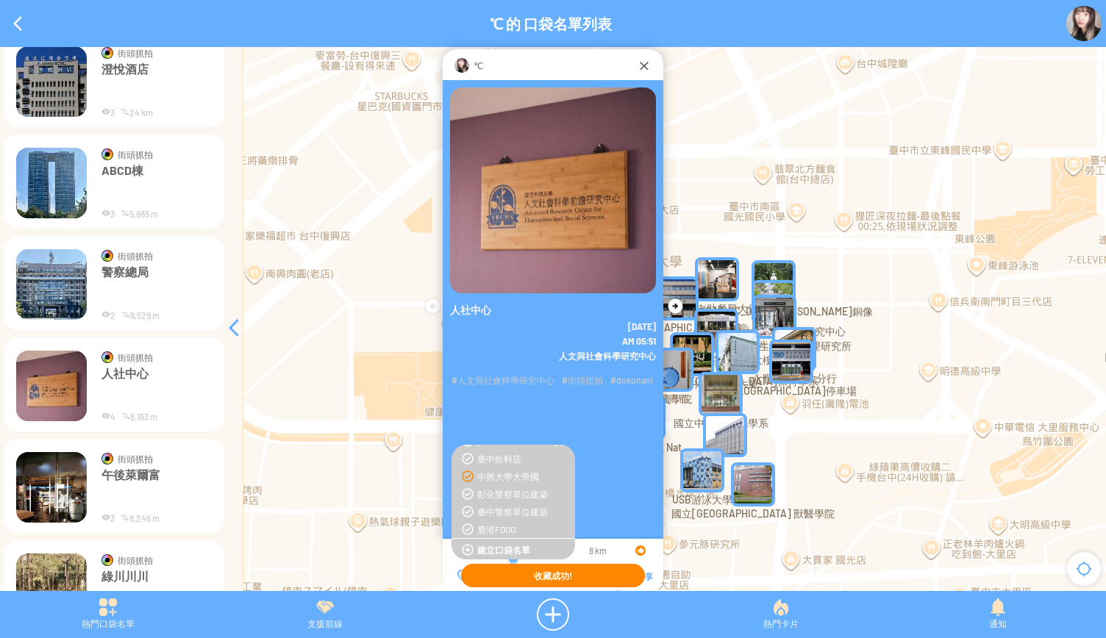
scroll to position [1346, 0]
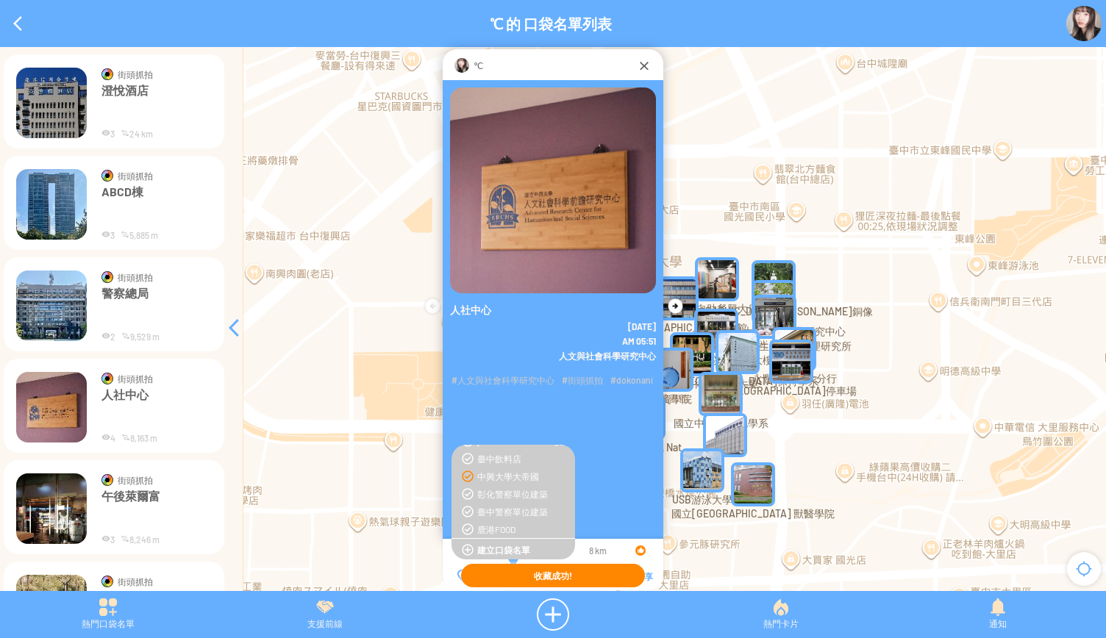
click at [104, 308] on p "警察總局" at bounding box center [157, 308] width 110 height 44
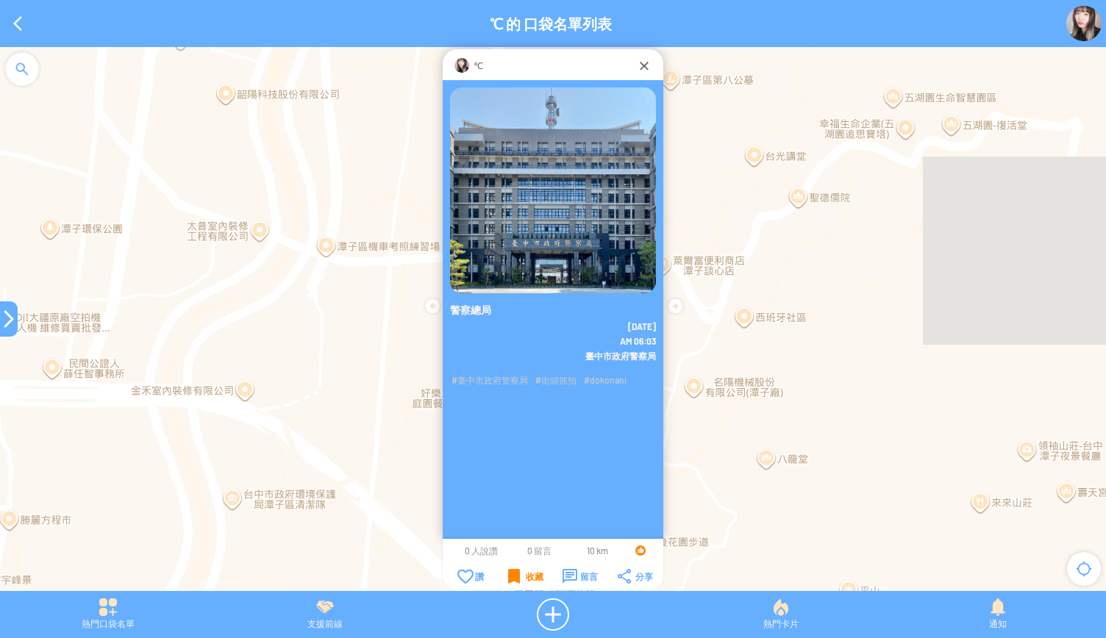
click at [517, 574] on div "收藏" at bounding box center [525, 576] width 35 height 15
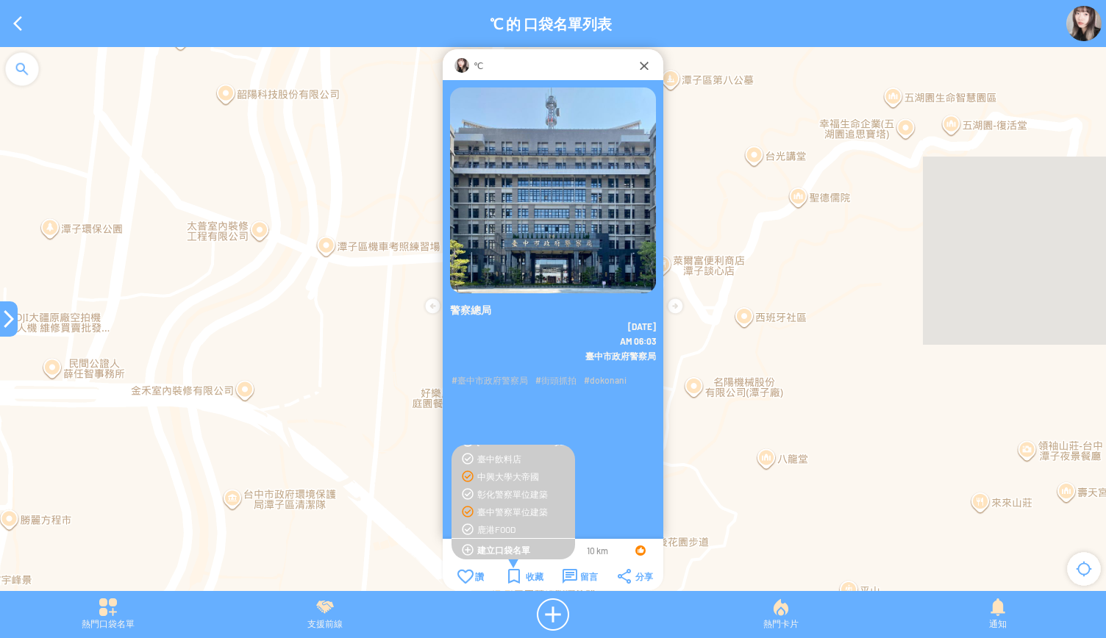
click at [508, 512] on div "臺中警察單位建築" at bounding box center [522, 512] width 90 height 12
click at [9, 318] on div at bounding box center [9, 319] width 18 height 18
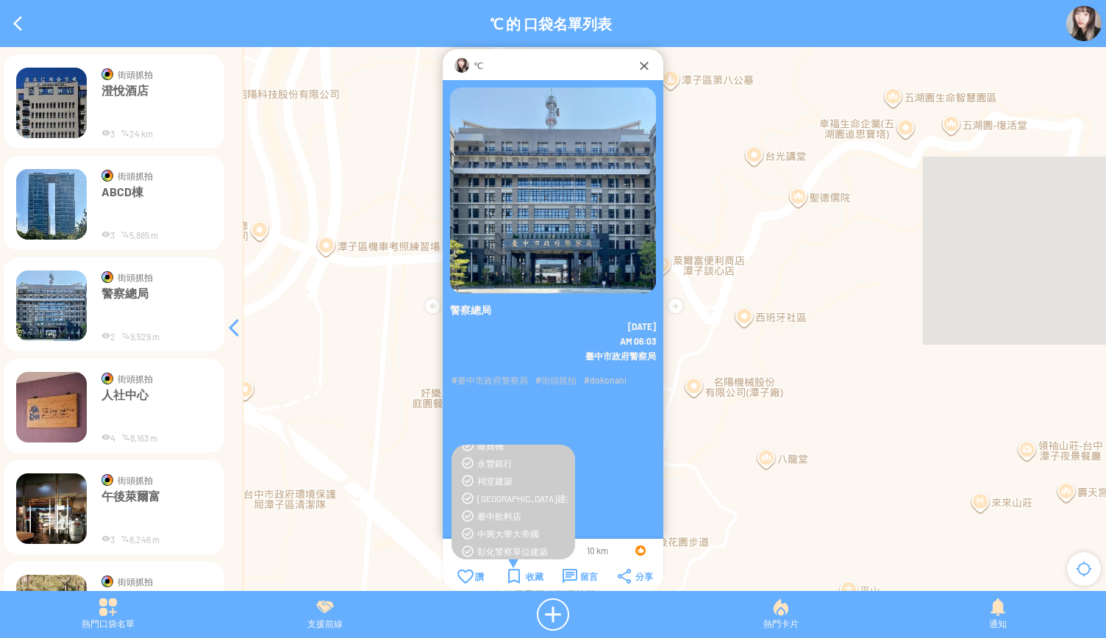
scroll to position [134, 0]
click at [553, 498] on div "祠堂建築" at bounding box center [522, 497] width 90 height 12
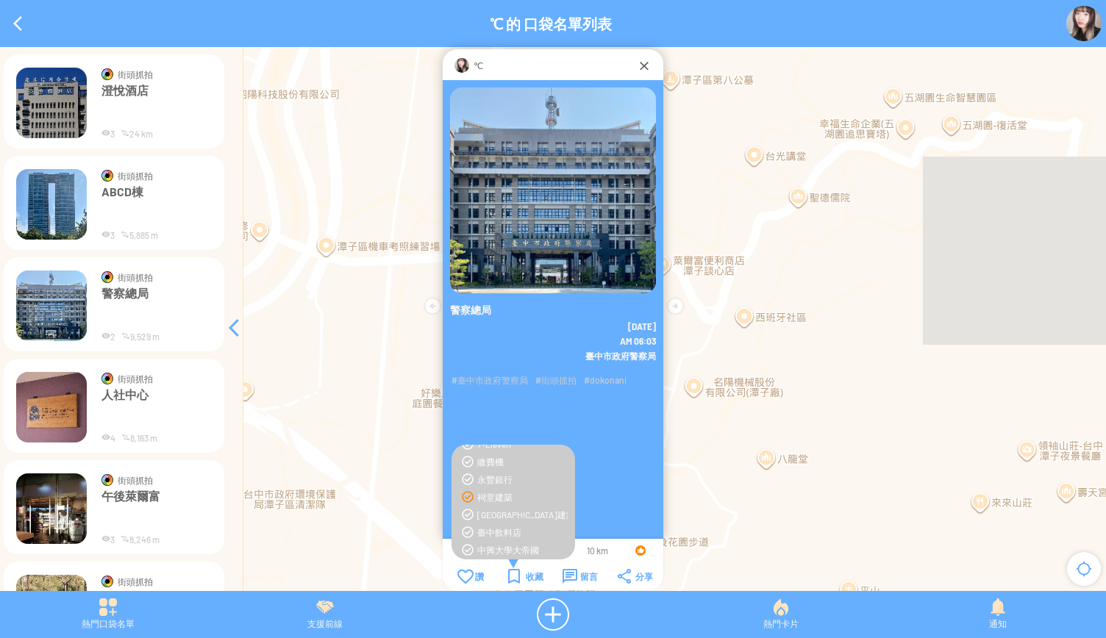
click at [60, 199] on img at bounding box center [51, 204] width 71 height 71
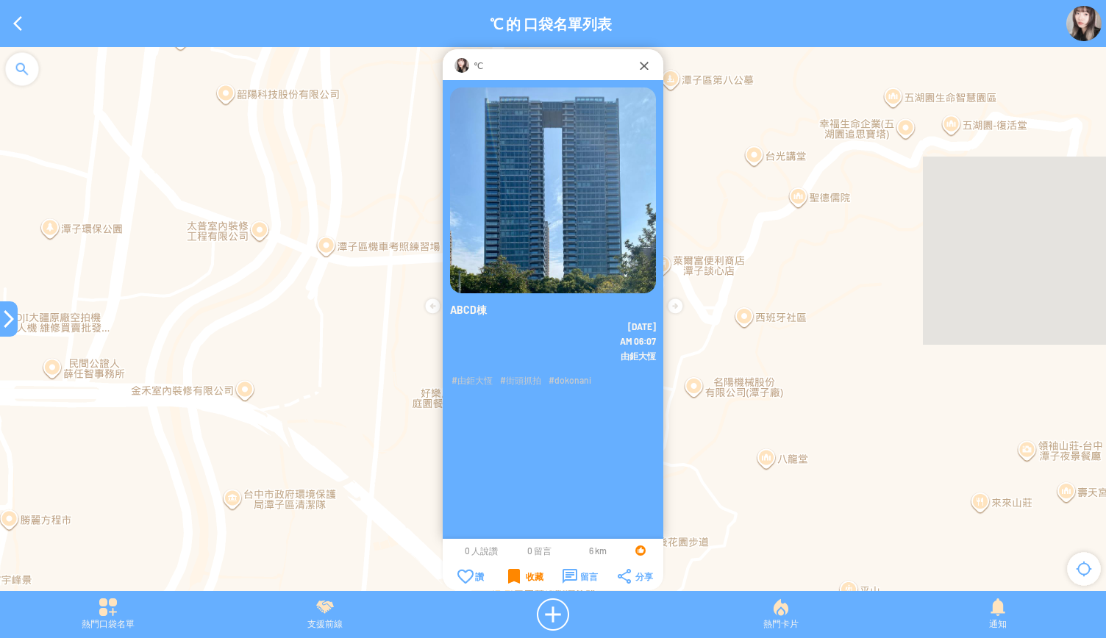
click at [526, 572] on div "收藏" at bounding box center [525, 576] width 35 height 15
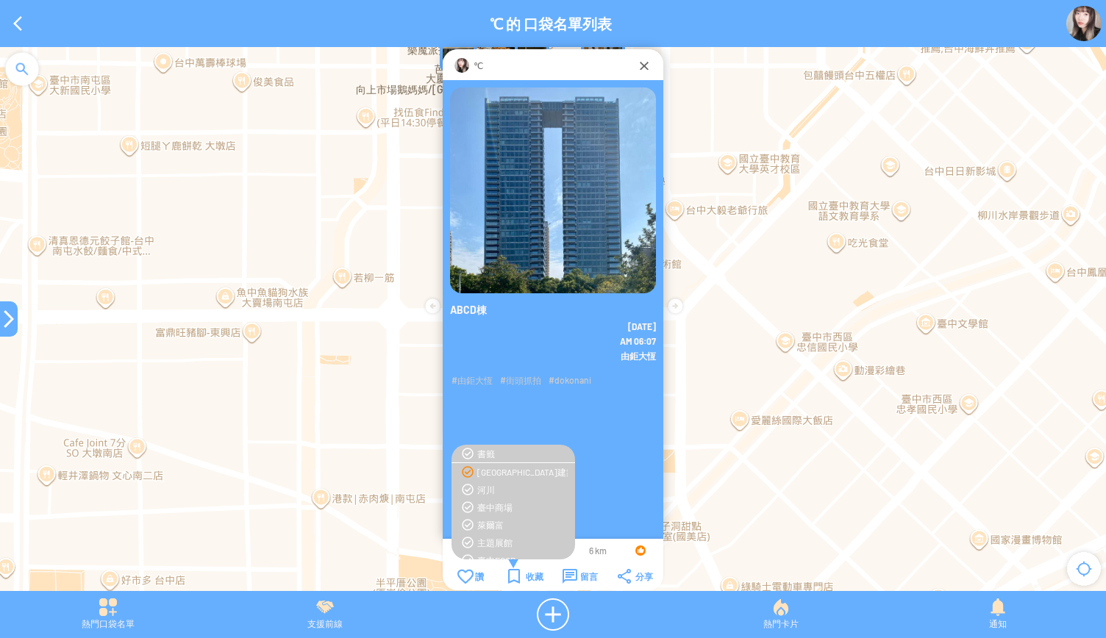
click at [493, 477] on div "[GEOGRAPHIC_DATA]建築" at bounding box center [522, 472] width 90 height 12
click at [0, 320] on div at bounding box center [9, 319] width 18 height 18
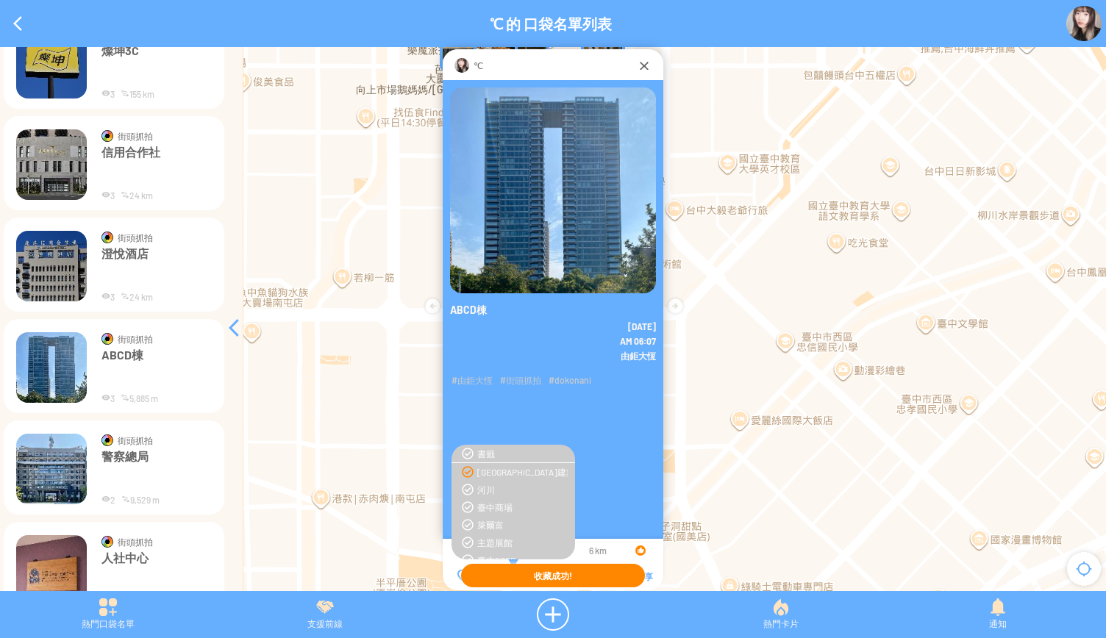
scroll to position [1125, 0]
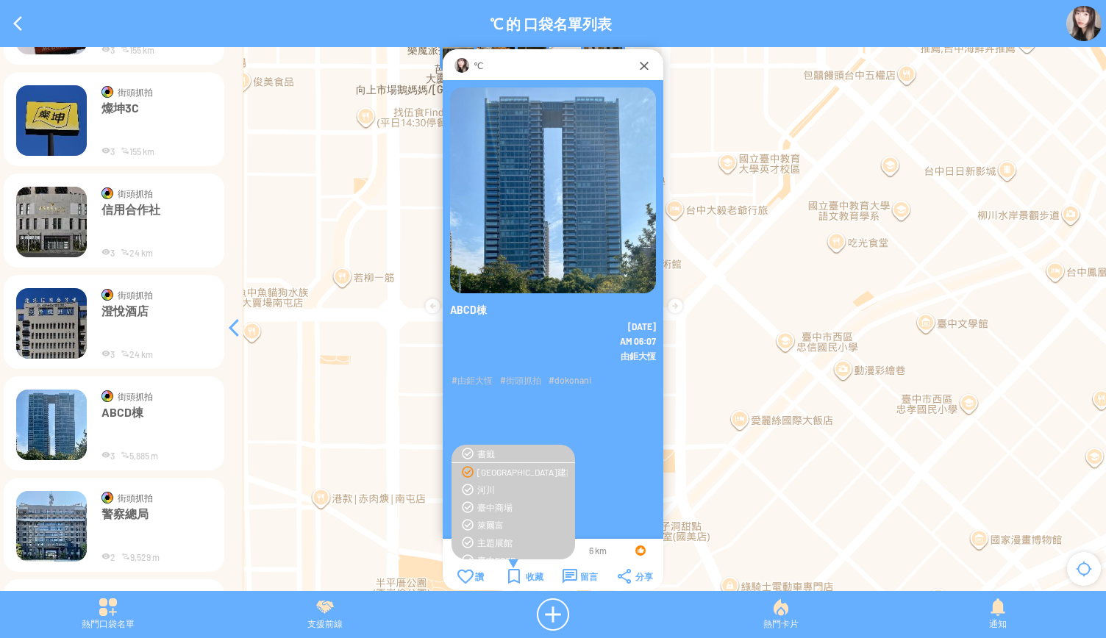
click at [64, 317] on img at bounding box center [51, 323] width 71 height 71
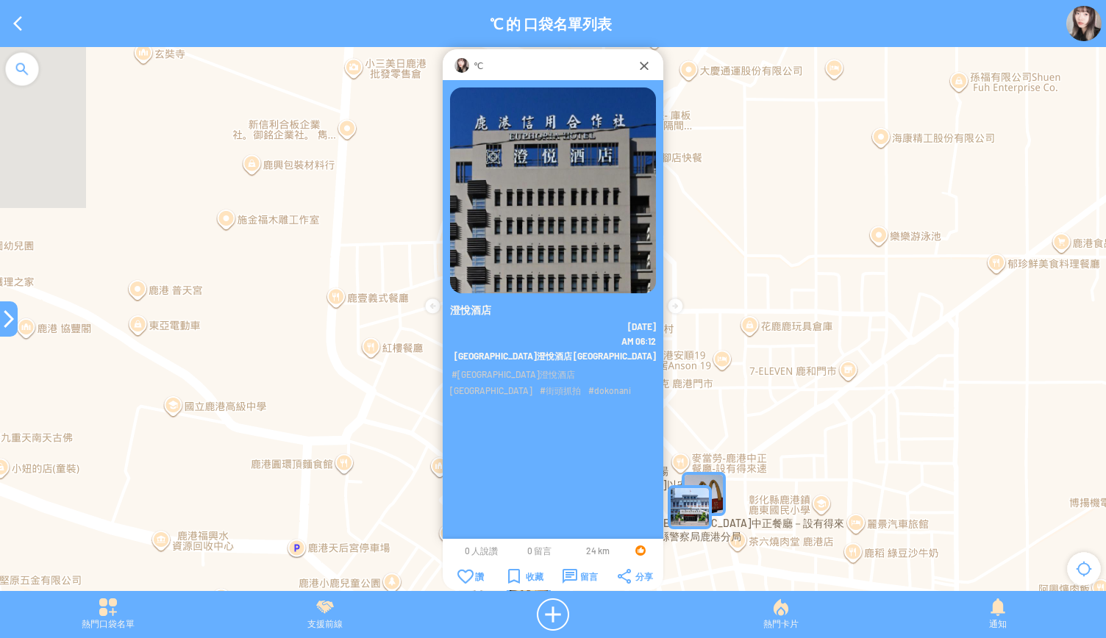
click at [507, 567] on table "讚 讚 收藏 留言 分享" at bounding box center [553, 576] width 221 height 19
click at [510, 577] on div "收藏" at bounding box center [525, 576] width 35 height 15
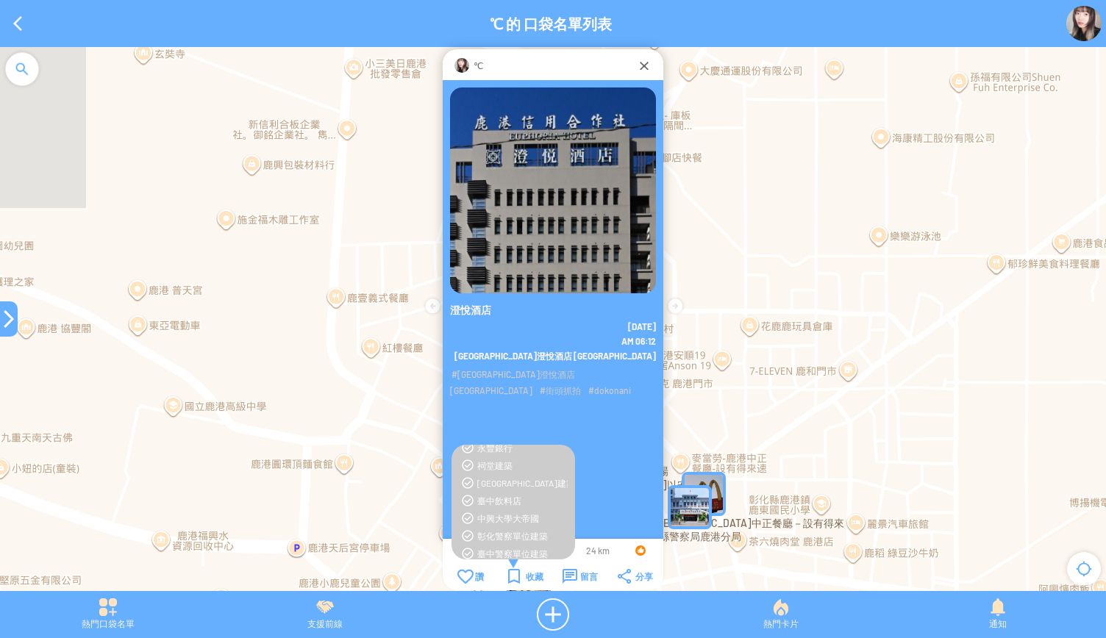
scroll to position [152, 0]
click at [509, 519] on div "[GEOGRAPHIC_DATA]建築" at bounding box center [522, 515] width 90 height 12
click at [9, 314] on div at bounding box center [9, 319] width 18 height 18
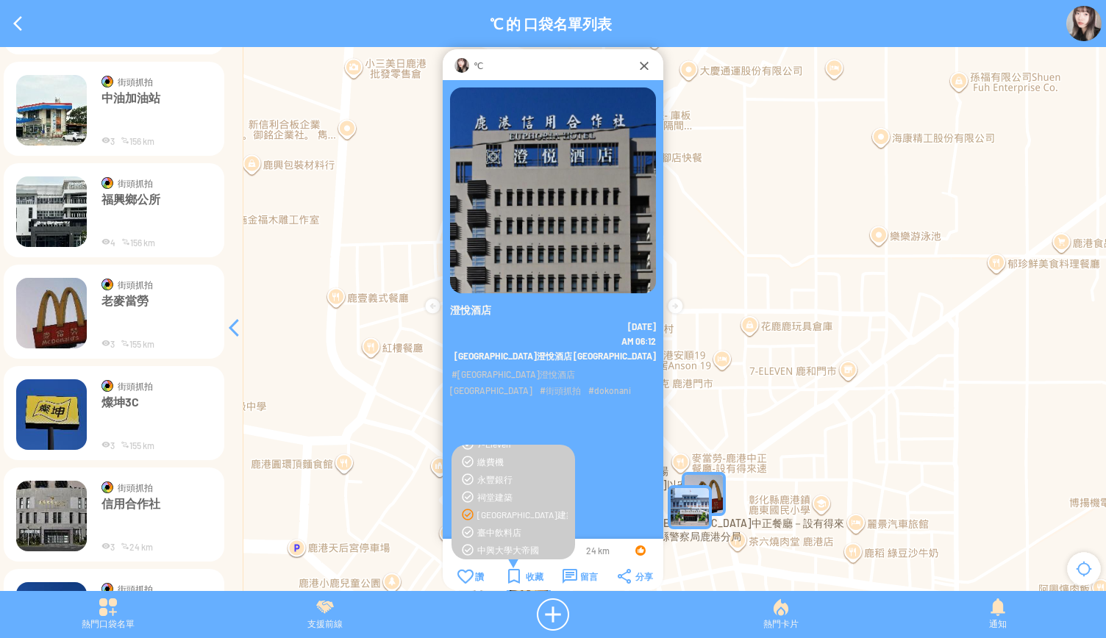
scroll to position [758, 0]
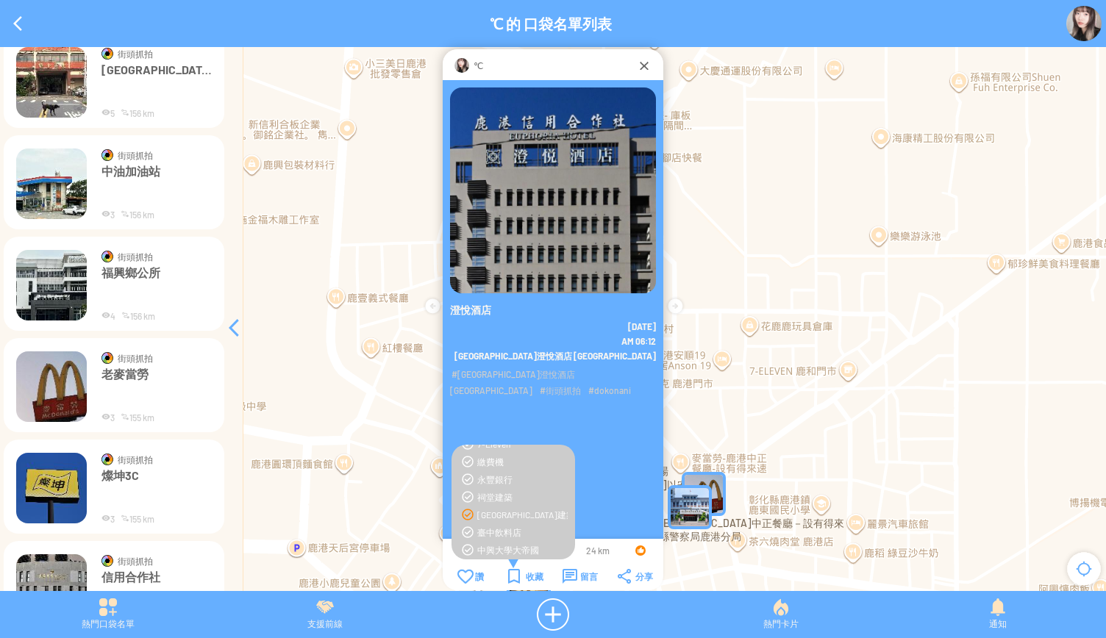
click at [167, 291] on p "福興鄉公所" at bounding box center [157, 288] width 110 height 44
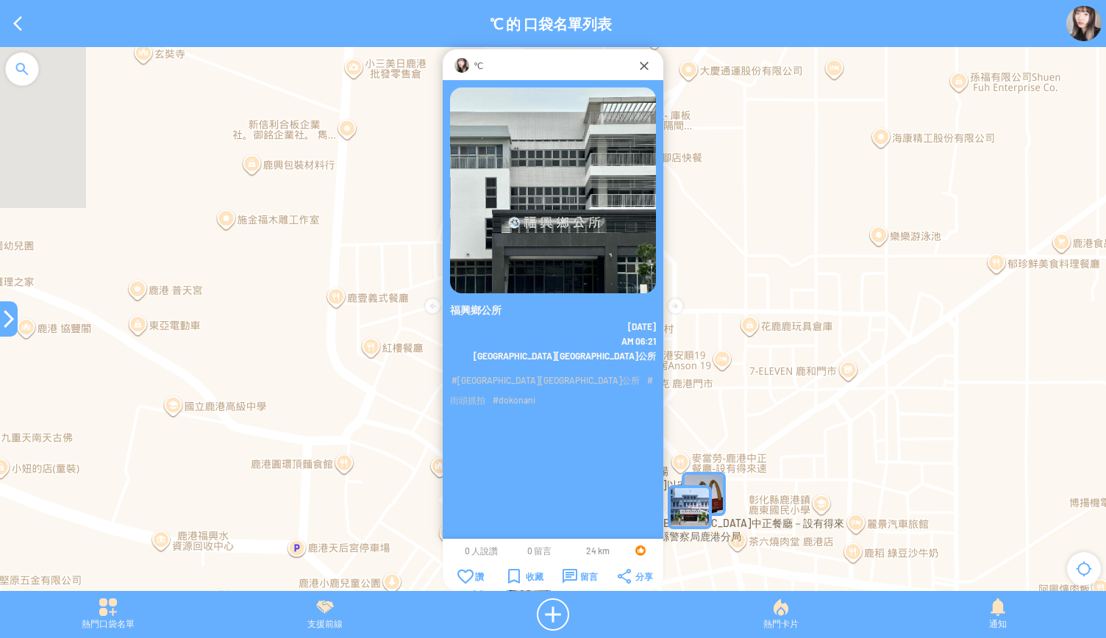
click at [7, 319] on div at bounding box center [9, 319] width 18 height 18
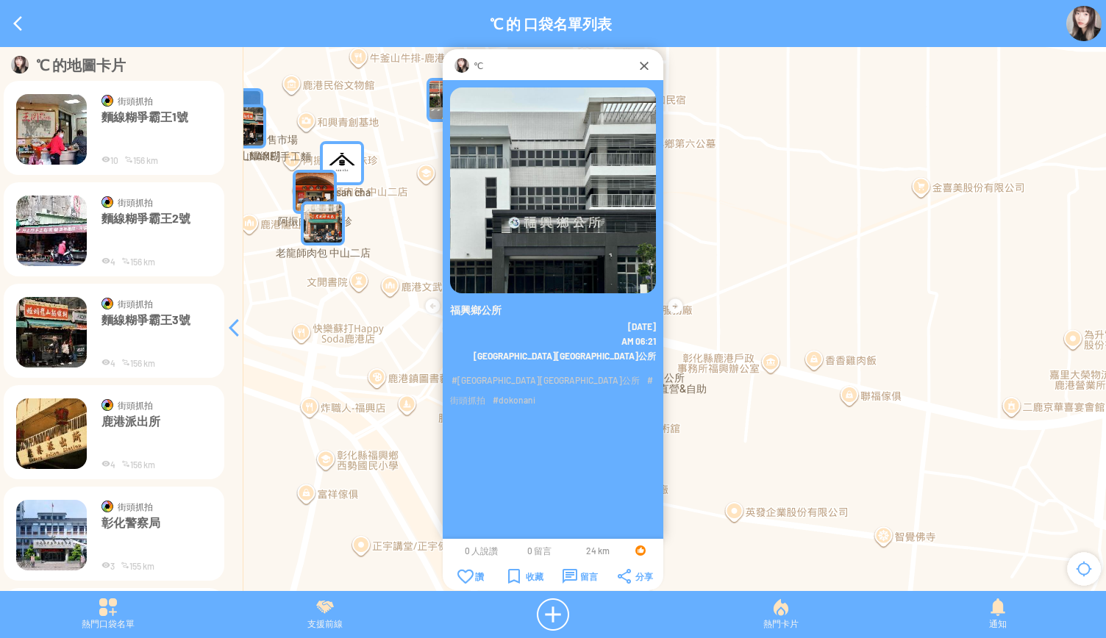
click at [152, 140] on p "麵線糊爭霸王1號" at bounding box center [157, 132] width 110 height 44
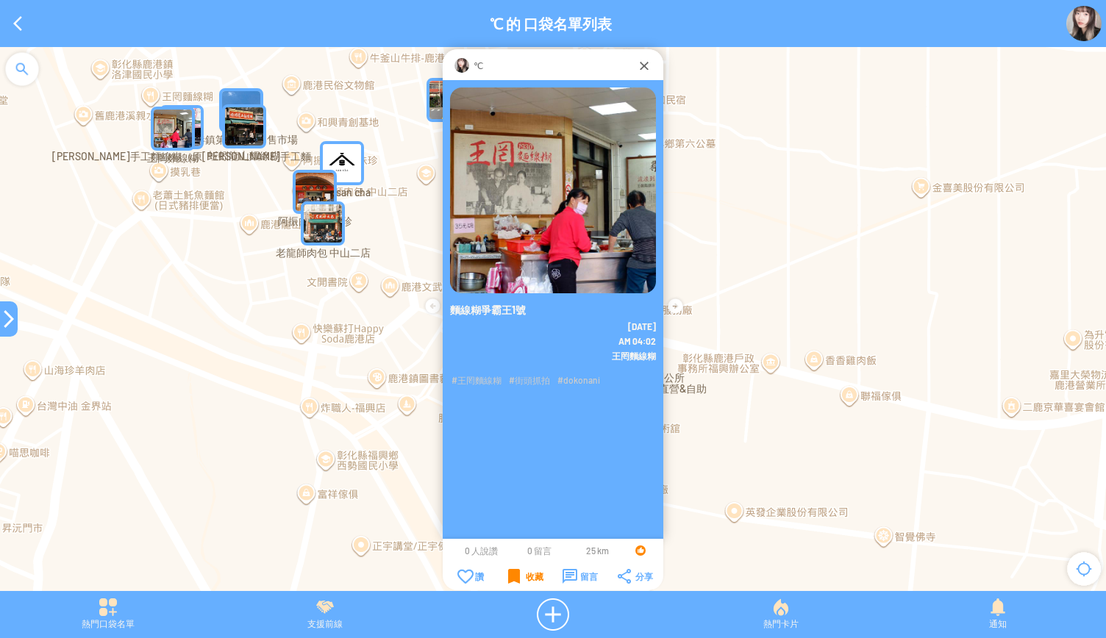
click at [515, 577] on div "收藏" at bounding box center [525, 576] width 35 height 15
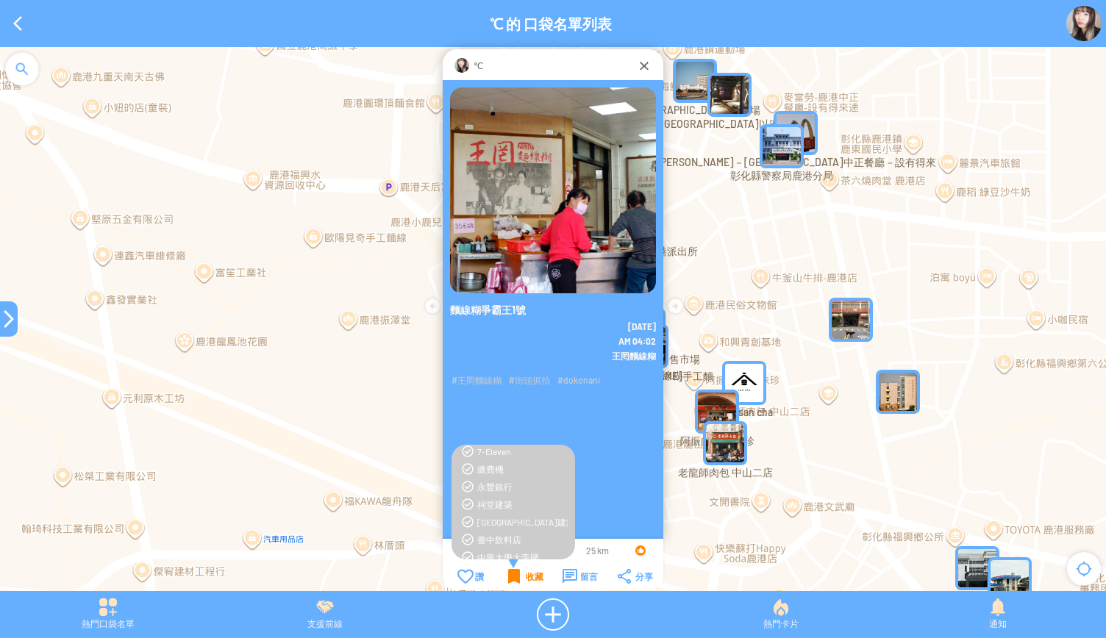
scroll to position [225, 0]
click at [492, 528] on div "鹿港FOOD" at bounding box center [522, 530] width 90 height 12
click at [490, 530] on div "鹿港FOOD" at bounding box center [522, 530] width 90 height 12
click at [7, 317] on div at bounding box center [9, 319] width 18 height 18
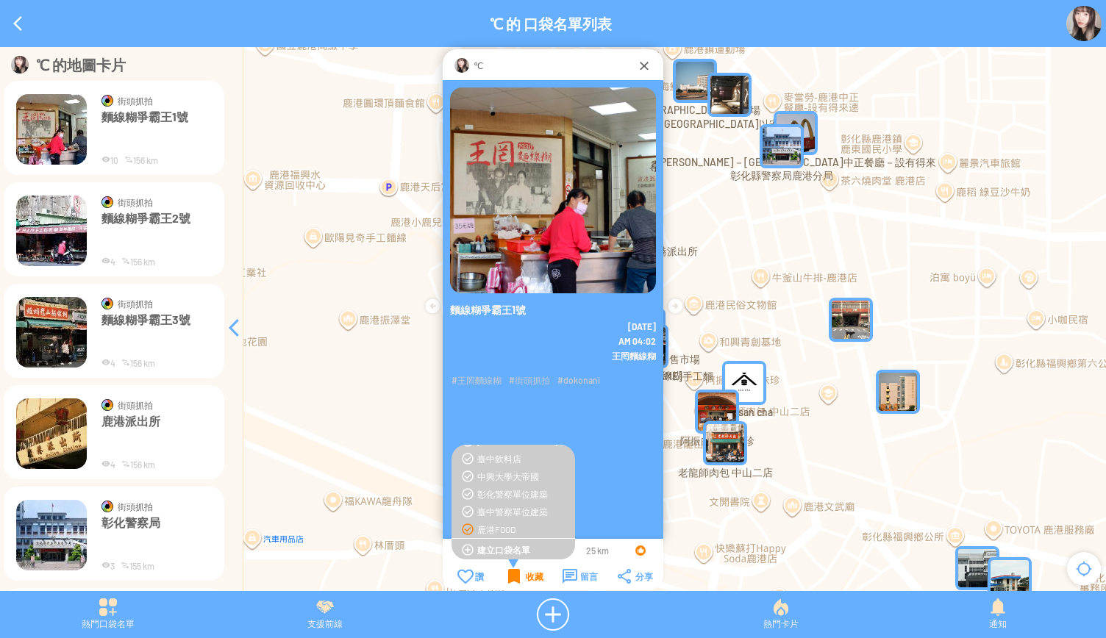
click at [49, 218] on img at bounding box center [51, 231] width 71 height 71
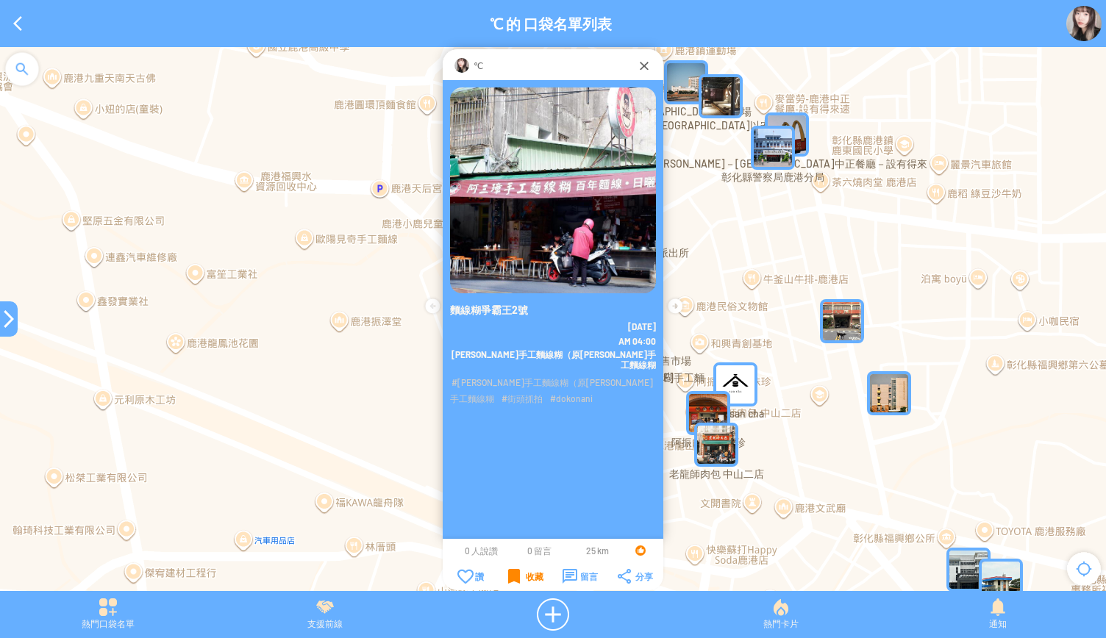
click at [515, 579] on div "收藏" at bounding box center [525, 576] width 35 height 15
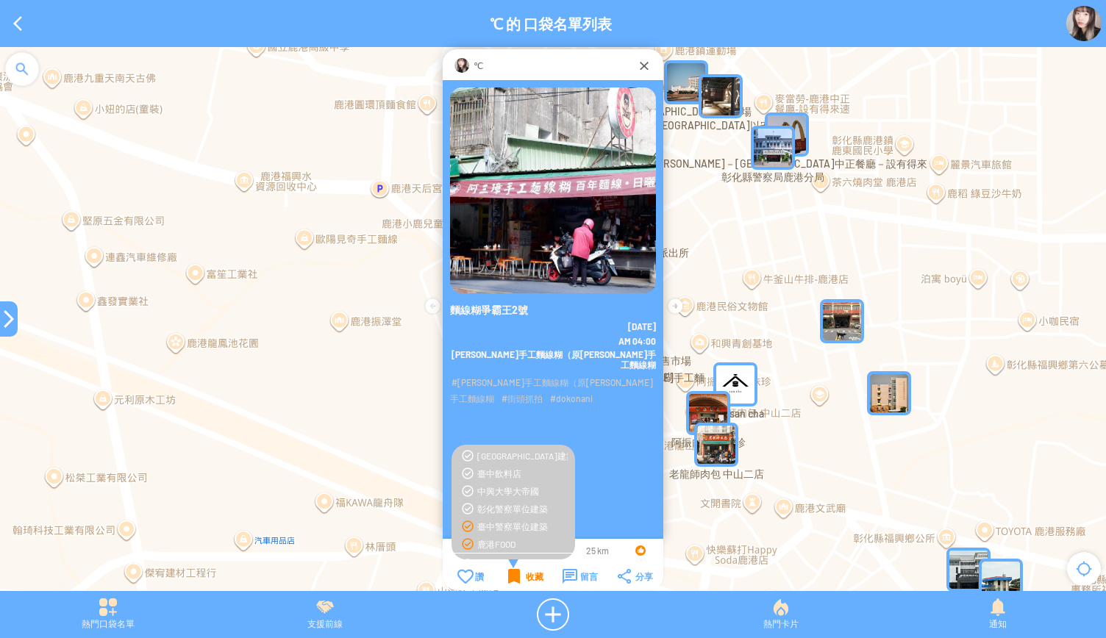
scroll to position [225, 0]
click at [3, 318] on div at bounding box center [9, 319] width 18 height 18
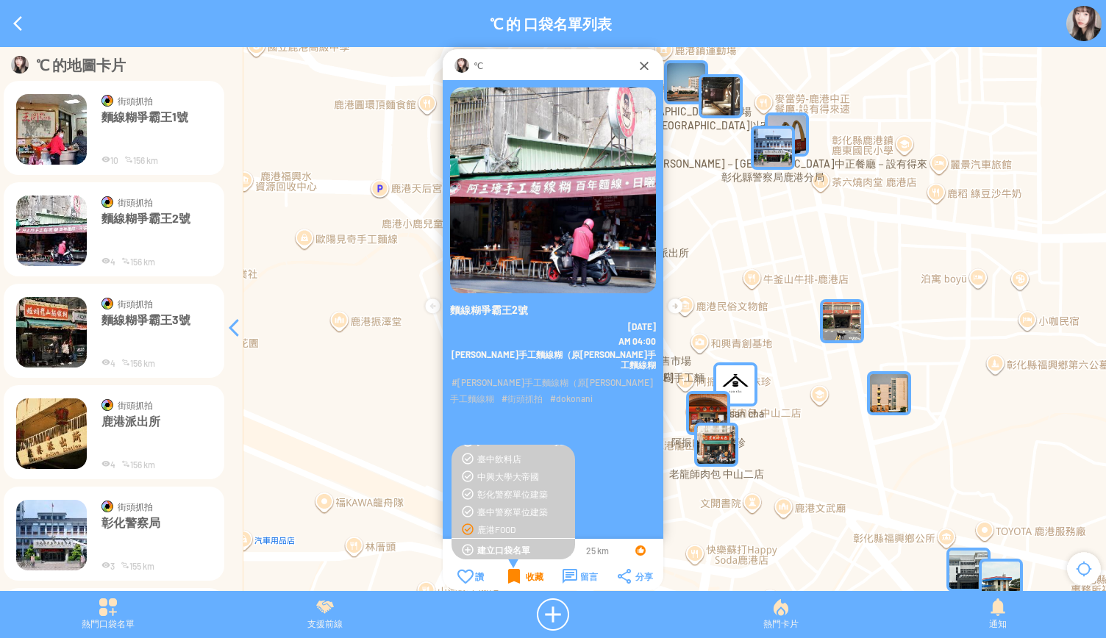
click at [157, 430] on p "鹿港派出所" at bounding box center [157, 436] width 110 height 44
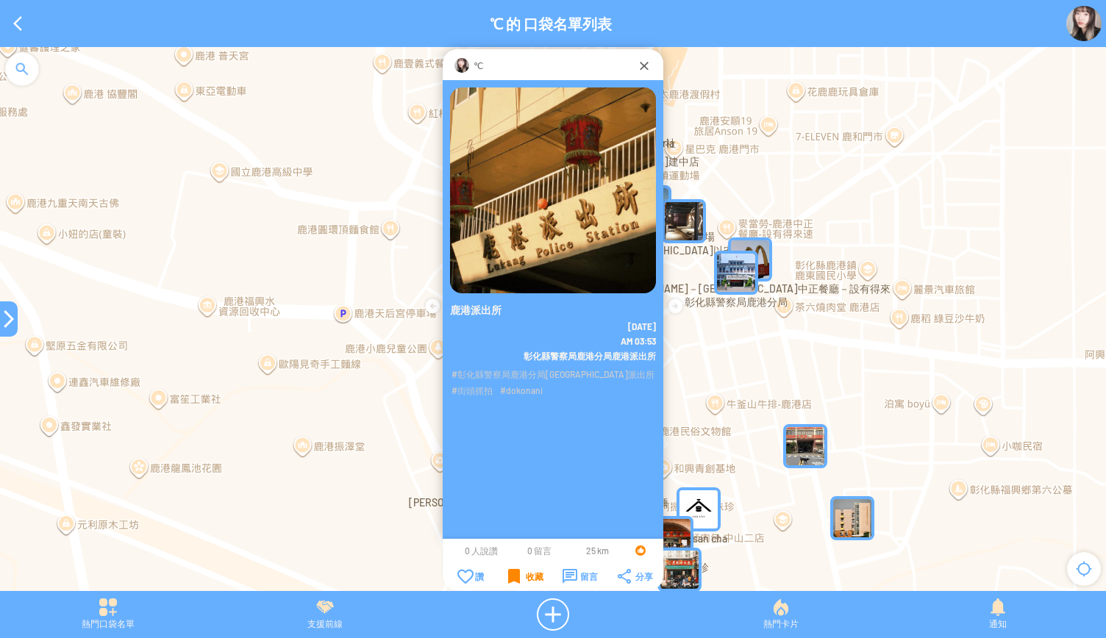
click at [510, 573] on div "收藏" at bounding box center [525, 576] width 35 height 15
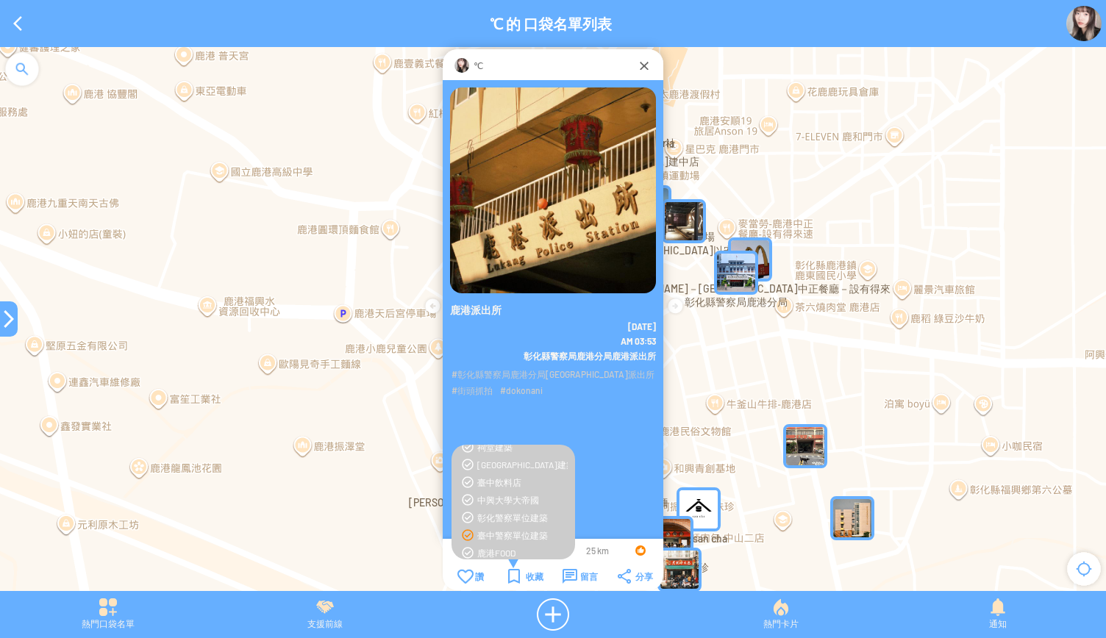
scroll to position [225, 0]
click at [490, 493] on div "彰化警察單位建築" at bounding box center [522, 494] width 90 height 12
click at [12, 324] on div at bounding box center [9, 319] width 18 height 18
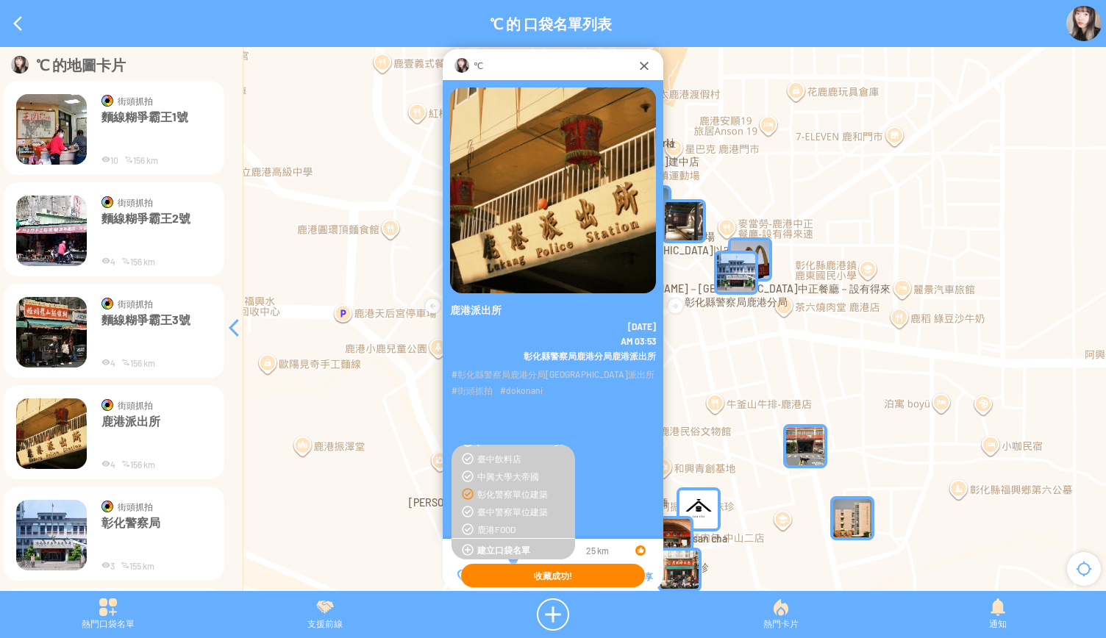
scroll to position [74, 0]
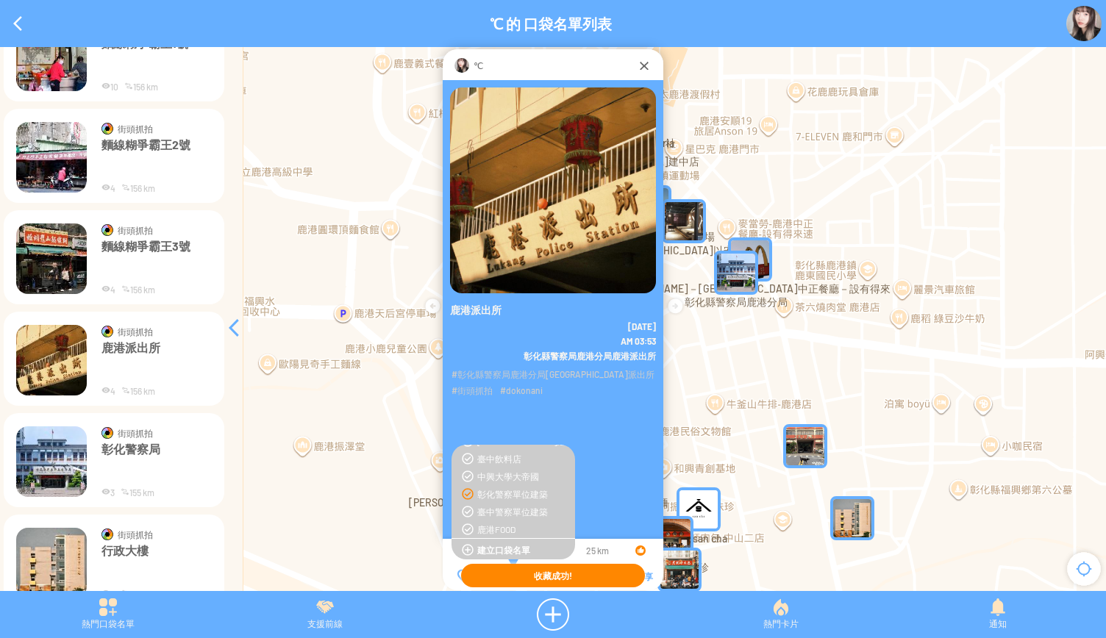
click at [71, 458] on img at bounding box center [51, 462] width 71 height 71
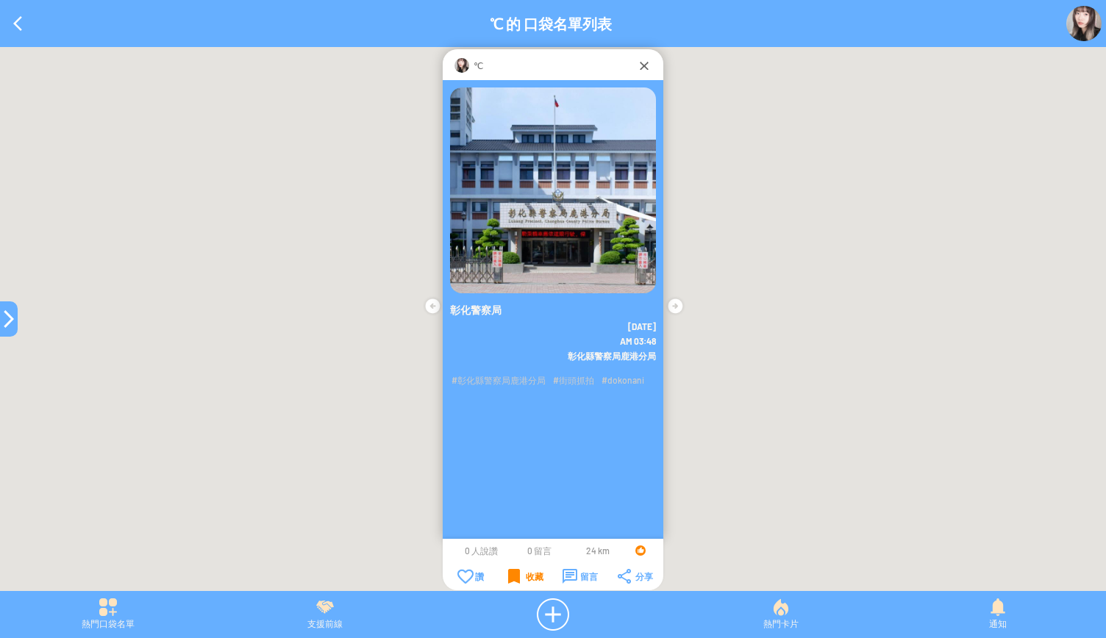
click at [518, 576] on div "收藏" at bounding box center [525, 576] width 35 height 15
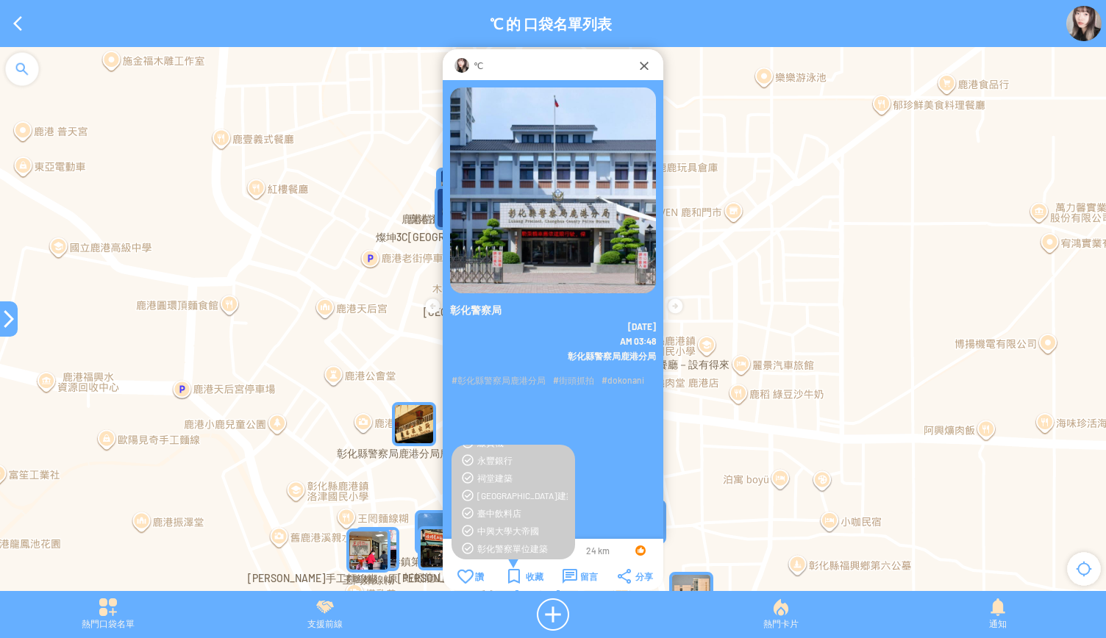
scroll to position [225, 0]
click at [483, 492] on div "彰化警察單位建築" at bounding box center [522, 494] width 90 height 12
click at [1, 321] on div at bounding box center [9, 319] width 18 height 18
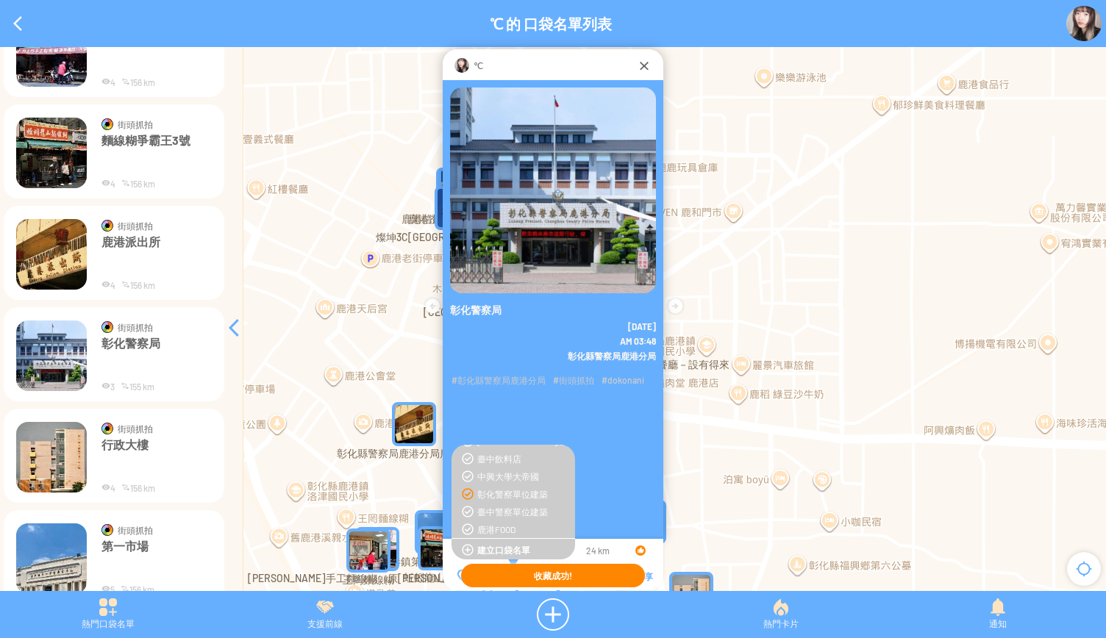
scroll to position [221, 0]
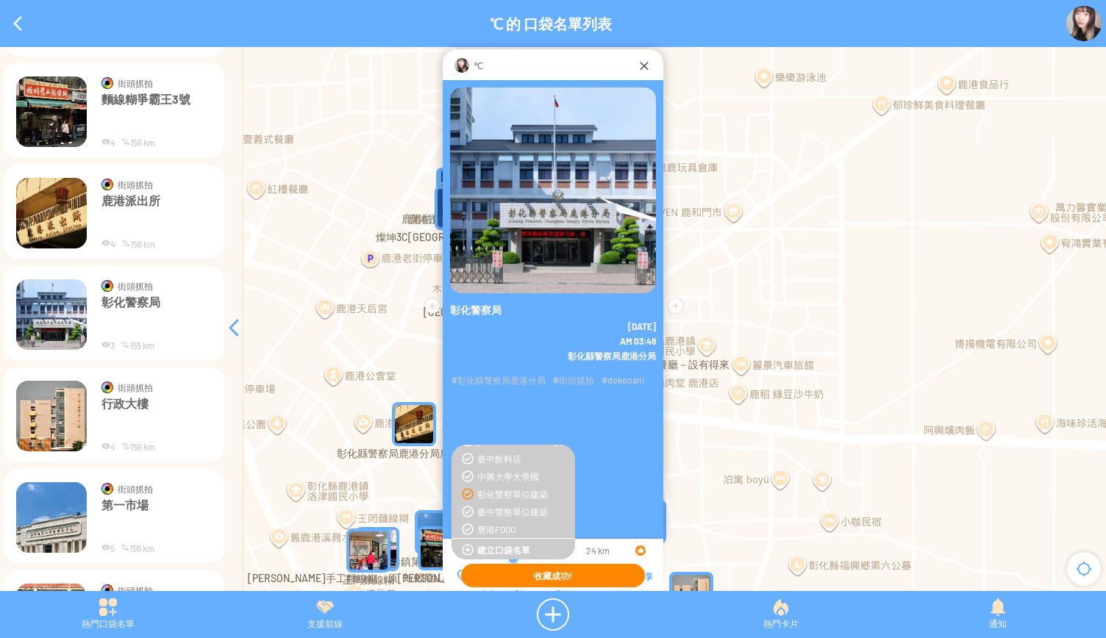
click at [57, 425] on img at bounding box center [51, 416] width 71 height 71
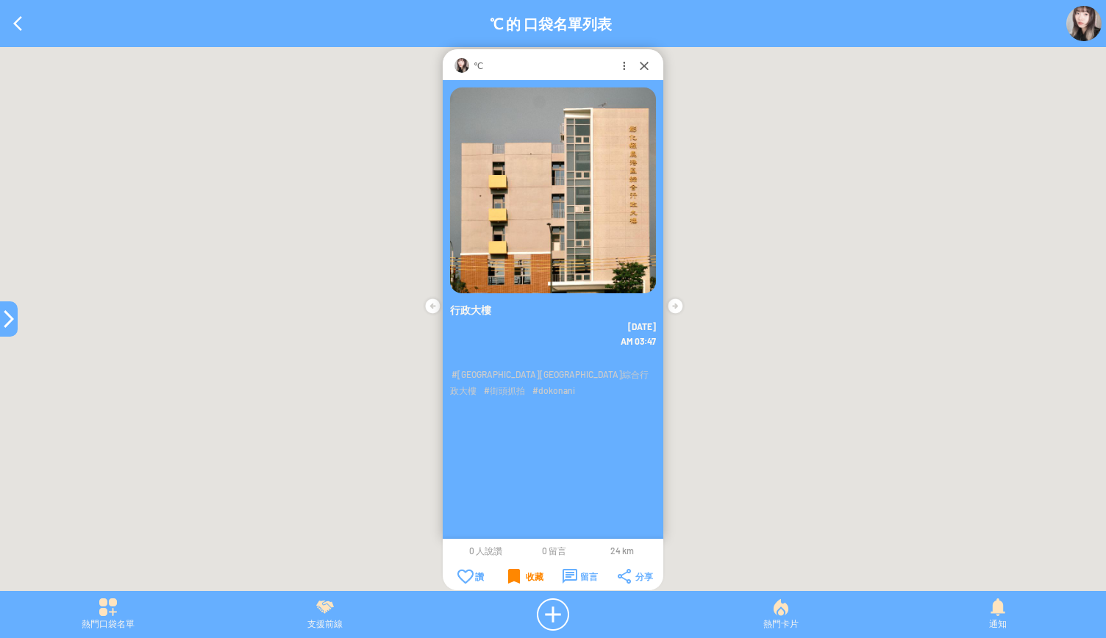
click at [537, 576] on div "收藏" at bounding box center [525, 576] width 35 height 15
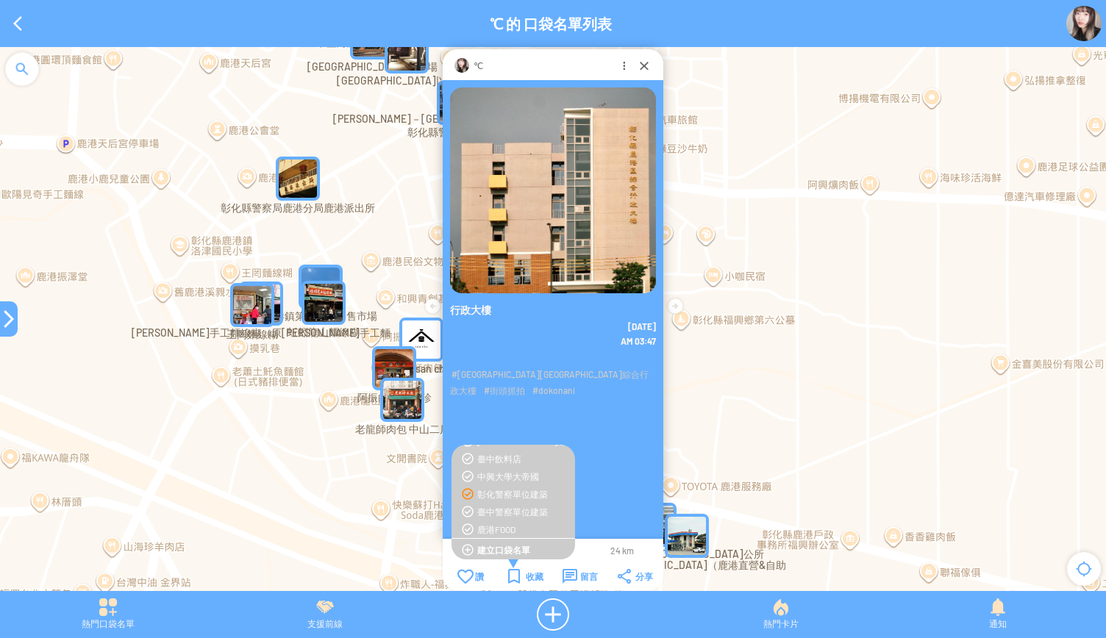
scroll to position [152, 0]
click at [516, 513] on div "[GEOGRAPHIC_DATA]建築" at bounding box center [522, 515] width 90 height 12
click at [4, 321] on div at bounding box center [9, 319] width 18 height 18
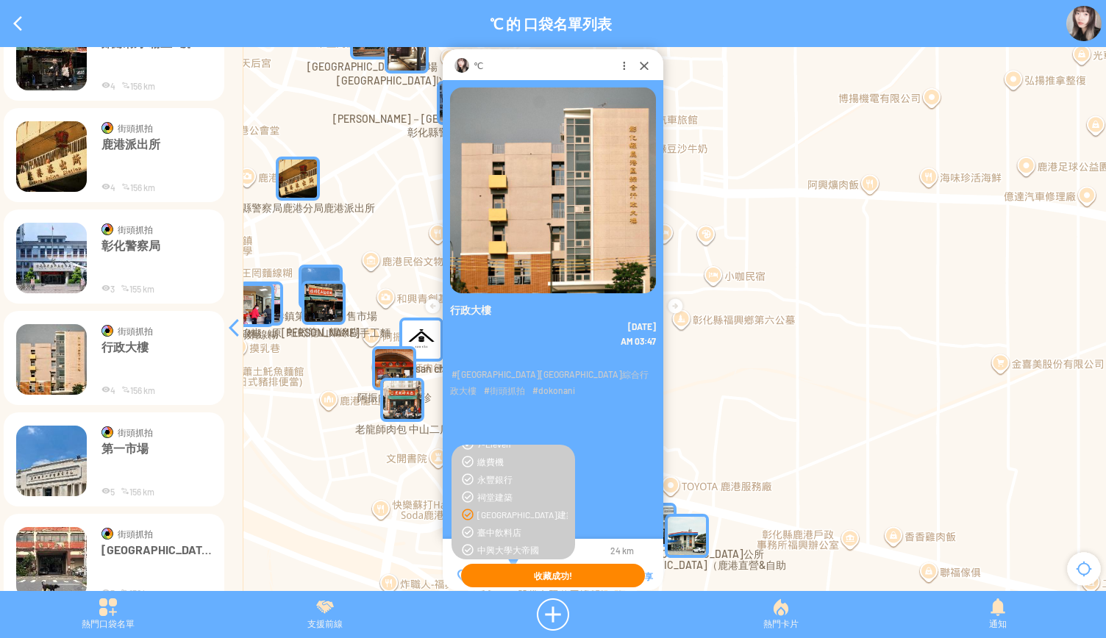
scroll to position [294, 0]
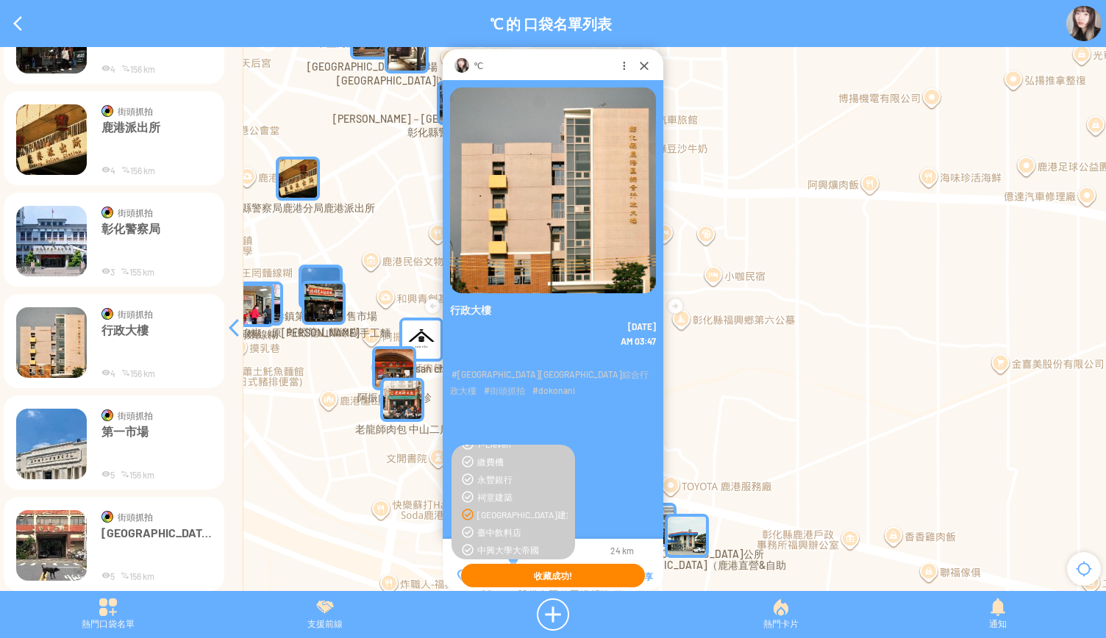
click at [56, 455] on img at bounding box center [51, 444] width 71 height 71
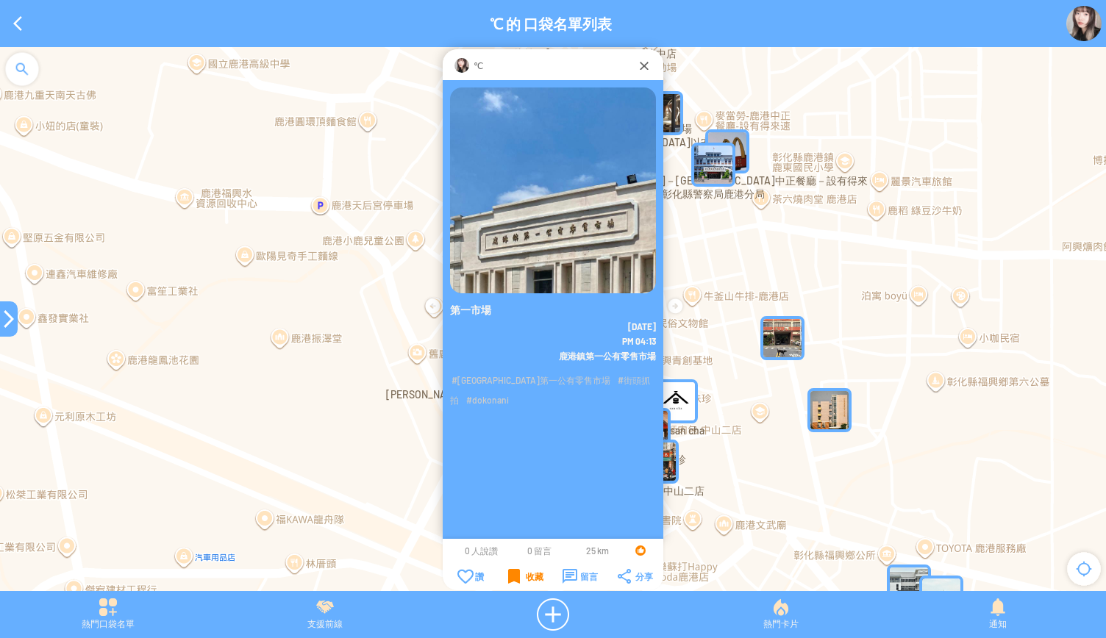
click at [525, 571] on div "收藏" at bounding box center [525, 576] width 35 height 15
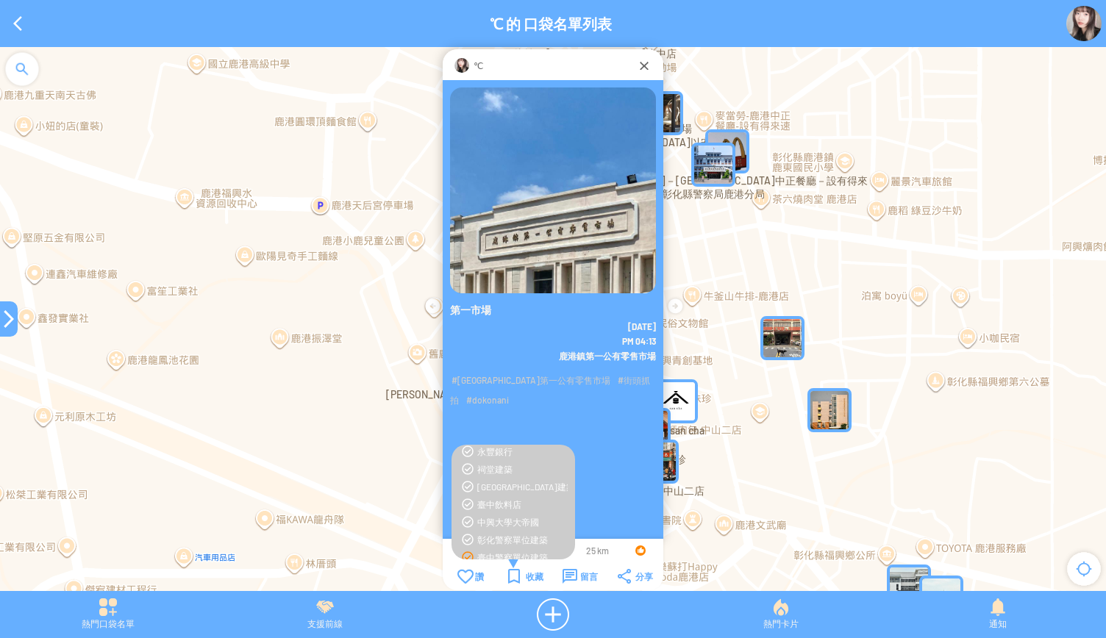
scroll to position [152, 0]
click at [510, 516] on div "[GEOGRAPHIC_DATA]建築" at bounding box center [522, 515] width 90 height 12
click at [7, 325] on div at bounding box center [9, 319] width 18 height 18
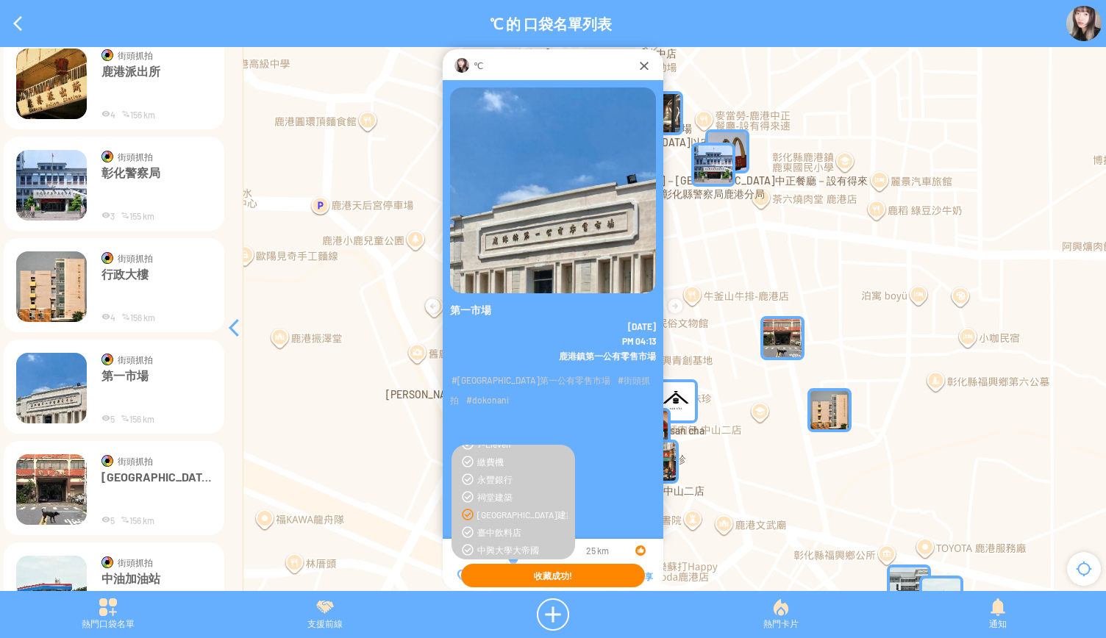
scroll to position [368, 0]
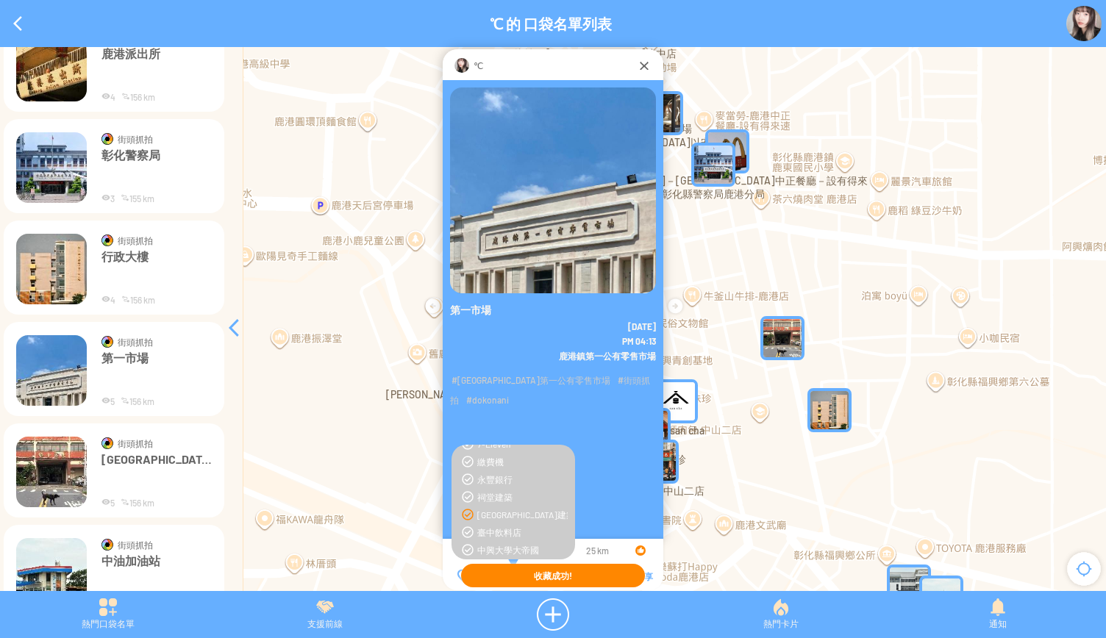
click at [68, 460] on img at bounding box center [51, 472] width 71 height 71
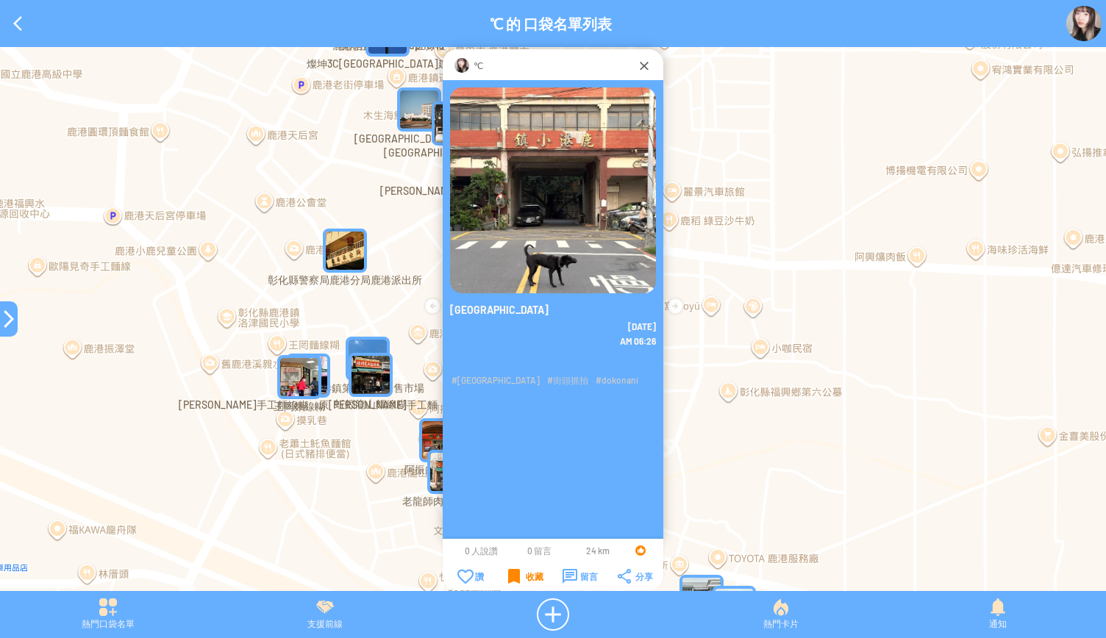
click at [513, 576] on div "收藏" at bounding box center [525, 576] width 35 height 15
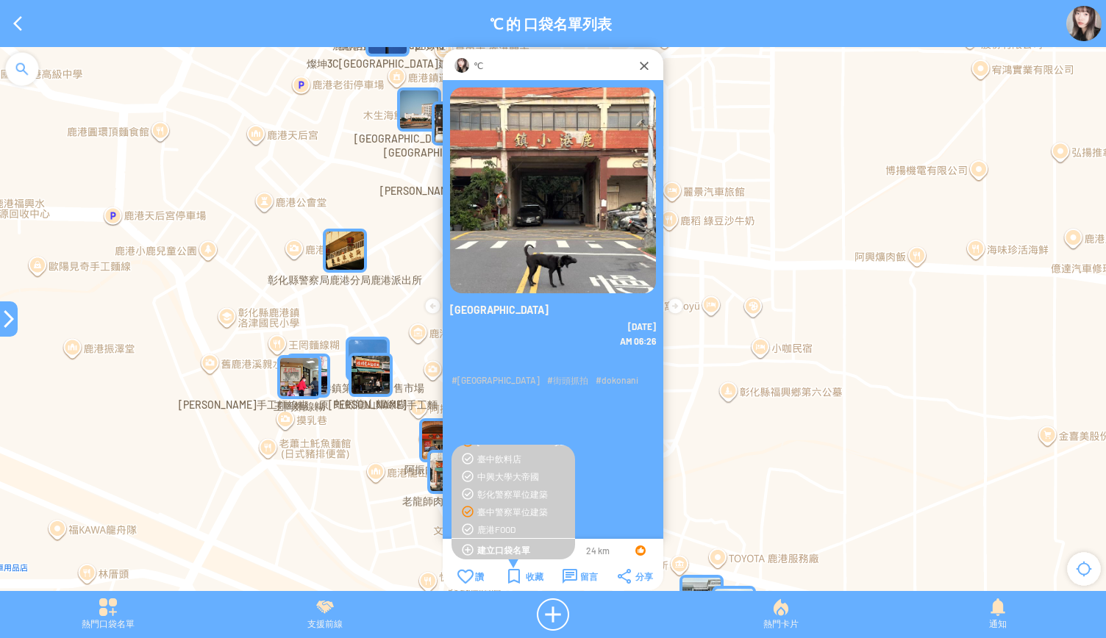
scroll to position [152, 0]
click at [488, 513] on td "[GEOGRAPHIC_DATA]建築 [GEOGRAPHIC_DATA]建築 河川 河川 臺中商場" at bounding box center [514, 613] width 124 height 300
click at [497, 513] on div "[GEOGRAPHIC_DATA]建築" at bounding box center [522, 515] width 90 height 12
click at [1, 312] on div at bounding box center [9, 319] width 18 height 18
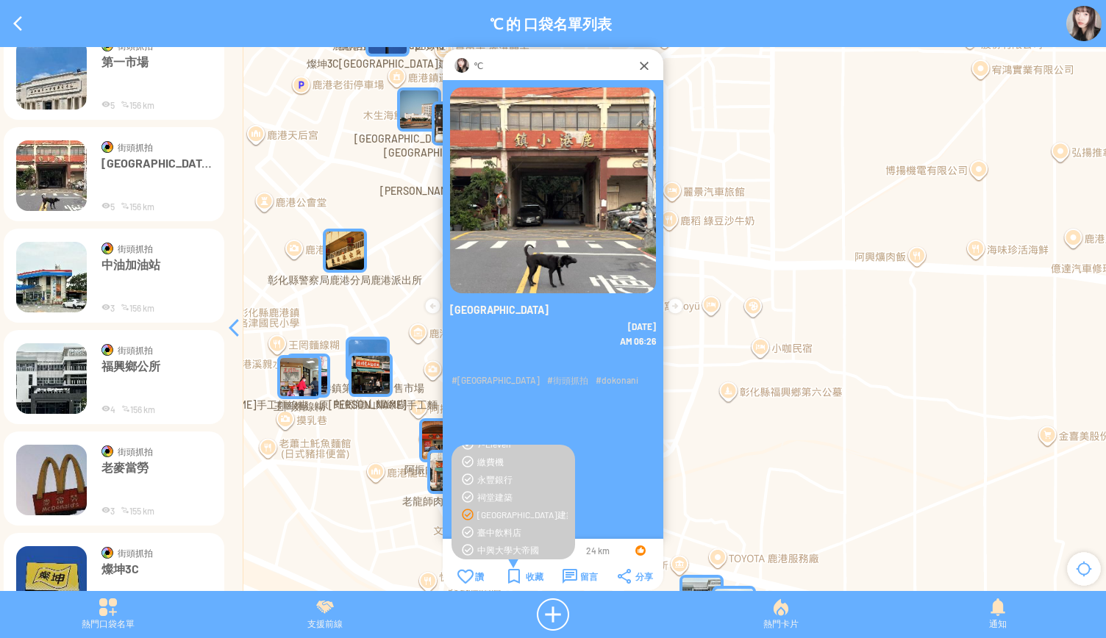
scroll to position [736, 0]
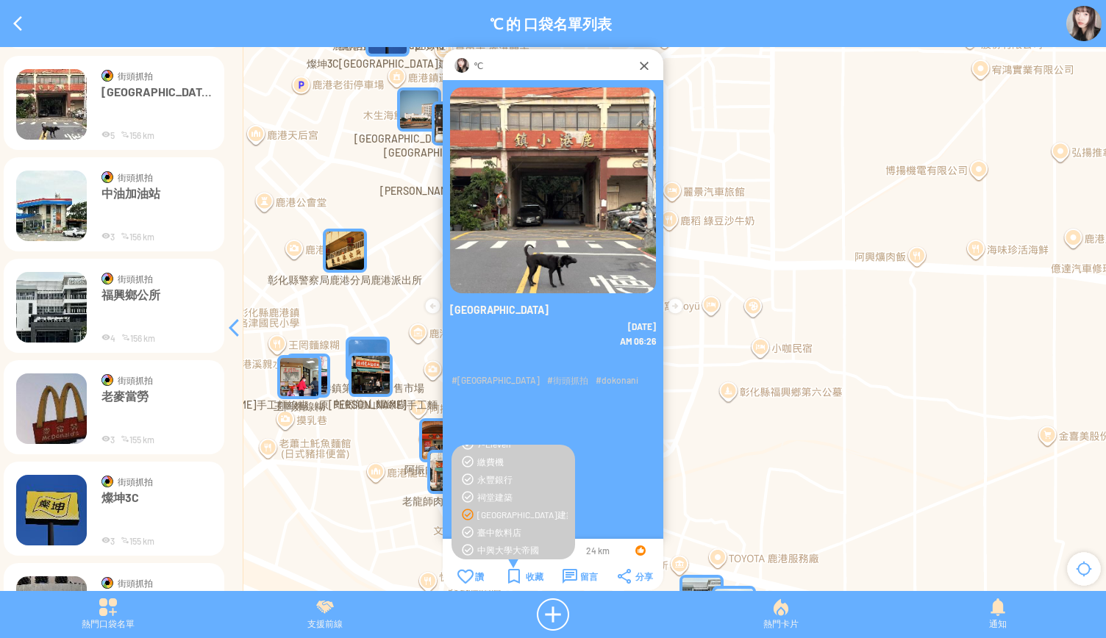
click at [53, 316] on img at bounding box center [51, 307] width 71 height 71
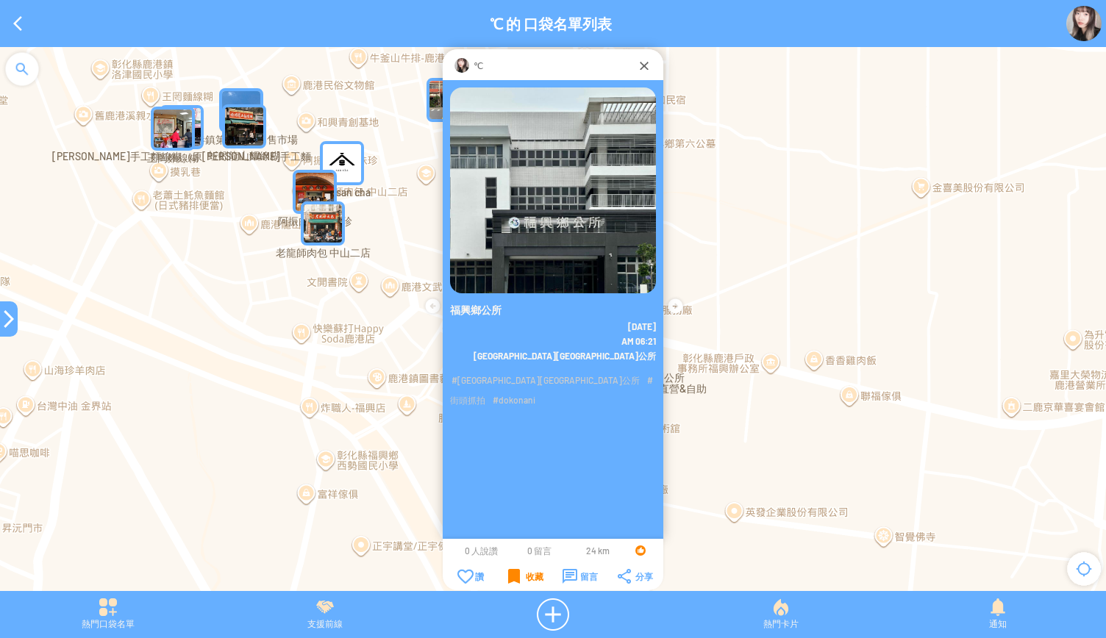
click at [520, 572] on div "收藏" at bounding box center [525, 576] width 35 height 15
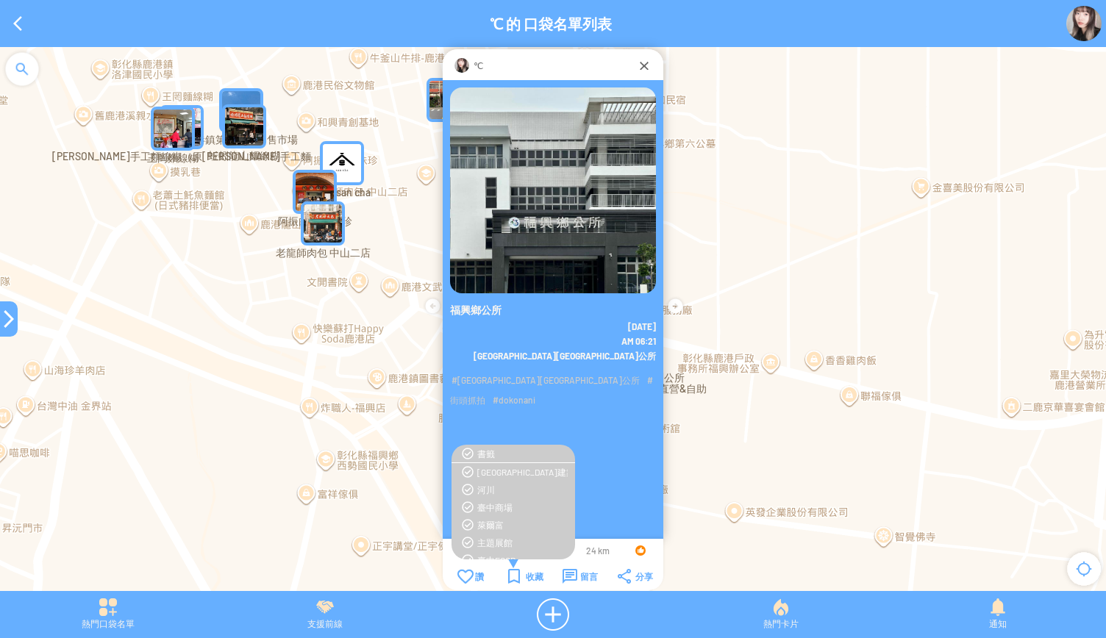
click at [4, 329] on div at bounding box center [9, 319] width 18 height 35
click at [516, 514] on div "[GEOGRAPHIC_DATA]建築" at bounding box center [522, 515] width 90 height 12
click at [7, 329] on div at bounding box center [9, 319] width 18 height 35
click at [10, 315] on div at bounding box center [9, 319] width 18 height 18
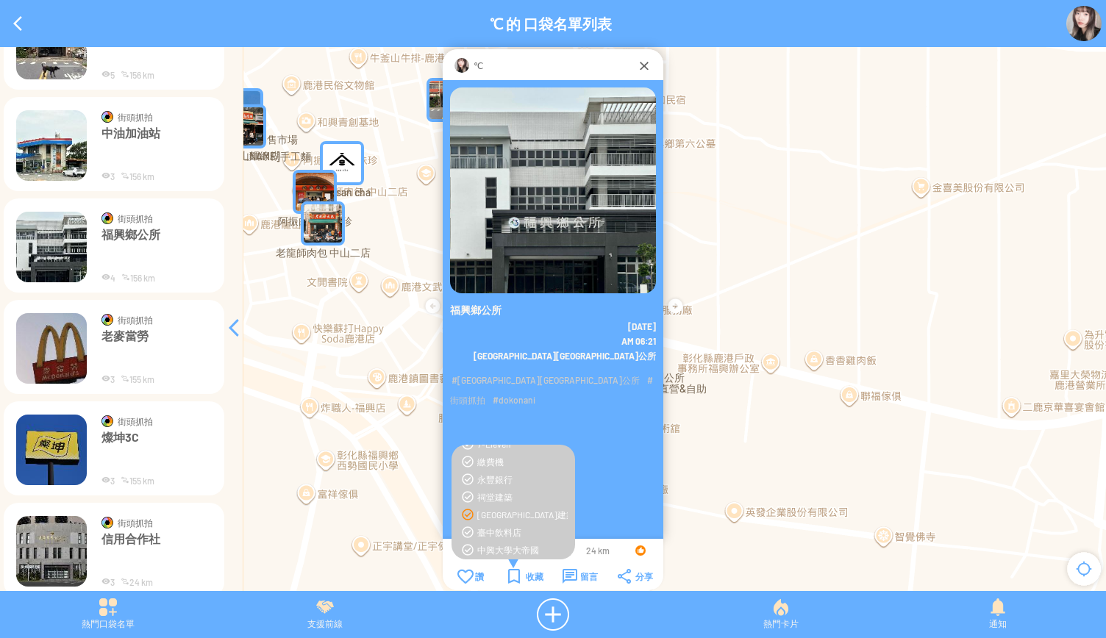
scroll to position [883, 0]
